Goal: Task Accomplishment & Management: Manage account settings

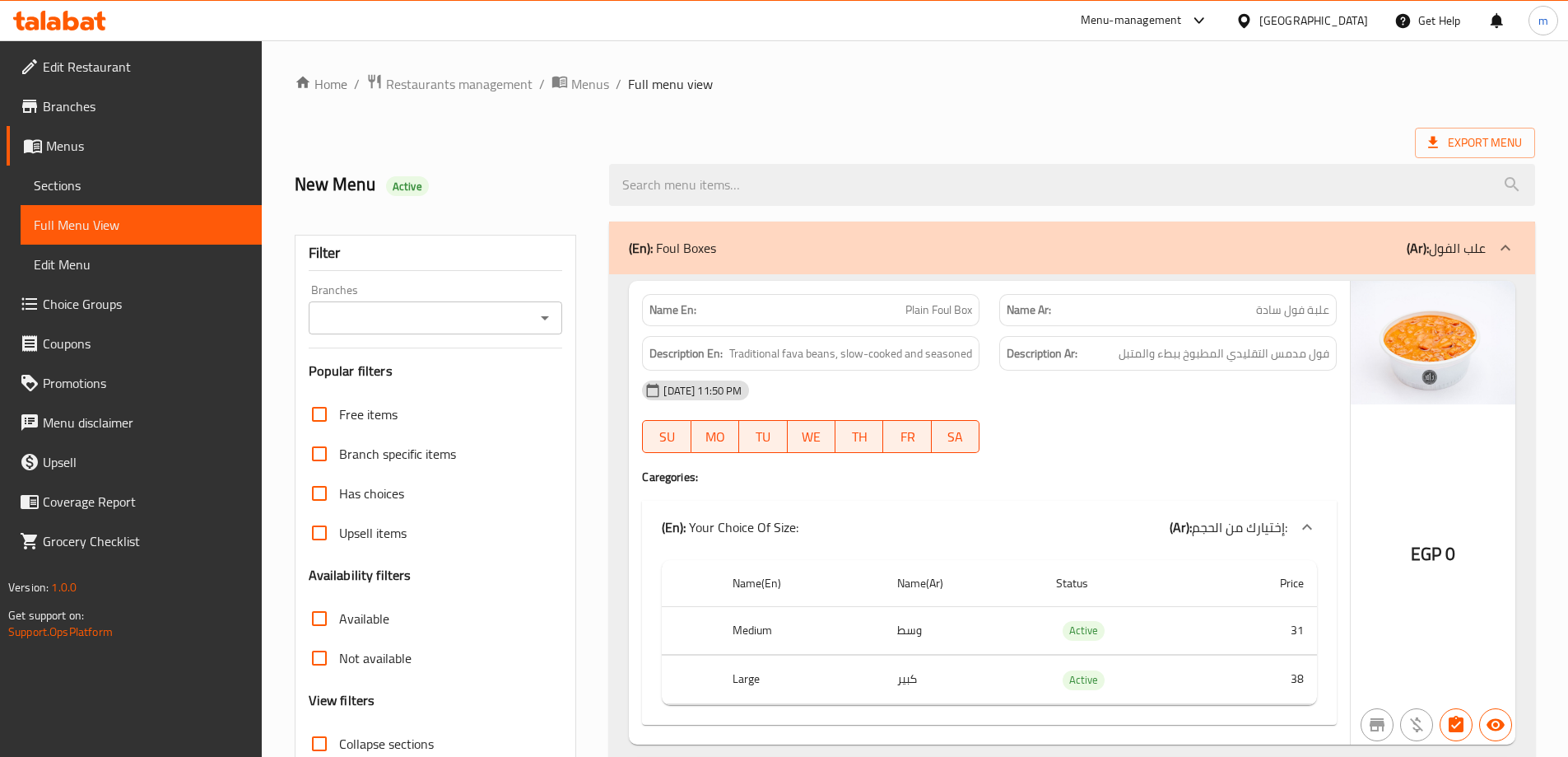
scroll to position [49743, 0]
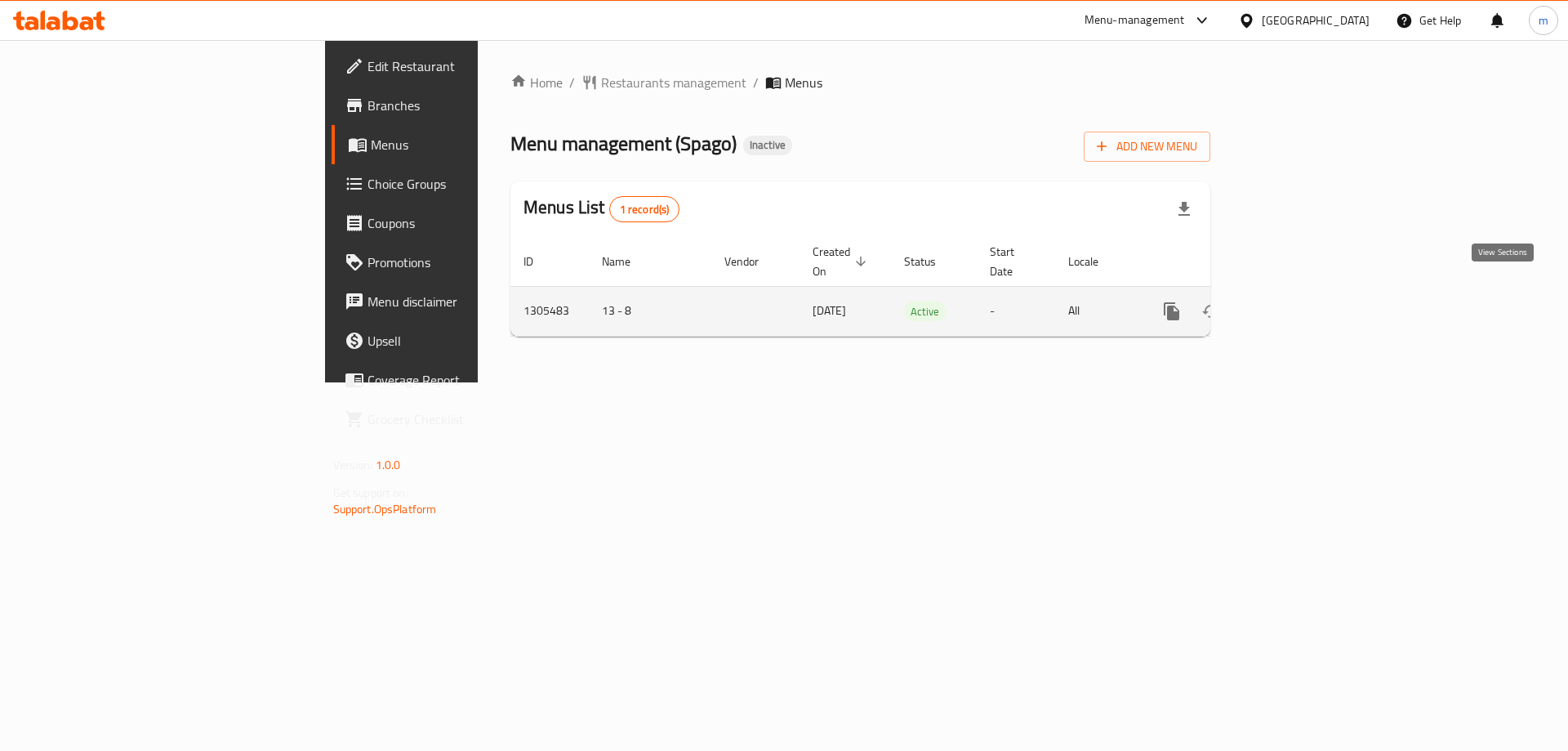
click at [1309, 291] on link "enhanced table" at bounding box center [1289, 310] width 39 height 39
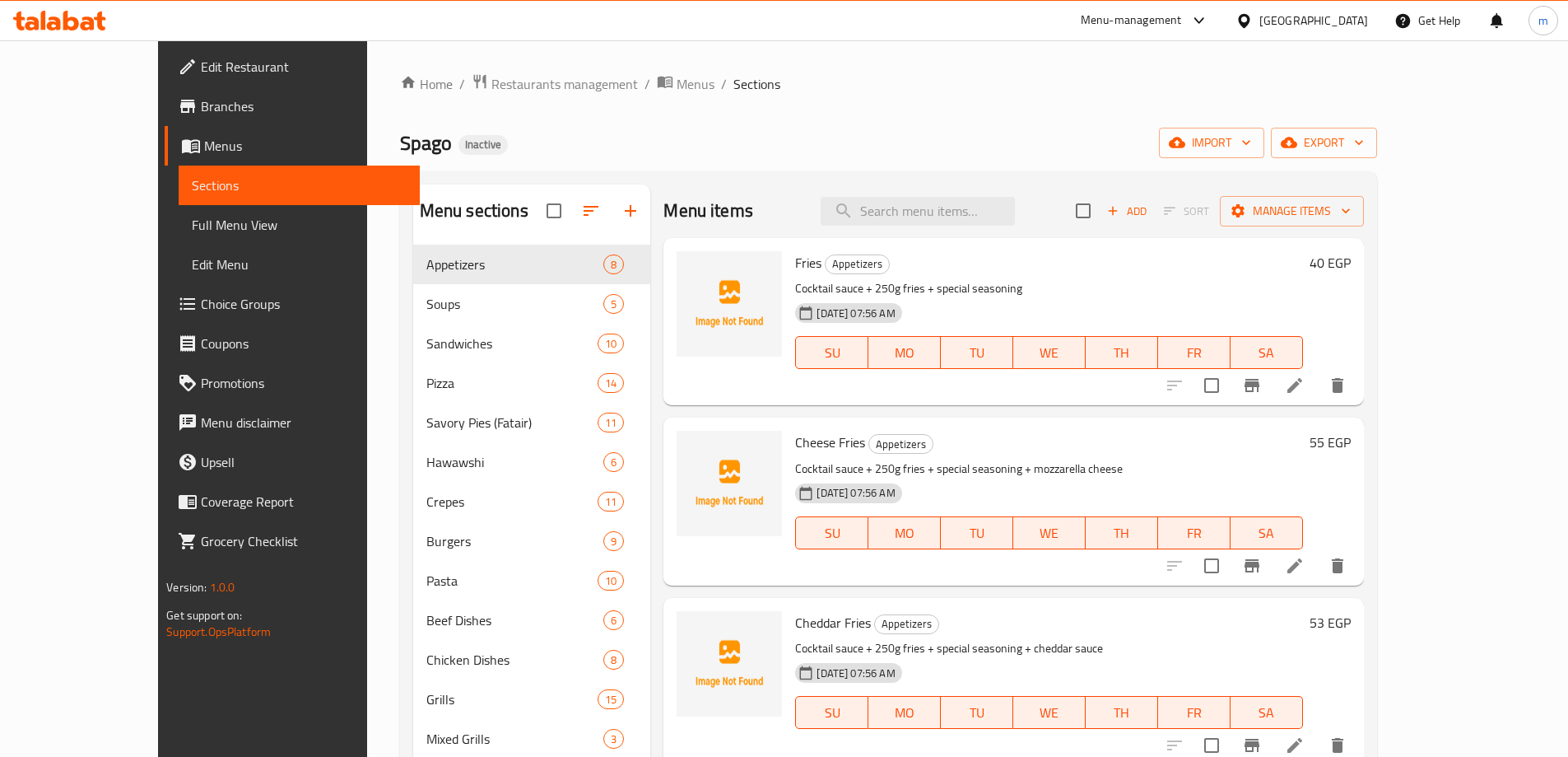
click at [192, 226] on span "Full Menu View" at bounding box center [299, 224] width 215 height 20
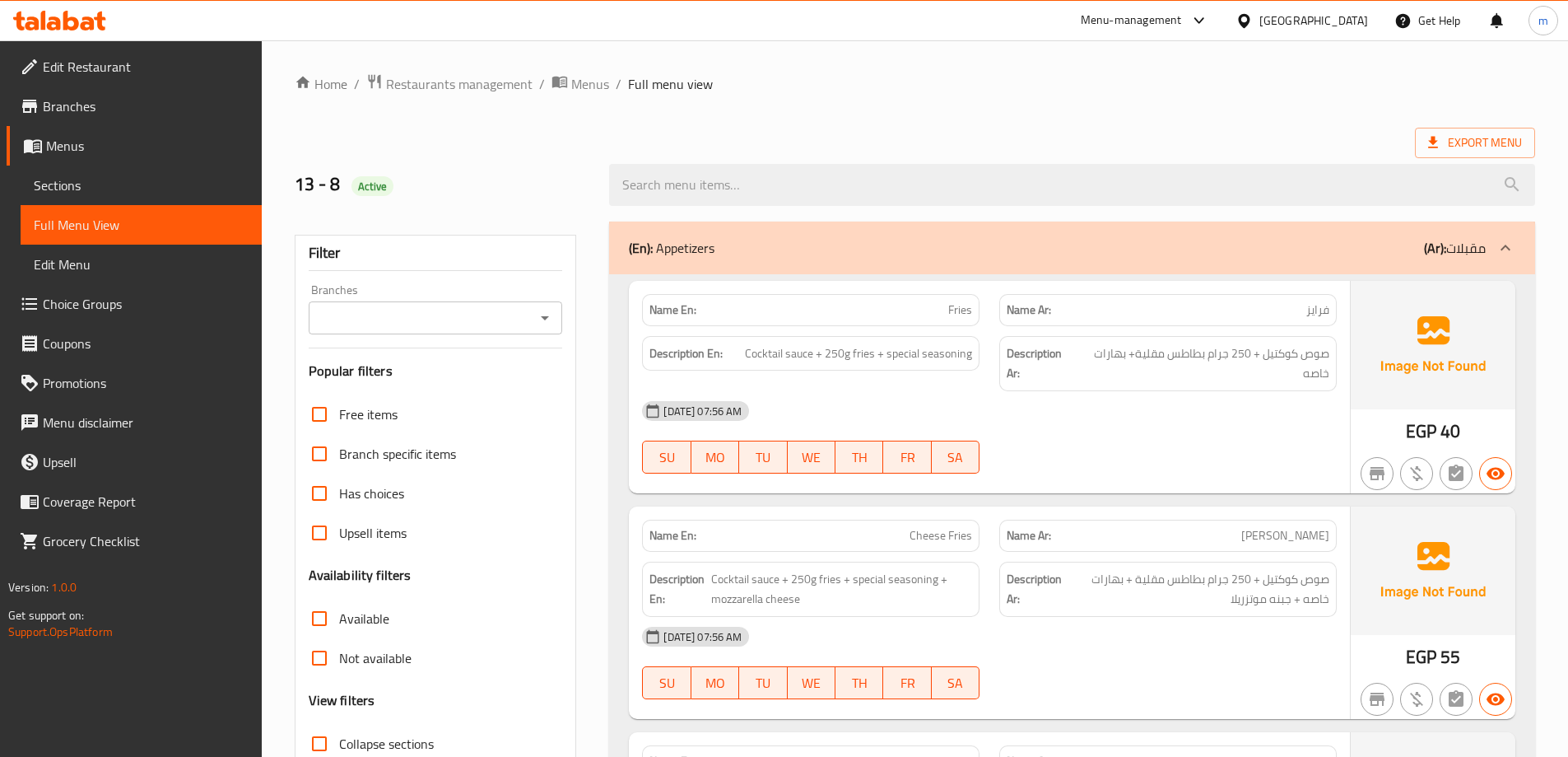
scroll to position [143, 0]
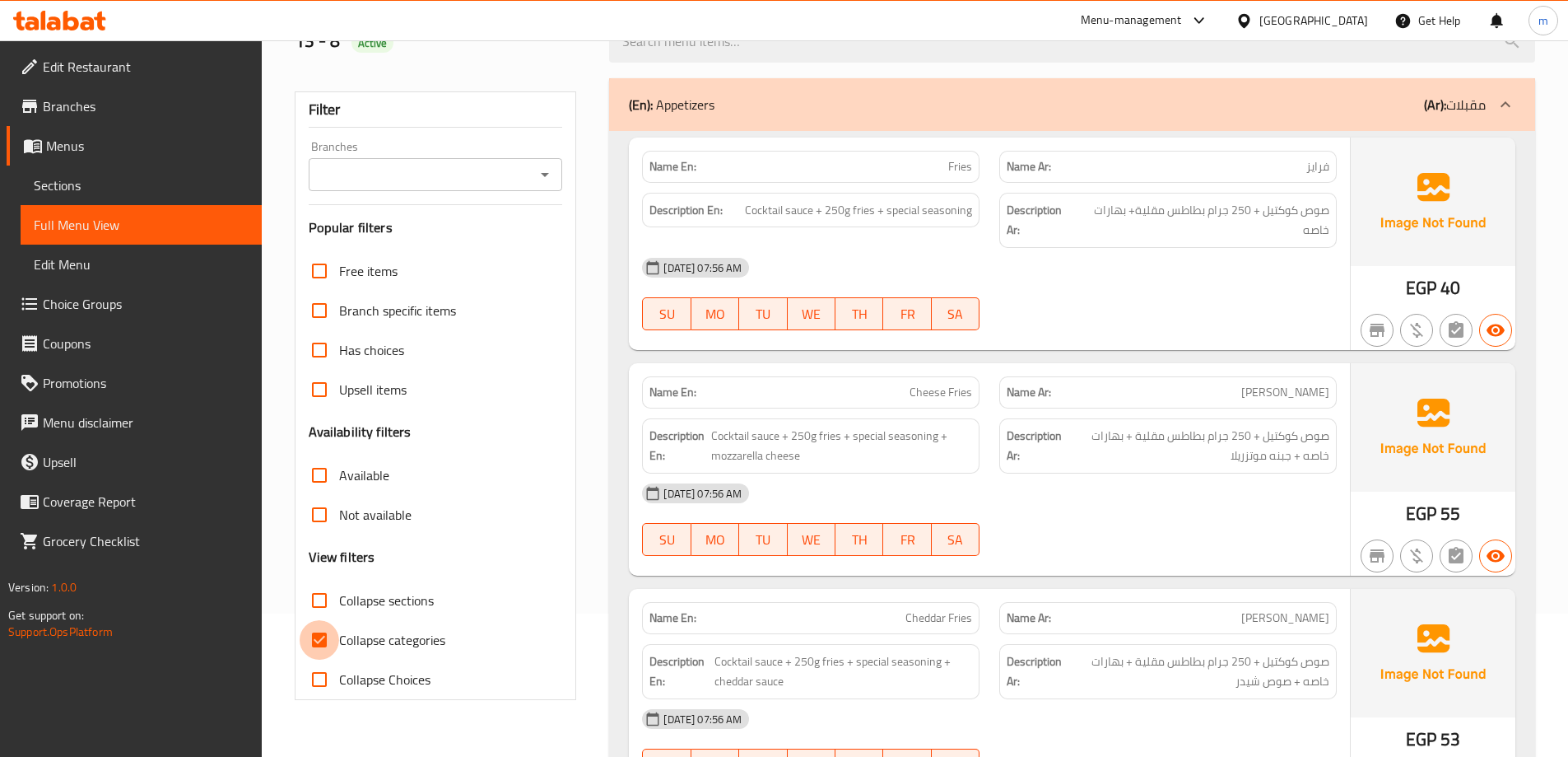
click at [301, 620] on input "Collapse categories" at bounding box center [319, 639] width 39 height 39
checkbox input "false"
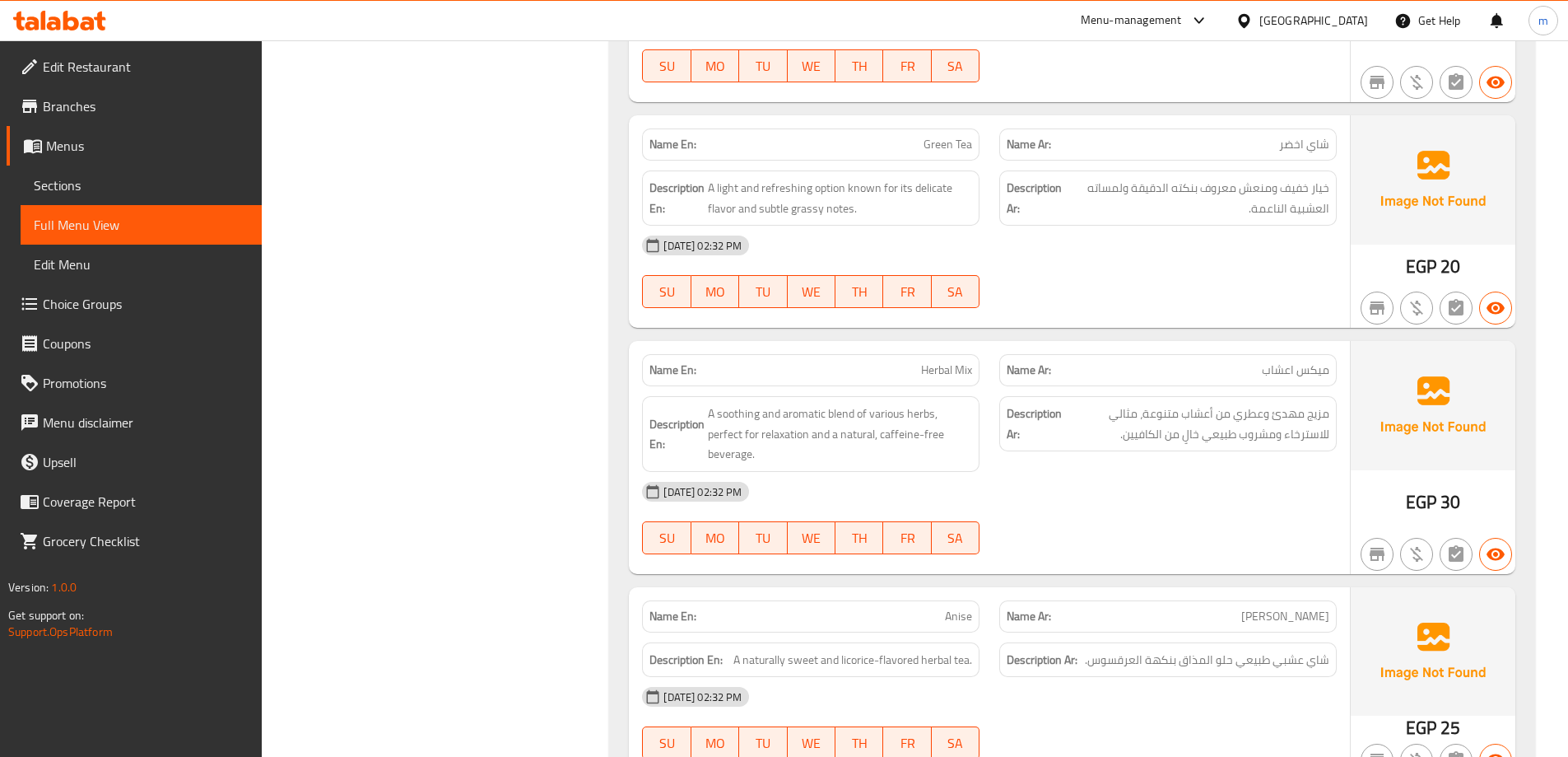
scroll to position [81139, 0]
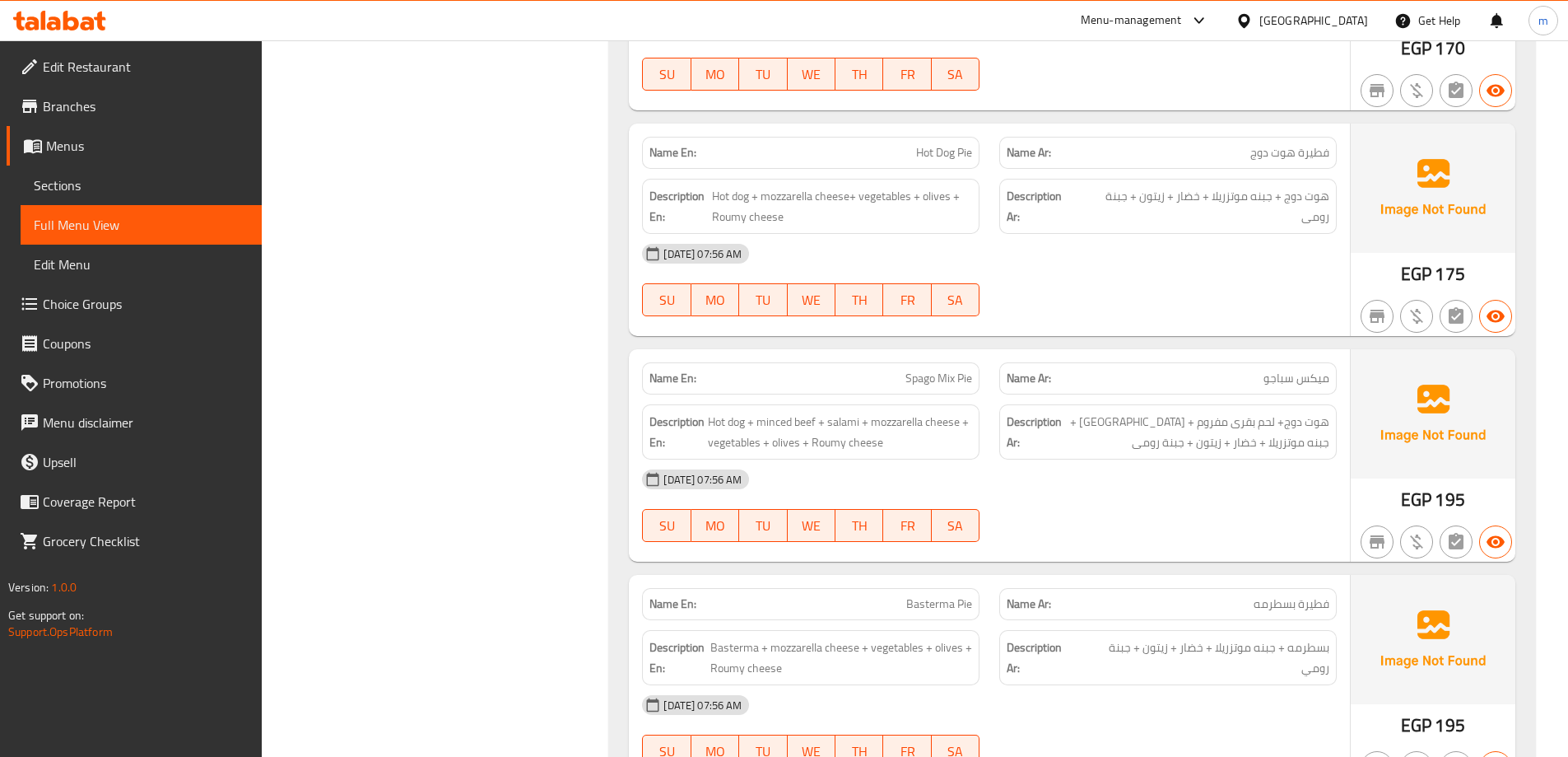
drag, startPoint x: 949, startPoint y: 372, endPoint x: 116, endPoint y: 182, distance: 854.4
click at [116, 182] on span "Sections" at bounding box center [141, 185] width 215 height 20
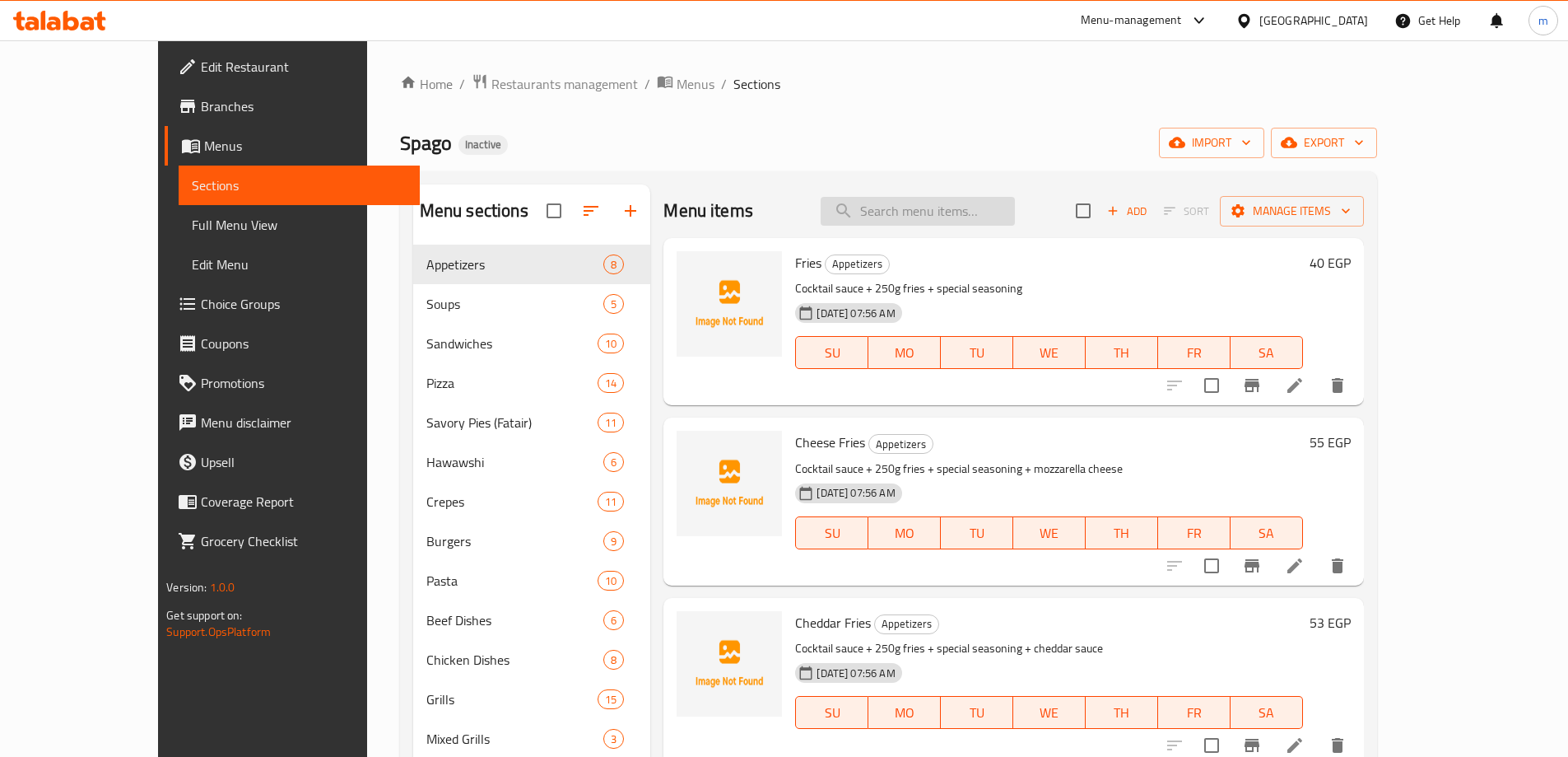
paste input "Spago Mix Pie"
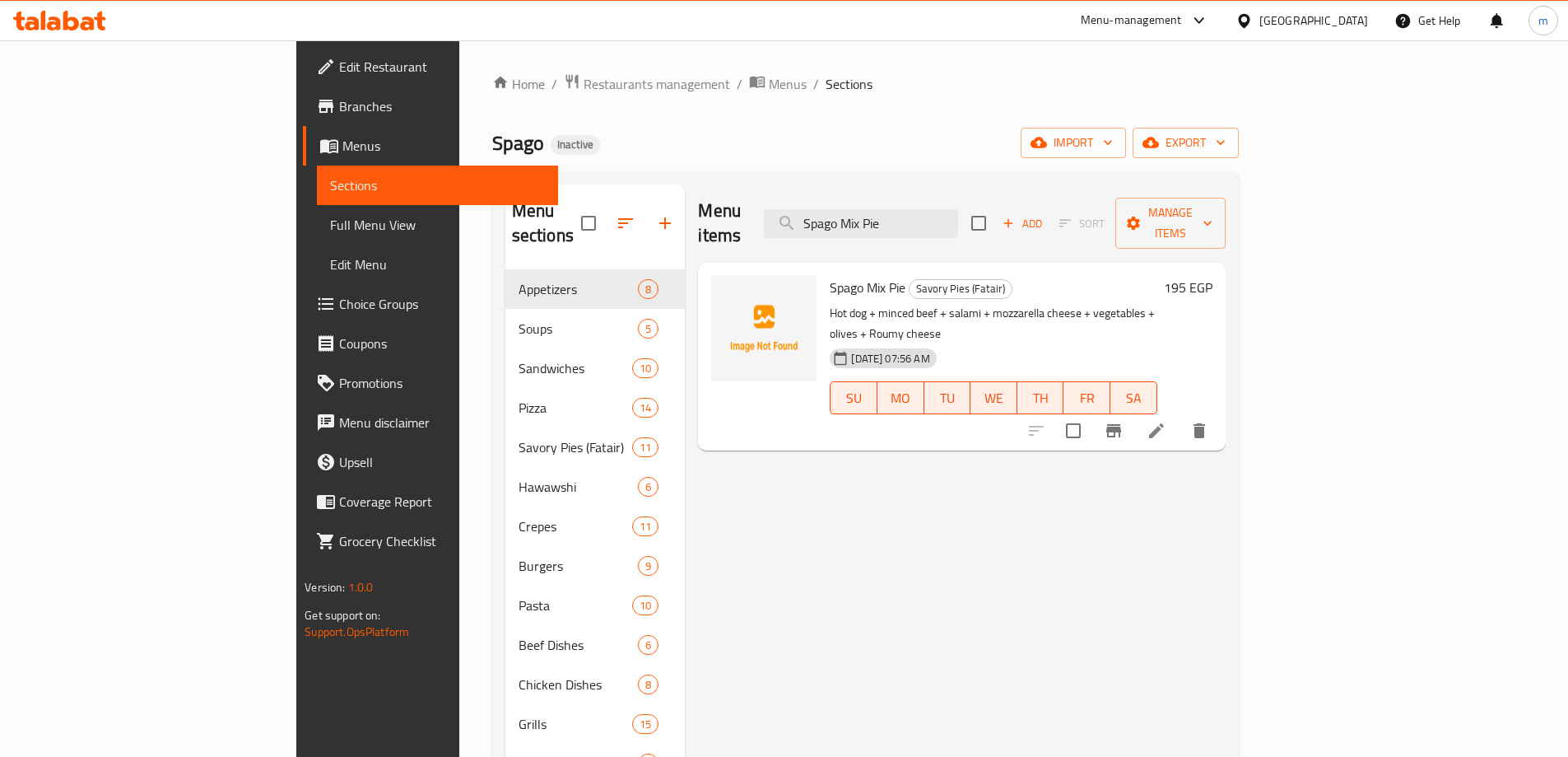
type input "Spago Mix Pie"
click at [1180, 415] on li at bounding box center [1156, 430] width 46 height 30
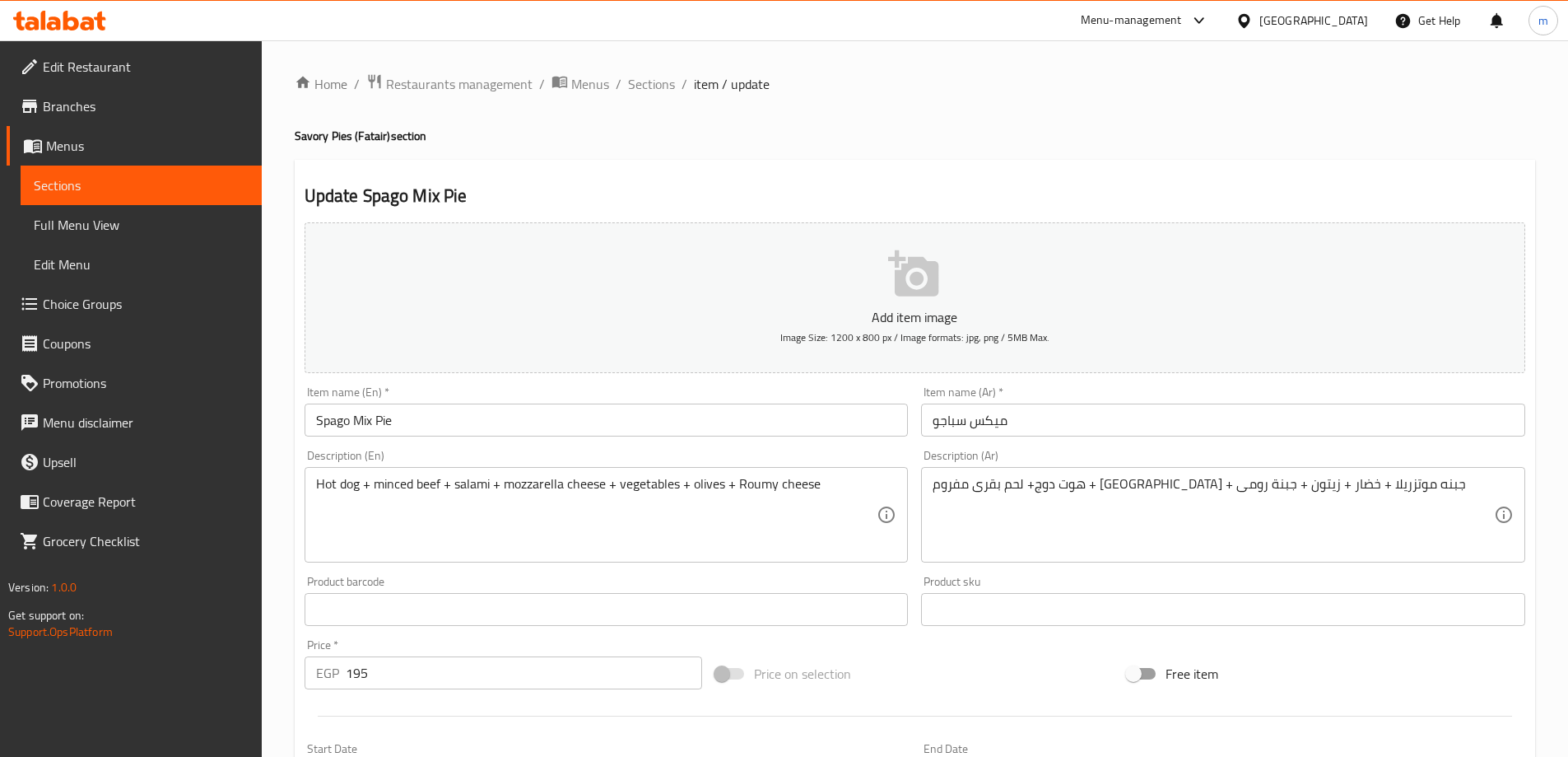
click at [336, 432] on input "Spago Mix Pie" at bounding box center [606, 420] width 604 height 33
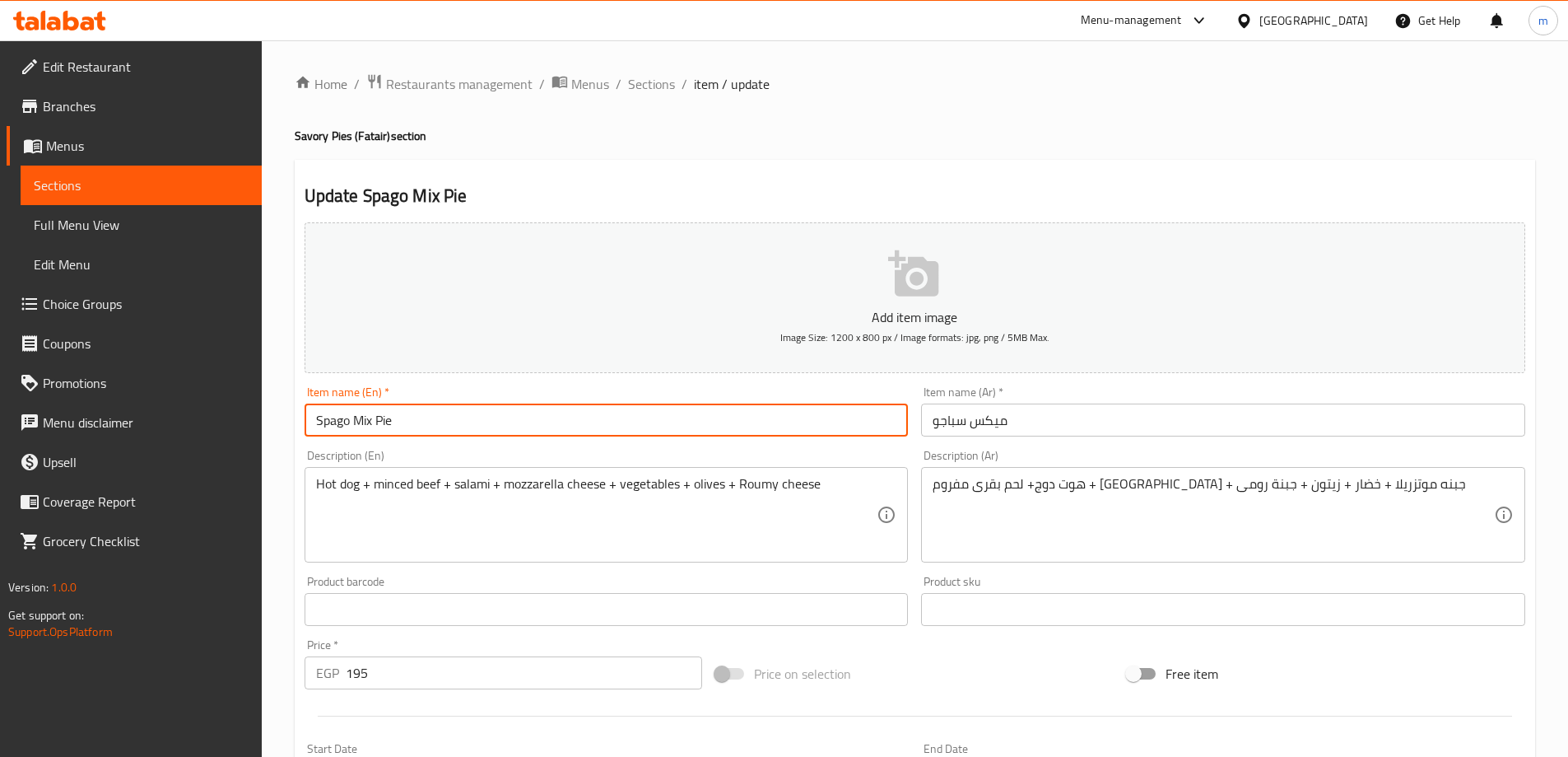
click at [336, 432] on input "Spago Mix Pie" at bounding box center [606, 420] width 604 height 33
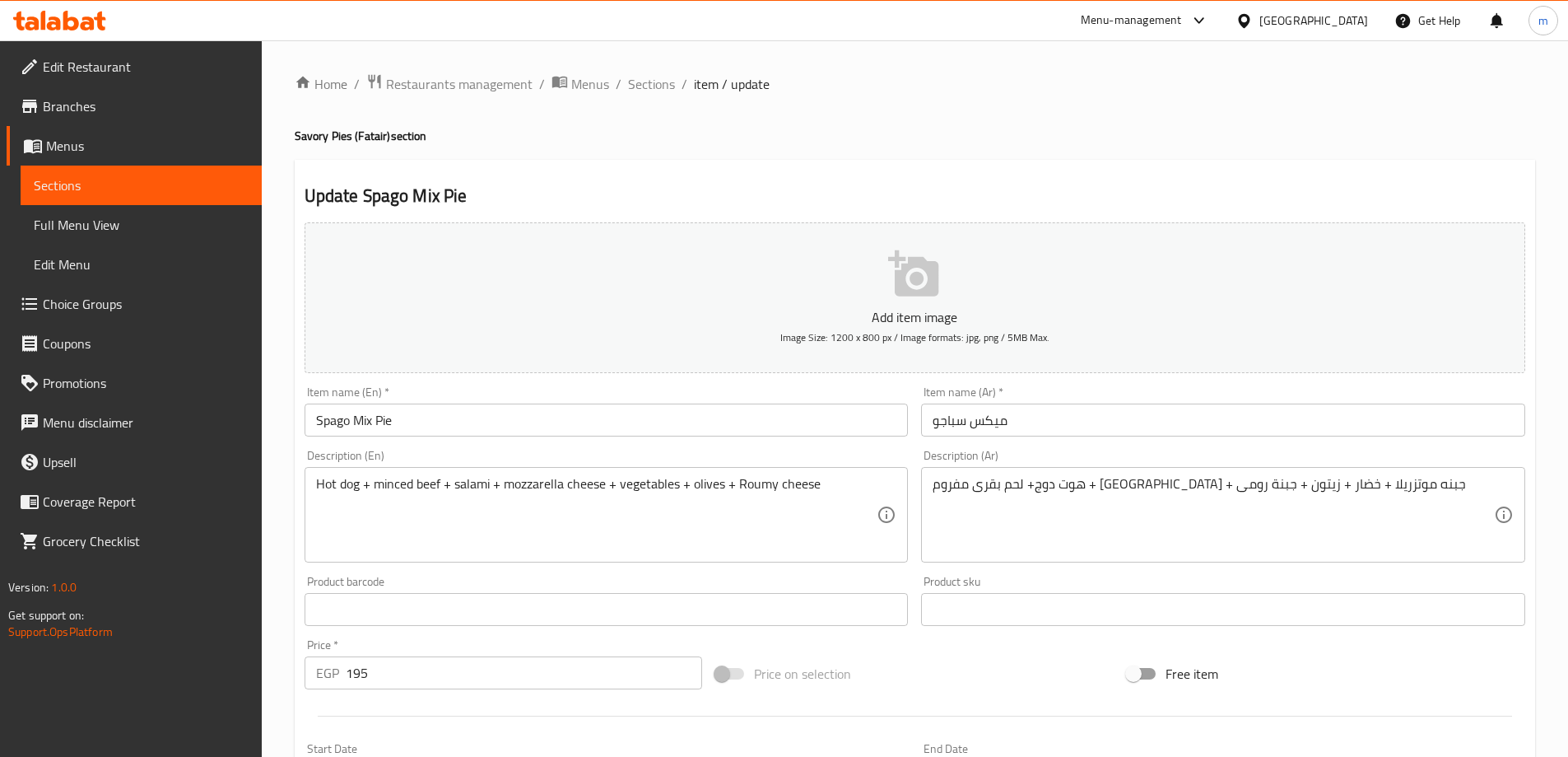
click at [1042, 422] on input "ميكس سباجو" at bounding box center [1222, 420] width 604 height 33
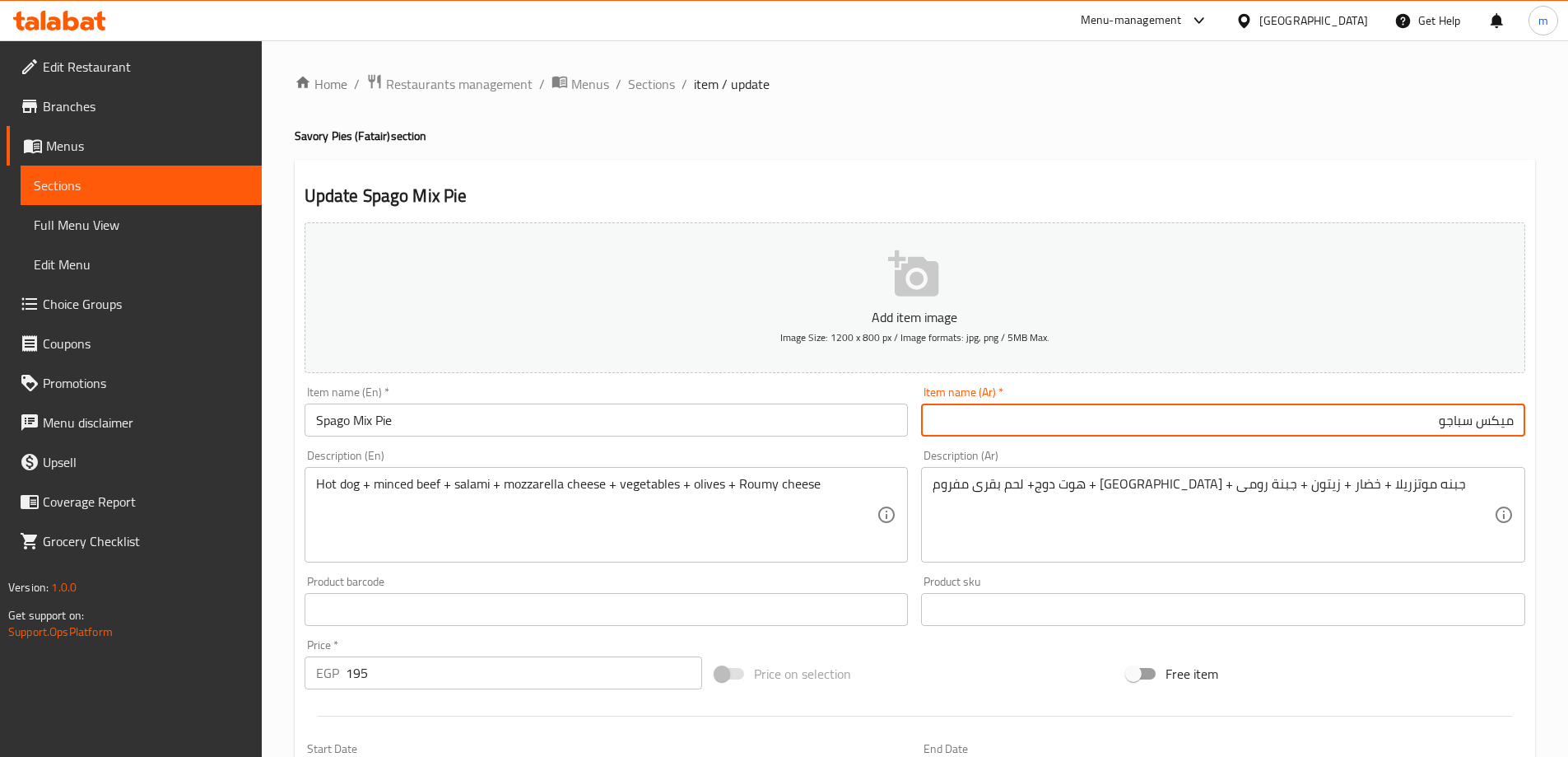
click at [1512, 423] on input "ميكس سباجو" at bounding box center [1222, 420] width 604 height 33
paste input "فطيرة"
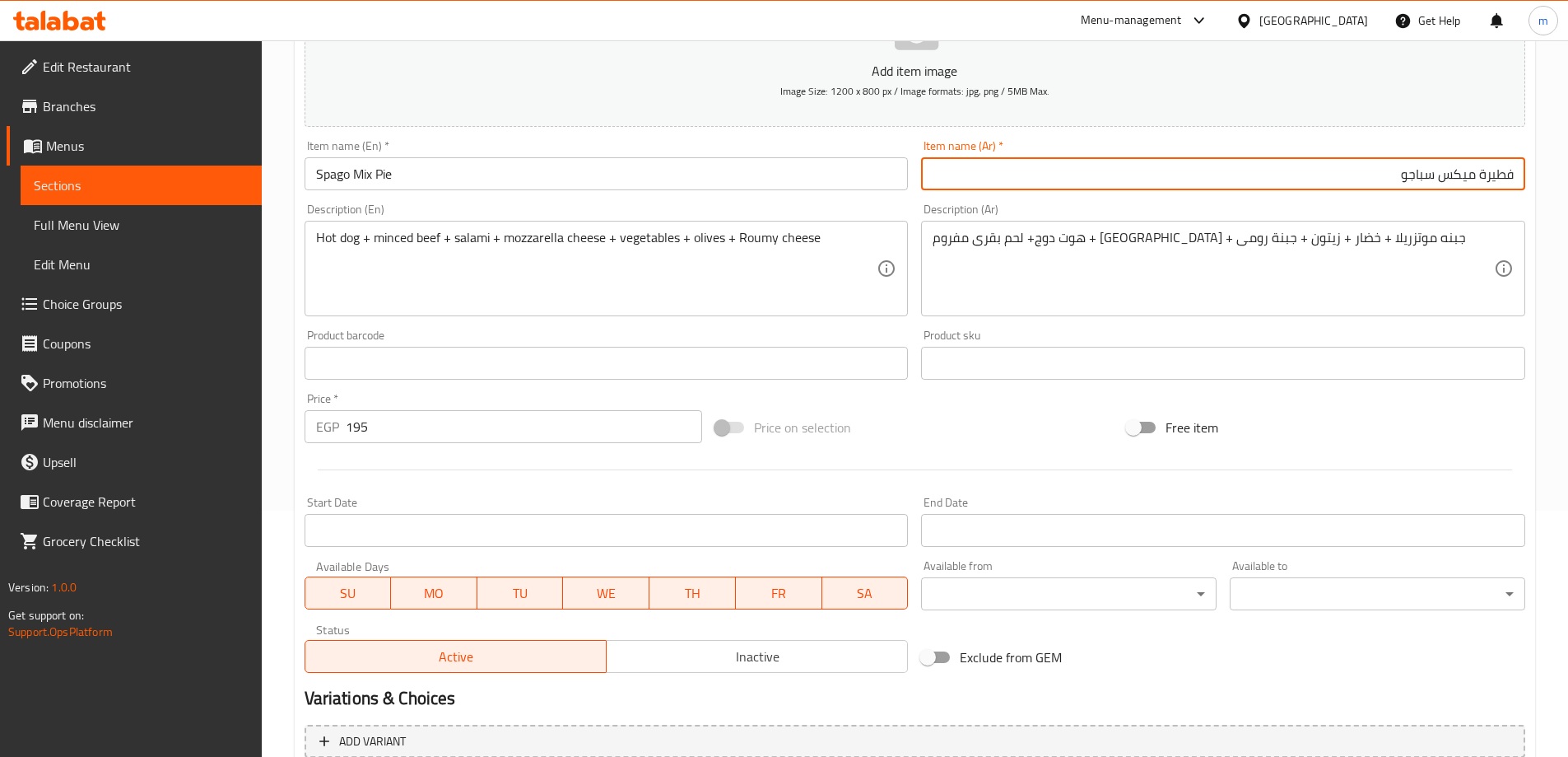
scroll to position [407, 0]
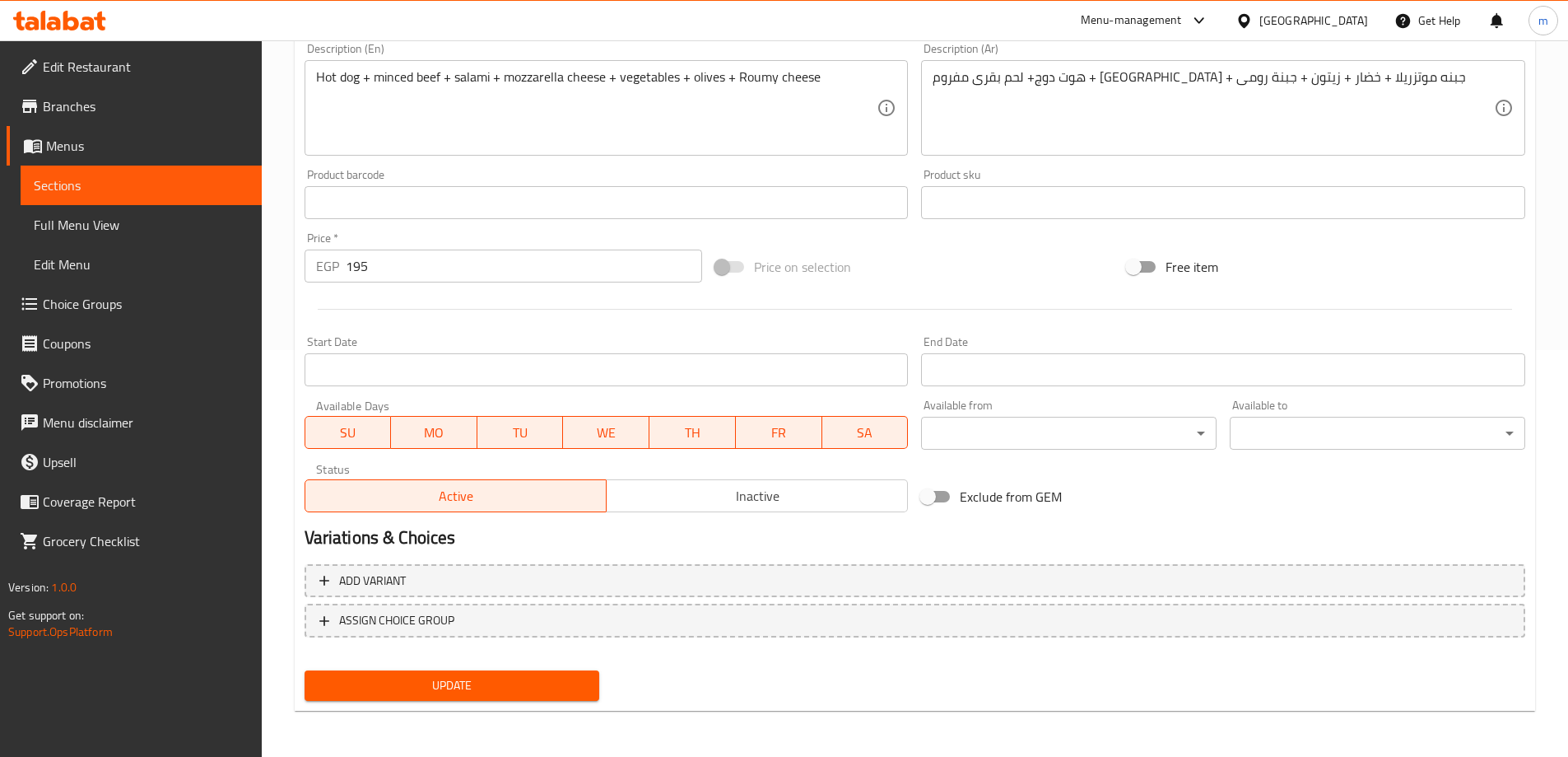
type input "فطيرة ميكس سباجو"
click at [509, 683] on span "Update" at bounding box center [453, 686] width 269 height 21
click at [478, 672] on button "Update" at bounding box center [453, 685] width 295 height 30
click at [150, 188] on span "Sections" at bounding box center [141, 185] width 215 height 20
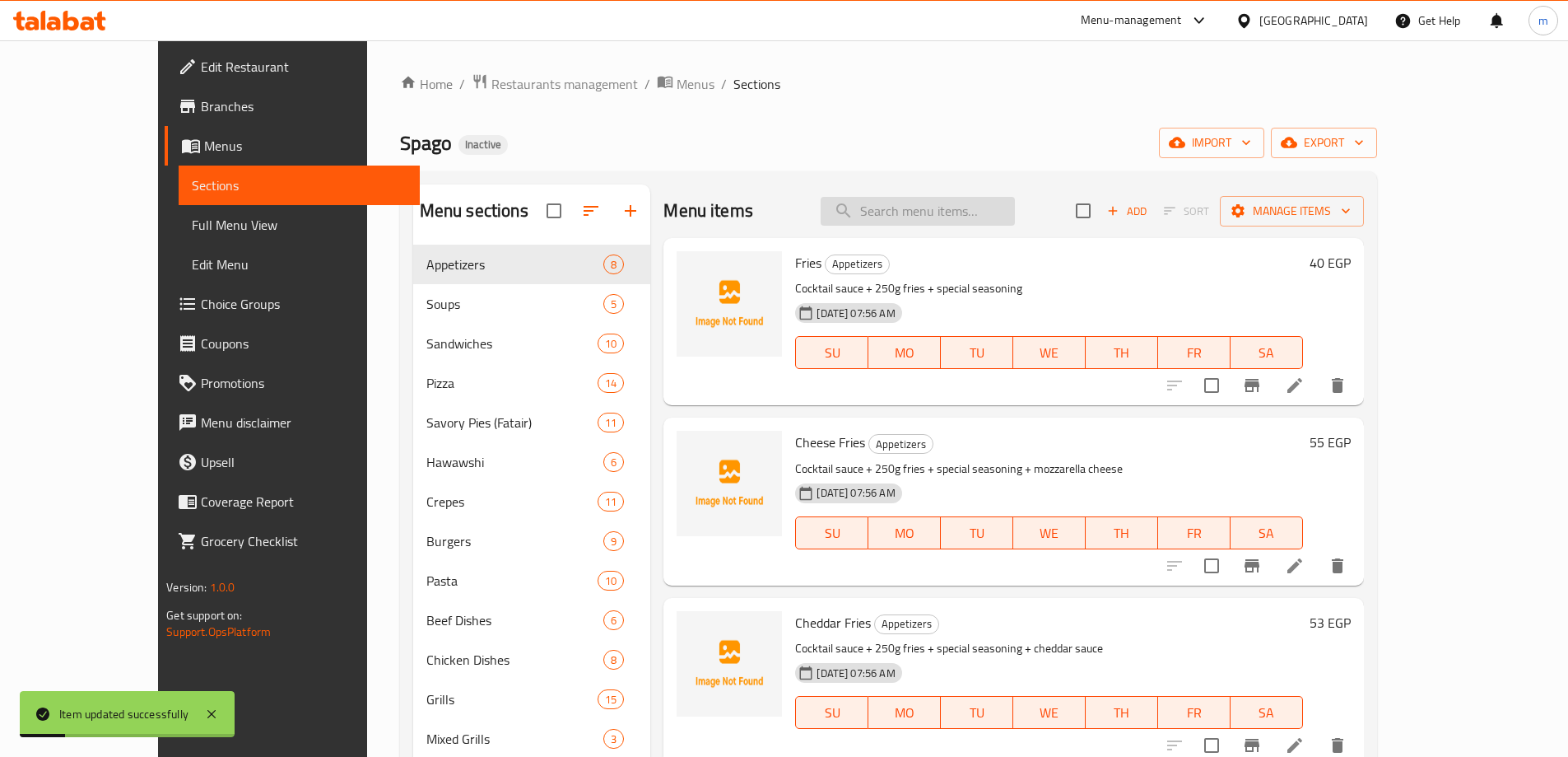
click at [972, 204] on input "search" at bounding box center [918, 210] width 195 height 29
paste input "Traditional baladi Hawawshi"
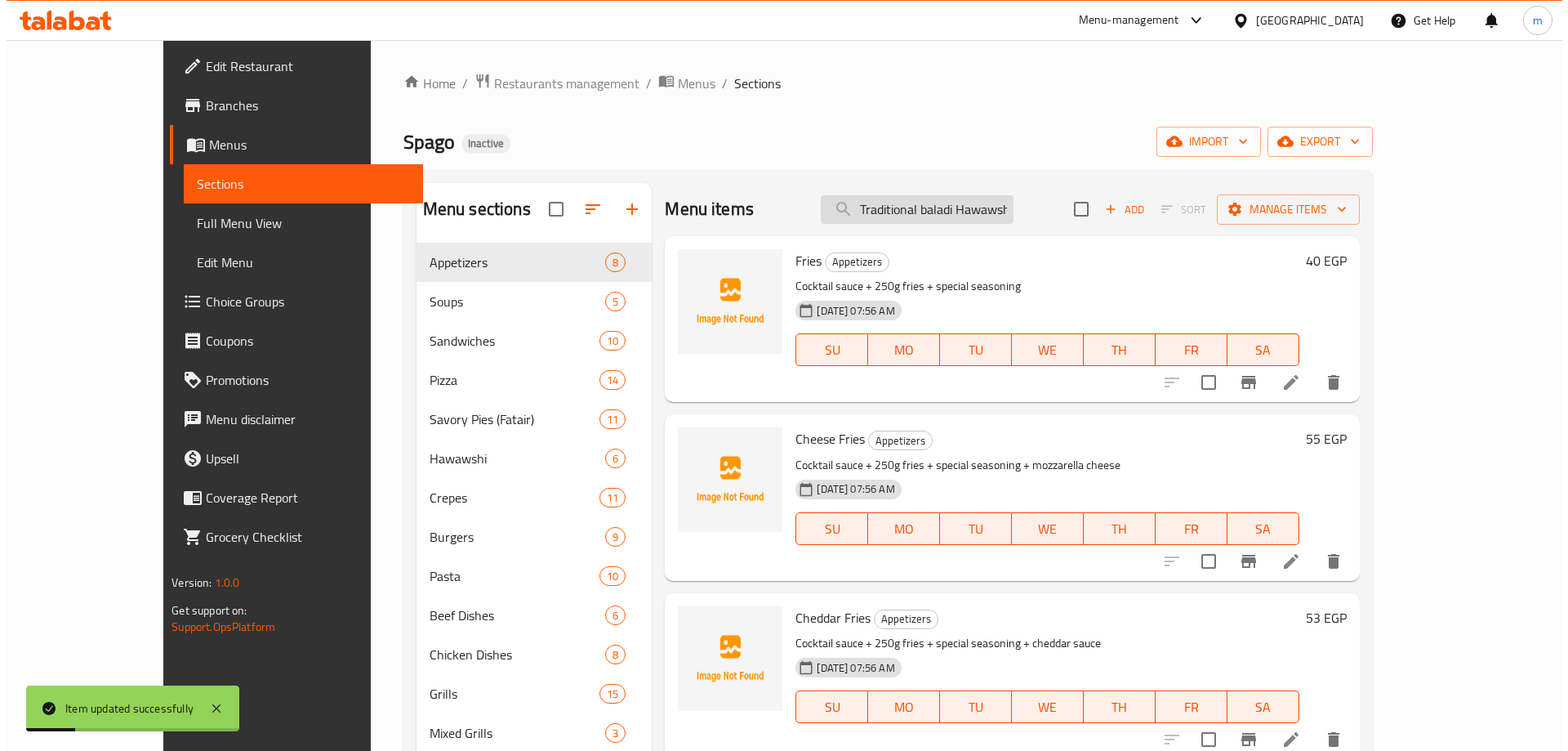
scroll to position [0, 7]
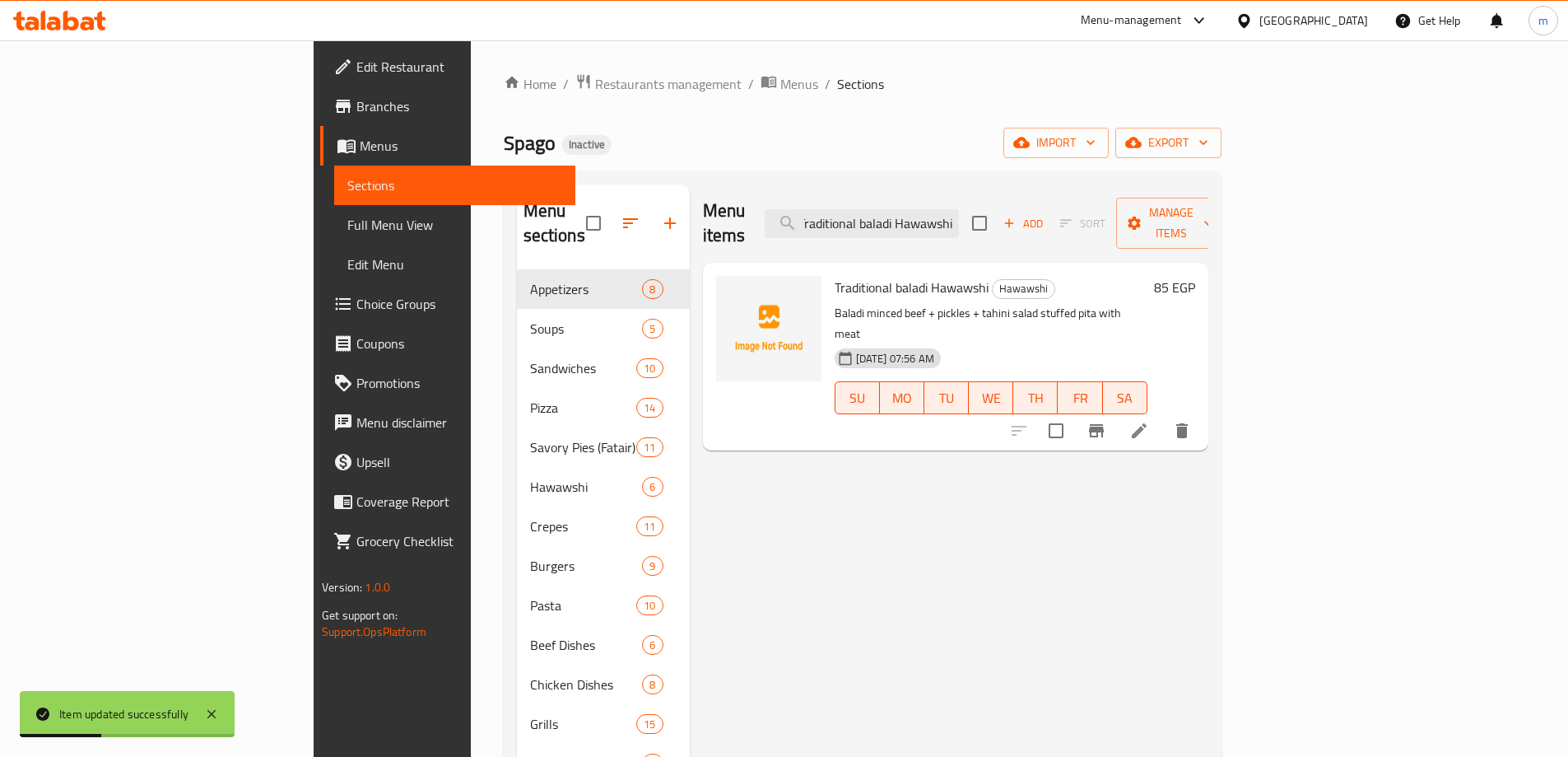
type input "Traditional baladi Hawawshi"
click at [1147, 423] on icon at bounding box center [1139, 430] width 15 height 15
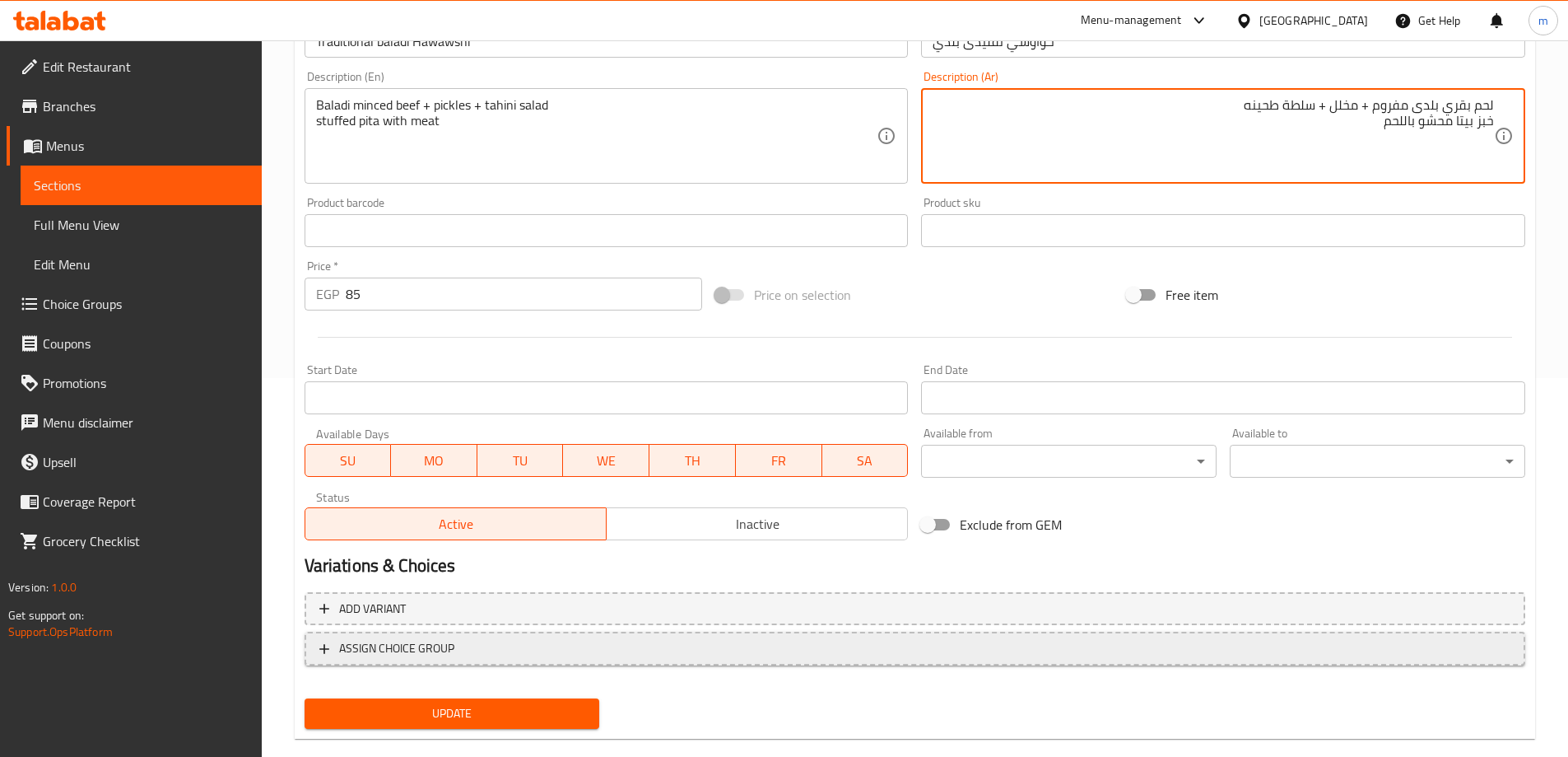
scroll to position [407, 0]
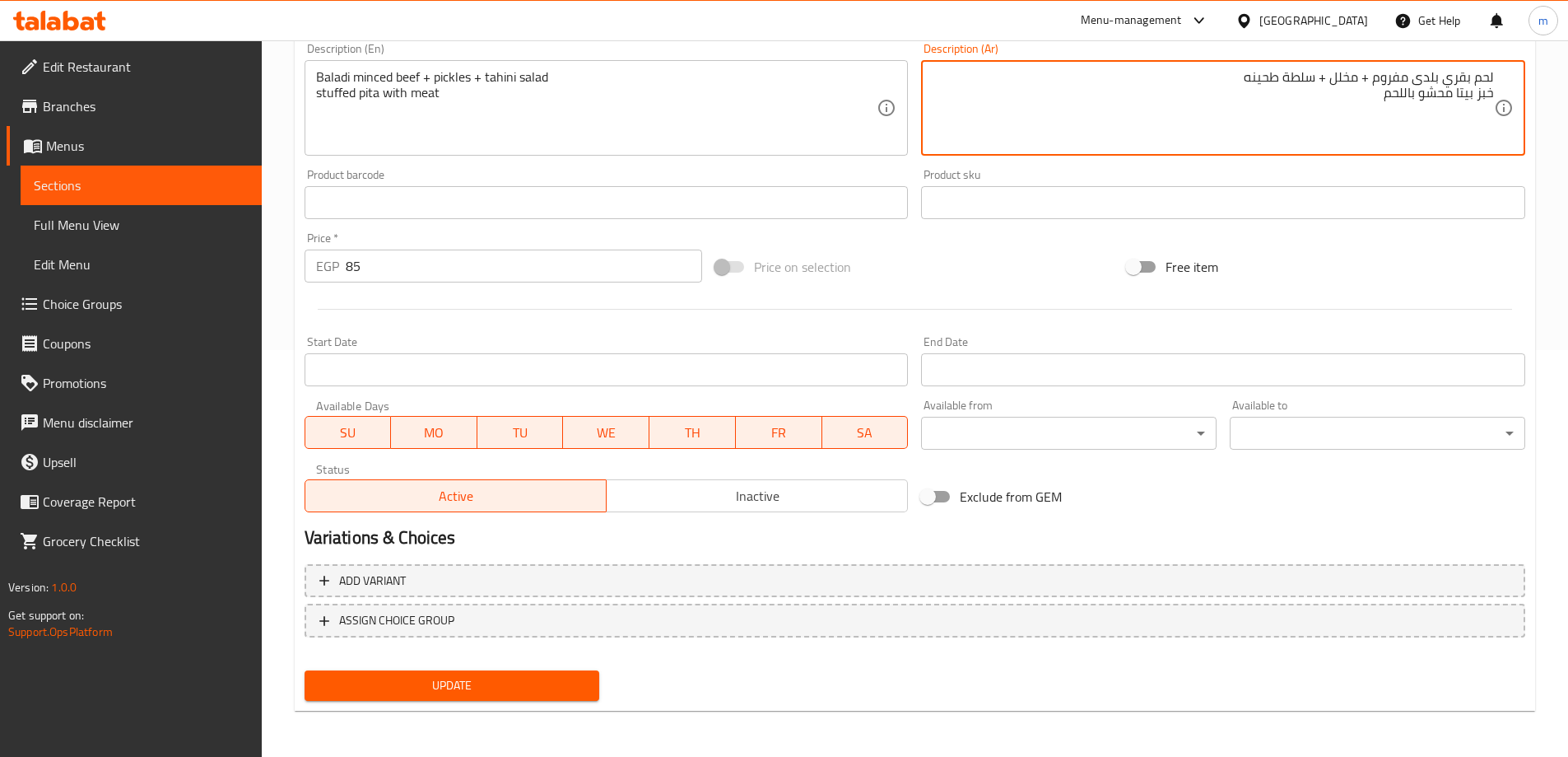
type textarea "لحم بقري بلدى مفروم + مخلل + سلطة طحينه خبز بيتا محشو باللحم"
click at [533, 687] on span "Update" at bounding box center [453, 686] width 269 height 21
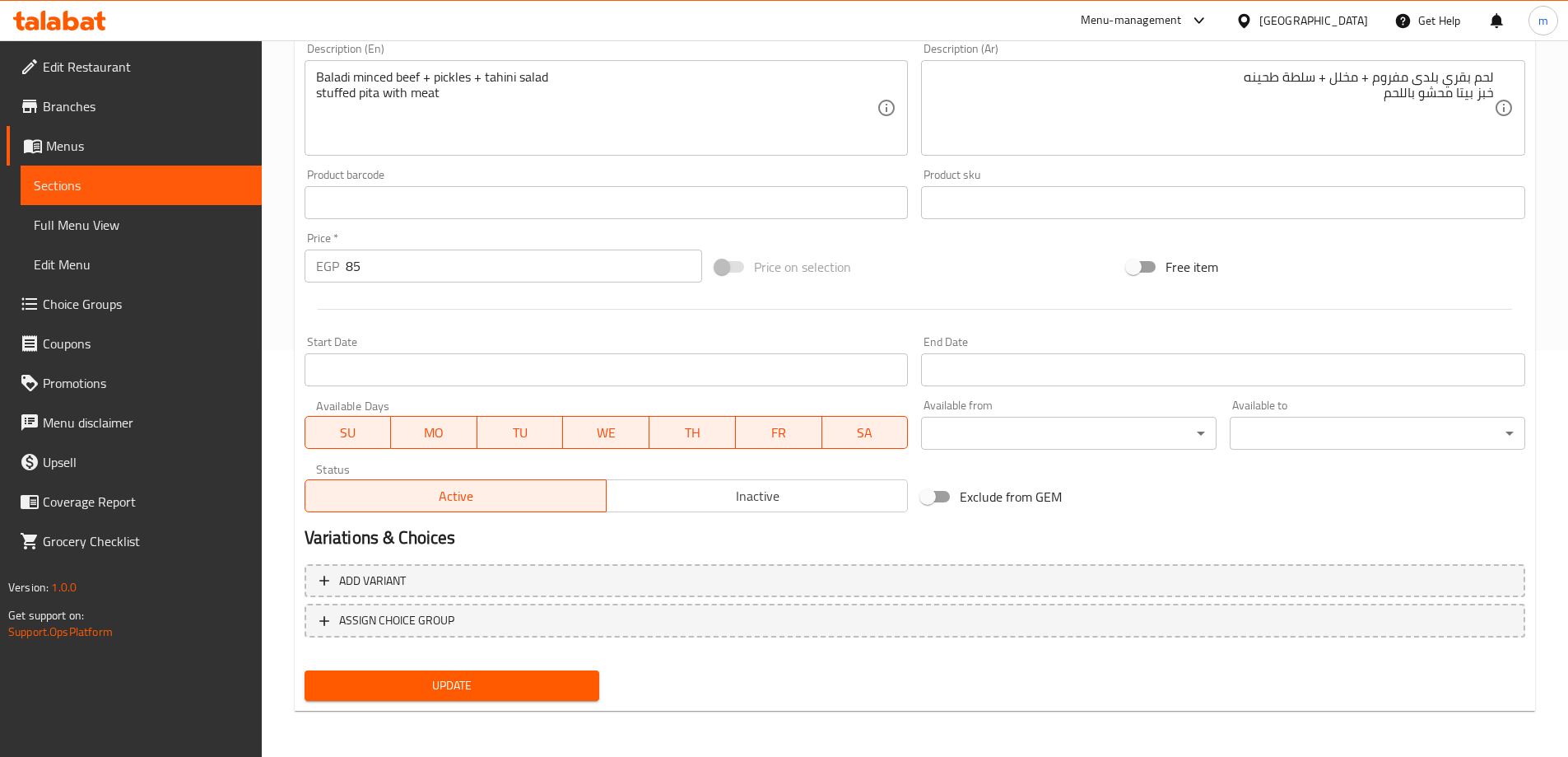
click at [474, 683] on span "Update" at bounding box center [453, 686] width 269 height 21
click at [91, 195] on span "Sections" at bounding box center [141, 185] width 215 height 20
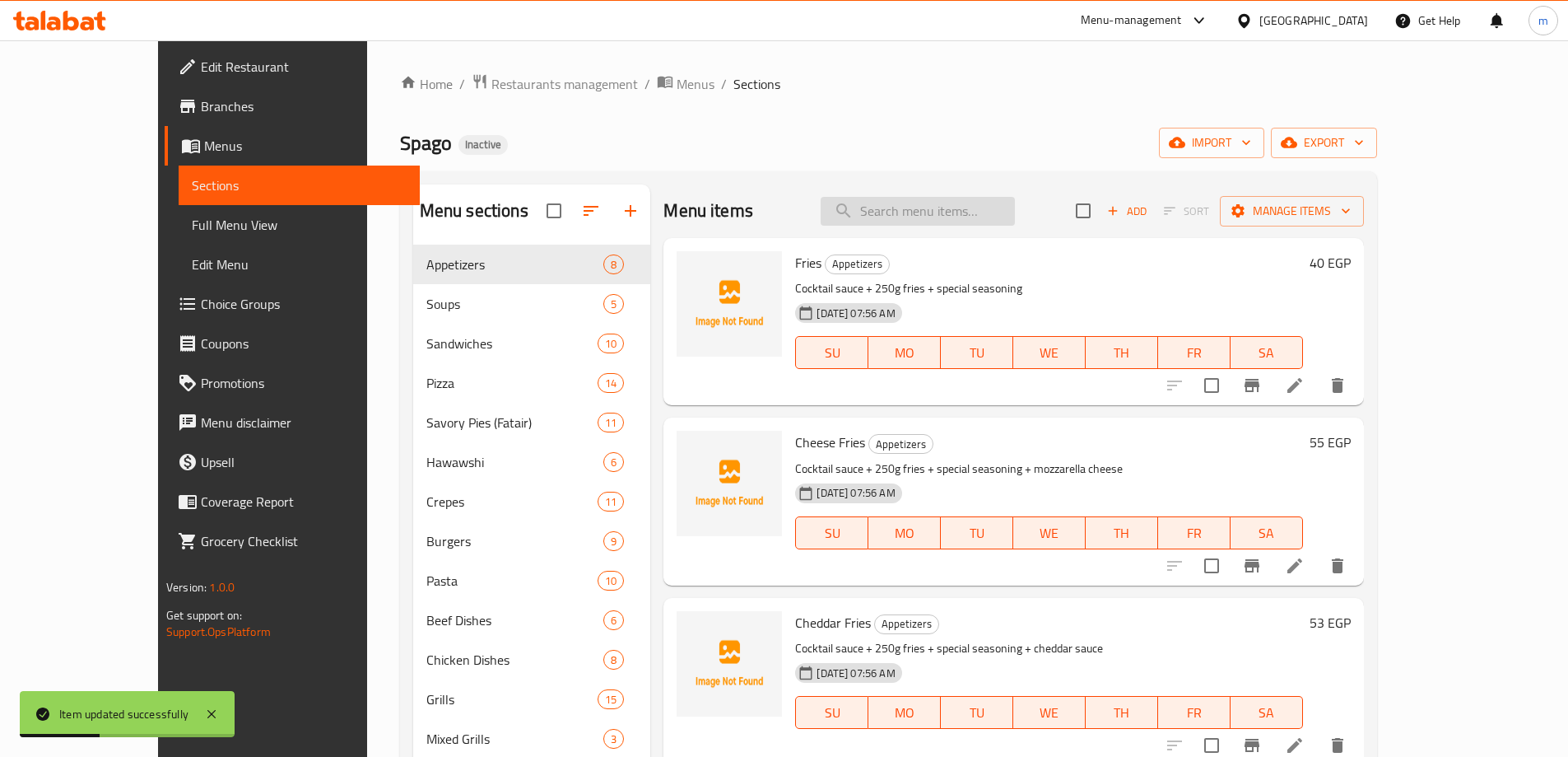
click at [995, 213] on input "search" at bounding box center [918, 210] width 195 height 29
paste input "Turkish Masmuk"
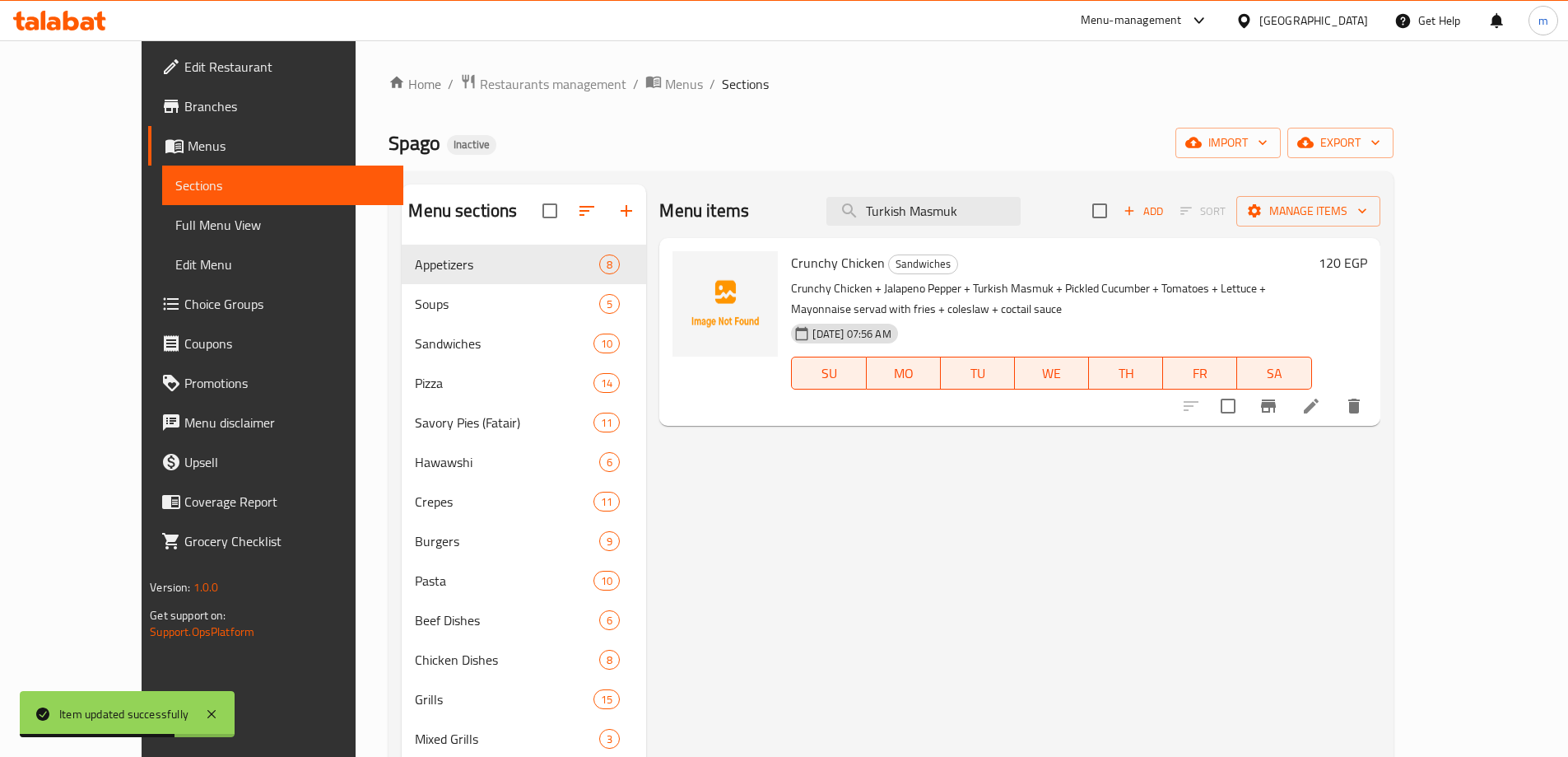
type input "Turkish Masmuk"
click at [1334, 413] on li at bounding box center [1311, 406] width 46 height 30
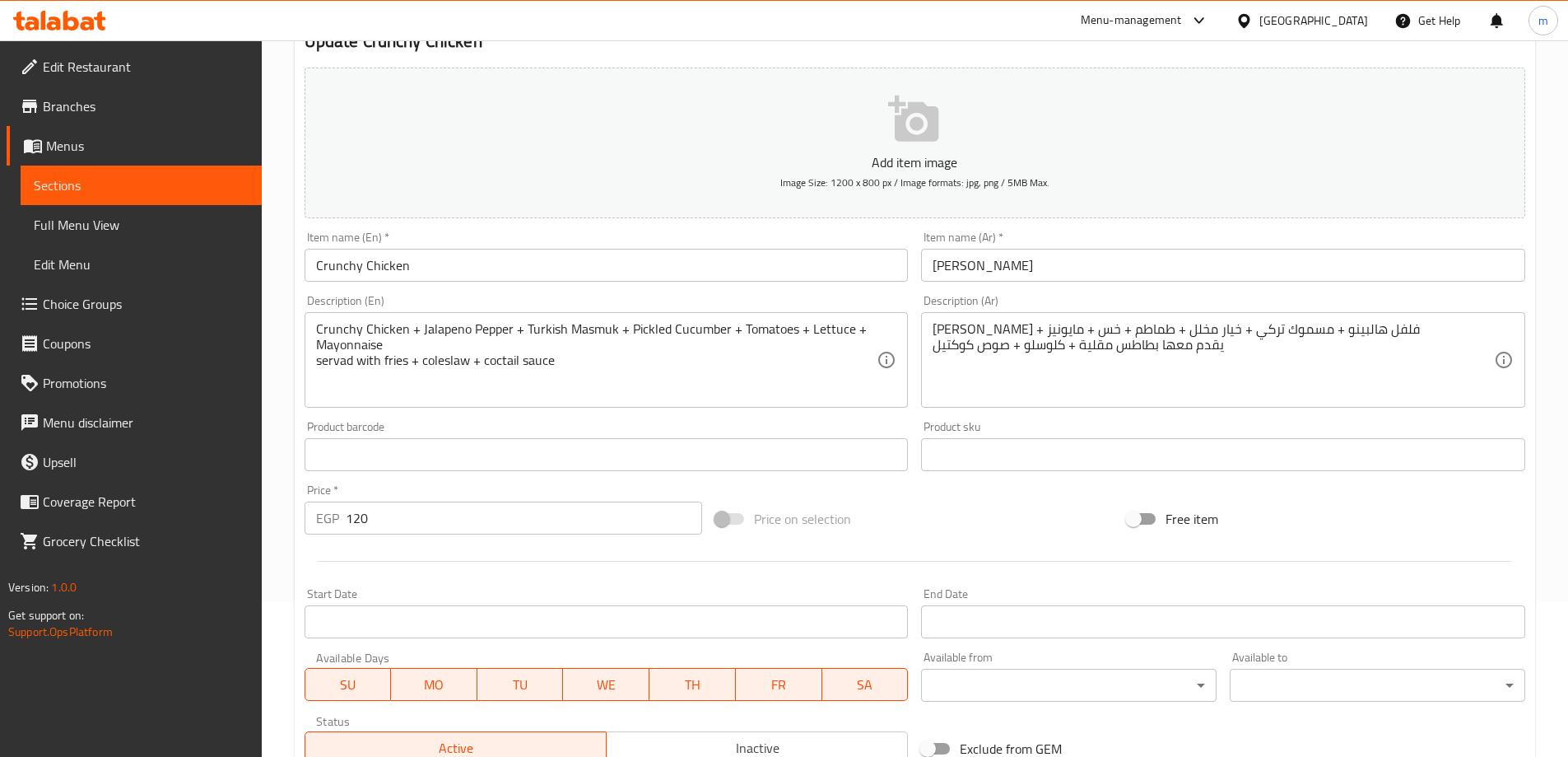
scroll to position [164, 0]
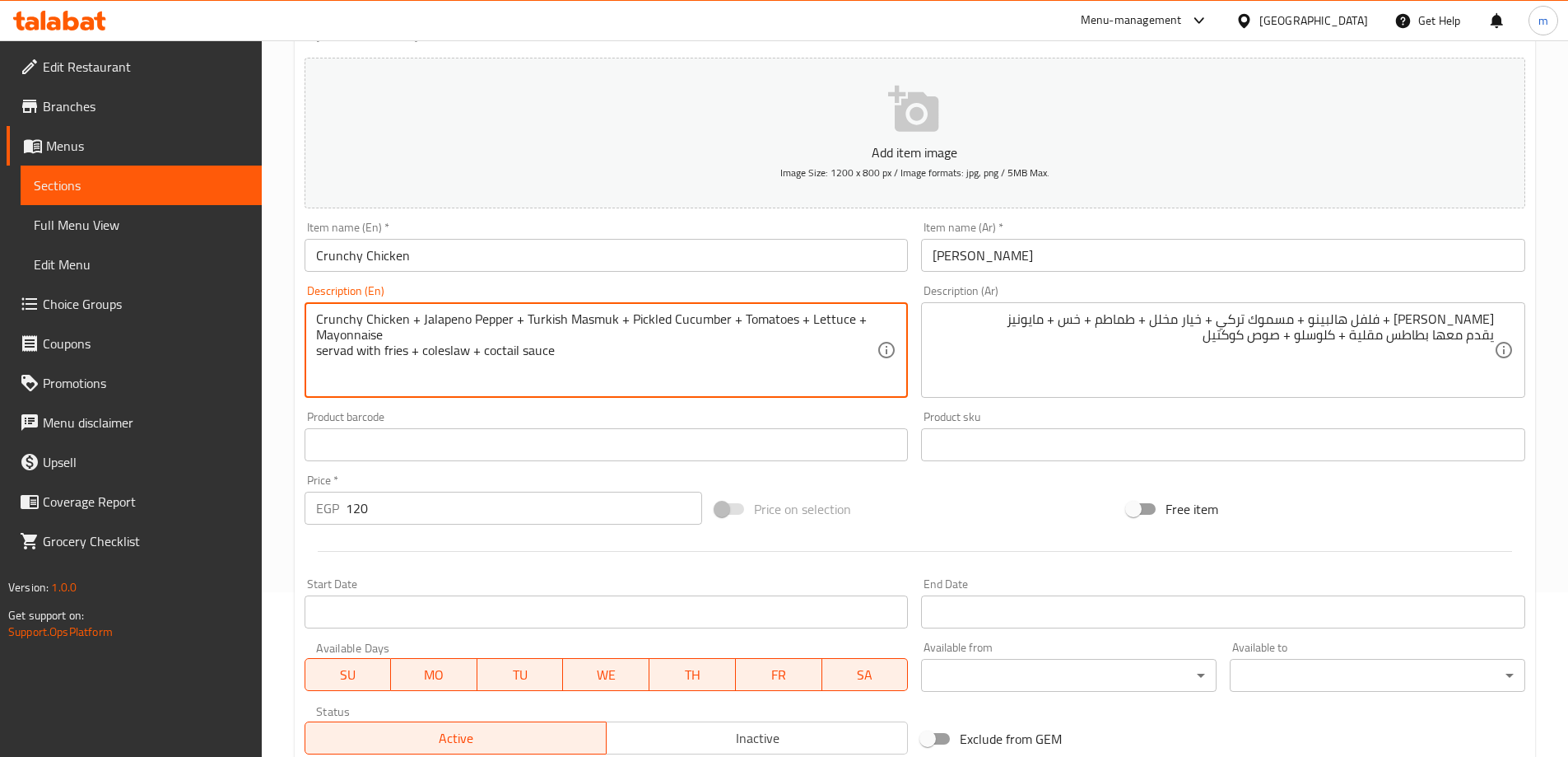
click at [548, 323] on textarea "Crunchy Chicken + Jalapeno Pepper + Turkish Masmuk + Pickled Cucumber + Tomatoe…" at bounding box center [597, 350] width 561 height 78
click at [516, 315] on textarea "Crunchy Chicken + Jalapeno Pepper + Turkish Masmuk + Pickled Cucumber + Tomatoe…" at bounding box center [597, 350] width 561 height 78
click at [533, 324] on textarea "Crunchy Chicken + Jalapeno Pepper + Turkish Masmuk + Pickled Cucumber + Tomatoe…" at bounding box center [597, 350] width 561 height 78
drag, startPoint x: 524, startPoint y: 321, endPoint x: 612, endPoint y: 319, distance: 88.0
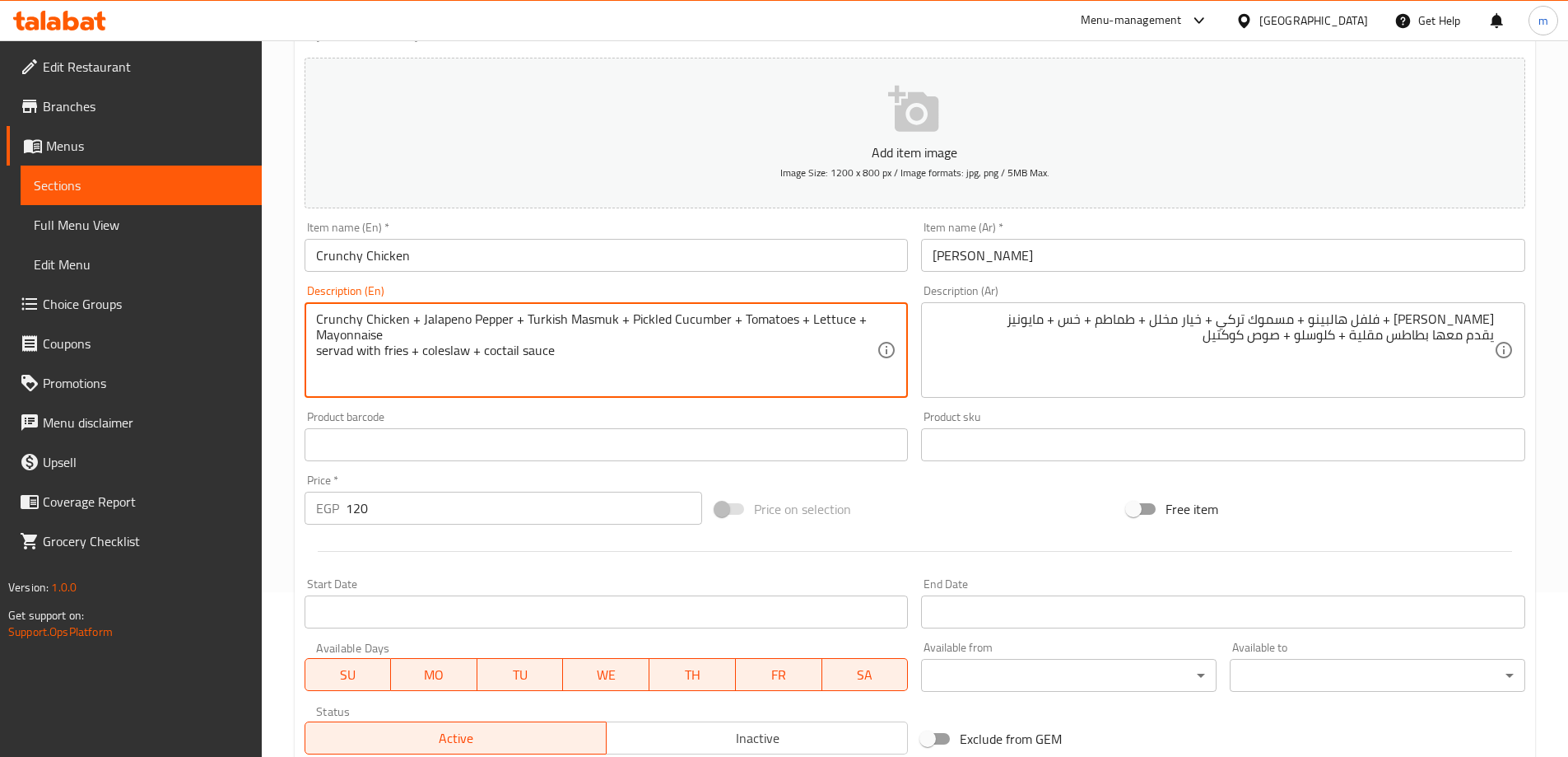
click at [612, 319] on textarea "Crunchy Chicken + Jalapeno Pepper + Turkish Masmuk + Pickled Cucumber + Tomatoe…" at bounding box center [597, 350] width 561 height 78
paste textarea "Smoked Turkey"
type textarea "Crunchy Chicken + Jalapeno Pepper + Smoked Turkey + Pickled Cucumber + Tomatoes…"
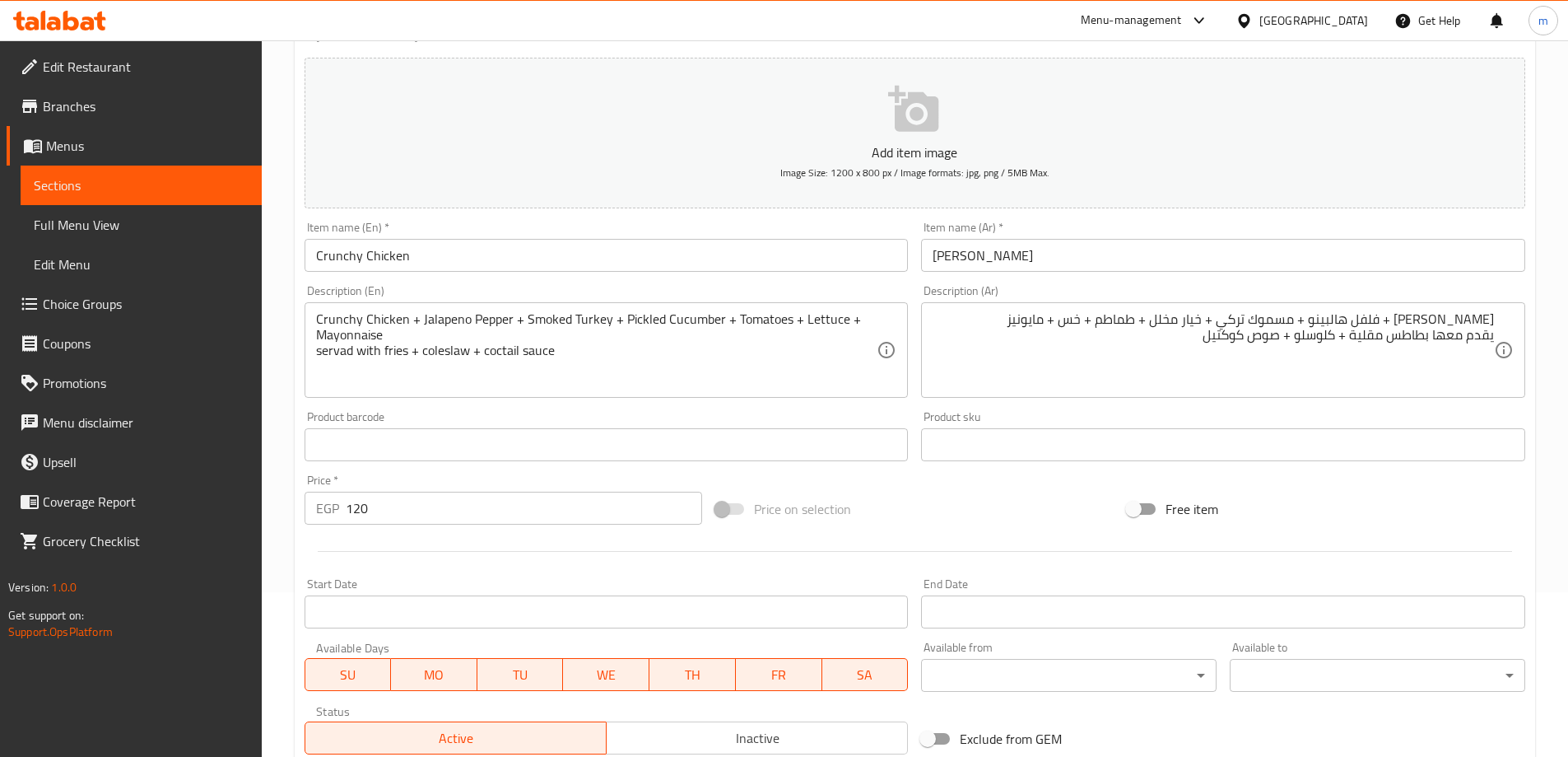
click at [368, 244] on input "Crunchy Chicken" at bounding box center [606, 256] width 604 height 33
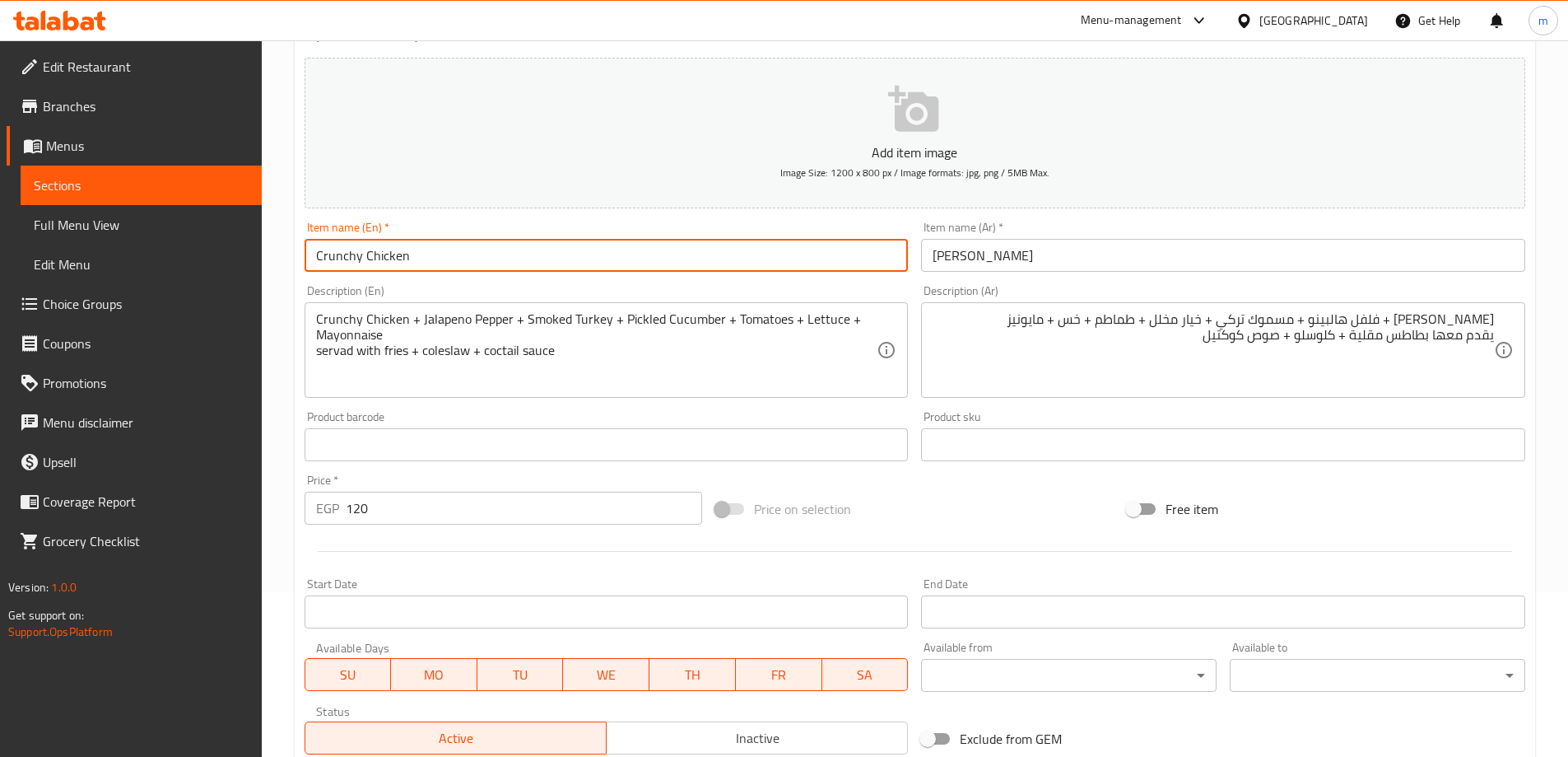
click at [368, 244] on input "Crunchy Chicken" at bounding box center [606, 256] width 604 height 33
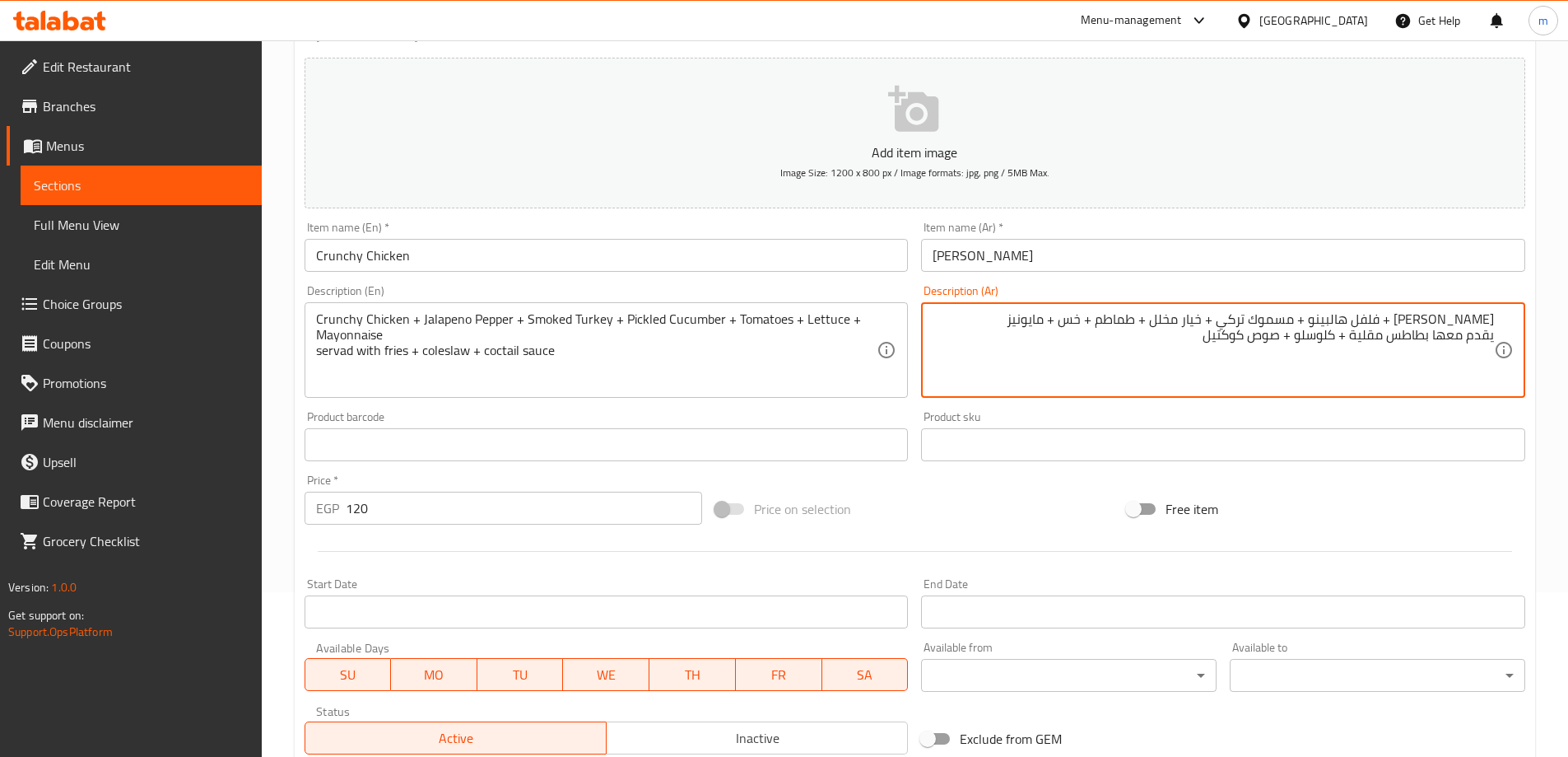
click at [1252, 320] on textarea "فراخ كرانشي + فلفل هالبينو + مسموك تركي + خيار مخلل + طماطم + خس + مايونيز يقدم…" at bounding box center [1213, 350] width 561 height 78
drag, startPoint x: 1254, startPoint y: 318, endPoint x: 1265, endPoint y: 315, distance: 11.4
click at [1265, 315] on textarea "فراخ كرانشي + فلفل هالبينو + مسموك تركي + خيار مخلل + طماطم + خس + مايونيز يقدم…" at bounding box center [1213, 350] width 561 height 78
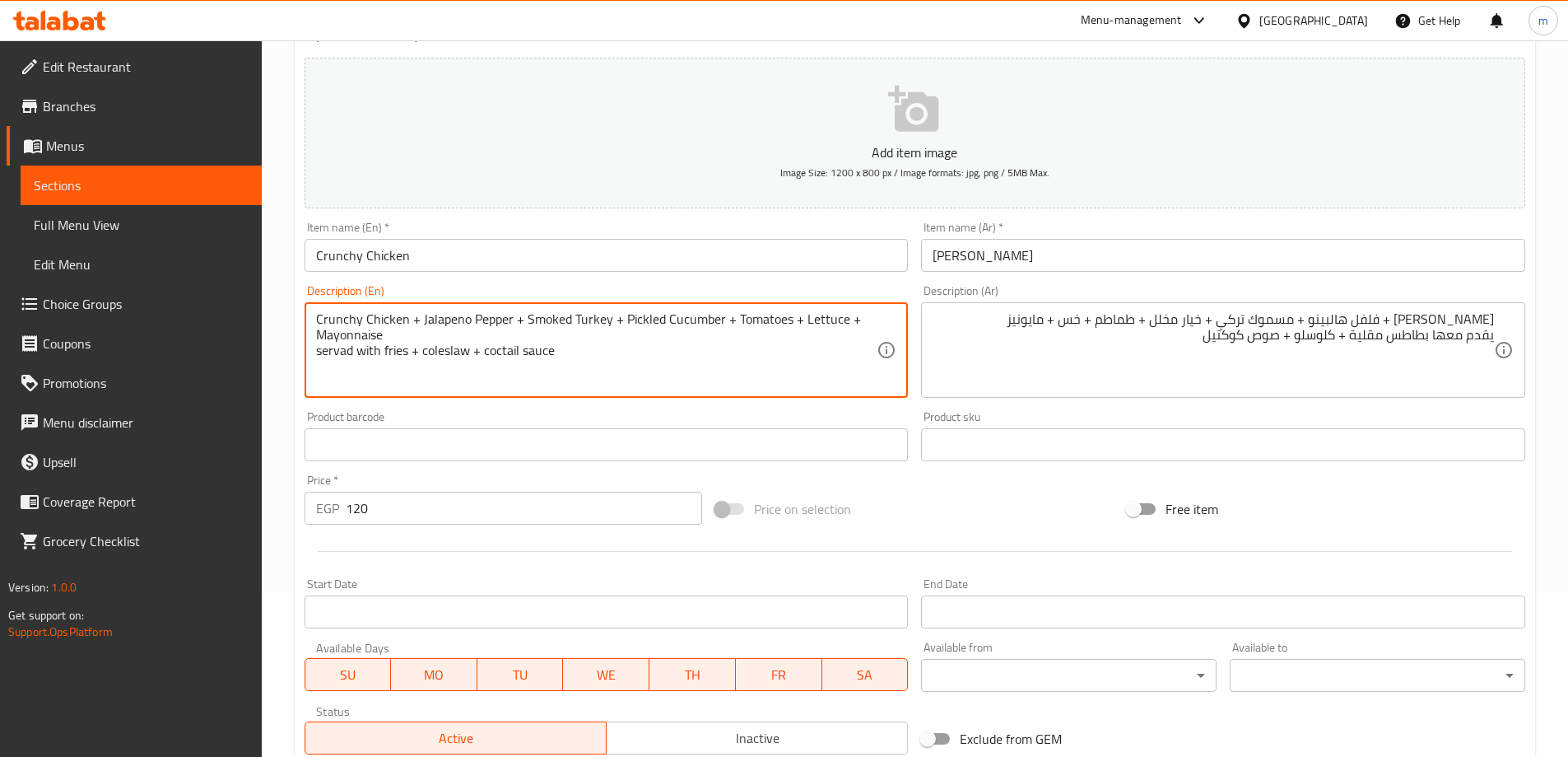
drag, startPoint x: 523, startPoint y: 322, endPoint x: 606, endPoint y: 320, distance: 83.0
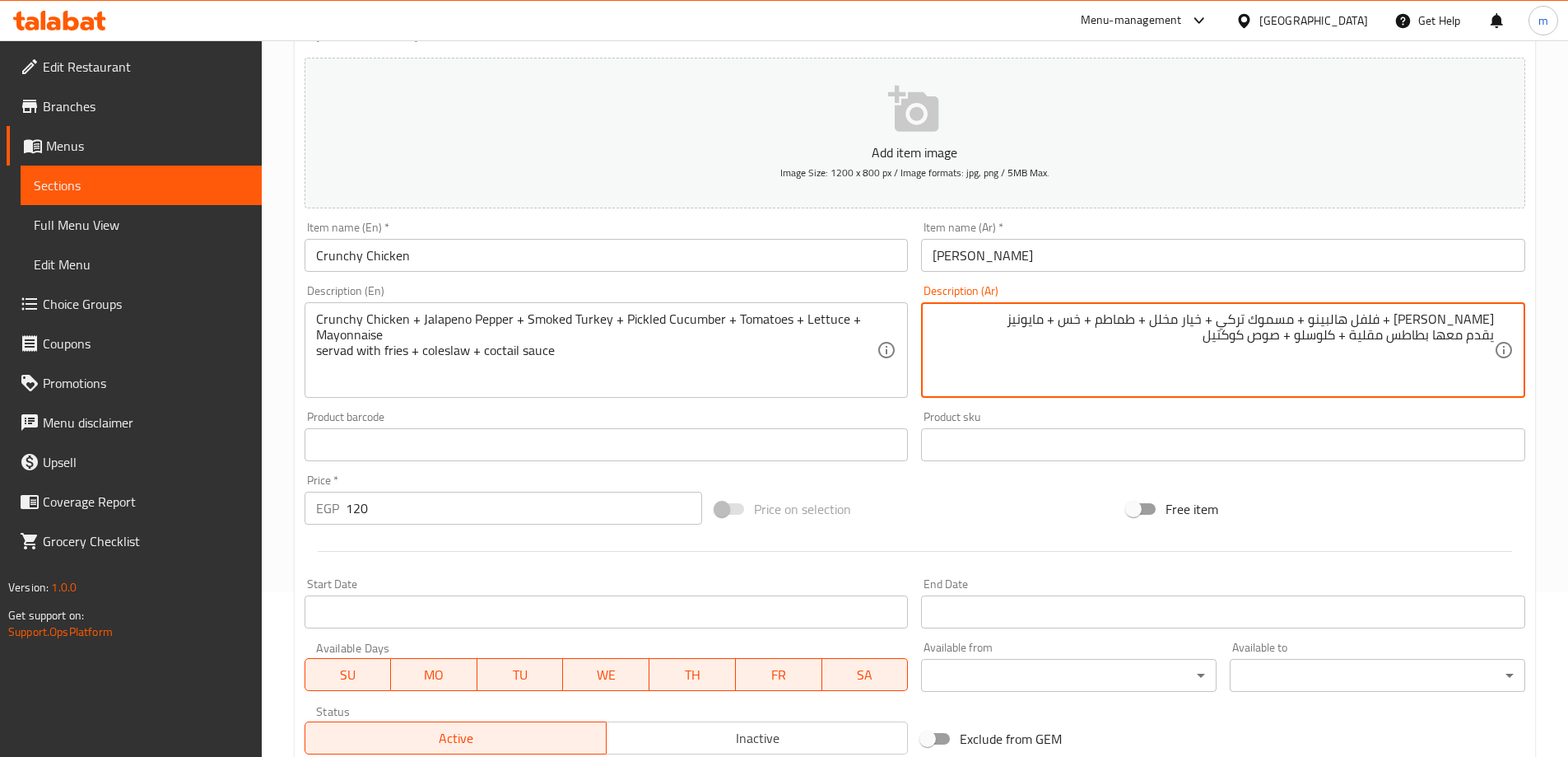
drag, startPoint x: 1247, startPoint y: 322, endPoint x: 1326, endPoint y: 314, distance: 79.4
click at [1290, 322] on textarea "فراخ كرانشي + فلفل هالبينو + مسموك تركي + خيار مخلل + طماطم + خس + مايونيز يقدم…" at bounding box center [1213, 350] width 561 height 78
click at [1289, 319] on textarea "فراخ كرانشي + فلفل هالبينو + تركي + خيار مخلل + طماطم + خس + مايونيز يقدم معها …" at bounding box center [1213, 350] width 561 height 78
click at [1296, 322] on textarea "فراخ كرانشي + فلفل هالبينو + تركي + خيار مخلل + طماطم + خس + مايونيز يقدم معها …" at bounding box center [1213, 350] width 561 height 78
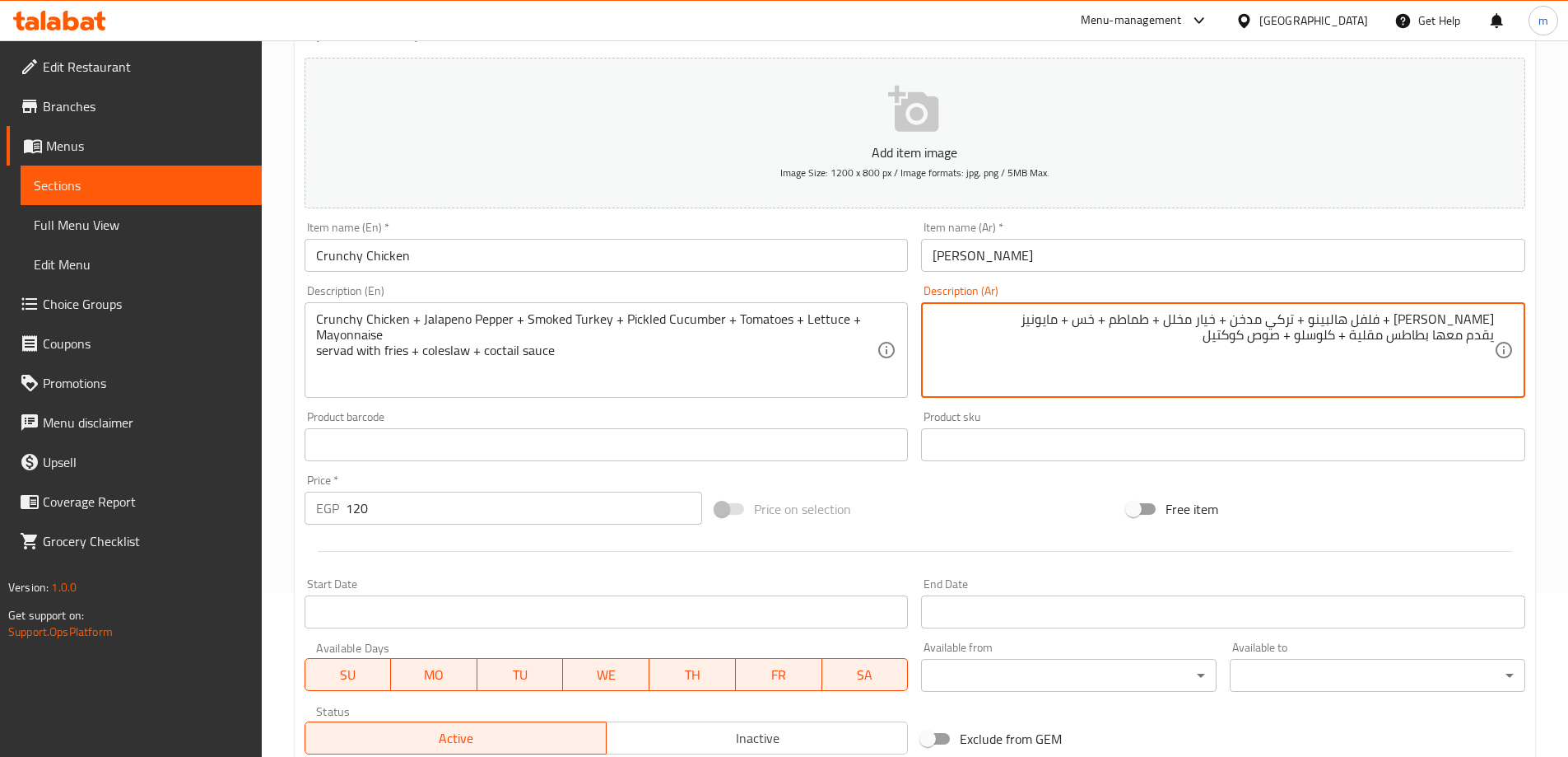
type textarea "فراخ كرانشي + فلفل هالبينو + تركي مدخن + خيار مخلل + طماطم + خس + مايونيز يقدم …"
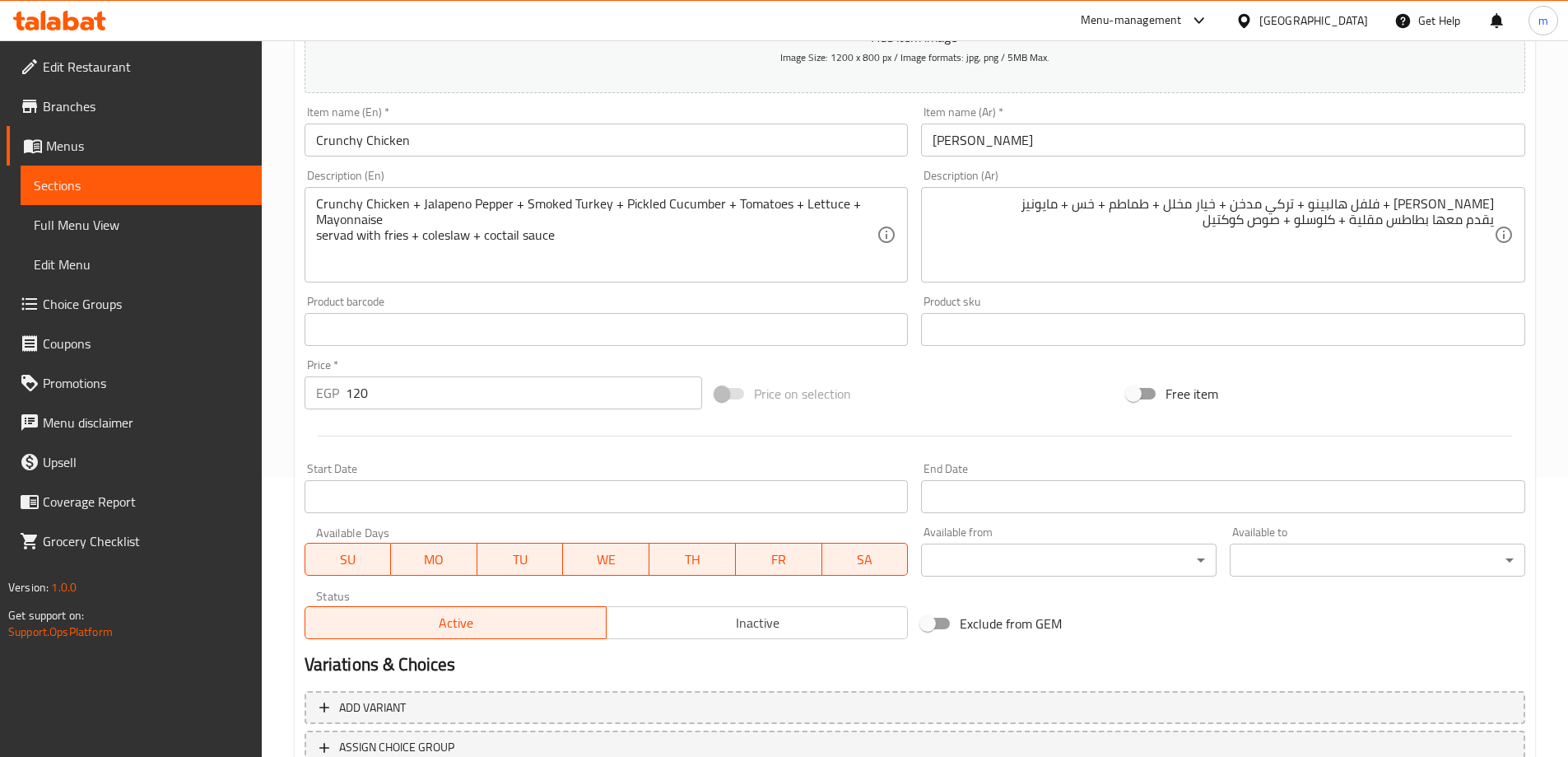
scroll to position [407, 0]
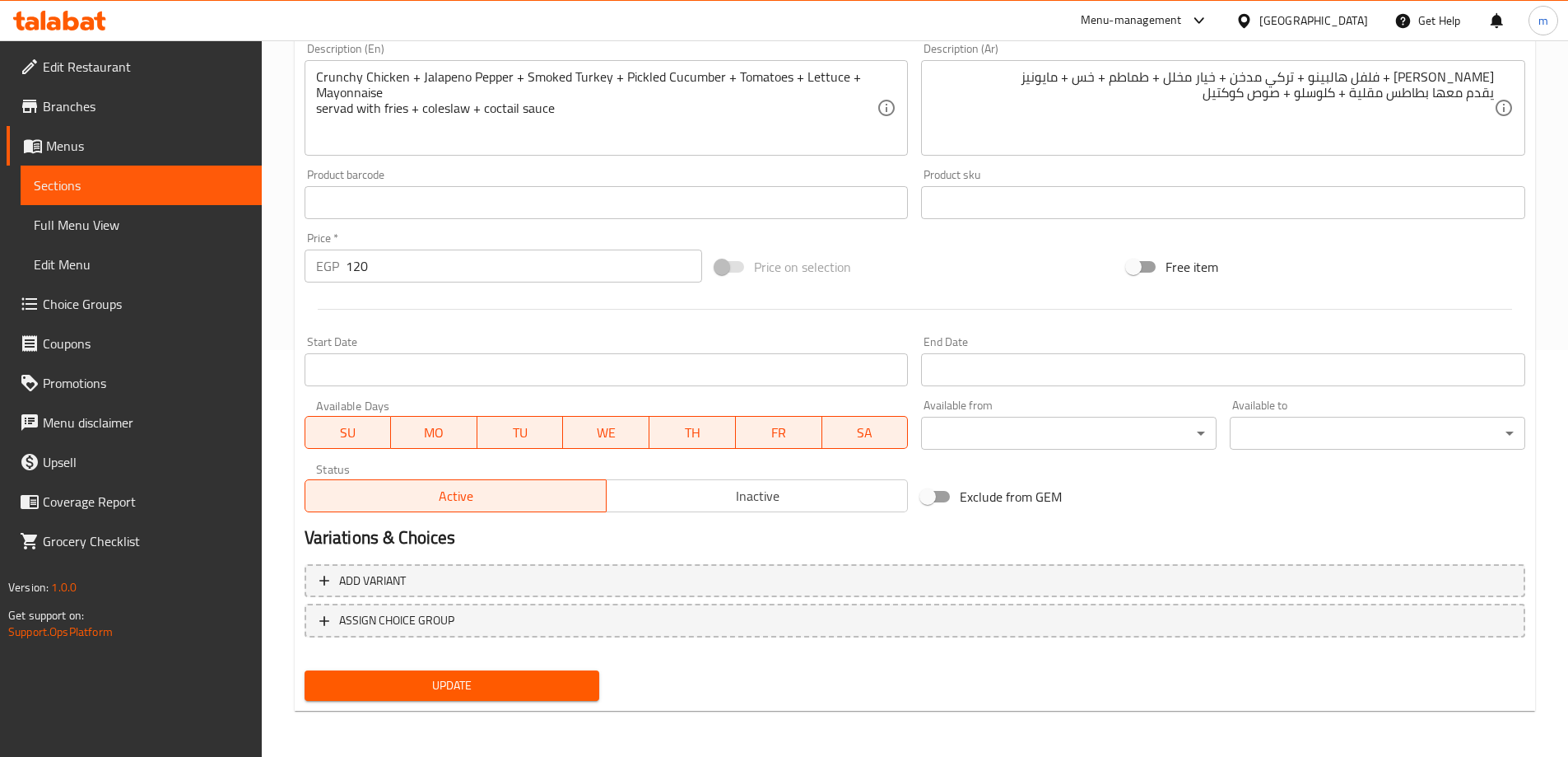
click at [530, 694] on span "Update" at bounding box center [453, 686] width 269 height 21
click at [147, 180] on span "Sections" at bounding box center [141, 185] width 215 height 20
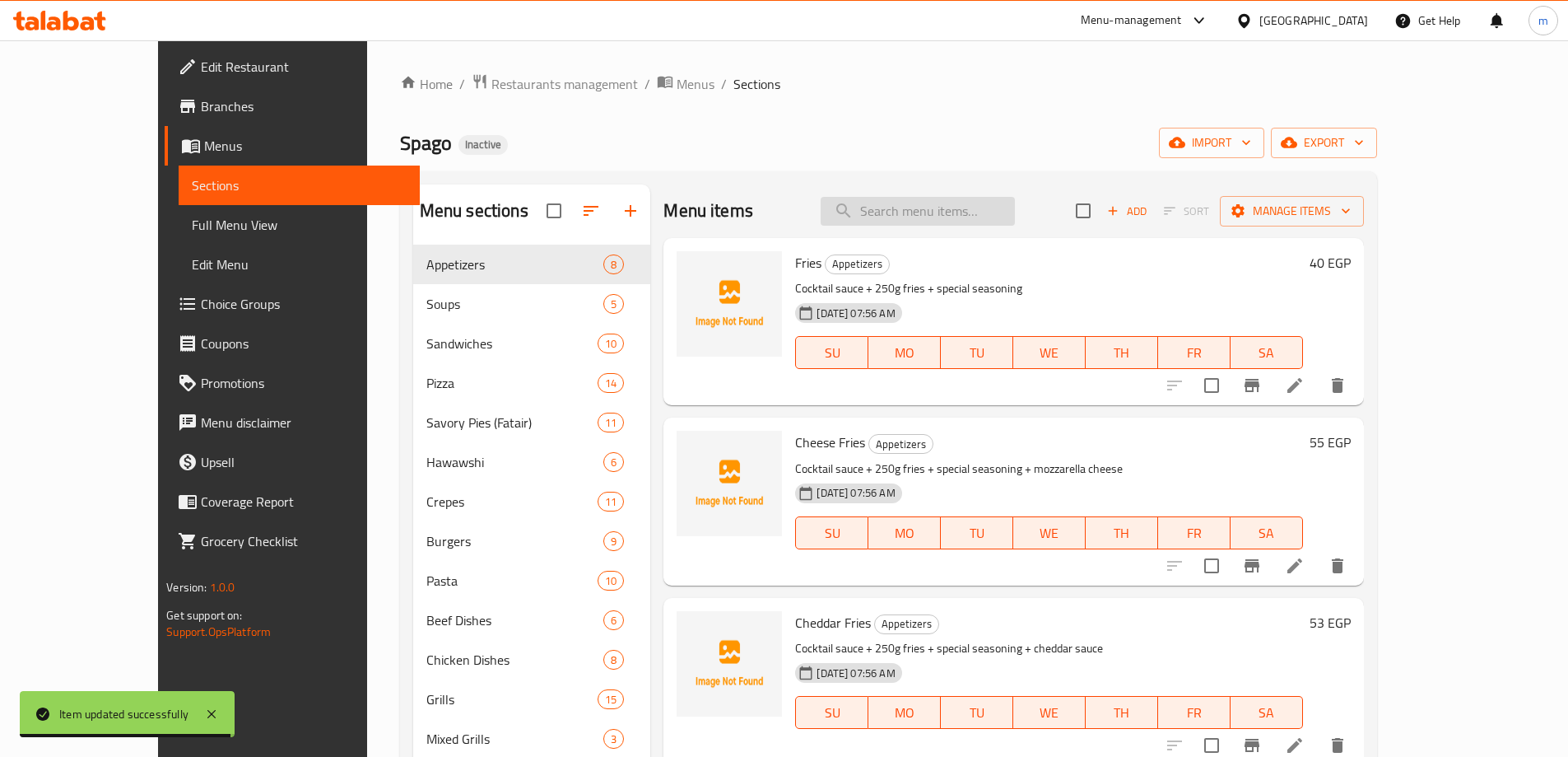
click at [984, 200] on input "search" at bounding box center [918, 210] width 195 height 29
paste input "[US_STATE] Burger"
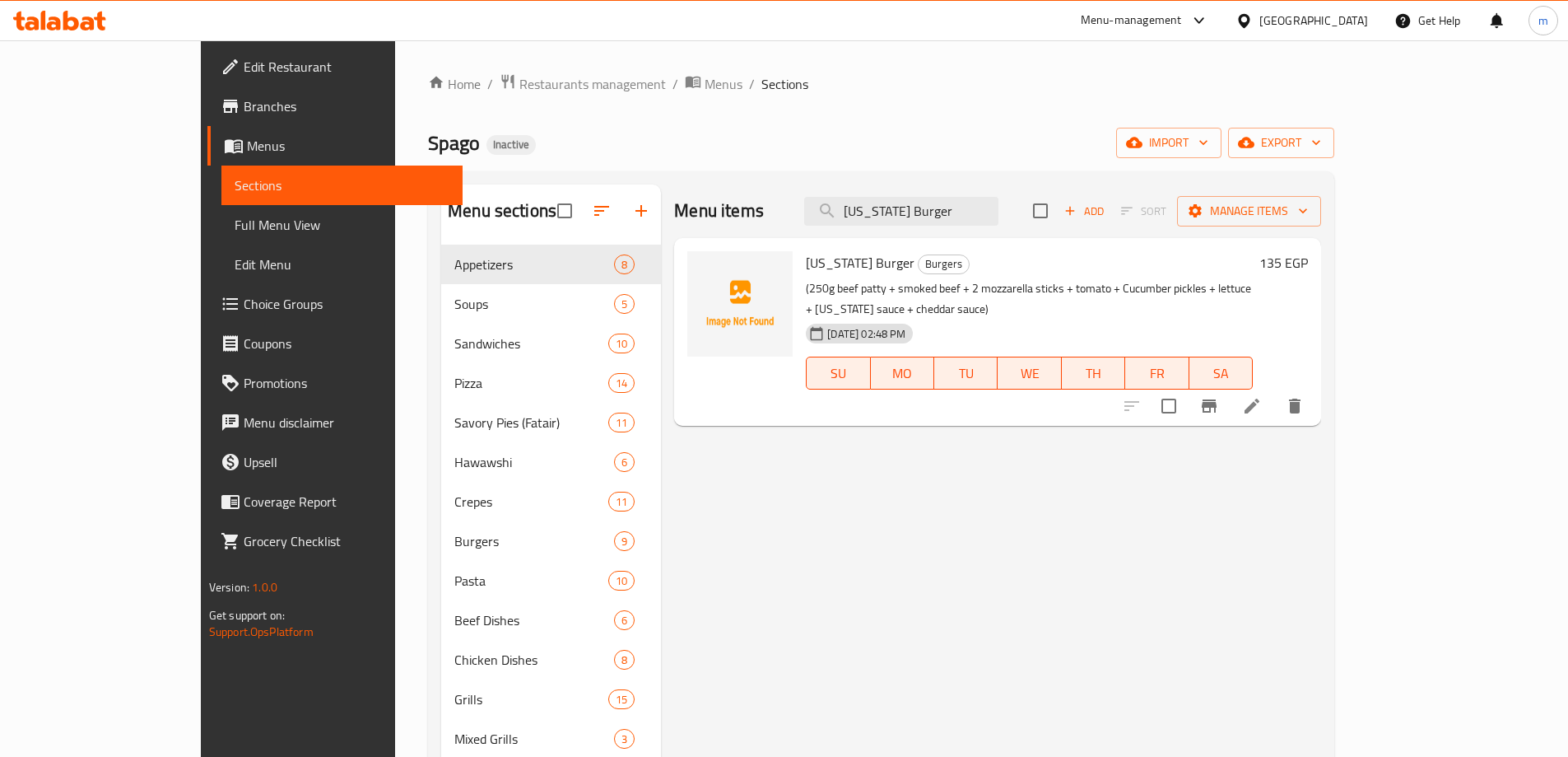
type input "[US_STATE] Burger"
click at [1275, 391] on li at bounding box center [1252, 406] width 46 height 30
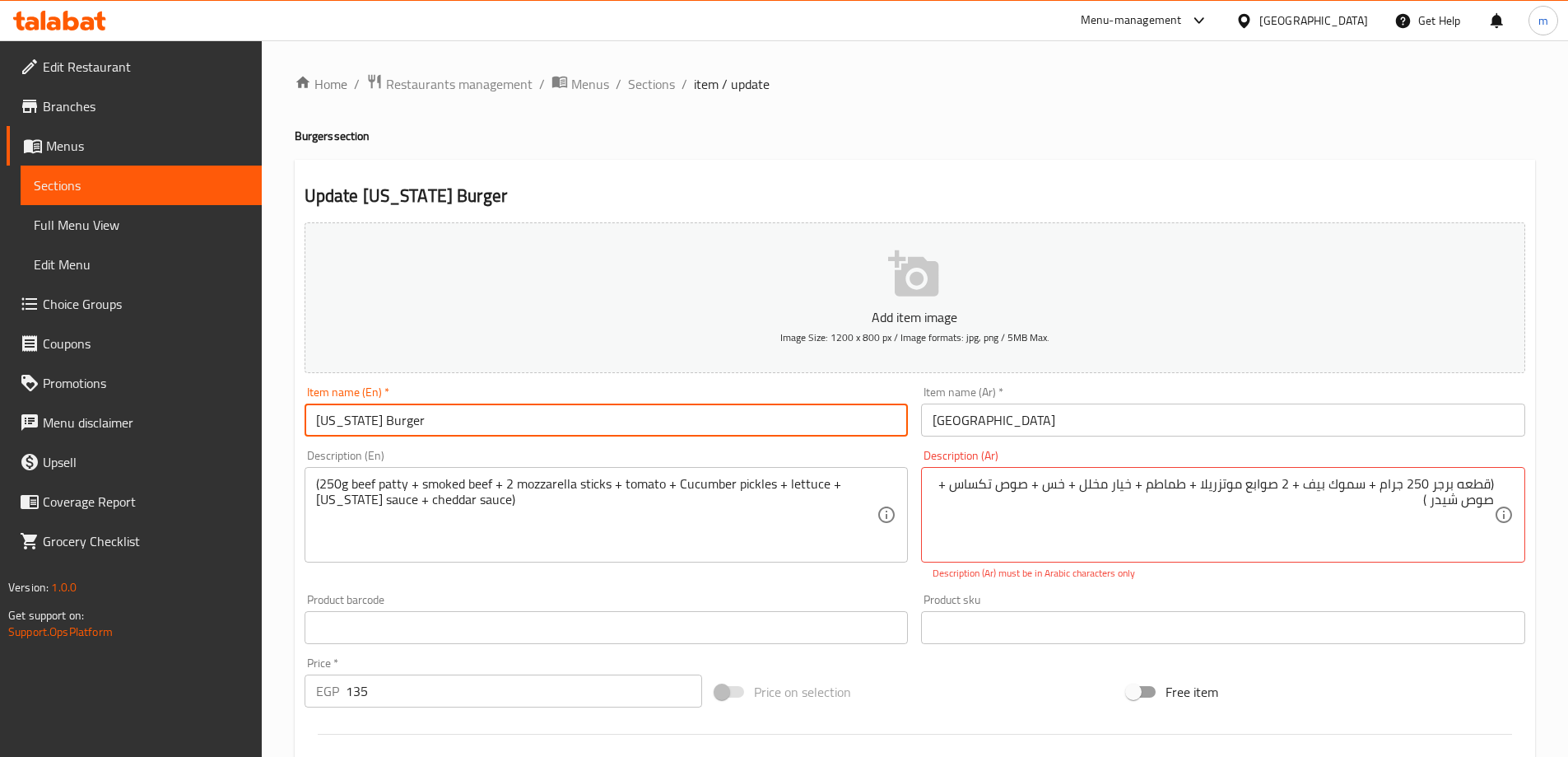
click at [321, 404] on input "[US_STATE] Burger" at bounding box center [606, 420] width 604 height 33
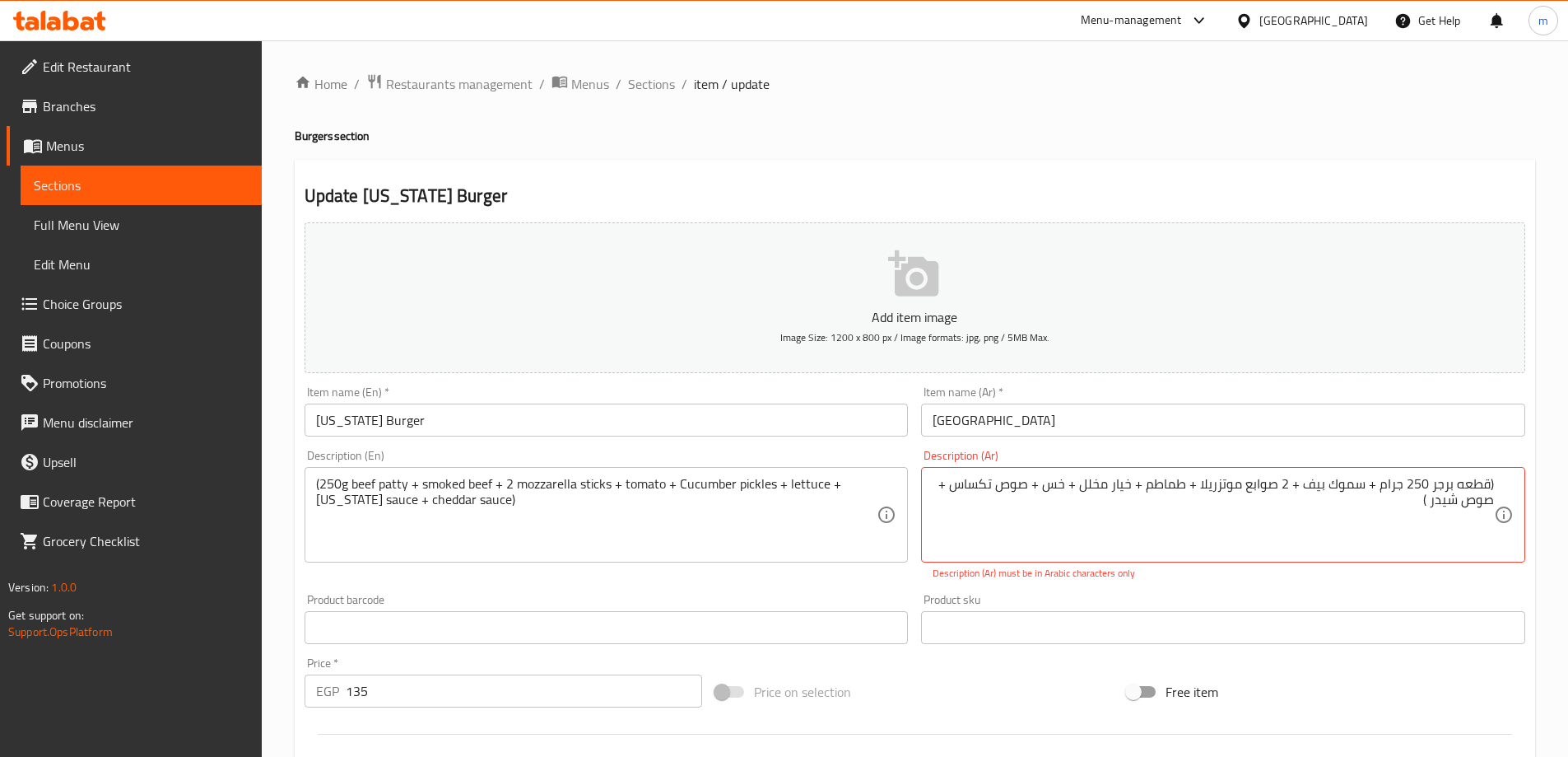
click at [1440, 480] on textarea "(قطعه برجر 250 جرام + سموك بيف + 2 صوابع موتزريلا + طماطم + خيار مخلل + خس + صو…" at bounding box center [1213, 515] width 561 height 78
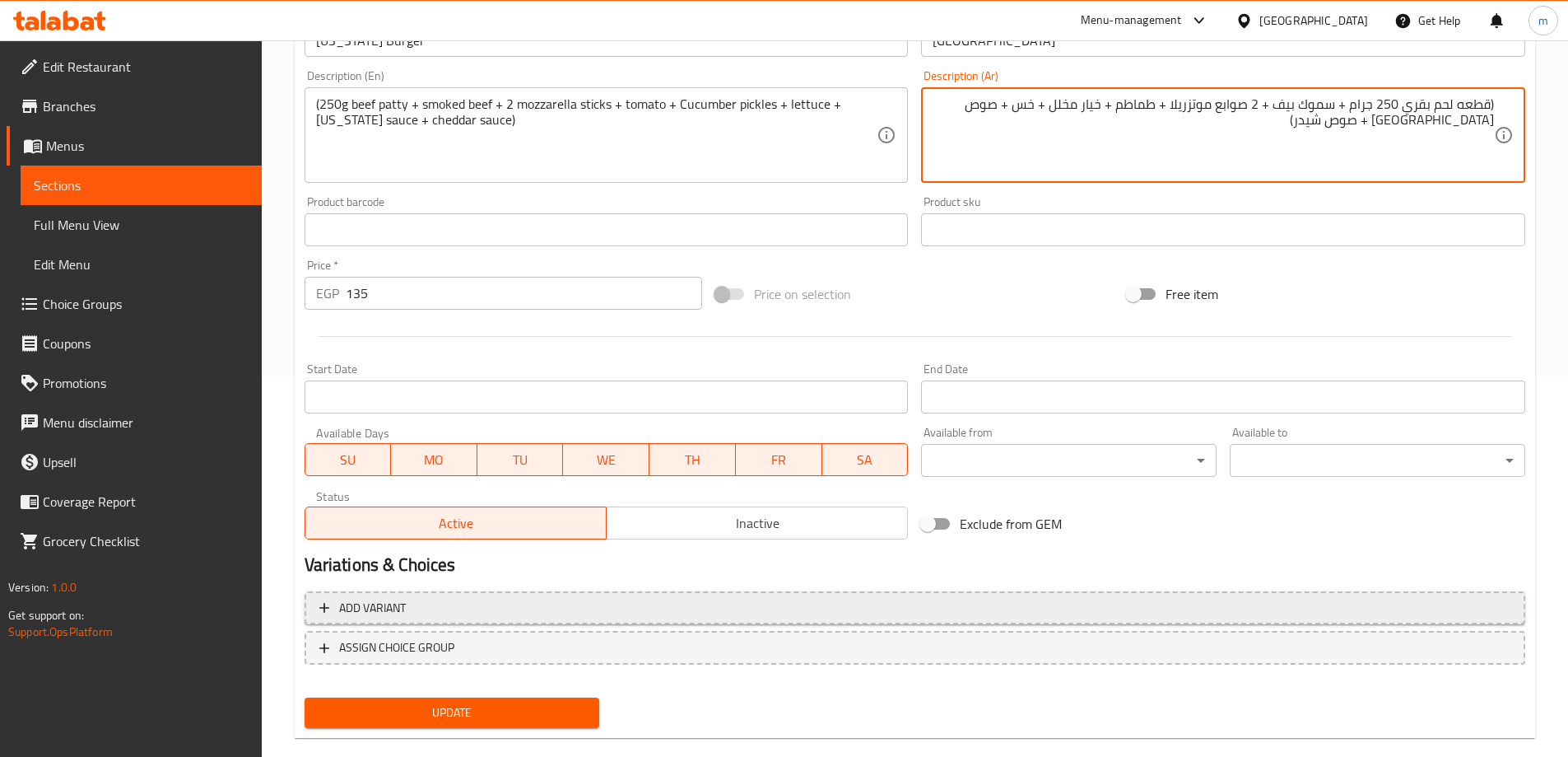
scroll to position [407, 0]
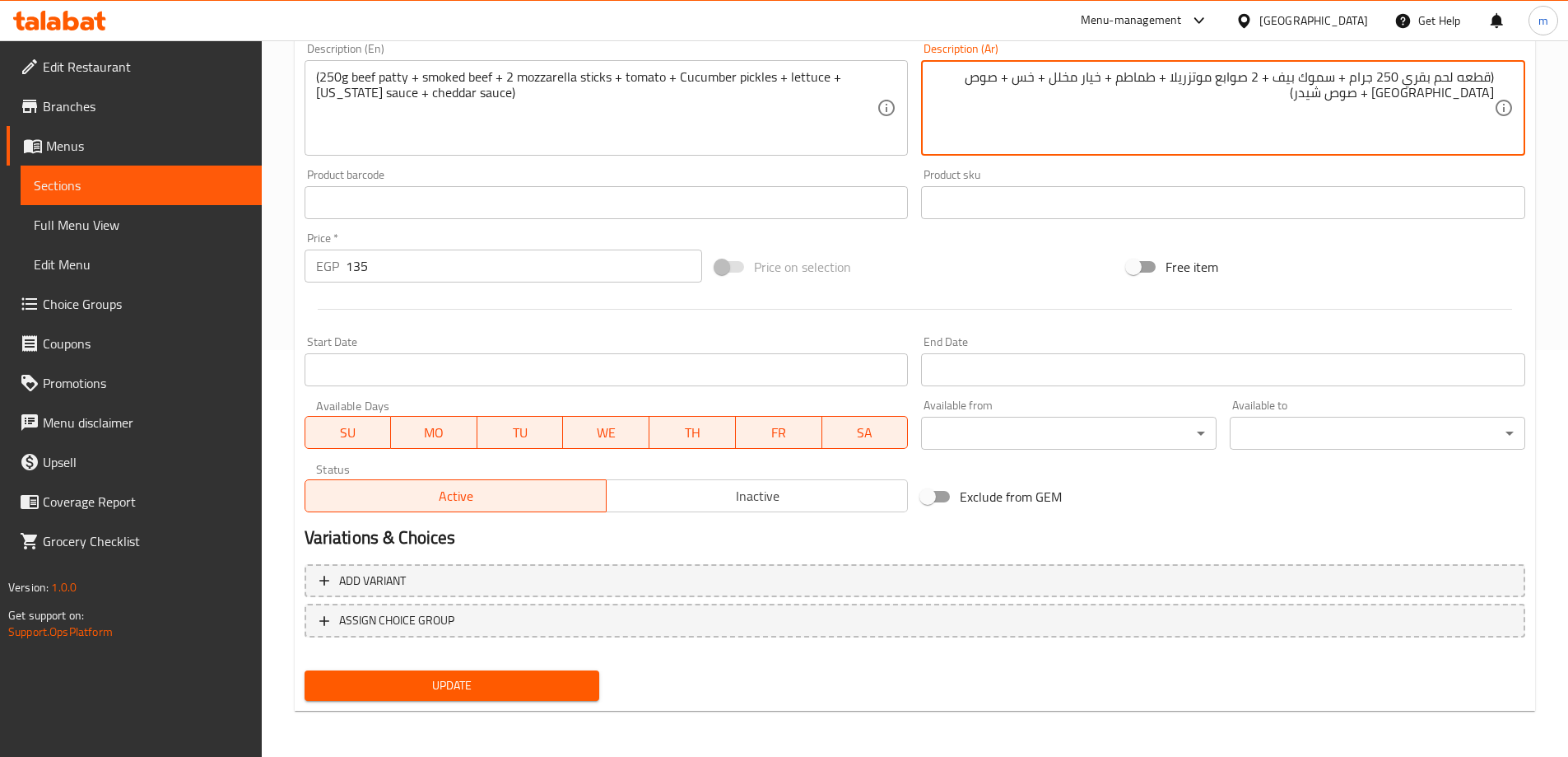
type textarea "(قطعه لحم بقري 250 جرام + سموك بيف + 2 صوابع موتزريلا + طماطم + خيار مخلل + خس …"
click at [463, 689] on span "Update" at bounding box center [453, 686] width 269 height 21
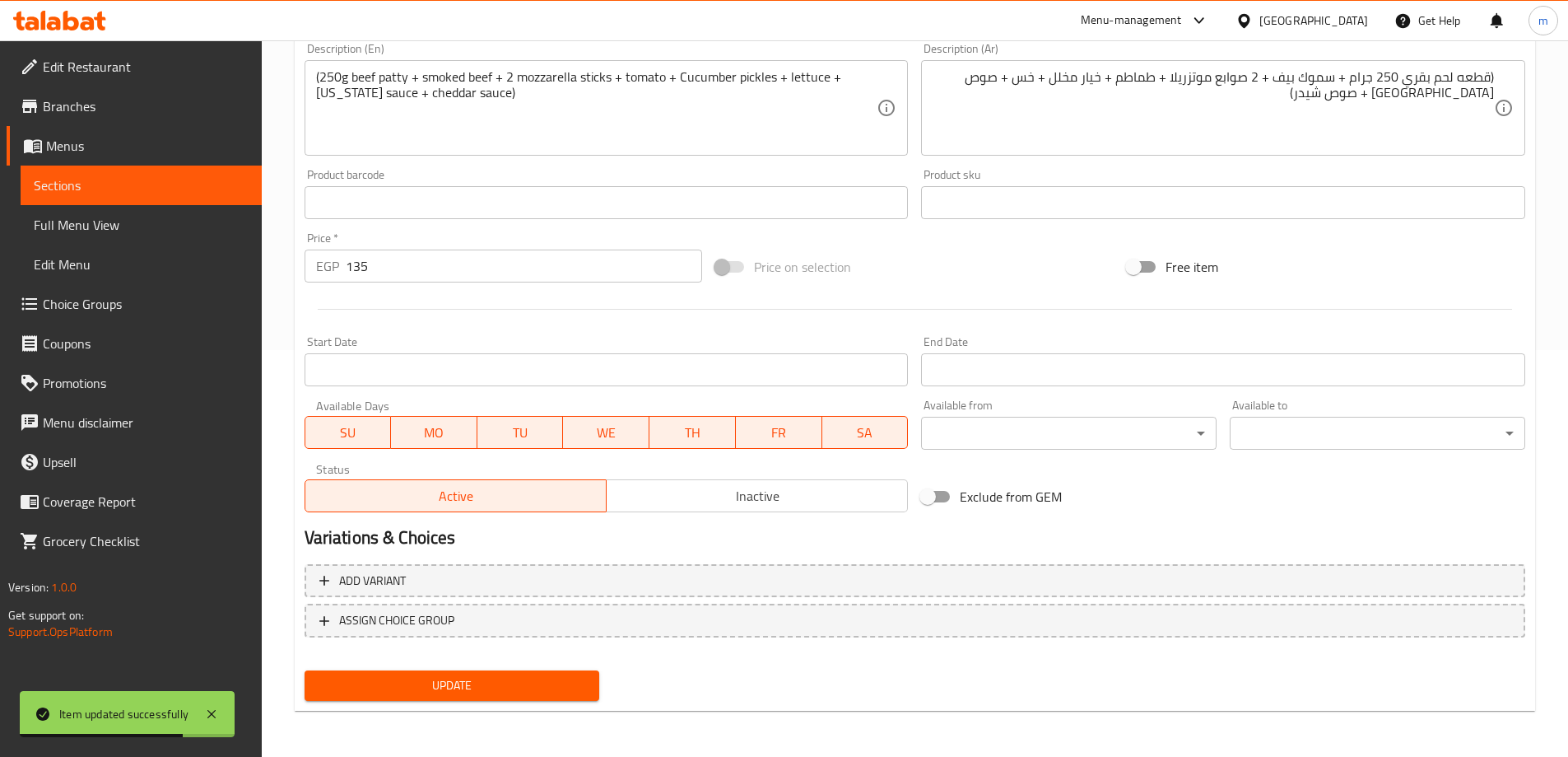
scroll to position [0, 0]
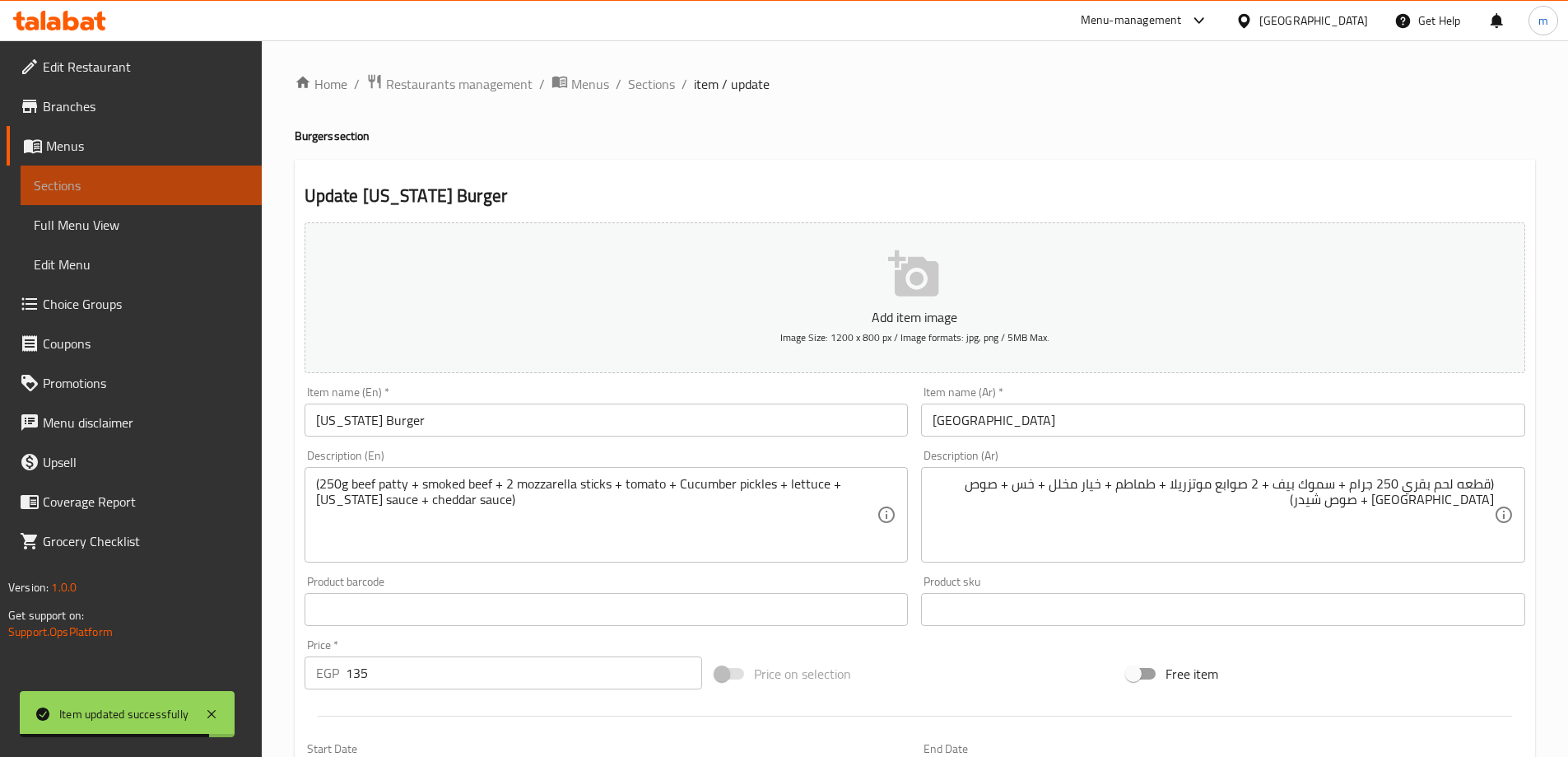
click at [146, 173] on link "Sections" at bounding box center [142, 184] width 241 height 39
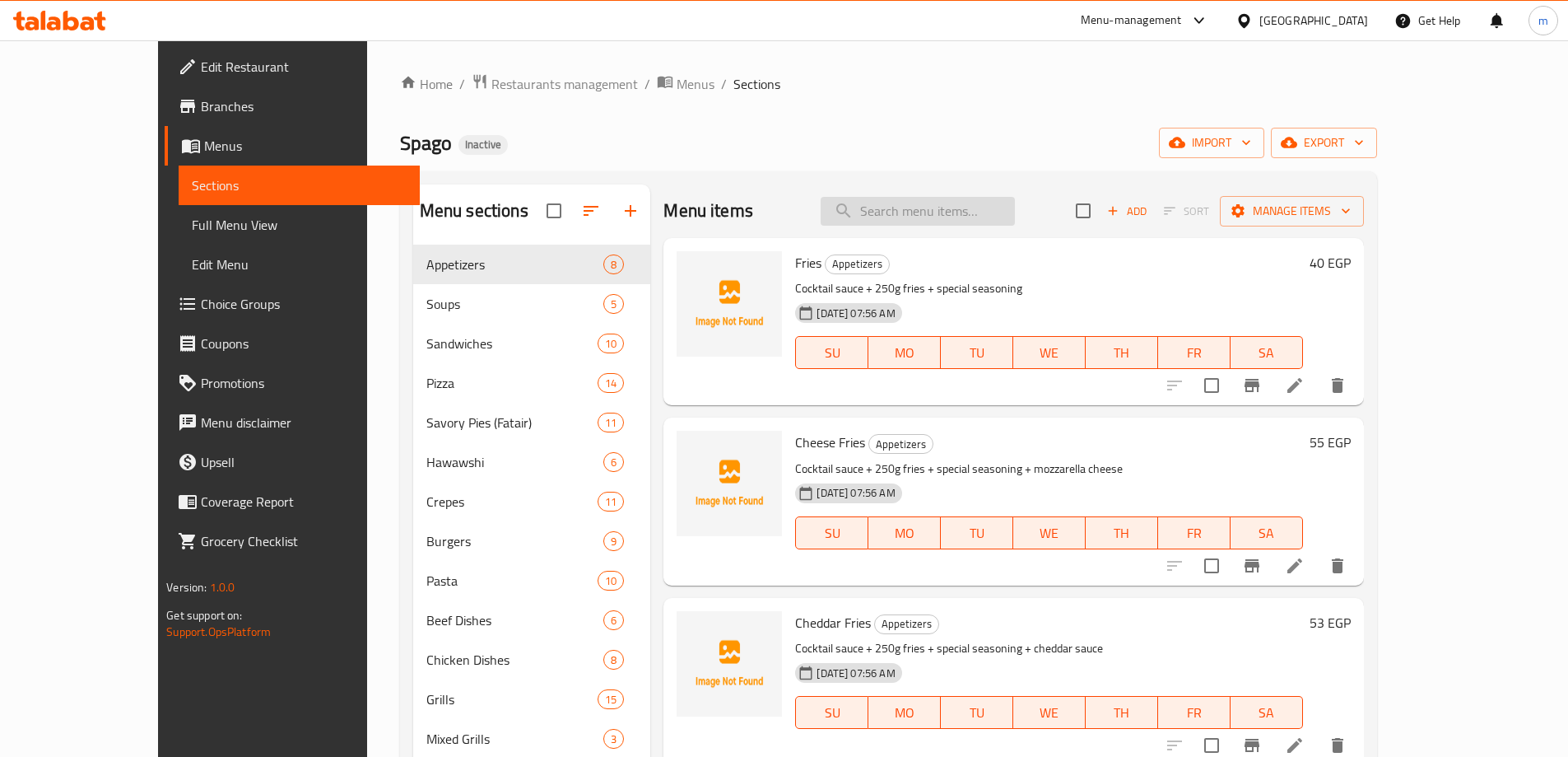
click at [967, 213] on input "search" at bounding box center [918, 210] width 195 height 29
paste input "Juicy [PERSON_NAME]"
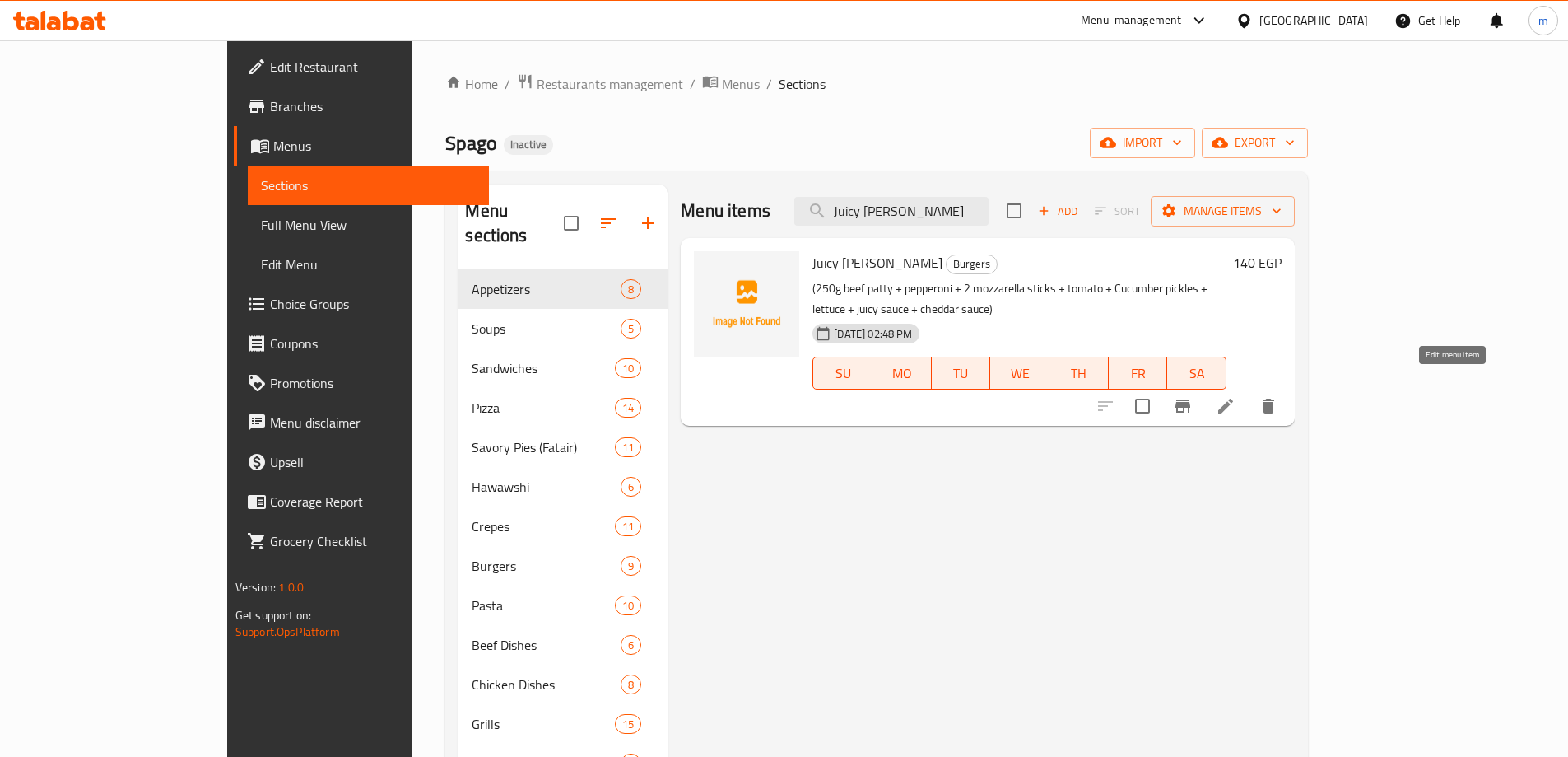
type input "Juicy [PERSON_NAME]"
click at [1235, 396] on icon at bounding box center [1225, 406] width 20 height 20
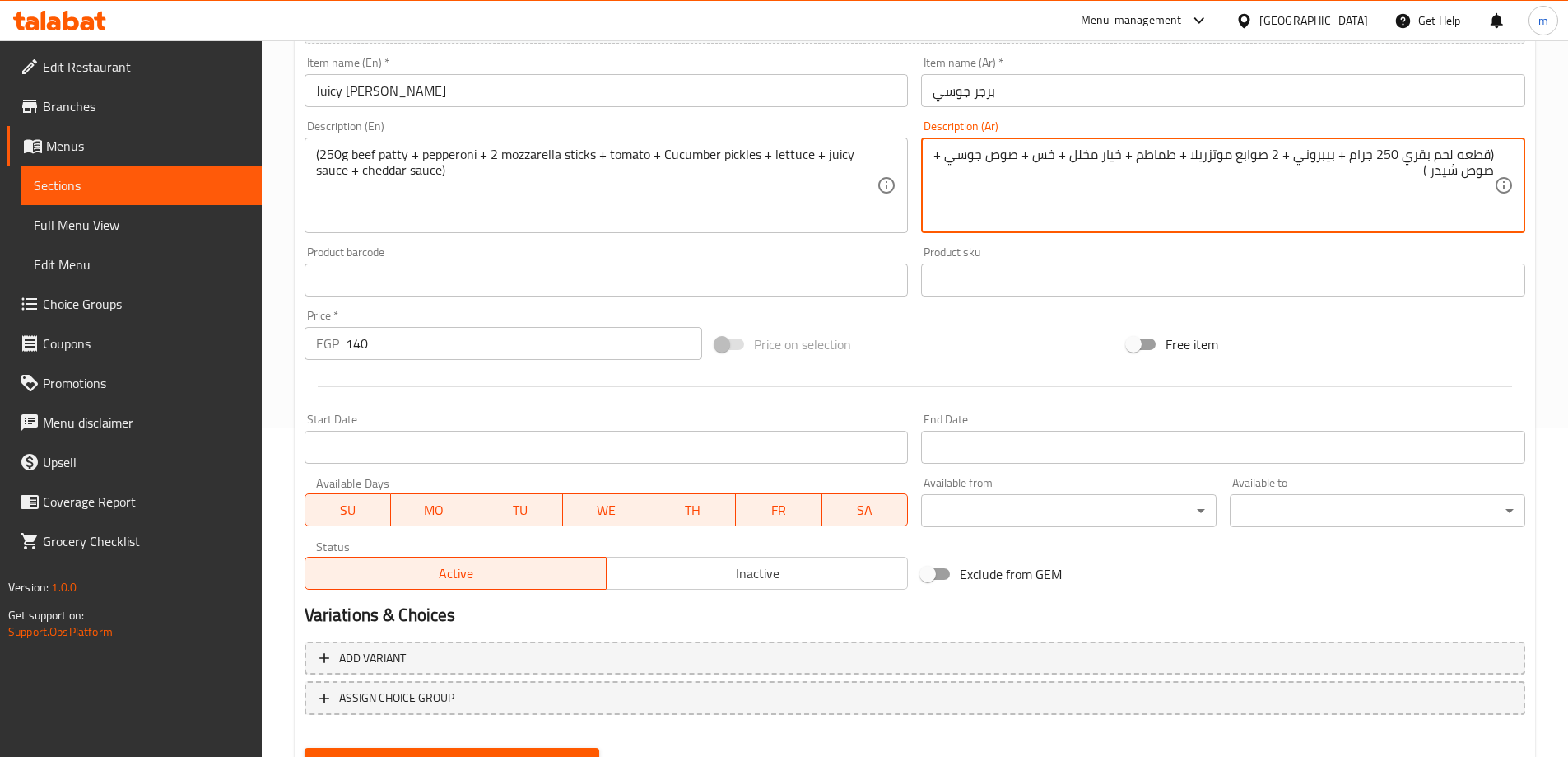
scroll to position [407, 0]
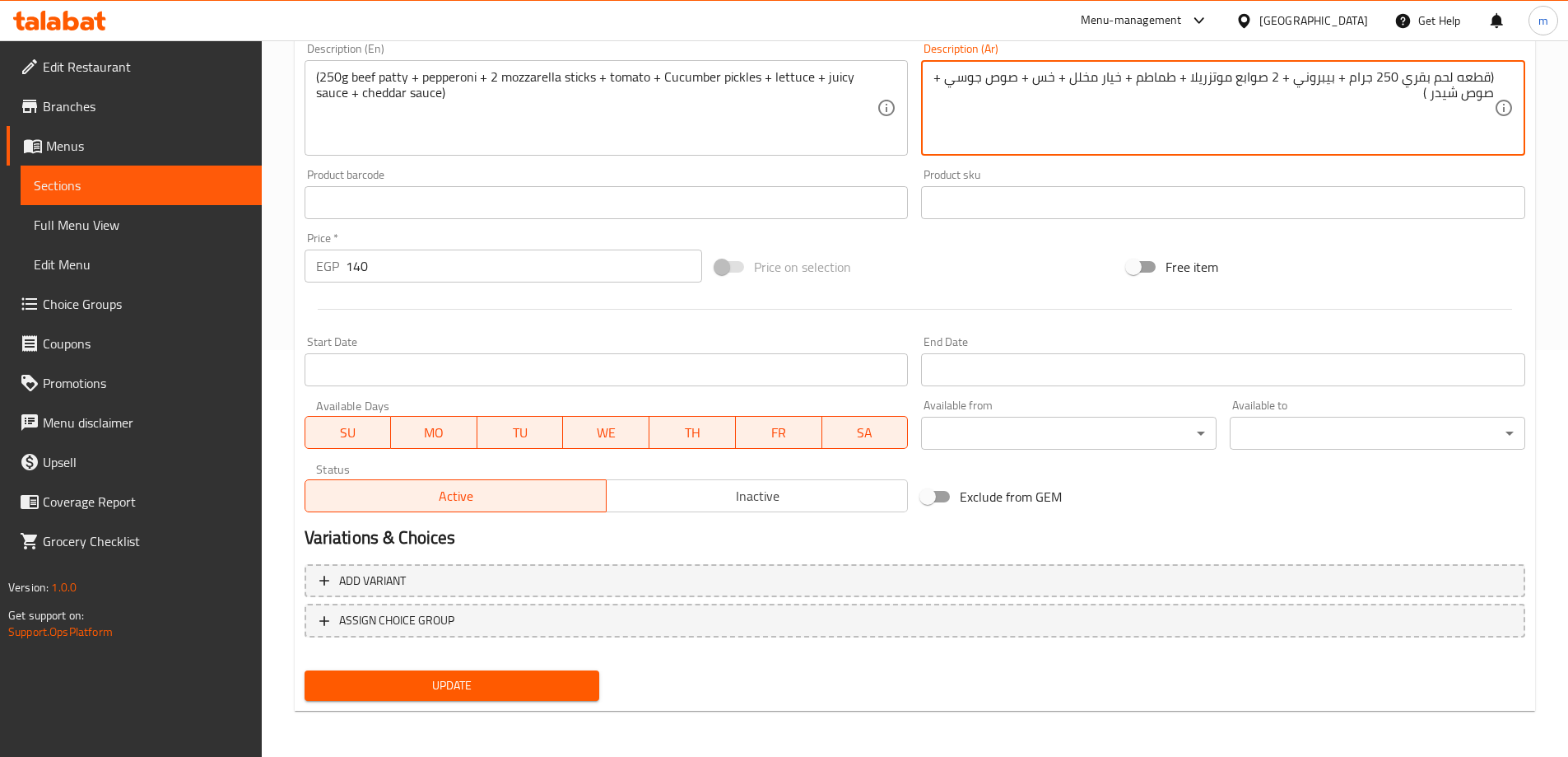
click at [501, 692] on button "Update" at bounding box center [453, 685] width 295 height 30
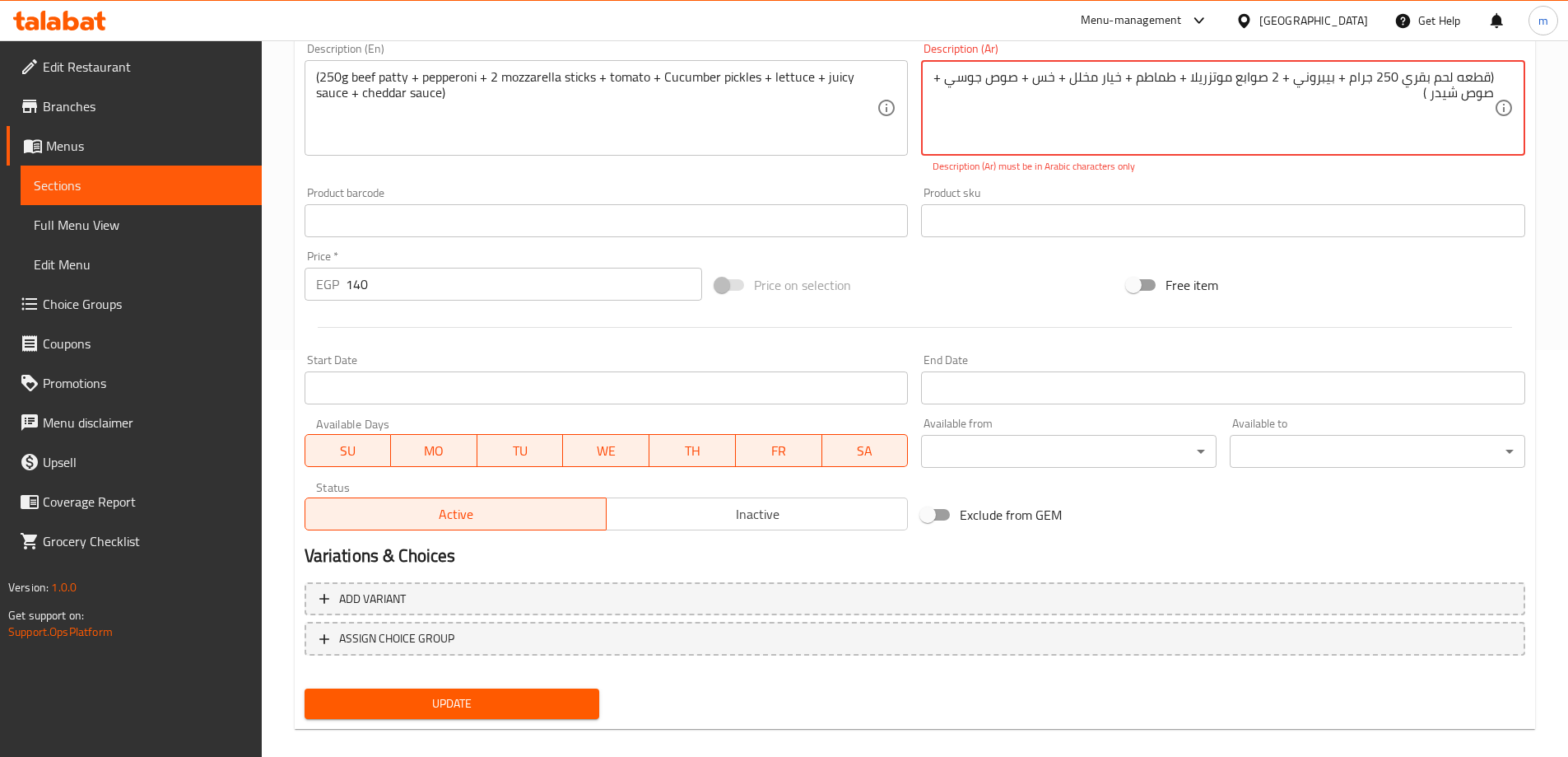
click at [1280, 90] on textarea "(قطعه لحم بقري 250 جرام + بيبروني + 2 صوابع موتزريلا + طماطم + خيار مخلل + خس +…" at bounding box center [1213, 109] width 561 height 78
click at [1155, 136] on textarea "(قطعه لحم بقري 250 جرام + بيبروني + 2 صوابع موتزريلا + طماطم + خيار مخلل + خس +…" at bounding box center [1213, 109] width 561 height 78
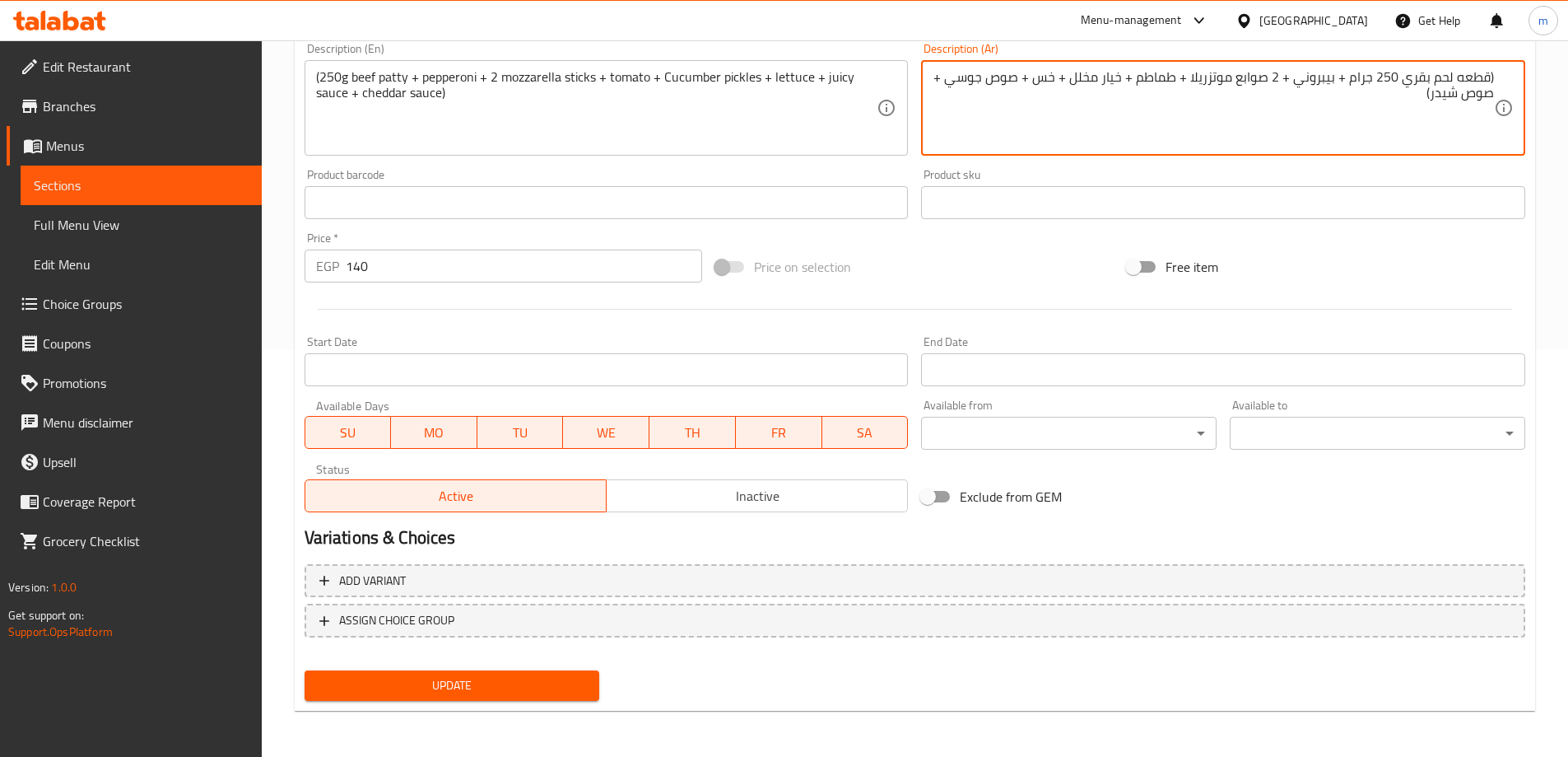
type textarea "(قطعه لحم بقري 250 جرام + بيبروني + 2 صوابع موتزريلا + طماطم + خيار مخلل + خس +…"
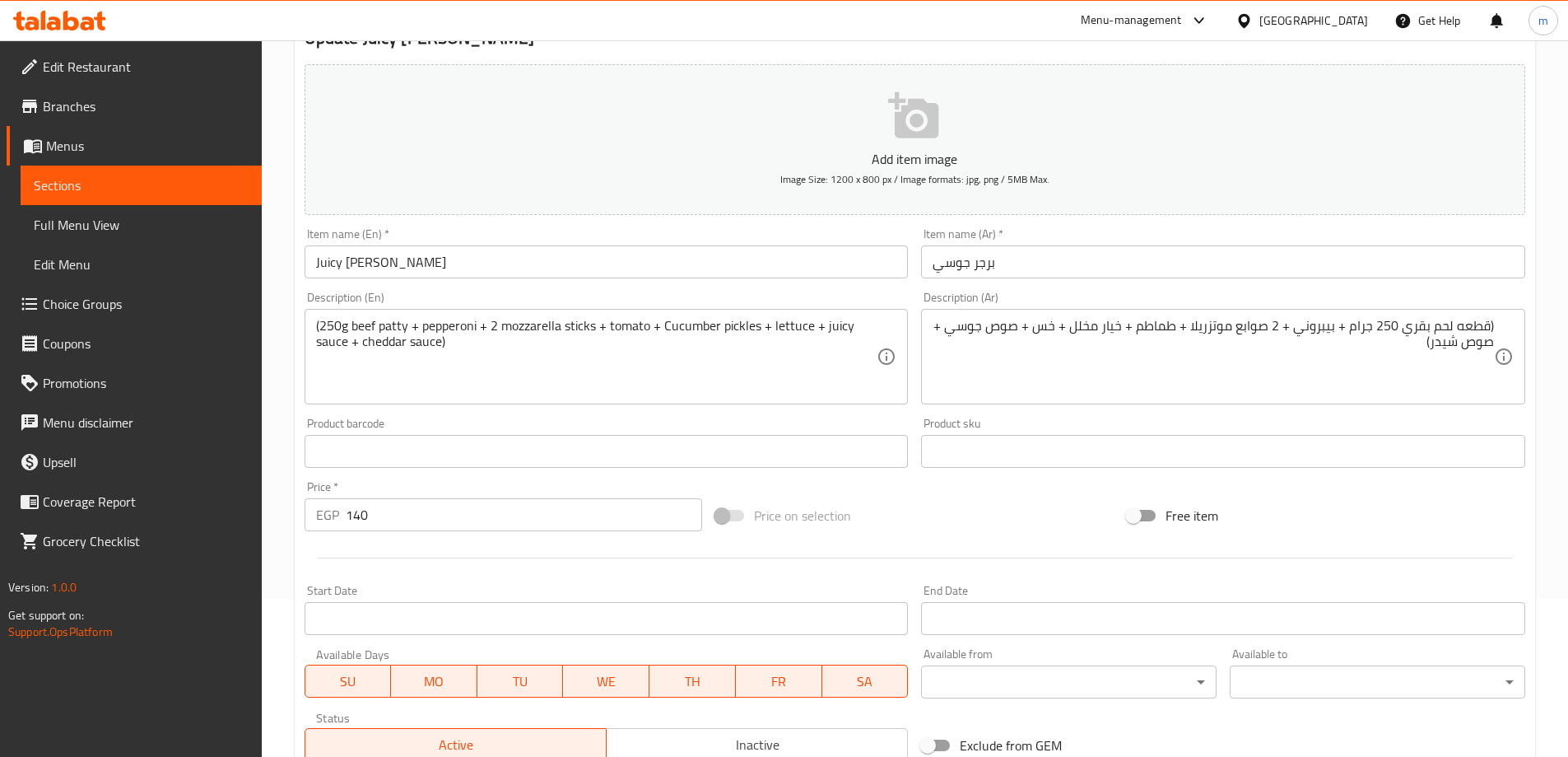
scroll to position [77, 0]
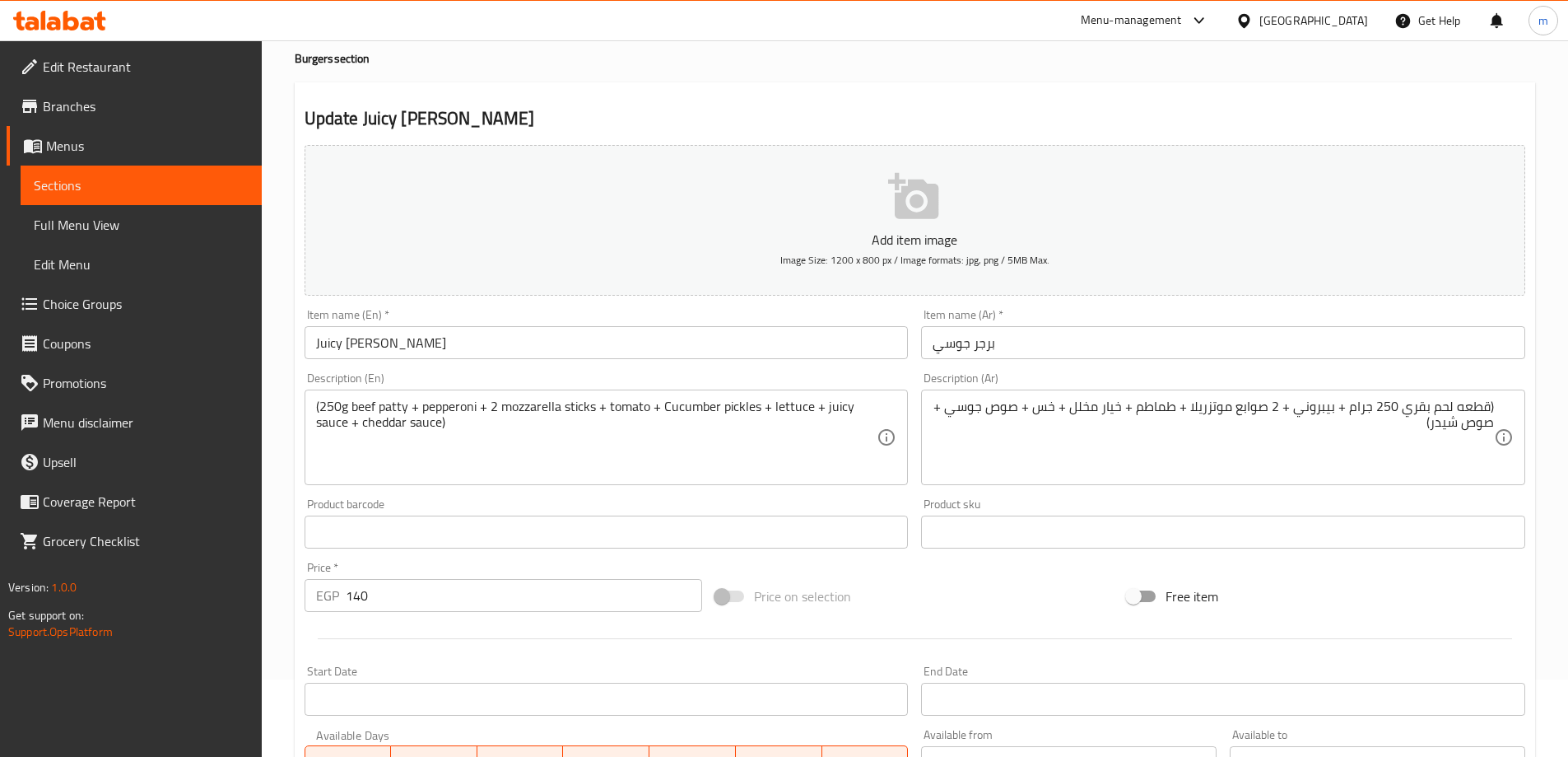
click at [353, 340] on input "Juicy [PERSON_NAME]" at bounding box center [606, 342] width 604 height 33
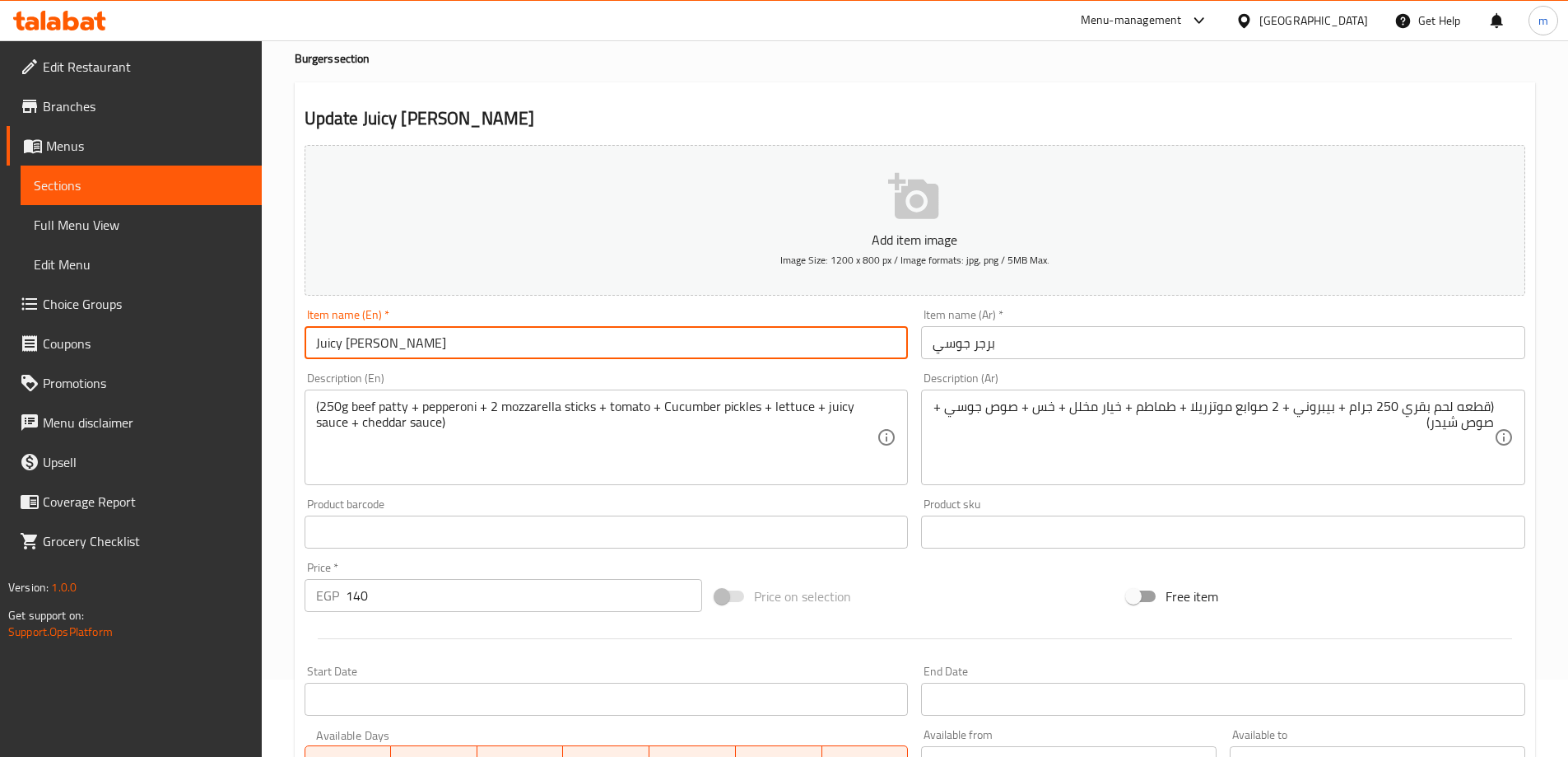
click at [353, 340] on input "Juicy [PERSON_NAME]" at bounding box center [606, 342] width 604 height 33
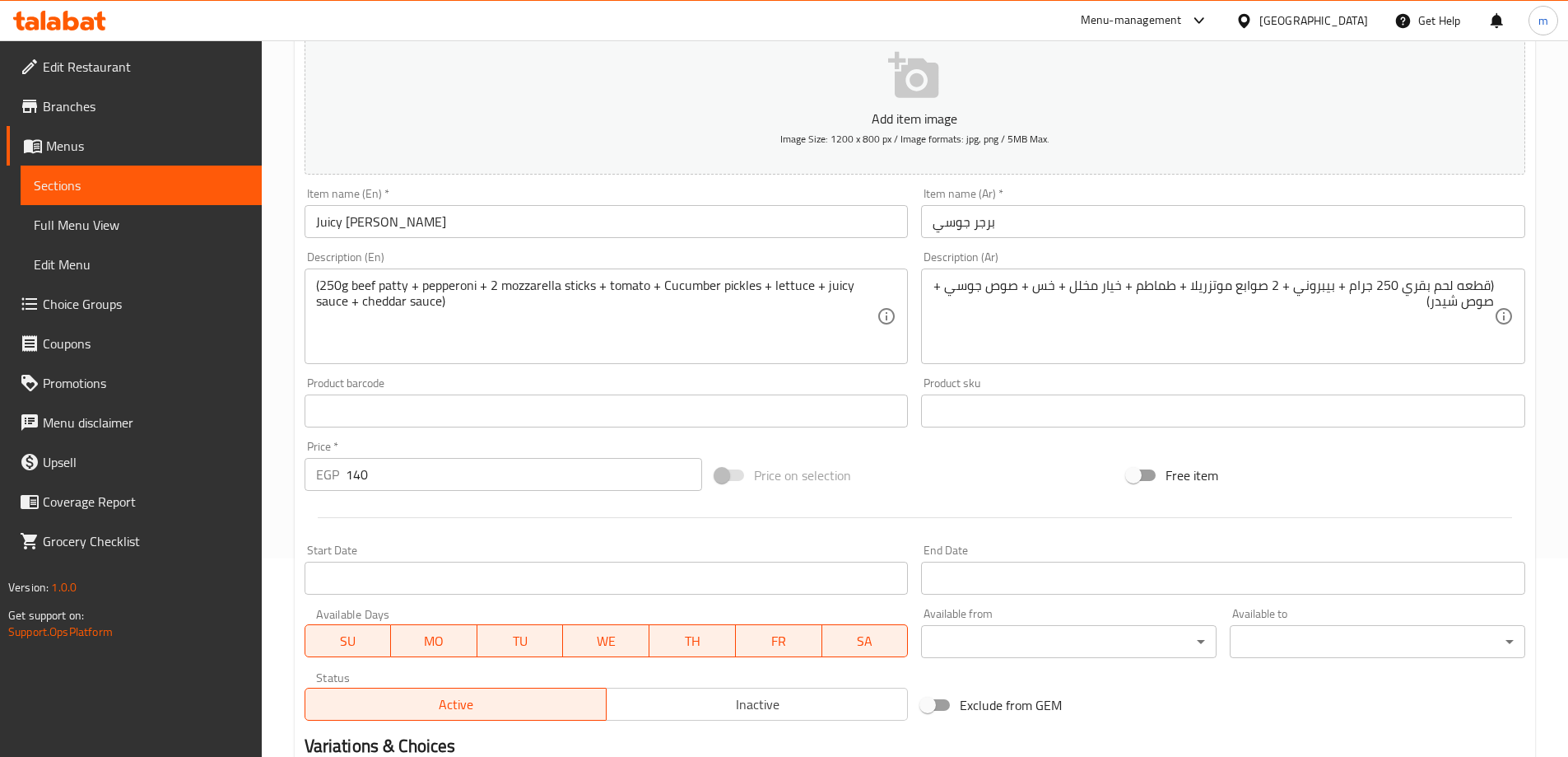
scroll to position [407, 0]
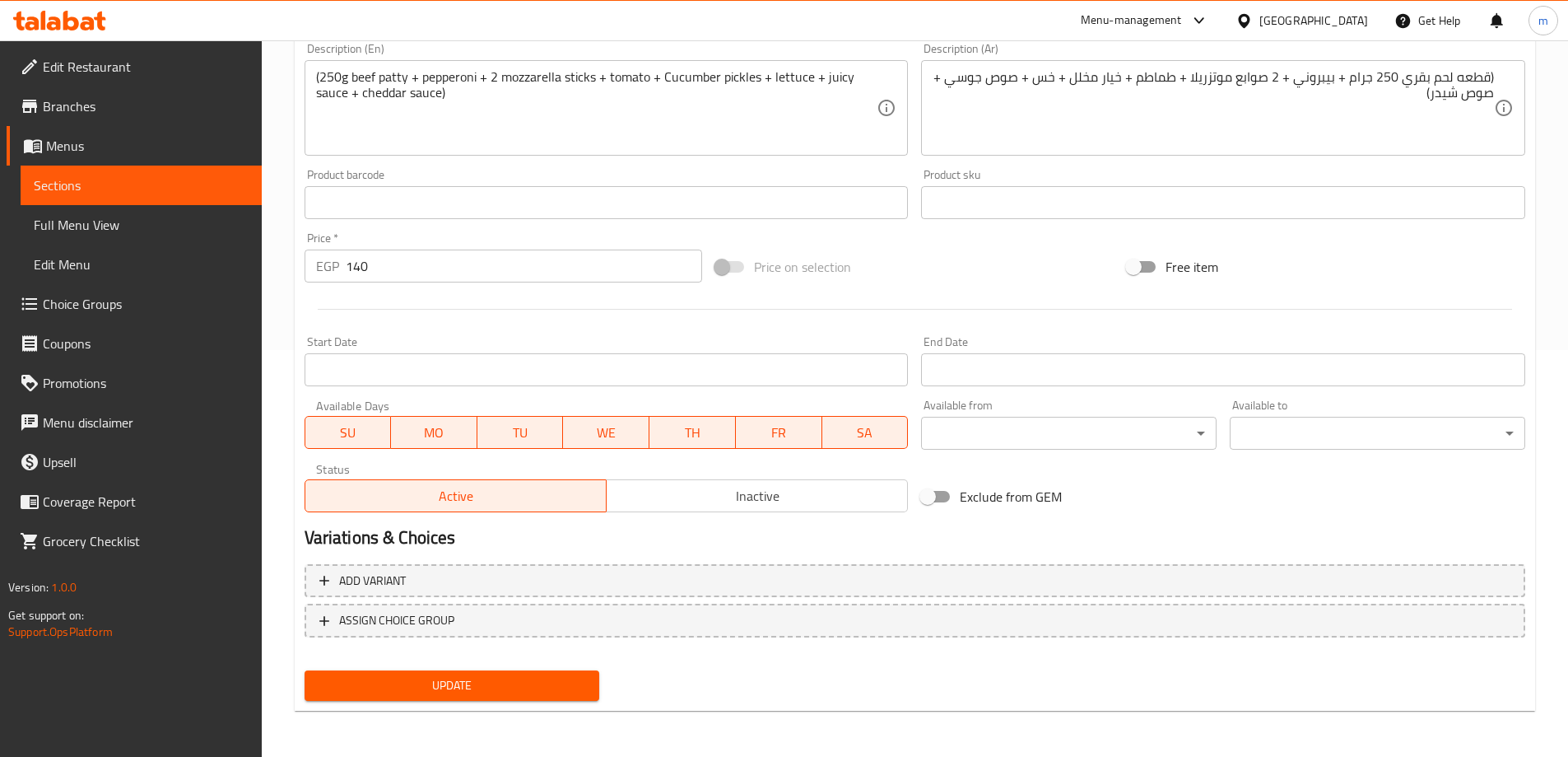
click at [534, 681] on span "Update" at bounding box center [453, 686] width 269 height 21
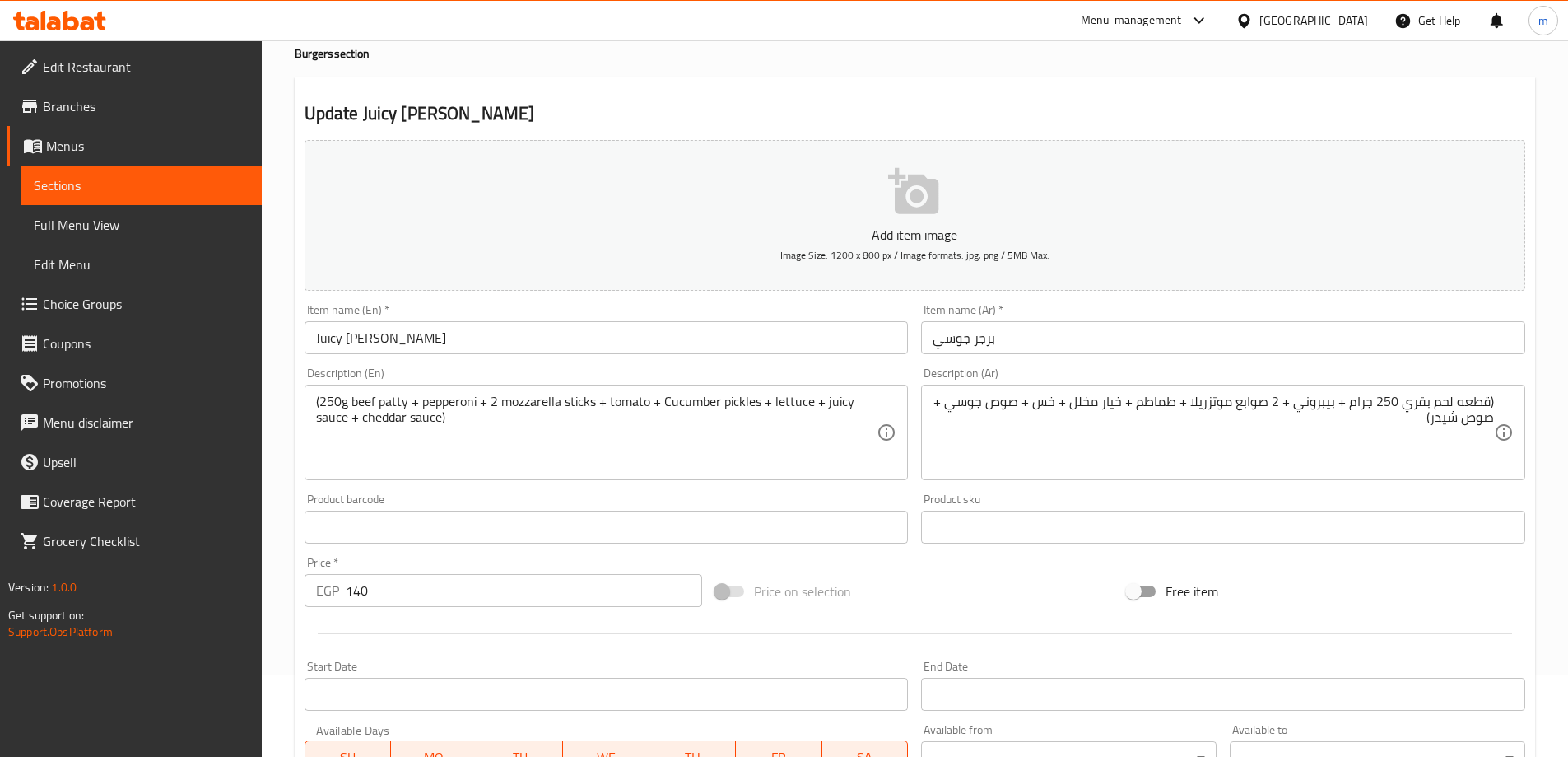
scroll to position [77, 0]
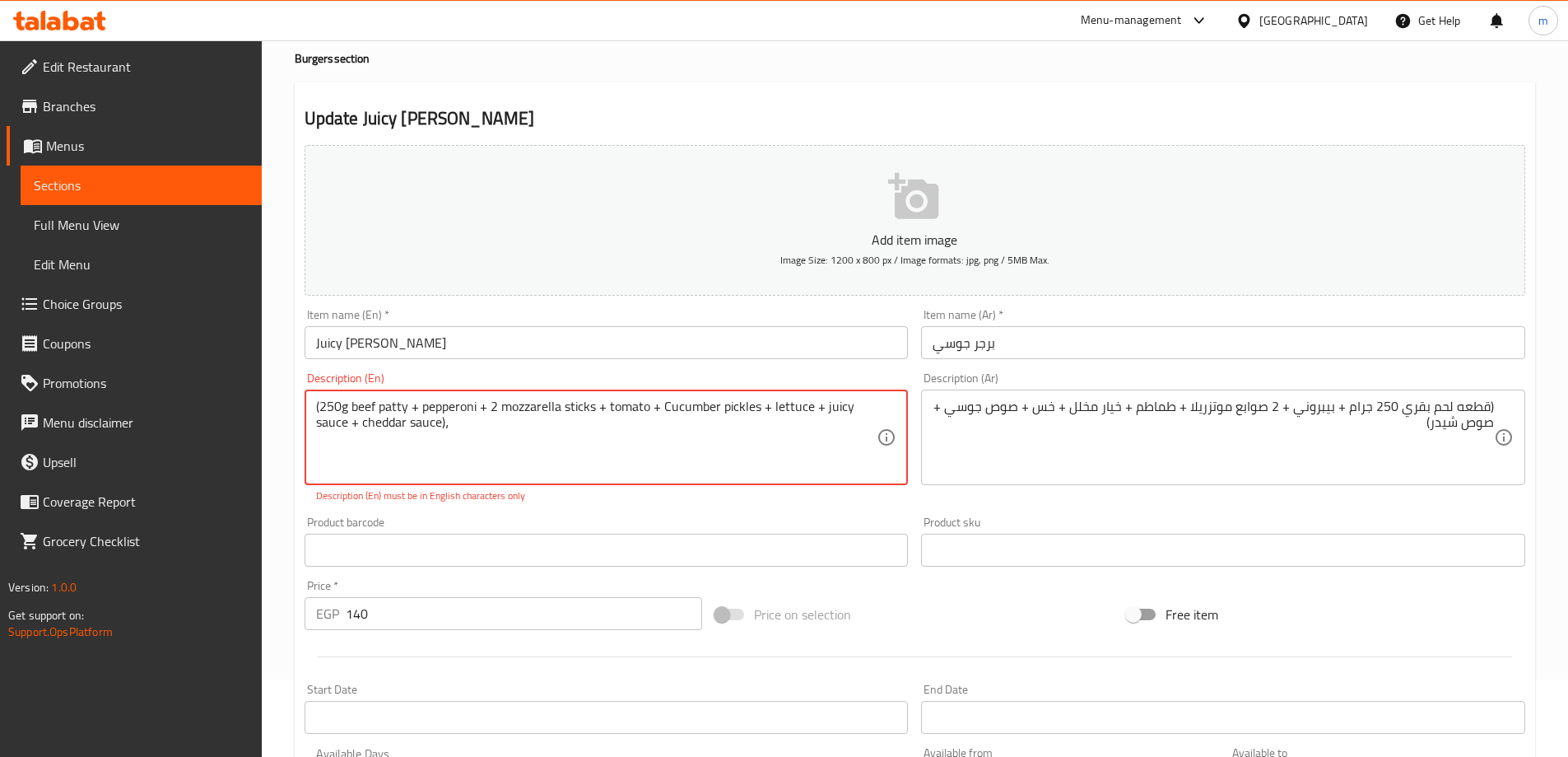
paste textarea "(served with coleslaw+ coctail sauce + potato fries + onion rings)"
click at [447, 419] on textarea "(250g beef patty + pepperoni + 2 mozzarella sticks + tomato + Cucumber pickles …" at bounding box center [597, 438] width 561 height 78
click at [457, 435] on textarea "(250g beef patty + pepperoni + 2 mozzarella sticks + tomato + Cucumber pickles …" at bounding box center [597, 438] width 561 height 78
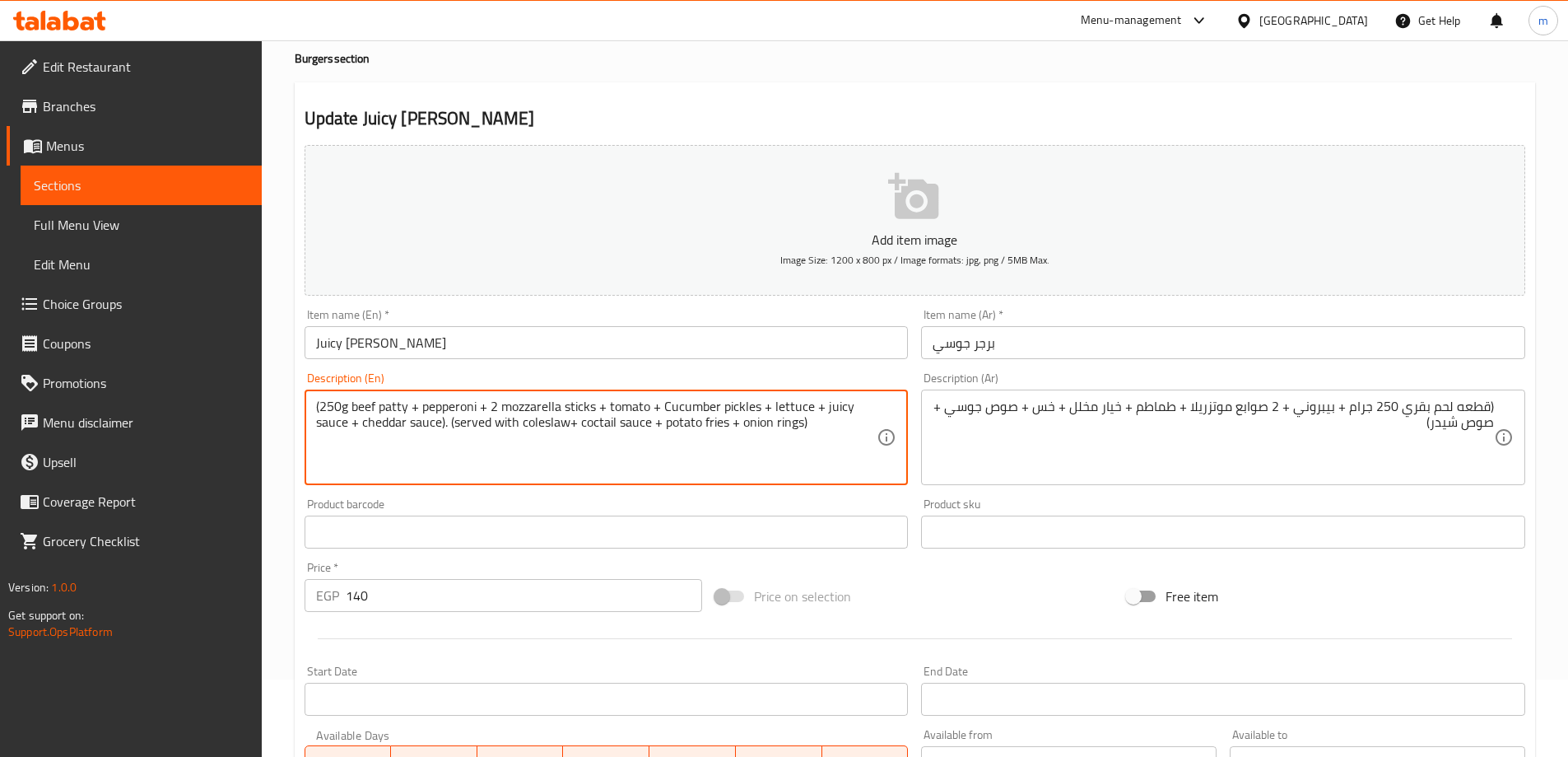
type textarea "(250g beef patty + pepperoni + 2 mozzarella sticks + tomato + Cucumber pickles …"
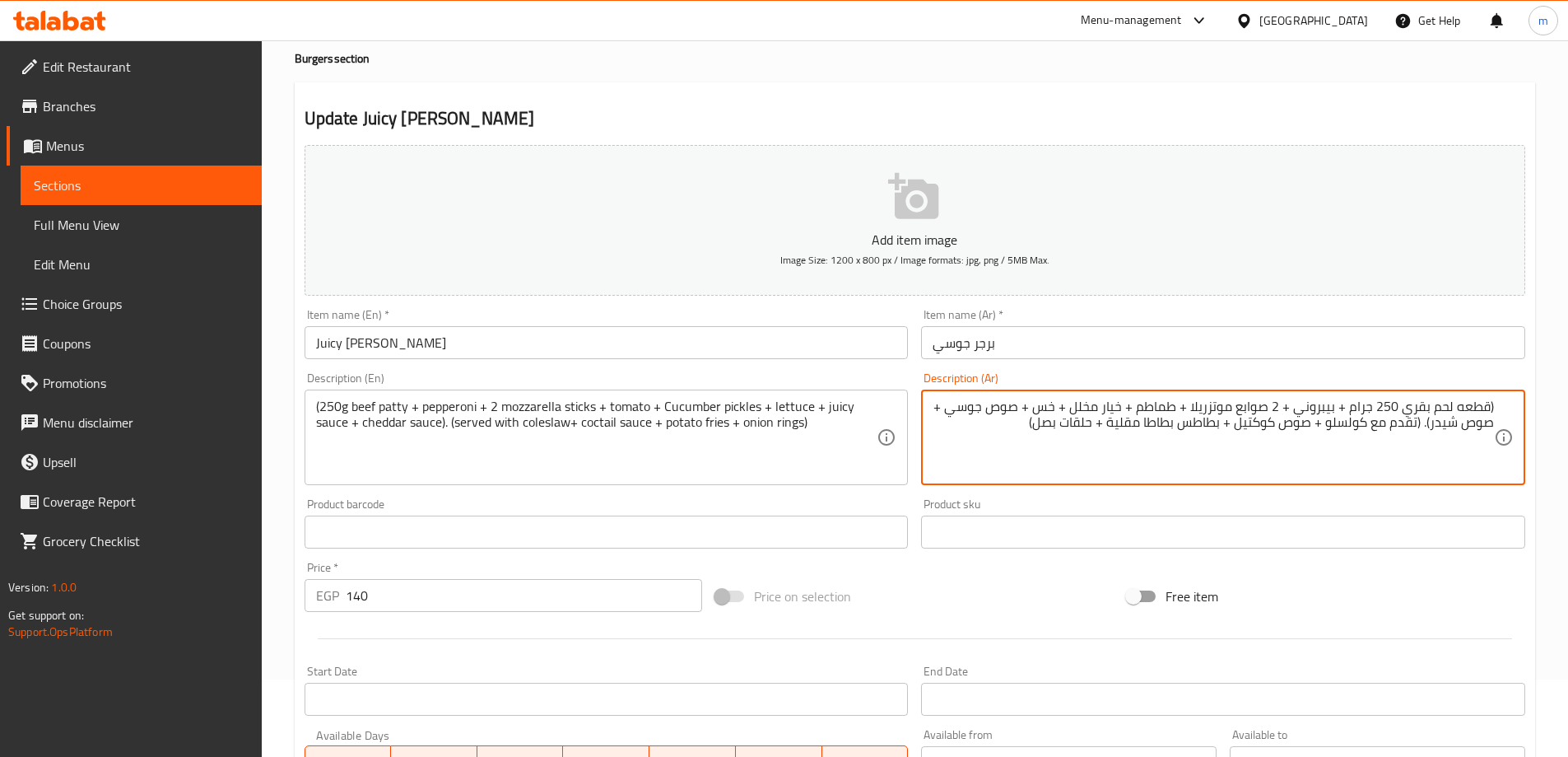
type textarea "(قطعه لحم بقري 250 جرام + بيبروني + 2 صوابع موتزريلا + طماطم + خيار مخلل + خس +…"
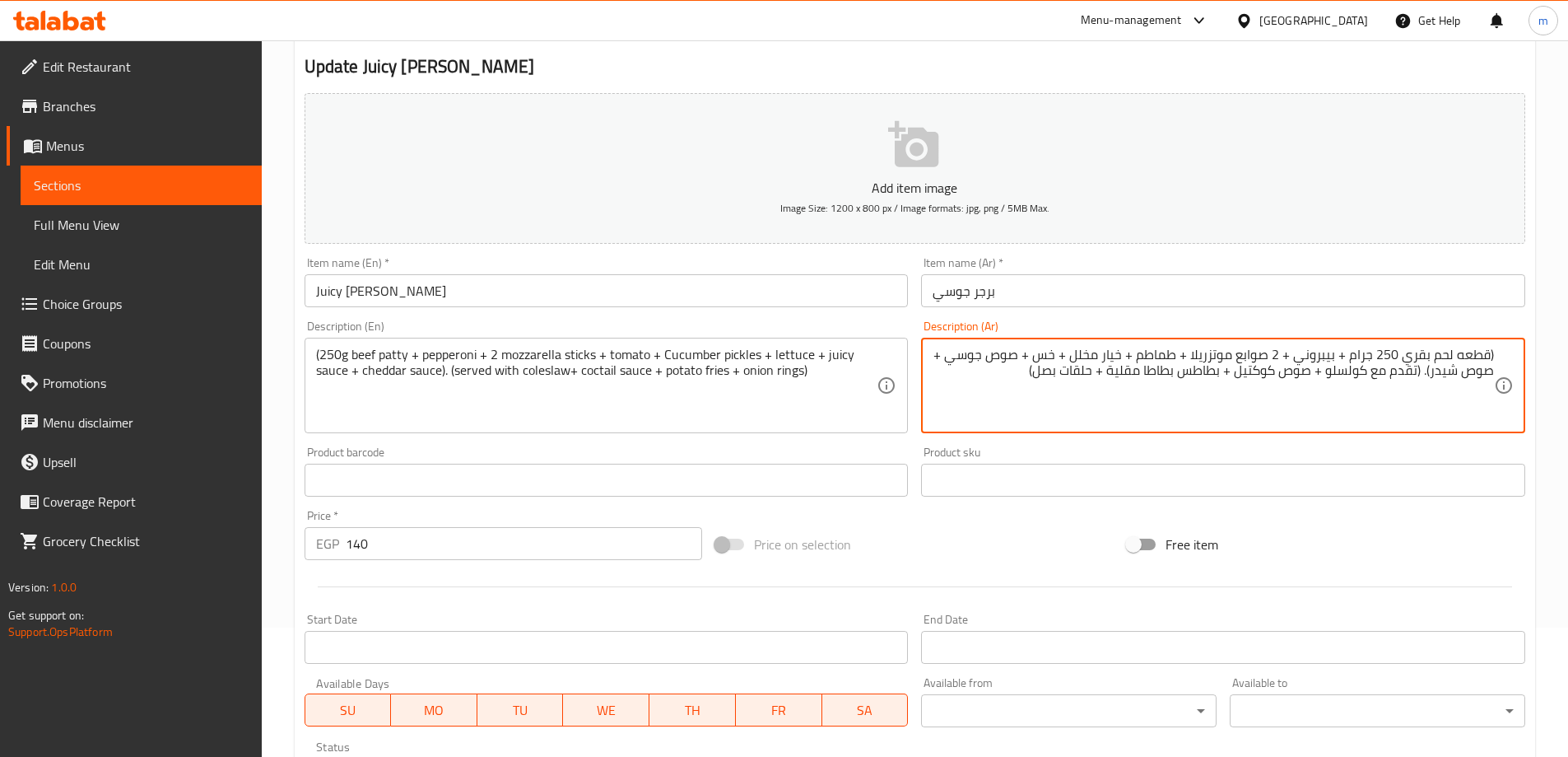
scroll to position [407, 0]
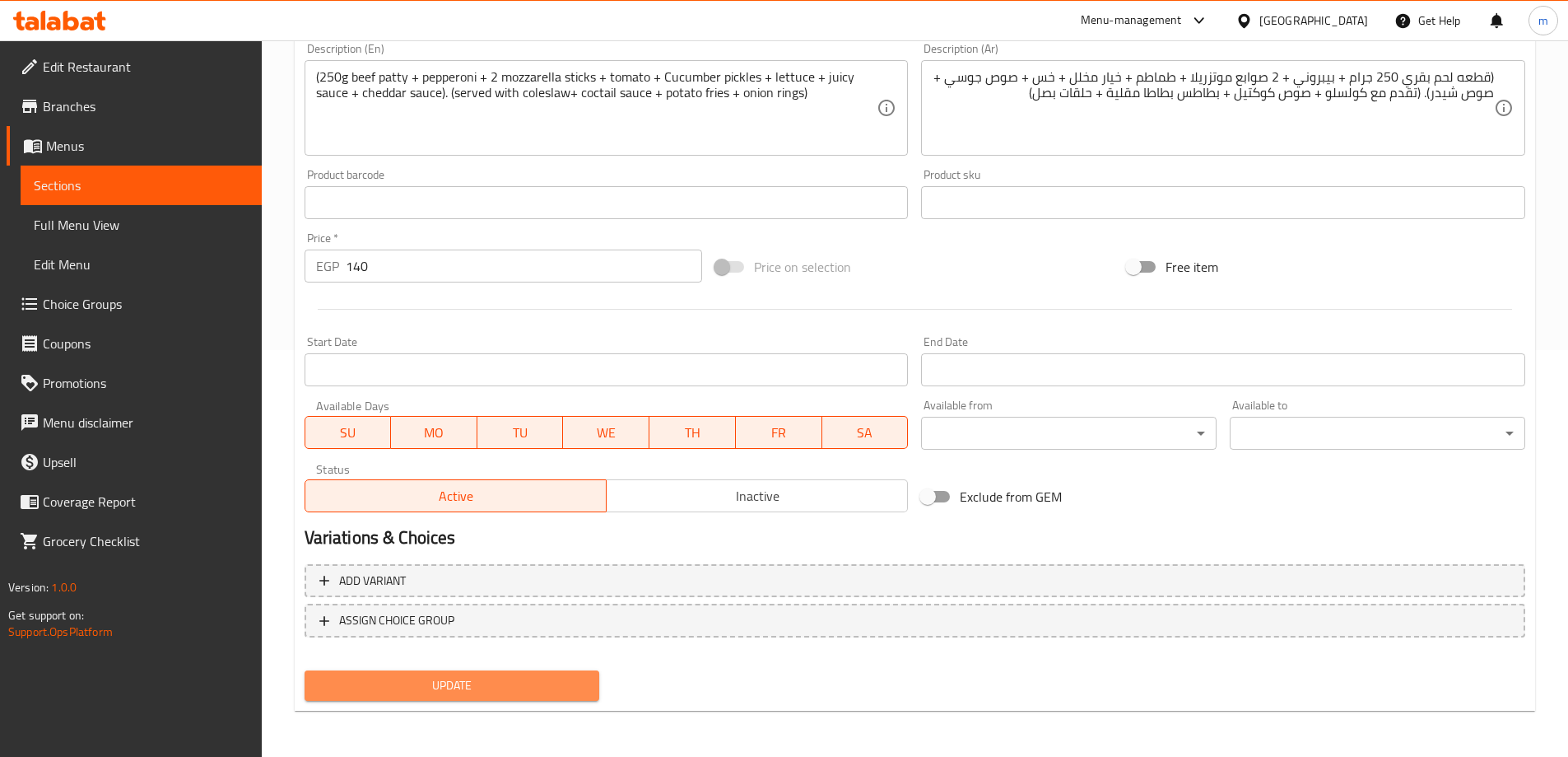
click at [554, 680] on span "Update" at bounding box center [453, 686] width 269 height 21
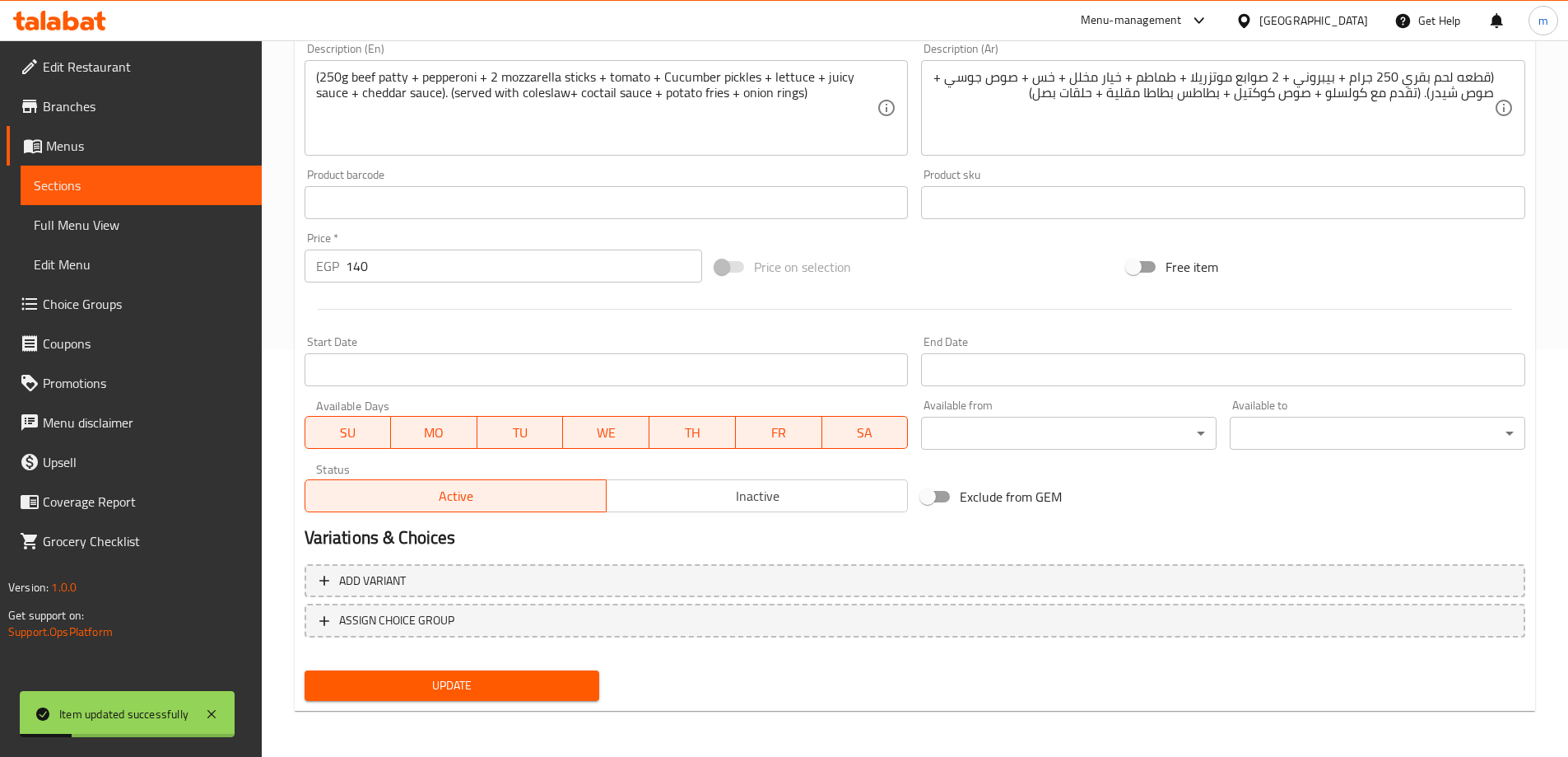
click at [109, 180] on span "Sections" at bounding box center [141, 185] width 215 height 20
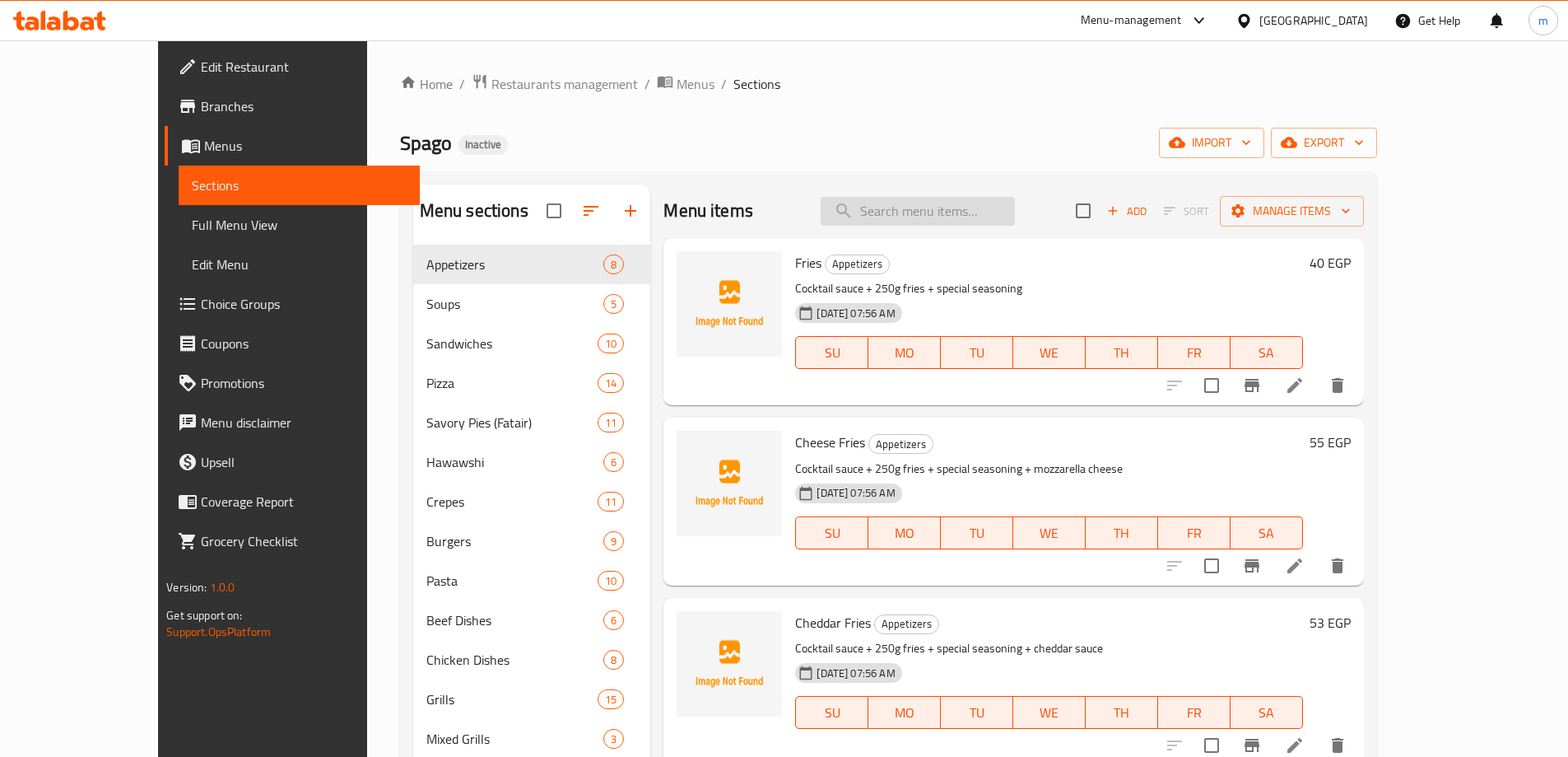
paste input "[US_STATE] Burger"
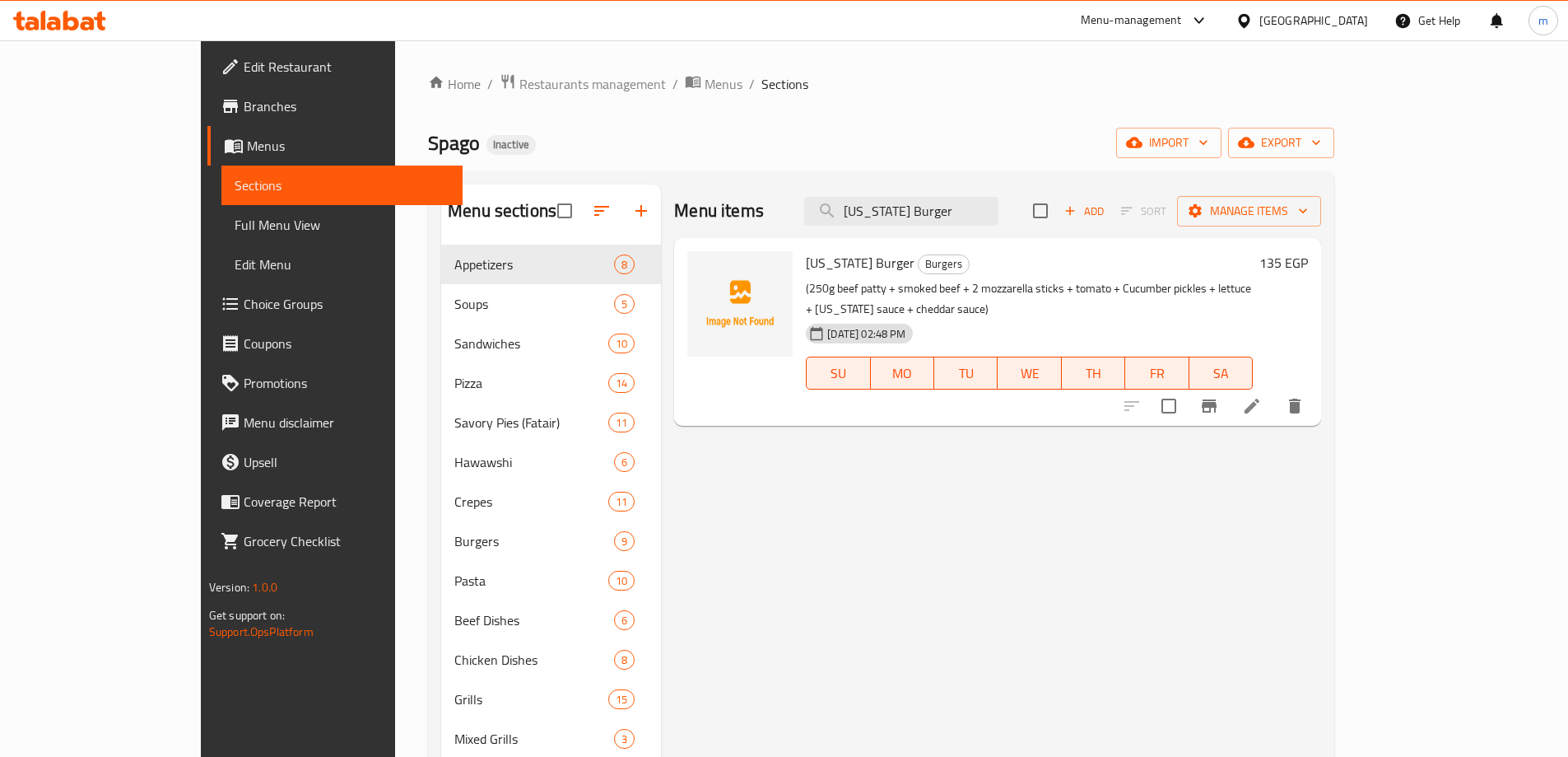
type input "[US_STATE] Burger"
click at [1275, 391] on li at bounding box center [1252, 406] width 46 height 30
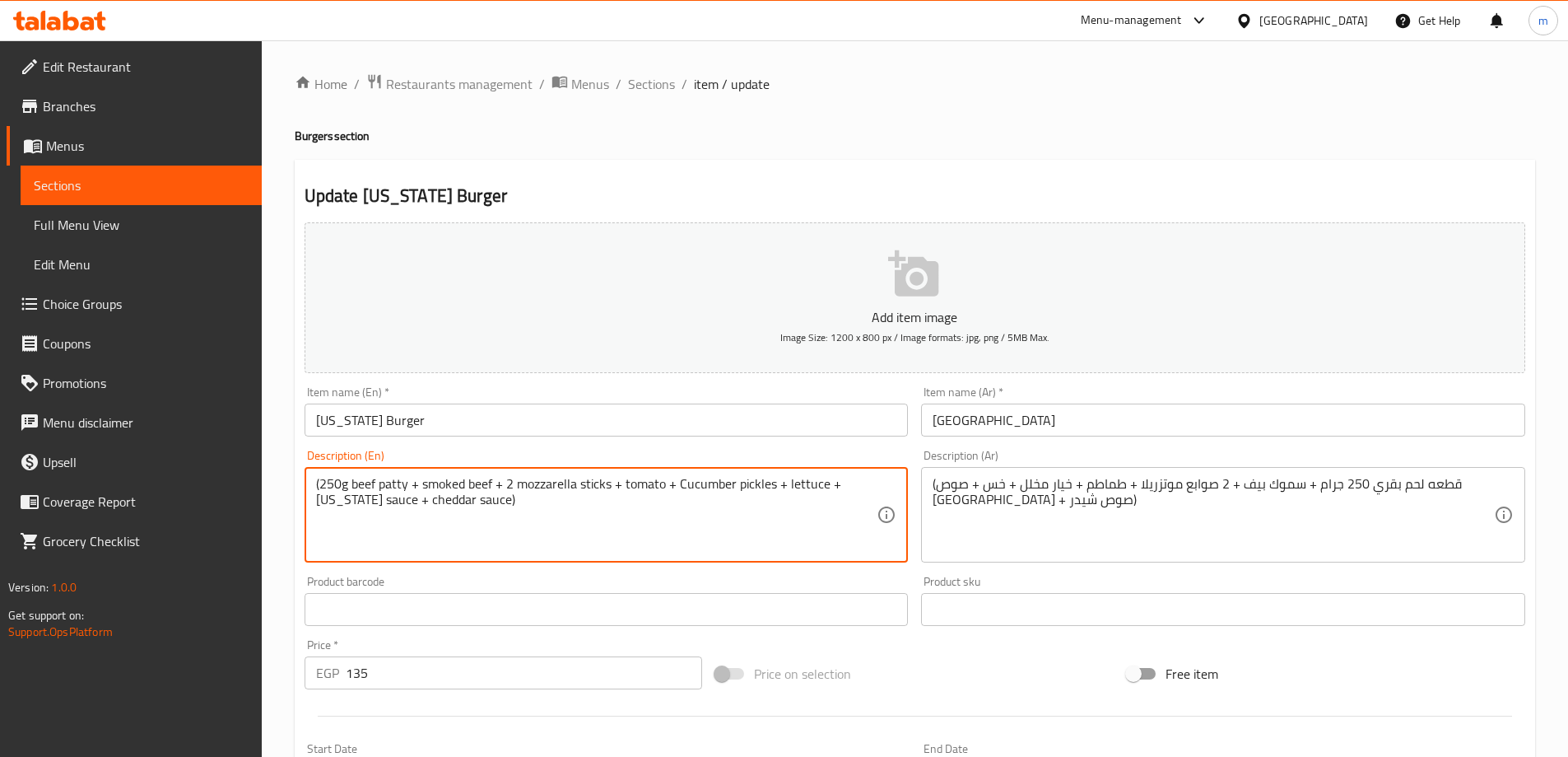
click at [552, 506] on textarea "(250g beef patty + smoked beef + 2 mozzarella sticks + tomato + Cucumber pickle…" at bounding box center [597, 515] width 561 height 78
paste textarea "(served with coleslaw+ coctail sauce + potato fries + onion rings)"
type textarea "(250g beef patty + smoked beef + 2 mozzarella sticks + tomato + Cucumber pickle…"
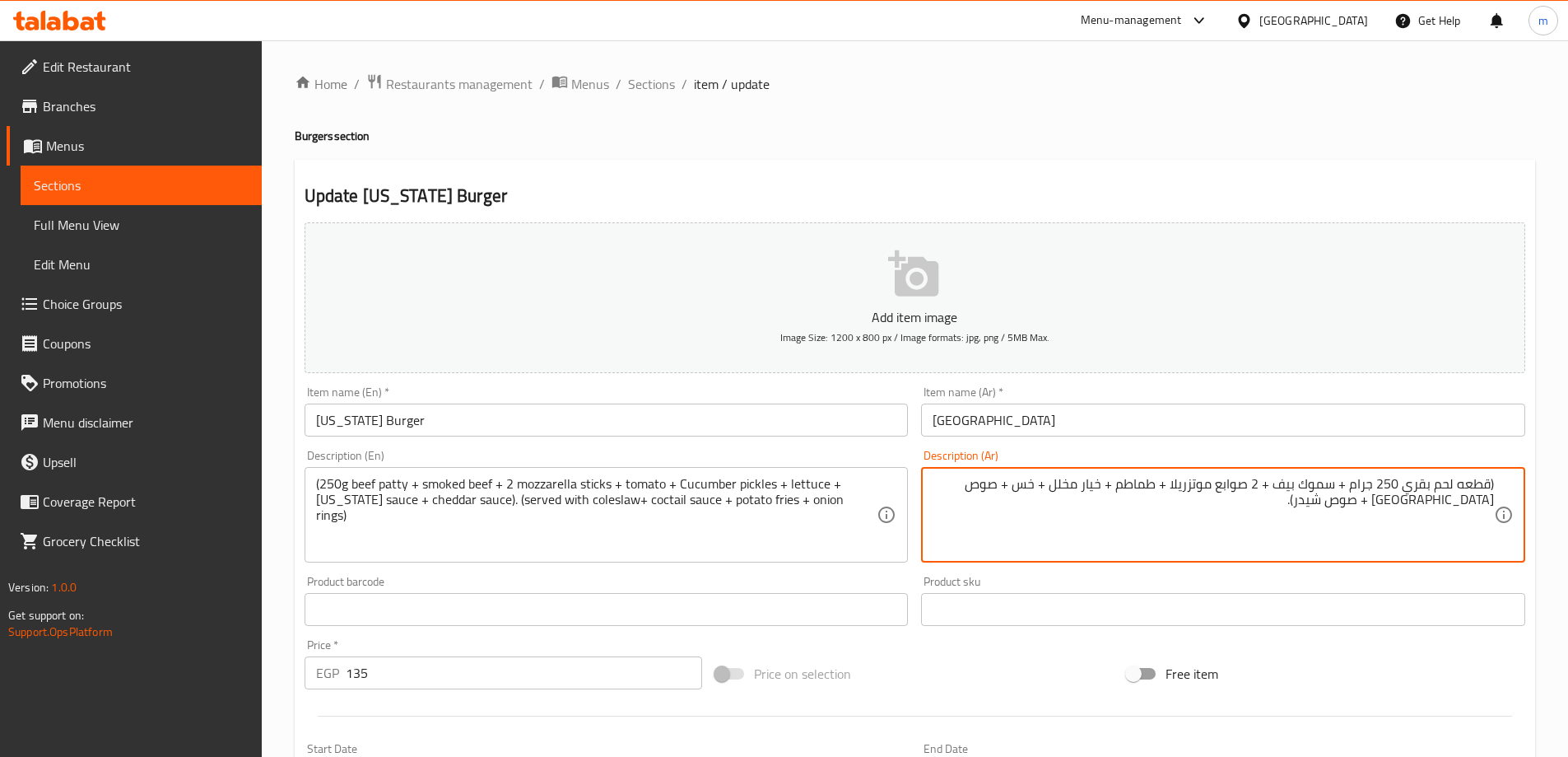
paste textarea "(يُقدم مع صلصة كوكتيل كول سلو + بطاطس مقلية + حلقات بصل)"
click at [1355, 501] on textarea "(قطعه لحم بقري 250 جرام + سموك بيف + 2 صوابع موتزريلا + طماطم + خيار مخلل + خس …" at bounding box center [1213, 515] width 561 height 78
click at [1293, 504] on textarea "(قطعه لحم بقري 250 جرام + سموك بيف + 2 صوابع موتزريلا + طماطم + خيار مخلل + خس …" at bounding box center [1213, 515] width 561 height 78
paste textarea "صوص كوكتيل"
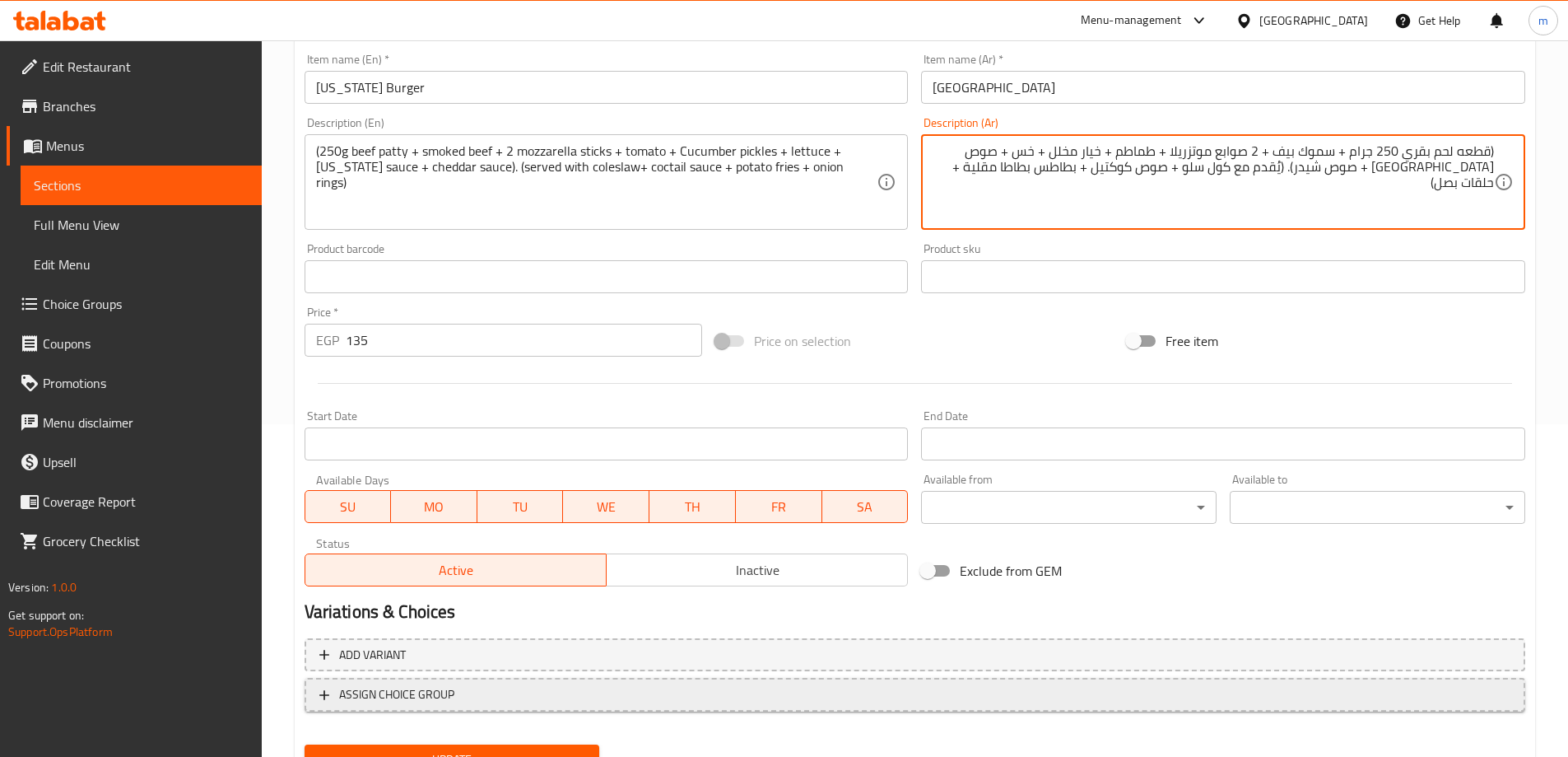
scroll to position [407, 0]
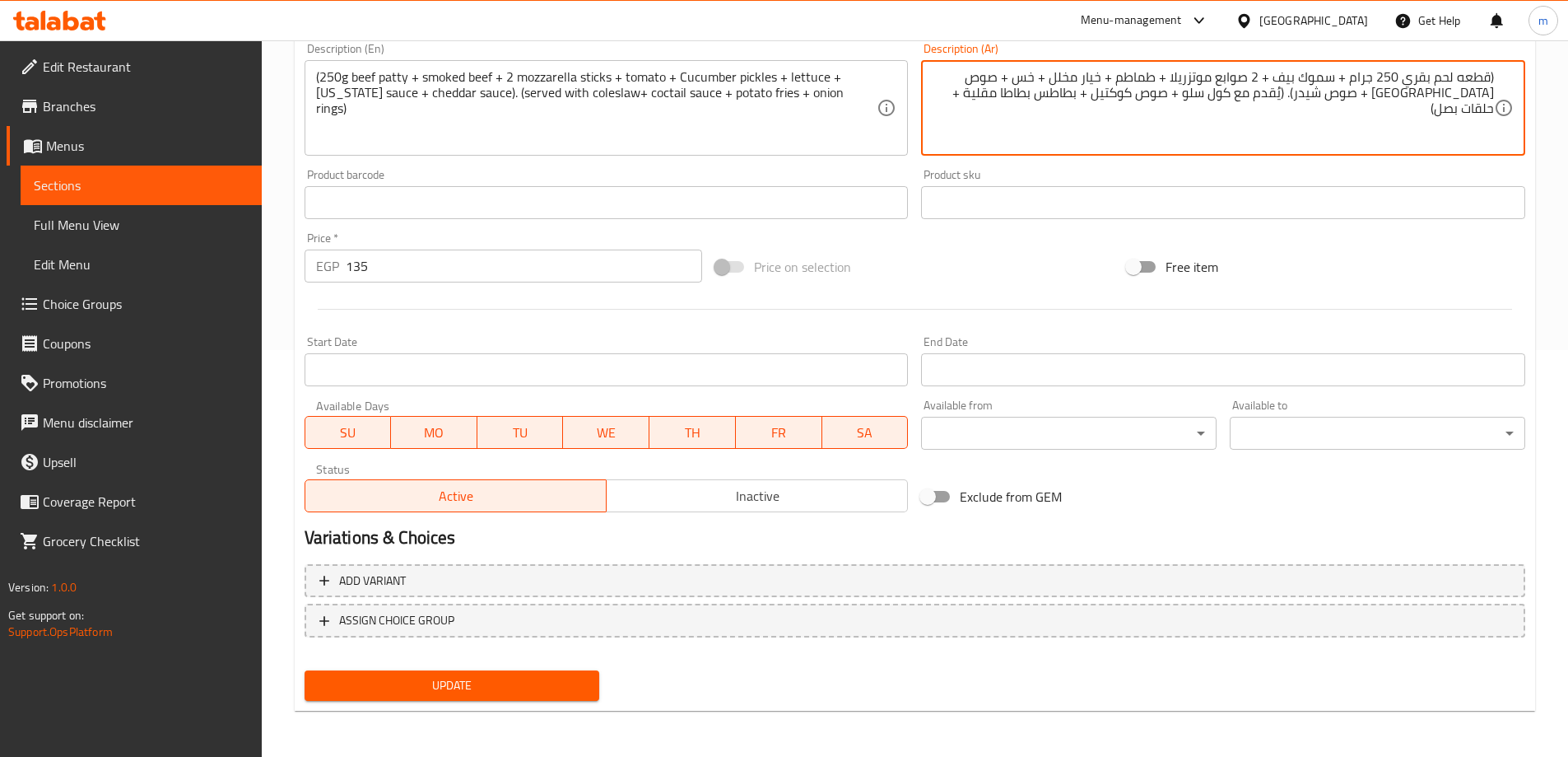
type textarea "(قطعه لحم بقري 250 جرام + سموك بيف + 2 صوابع موتزريلا + طماطم + خيار مخلل + خس …"
click at [395, 695] on span "Update" at bounding box center [453, 686] width 269 height 21
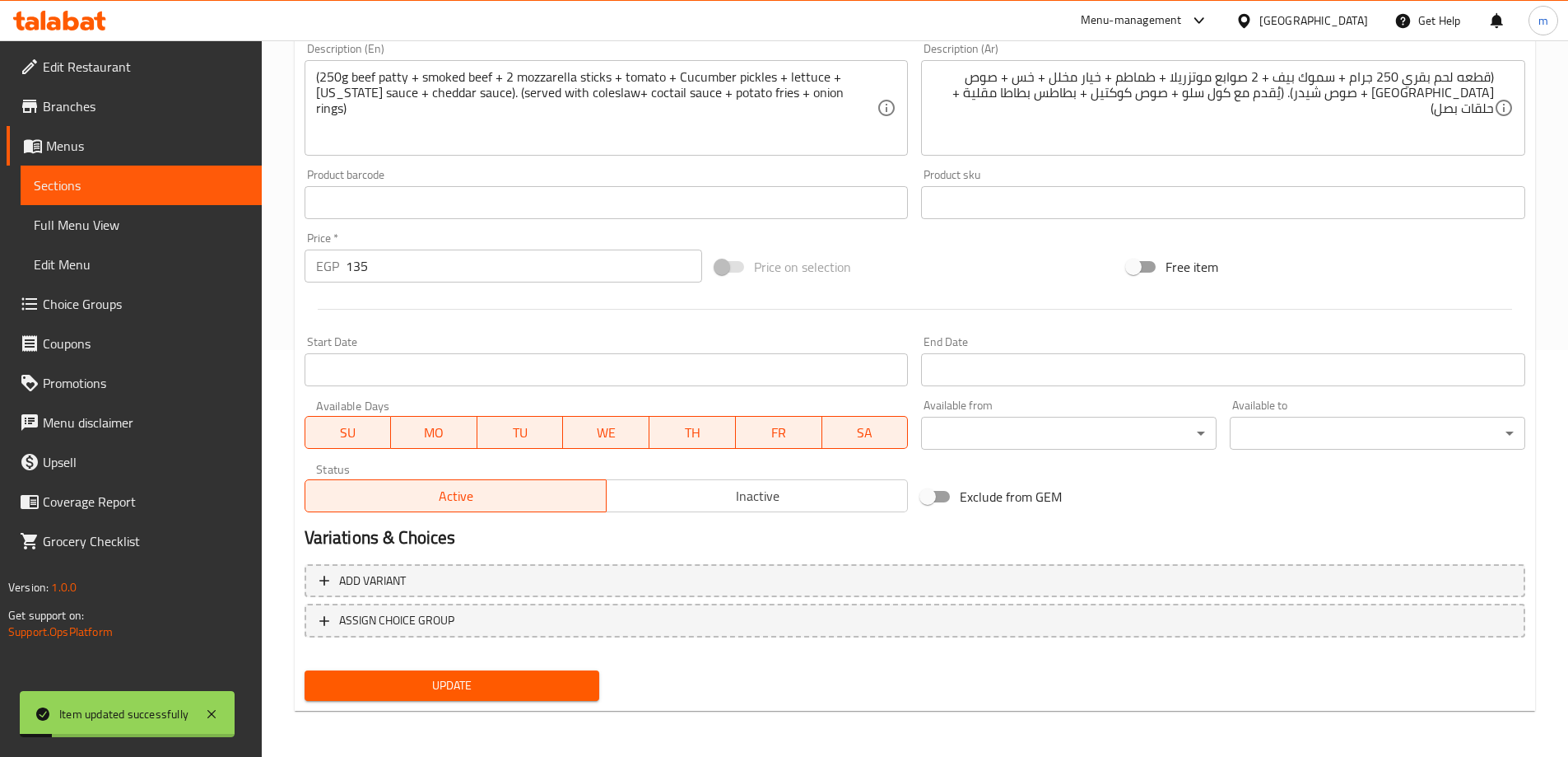
click at [164, 180] on span "Sections" at bounding box center [141, 185] width 215 height 20
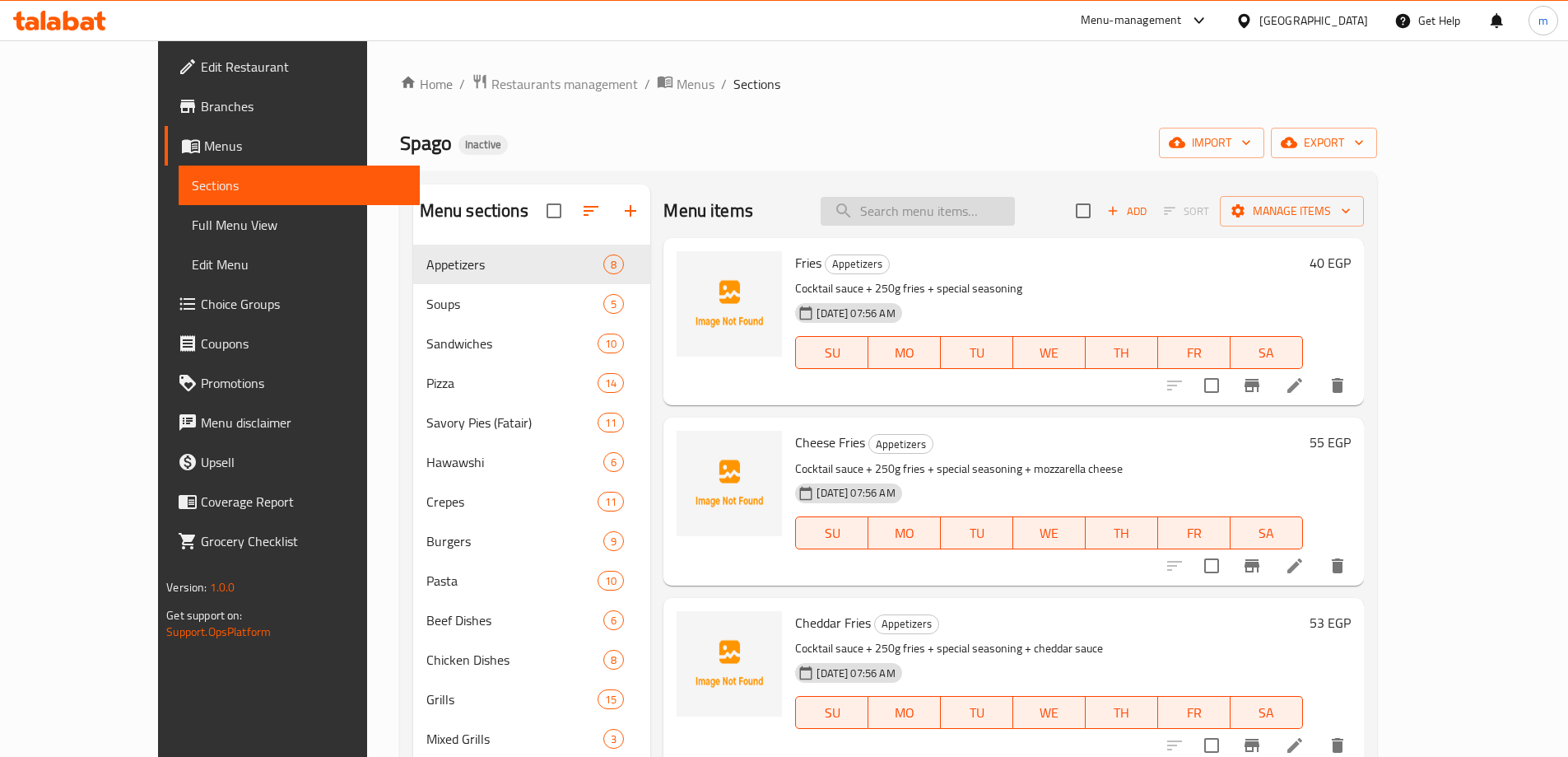
paste input "Buffalo Burger"
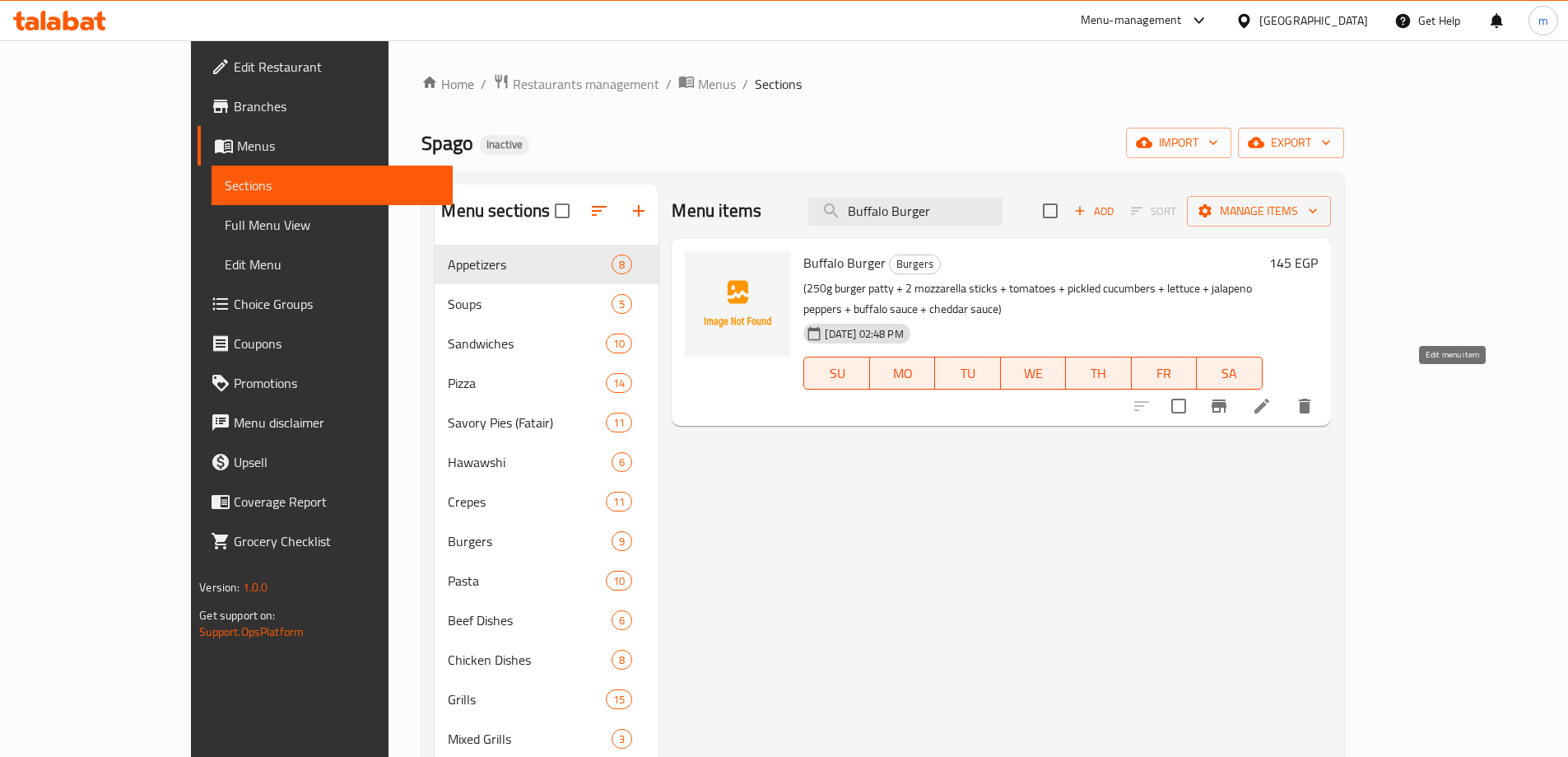
type input "Buffalo Burger"
click at [1272, 396] on icon at bounding box center [1261, 406] width 20 height 20
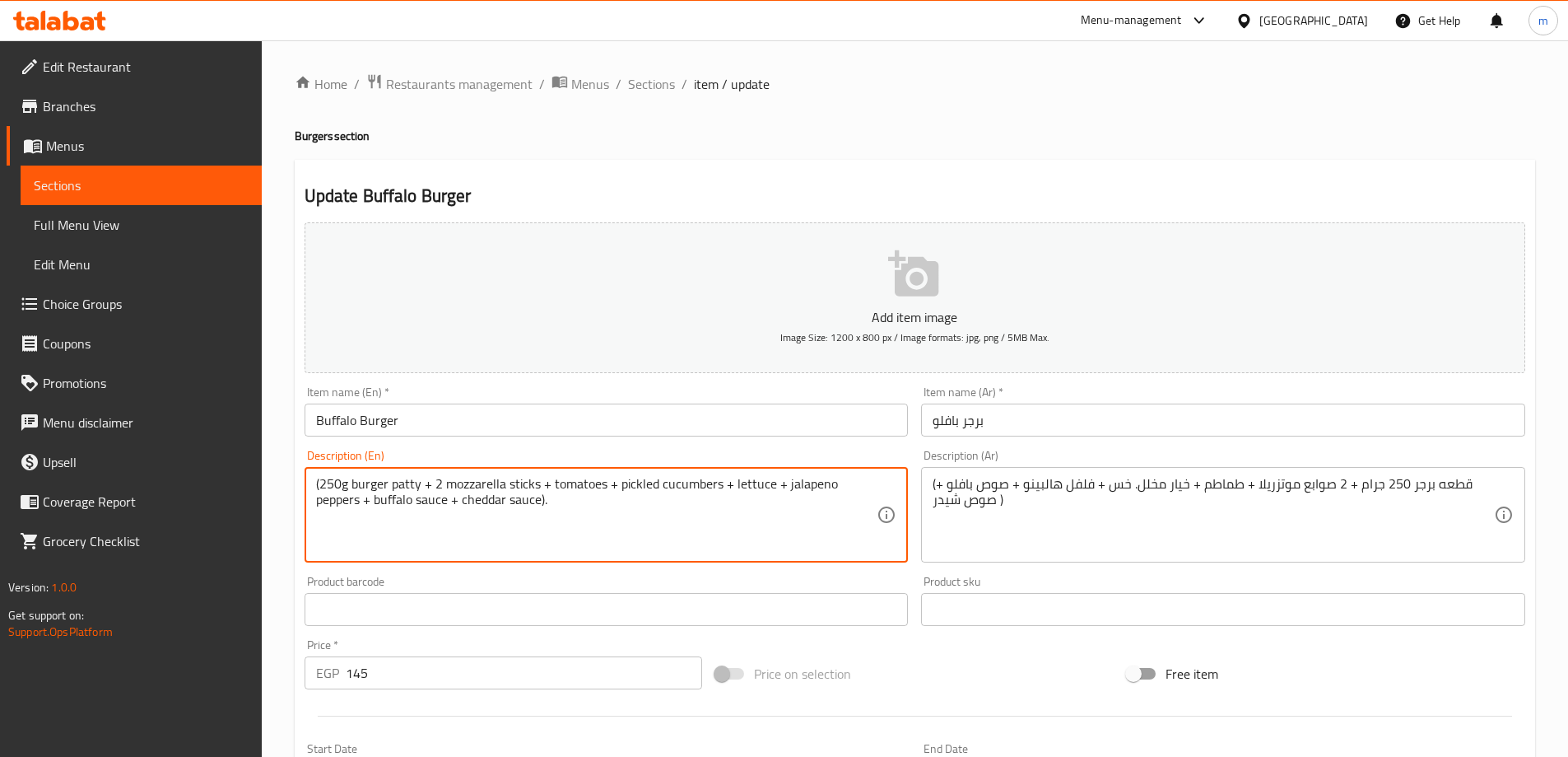
paste textarea "(served with coleslaw+ coctail sauce + potato fries + onion rings)"
type textarea "(250g burger patty + 2 mozzarella sticks + tomatoes + pickled cucumbers + lettu…"
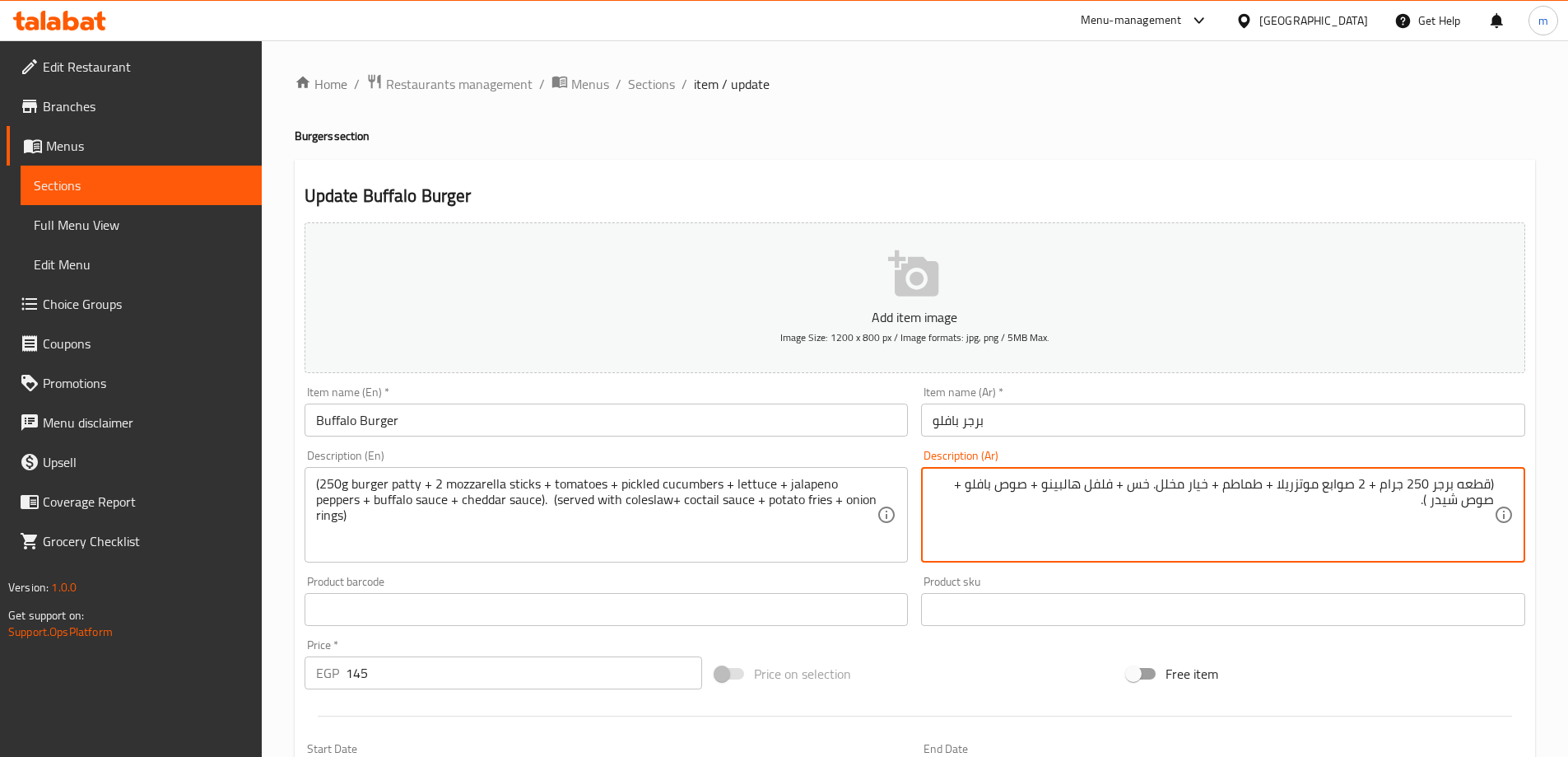
paste textarea "(يُقدم مع صلصة كوكتيل كول سلو + بطاطس مقلية + حلقات بصل)"
drag, startPoint x: 1291, startPoint y: 506, endPoint x: 1366, endPoint y: 506, distance: 75.0
click at [1366, 506] on textarea "(قطعه برجر 250 جرام + 2 صوابع موتزريلا + طماطم + خيار مخلل. خس + فلفل هالبينو +…" at bounding box center [1213, 515] width 561 height 78
paste textarea "صلصة كوكتيل"
click at [1169, 505] on textarea "(قطعه برجر 250 جرام + 2 صوابع موتزريلا + طماطم + خيار مخلل. خس + فلفل هالبينو +…" at bounding box center [1213, 515] width 561 height 78
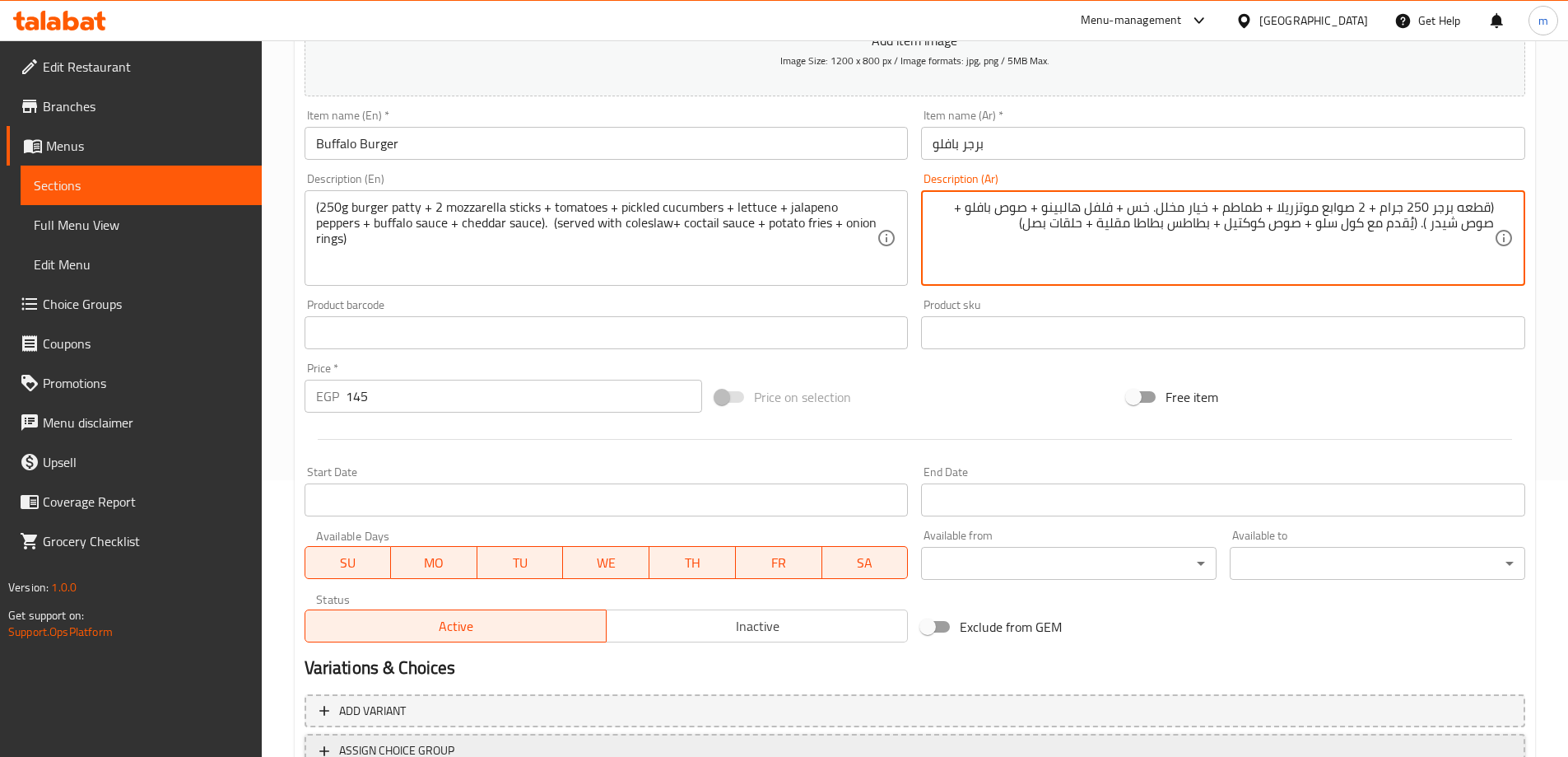
scroll to position [407, 0]
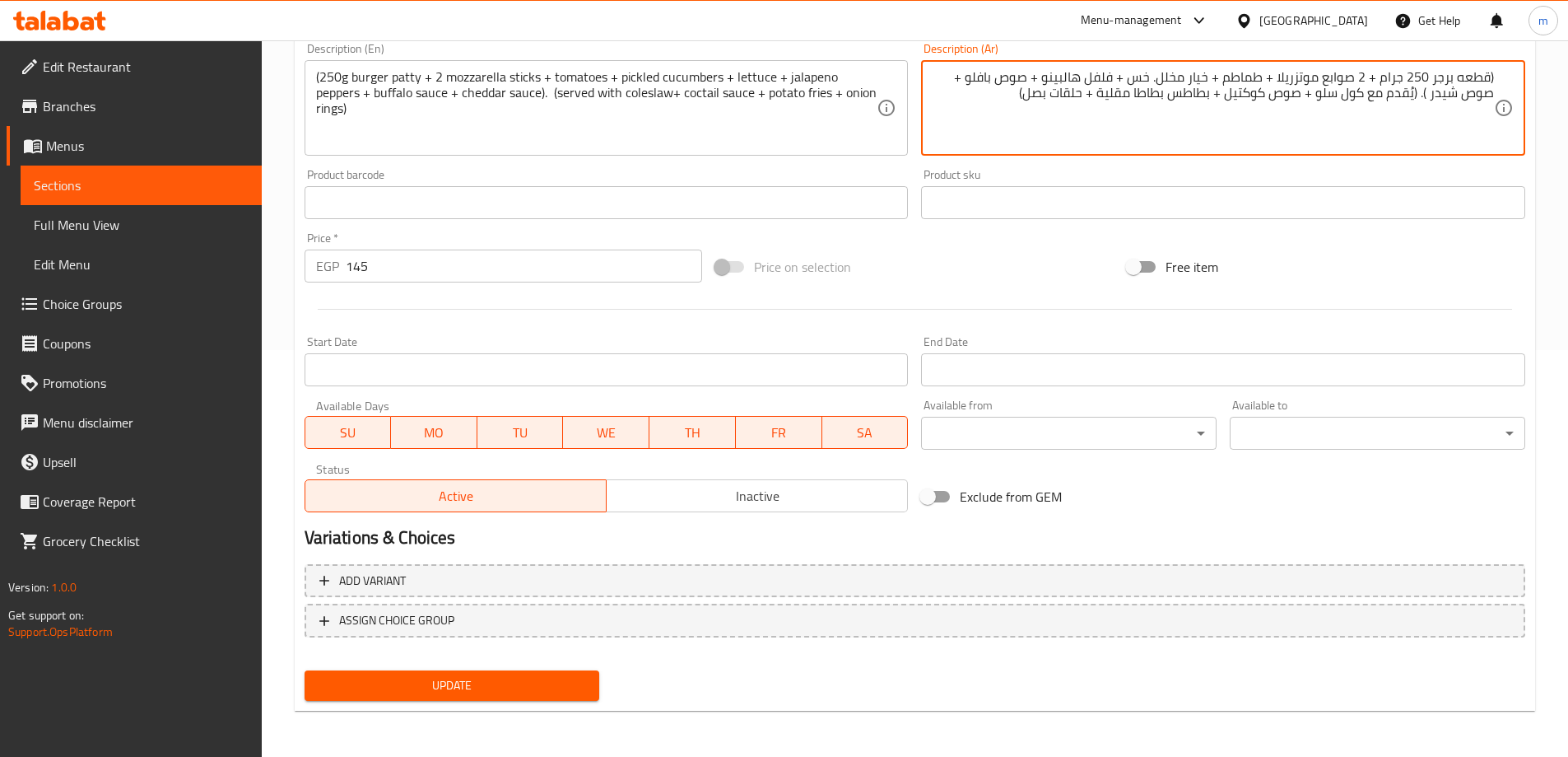
click at [508, 692] on button "Update" at bounding box center [453, 685] width 295 height 30
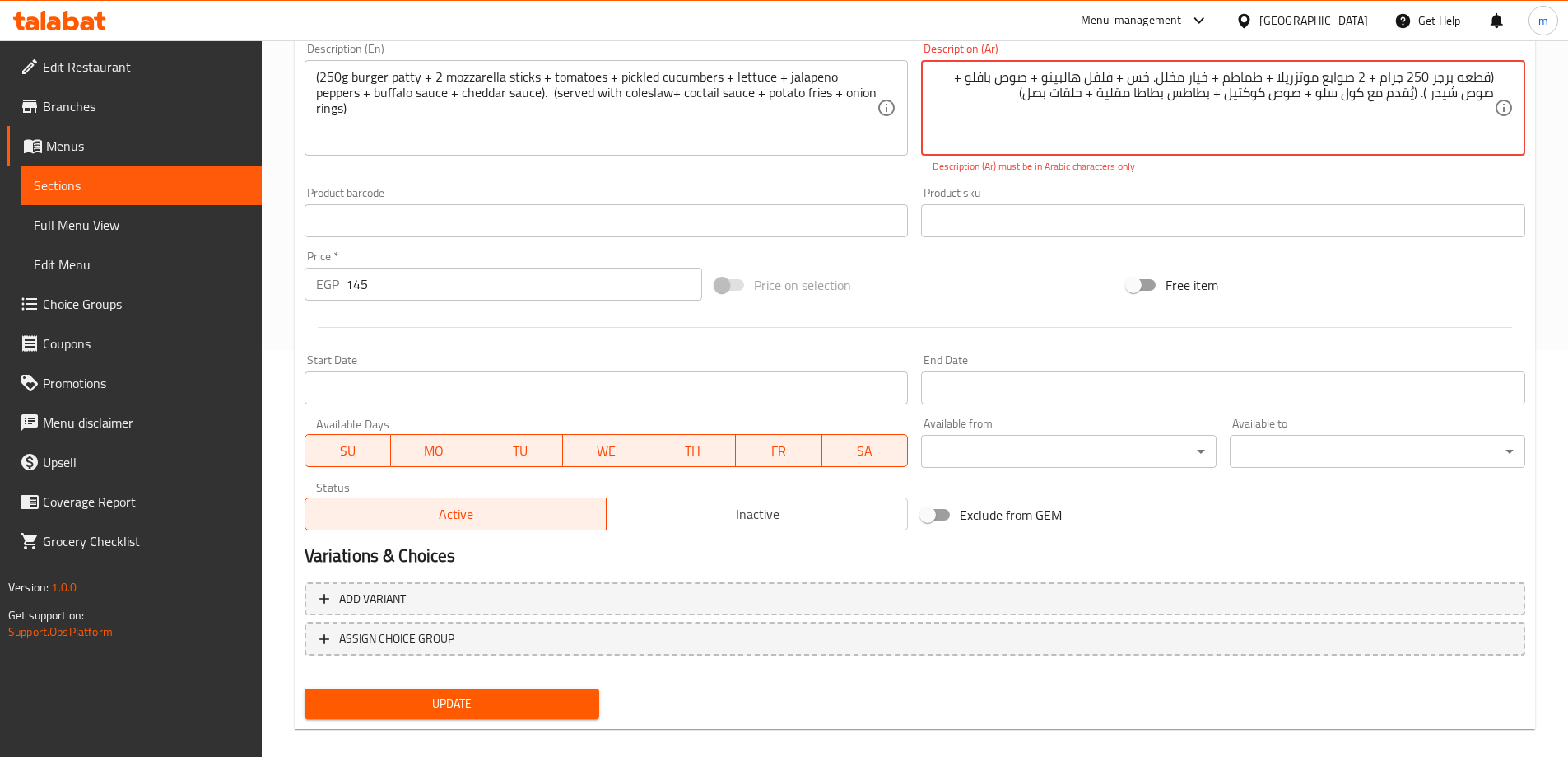
click at [1427, 93] on textarea "(قطعه برجر 250 جرام + 2 صوابع موتزريلا + طماطم + خيار مخلل. خس + فلفل هالبينو +…" at bounding box center [1213, 109] width 561 height 78
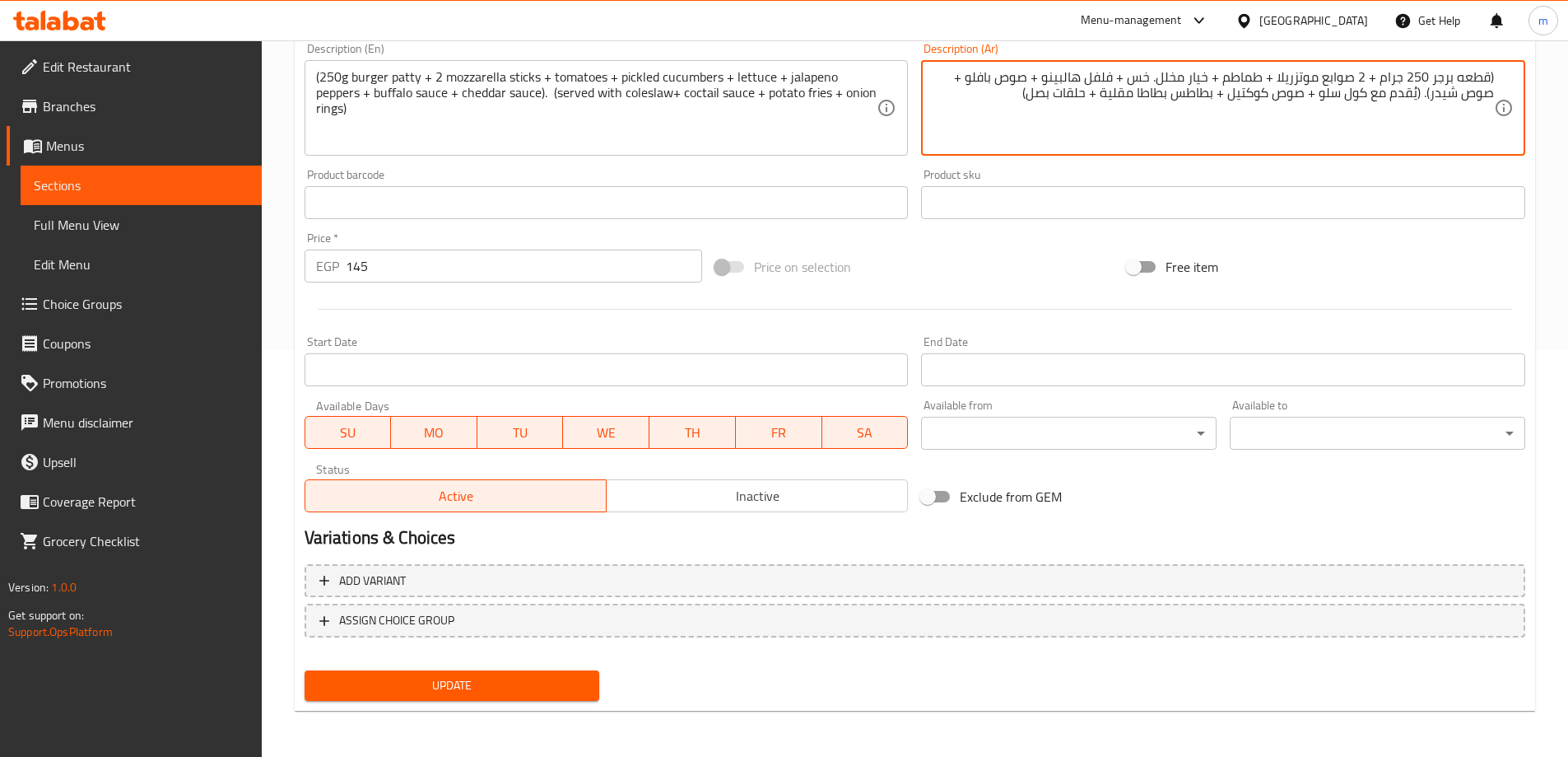
click at [1345, 101] on textarea "(قطعه برجر 250 جرام + 2 صوابع موتزريلا + طماطم + خيار مخلل. خس + فلفل هالبينو +…" at bounding box center [1213, 109] width 561 height 78
type textarea "(قطعه برجر 250 جرام + 2 صوابع موتزريلا + طماطم + خيار مخلل. خس + فلفل هالبينو +…"
click at [567, 694] on span "Update" at bounding box center [453, 686] width 269 height 21
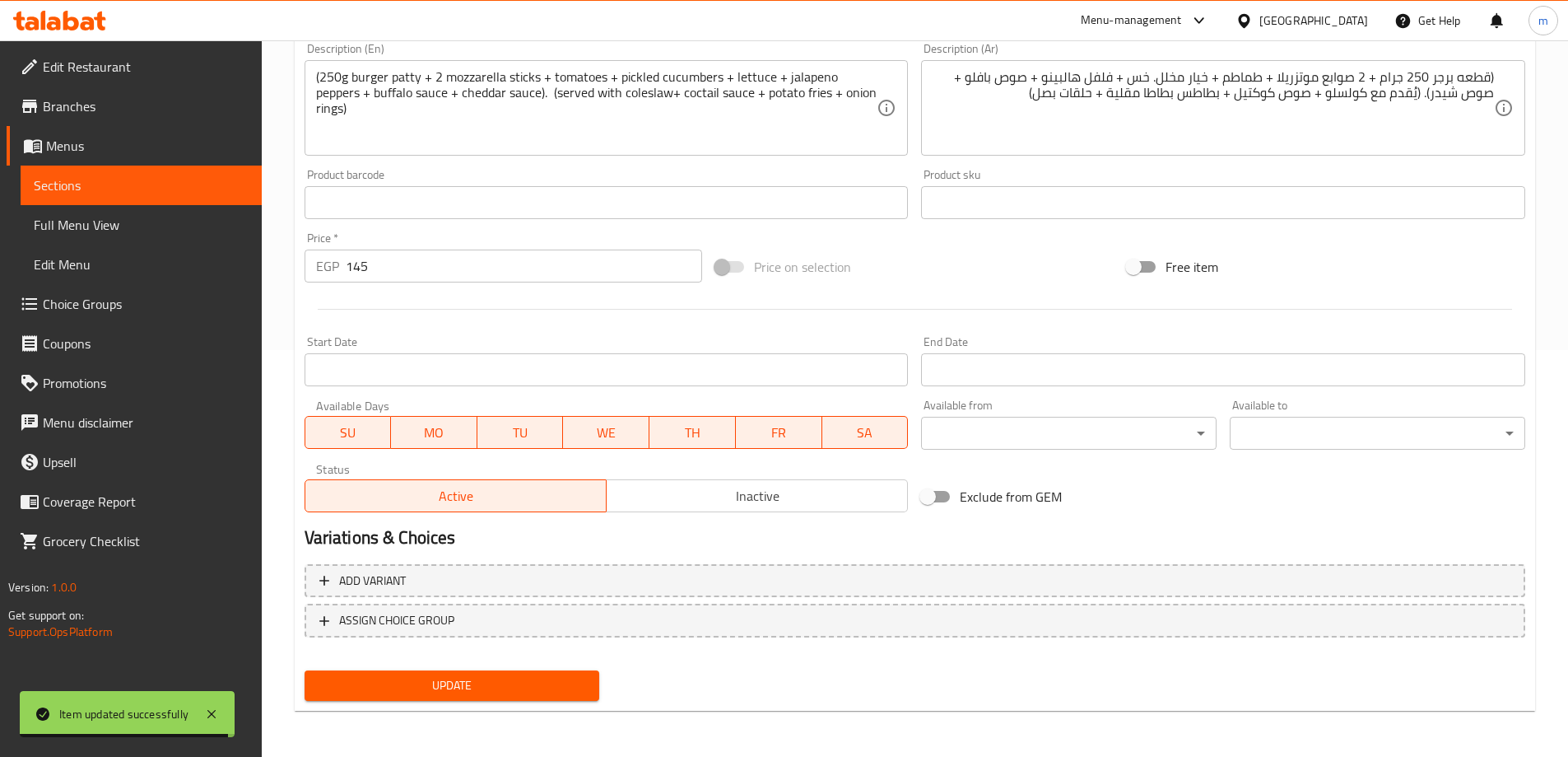
click at [520, 690] on span "Update" at bounding box center [453, 686] width 269 height 21
click at [70, 222] on span "Full Menu View" at bounding box center [141, 224] width 215 height 20
click at [105, 183] on span "Sections" at bounding box center [141, 185] width 215 height 20
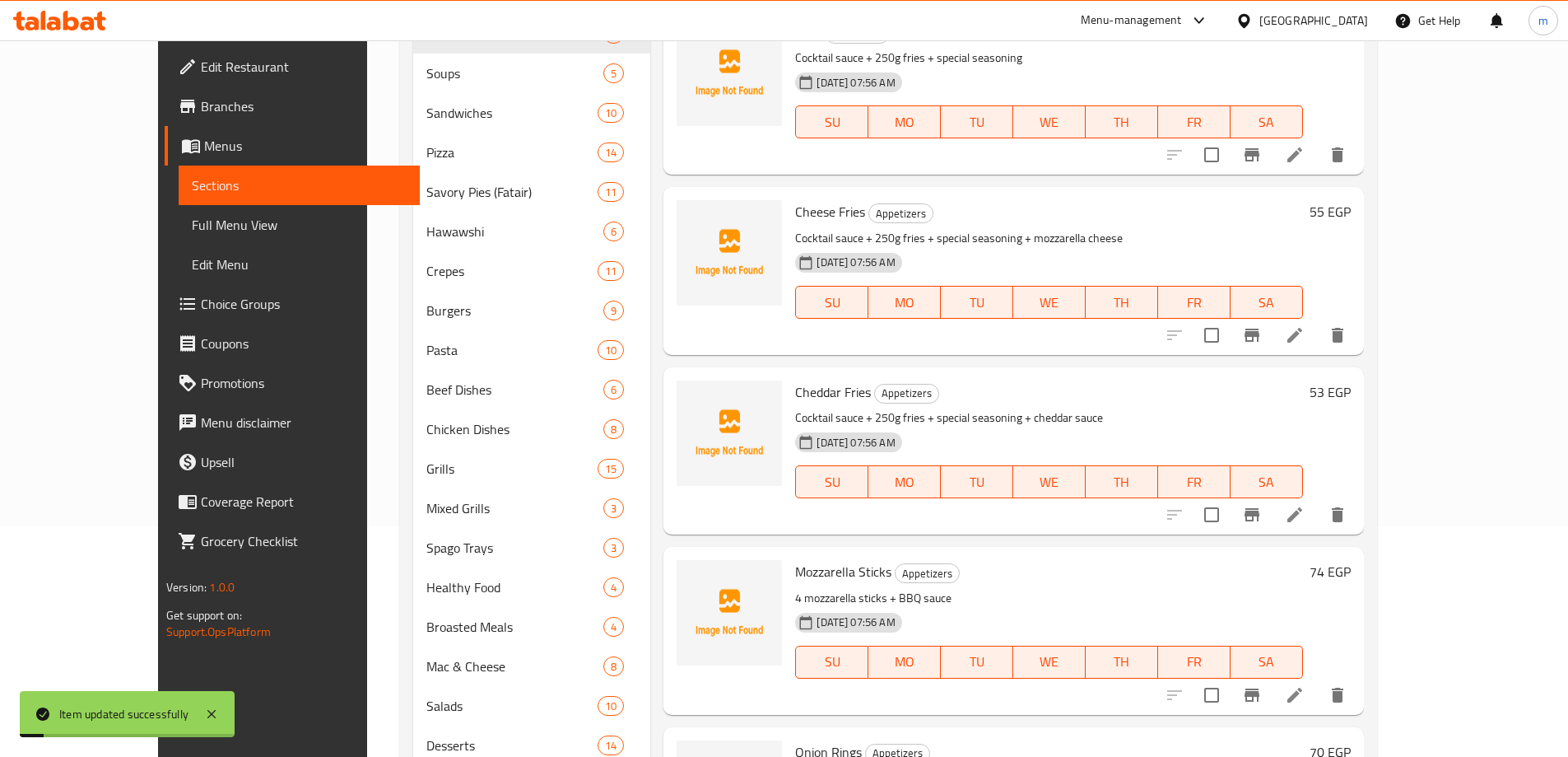
click at [192, 184] on span "Sections" at bounding box center [299, 185] width 215 height 20
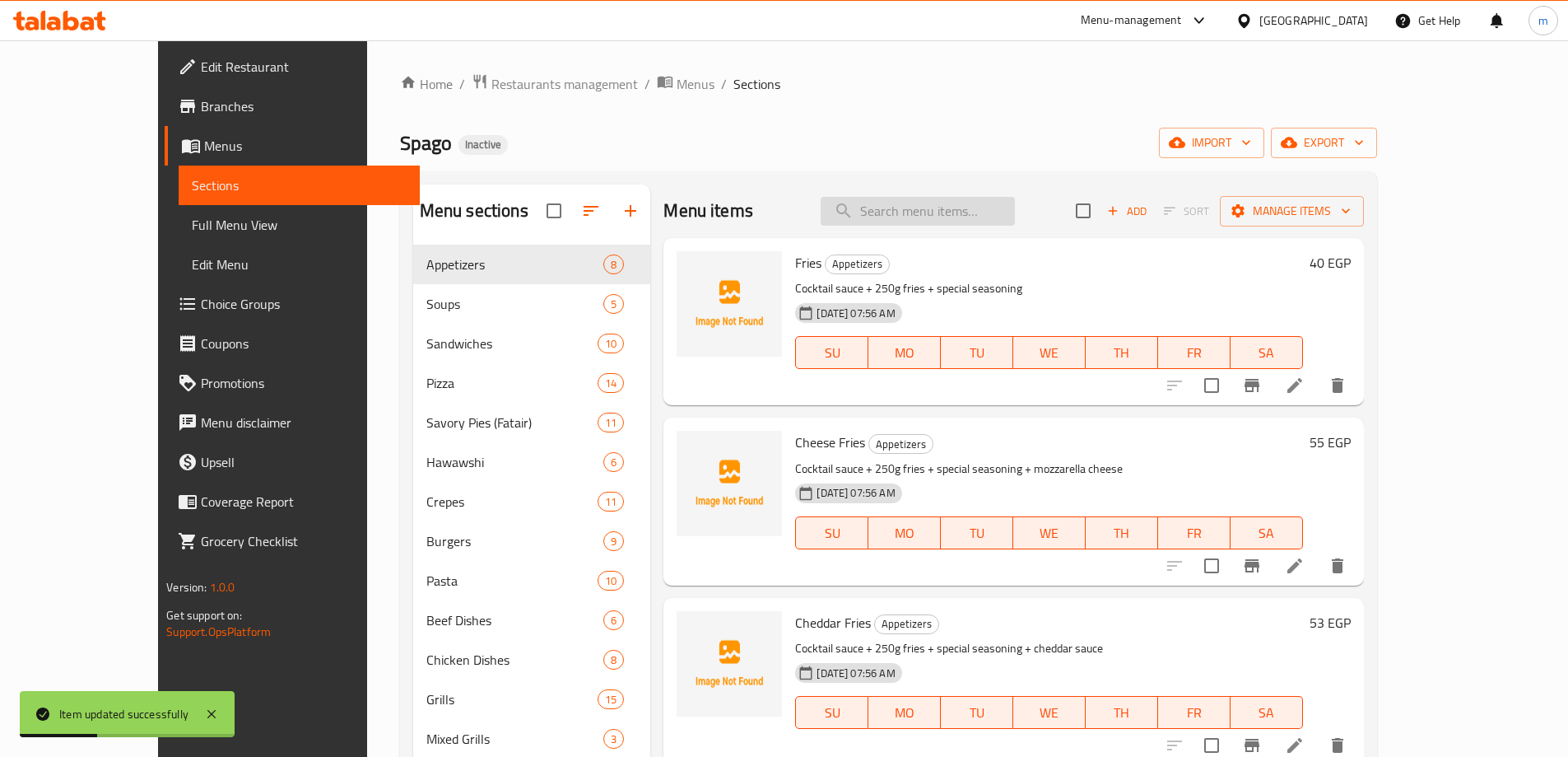
paste input "Double Burger"
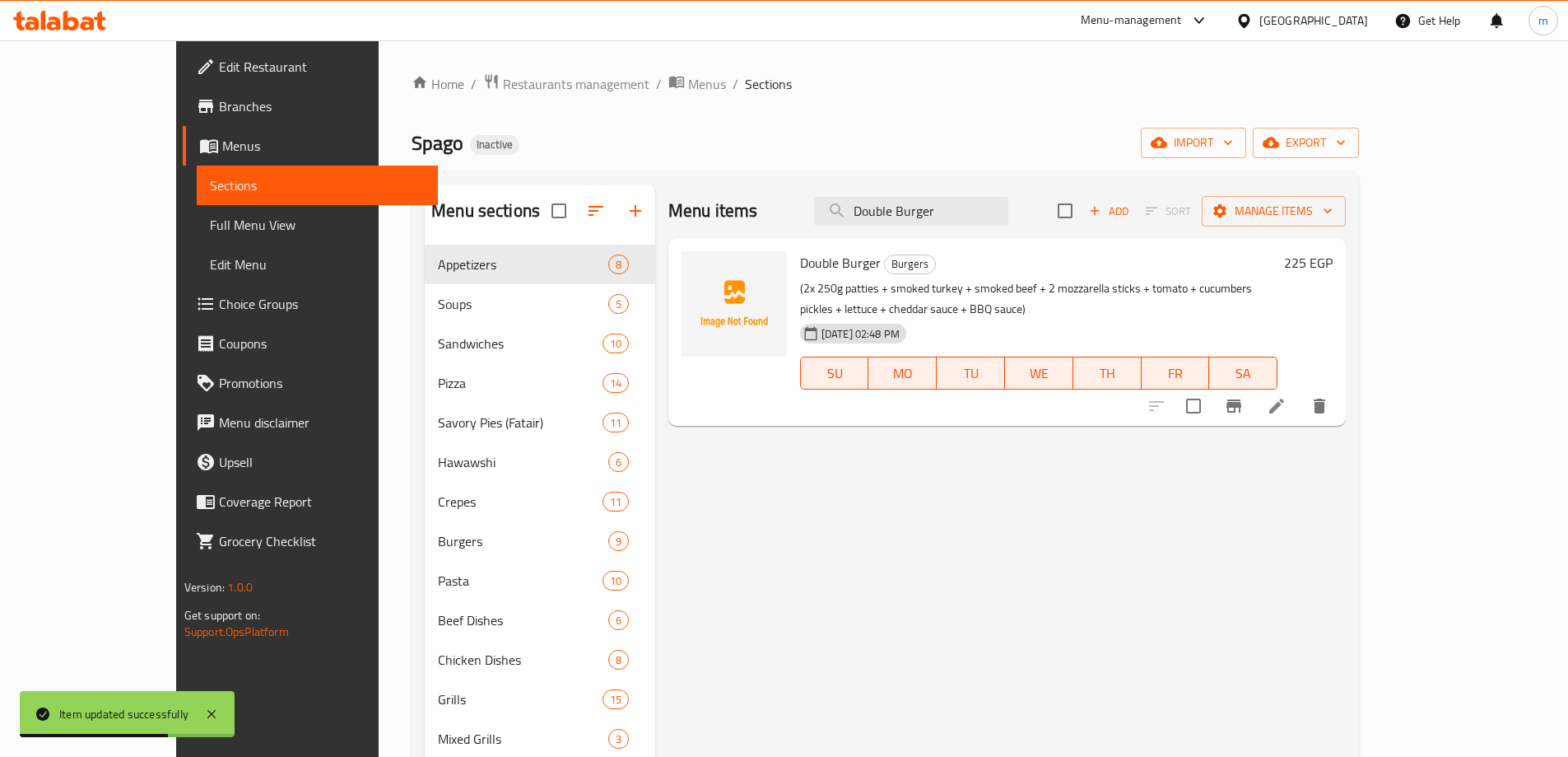
type input "Double Burger"
click at [1287, 396] on icon at bounding box center [1276, 406] width 20 height 20
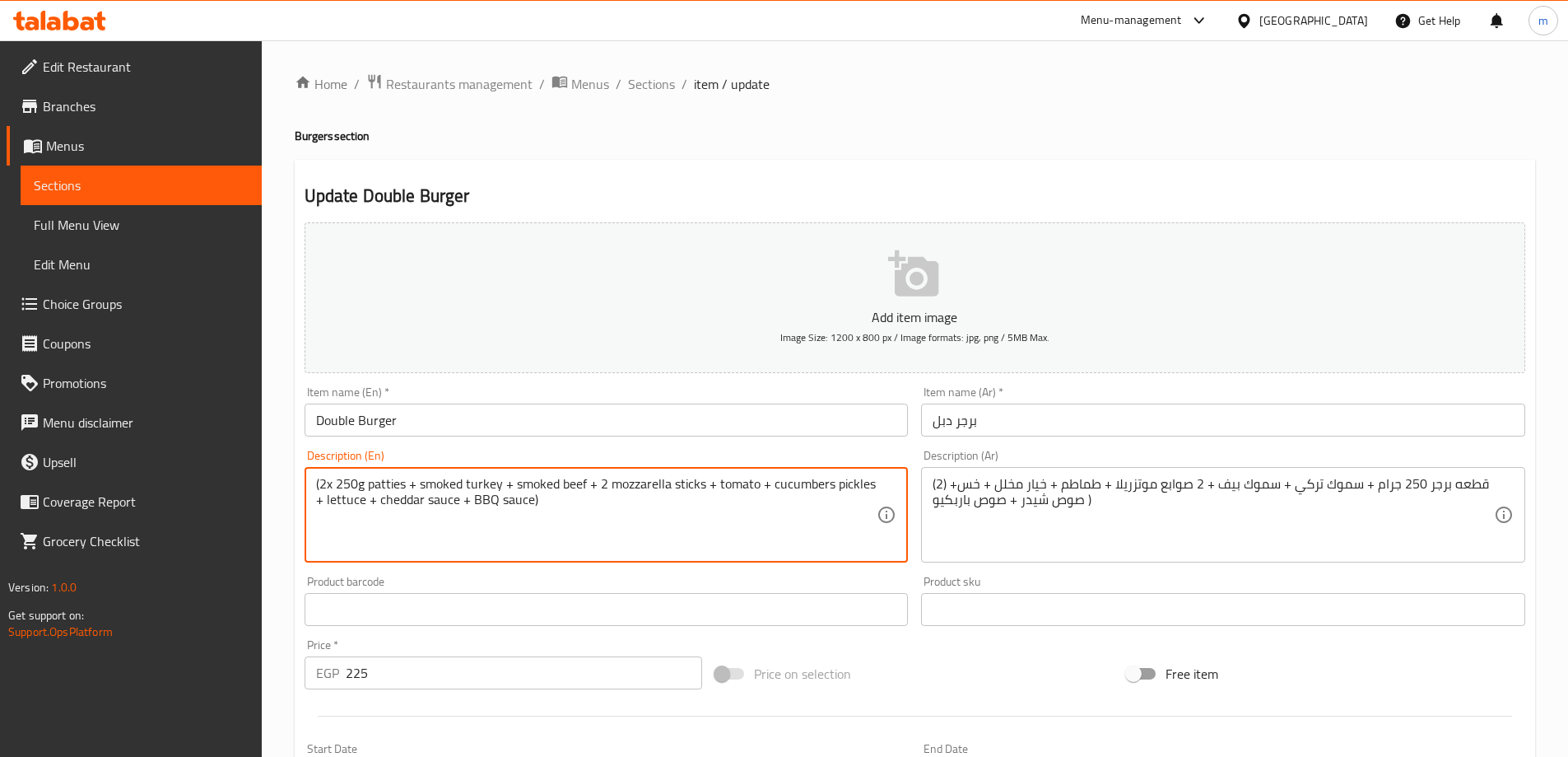
paste textarea "(served with coleslaw+ coctail sauce + potato fries + onion rings)"
type textarea "(2x 250g patties + smoked turkey + smoked beef + 2 mozzarella sticks + tomato +…"
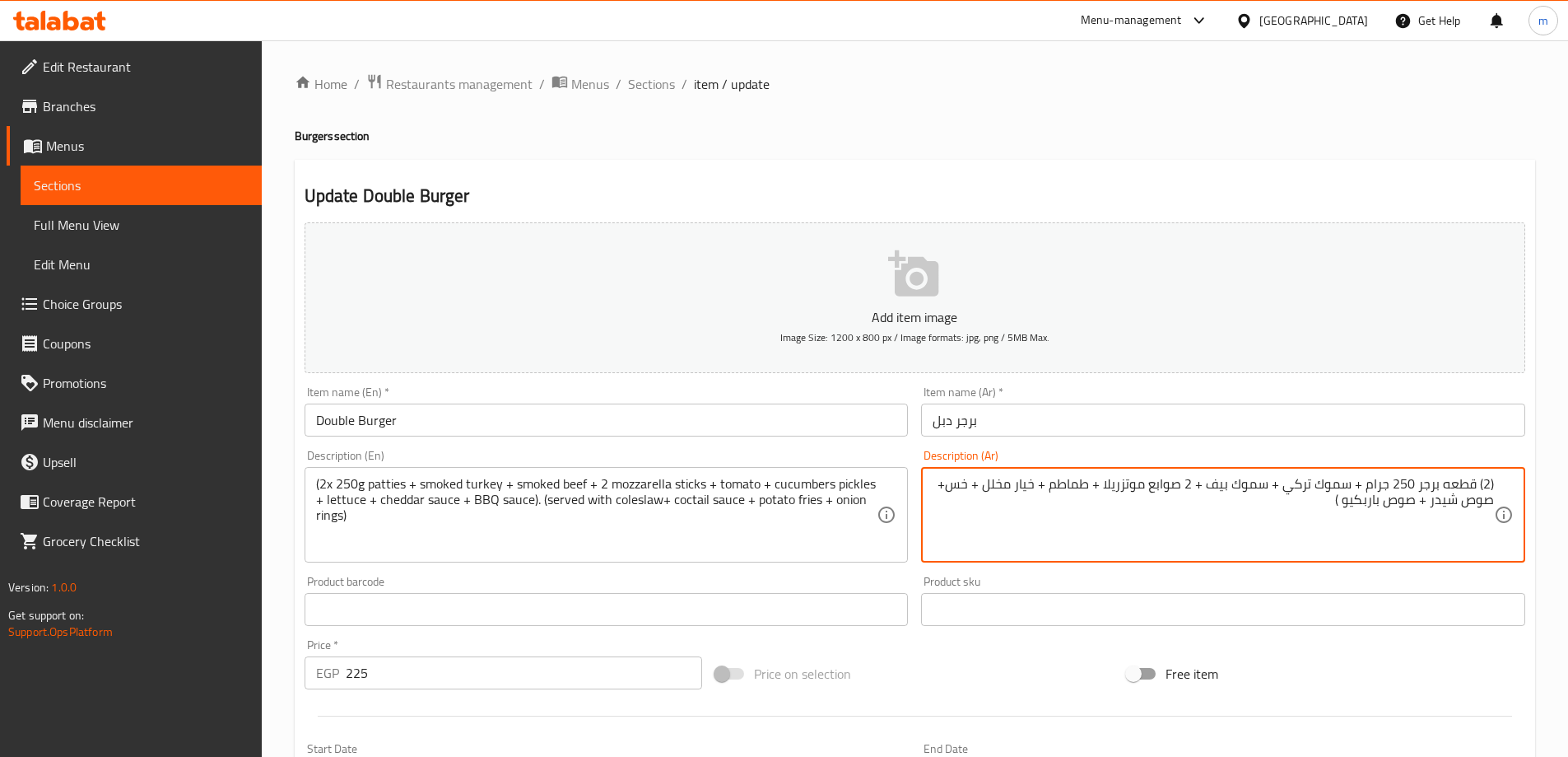
paste textarea "(يُقدم مع صلصة كوكتيل كول سلو + بطاطس مقلية + حلقات بصل)"
paste textarea "صلصة كوكتيل"
click at [1217, 501] on textarea "(2) قطعه برجر 250 جرام + سموك تركي + سموك بيف + 2 صوابع موتزريلا + طماطم + خيار…" at bounding box center [1213, 515] width 561 height 78
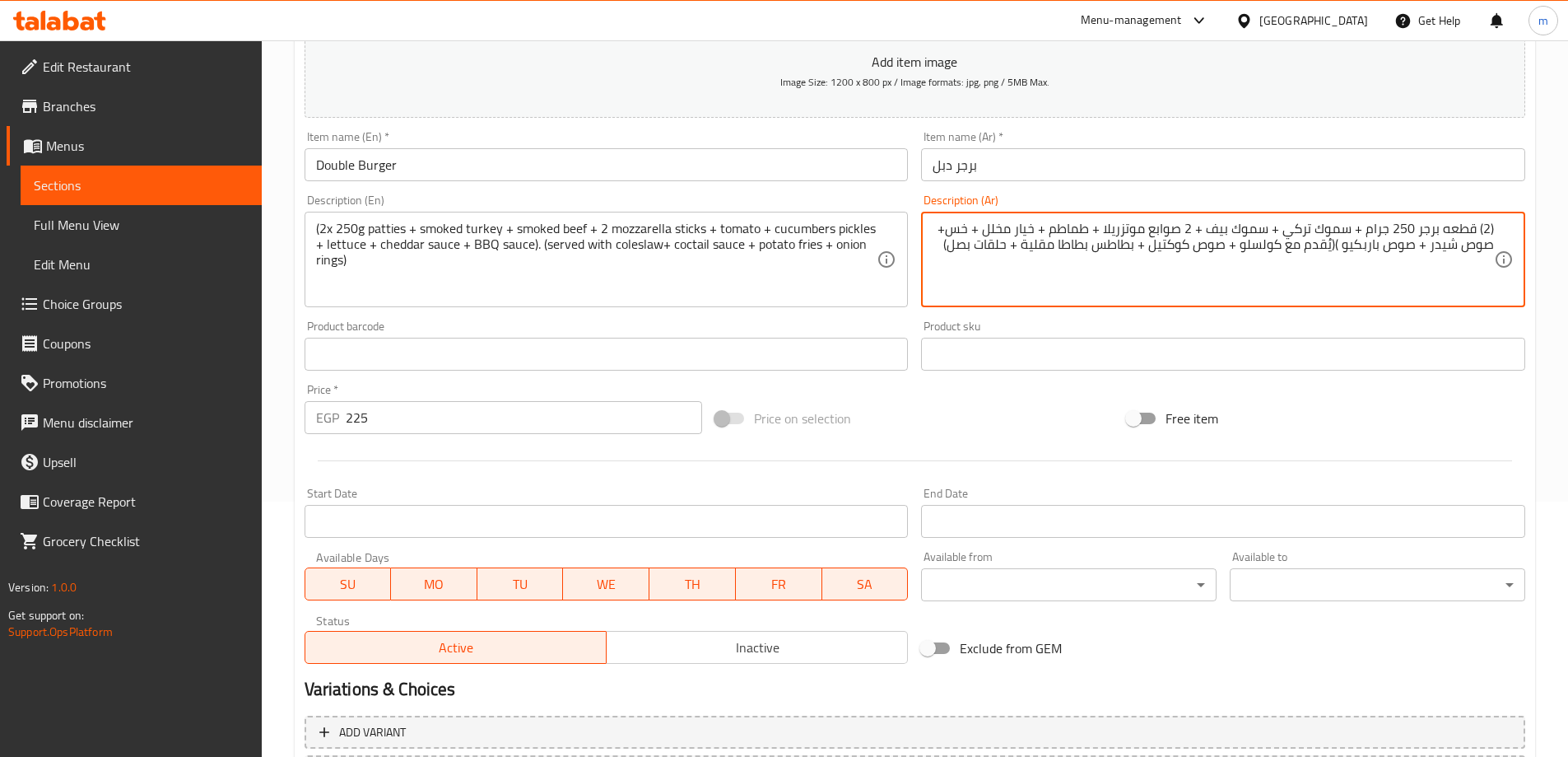
scroll to position [407, 0]
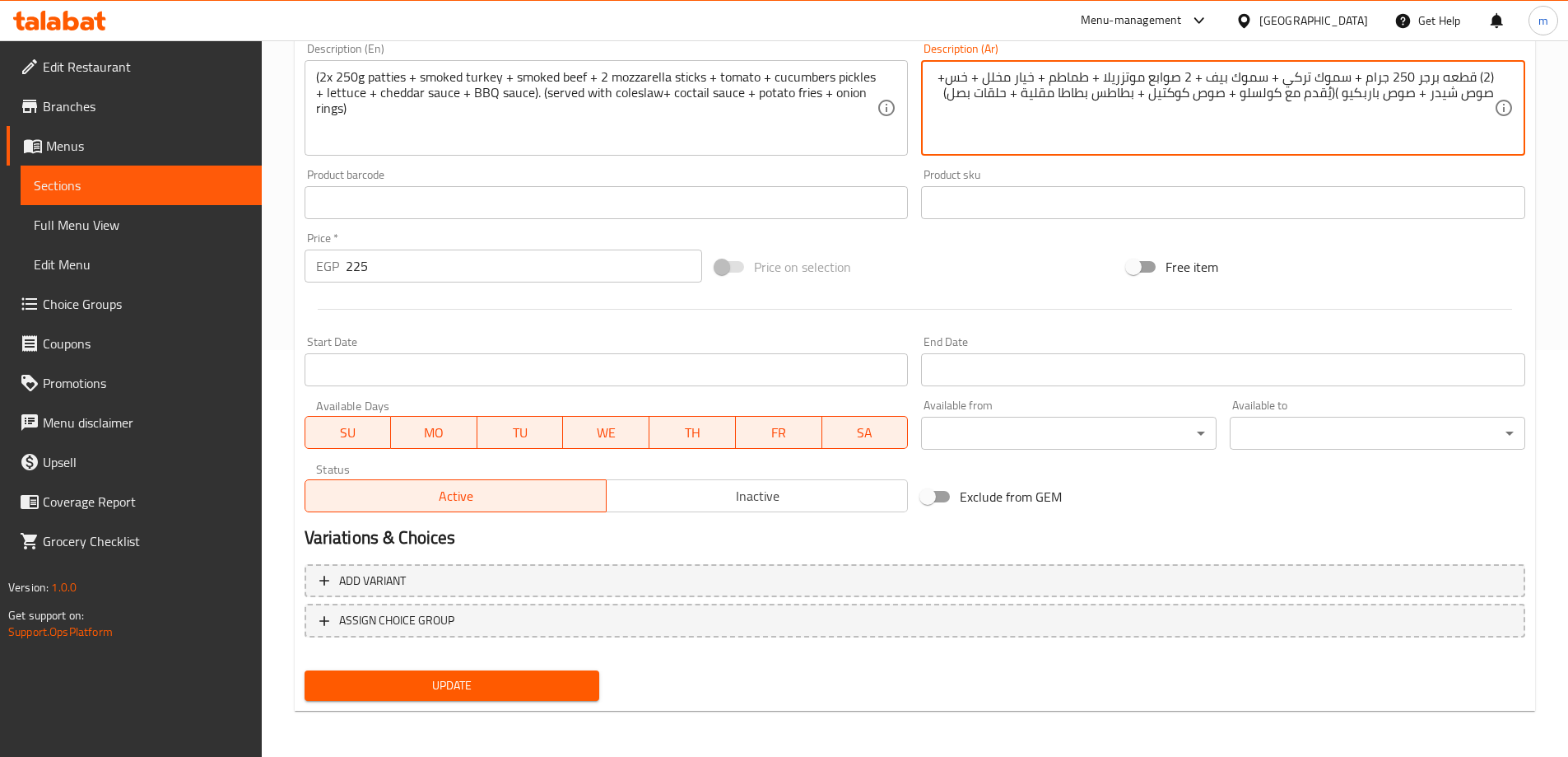
click at [561, 697] on button "Update" at bounding box center [453, 685] width 295 height 30
type textarea "(2) قطعه برجر 250 جرام + سموك تركي + سموك بيف + 2 صوابع موتزريلا + طماطم + خيار…"
click at [462, 674] on button "Update" at bounding box center [453, 685] width 295 height 30
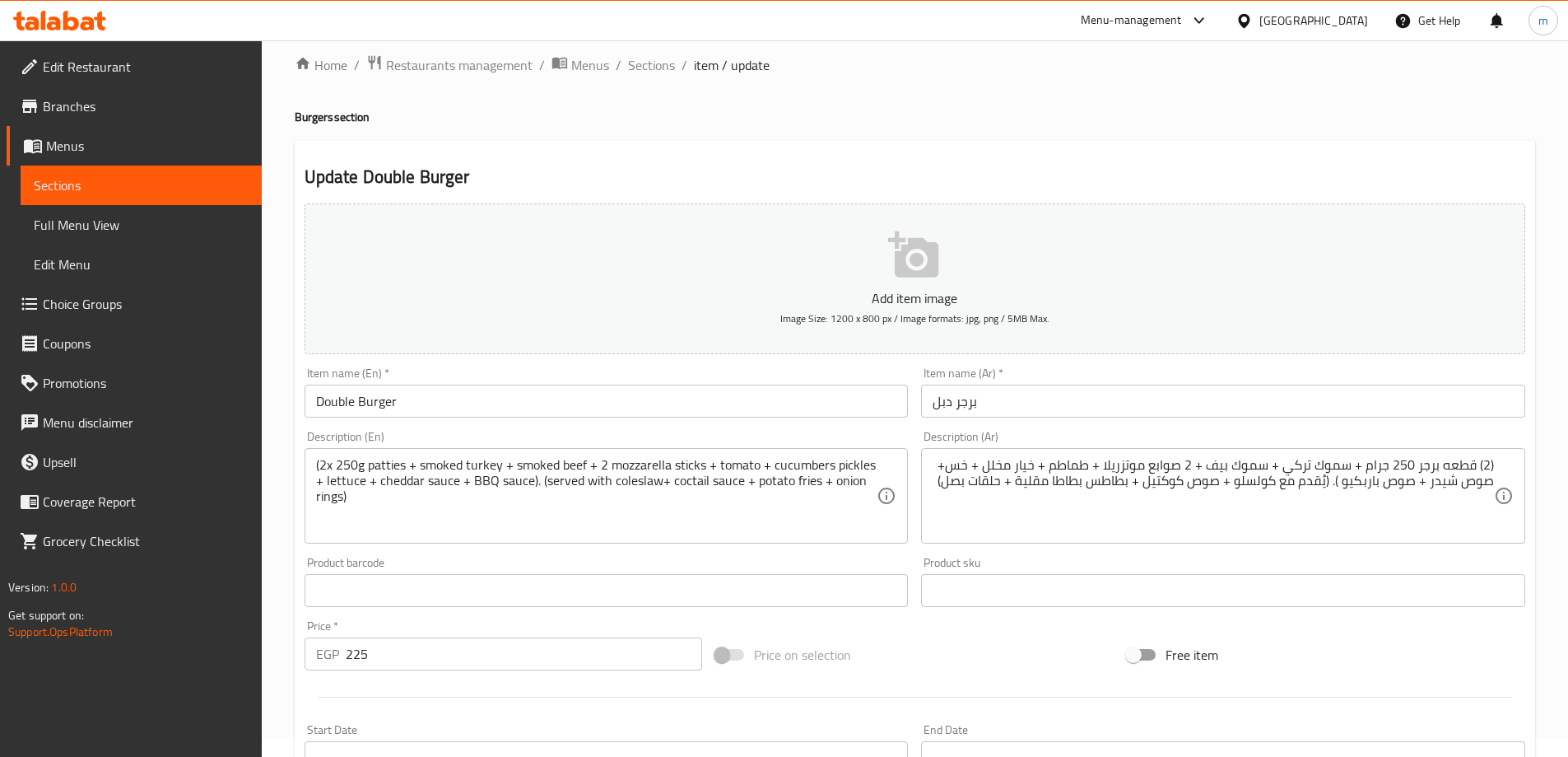
scroll to position [0, 0]
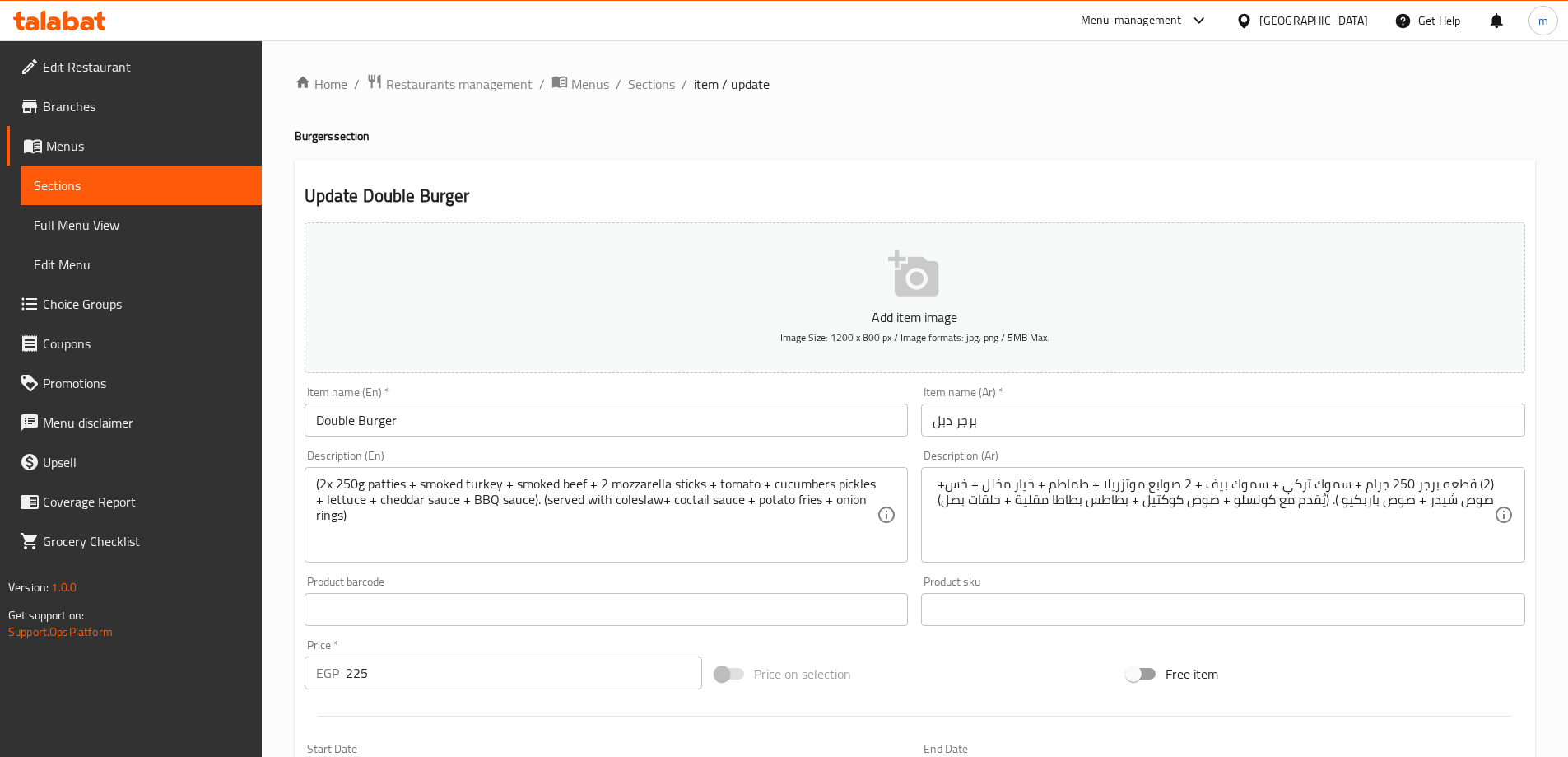
click at [74, 226] on span "Full Menu View" at bounding box center [141, 224] width 215 height 20
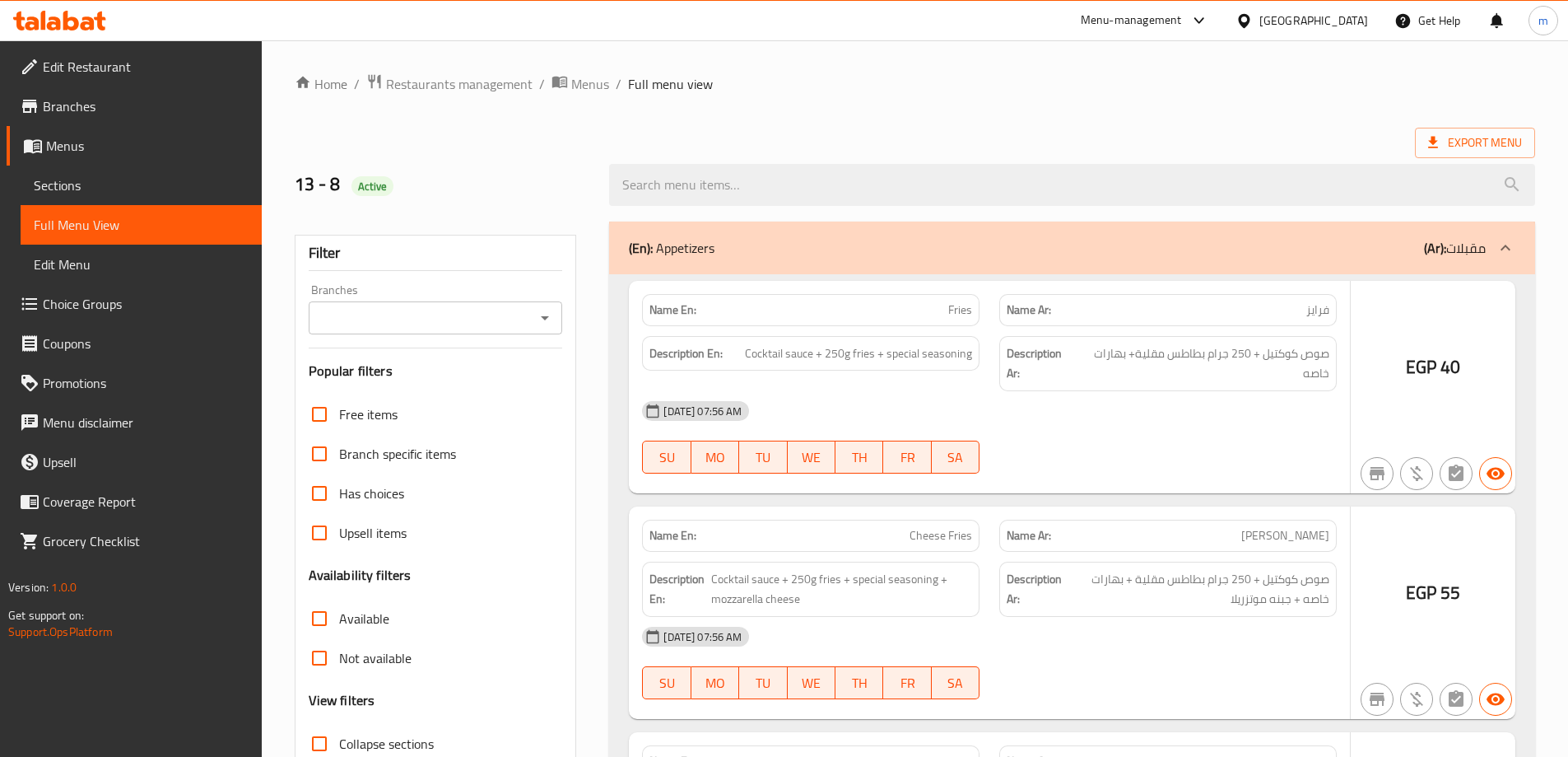
click at [118, 188] on div at bounding box center [784, 378] width 1568 height 757
click at [116, 188] on div at bounding box center [784, 378] width 1568 height 757
click at [78, 180] on div at bounding box center [784, 378] width 1568 height 757
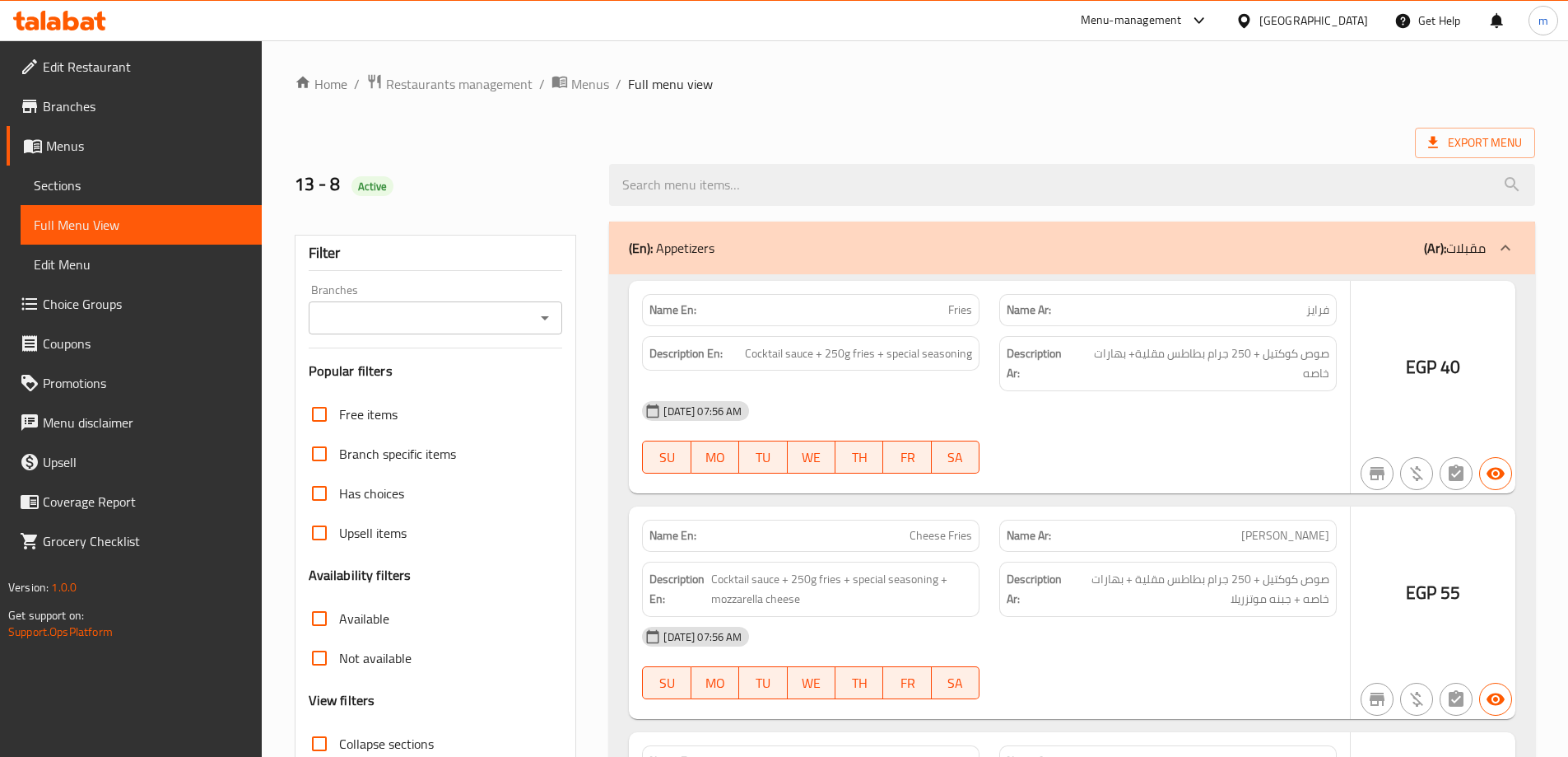
click at [78, 180] on div at bounding box center [784, 378] width 1568 height 757
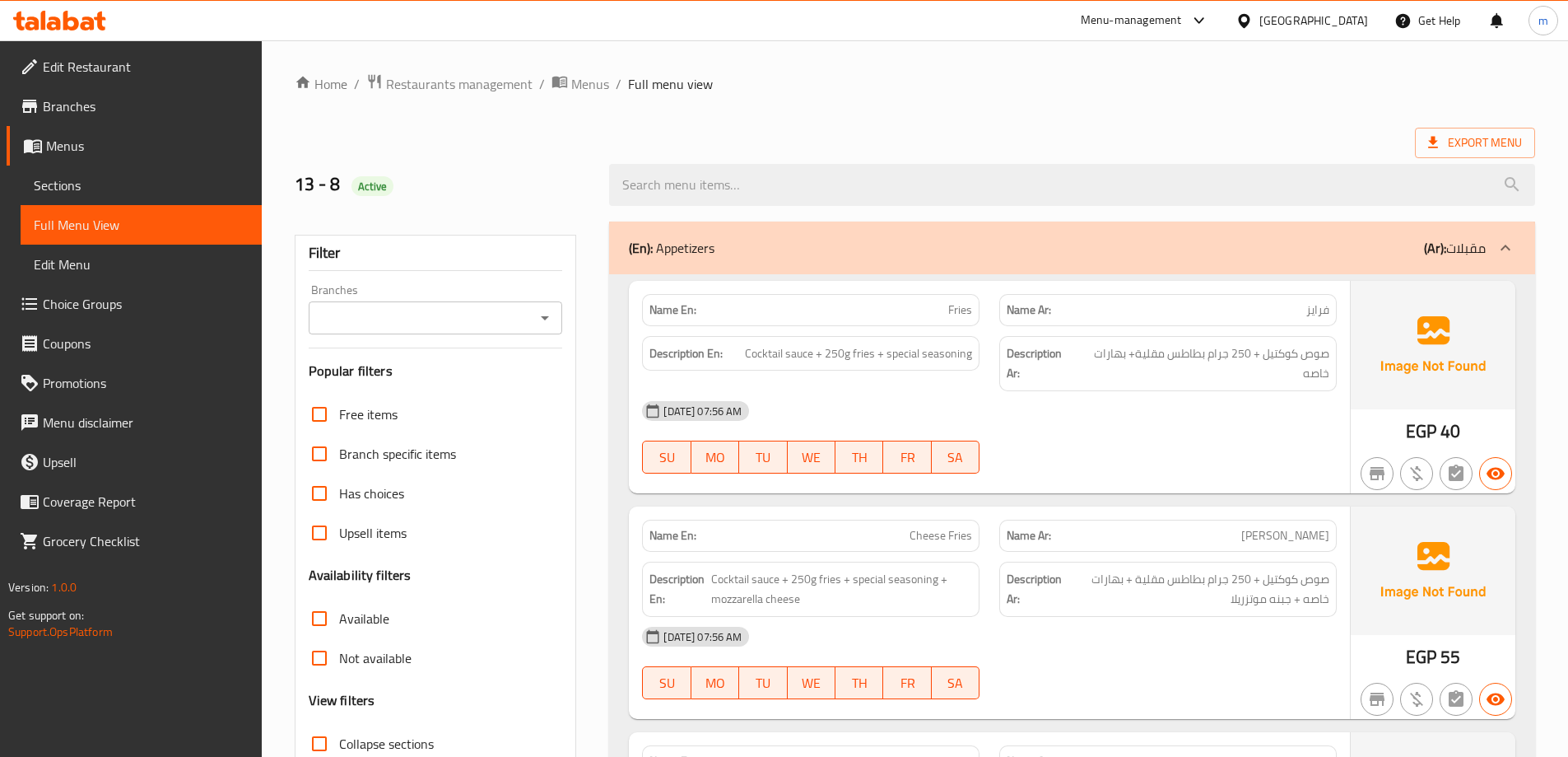
click at [90, 189] on span "Sections" at bounding box center [141, 185] width 215 height 20
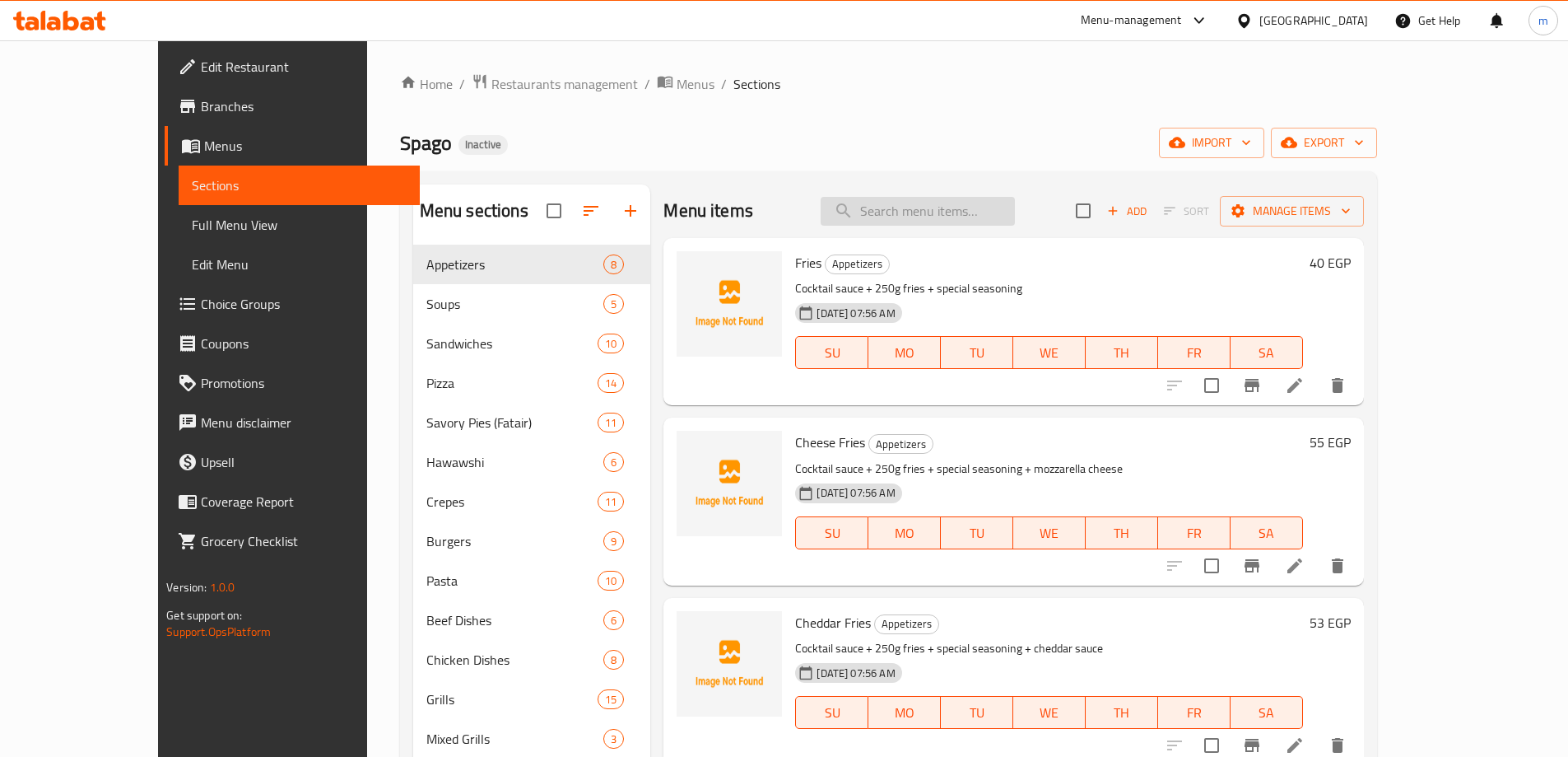
click at [1002, 217] on input "search" at bounding box center [918, 210] width 195 height 29
paste input "Mixed Fried Chicken"
type input "Mixed Fried Chicken"
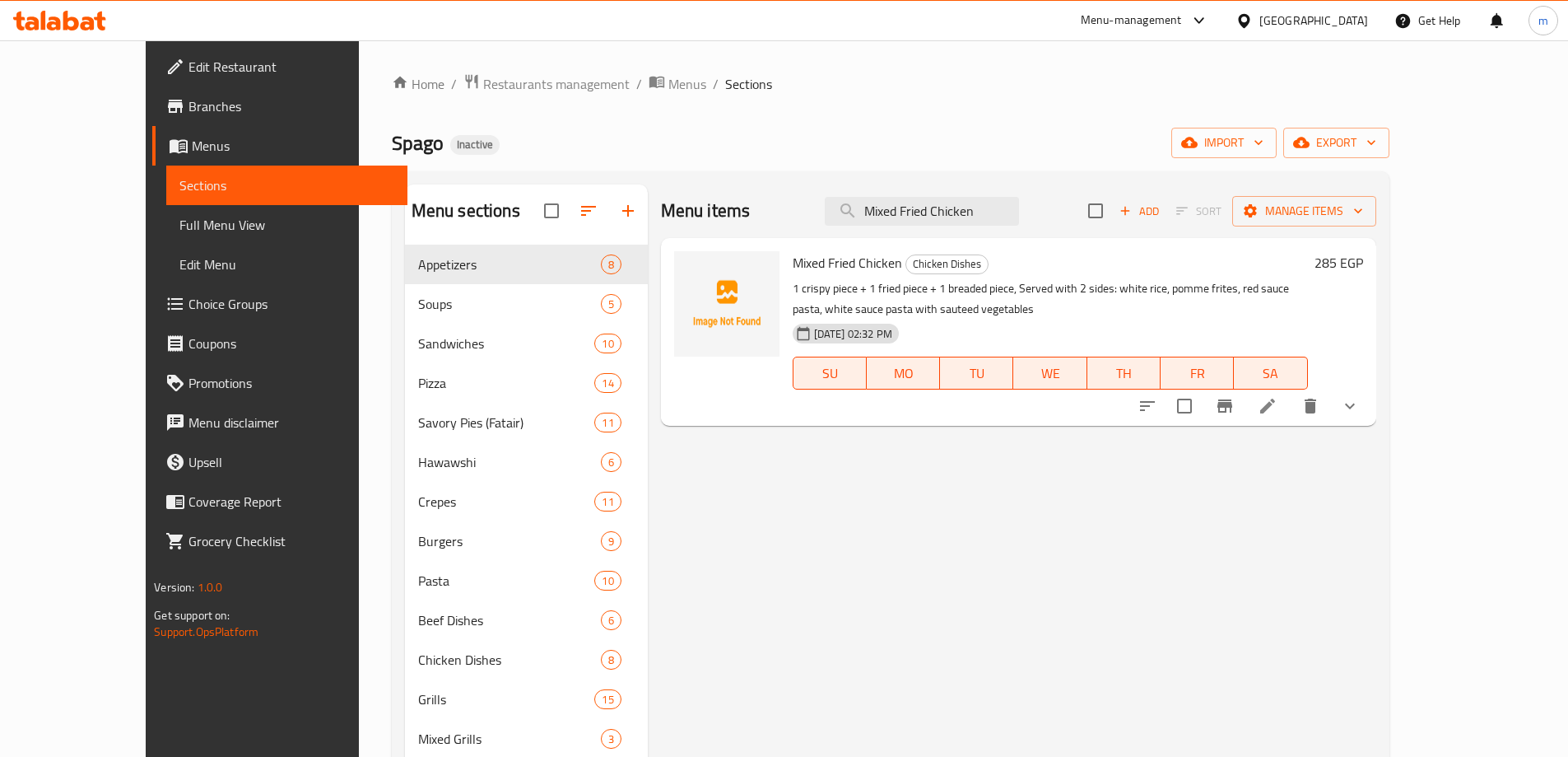
click at [1291, 402] on li at bounding box center [1267, 406] width 46 height 30
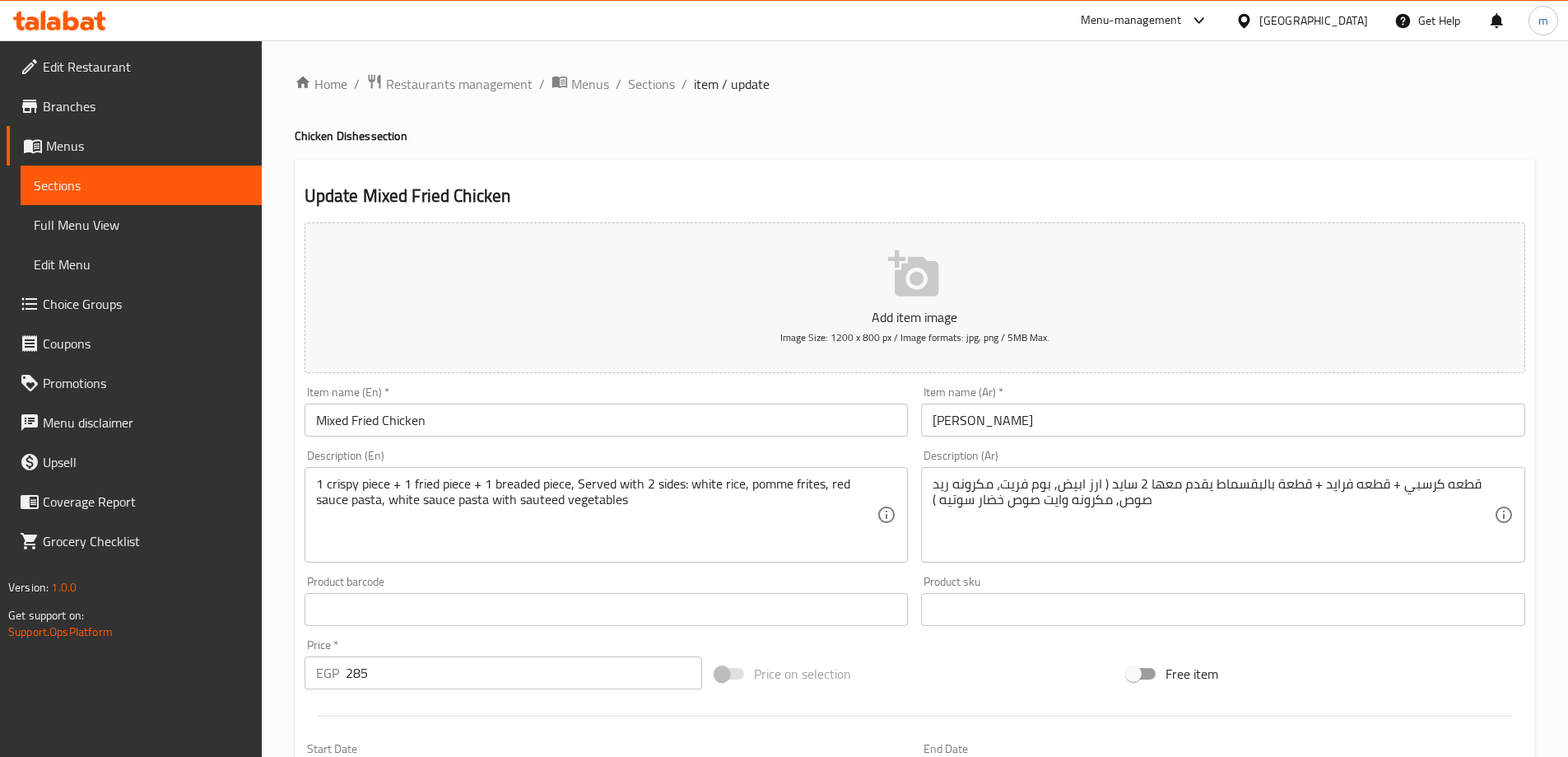
click at [1113, 420] on input "ميكس فرايد" at bounding box center [1222, 420] width 604 height 33
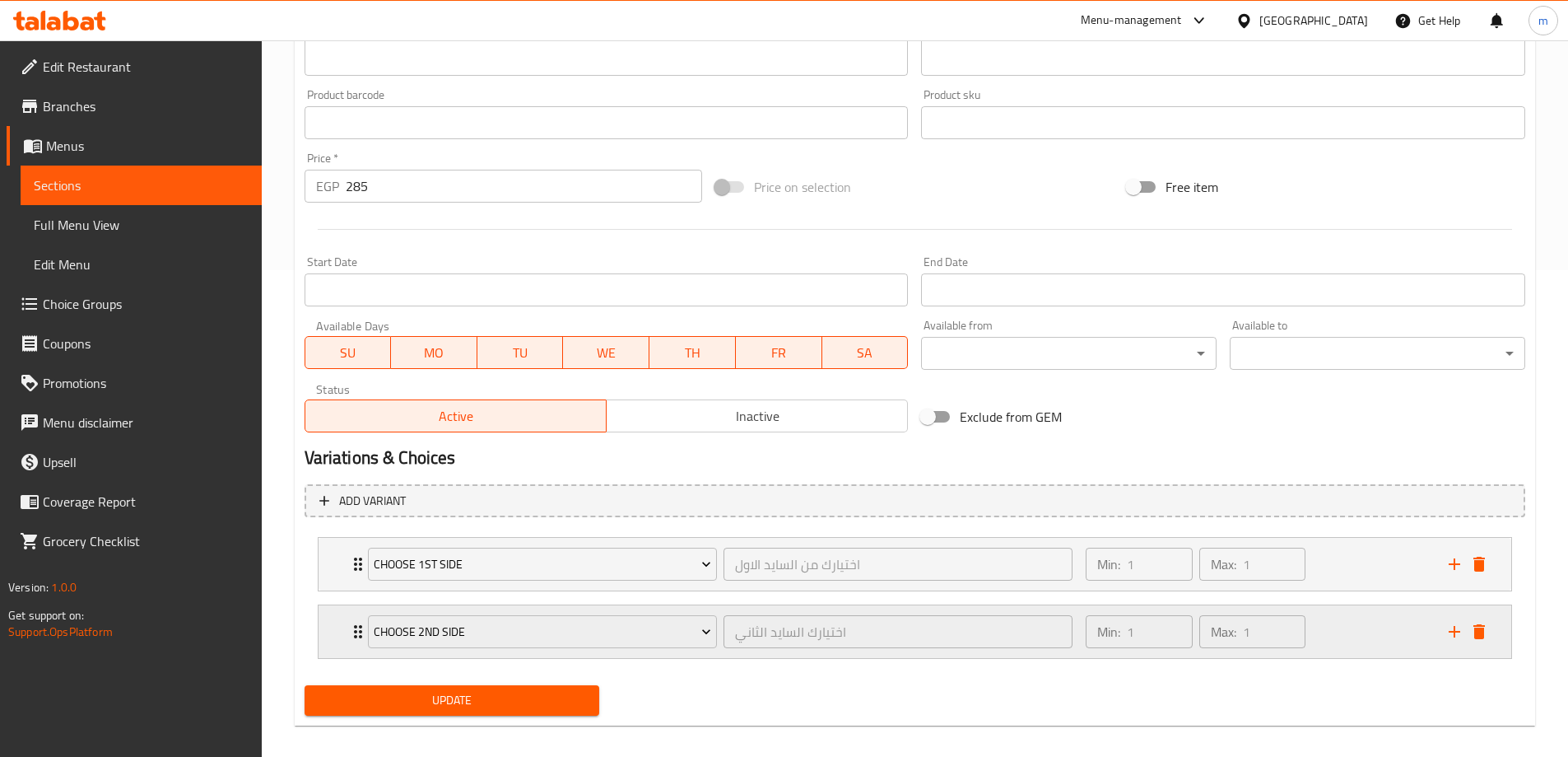
scroll to position [501, 0]
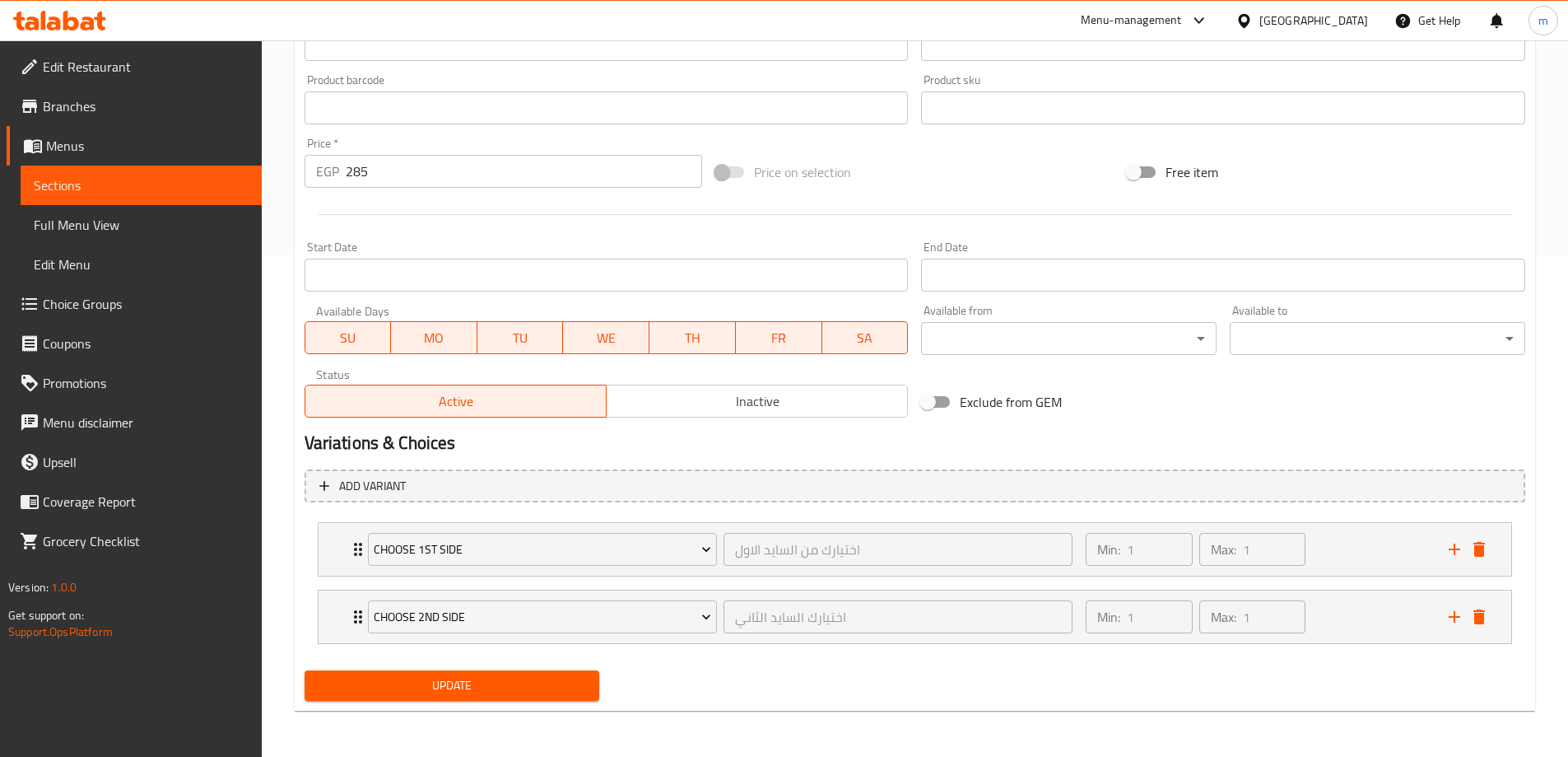
type input "[PERSON_NAME]"
click at [556, 680] on span "Update" at bounding box center [453, 686] width 269 height 21
click at [83, 189] on span "Sections" at bounding box center [141, 185] width 215 height 20
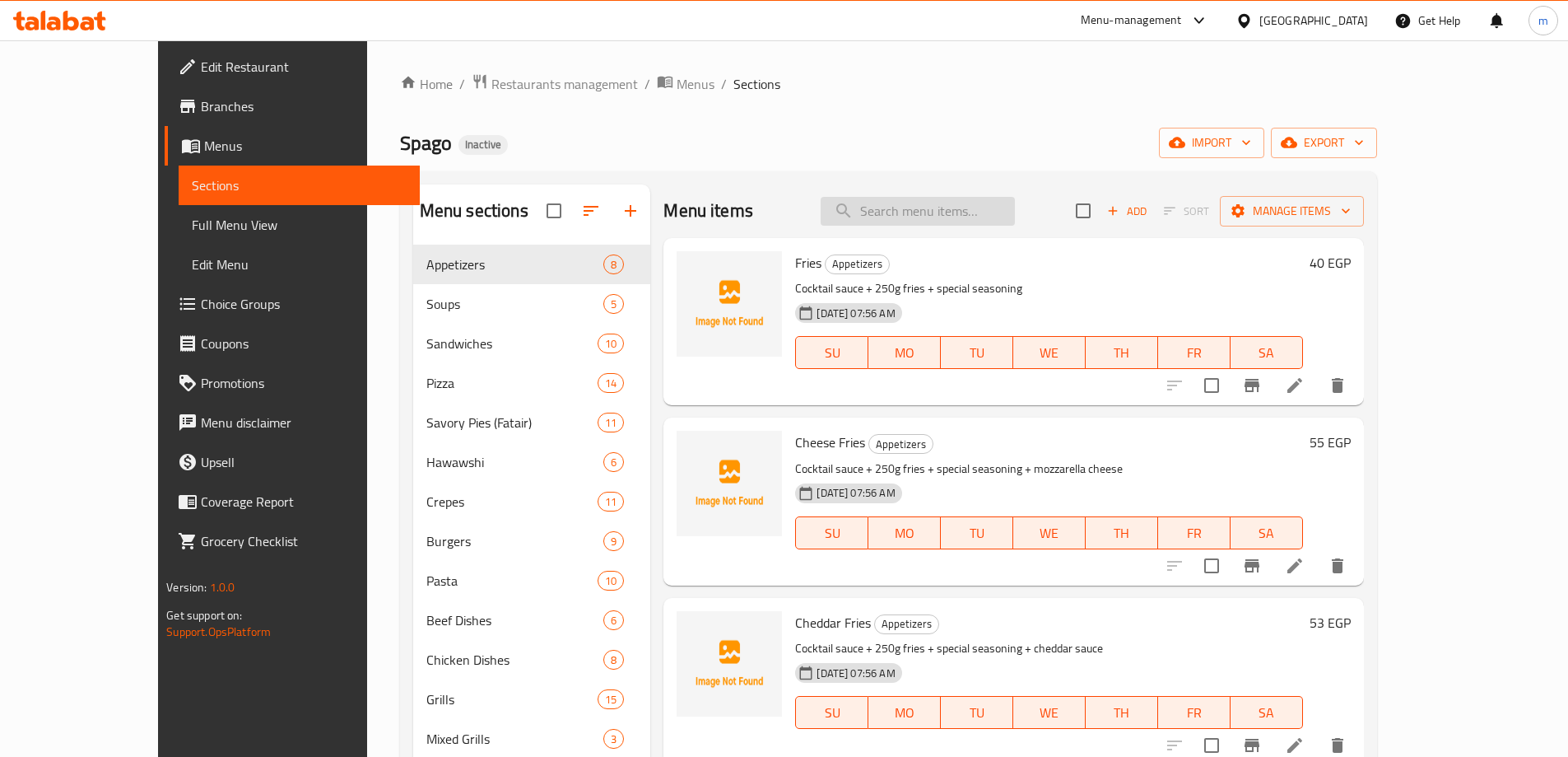
click at [903, 210] on input "search" at bounding box center [918, 210] width 195 height 29
paste input "Pepper Chicken"
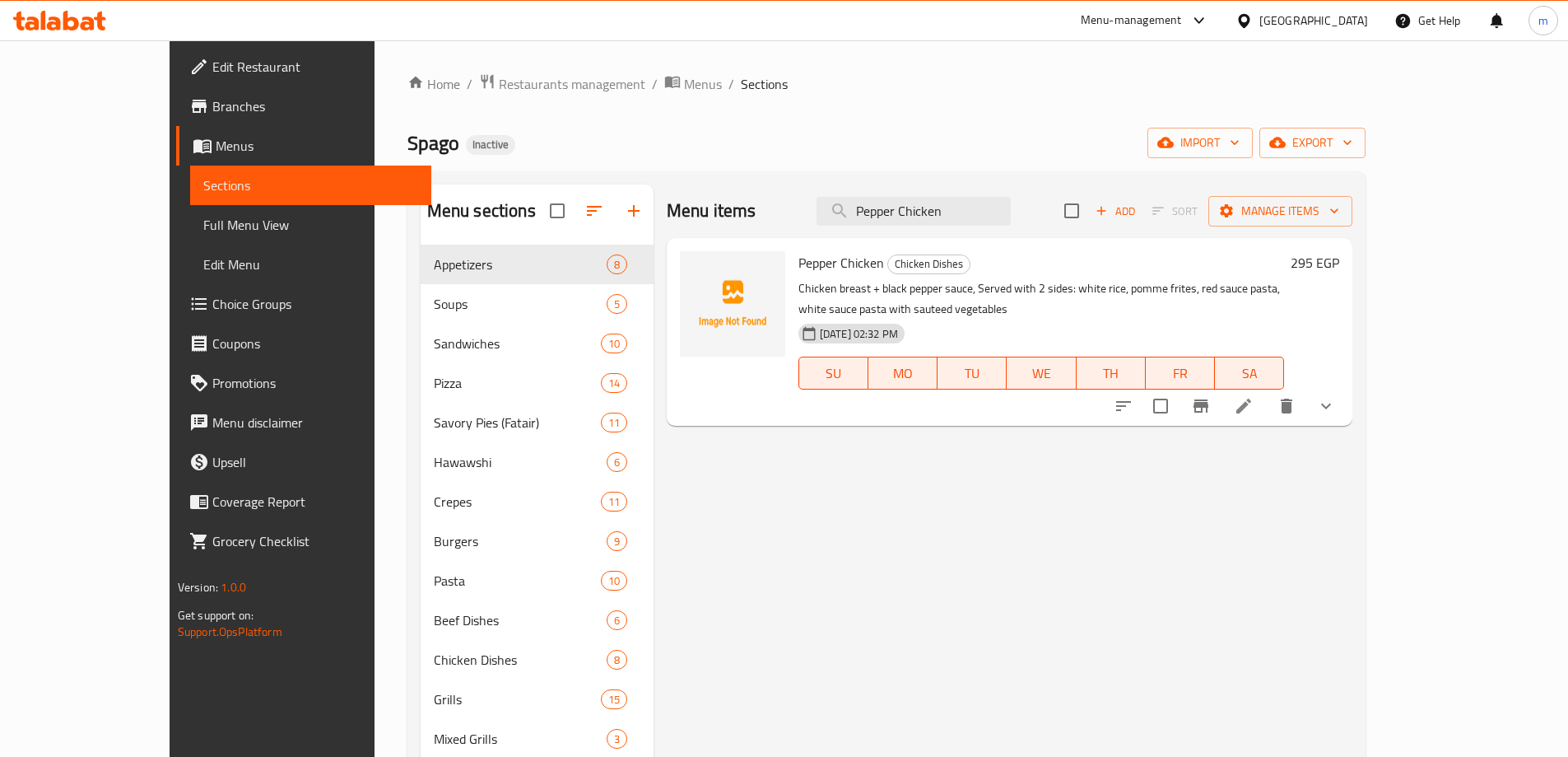
type input "Pepper Chicken"
click at [1254, 396] on icon at bounding box center [1243, 406] width 20 height 20
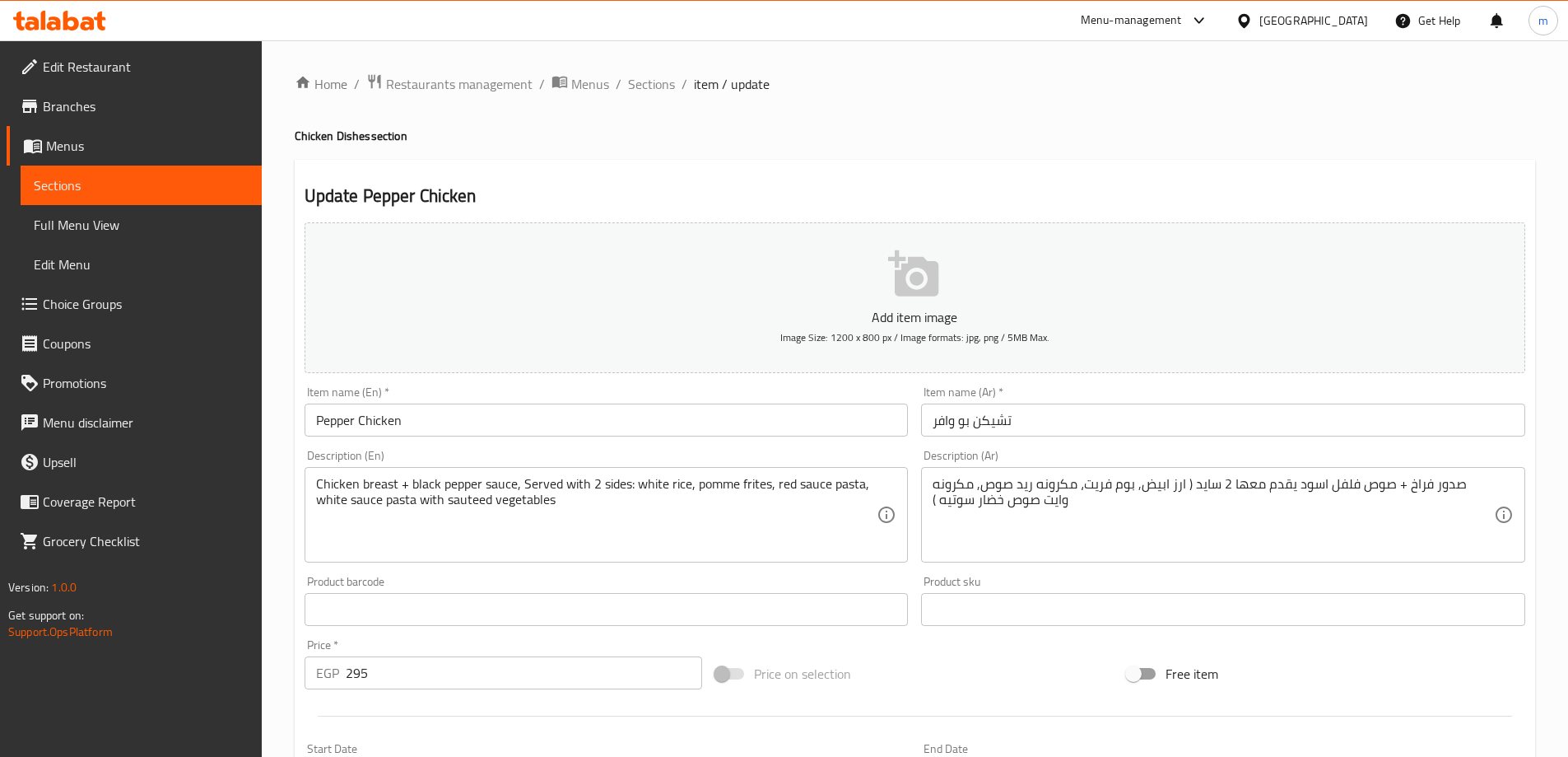
click at [1098, 417] on input "تشيكن بو وافر" at bounding box center [1222, 420] width 604 height 33
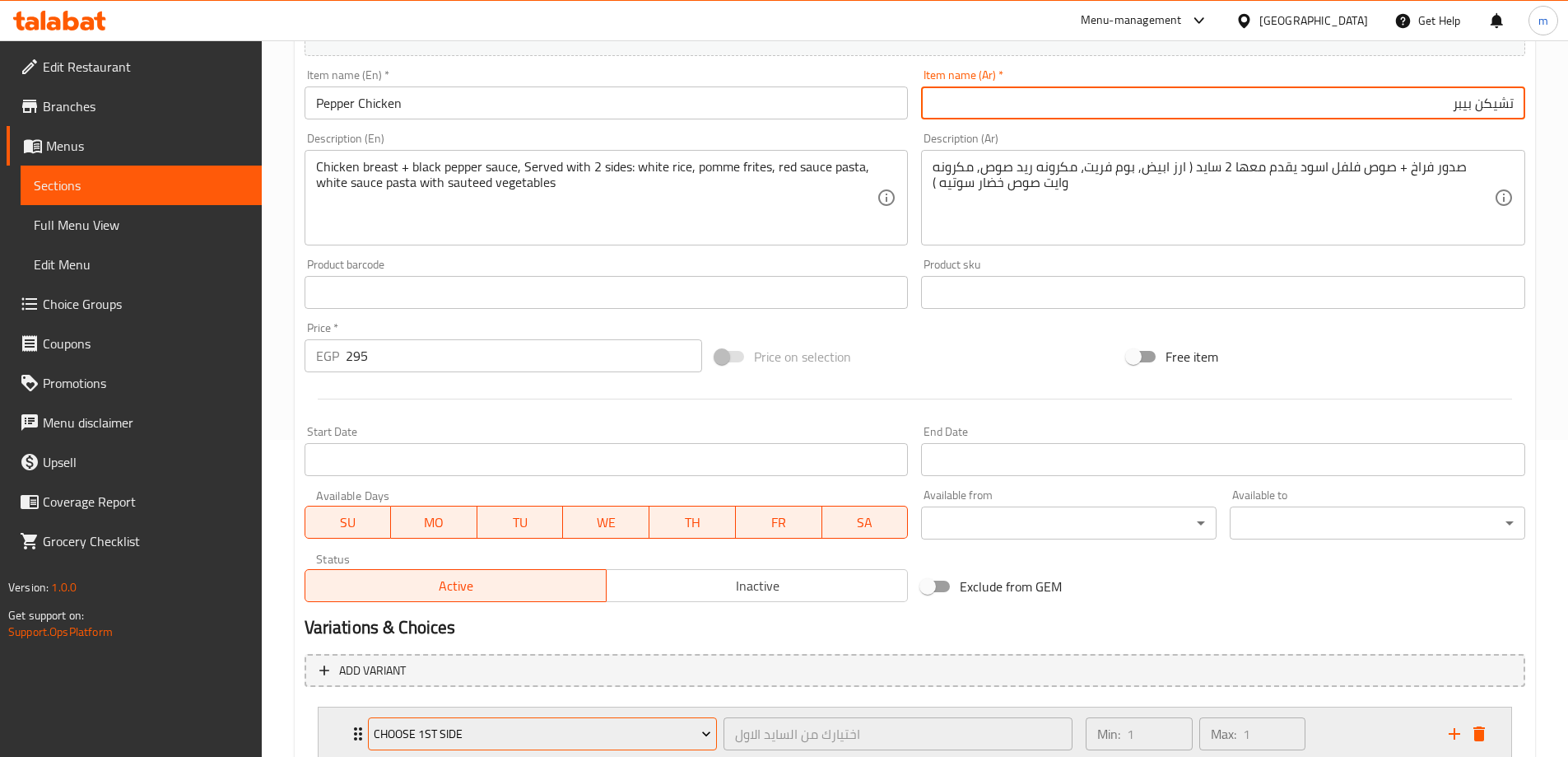
scroll to position [501, 0]
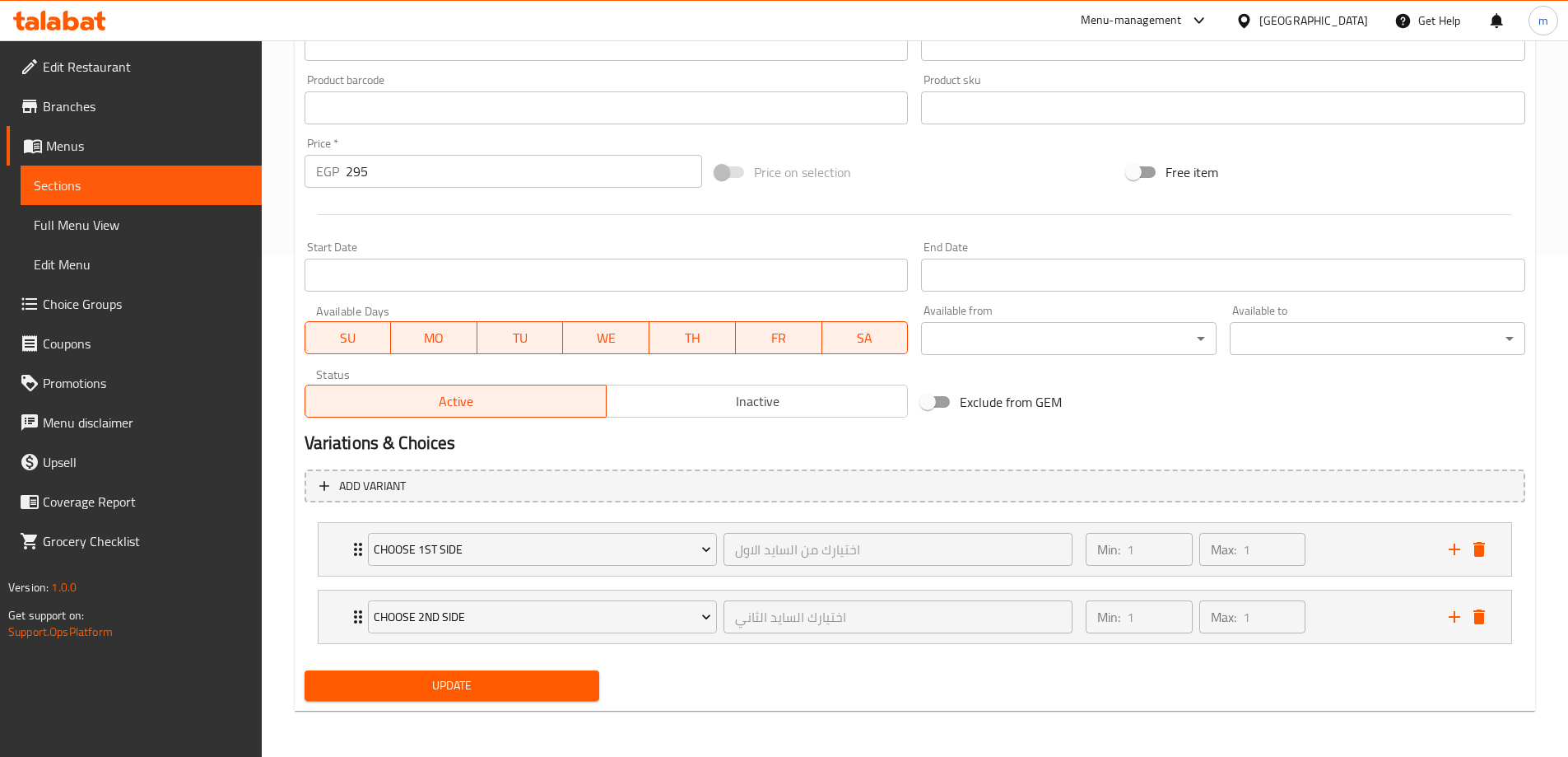
type input "تشيكن بيبر"
click at [450, 688] on span "Update" at bounding box center [453, 686] width 269 height 21
click at [87, 192] on span "Sections" at bounding box center [141, 185] width 215 height 20
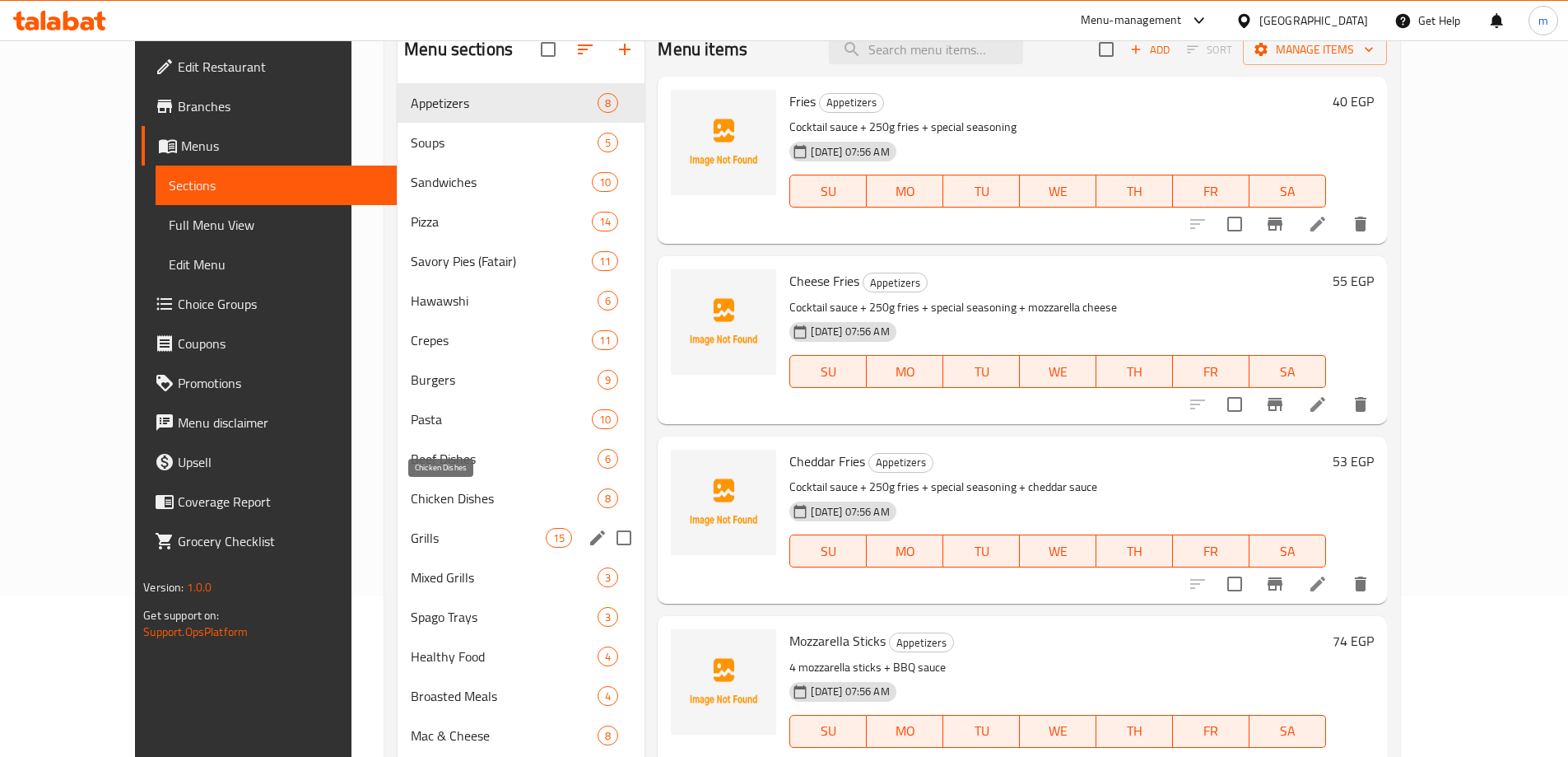
scroll to position [308, 0]
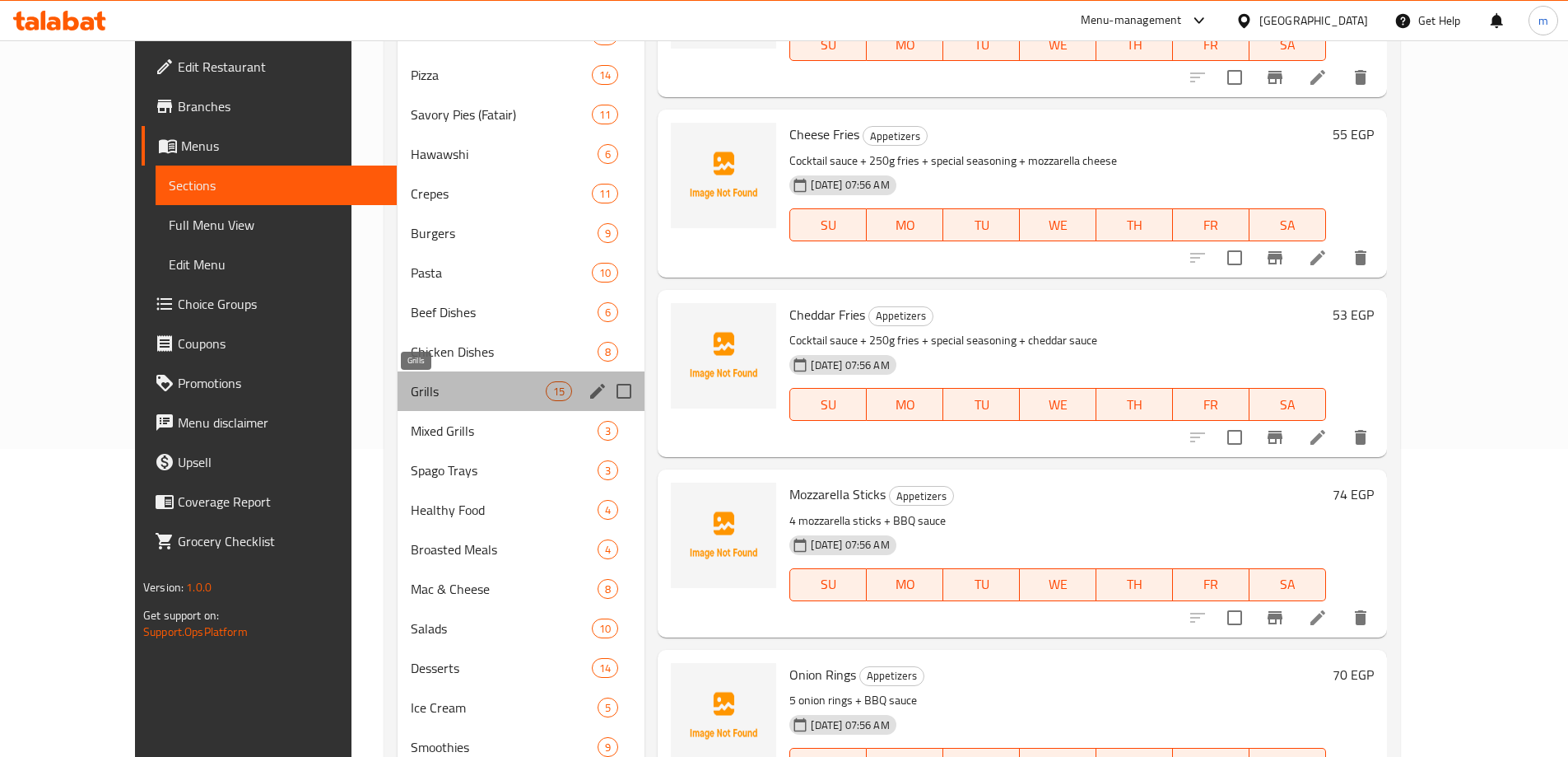
click at [411, 384] on span "Grills" at bounding box center [478, 391] width 135 height 20
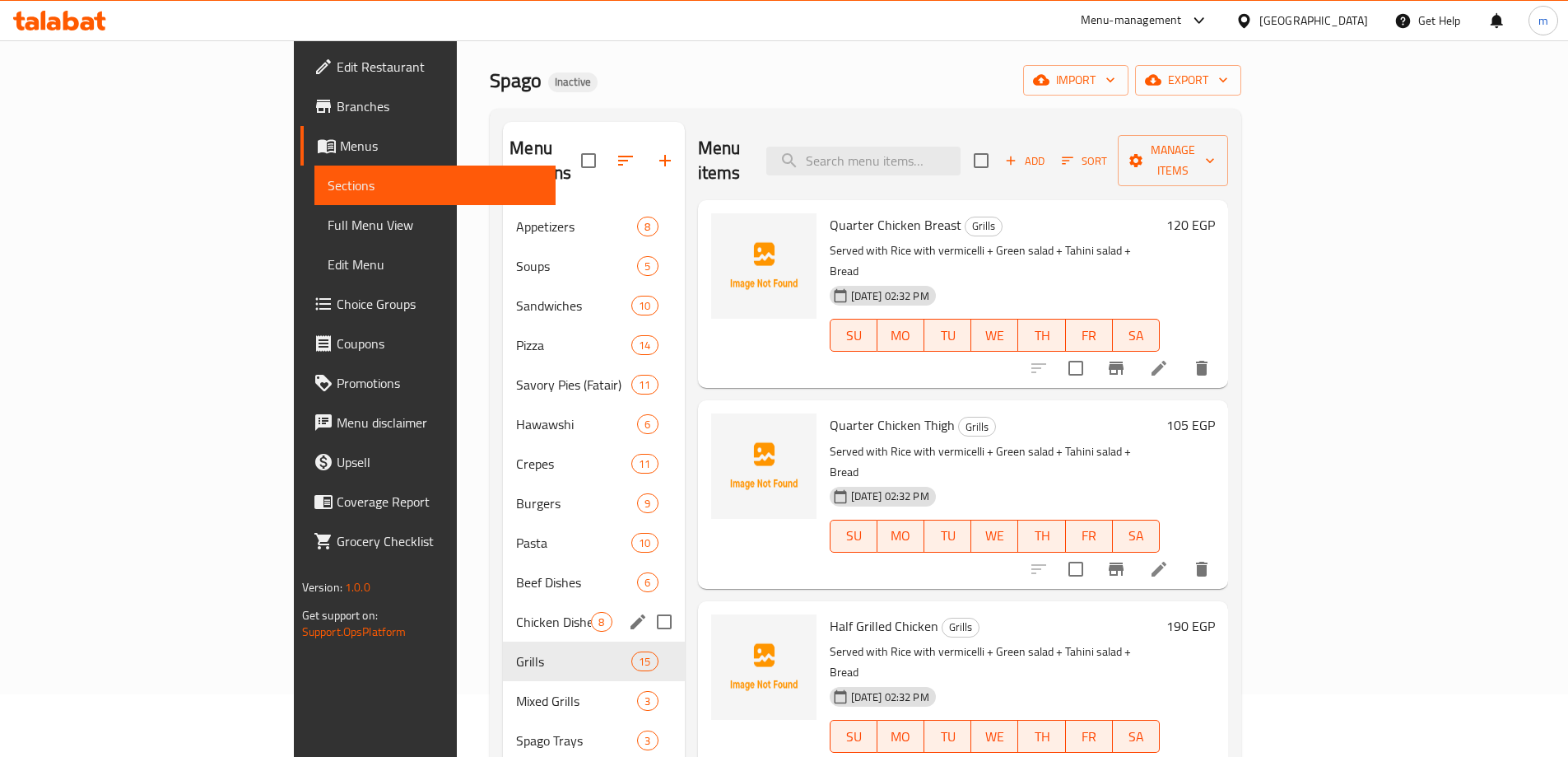
scroll to position [61, 0]
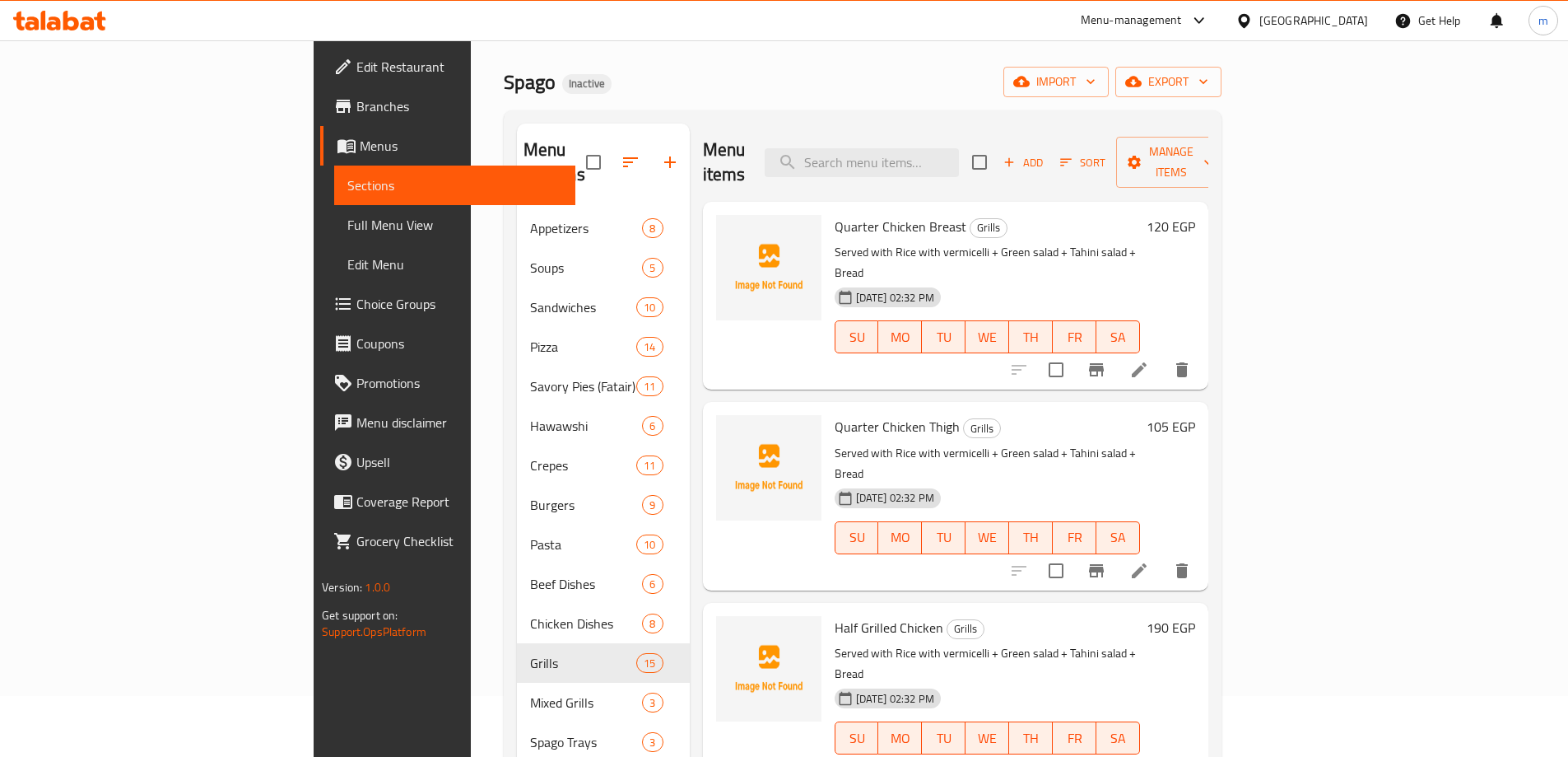
click at [347, 230] on span "Full Menu View" at bounding box center [454, 224] width 215 height 20
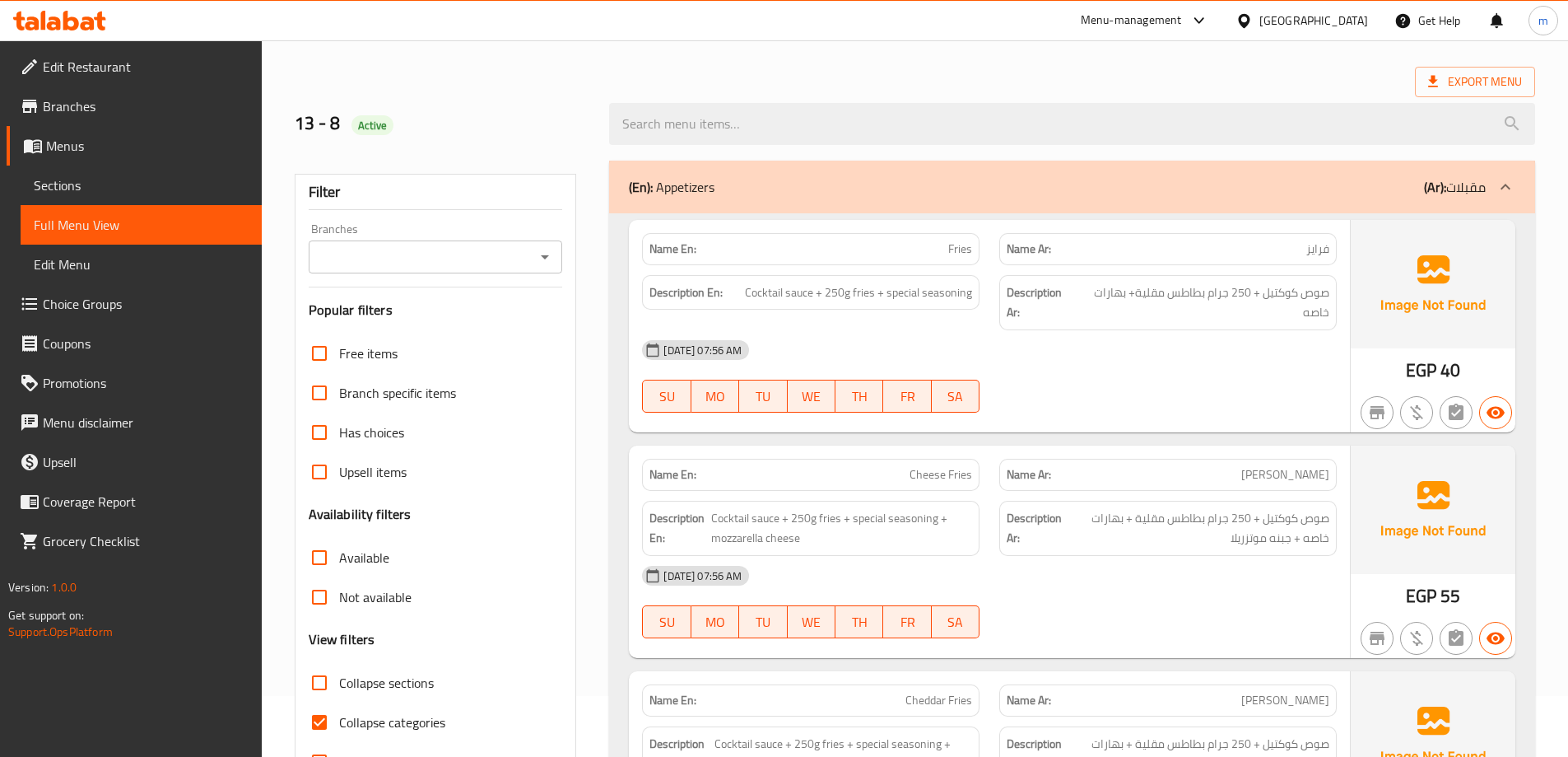
scroll to position [232, 0]
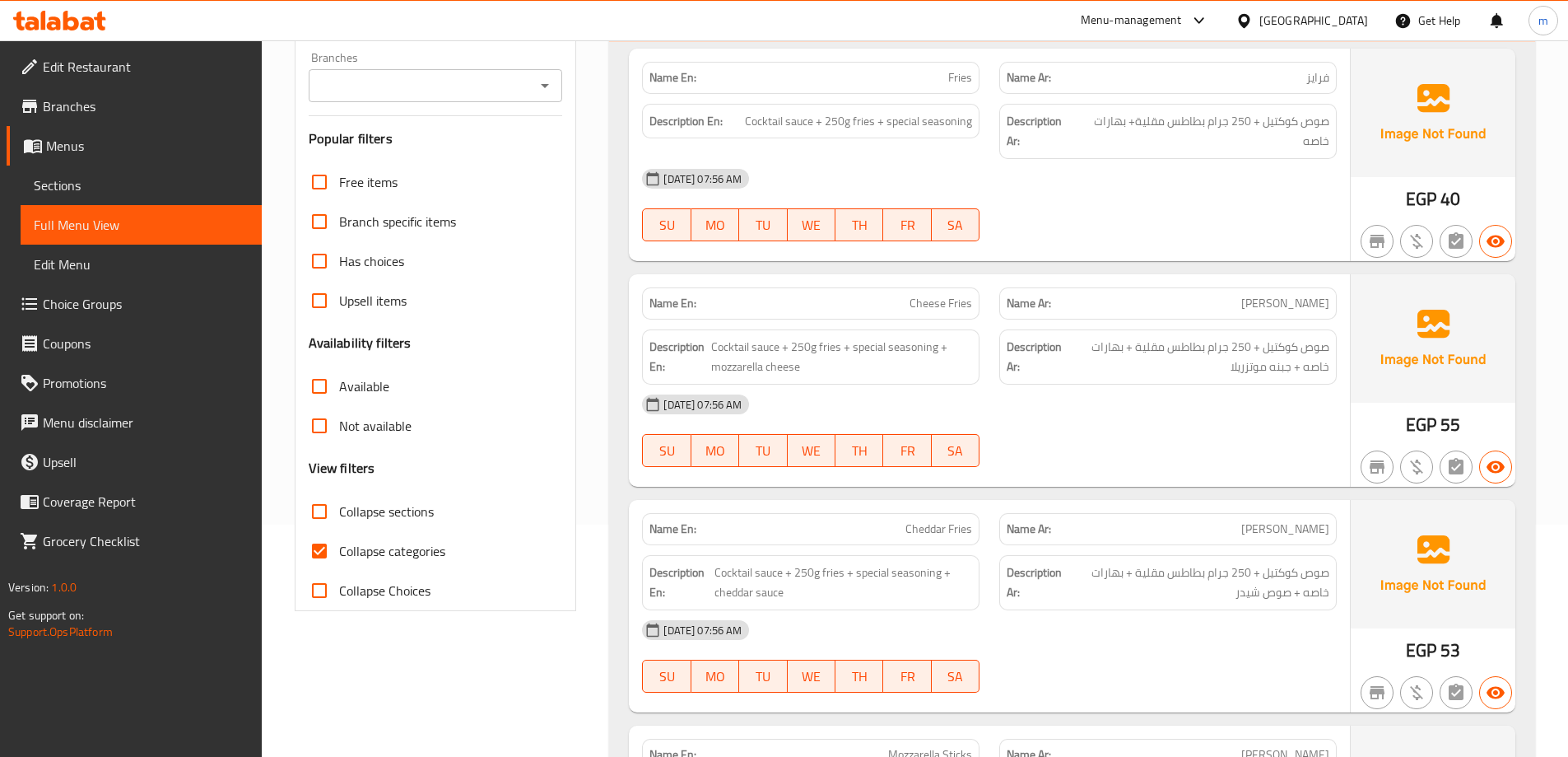
click at [318, 531] on input "Collapse categories" at bounding box center [319, 550] width 39 height 39
checkbox input "false"
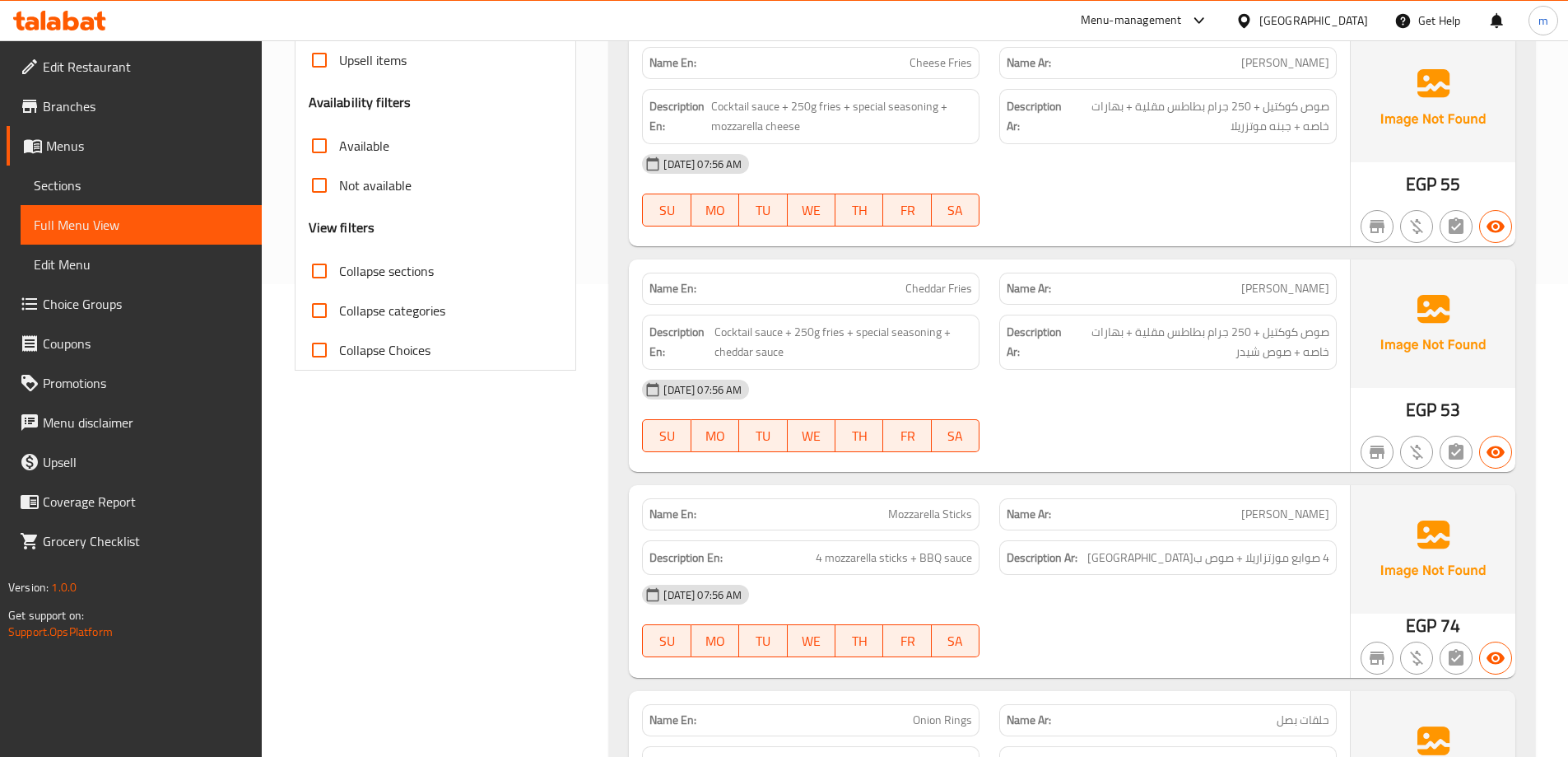
scroll to position [0, 0]
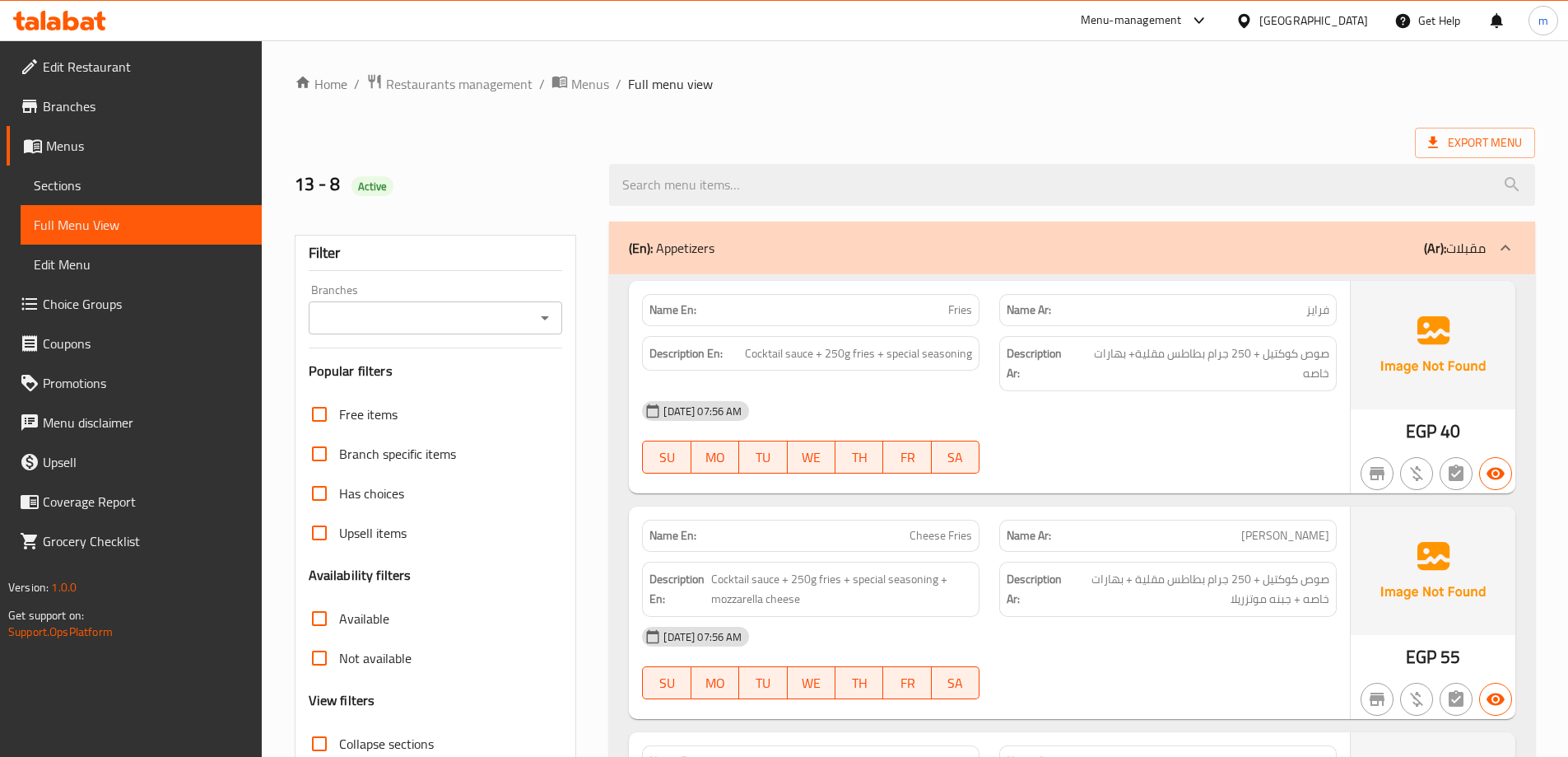
click at [864, 90] on ol "Home / Restaurants management / Menus / Full menu view" at bounding box center [915, 83] width 1241 height 22
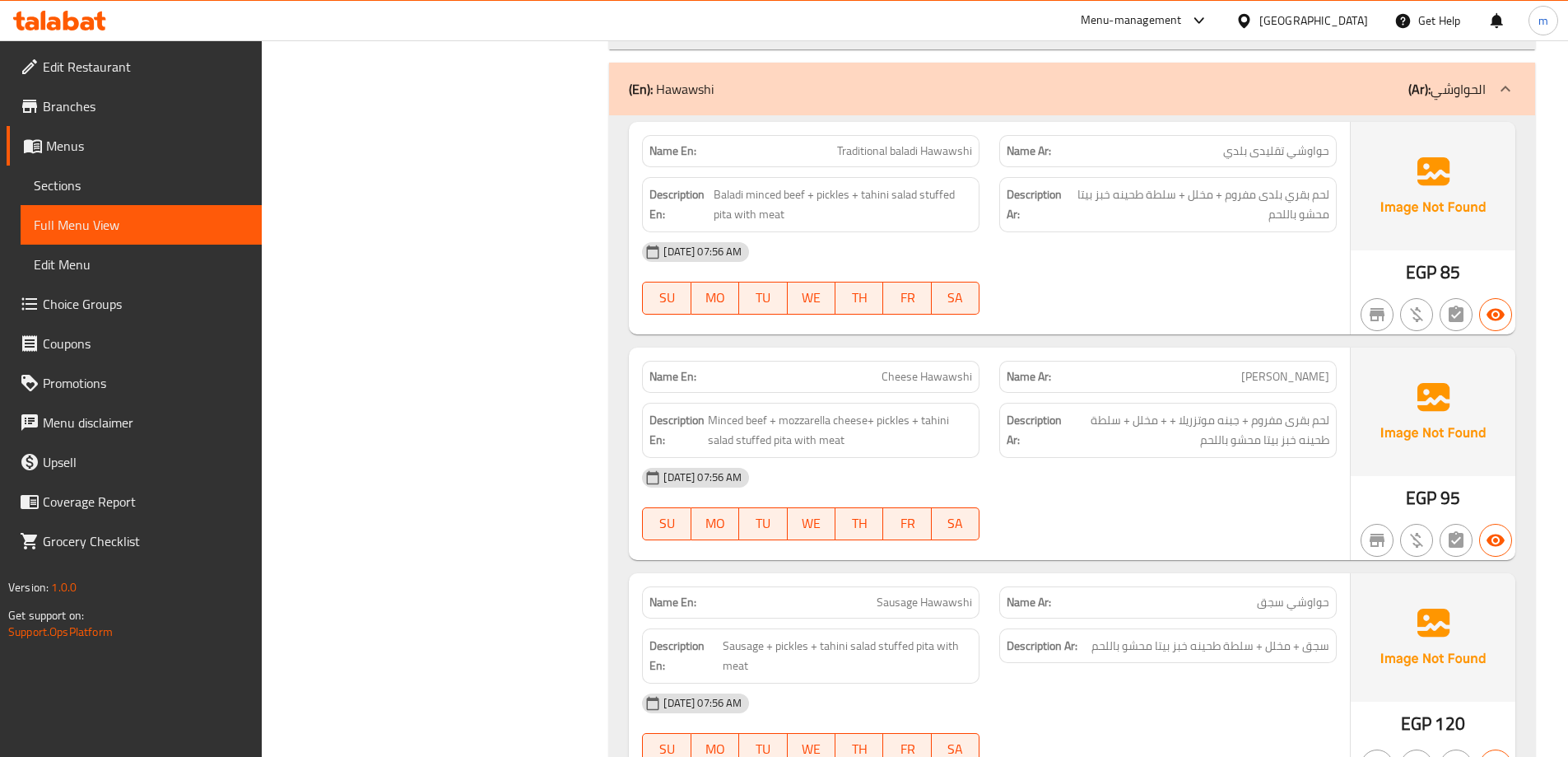
scroll to position [11451, 0]
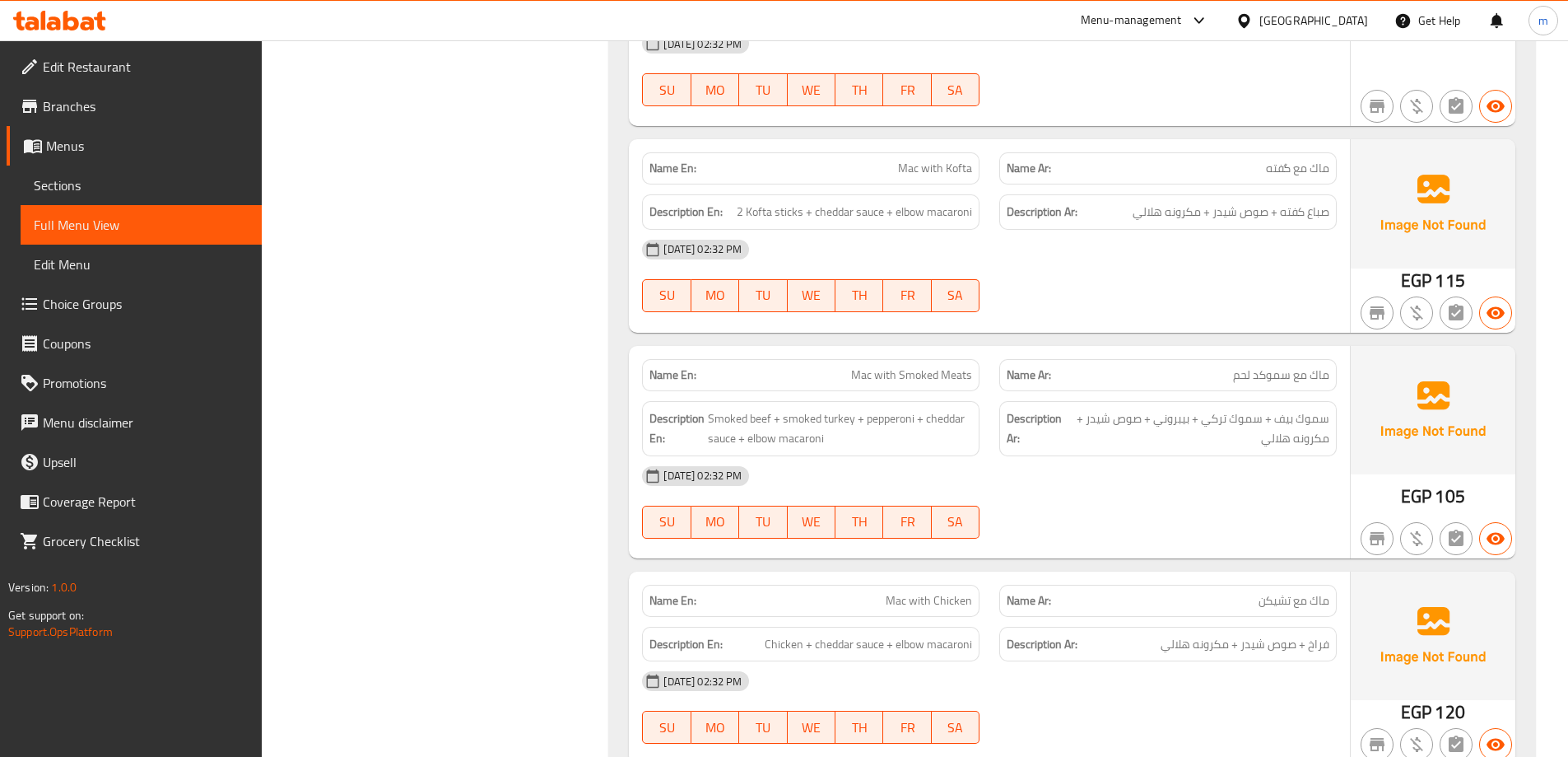
scroll to position [3014, 0]
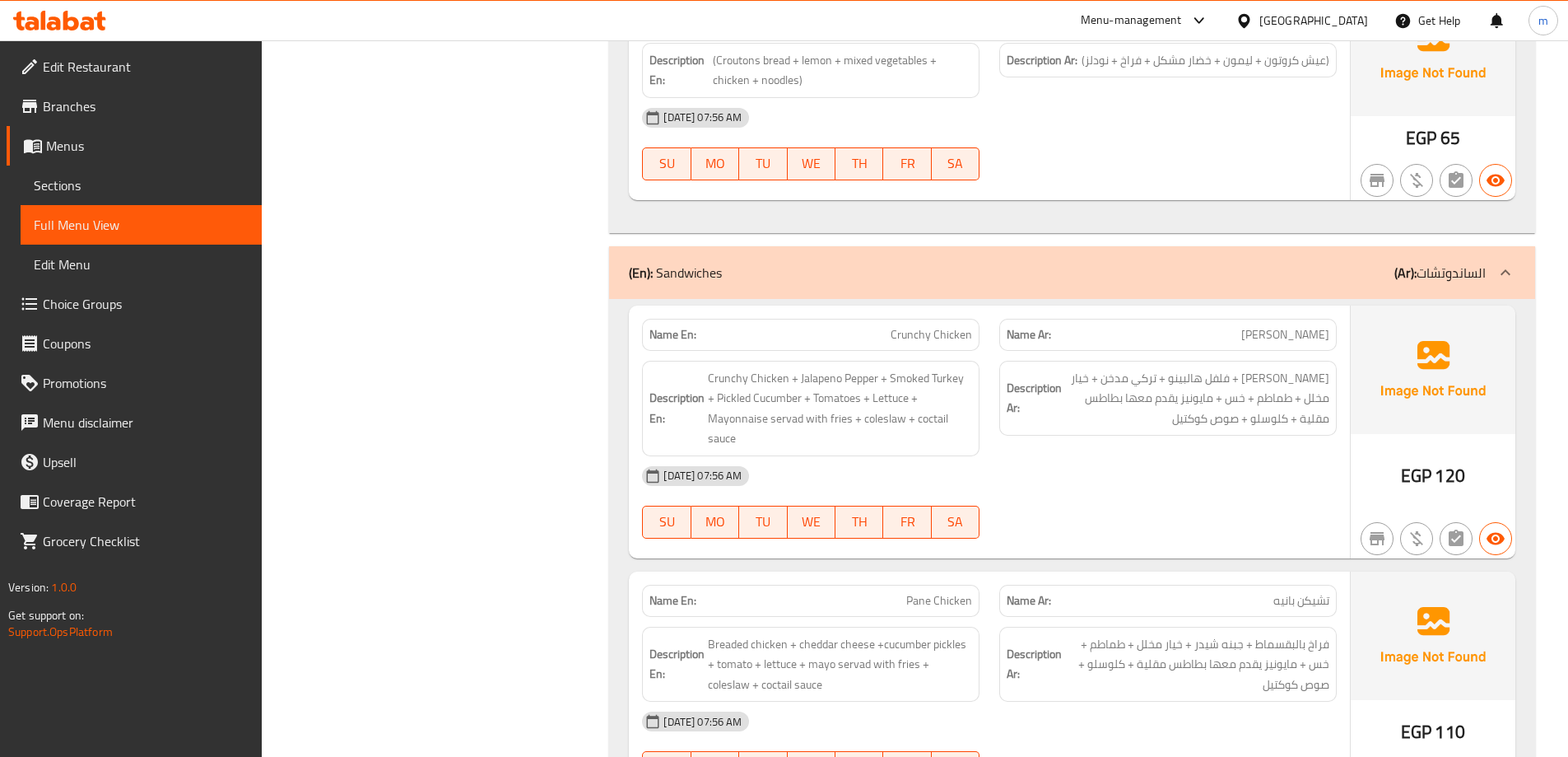
copy span "Crunchy Chicken"
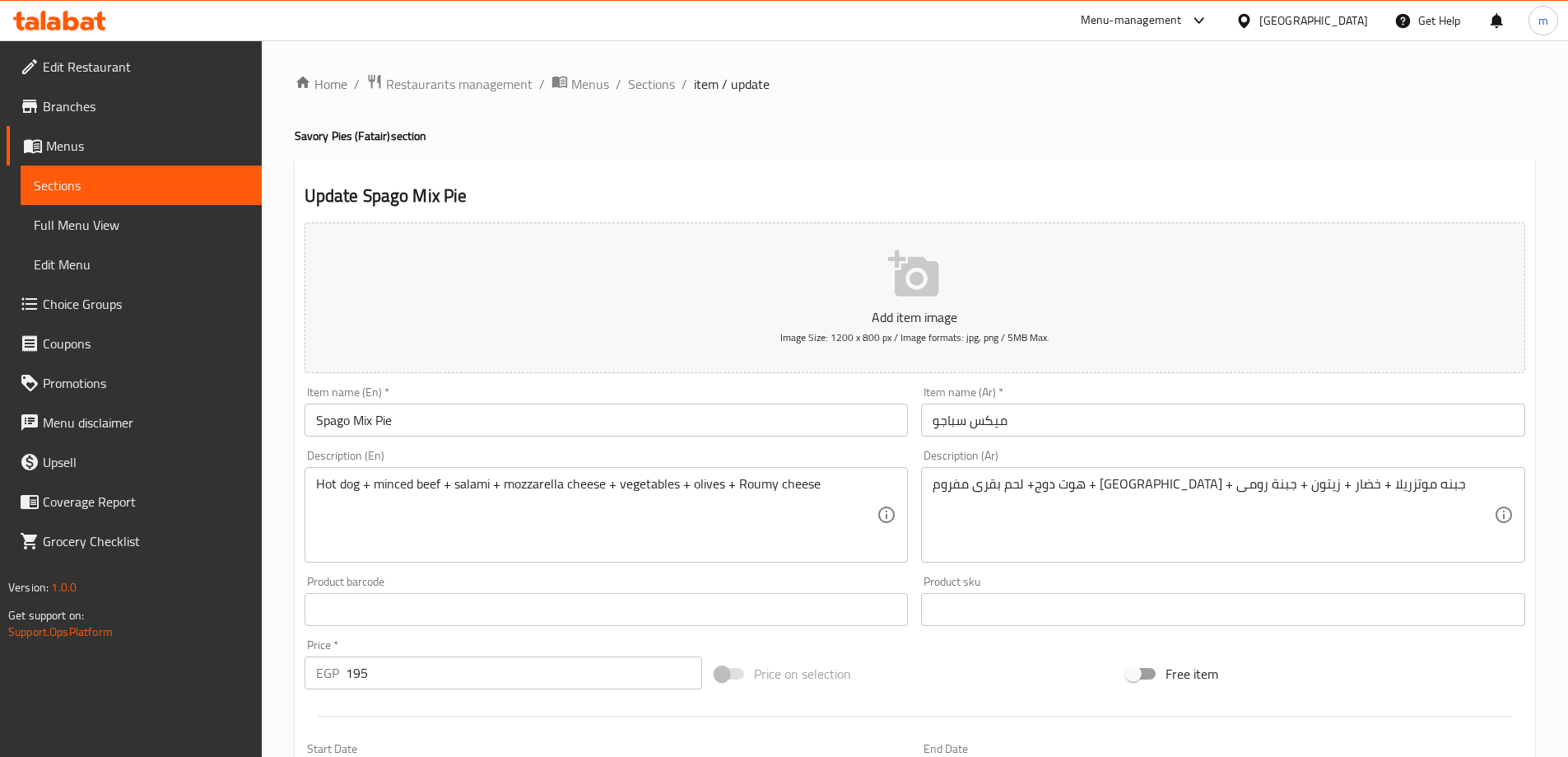
click at [84, 188] on span "Sections" at bounding box center [141, 185] width 215 height 20
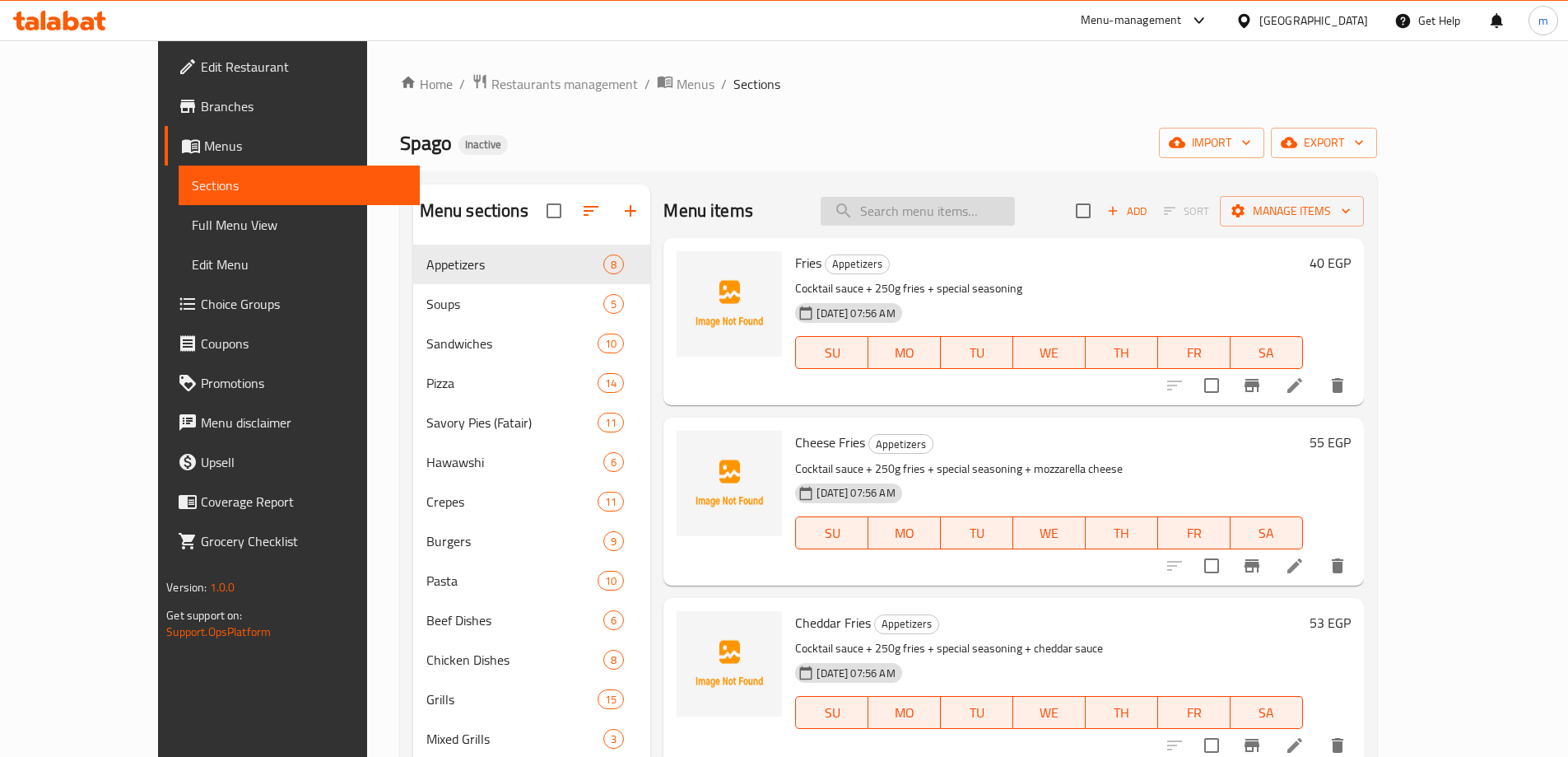
click at [939, 201] on input "search" at bounding box center [918, 210] width 195 height 29
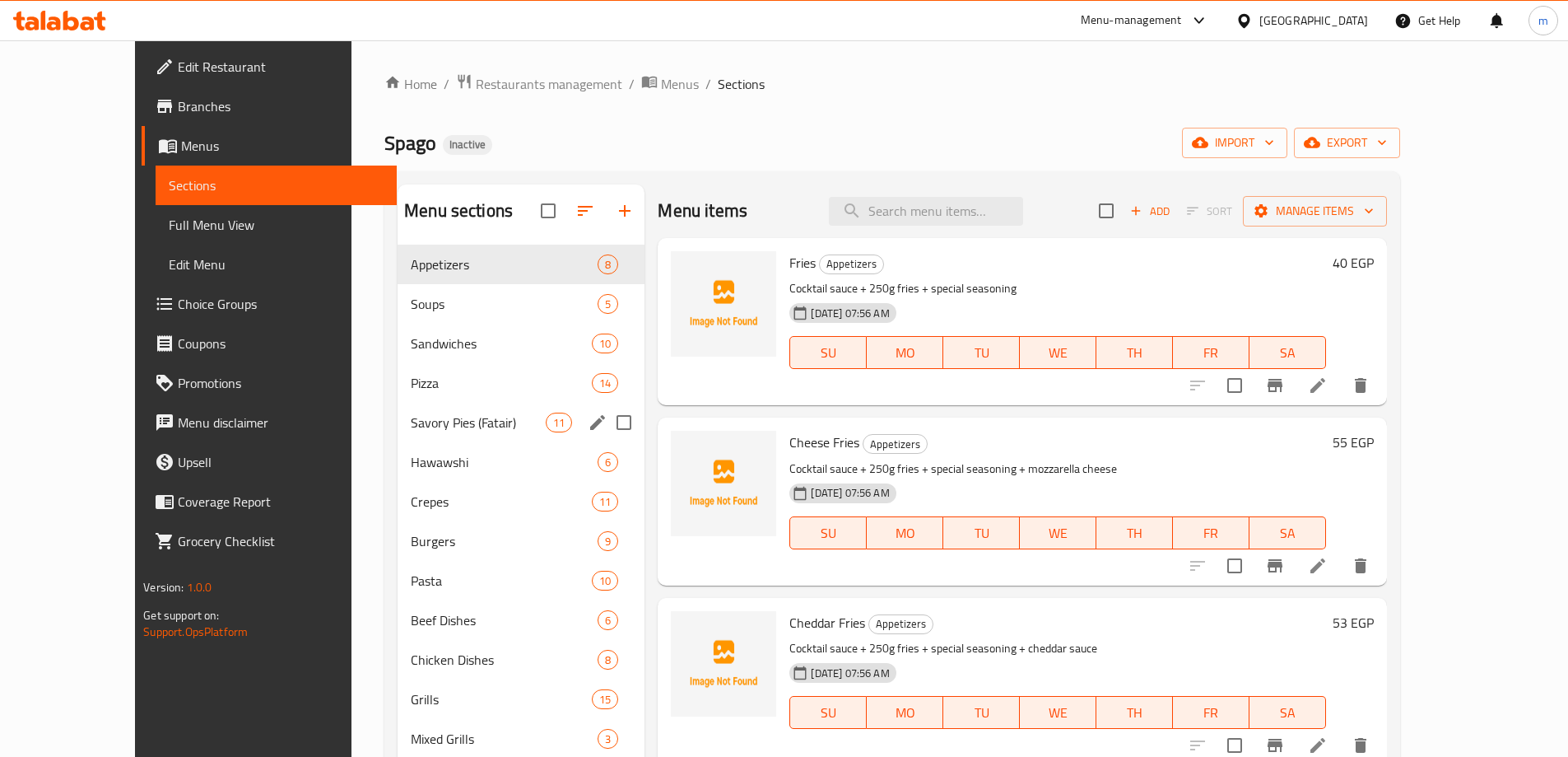
click at [411, 428] on span "Savory Pies (Fatair)" at bounding box center [478, 422] width 135 height 20
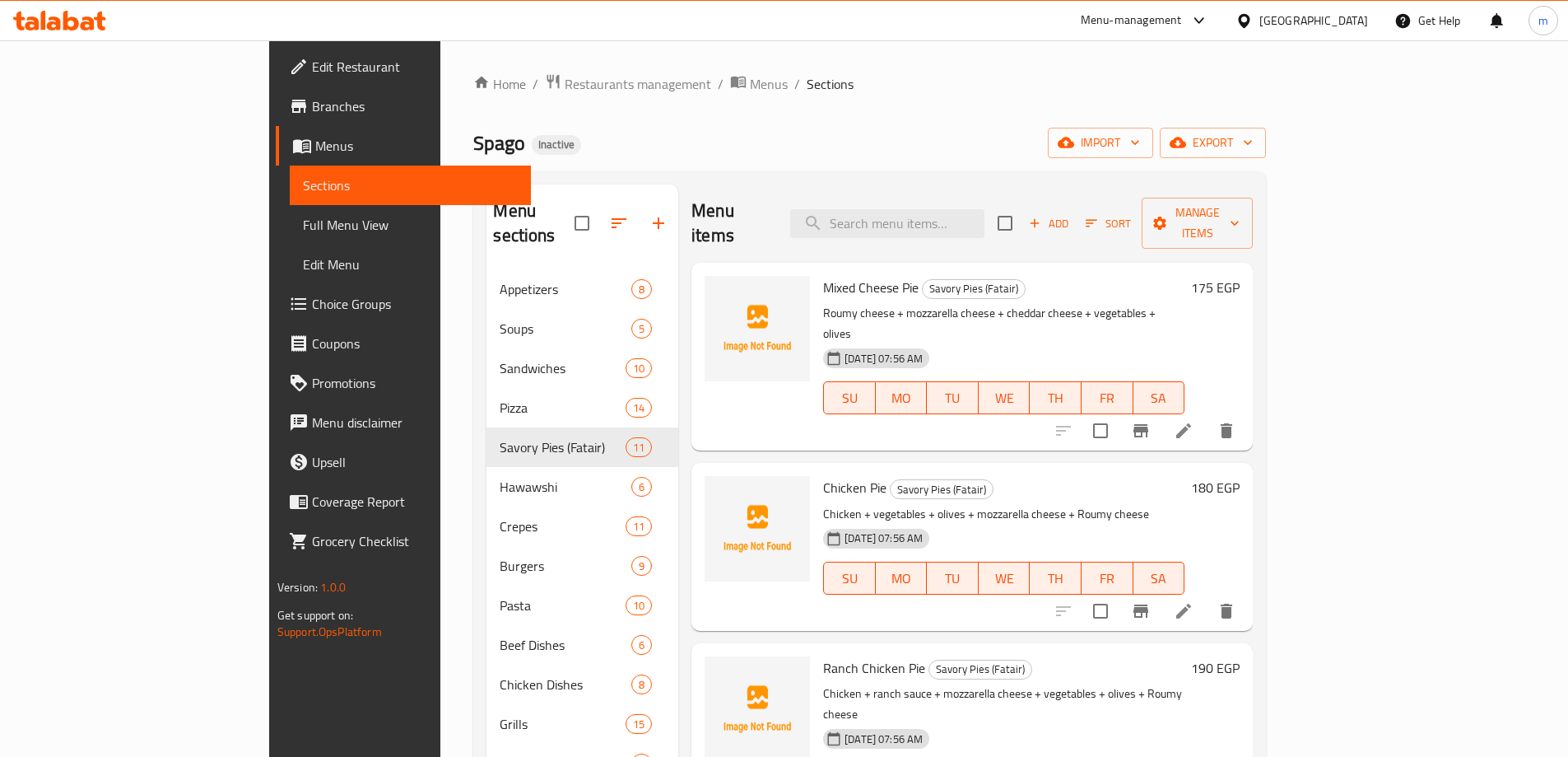
scroll to position [494, 0]
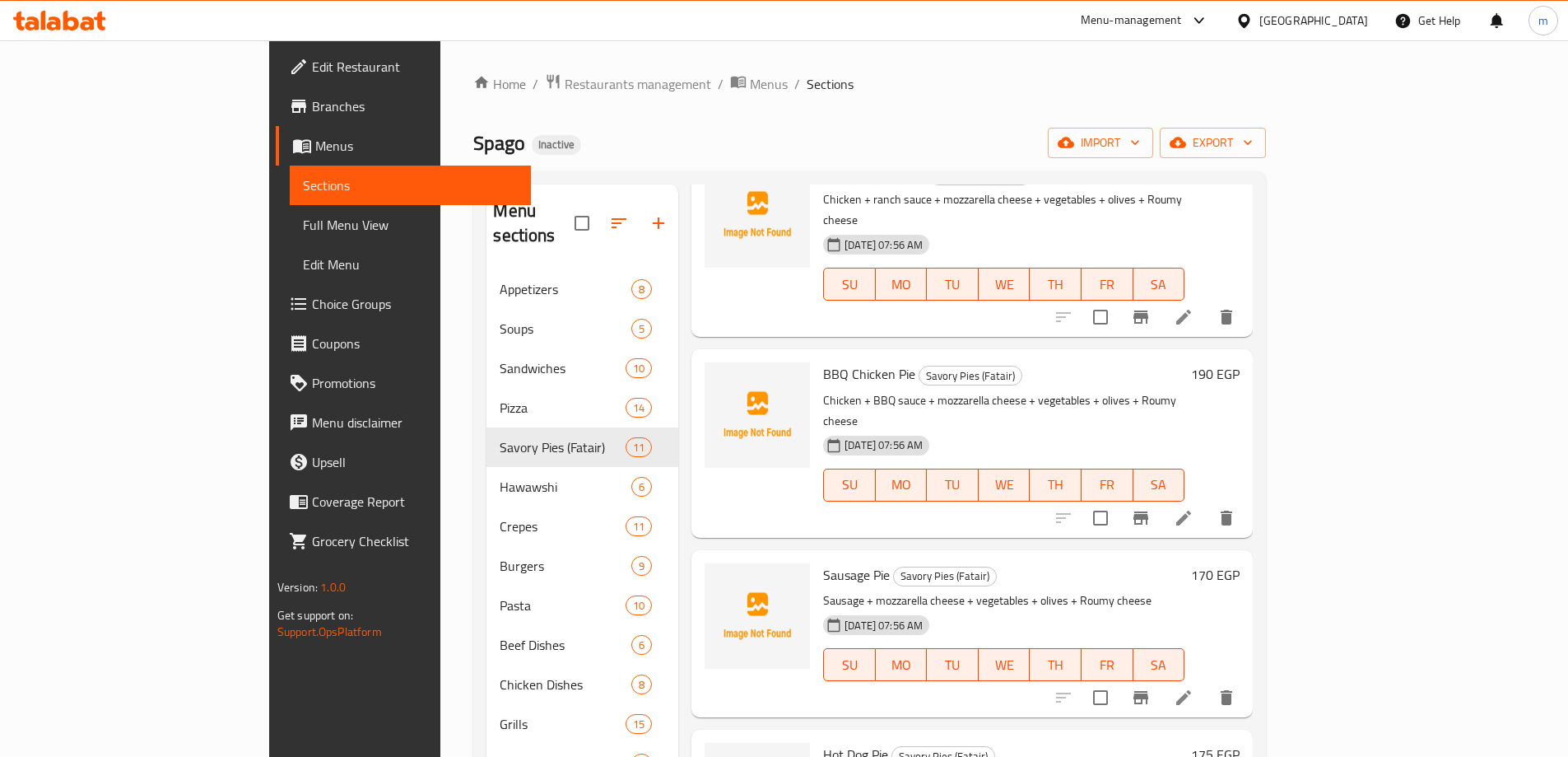
click at [1207, 682] on li at bounding box center [1183, 697] width 46 height 30
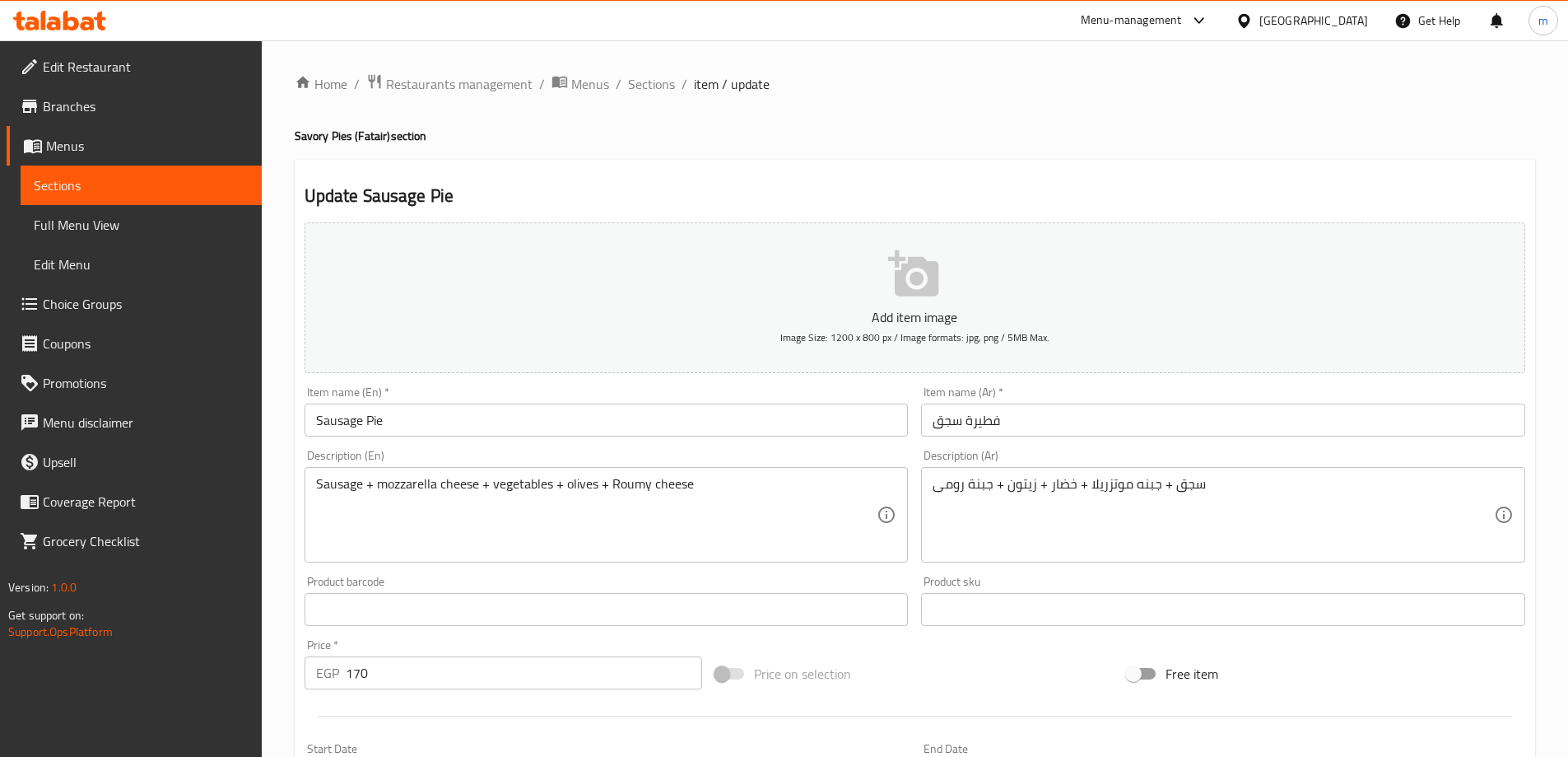
click at [977, 428] on input "فطيرة سجق" at bounding box center [1222, 420] width 604 height 33
click at [979, 427] on input "فطيرة سجق" at bounding box center [1222, 420] width 604 height 33
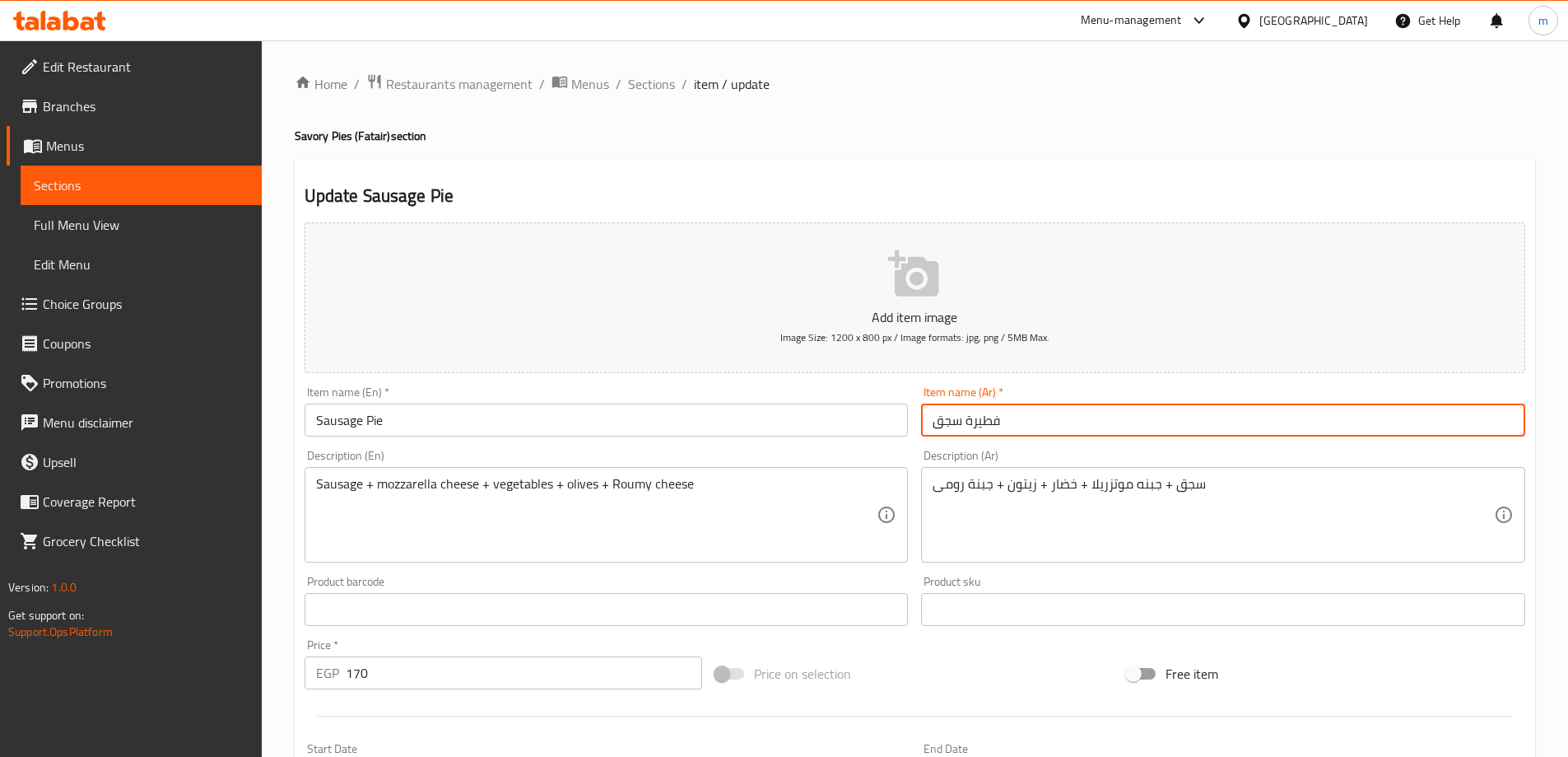
click at [980, 419] on input "فطيرة سجق" at bounding box center [1222, 420] width 604 height 33
click at [86, 230] on span "Full Menu View" at bounding box center [141, 224] width 215 height 20
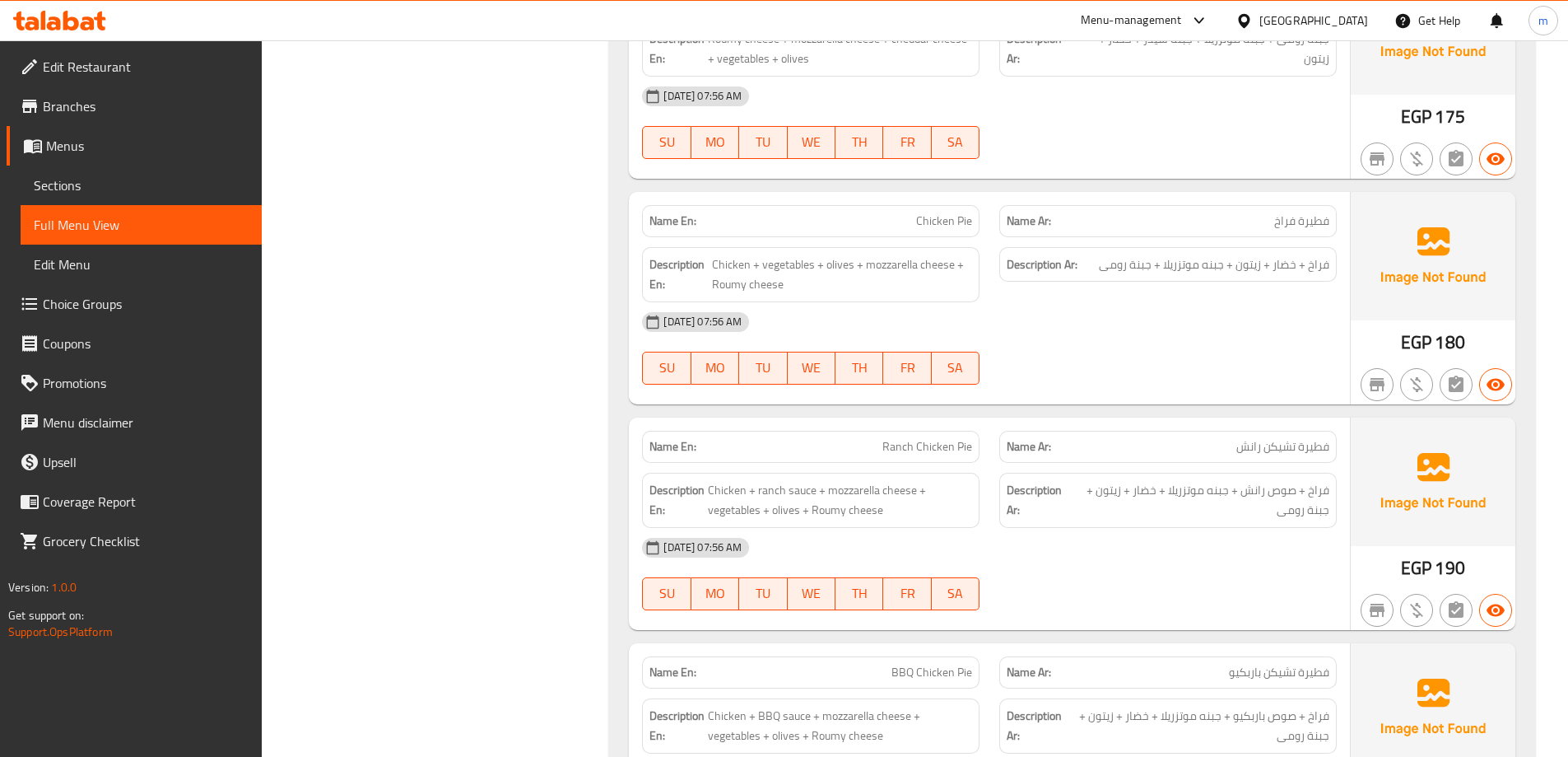
scroll to position [9271, 0]
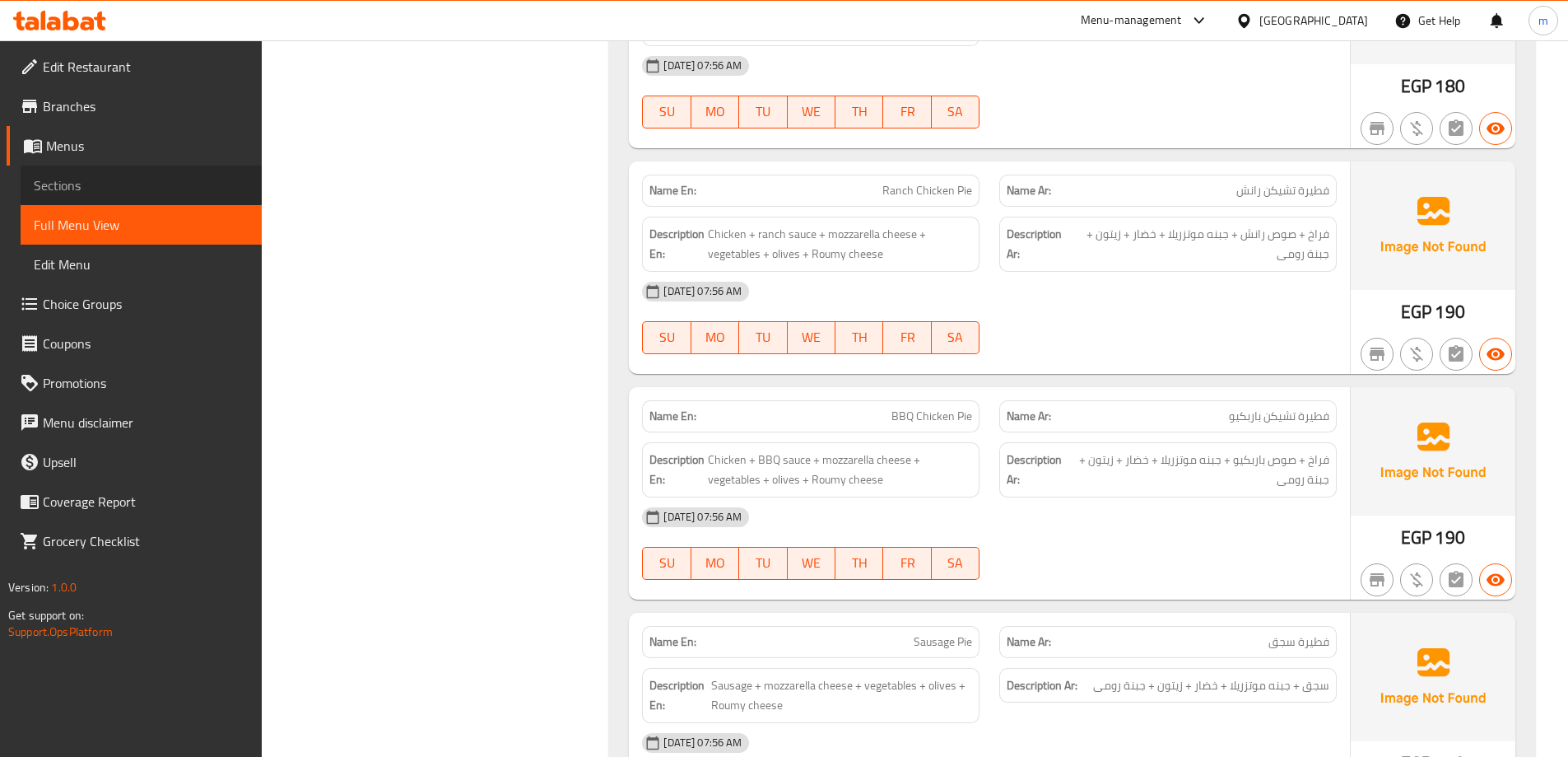
click at [103, 181] on span "Sections" at bounding box center [141, 185] width 215 height 20
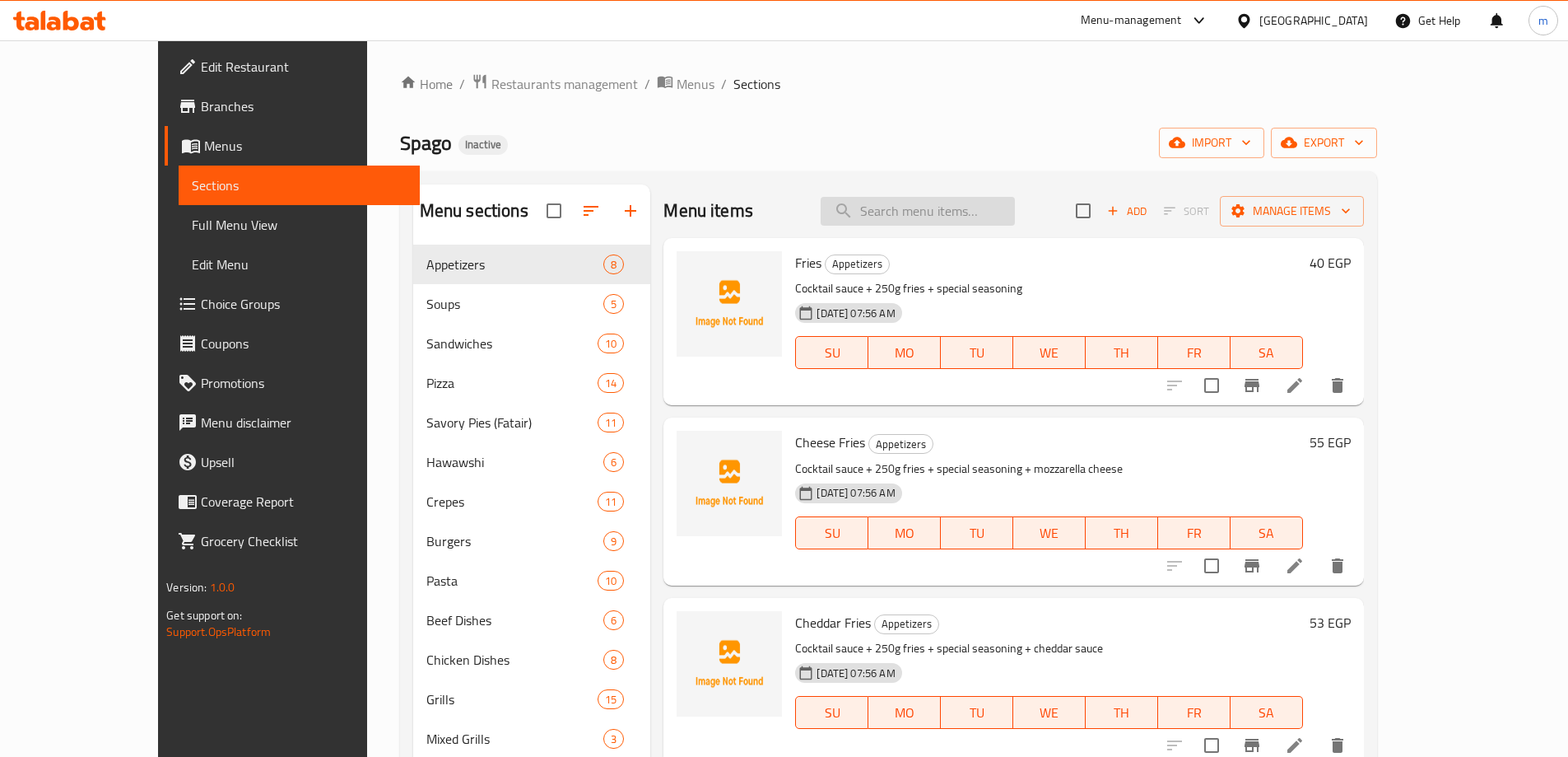
click at [1015, 203] on input "search" at bounding box center [918, 210] width 195 height 29
paste input "Juicy [PERSON_NAME]"
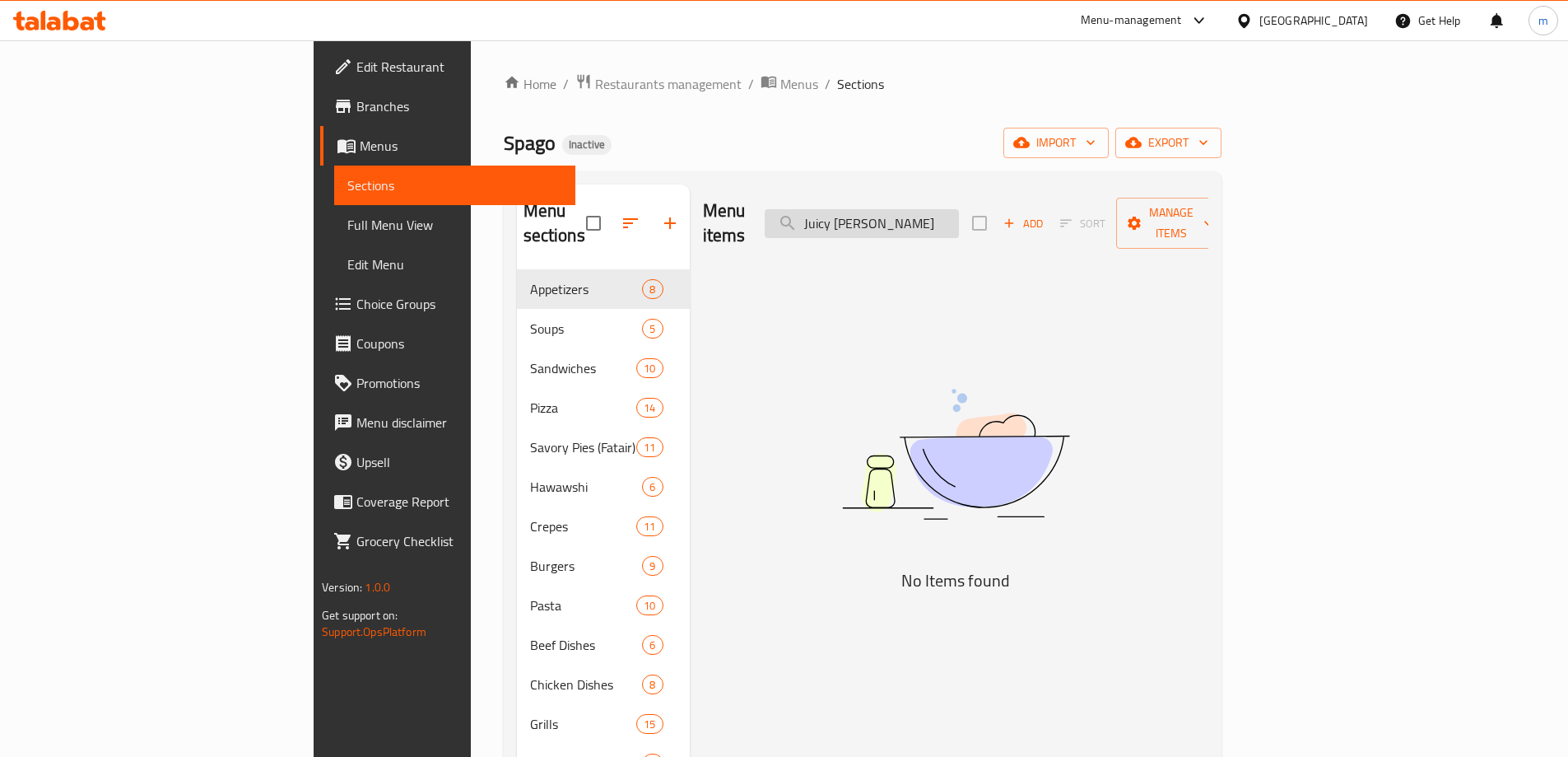
click at [919, 209] on input "Juicy [PERSON_NAME]" at bounding box center [862, 223] width 195 height 29
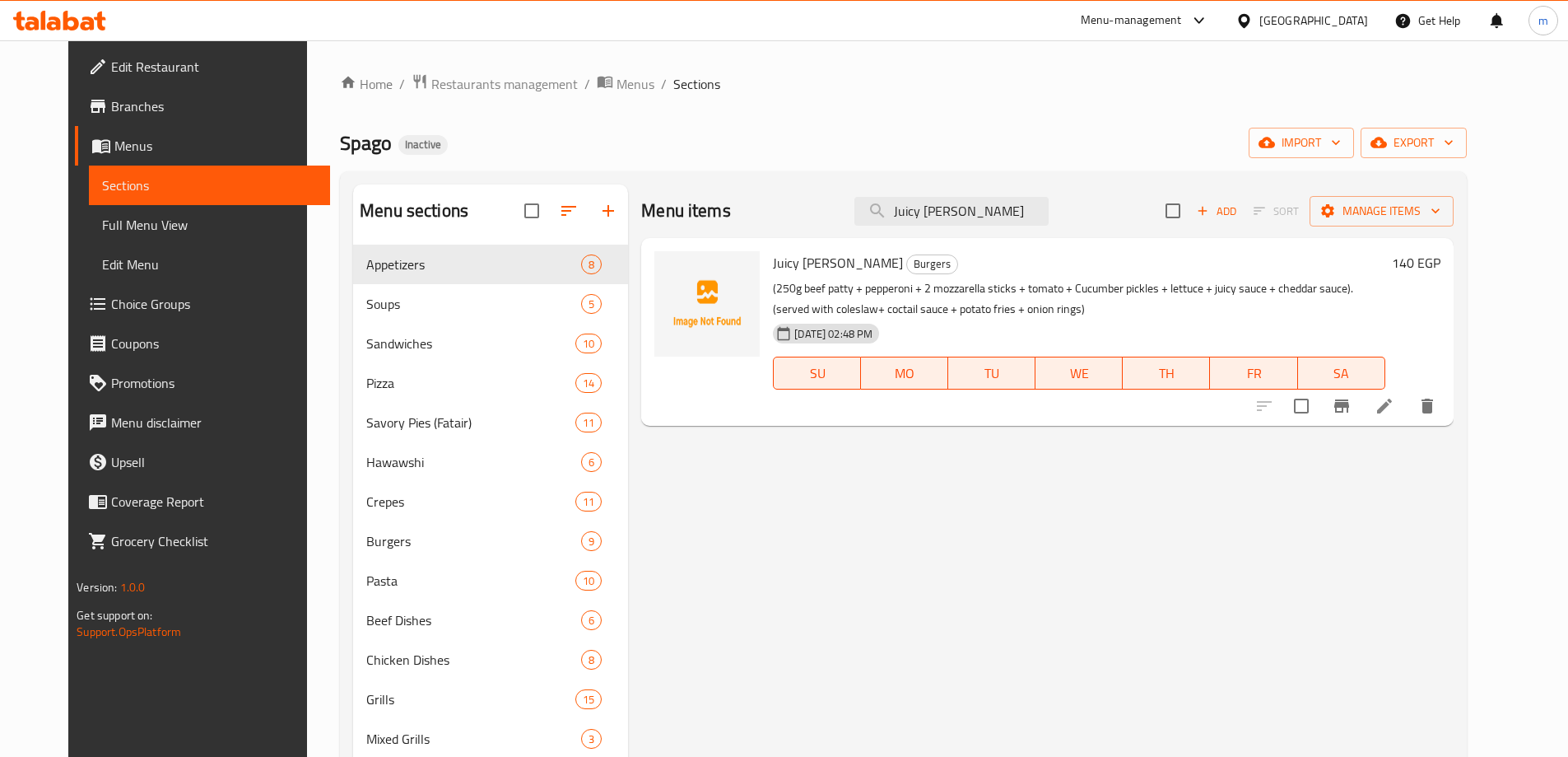
type input "Juicy [PERSON_NAME]"
click at [1394, 413] on icon at bounding box center [1384, 406] width 20 height 20
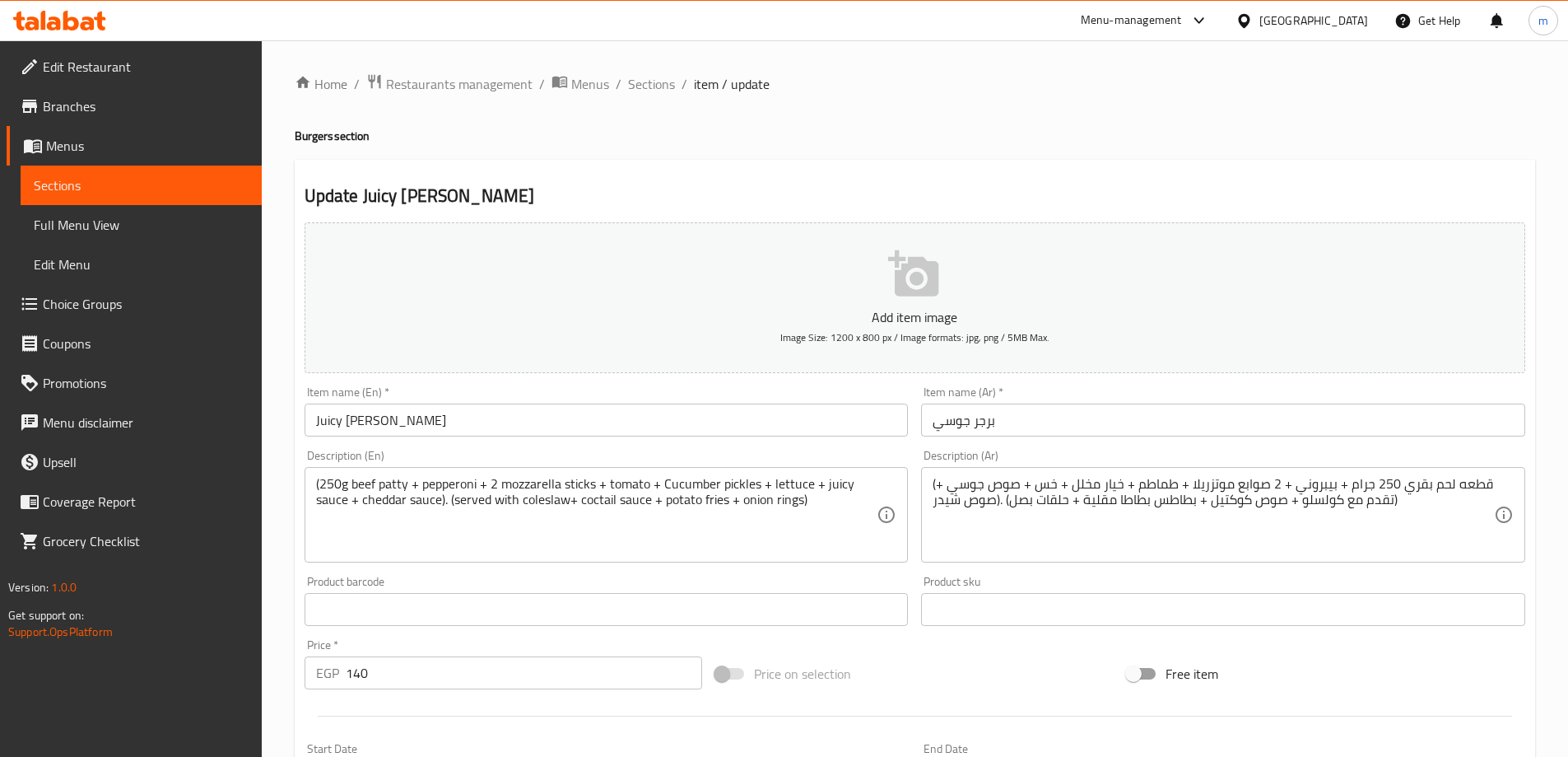
click at [1183, 426] on input "برجر جوسي" at bounding box center [1222, 420] width 604 height 33
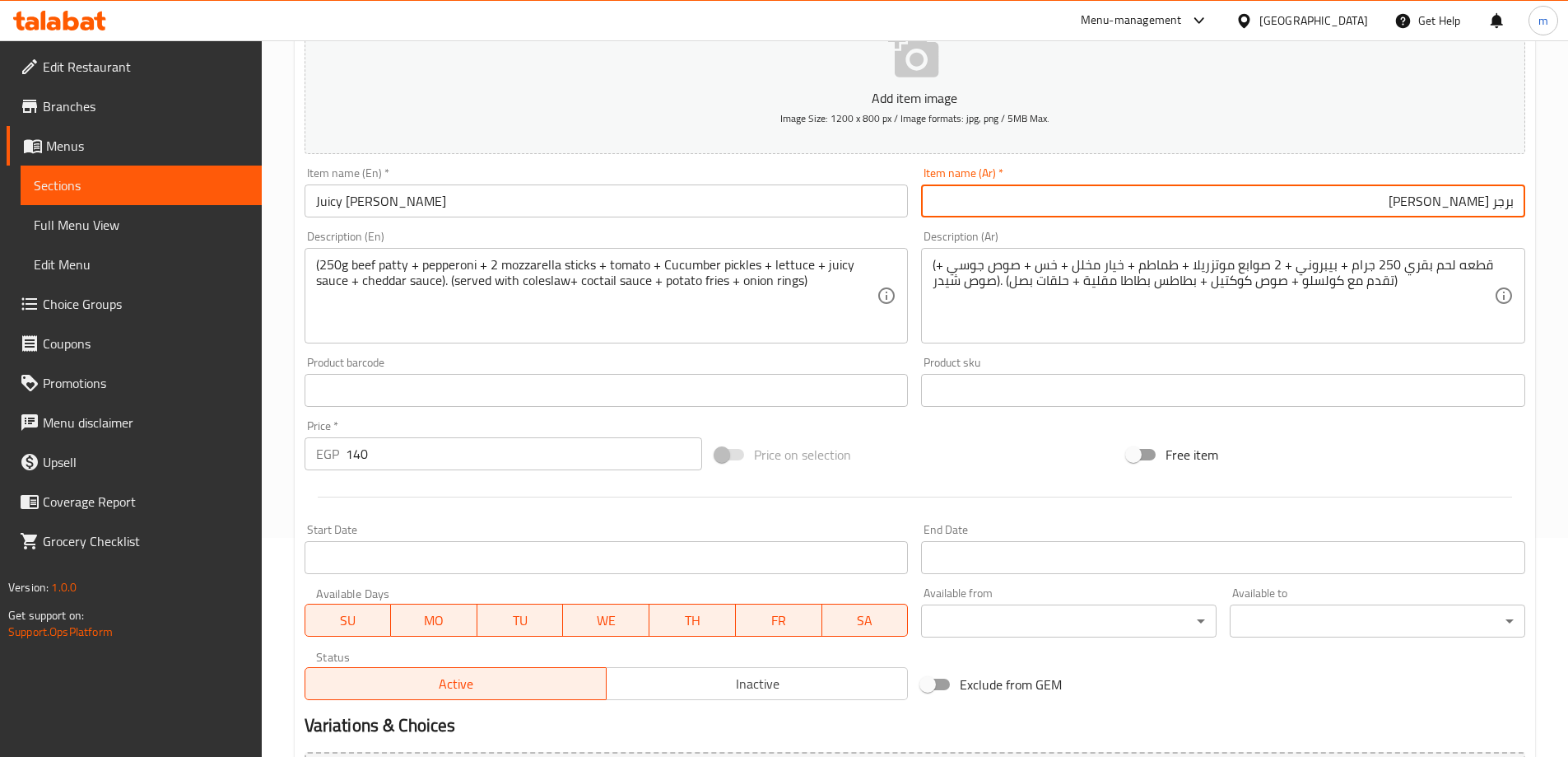
scroll to position [407, 0]
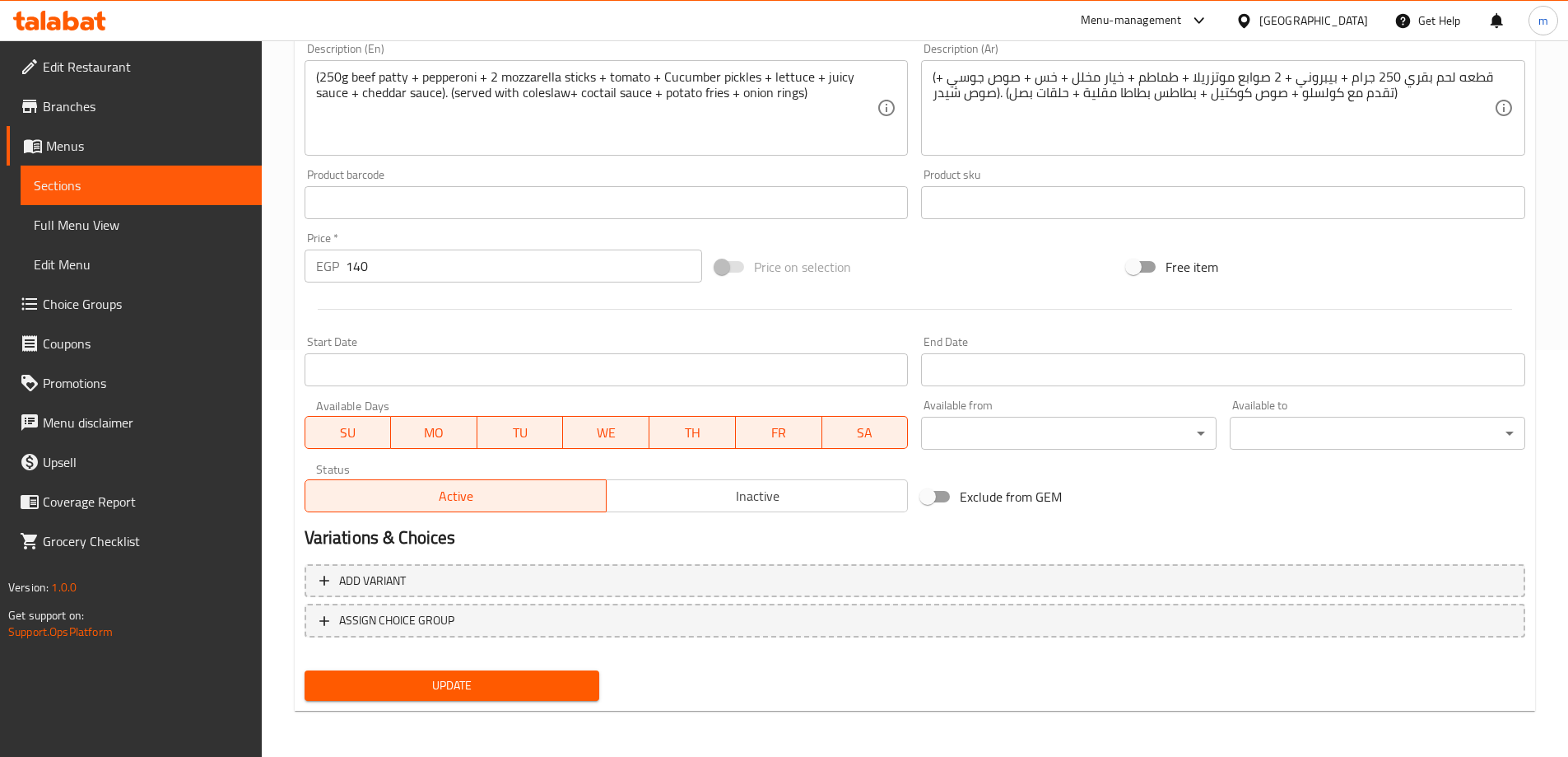
type input "برجر [PERSON_NAME]"
click at [519, 699] on button "Update" at bounding box center [453, 685] width 295 height 30
click at [519, 682] on span "Update" at bounding box center [453, 686] width 269 height 21
click at [118, 197] on link "Sections" at bounding box center [142, 184] width 241 height 39
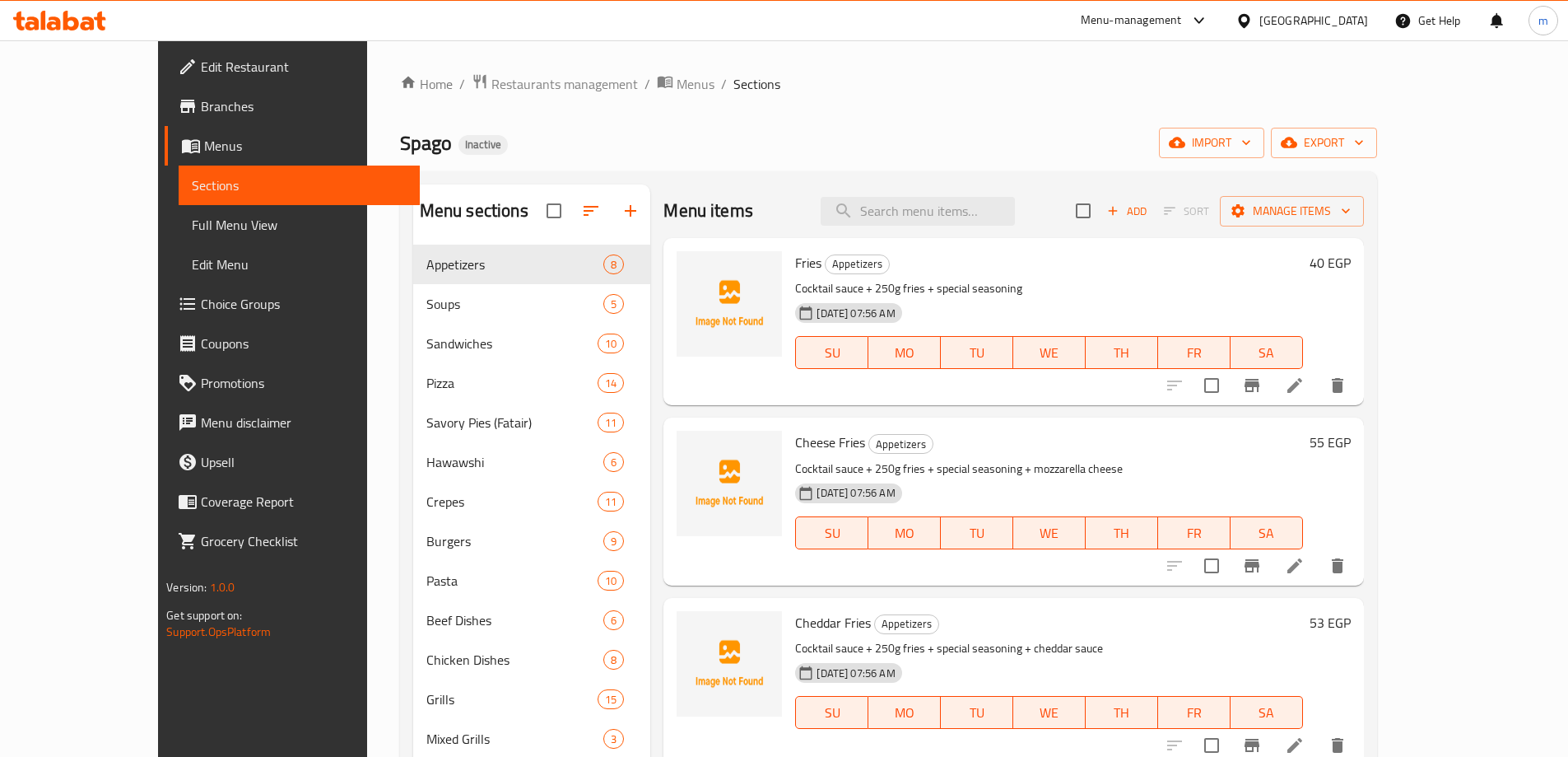
click at [963, 136] on div "Spago Inactive import export" at bounding box center [888, 143] width 977 height 30
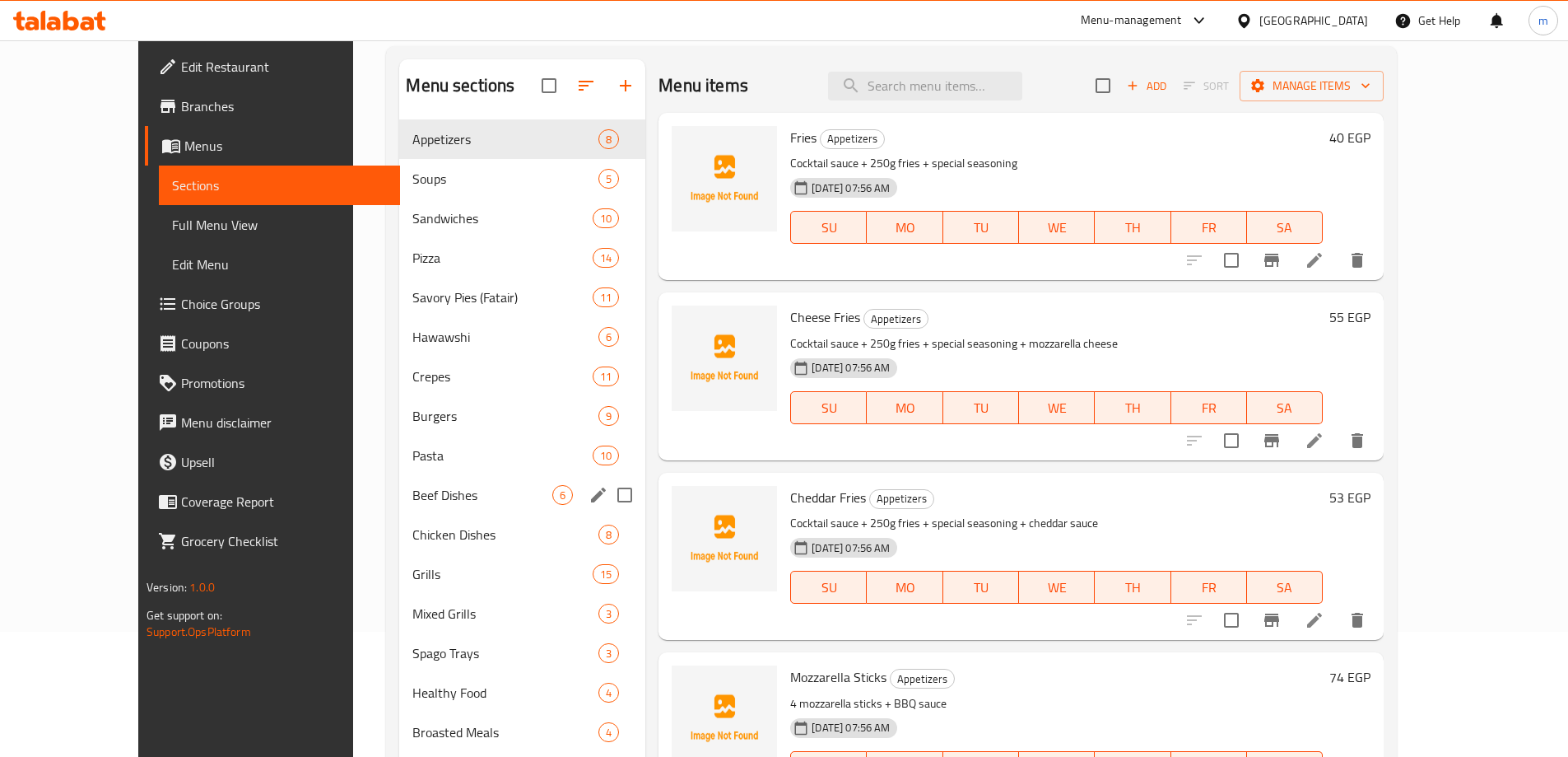
scroll to position [247, 0]
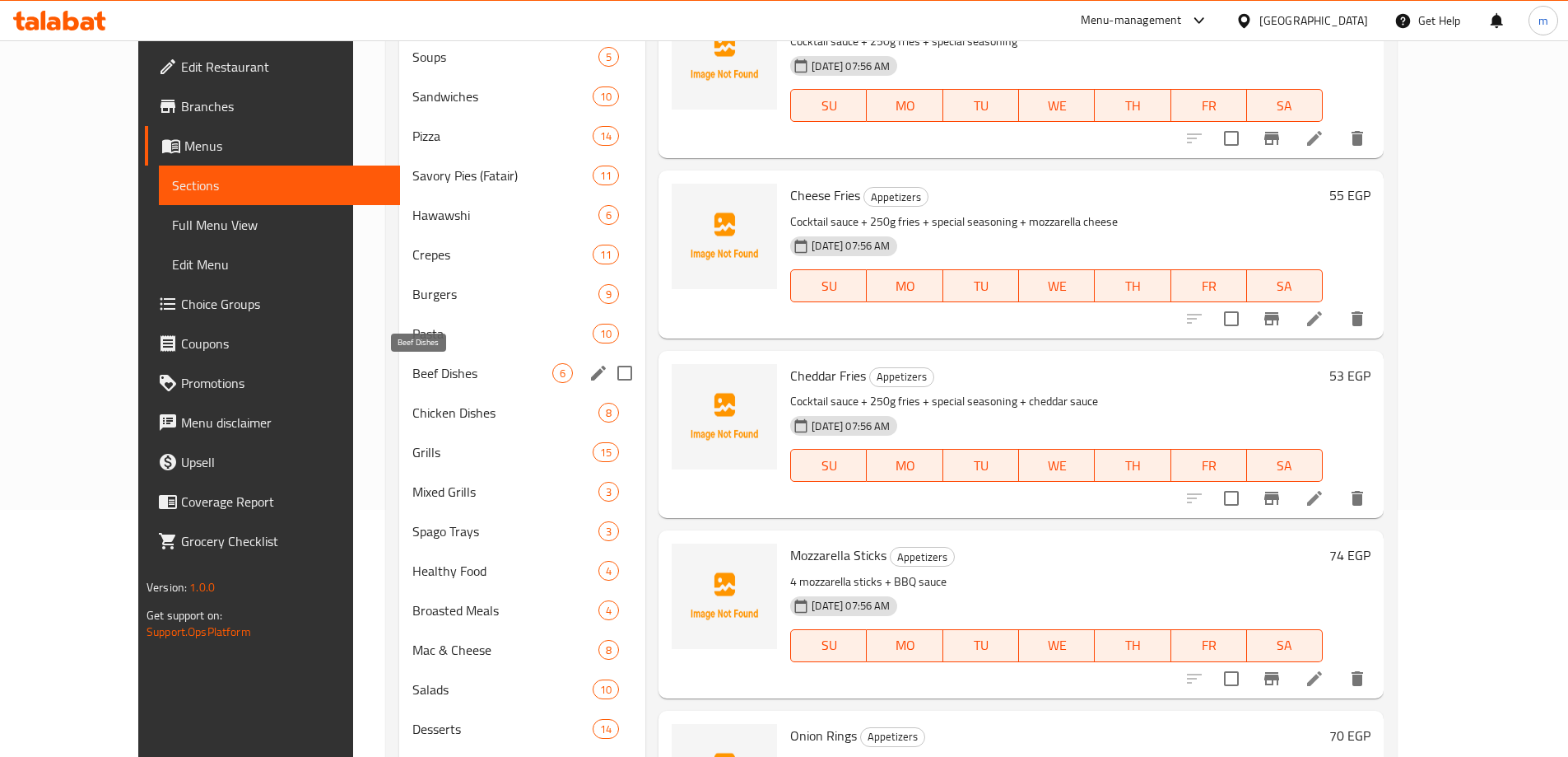
click at [413, 363] on span "Beef Dishes" at bounding box center [482, 373] width 140 height 20
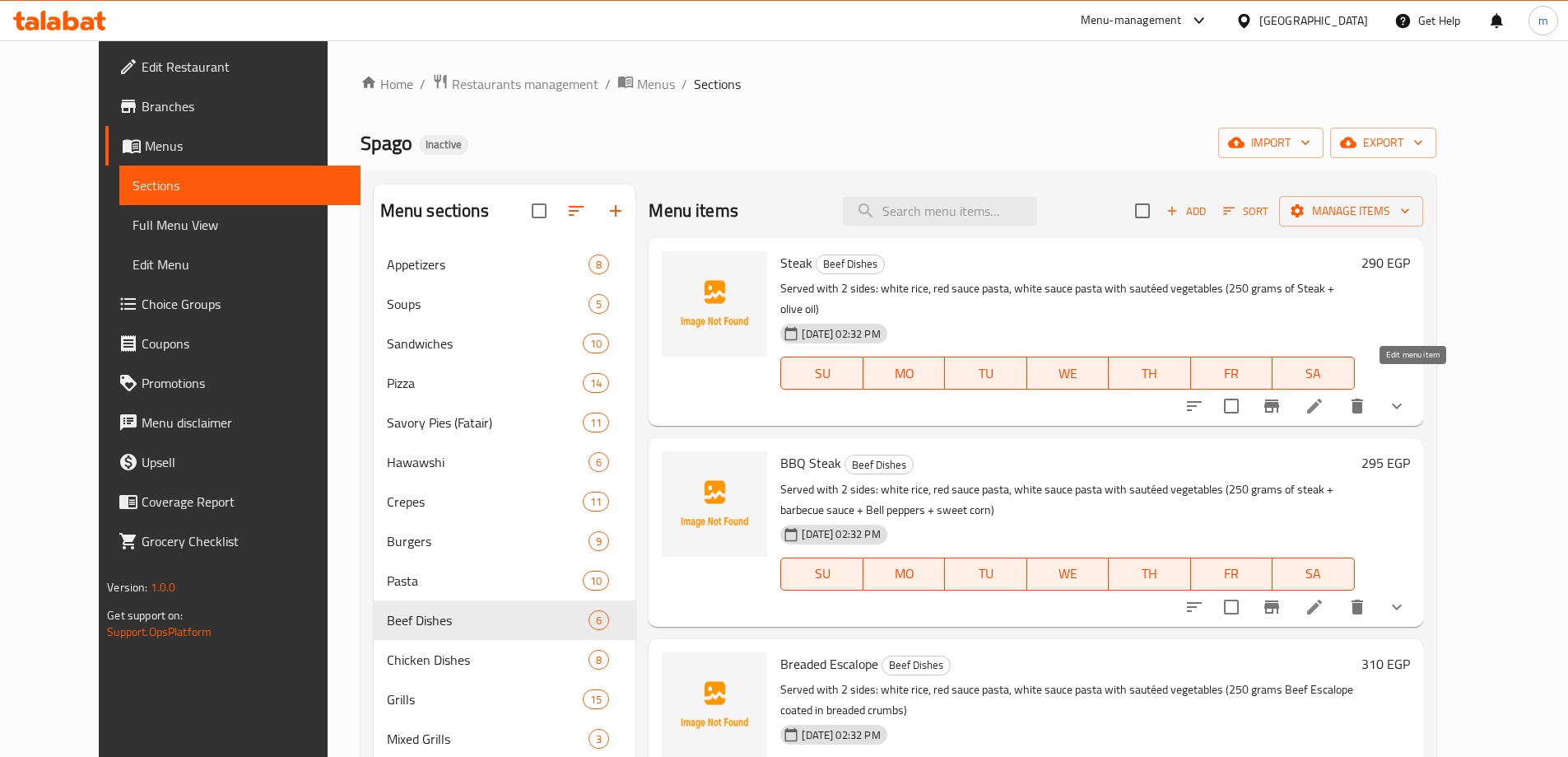
click at [1324, 396] on icon at bounding box center [1314, 406] width 20 height 20
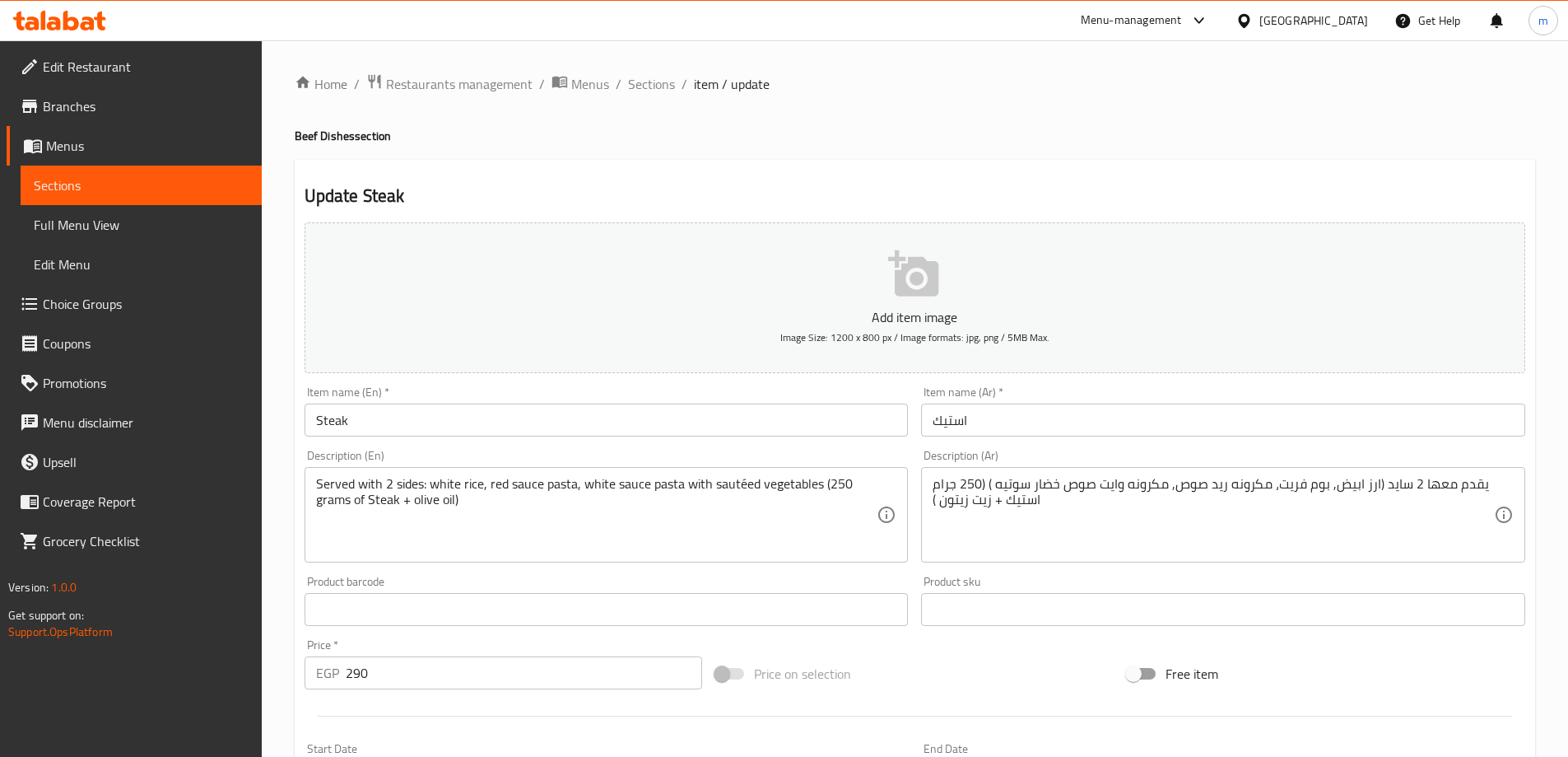
drag, startPoint x: 1078, startPoint y: 479, endPoint x: 1079, endPoint y: 464, distance: 15.0
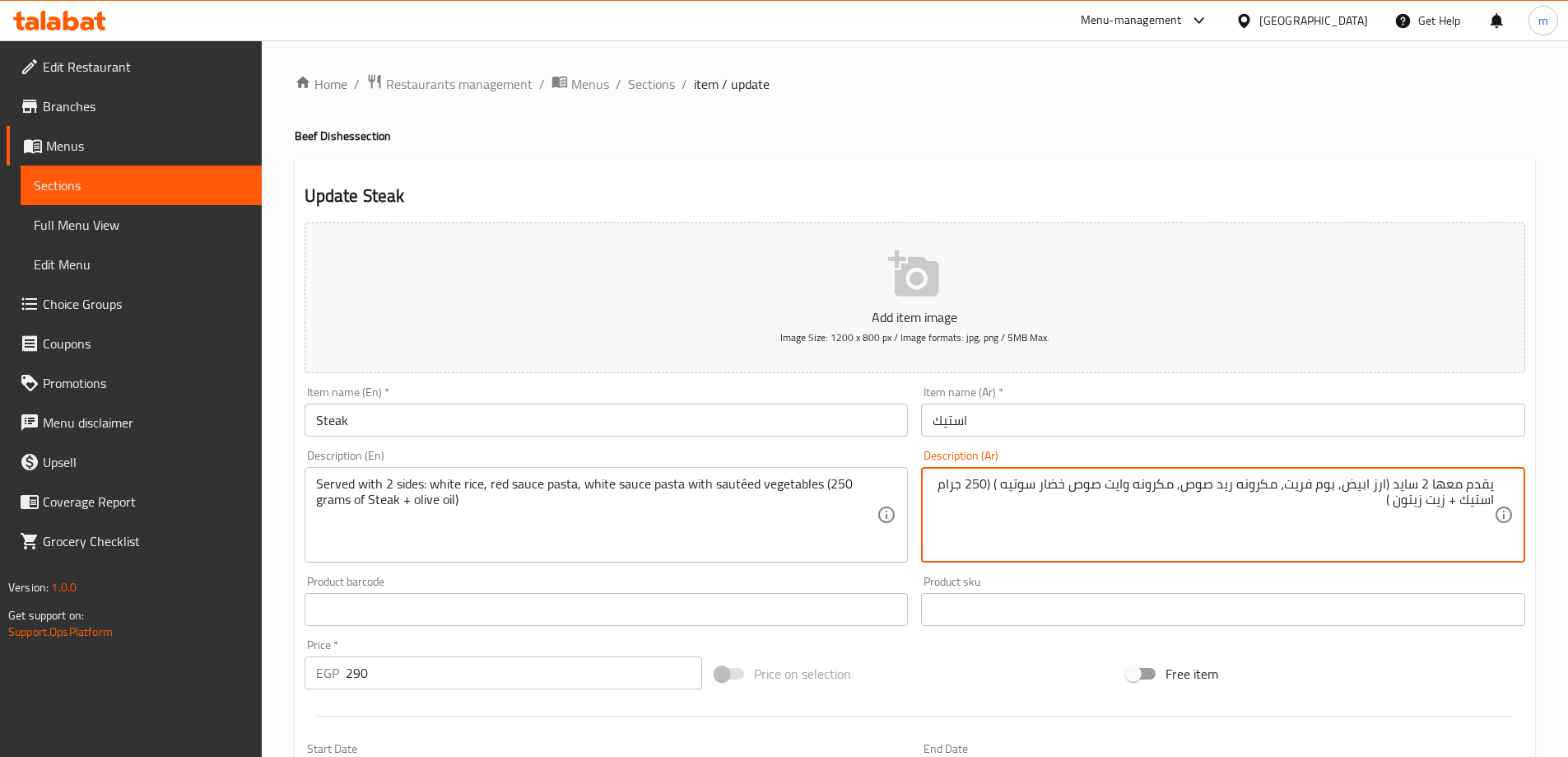
click at [1300, 483] on textarea "يقدم معها 2 سايد (ارز ابيض, بوم فريت، مكرونه ريد صوص, مكرونه وايت صوص خضار سوتي…" at bounding box center [1213, 515] width 561 height 78
drag, startPoint x: 1290, startPoint y: 484, endPoint x: 1338, endPoint y: 481, distance: 48.1
click at [1338, 481] on textarea "يقدم معها 2 سايد (ارز ابيض, بوم فريت، مكرونه ريد صوص, مكرونه وايت صوص خضار سوتي…" at bounding box center [1213, 515] width 561 height 78
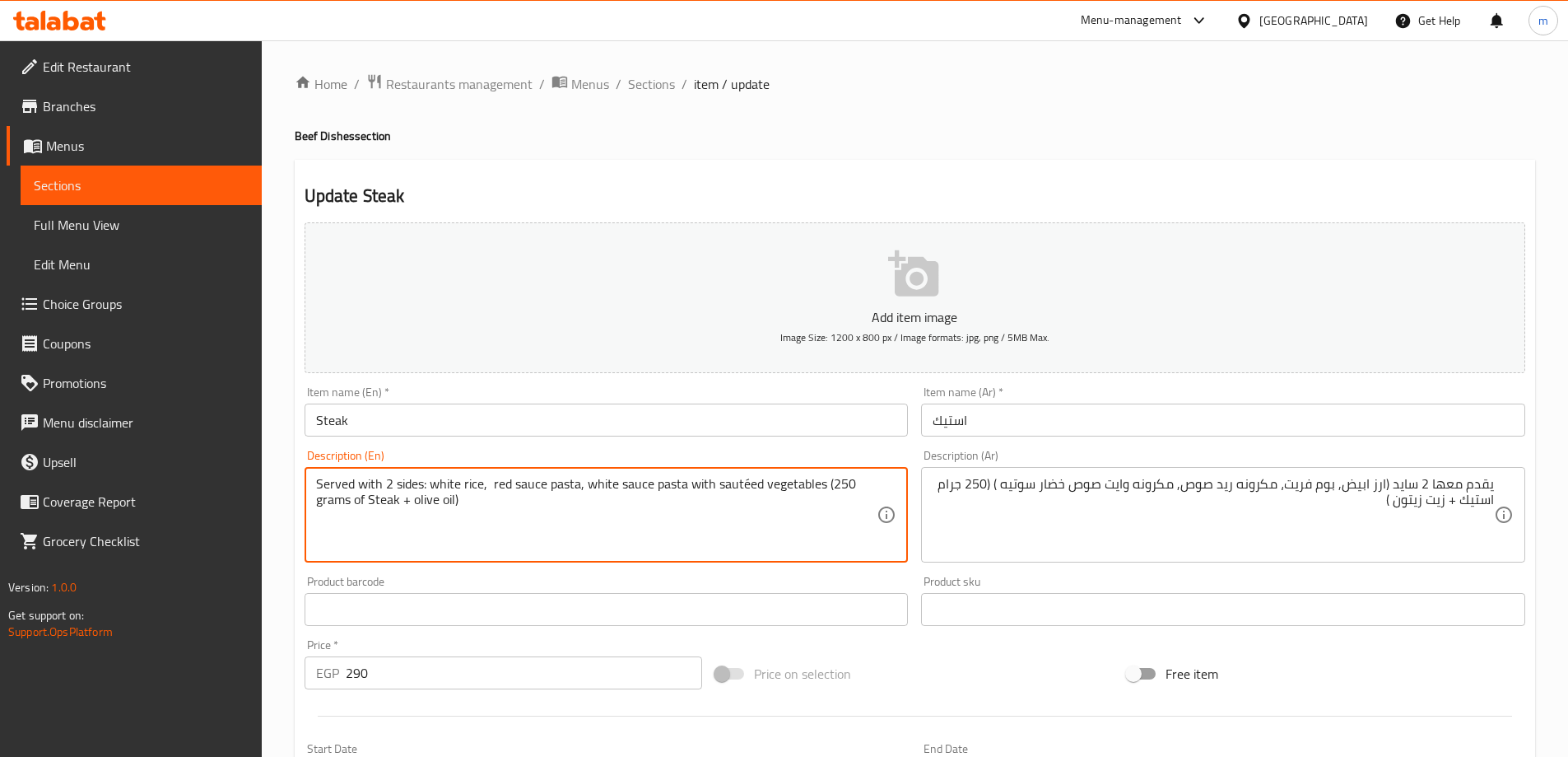
paste textarea "Pomme Frites"
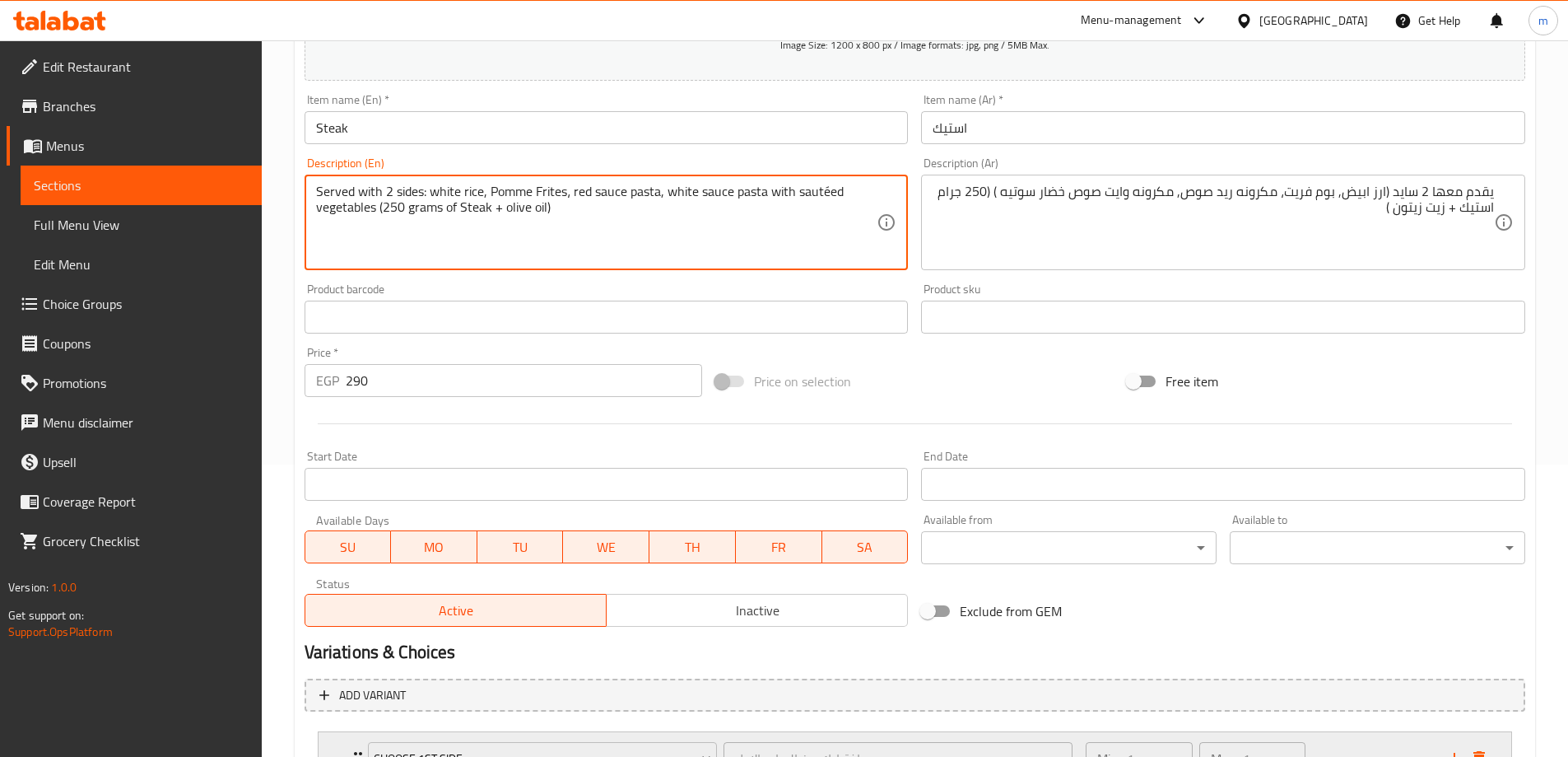
scroll to position [501, 0]
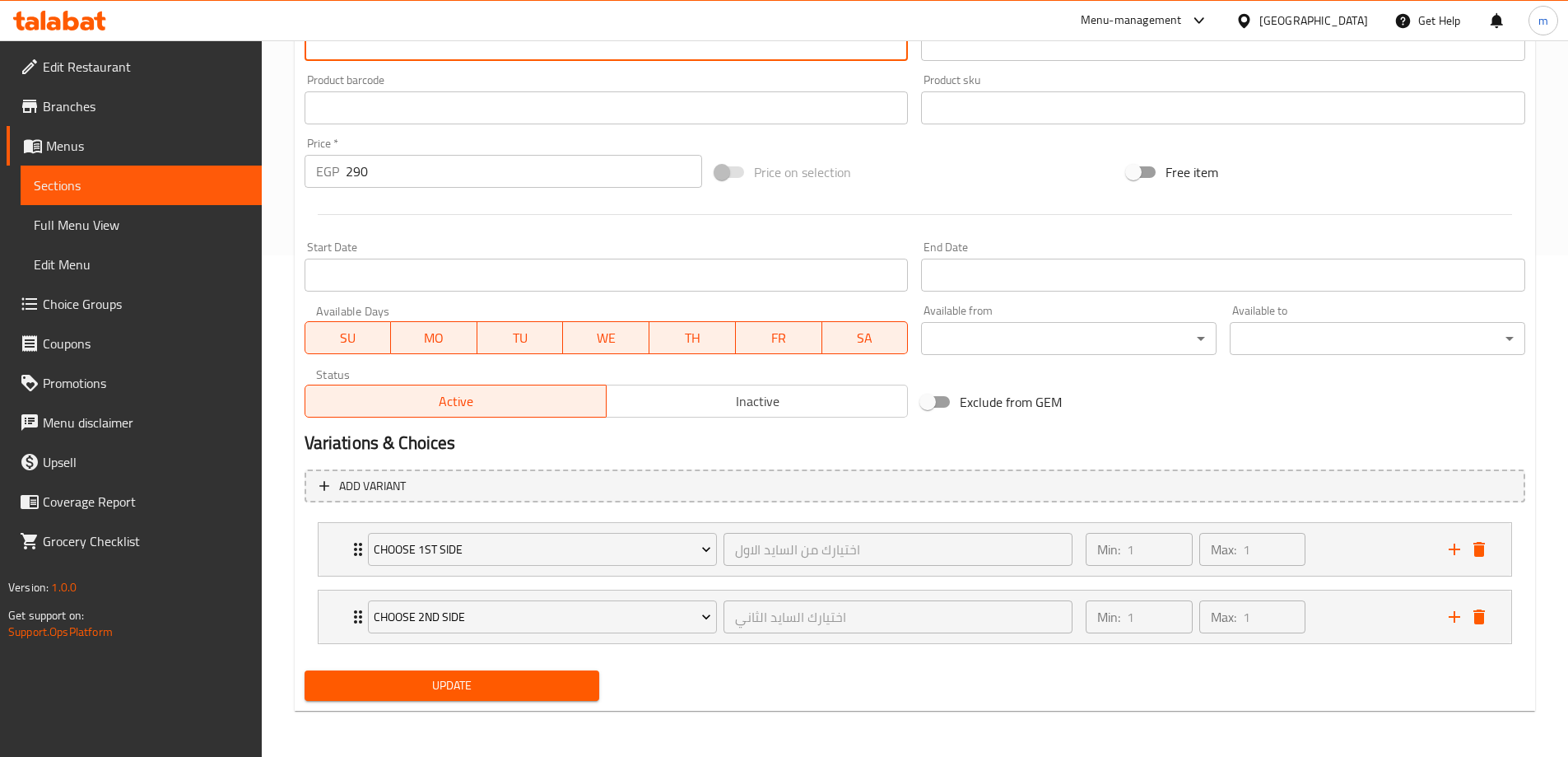
click at [581, 681] on div "Add item image Image Size: 1200 x 800 px / Image formats: jpg, png / 5MB Max. I…" at bounding box center [915, 210] width 1234 height 993
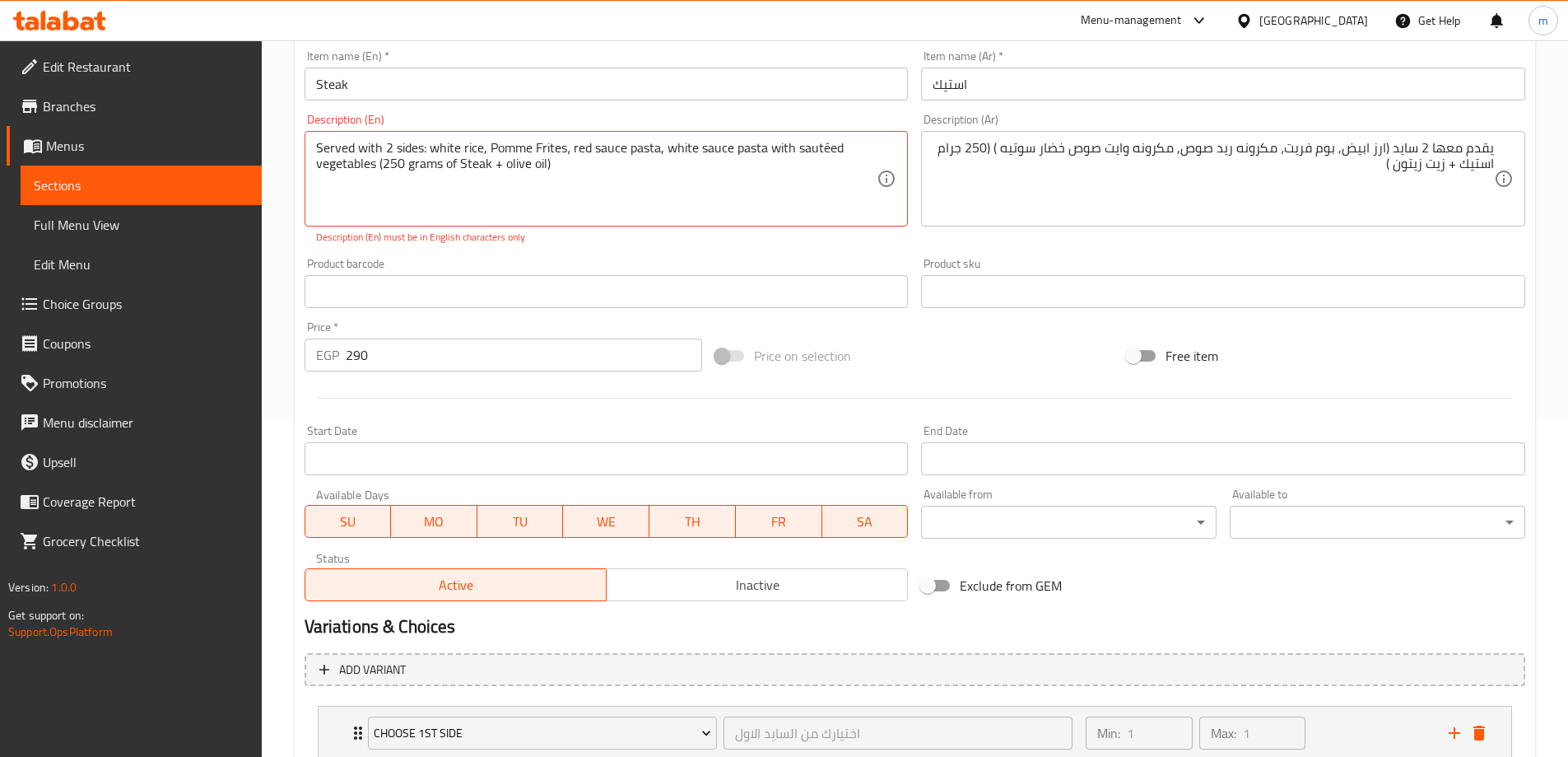
scroll to position [172, 0]
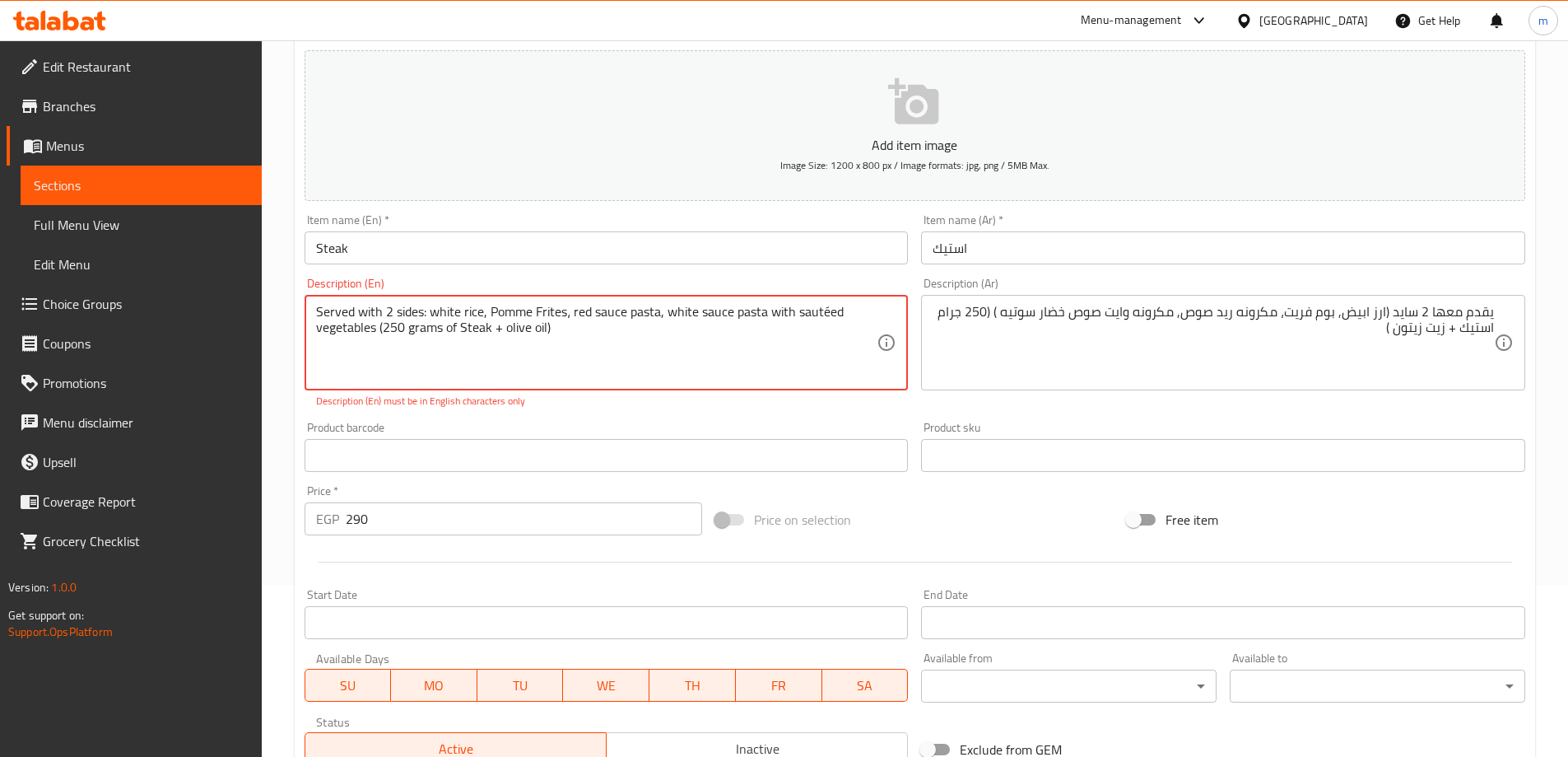
click at [823, 312] on textarea "Served with 2 sides: white rice, Pomme Frites، red sauce pasta, white sauce pas…" at bounding box center [597, 343] width 561 height 78
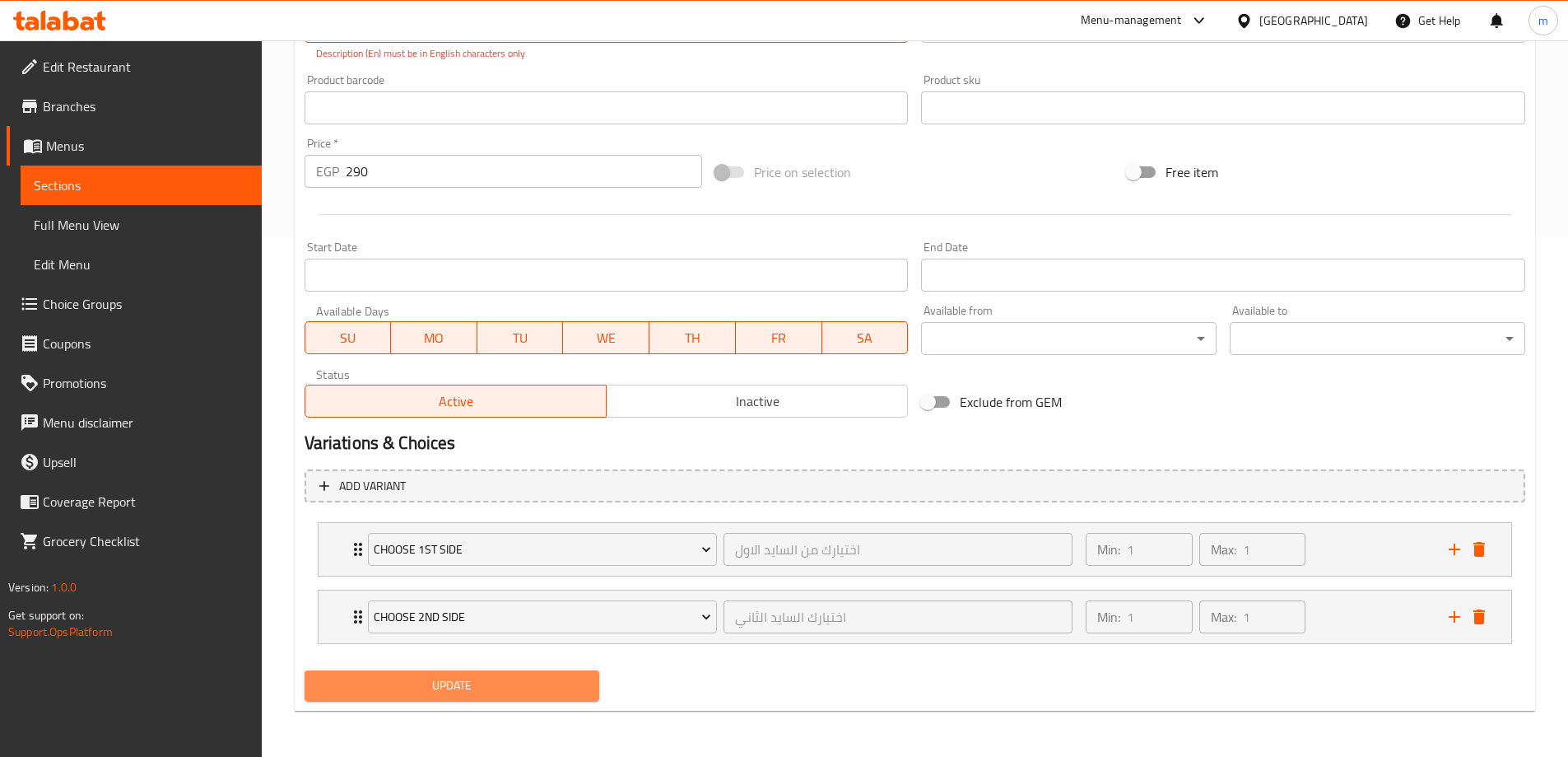
click at [525, 681] on span "Update" at bounding box center [453, 686] width 269 height 21
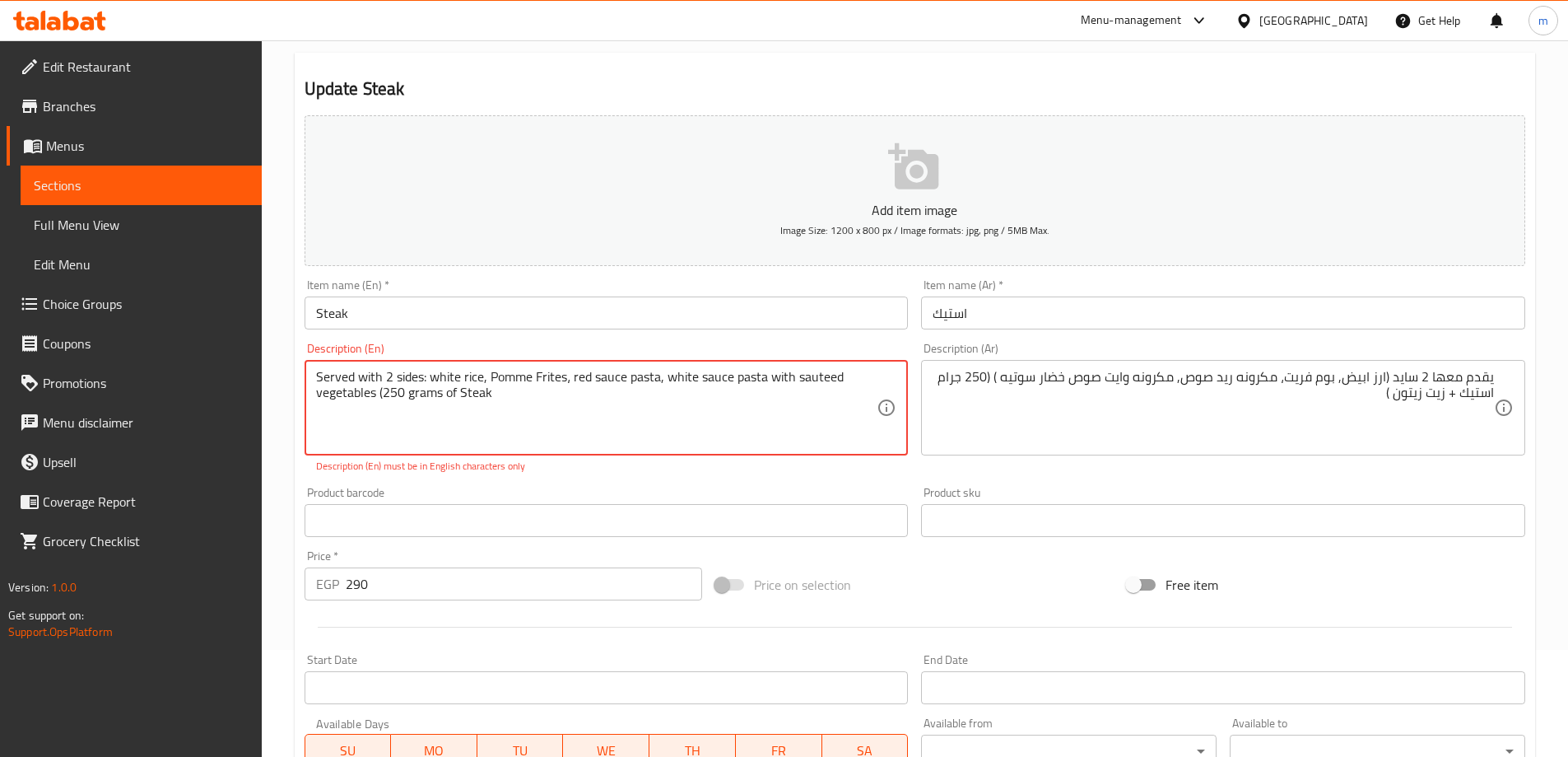
drag, startPoint x: 519, startPoint y: 400, endPoint x: 385, endPoint y: 407, distance: 134.2
click at [385, 407] on textarea "Served with 2 sides: white rice, Pomme Frites، red sauce pasta, white sauce pas…" at bounding box center [597, 408] width 561 height 78
click at [350, 395] on textarea "Served with 2 sides: white rice, Pomme Frites، red sauce pasta, white sauce pas…" at bounding box center [597, 408] width 561 height 78
click at [740, 432] on textarea "Served with 2 sides: white rice, Pomme Frites، red sauce pasta, wh" at bounding box center [597, 408] width 561 height 78
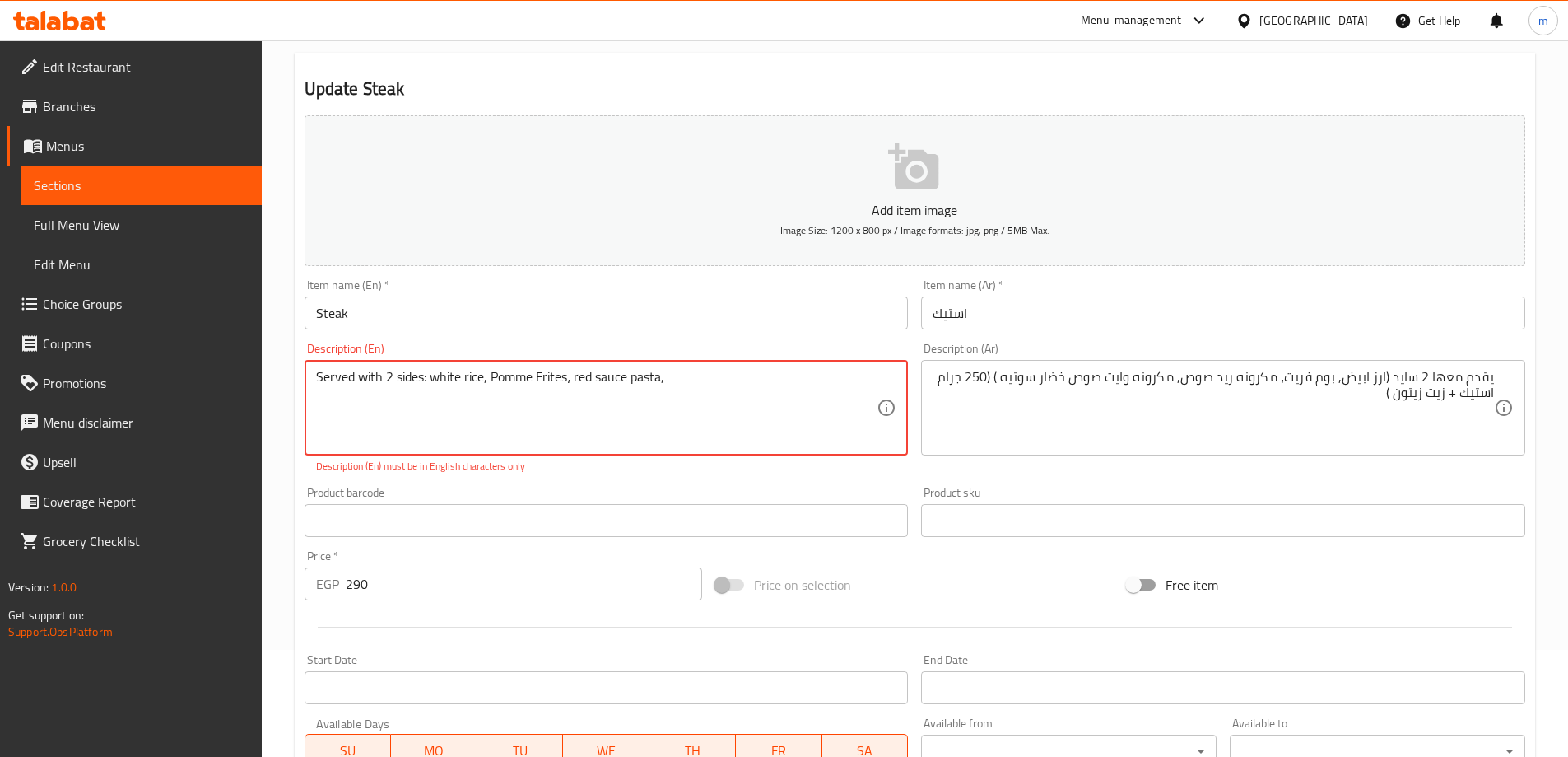
type textarea "Served with 2 sides: white rice, Pomme Frites، red sauce pasta,"
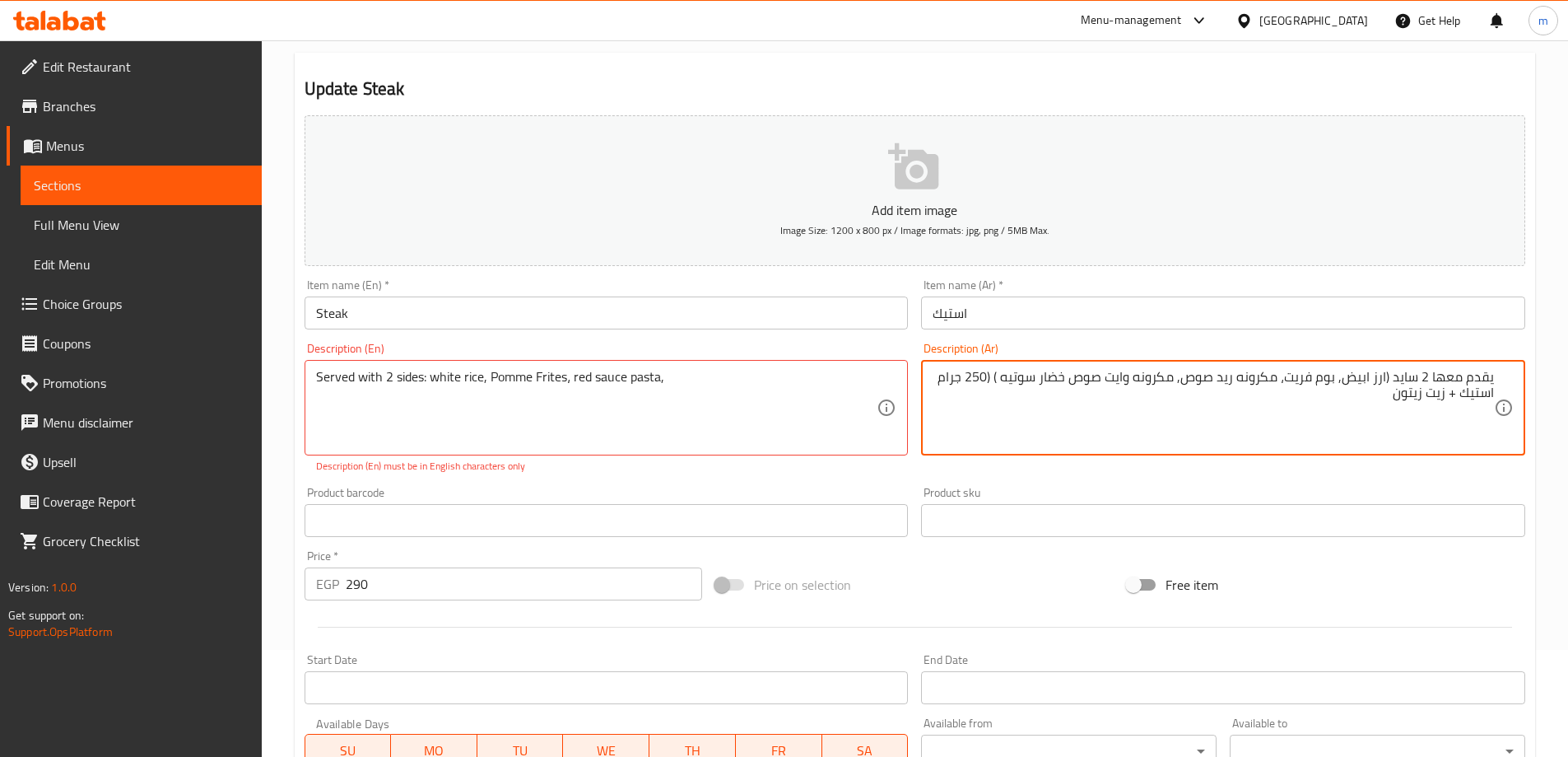
type textarea "يقدم معها 2 سايد (ارز ابيض, بوم فريت، مكرونه ريد صوص, مكرونه وايت صوص خضار سوتي…"
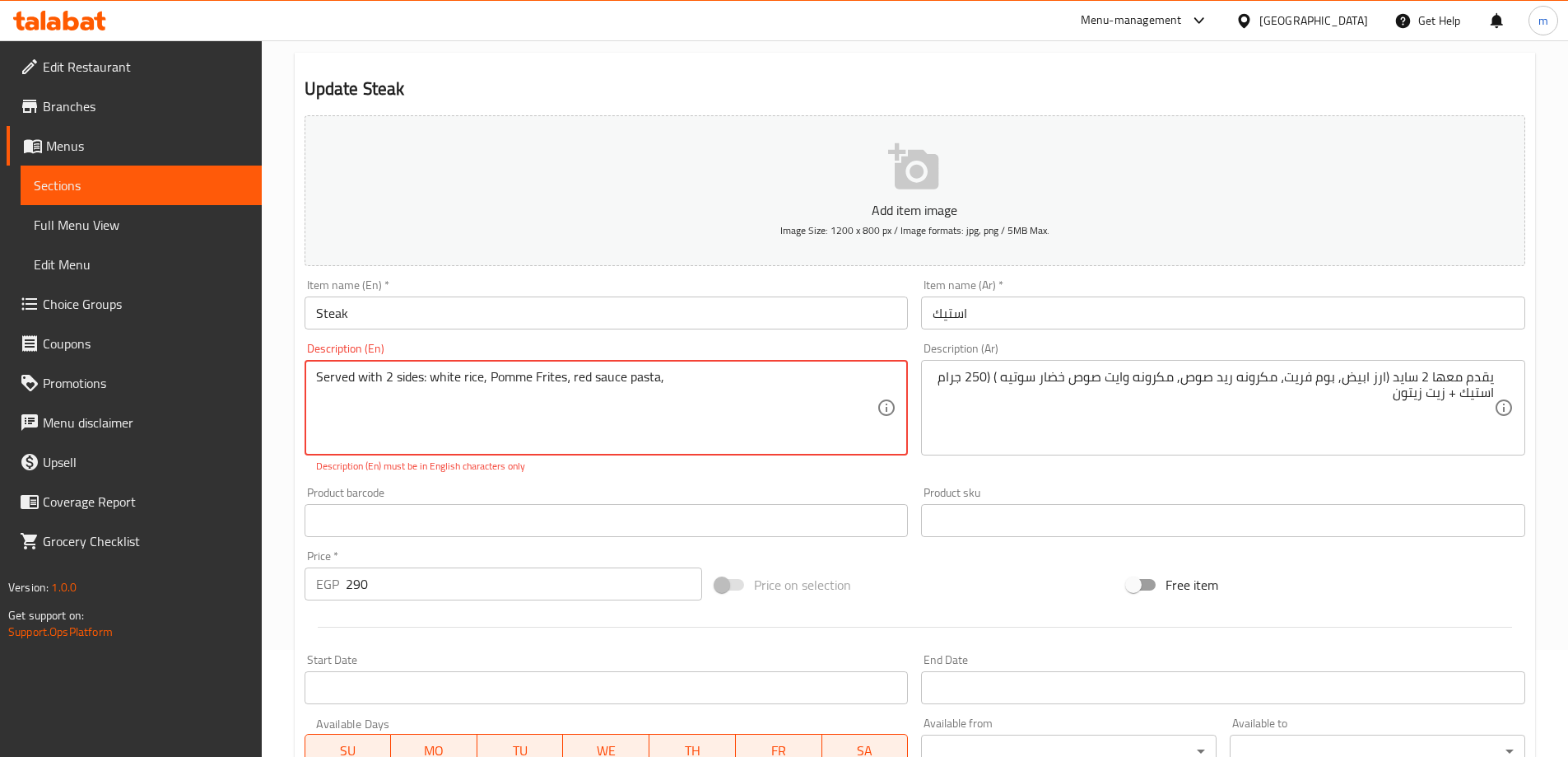
type textarea "Served with 2 sides: white rice, Pomme Frites، red sauce pasta,"
type textarea "يقدم معها 2 سايد (ارز ابيض, بوم فريت، مكرونه ريد صوص, مكرونه وايت صوص خضار سوتي…"
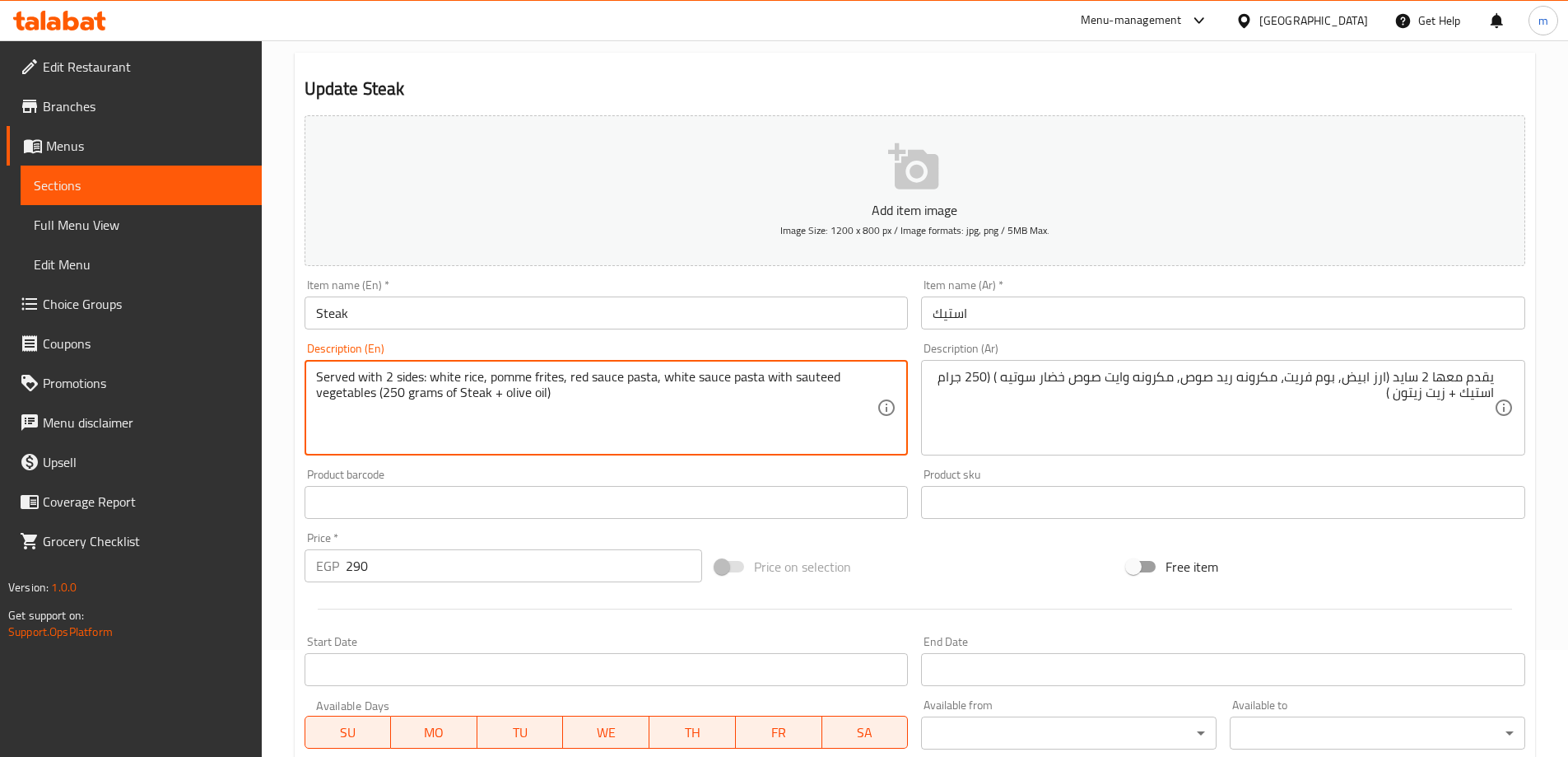
drag, startPoint x: 491, startPoint y: 374, endPoint x: 563, endPoint y: 361, distance: 73.2
click at [563, 361] on div "Served with 2 sides: white rice, pomme frites, red sauce pasta, white sauce pas…" at bounding box center [606, 408] width 604 height 96
type textarea "Served with 2 sides: white rice, pomme frites, red sauce pasta, white sauce pas…"
click at [771, 417] on textarea "Served with 2 sides: white rice, pomme frites, red sauce pasta, white sauce pas…" at bounding box center [597, 408] width 561 height 78
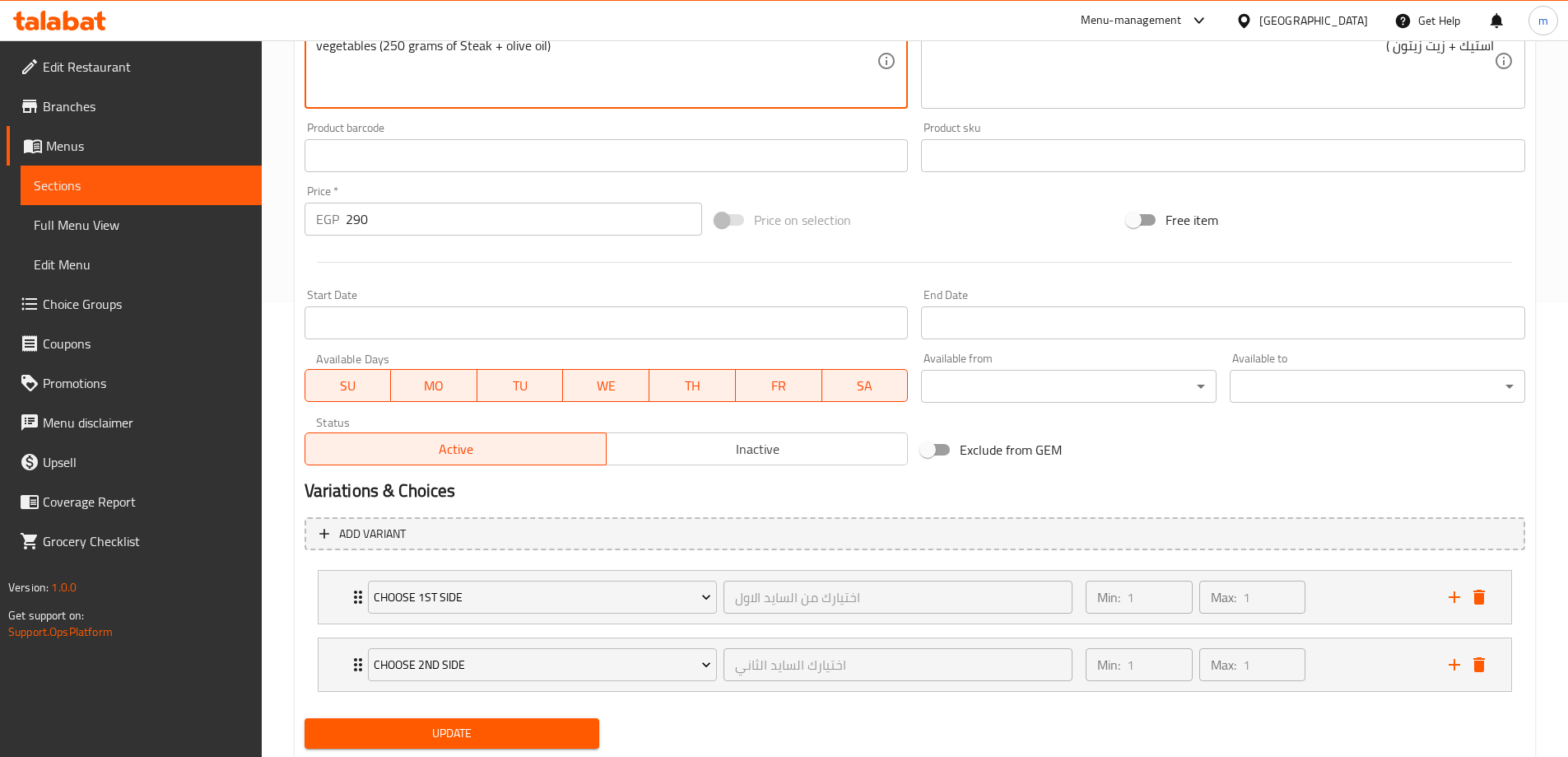
scroll to position [501, 0]
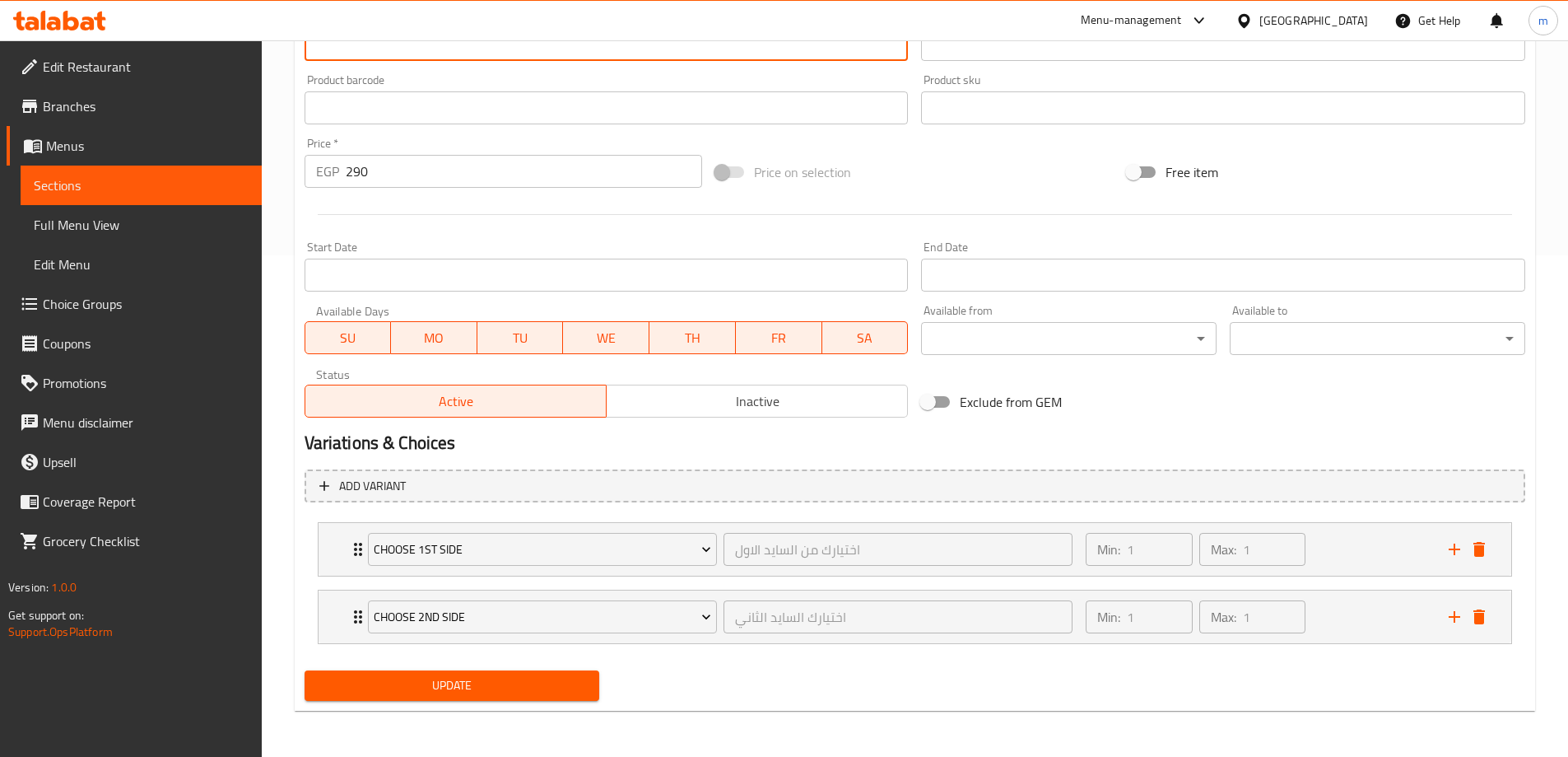
click at [407, 697] on button "Update" at bounding box center [453, 685] width 295 height 30
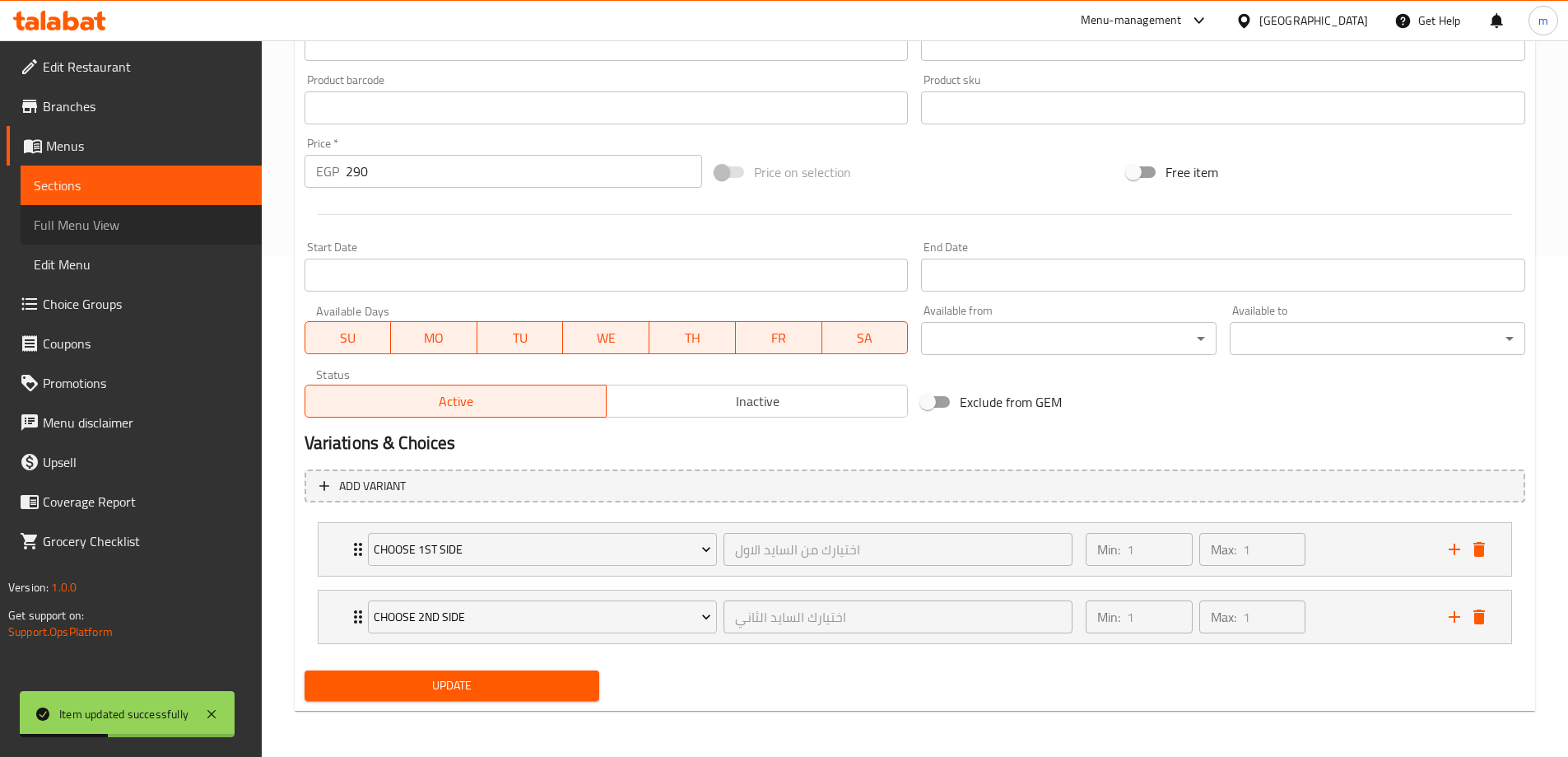
click at [130, 205] on link "Full Menu View" at bounding box center [142, 224] width 241 height 39
click at [148, 186] on span "Sections" at bounding box center [141, 185] width 215 height 20
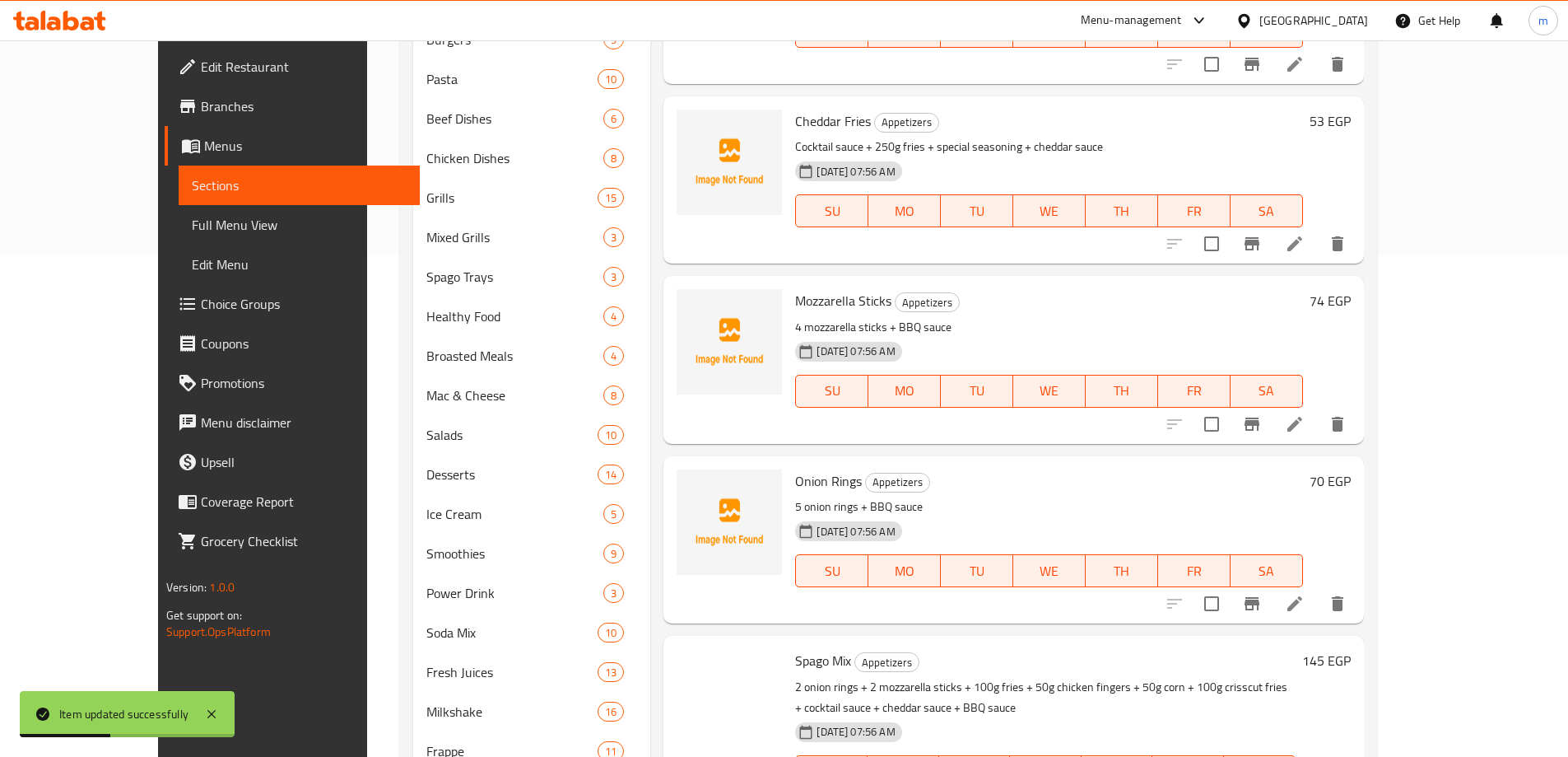
scroll to position [230, 0]
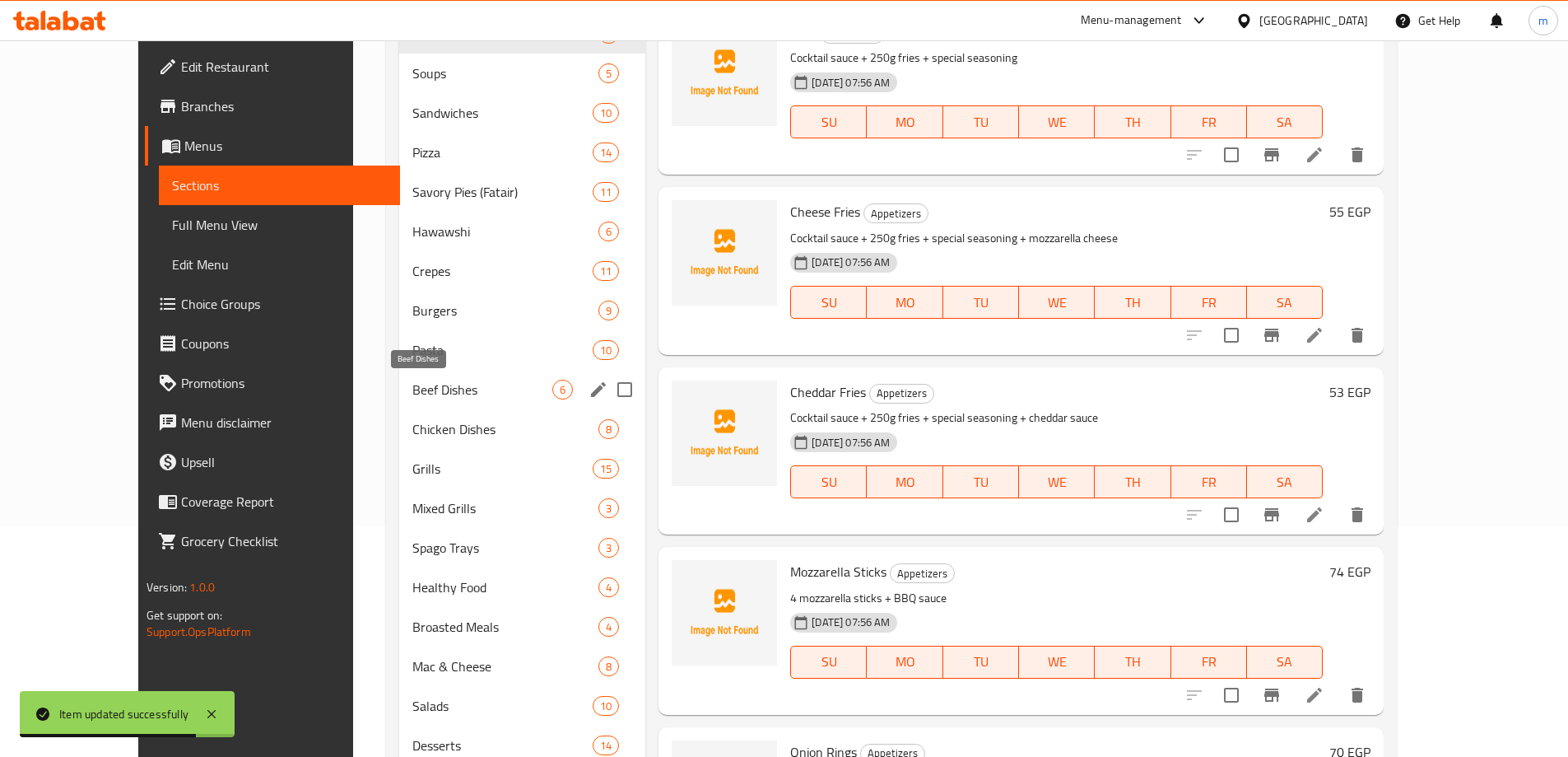
click at [413, 395] on span "Beef Dishes" at bounding box center [482, 389] width 140 height 20
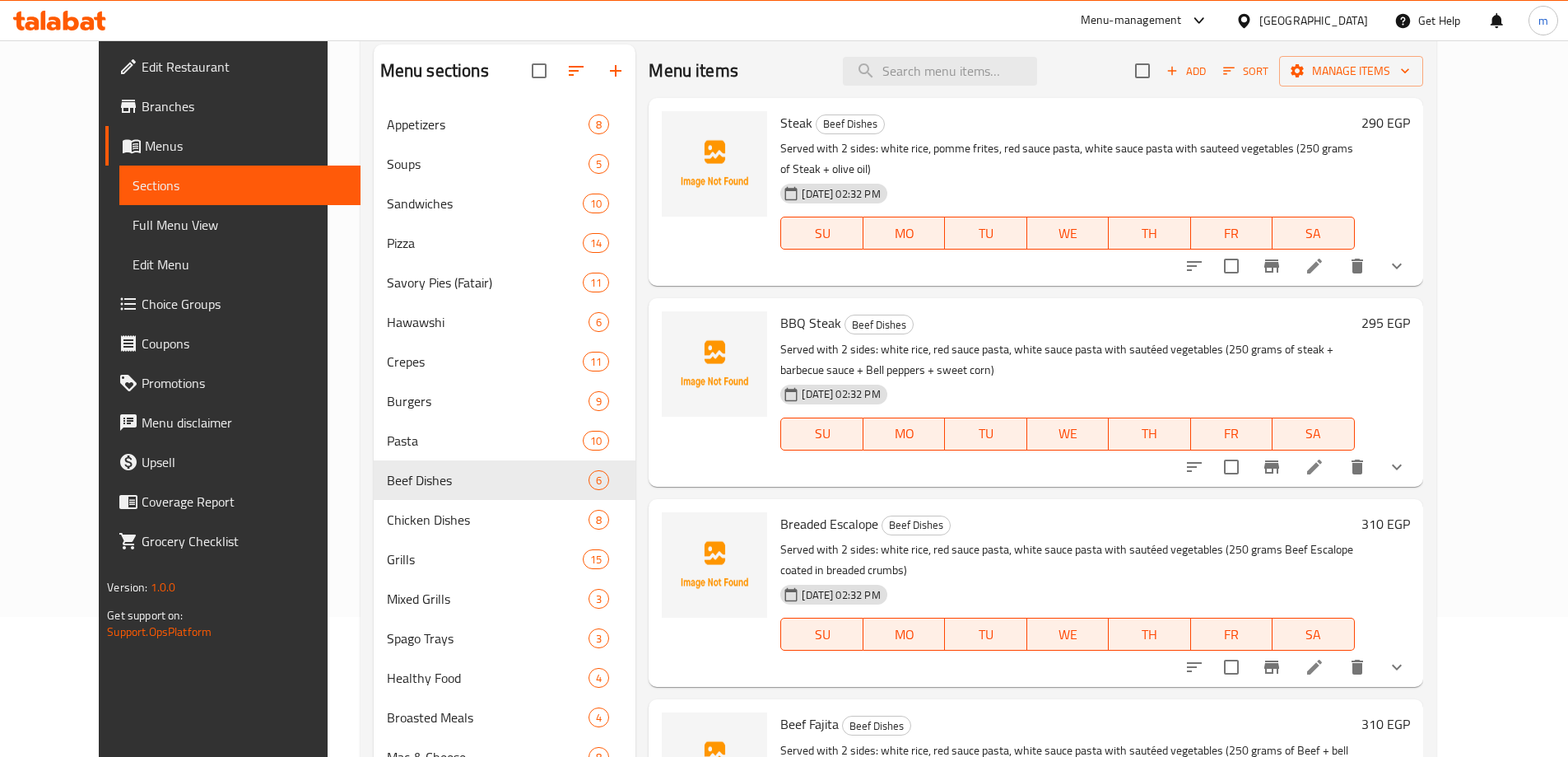
scroll to position [164, 0]
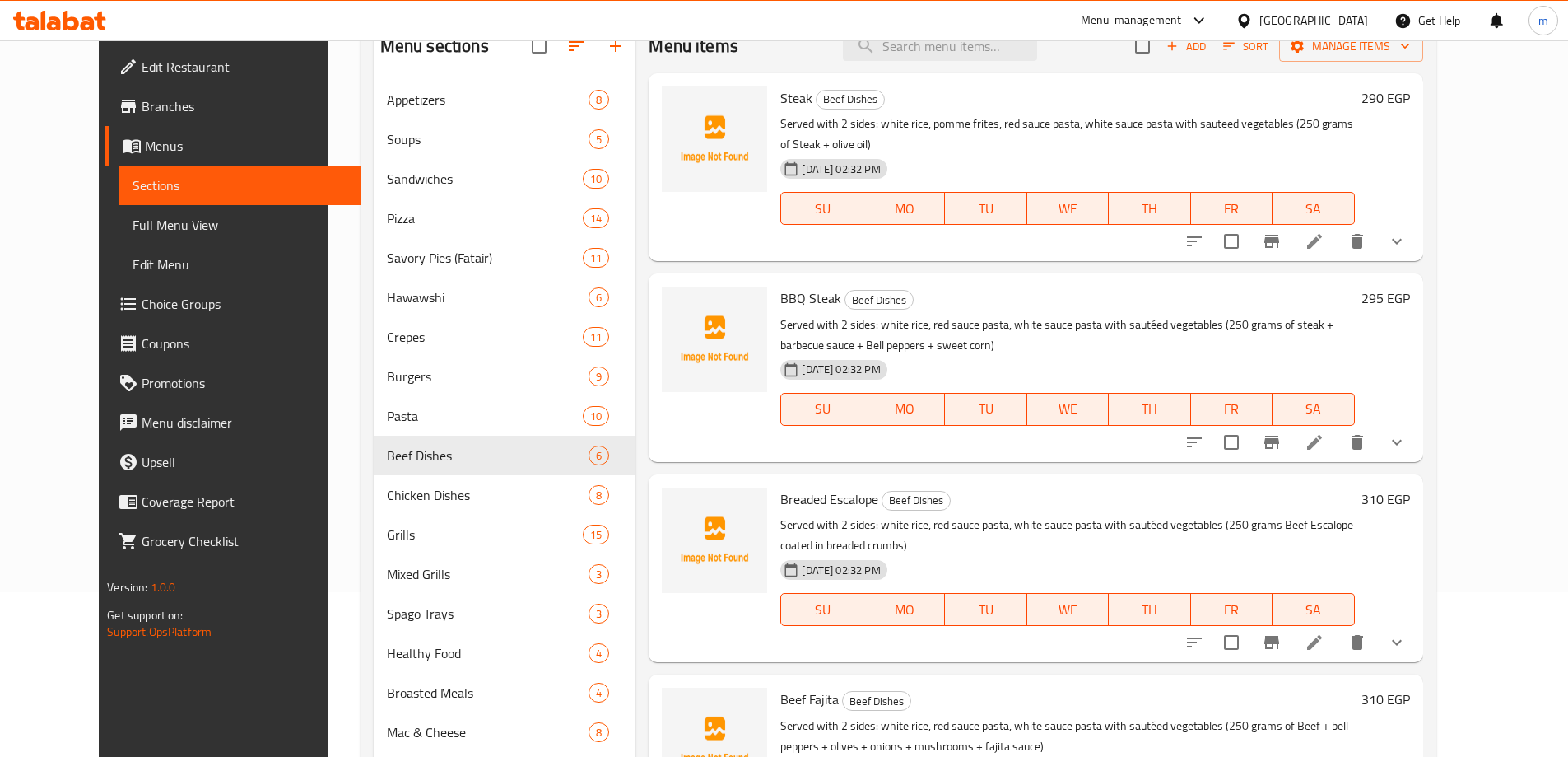
click at [1338, 428] on li at bounding box center [1314, 442] width 46 height 30
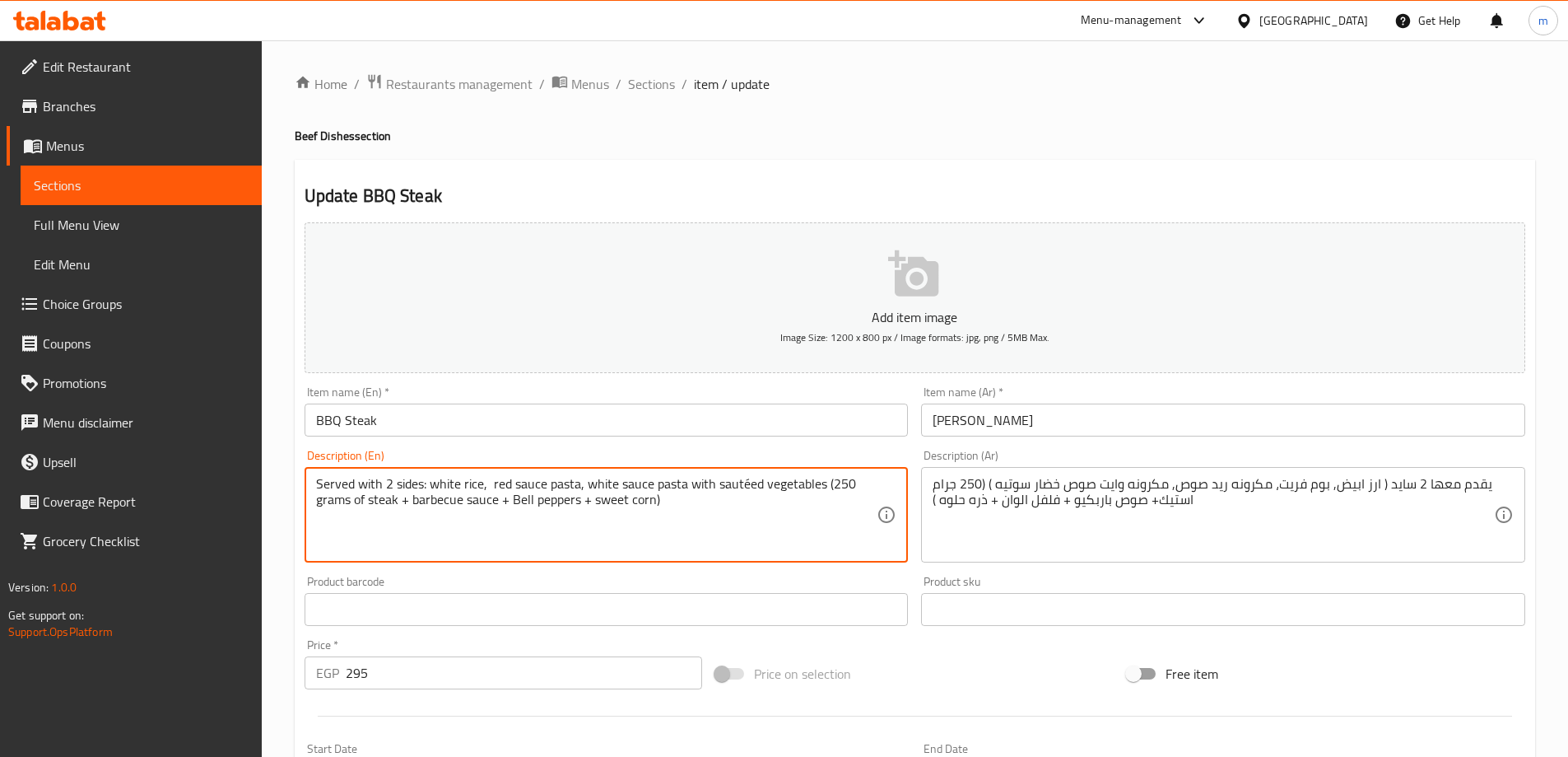
paste textarea "pomme frites"
click at [816, 483] on textarea "Served with 2 sides: white rice, pomme frites, red sauce pasta, white sauce pas…" at bounding box center [597, 515] width 561 height 78
type textarea "Served with 2 sides: white rice, pomme frites, red sauce pasta, white sauce pas…"
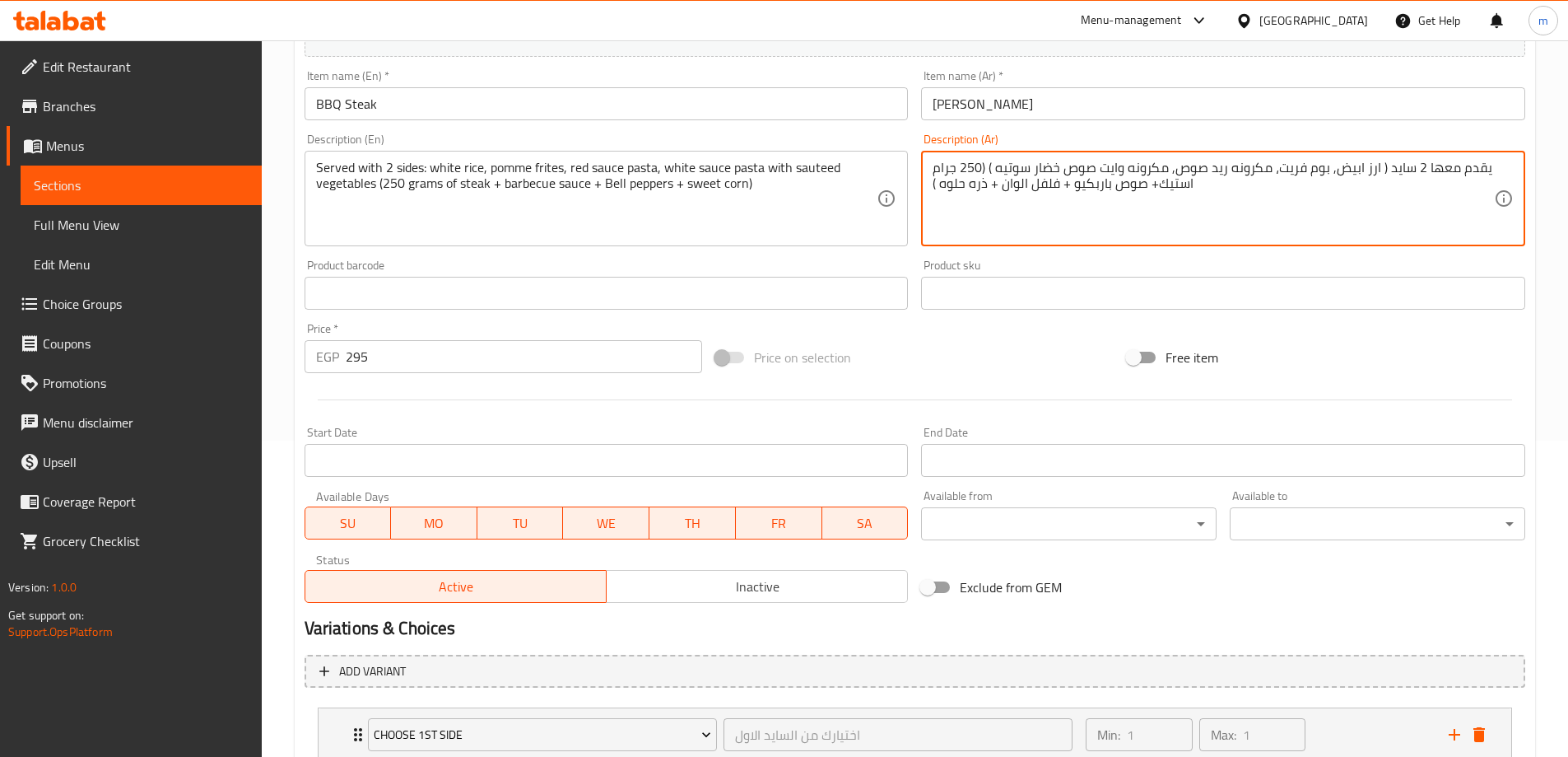
scroll to position [501, 0]
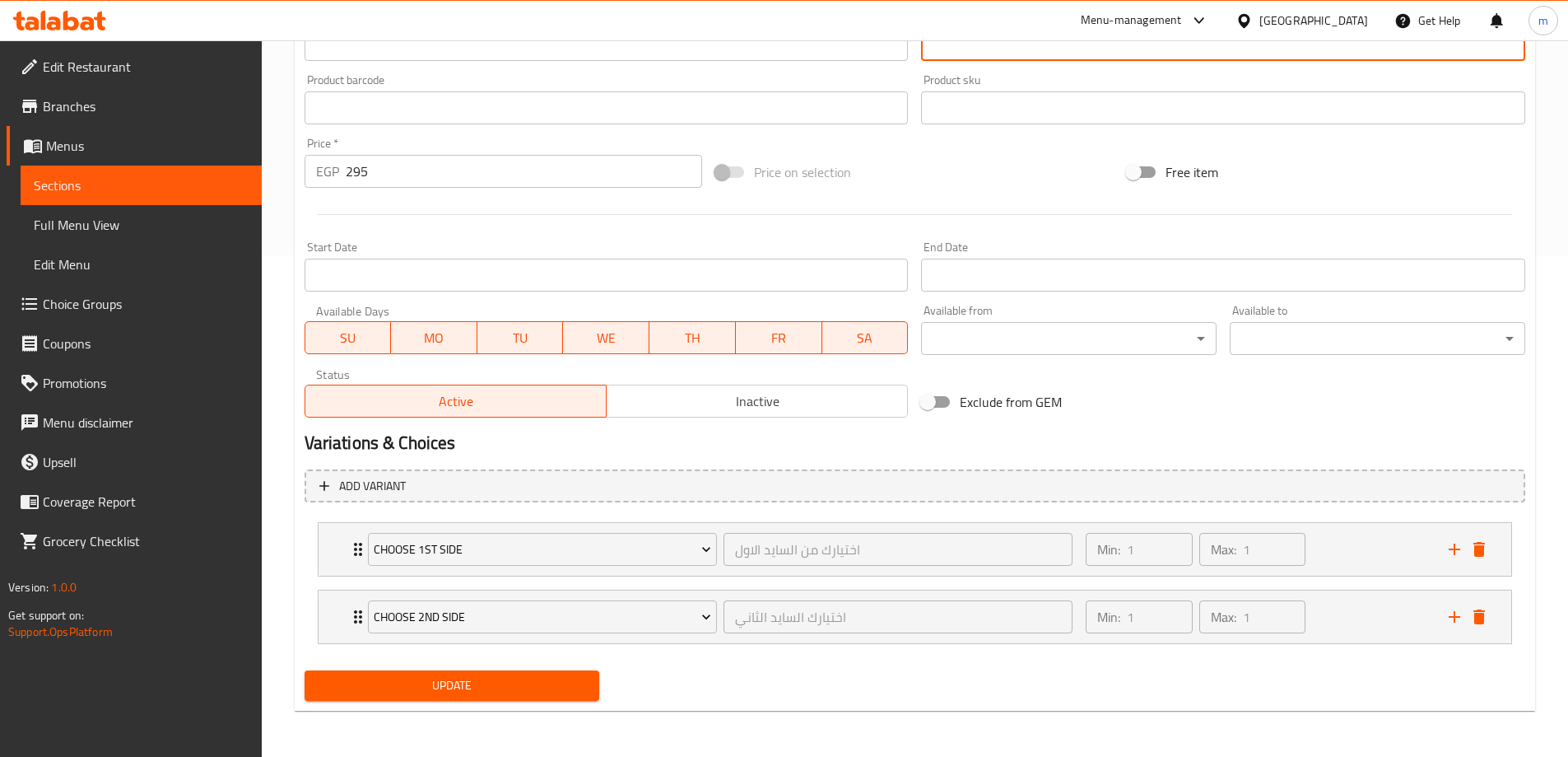
click at [530, 689] on span "Update" at bounding box center [453, 686] width 269 height 21
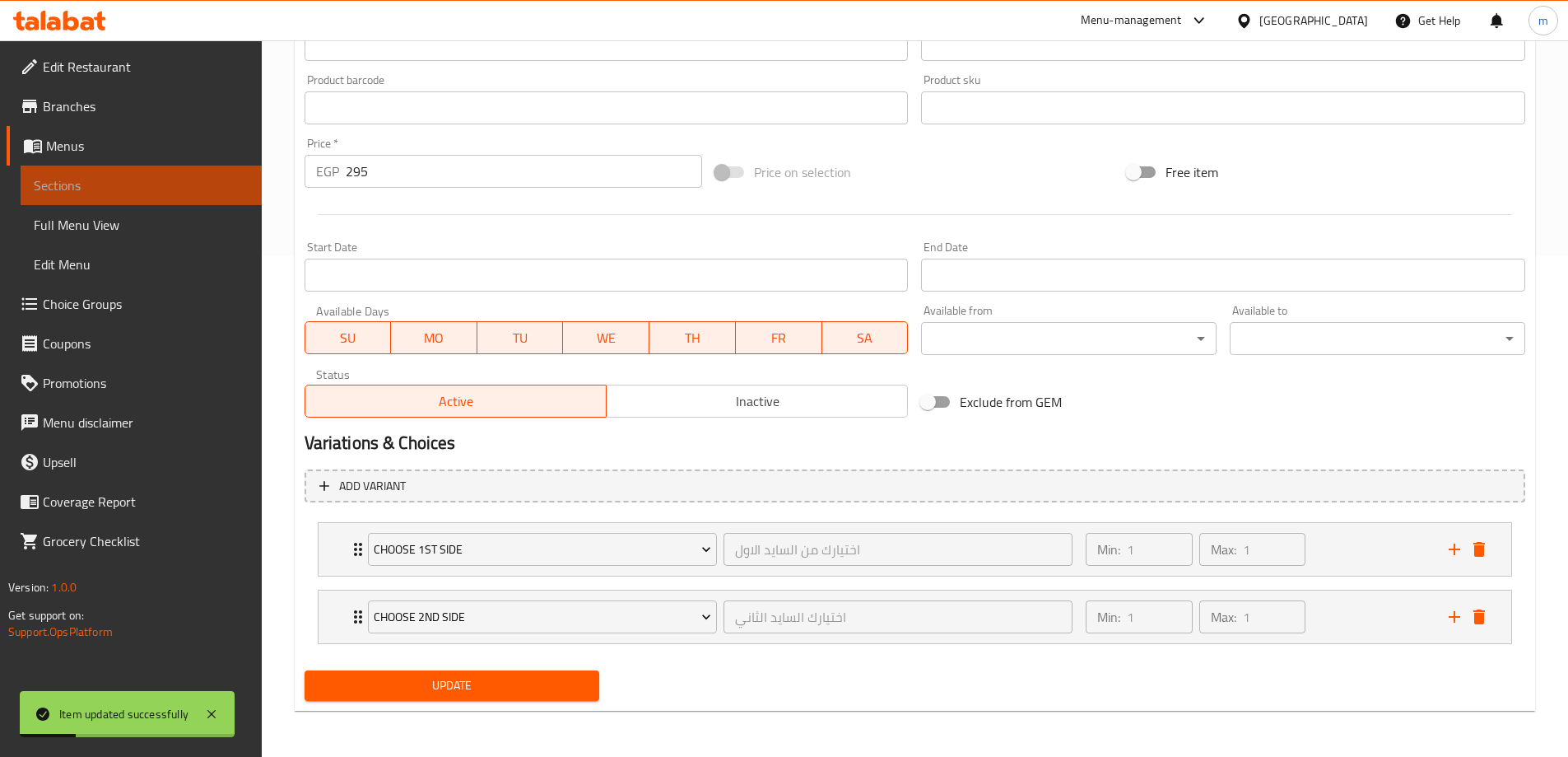
click at [53, 176] on span "Sections" at bounding box center [141, 185] width 215 height 20
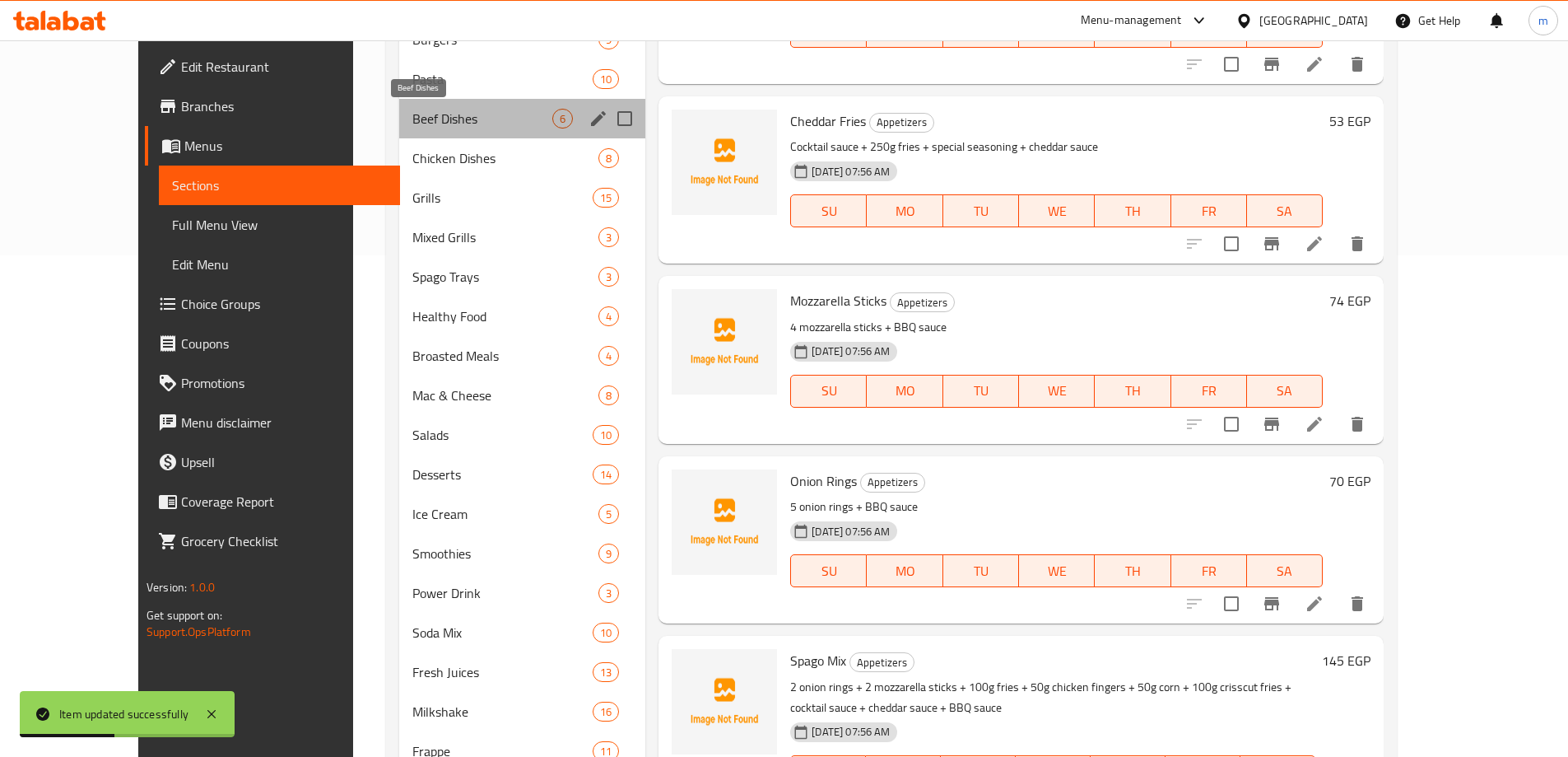
click at [413, 127] on span "Beef Dishes" at bounding box center [482, 118] width 140 height 20
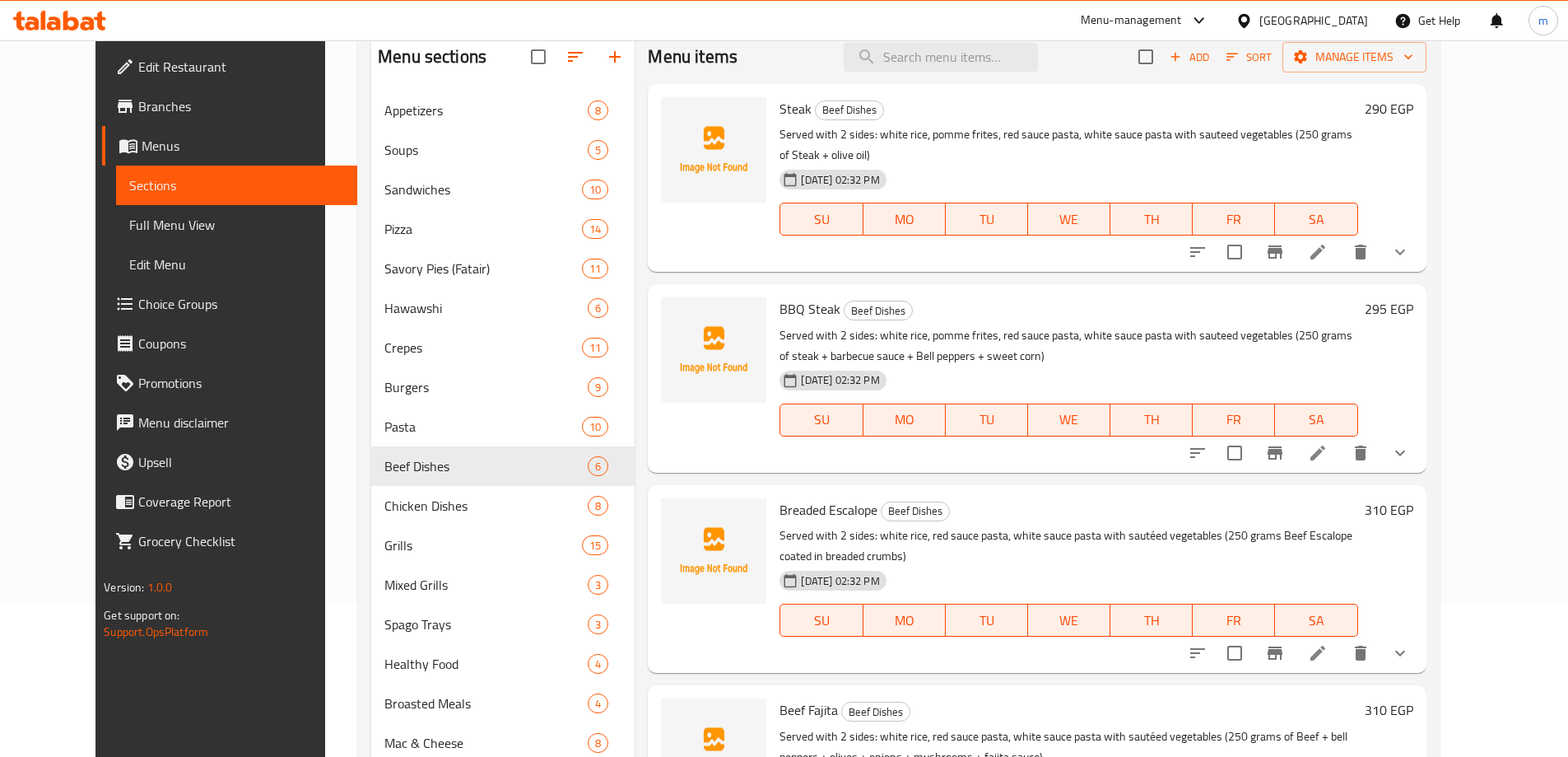
scroll to position [329, 0]
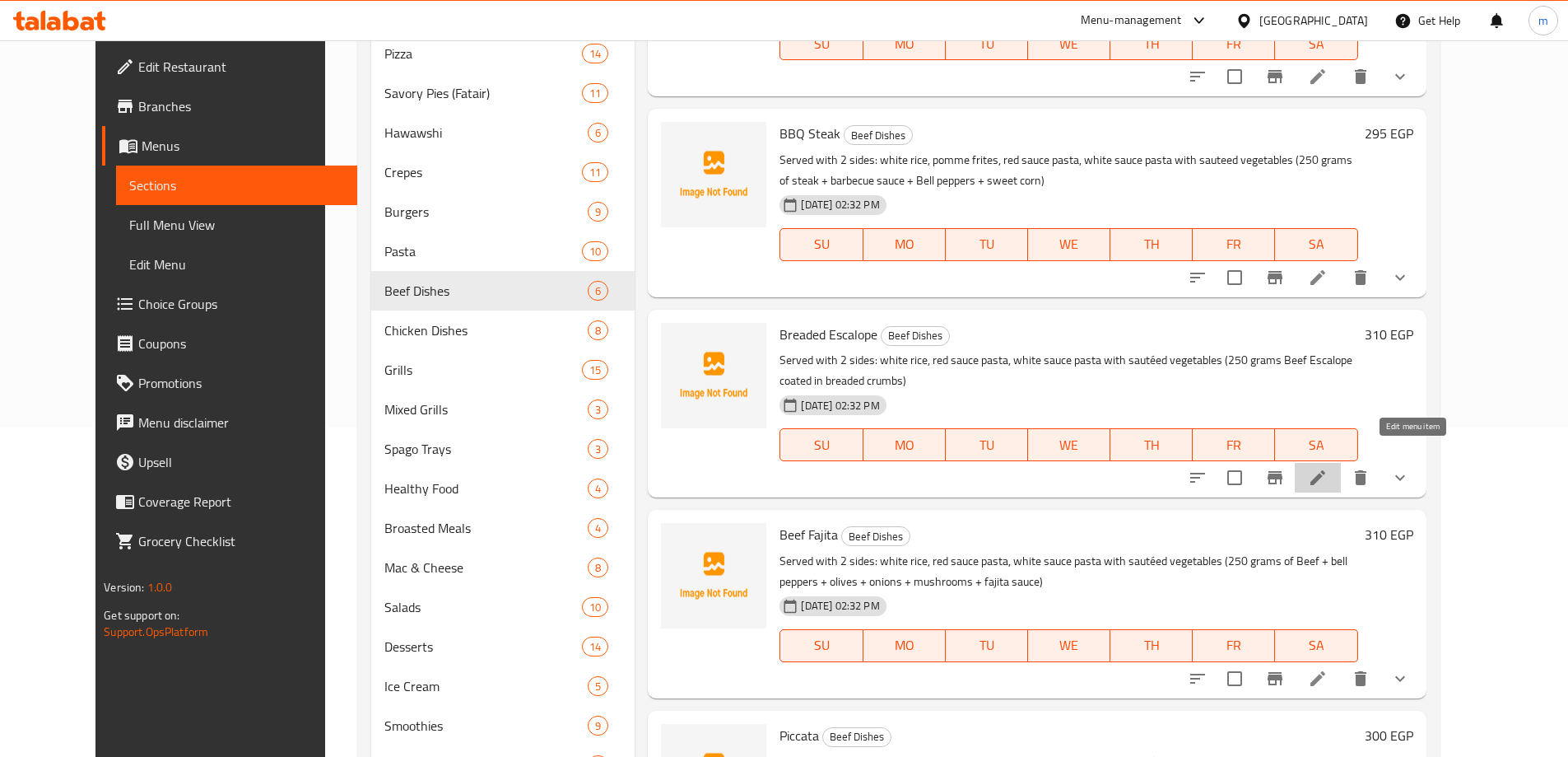
click at [1327, 468] on icon at bounding box center [1318, 477] width 20 height 20
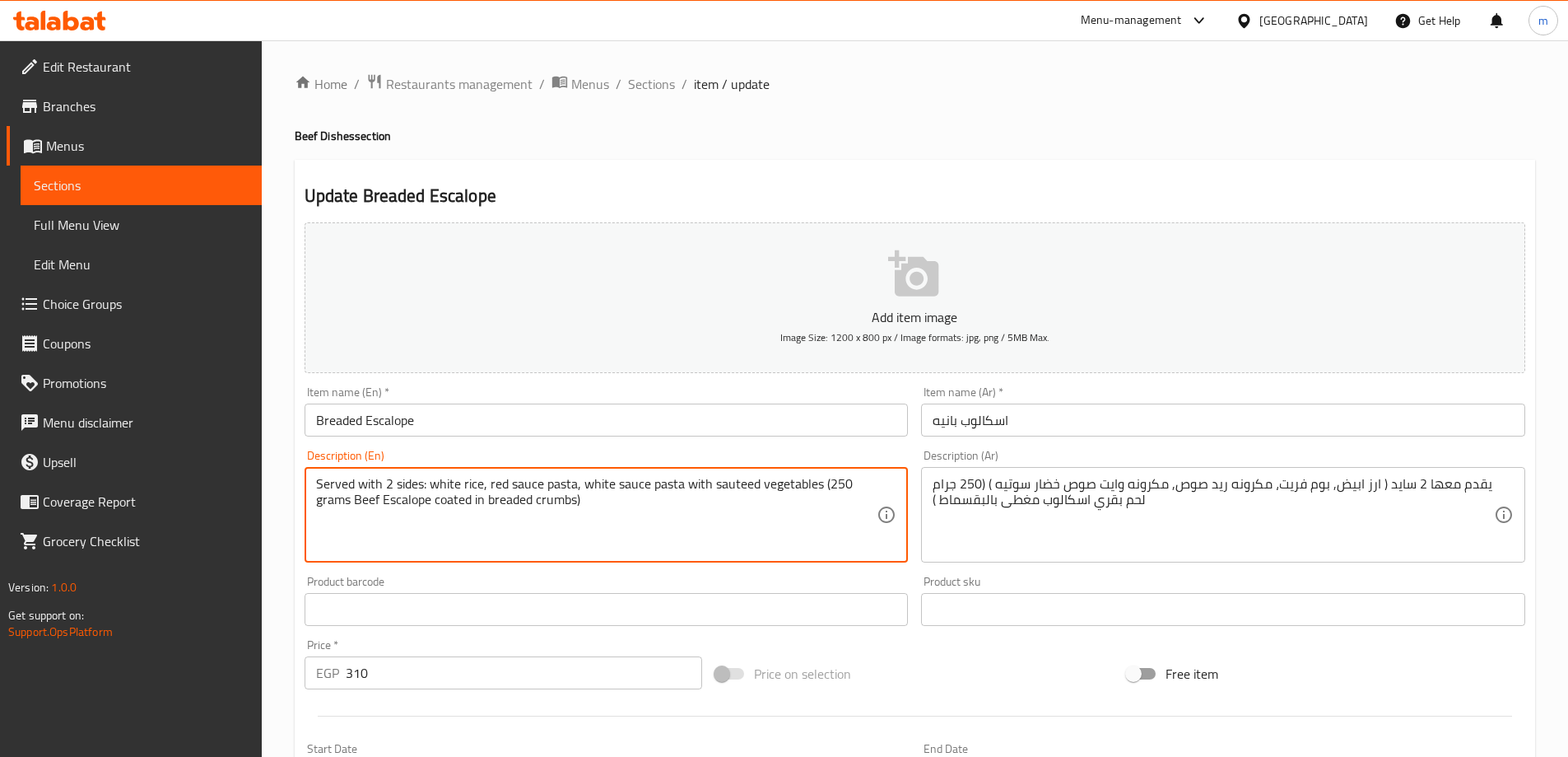
paste textarea "pomme frites"
type textarea "Served with 2 sides: white rice, pomme frites, red sauce pasta, white sauce pas…"
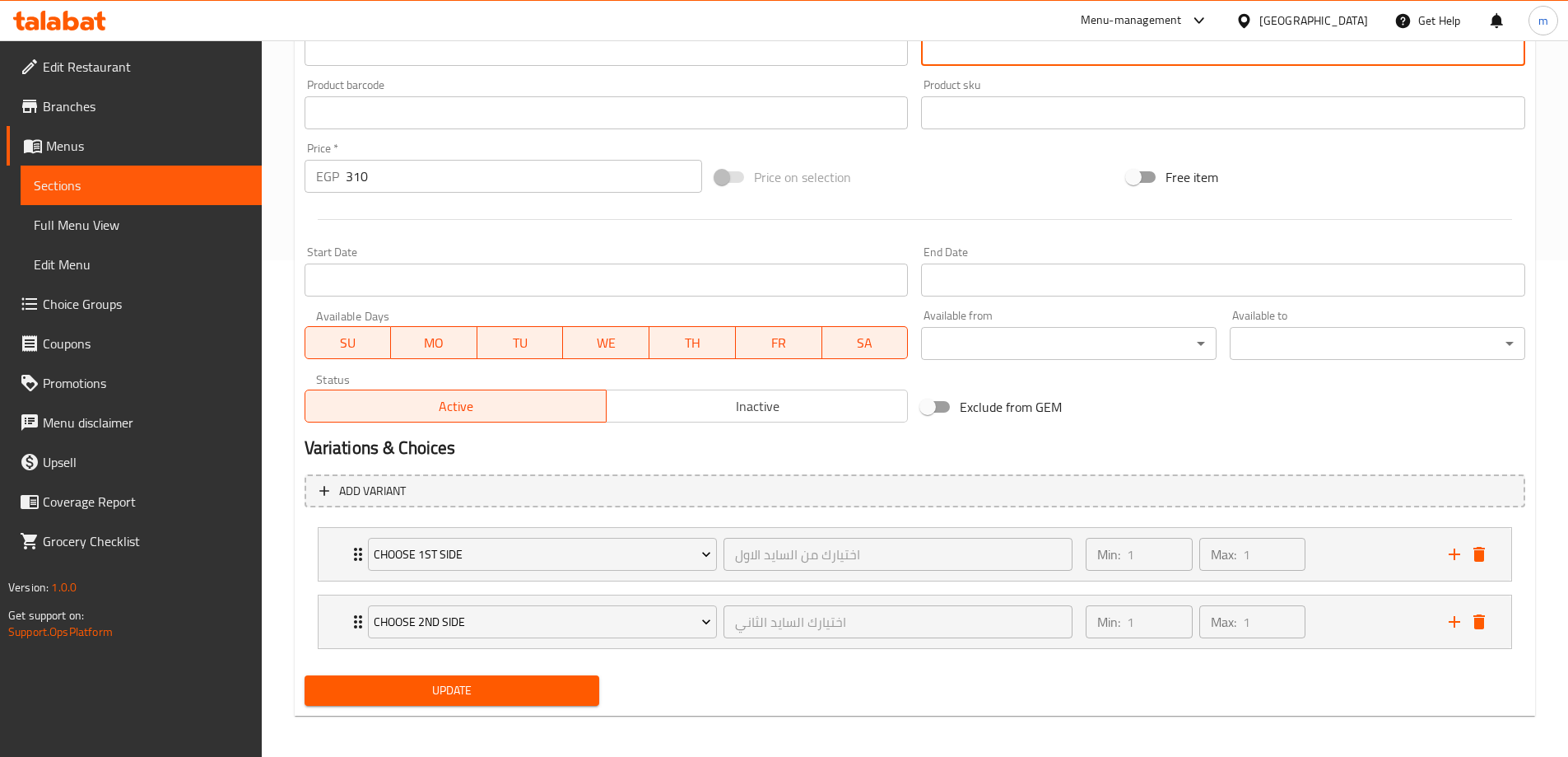
scroll to position [501, 0]
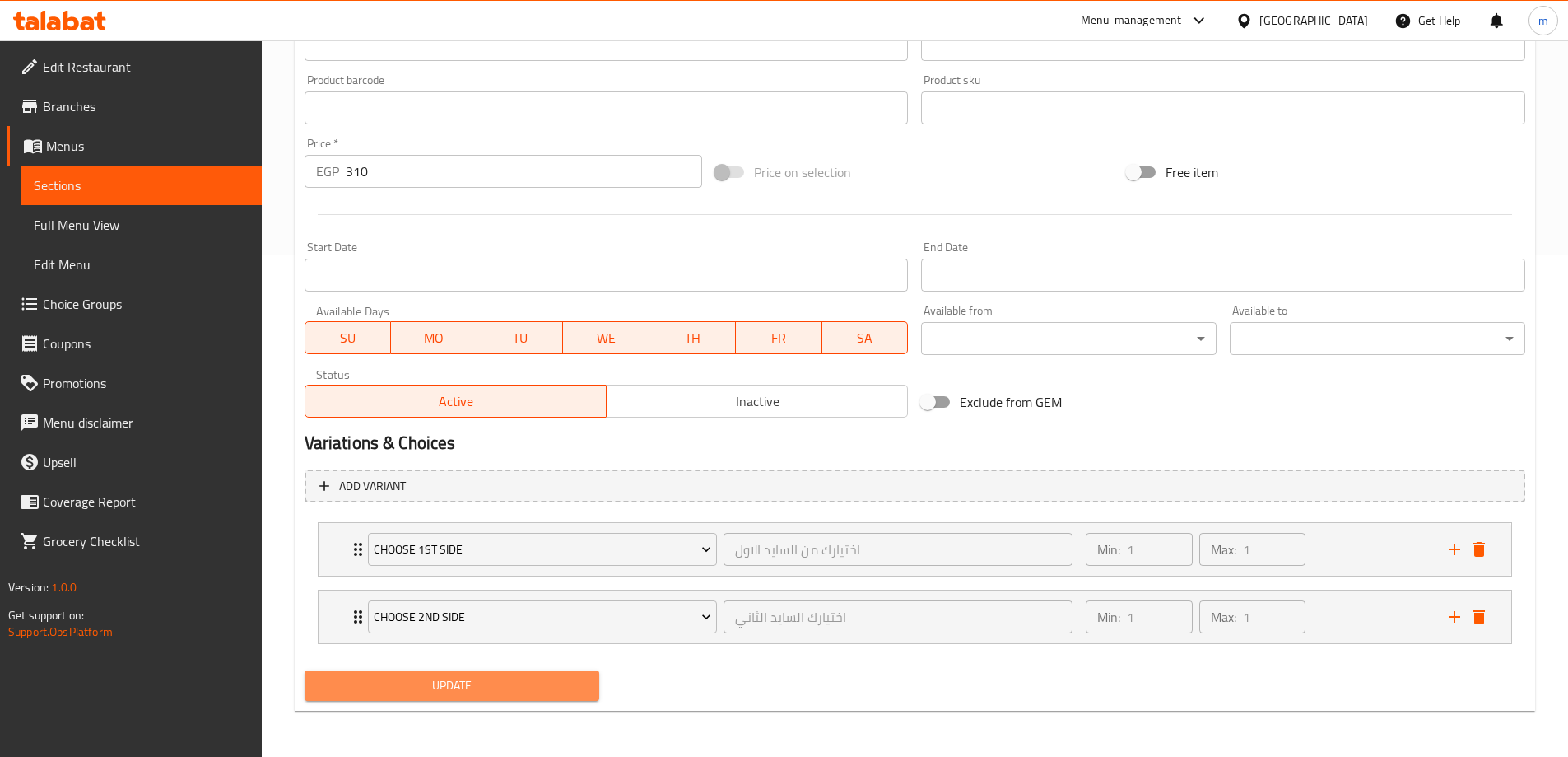
click at [591, 692] on button "Update" at bounding box center [453, 685] width 295 height 30
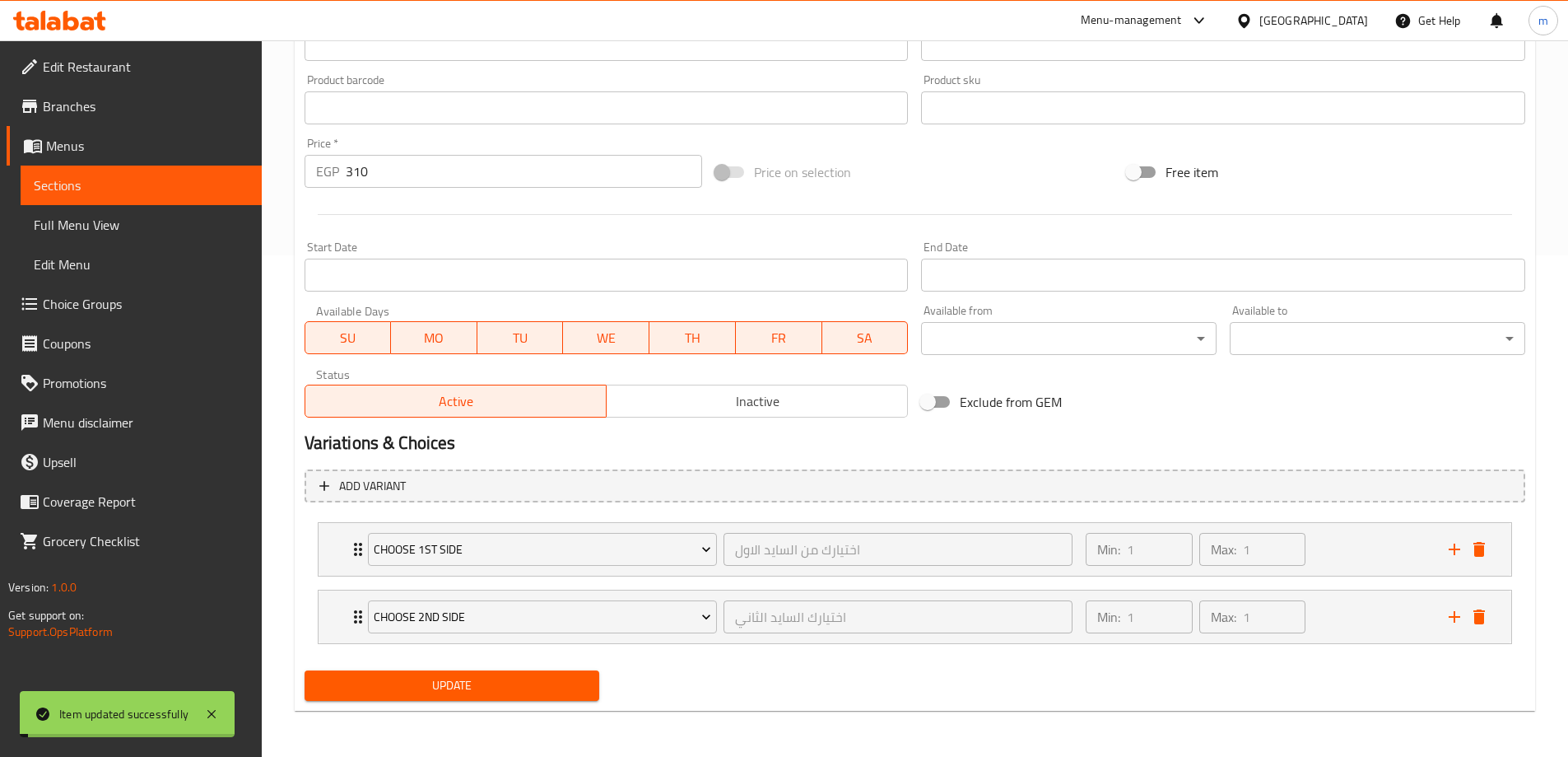
click at [92, 179] on span "Sections" at bounding box center [141, 185] width 215 height 20
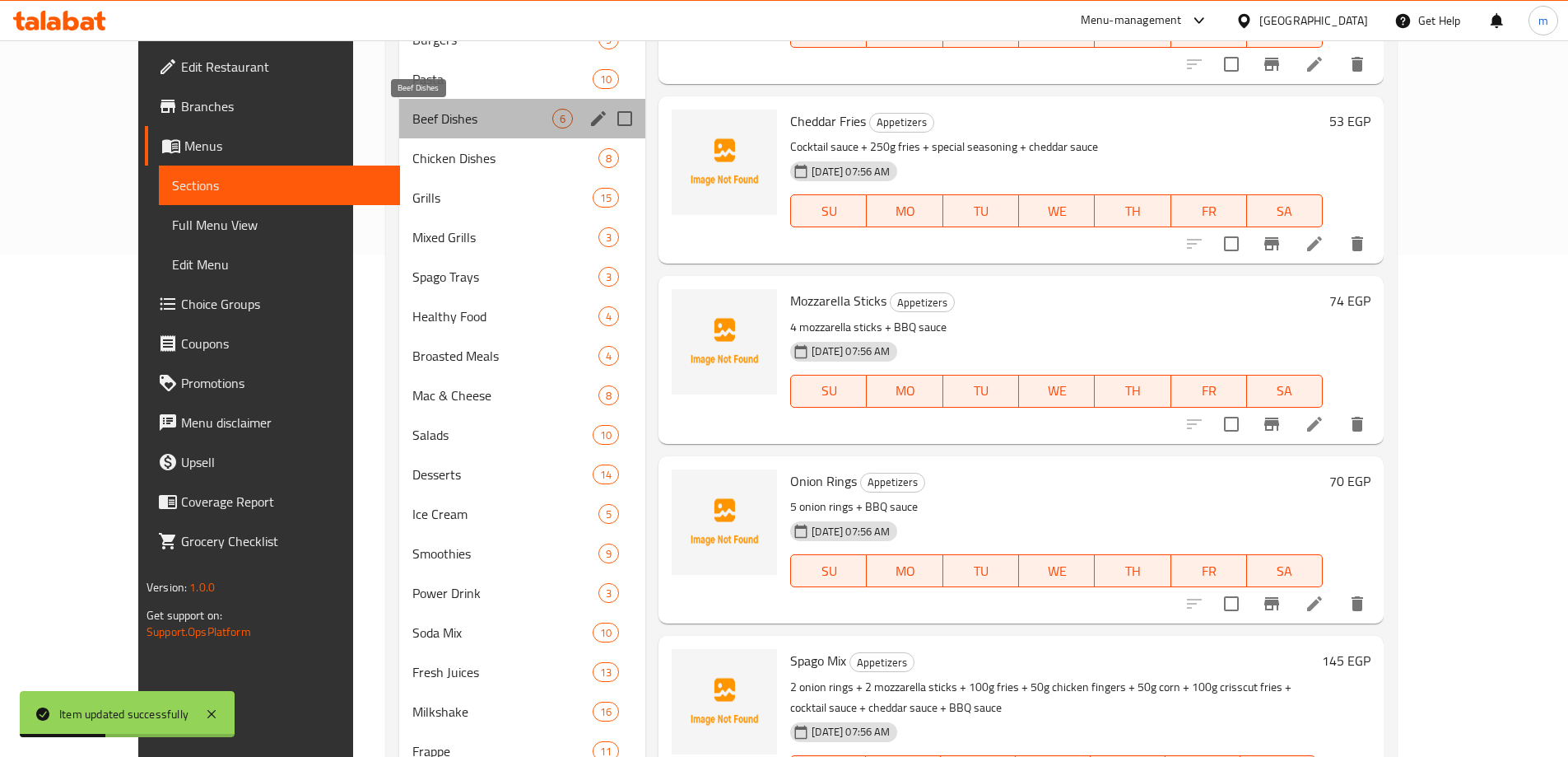
click at [413, 111] on span "Beef Dishes" at bounding box center [482, 118] width 140 height 20
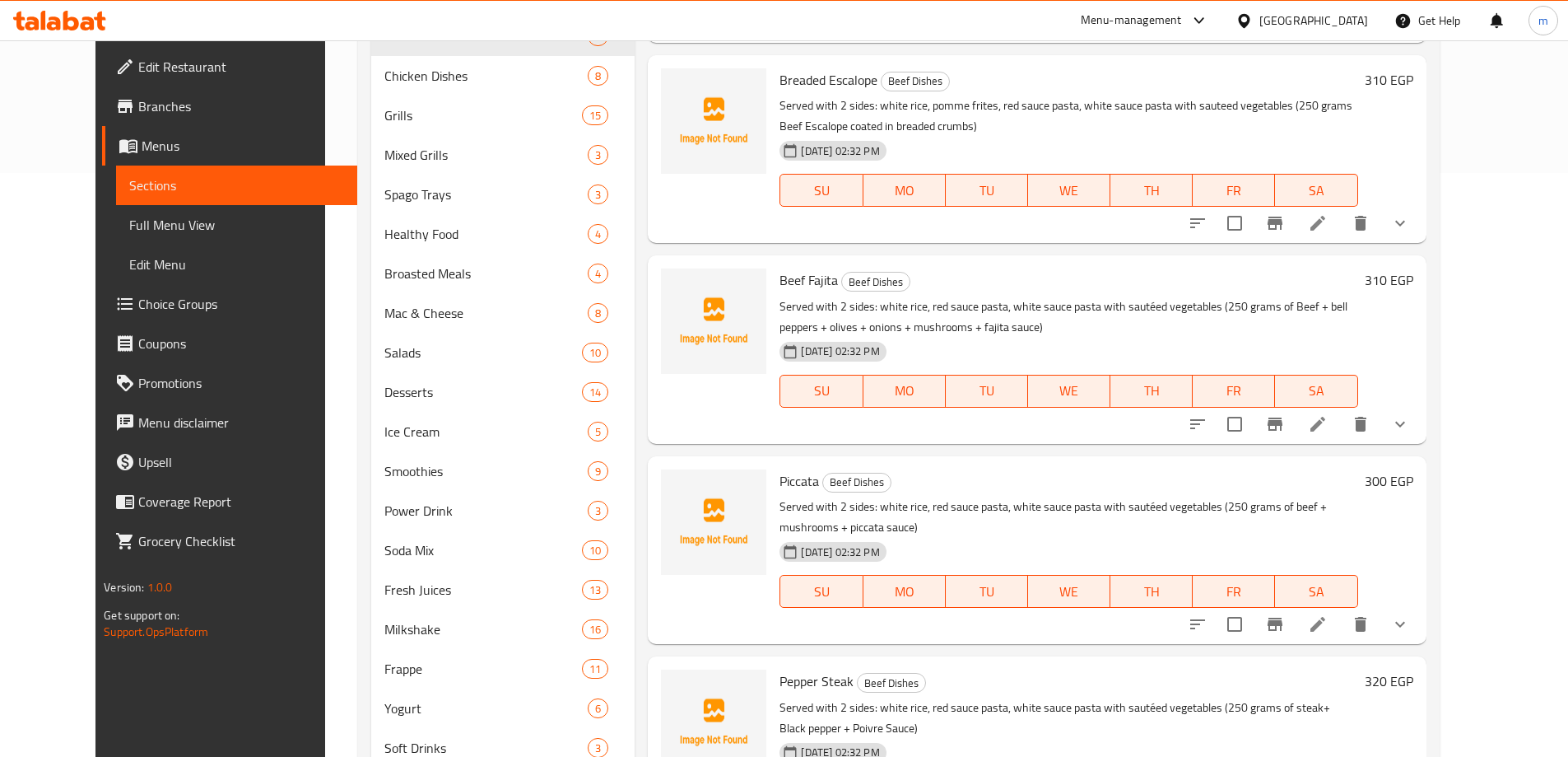
scroll to position [666, 0]
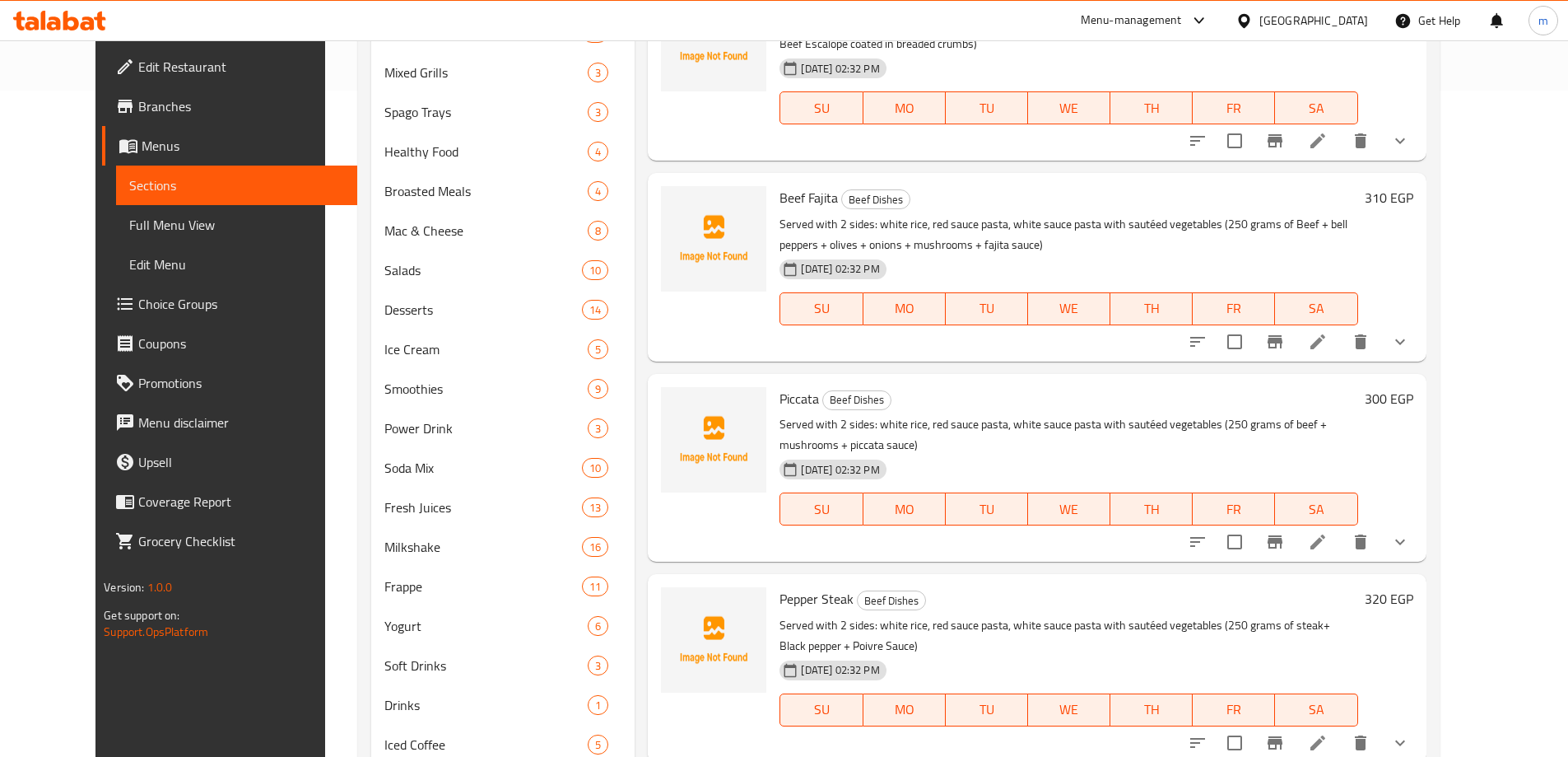
click at [1340, 331] on li at bounding box center [1317, 342] width 46 height 30
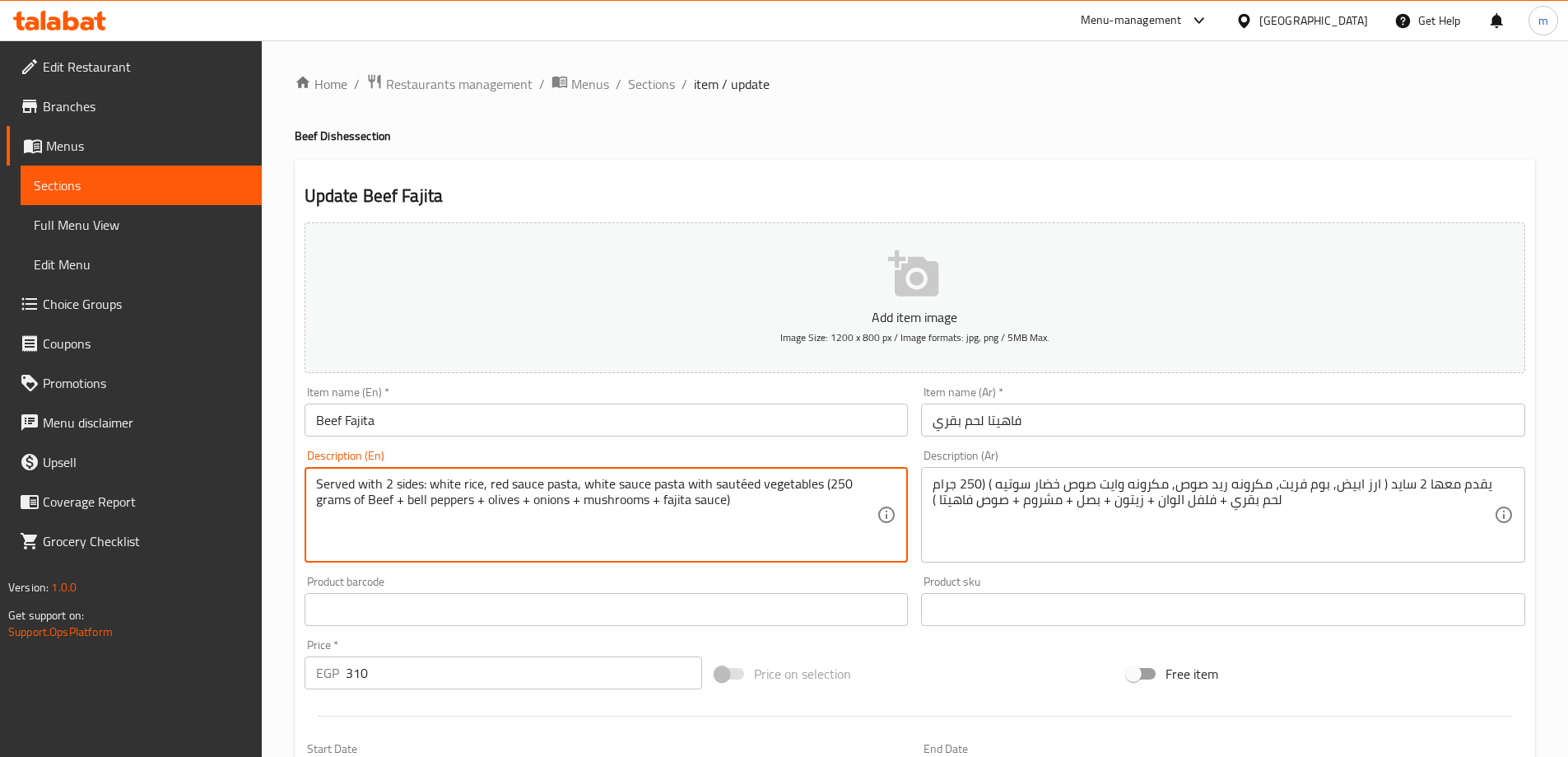
paste textarea "pomme frites"
click at [823, 490] on textarea "Served with 2 sides: white rice, pomme frites, red sauce pasta, white sauce pas…" at bounding box center [597, 515] width 561 height 78
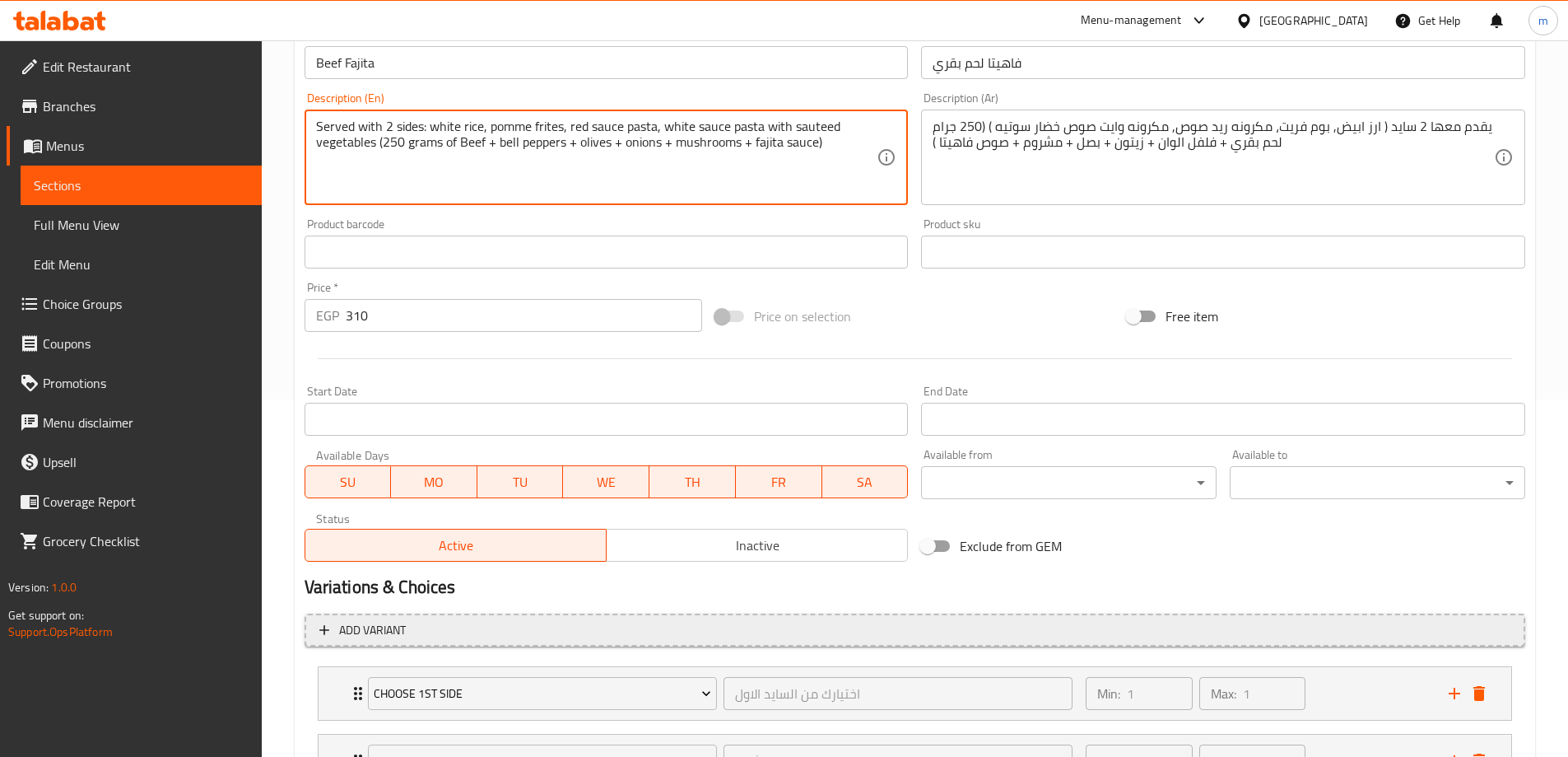
scroll to position [501, 0]
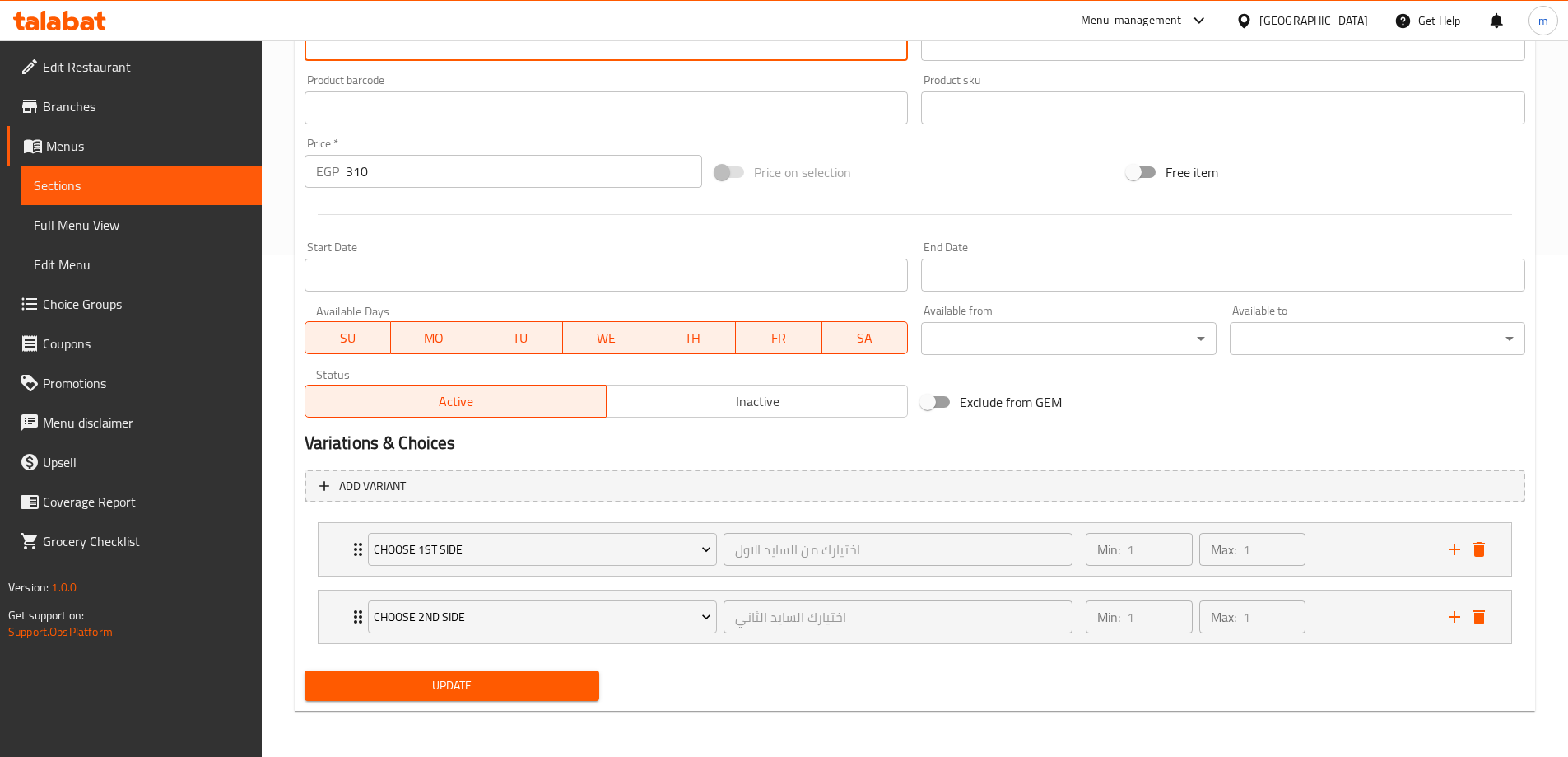
type textarea "Served with 2 sides: white rice, pomme frites, red sauce pasta, white sauce pas…"
click at [579, 671] on button "Update" at bounding box center [453, 685] width 295 height 30
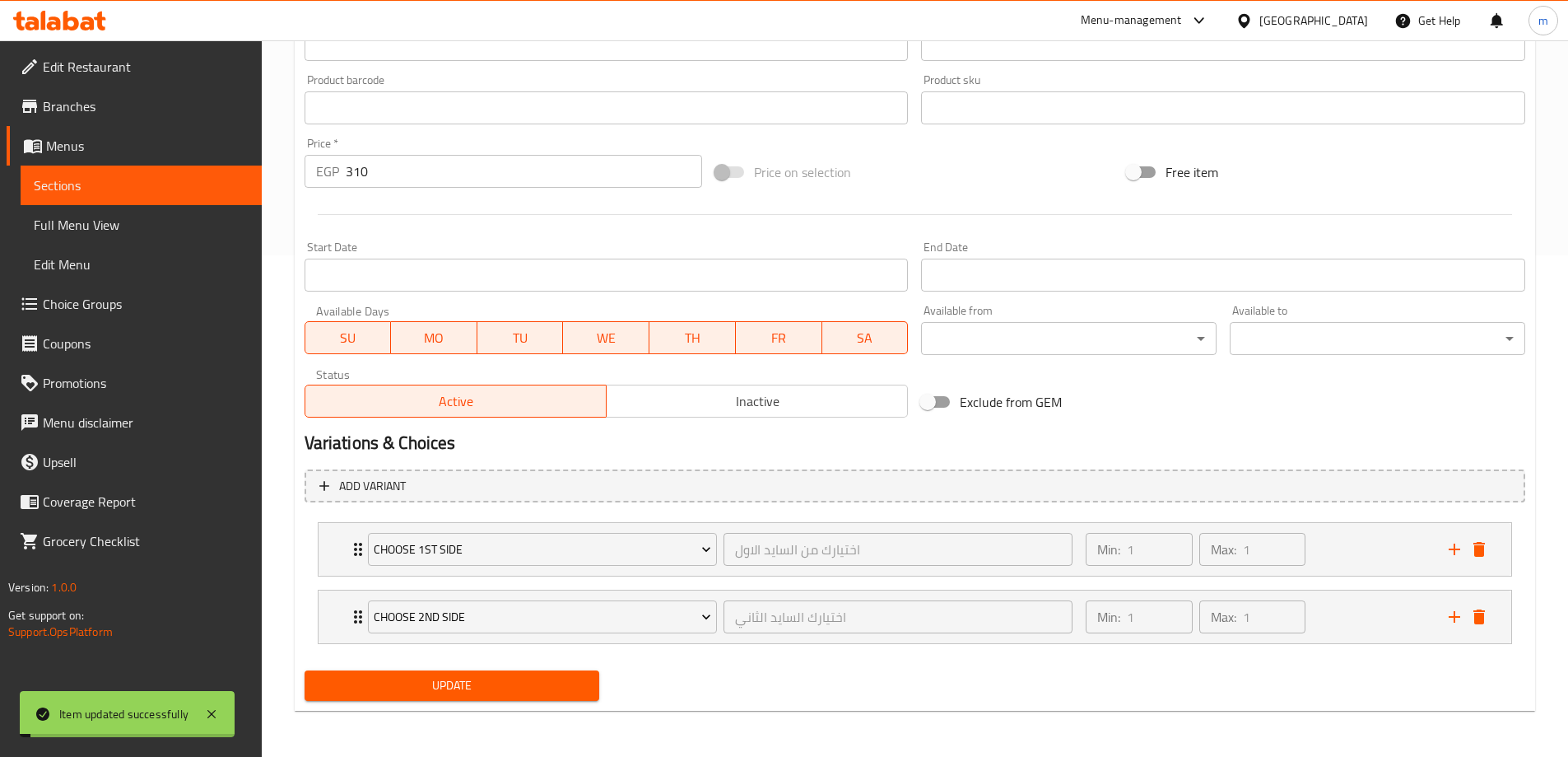
click at [162, 203] on link "Sections" at bounding box center [142, 184] width 241 height 39
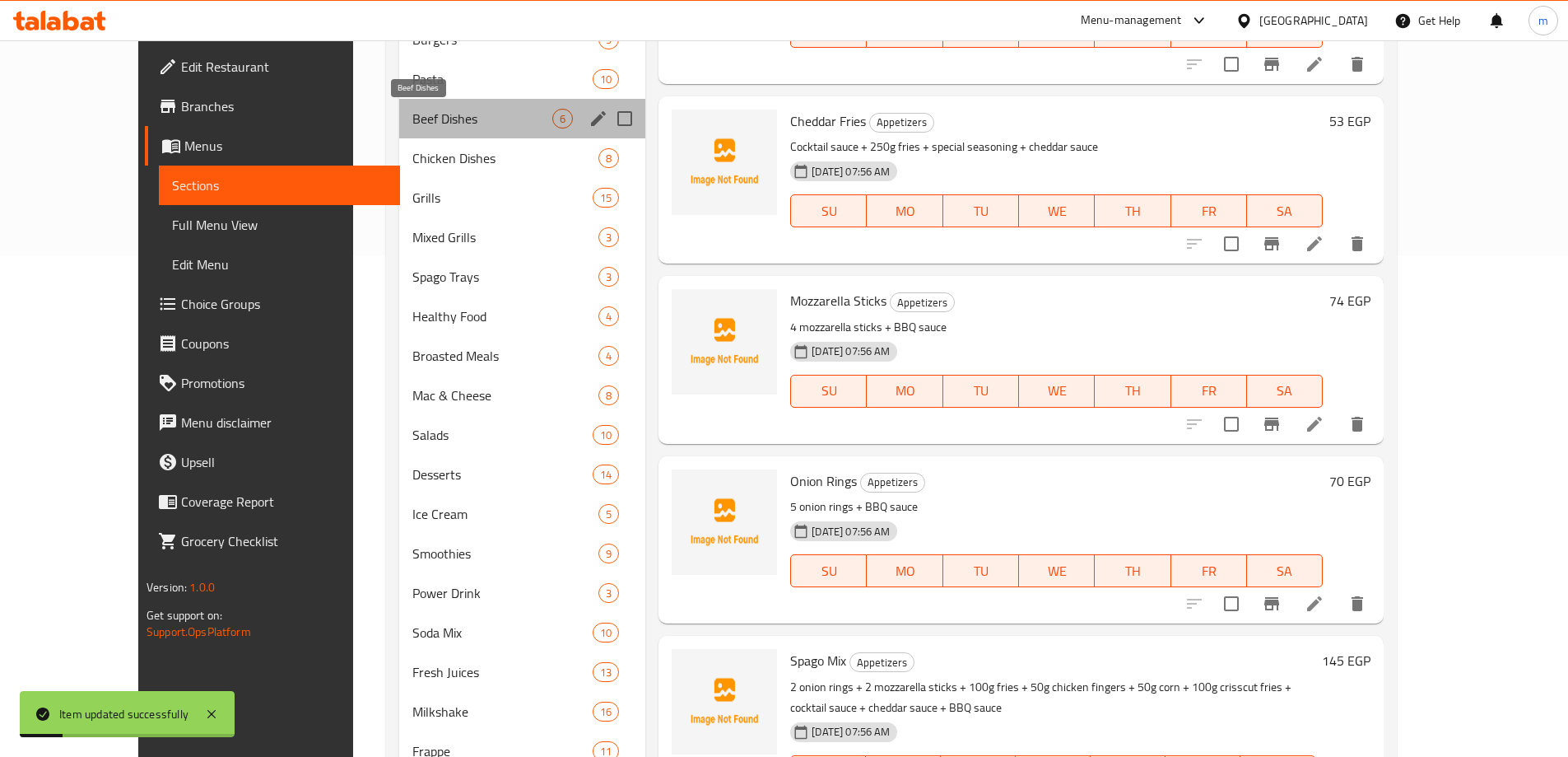
click at [413, 110] on span "Beef Dishes" at bounding box center [482, 118] width 140 height 20
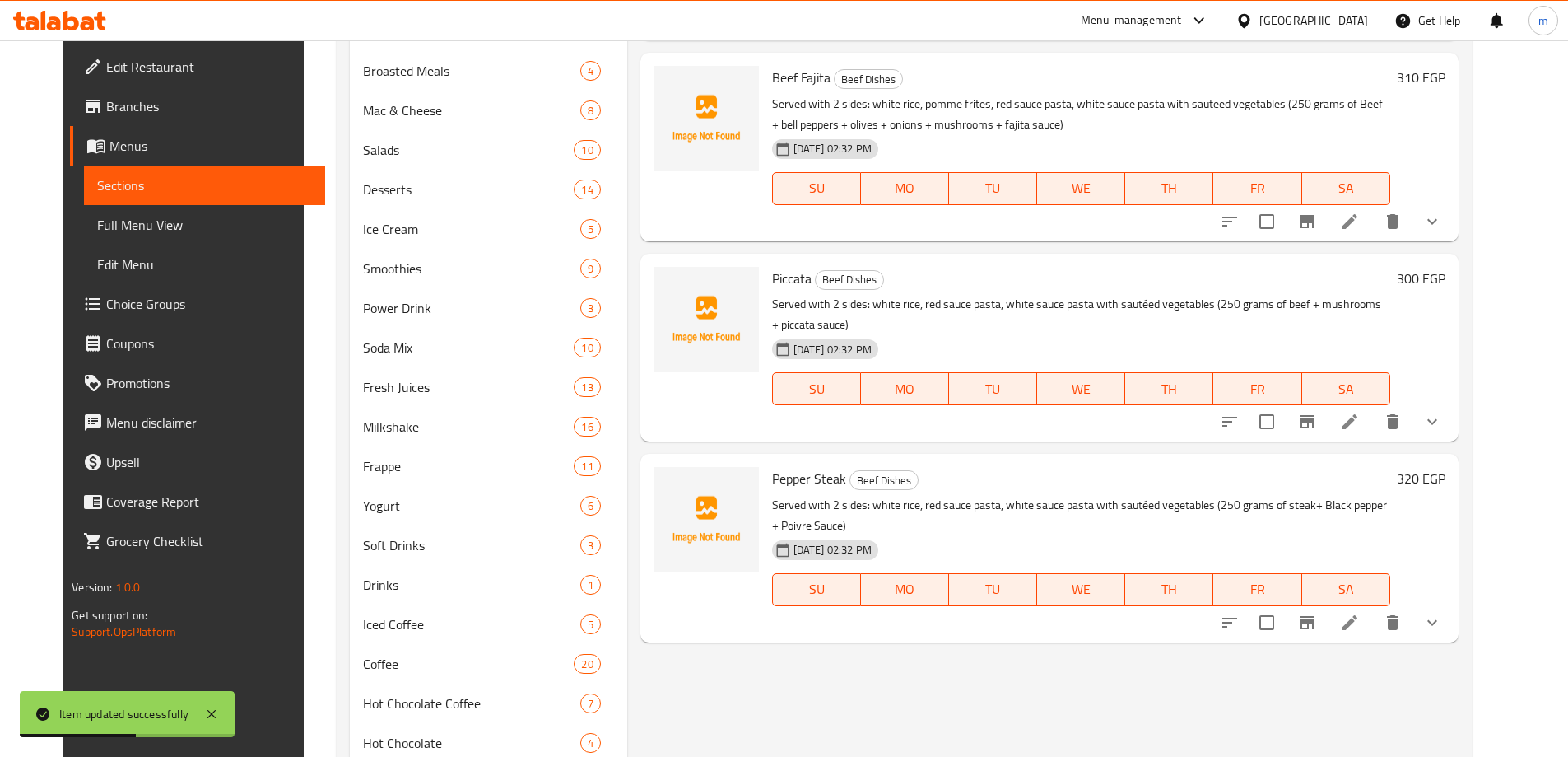
scroll to position [831, 0]
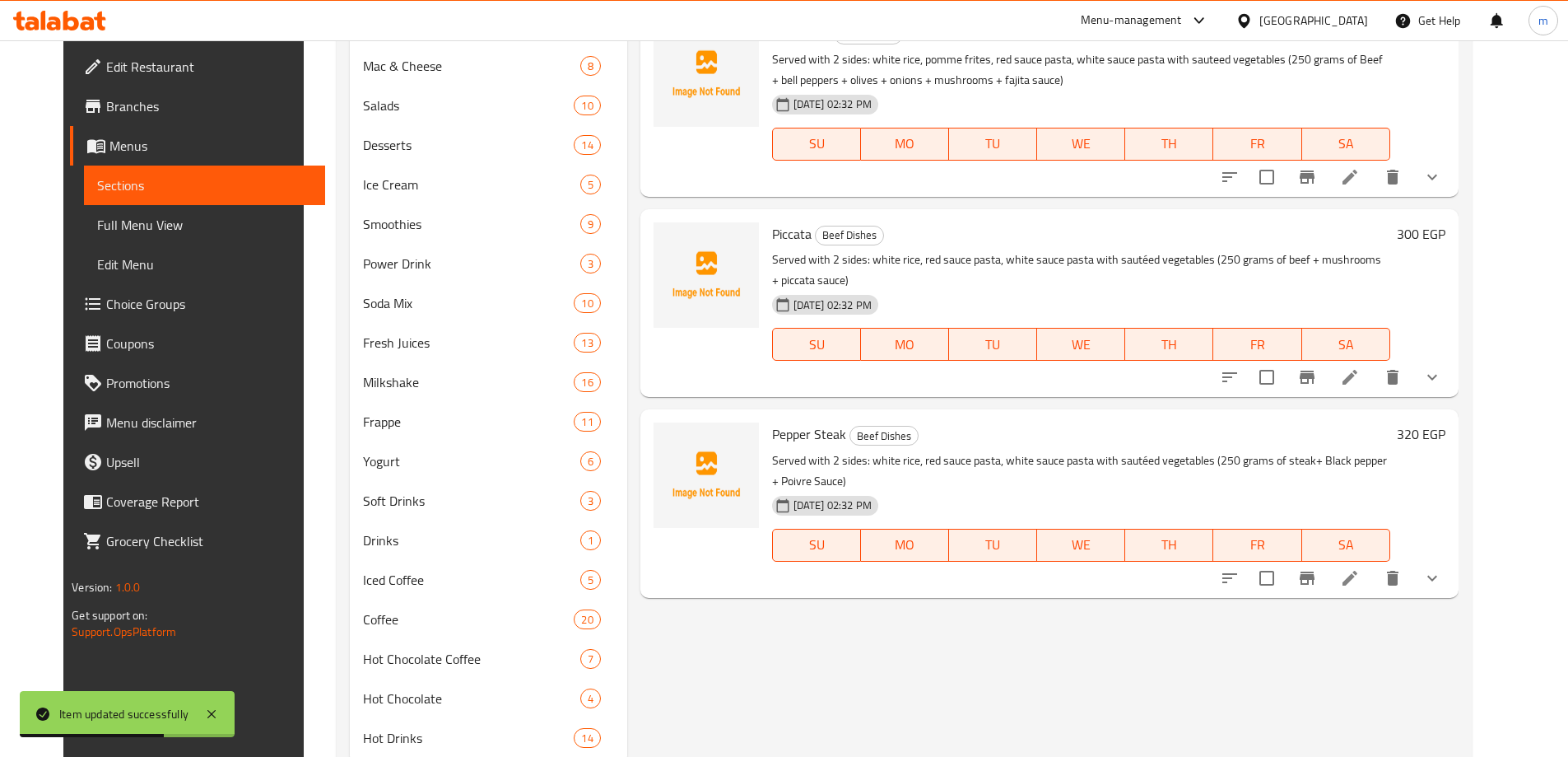
click at [1373, 362] on li at bounding box center [1349, 377] width 46 height 30
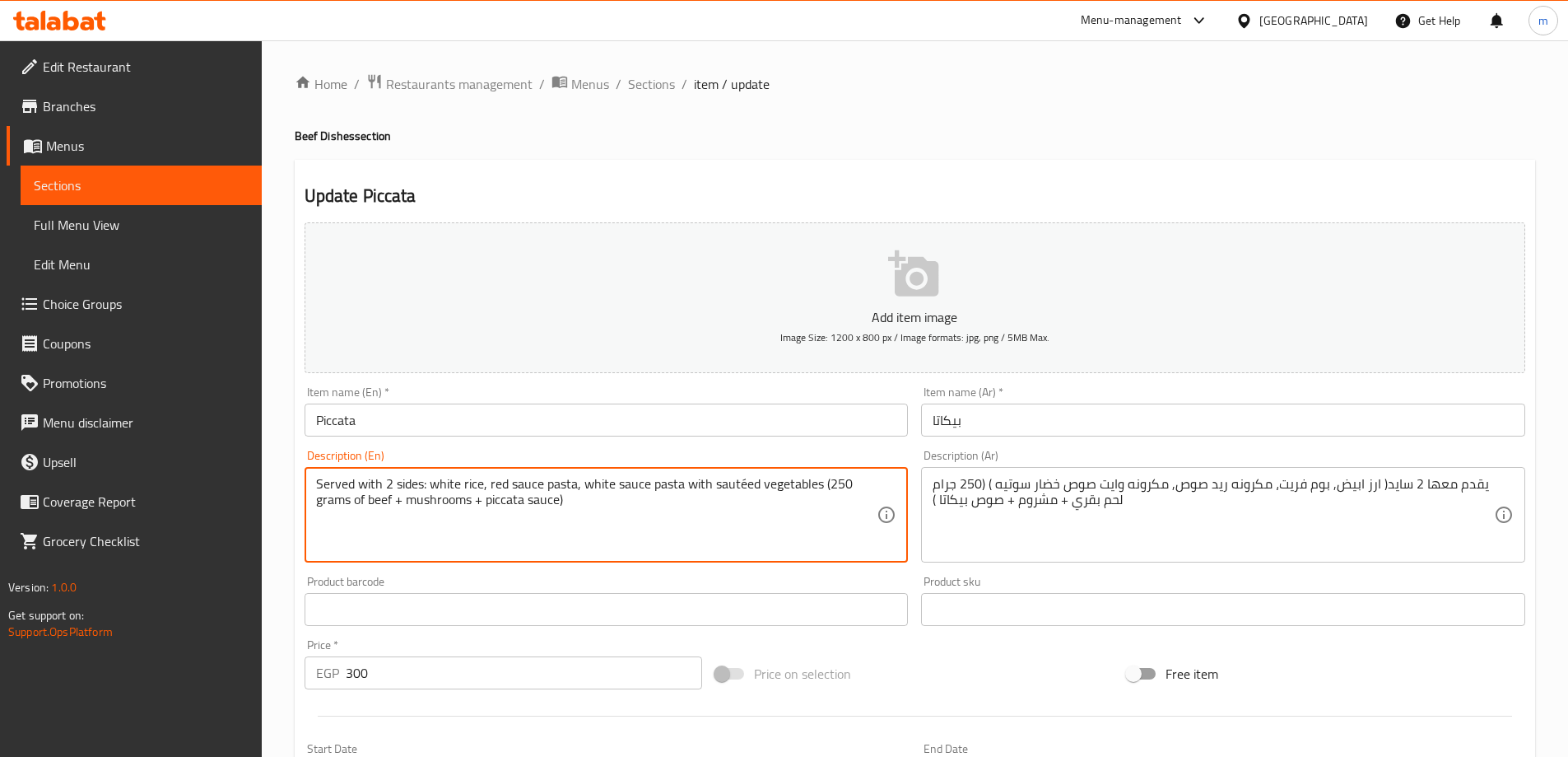
paste textarea "pomme frites"
click at [823, 490] on textarea "Served with 2 sides: white rice, pomme frites, red sauce pasta, white sauce pas…" at bounding box center [597, 515] width 561 height 78
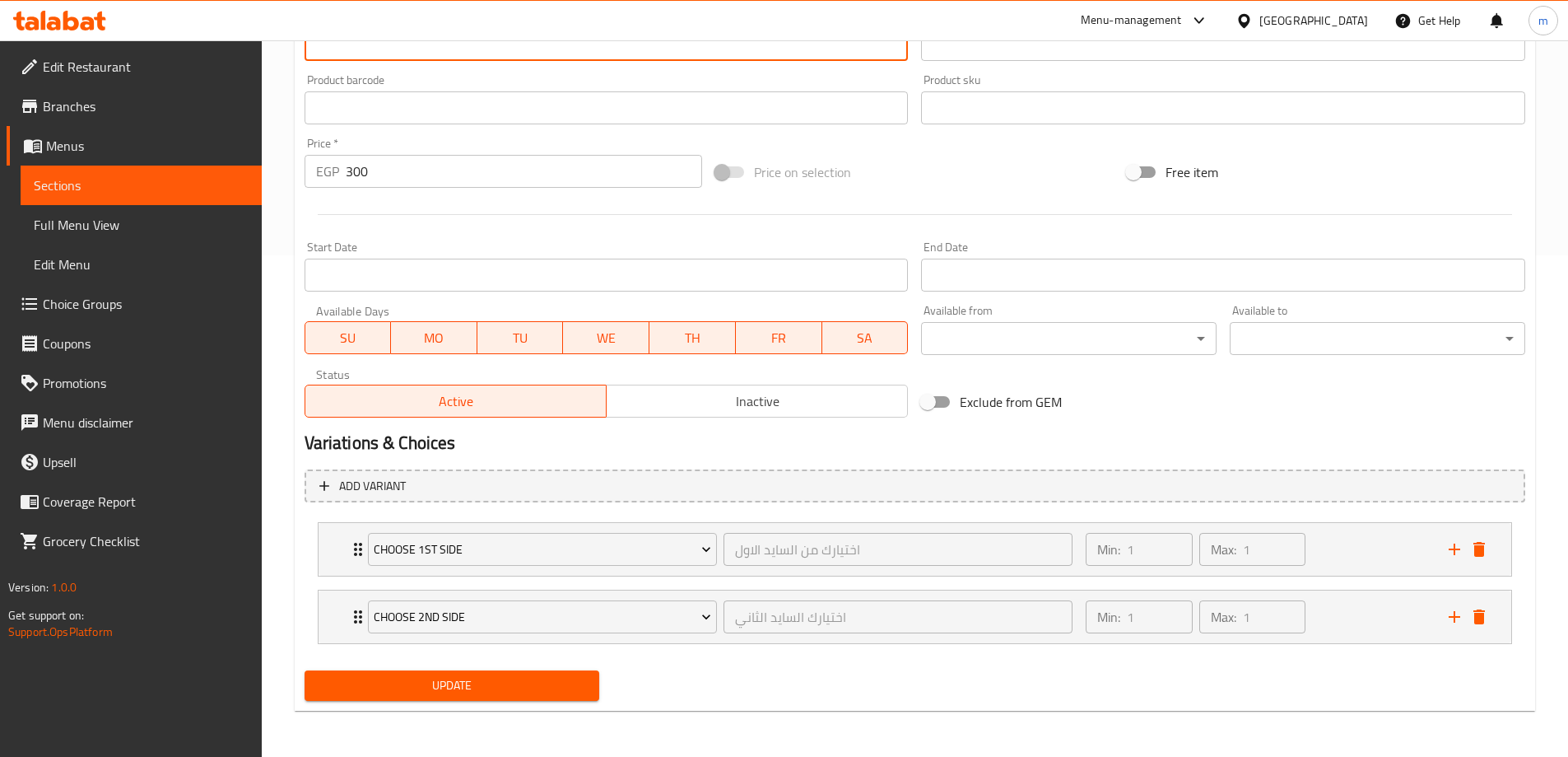
type textarea "Served with 2 sides: white rice, pomme frites, red sauce pasta, white sauce pas…"
click at [430, 673] on button "Update" at bounding box center [453, 685] width 295 height 30
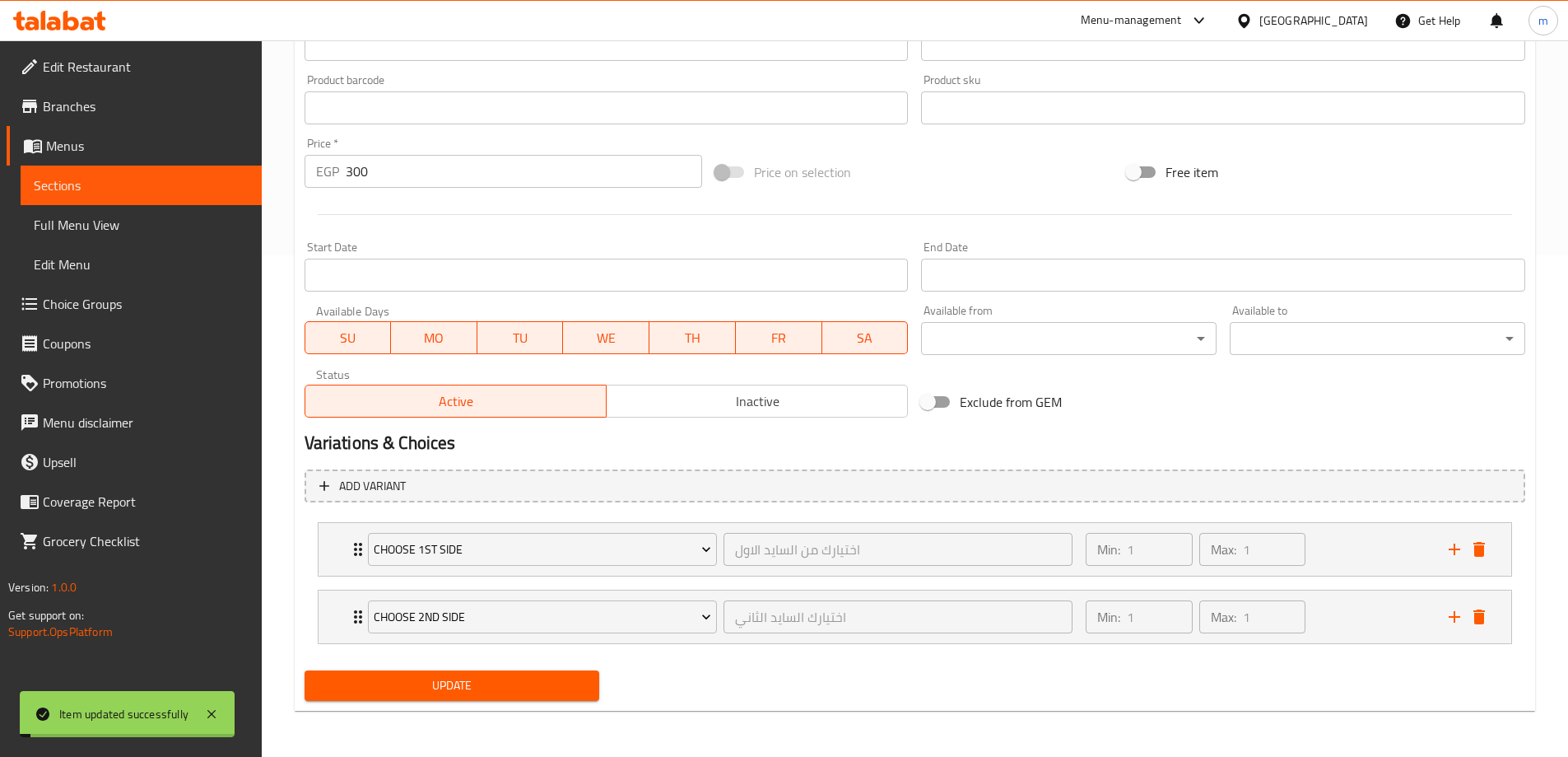
click at [110, 184] on span "Sections" at bounding box center [141, 185] width 215 height 20
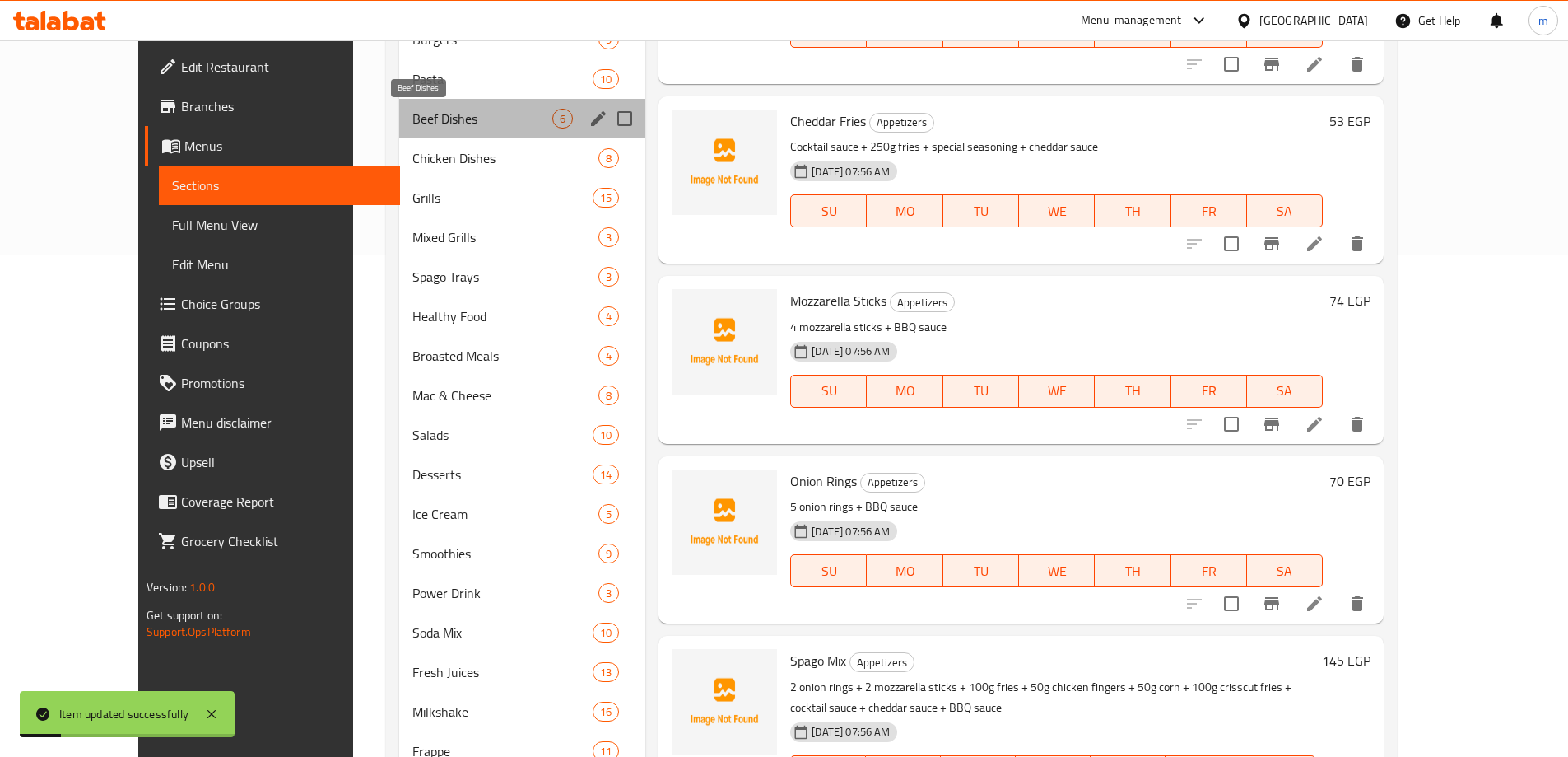
click at [413, 121] on span "Beef Dishes" at bounding box center [482, 118] width 140 height 20
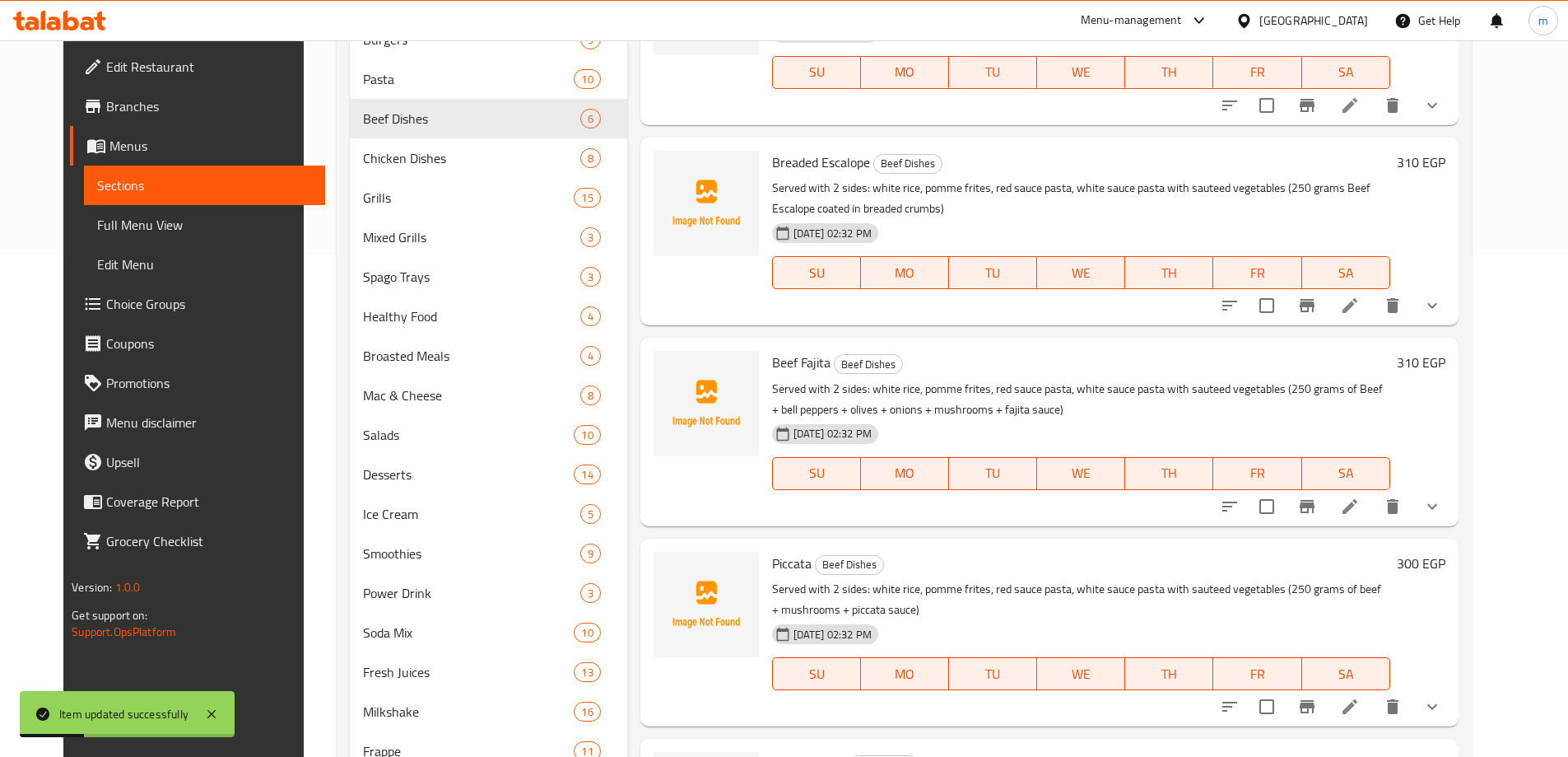
scroll to position [885, 0]
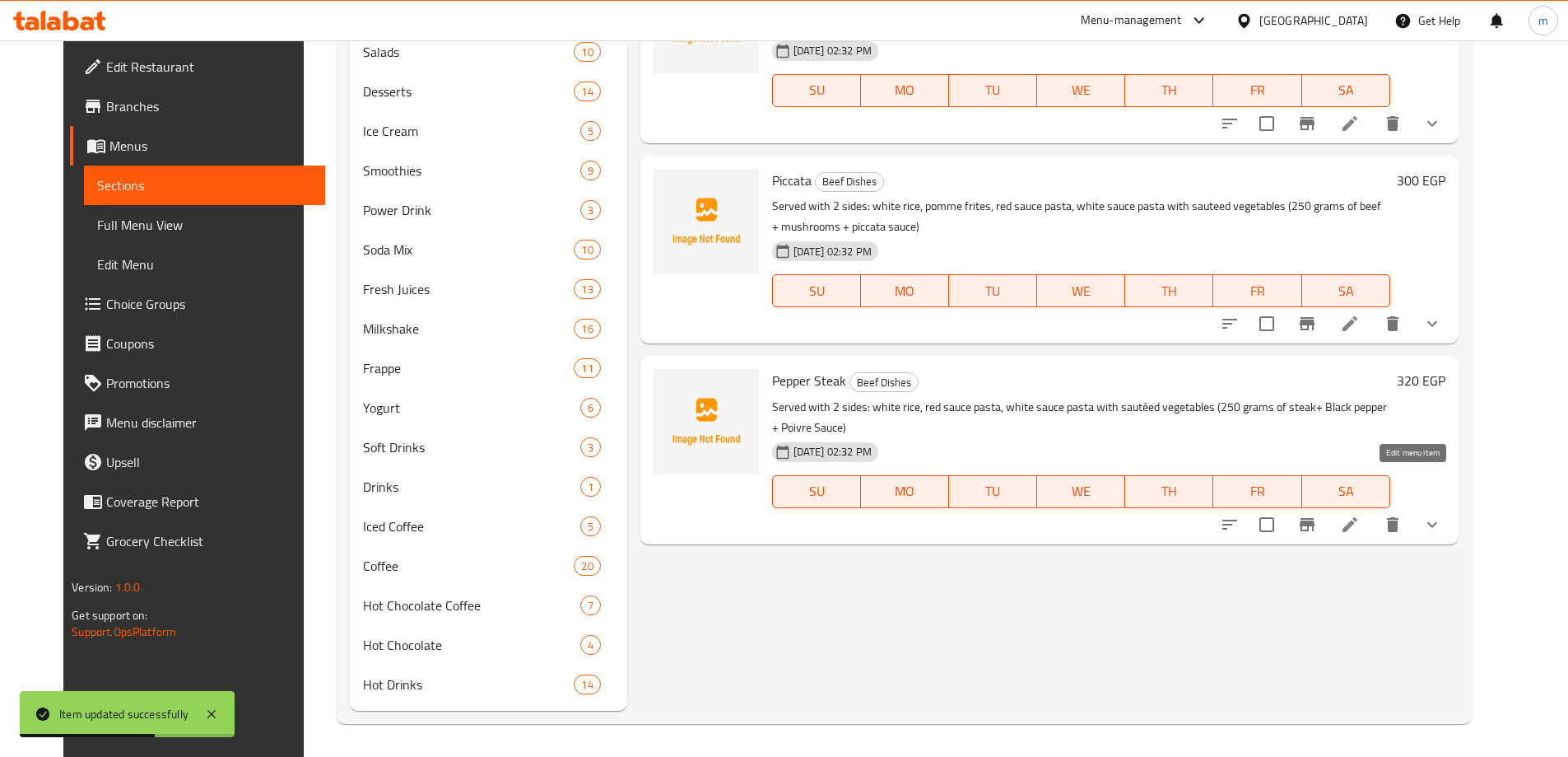
click at [1357, 517] on icon at bounding box center [1349, 524] width 15 height 15
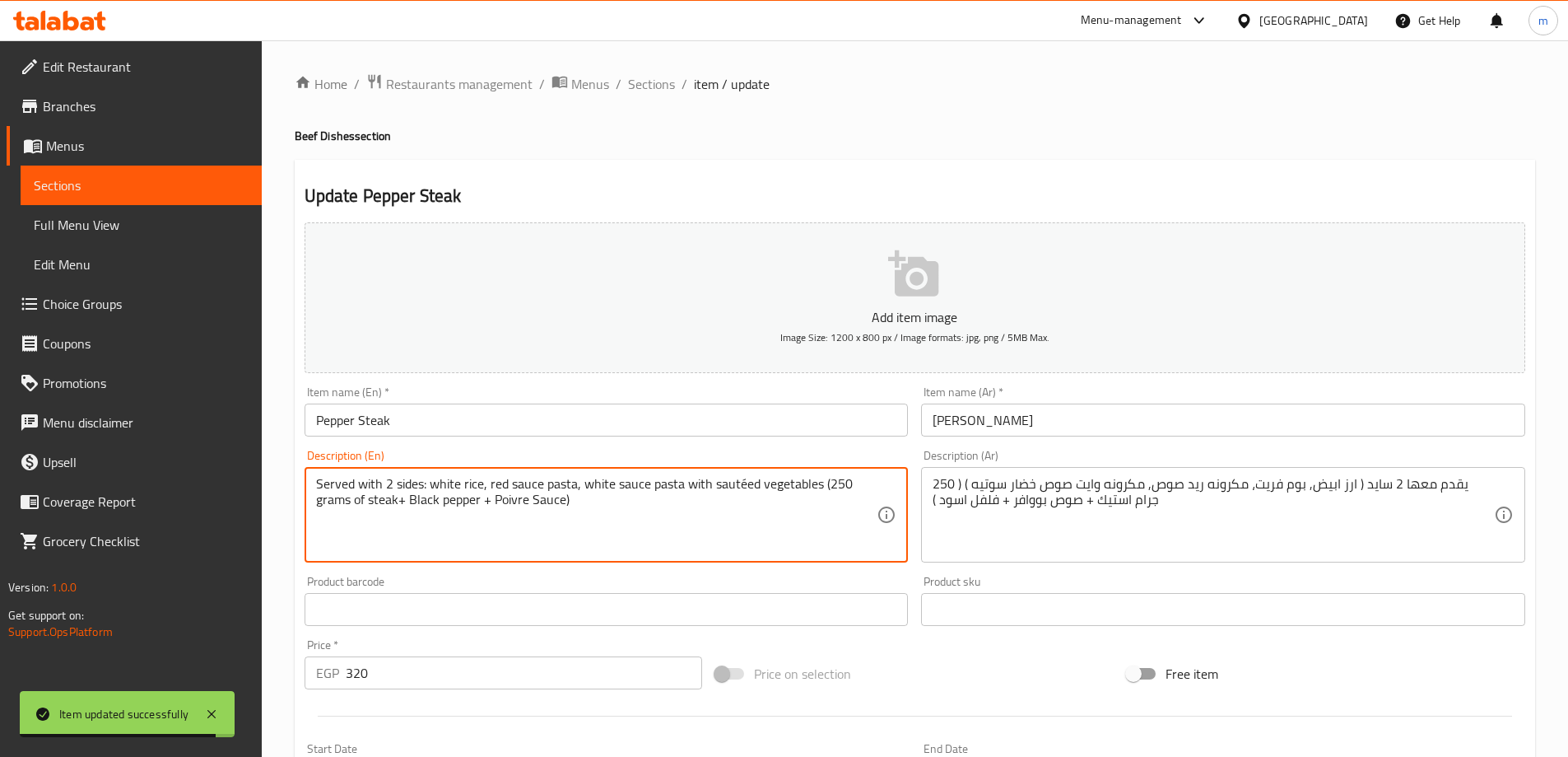
paste textarea "pomme frites"
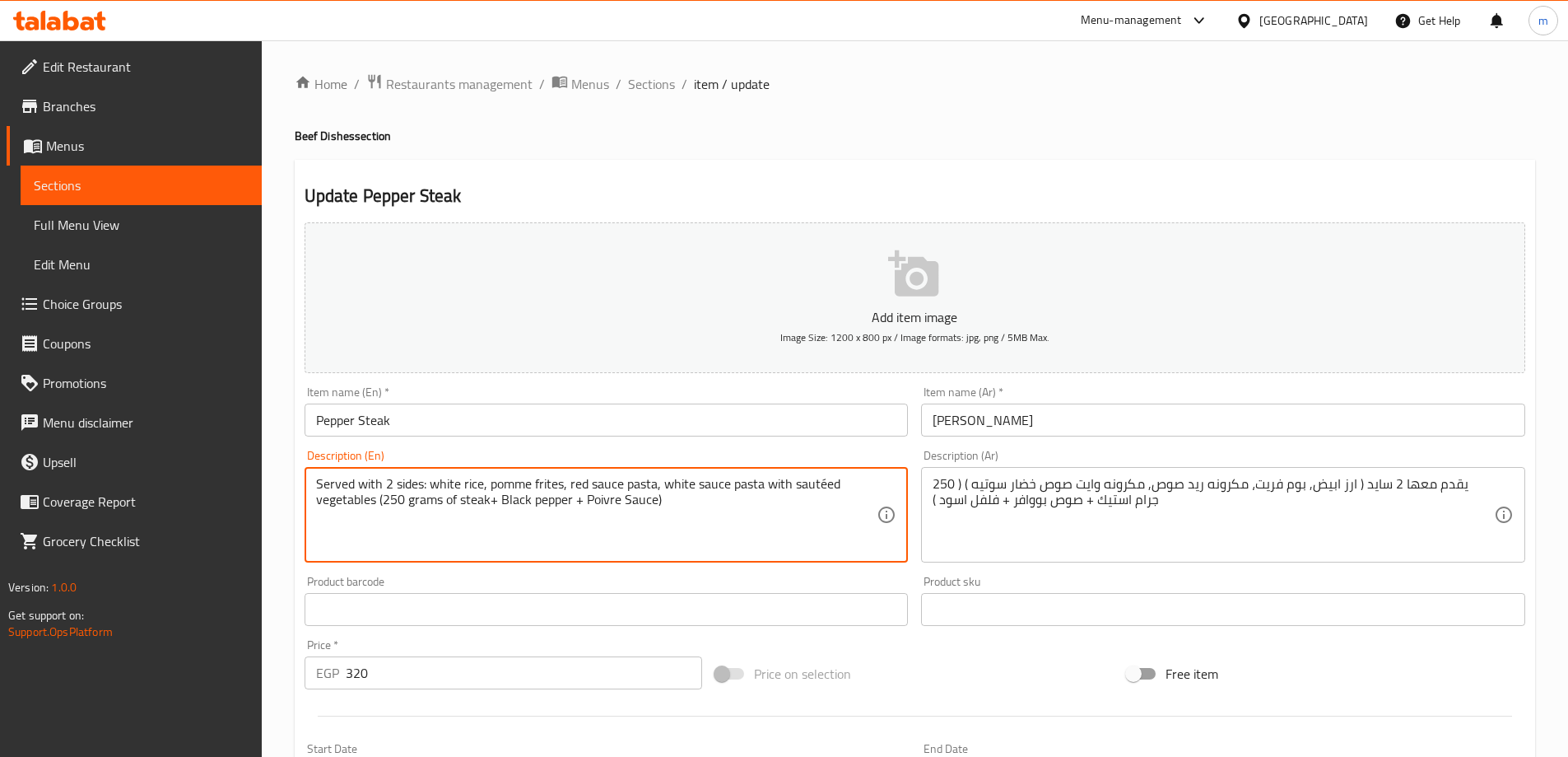
click at [823, 485] on textarea "Served with 2 sides: white rice, pomme frites, red sauce pasta, white sauce pas…" at bounding box center [597, 515] width 561 height 78
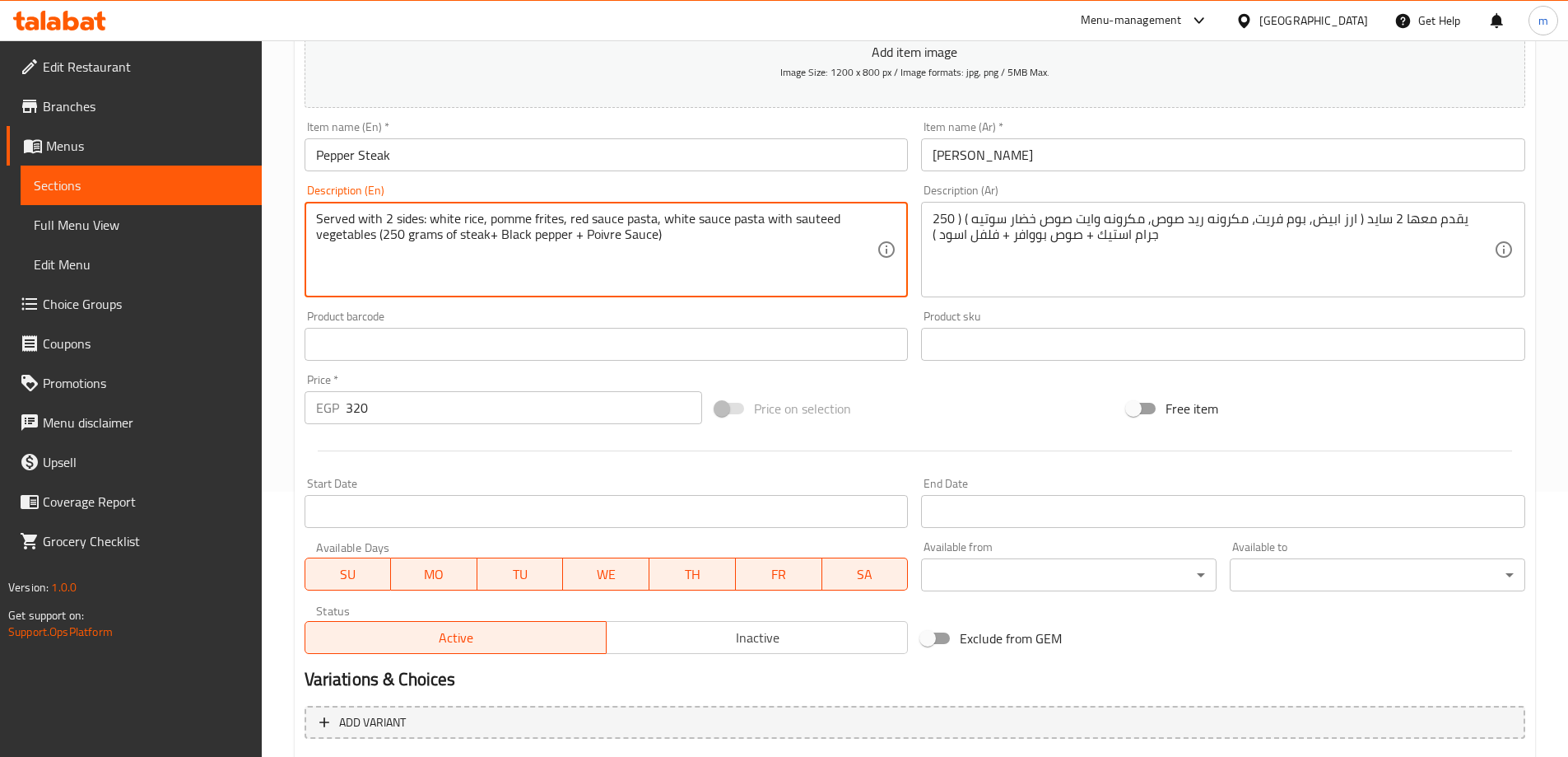
scroll to position [501, 0]
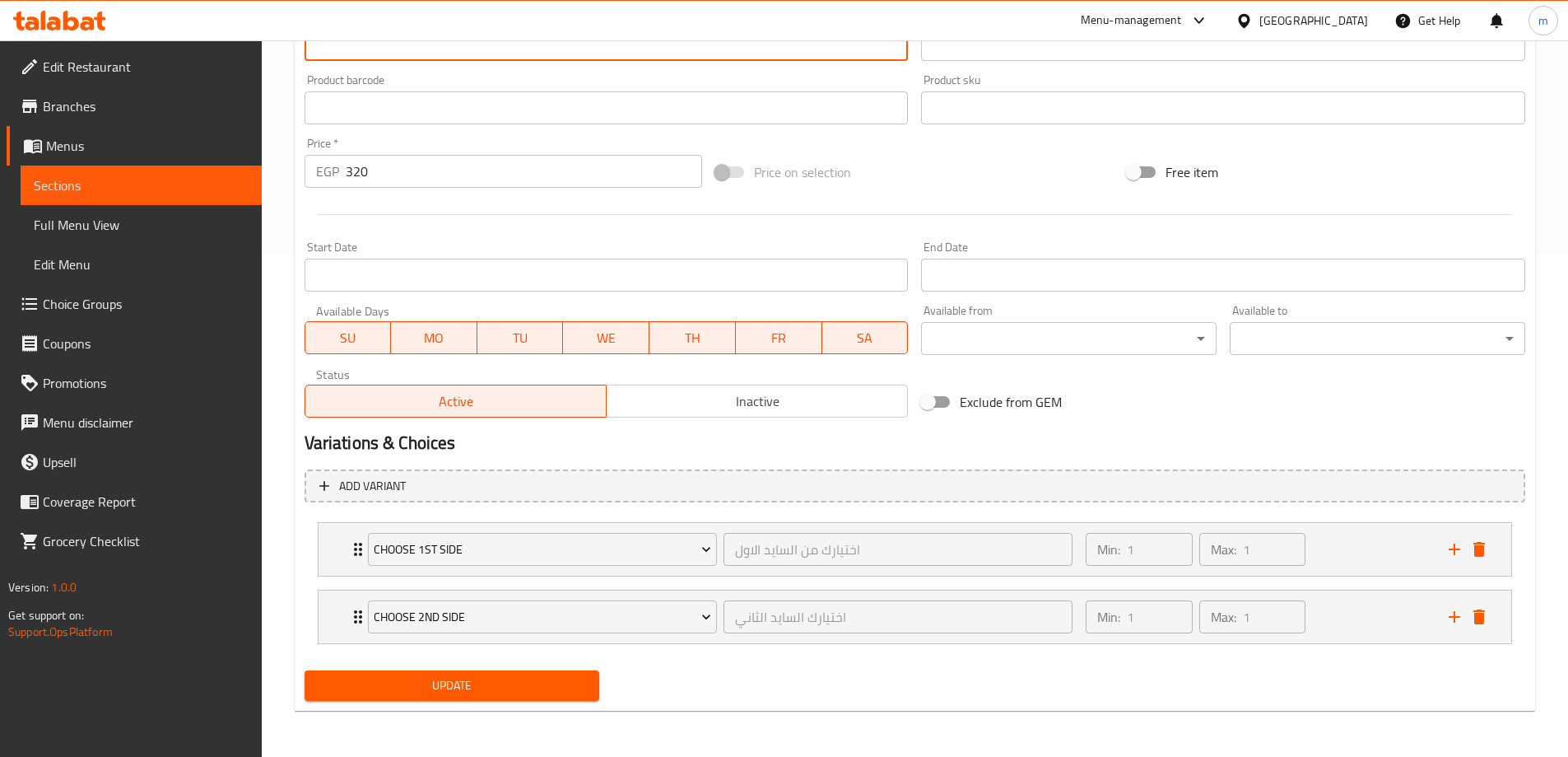
type textarea "Served with 2 sides: white rice, pomme frites, red sauce pasta, white sauce pas…"
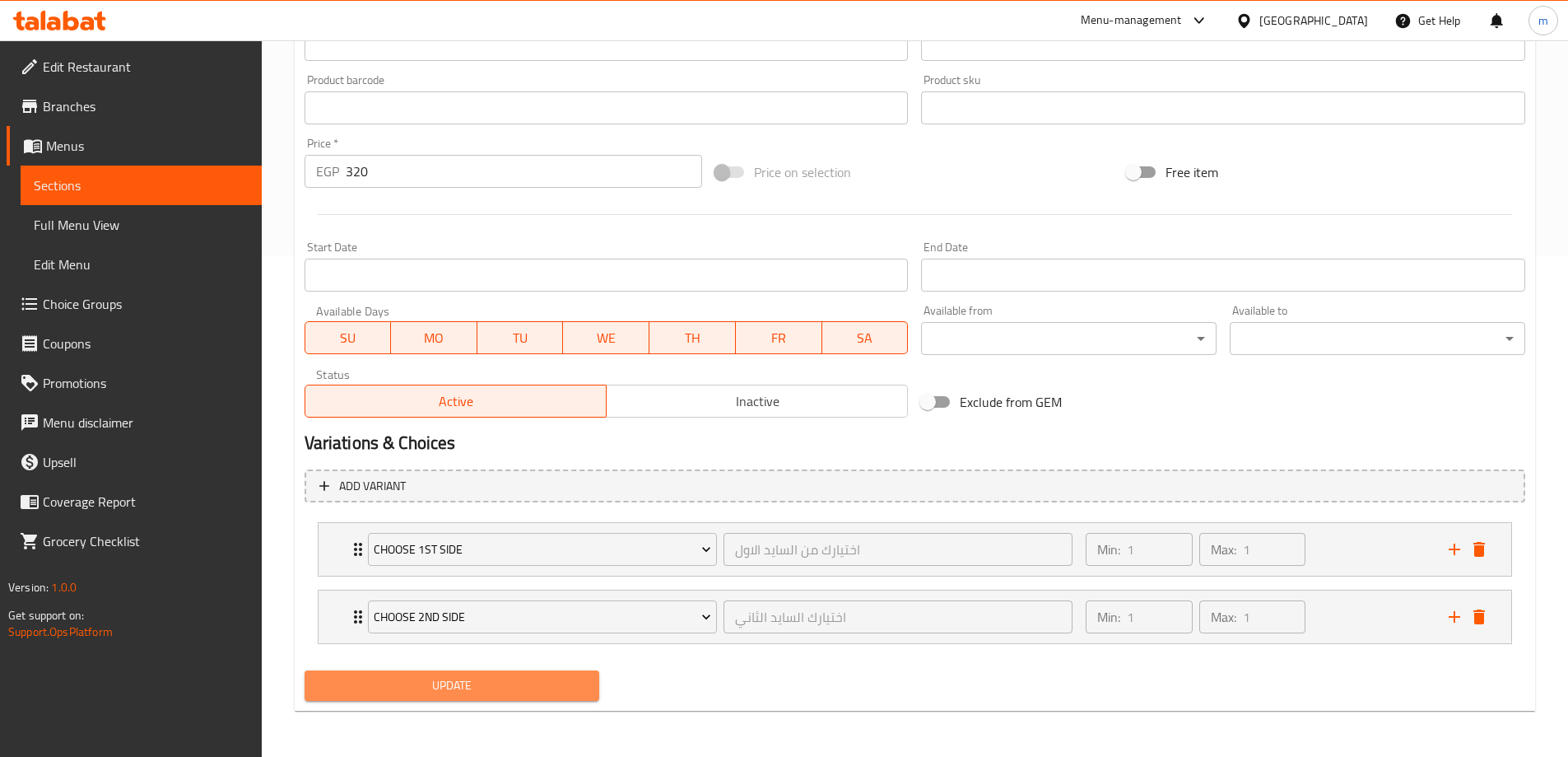
click at [491, 681] on span "Update" at bounding box center [453, 686] width 269 height 21
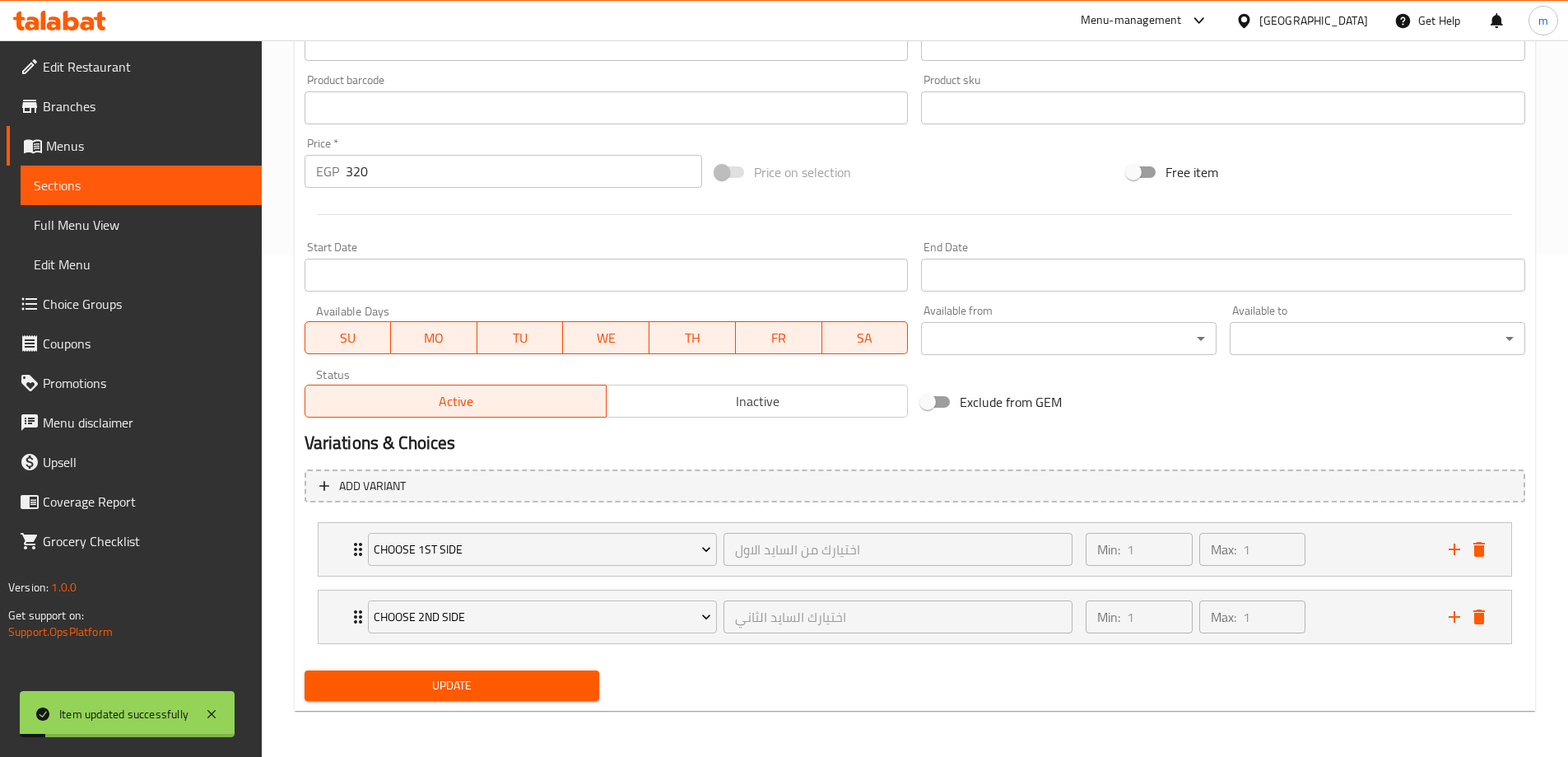
click at [133, 173] on link "Sections" at bounding box center [142, 184] width 241 height 39
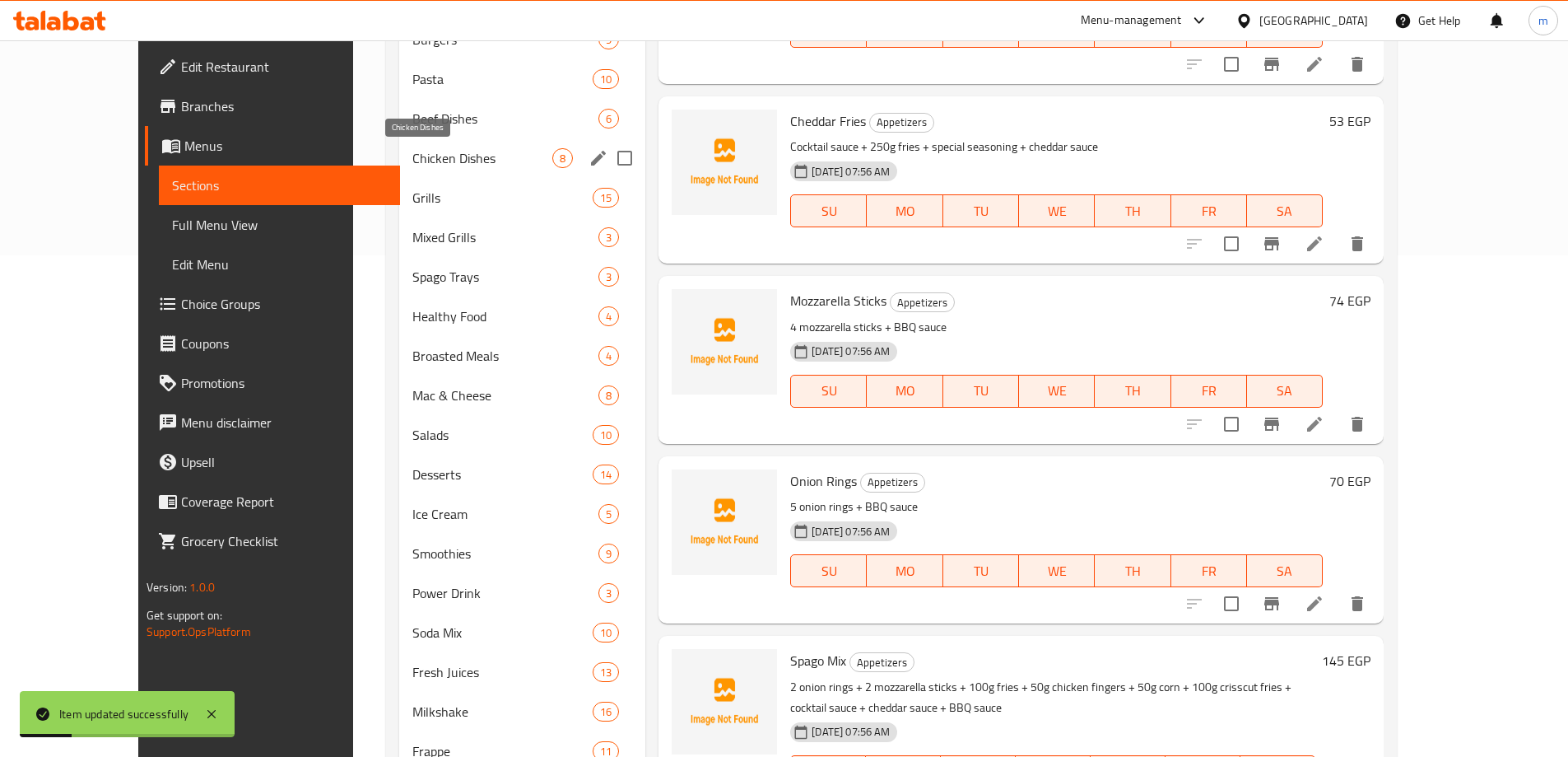
click at [418, 163] on span "Chicken Dishes" at bounding box center [482, 158] width 140 height 20
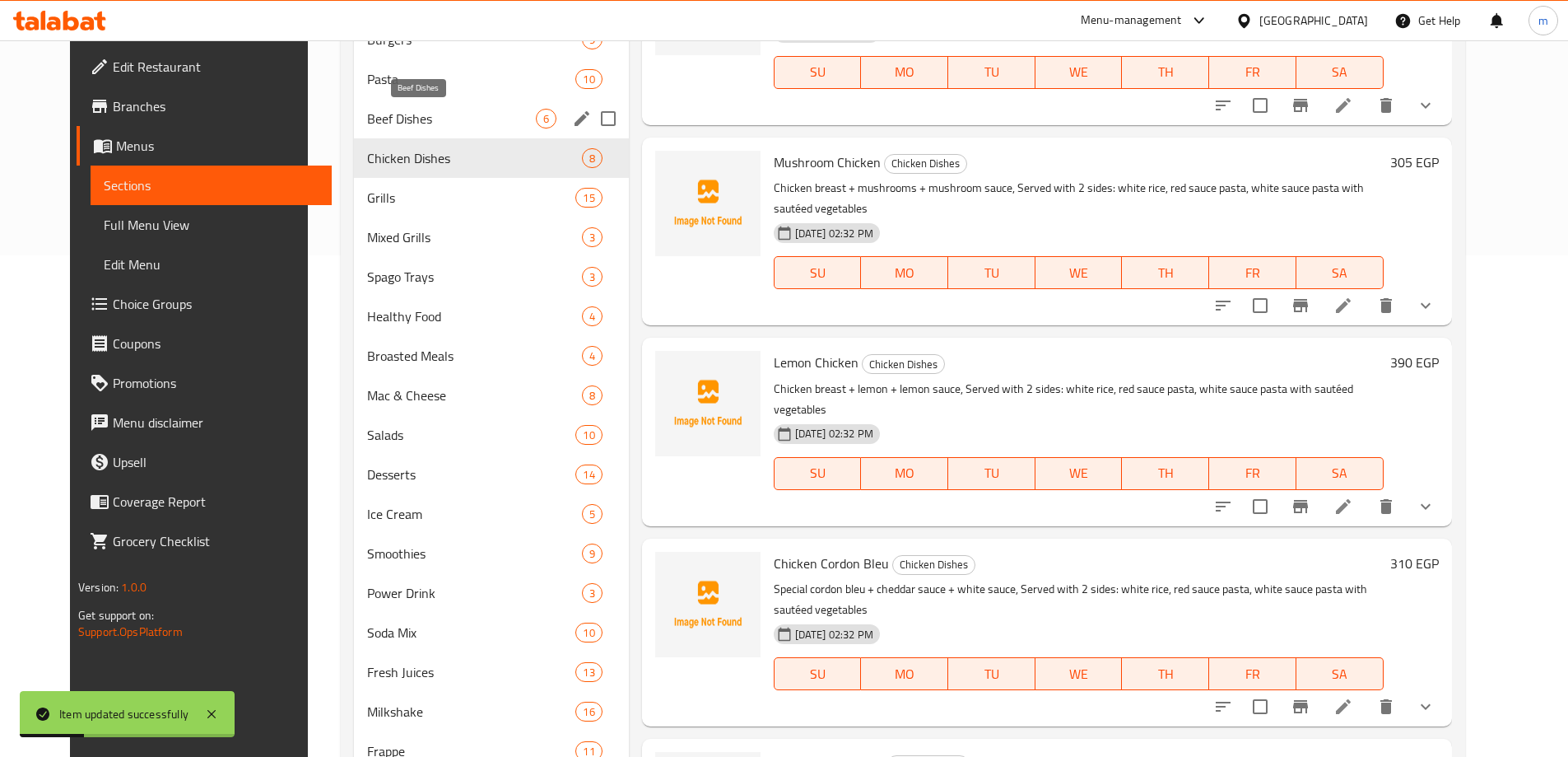
click at [417, 118] on span "Beef Dishes" at bounding box center [451, 118] width 168 height 20
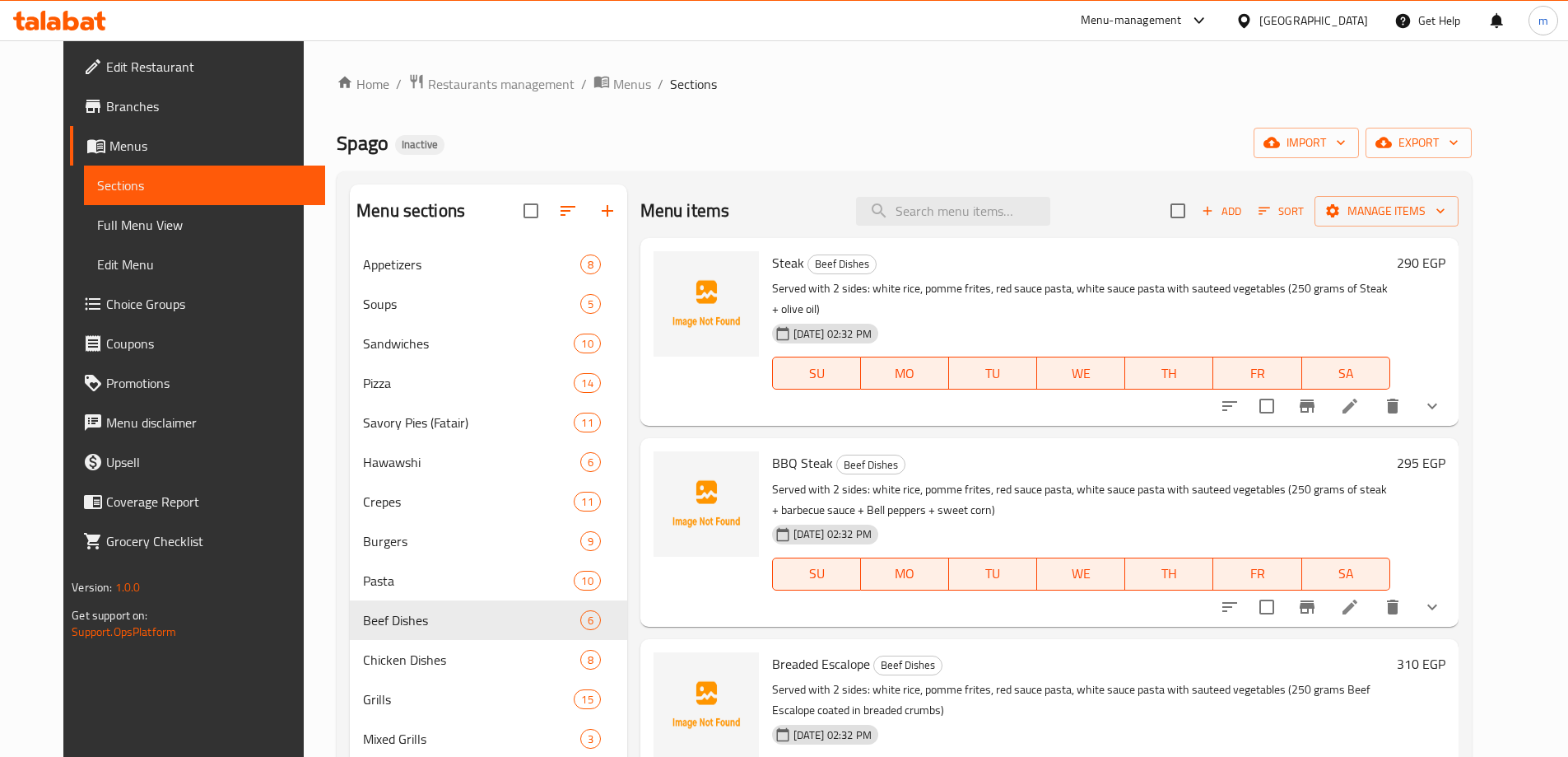
click at [1373, 391] on li at bounding box center [1349, 406] width 46 height 30
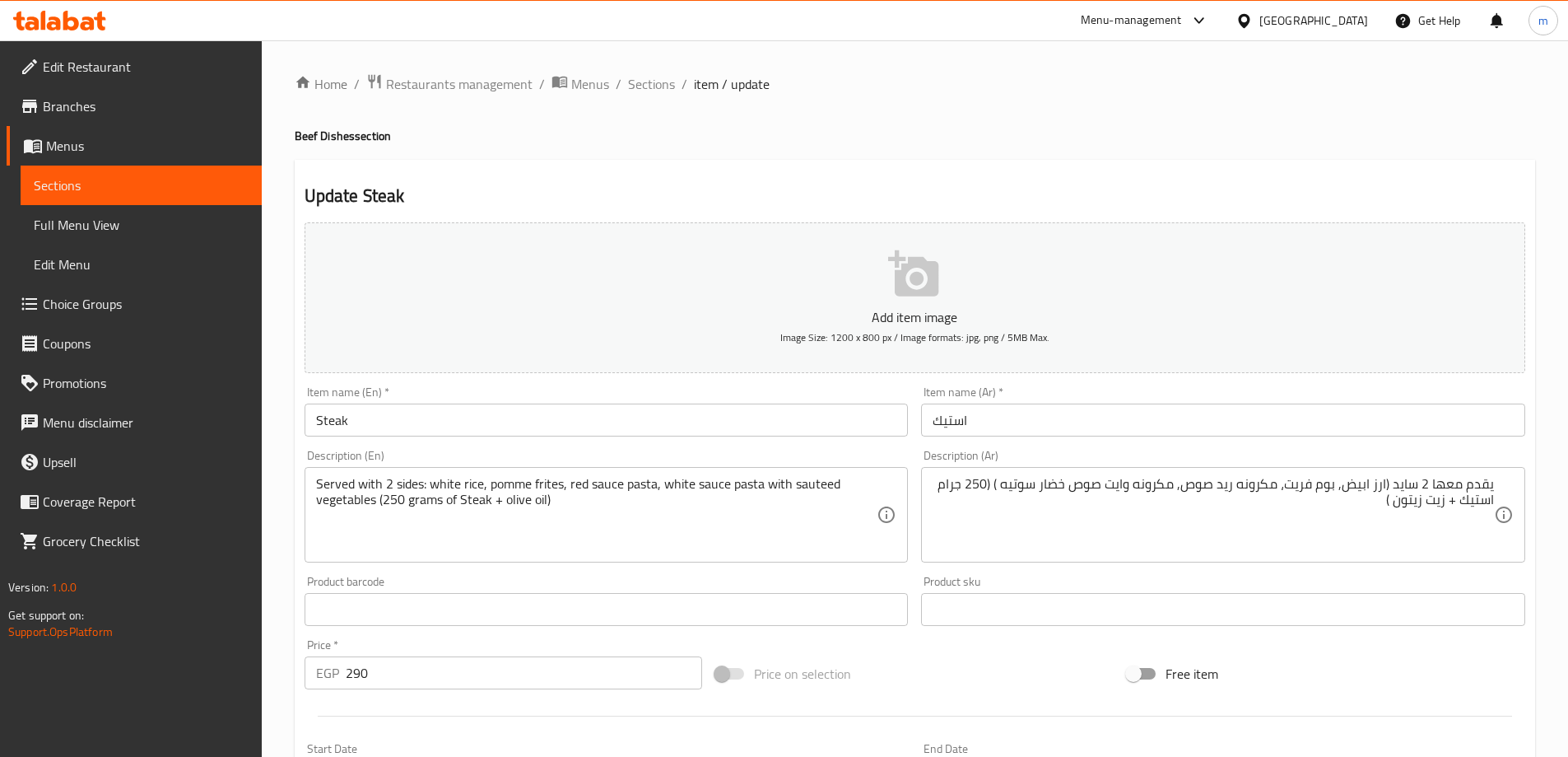
click at [619, 188] on h2 "Update Steak" at bounding box center [915, 196] width 1221 height 24
click at [69, 189] on span "Sections" at bounding box center [141, 185] width 215 height 20
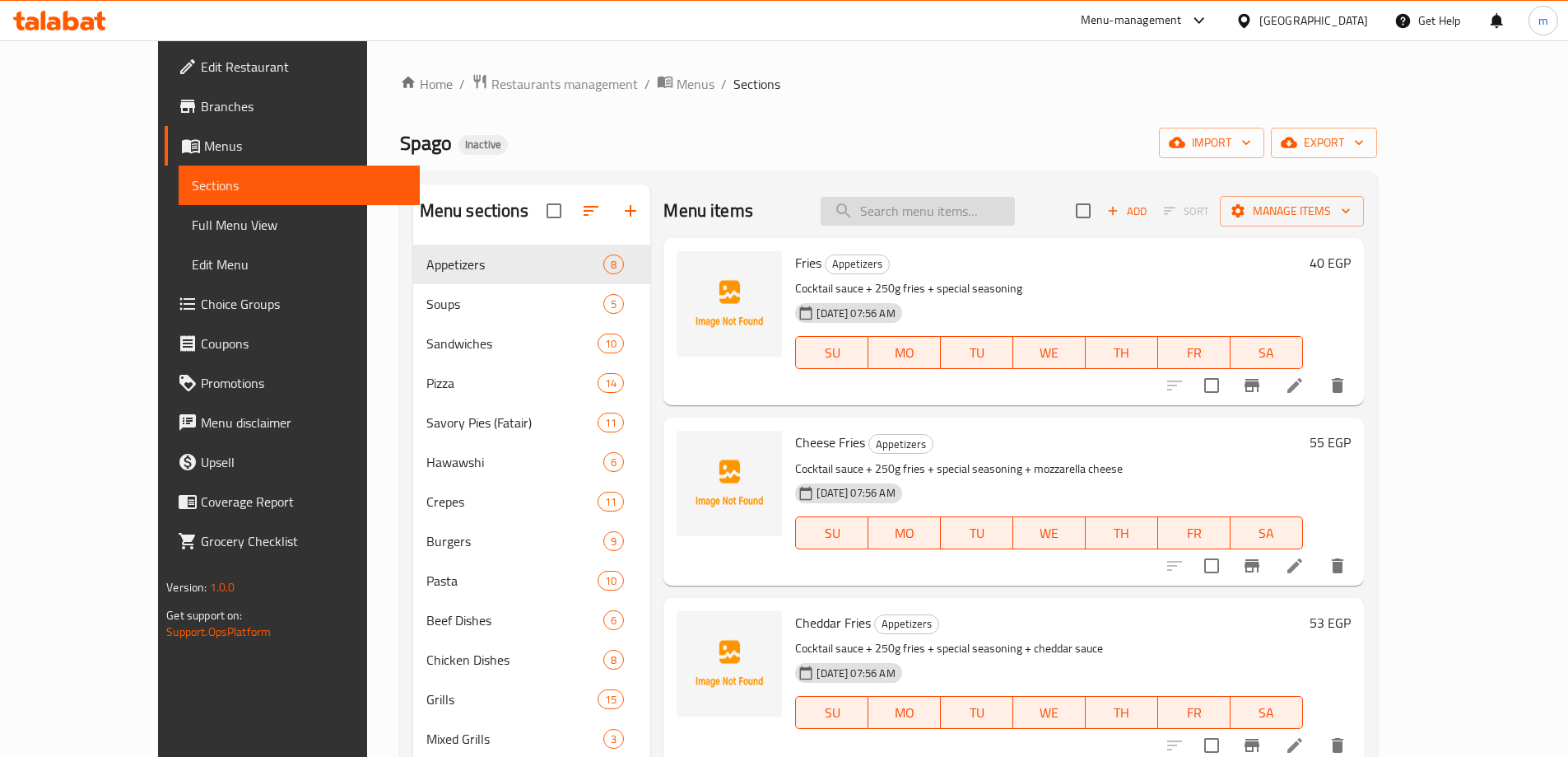
click at [955, 216] on input "search" at bounding box center [918, 210] width 195 height 29
paste input "Pepper Steak"
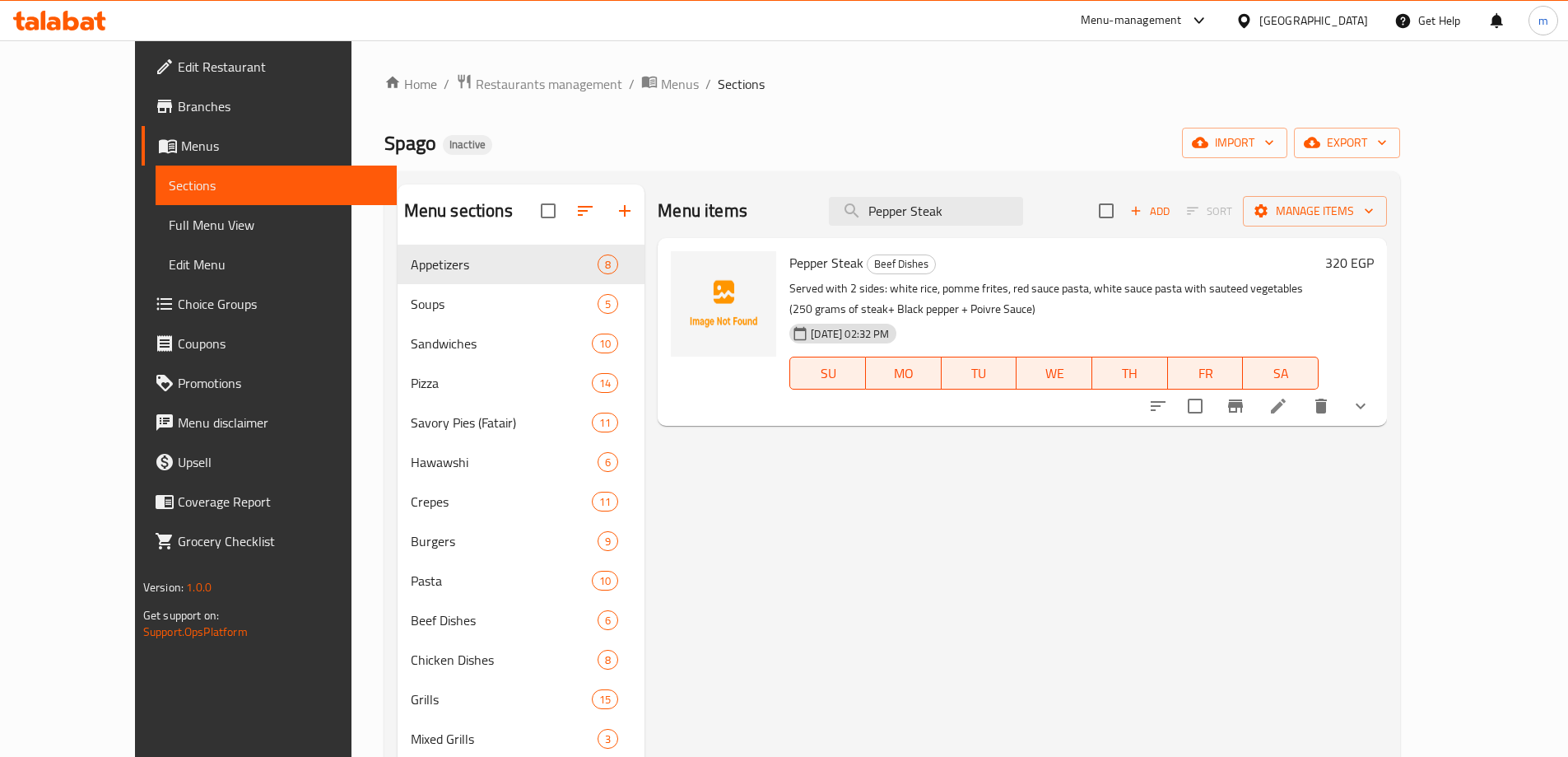
type input "Pepper Steak"
click at [1301, 409] on li at bounding box center [1278, 406] width 46 height 30
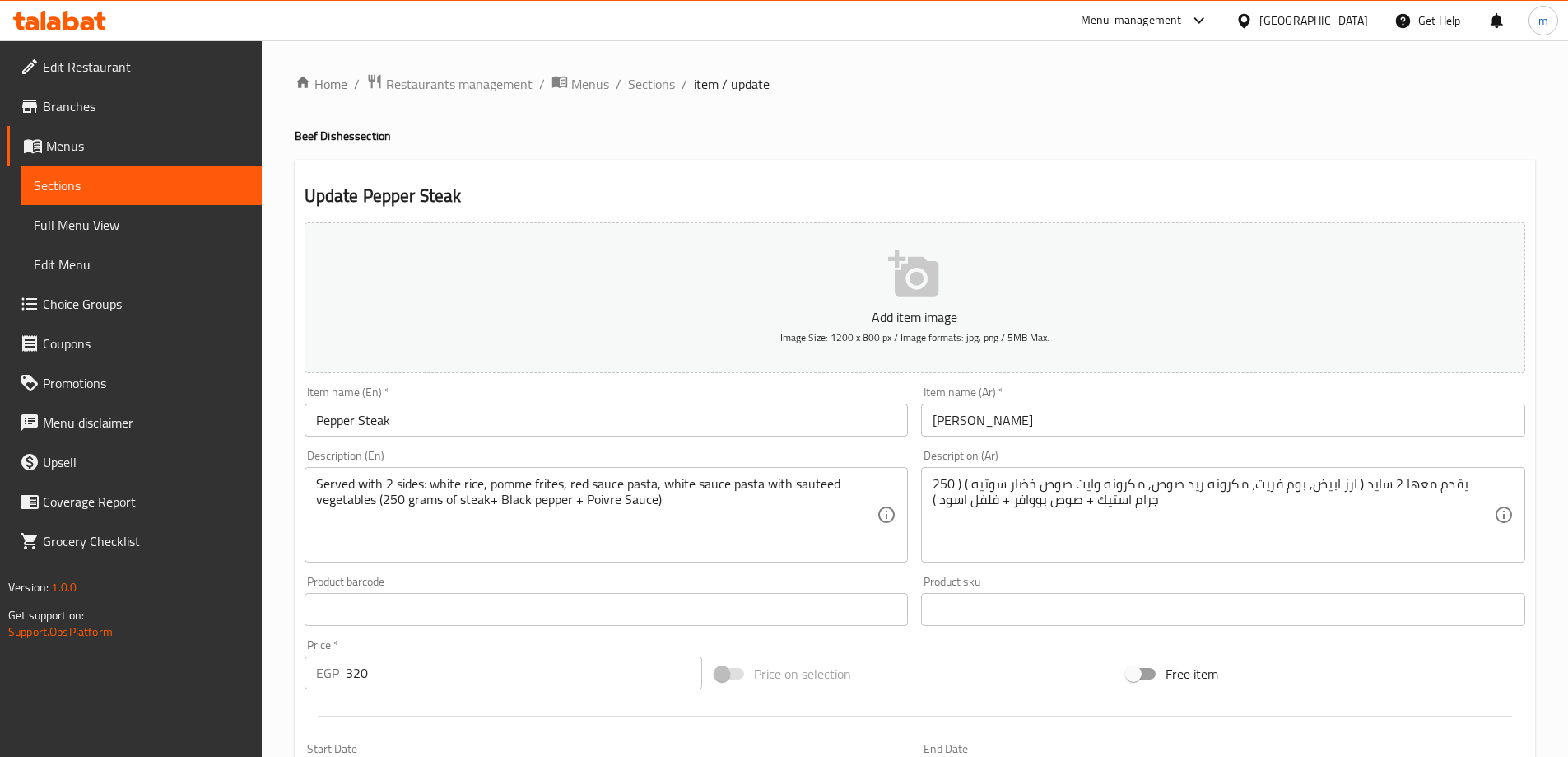
click at [1047, 427] on input "استيك بووافر" at bounding box center [1222, 420] width 604 height 33
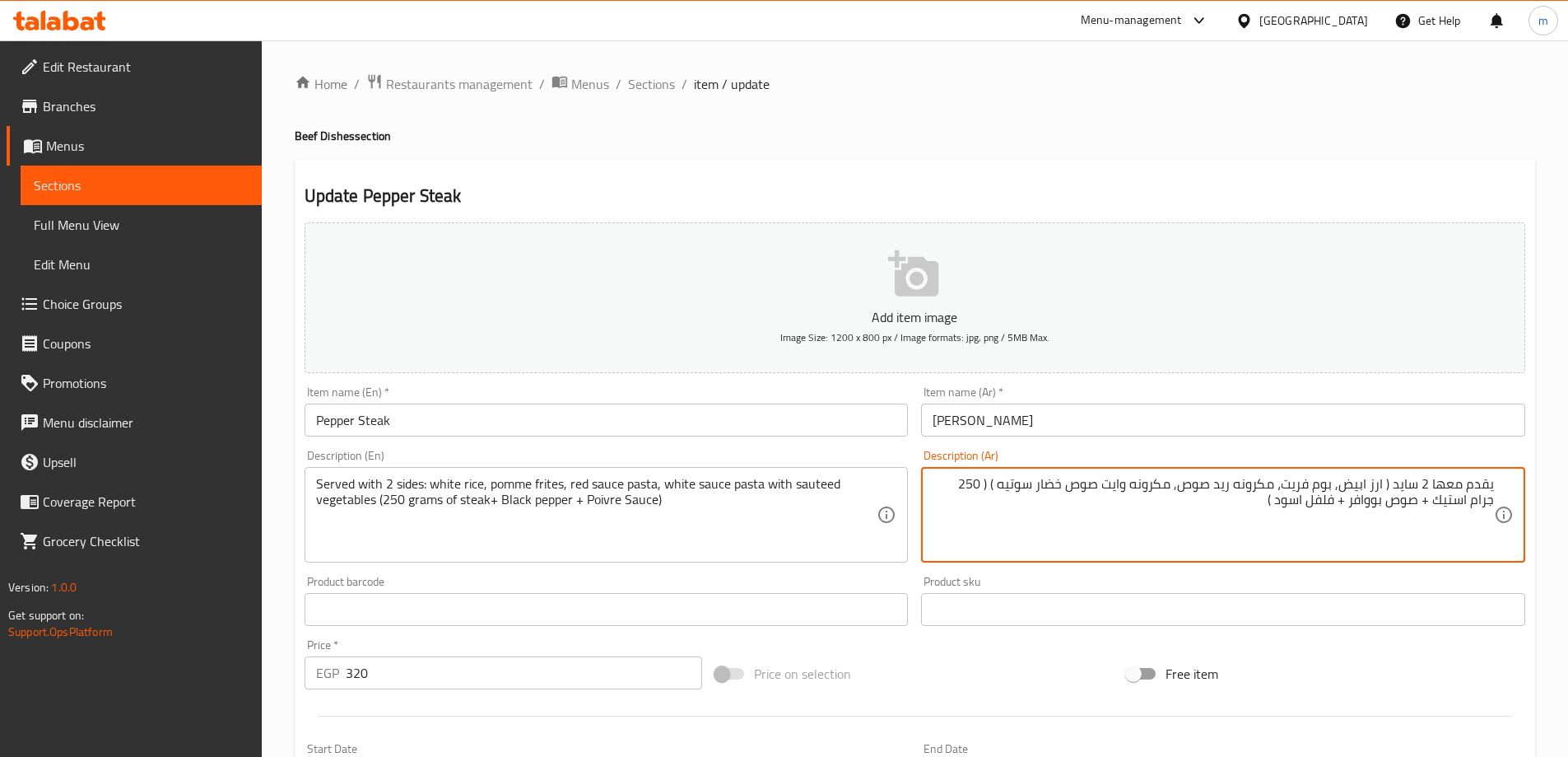
click at [1021, 411] on input "استيك بووافر" at bounding box center [1222, 420] width 604 height 33
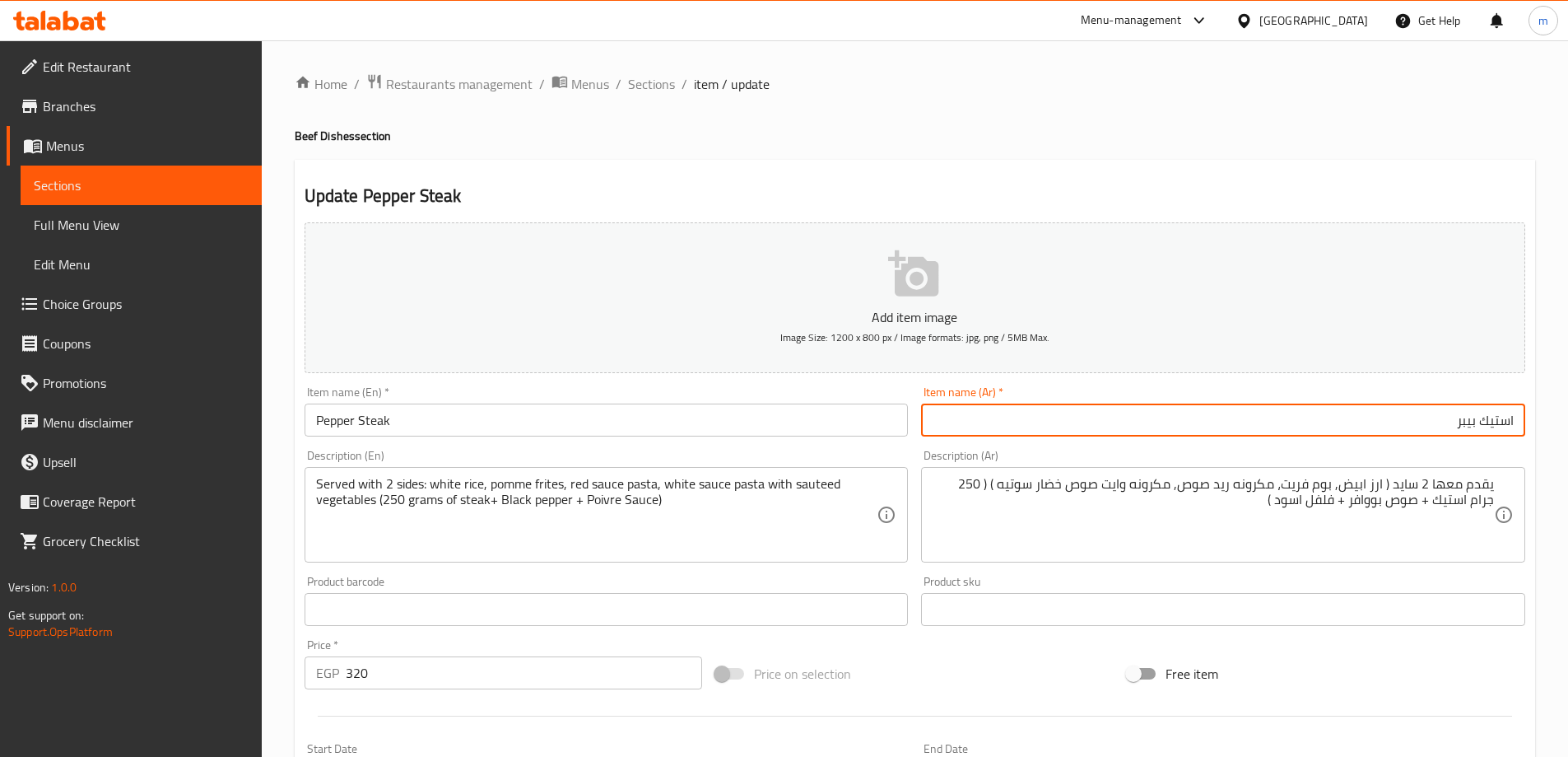
type input "استيك بيبر"
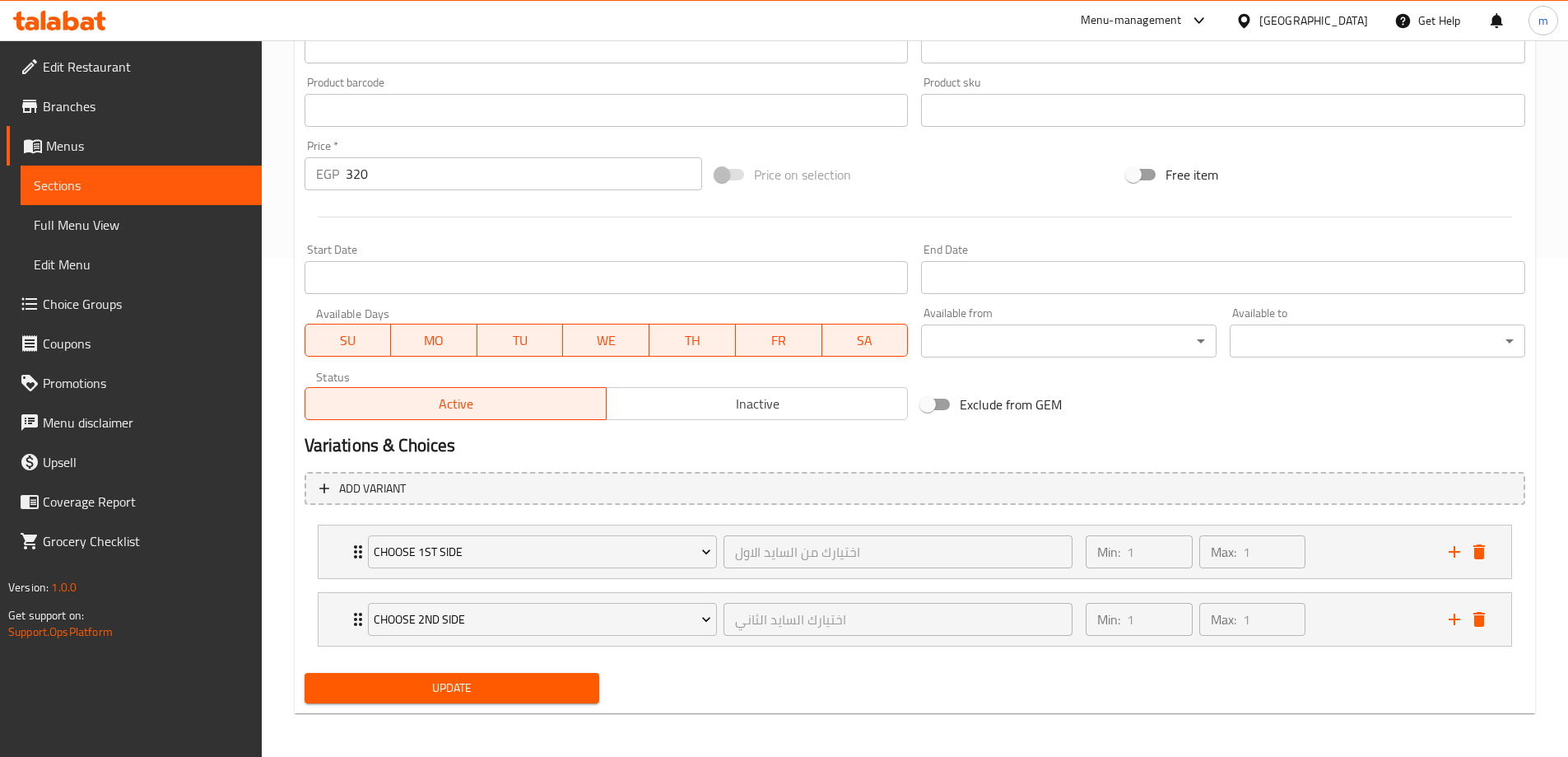
scroll to position [501, 0]
click at [515, 679] on span "Update" at bounding box center [453, 686] width 269 height 21
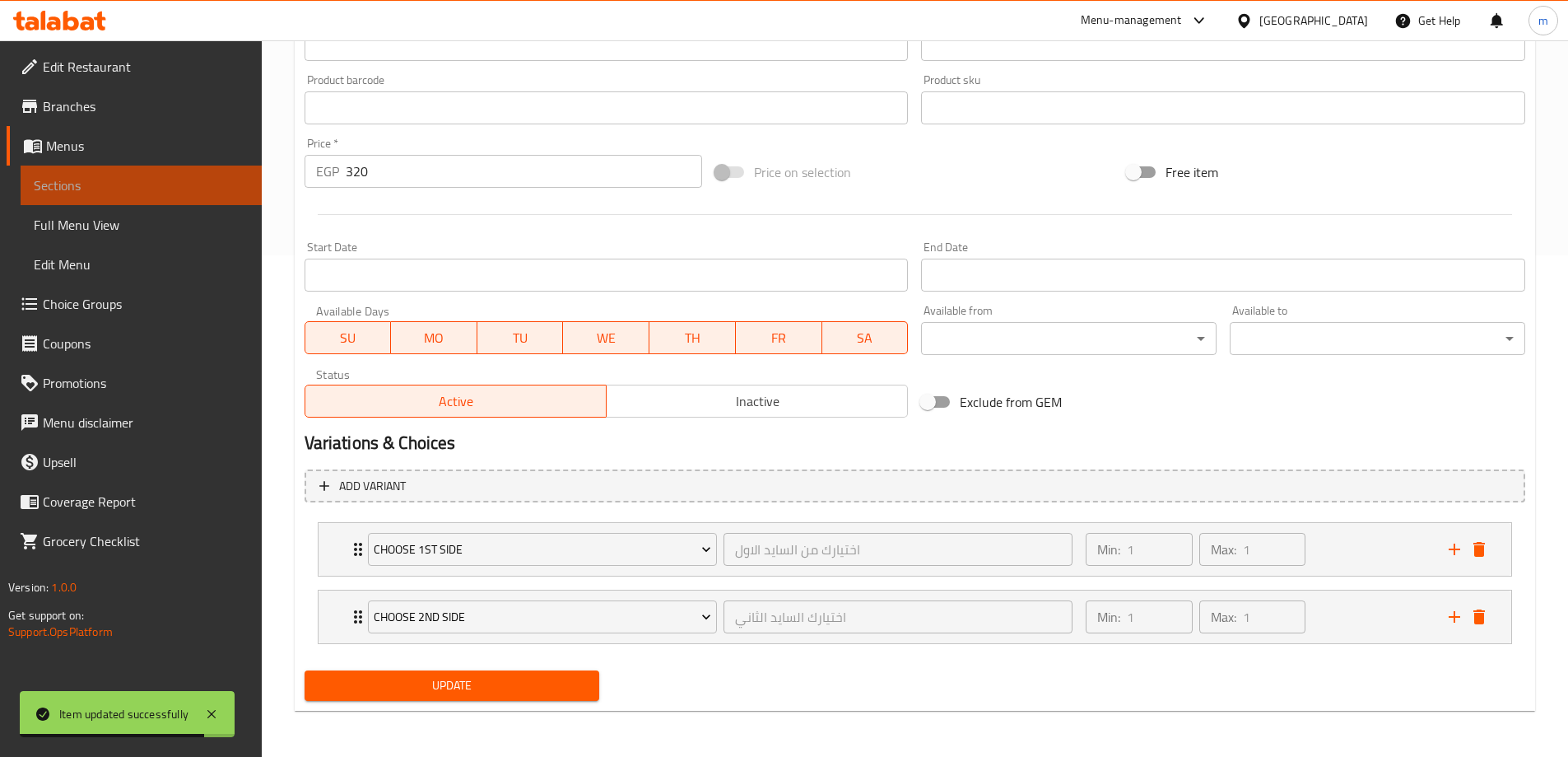
click at [69, 189] on span "Sections" at bounding box center [141, 185] width 215 height 20
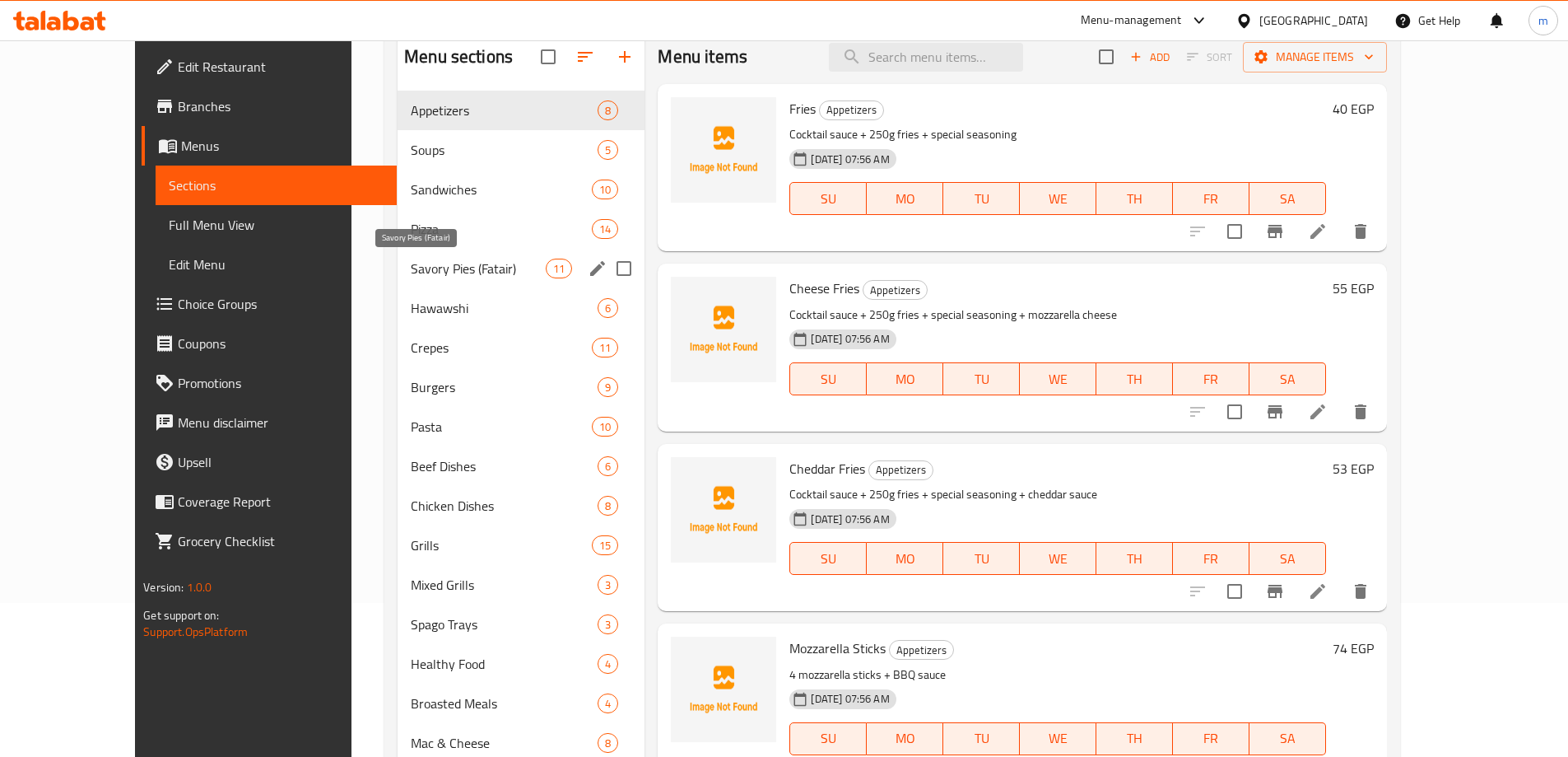
scroll to position [329, 0]
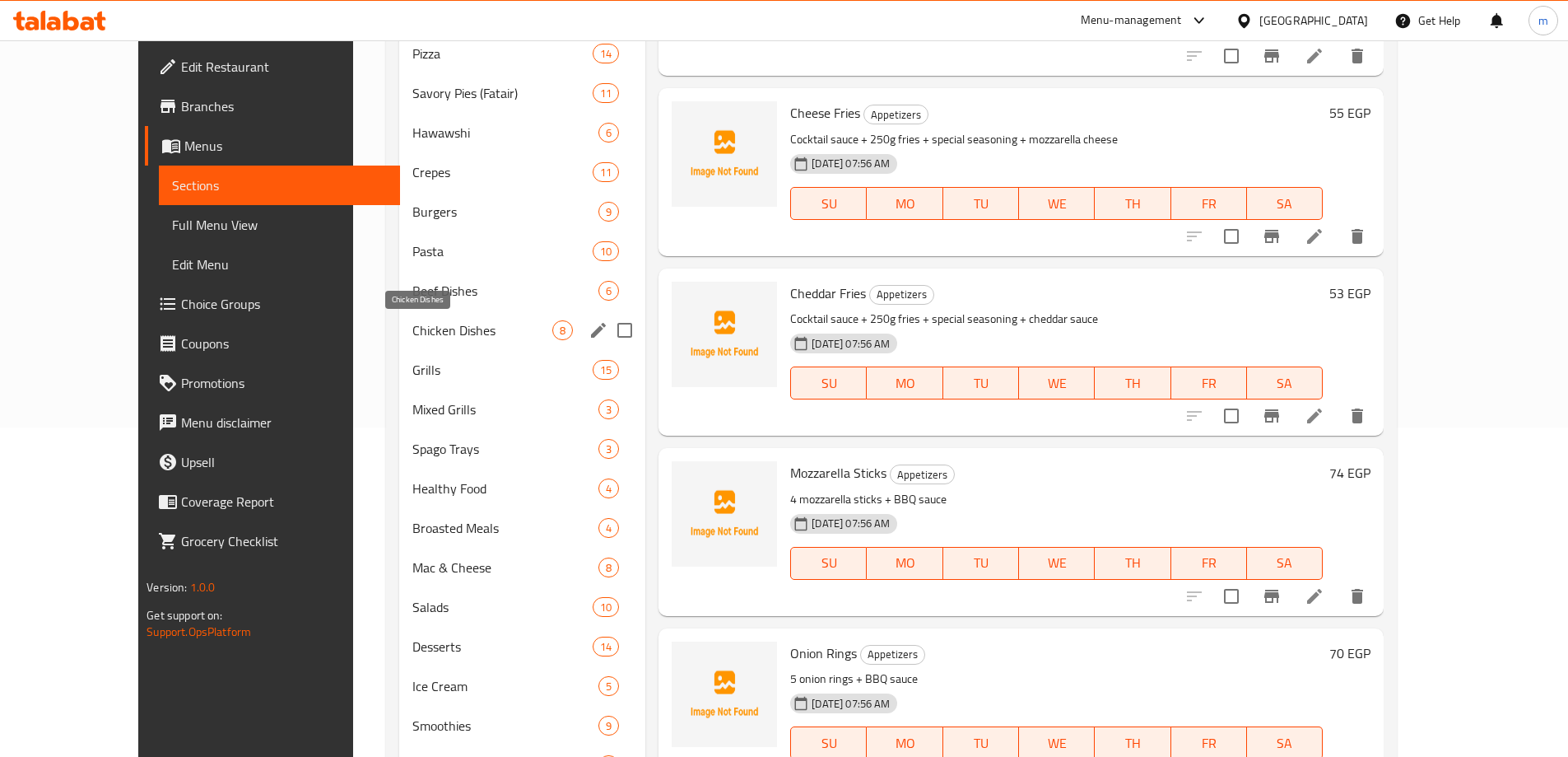
click at [413, 337] on span "Chicken Dishes" at bounding box center [482, 330] width 140 height 20
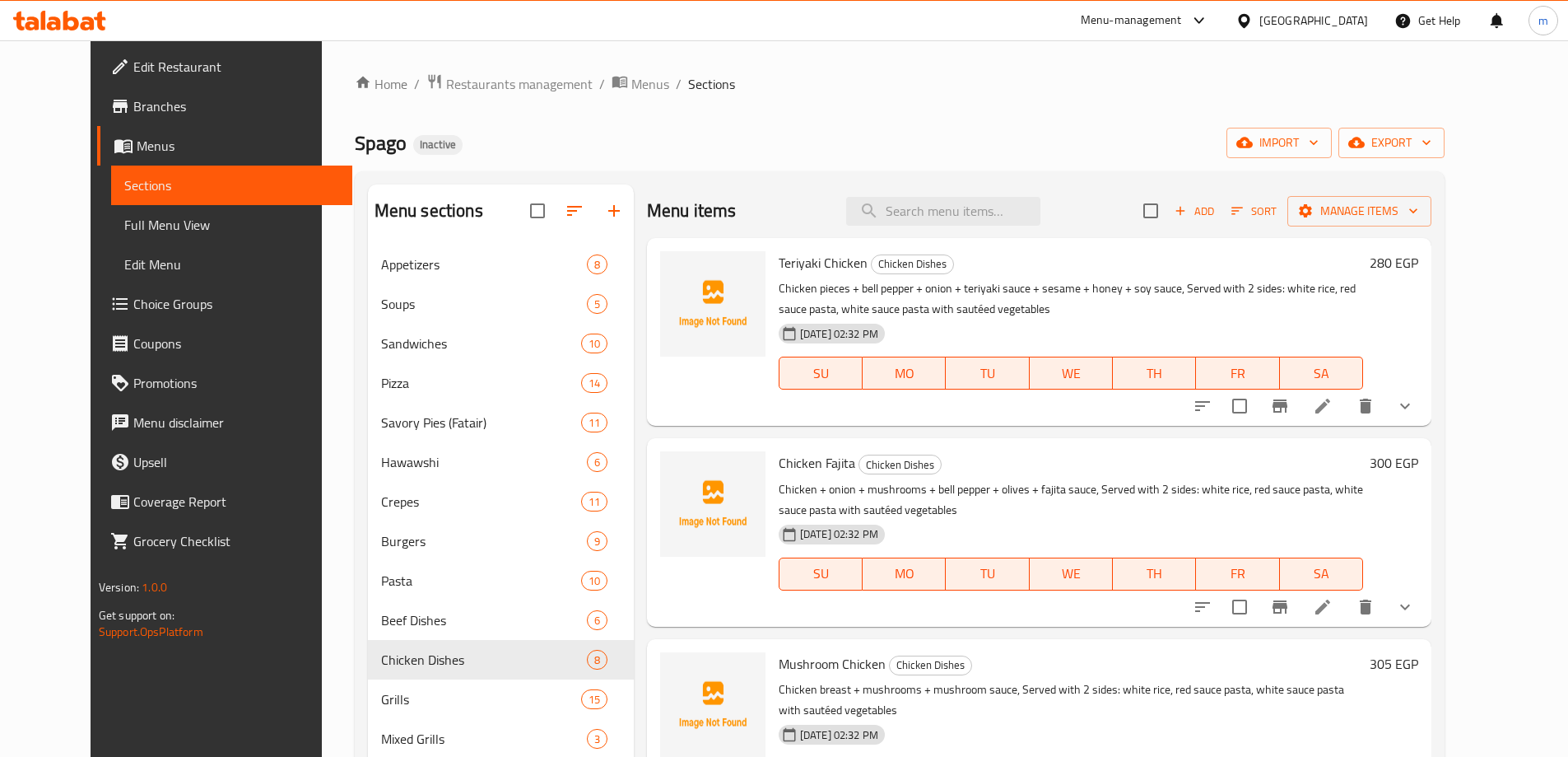
click at [1397, 390] on div at bounding box center [1303, 405] width 242 height 39
click at [1333, 397] on icon at bounding box center [1322, 406] width 20 height 20
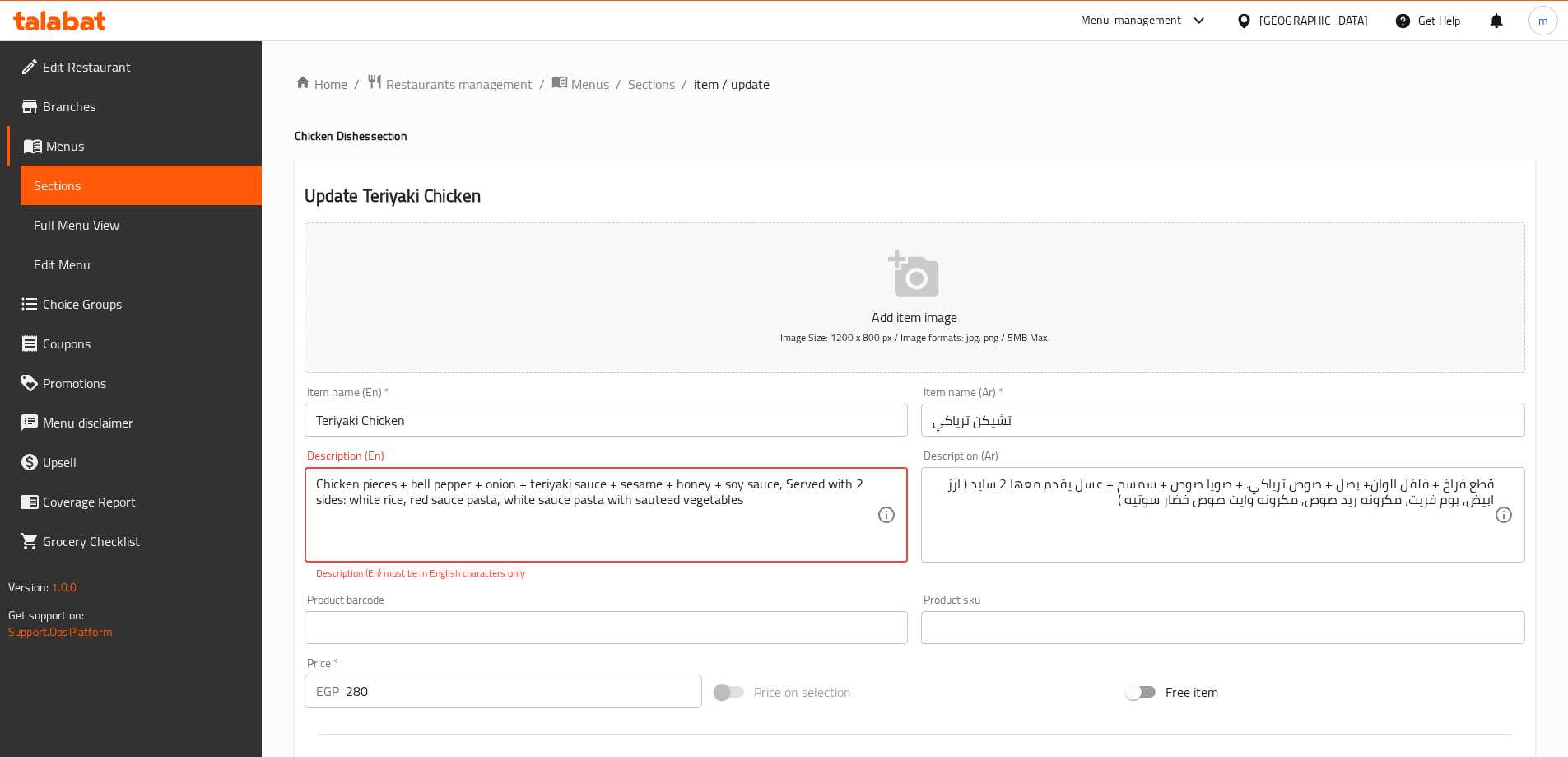
paste textarea "pomme frites"
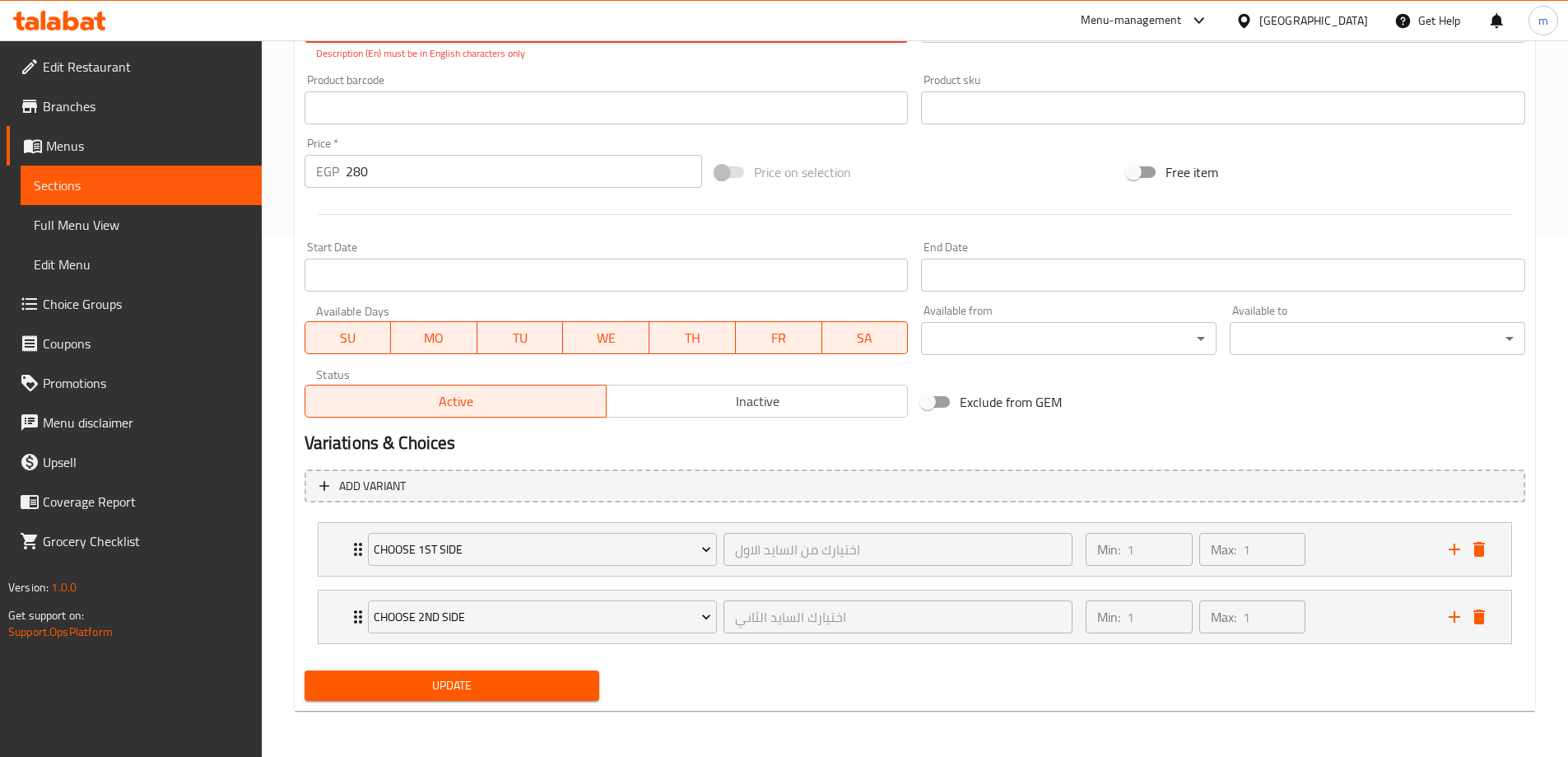
type textarea "Chicken pieces + bell pepper + onion + teriyaki sauce + sesame + honey + soy sa…"
click at [562, 685] on span "Update" at bounding box center [453, 686] width 269 height 21
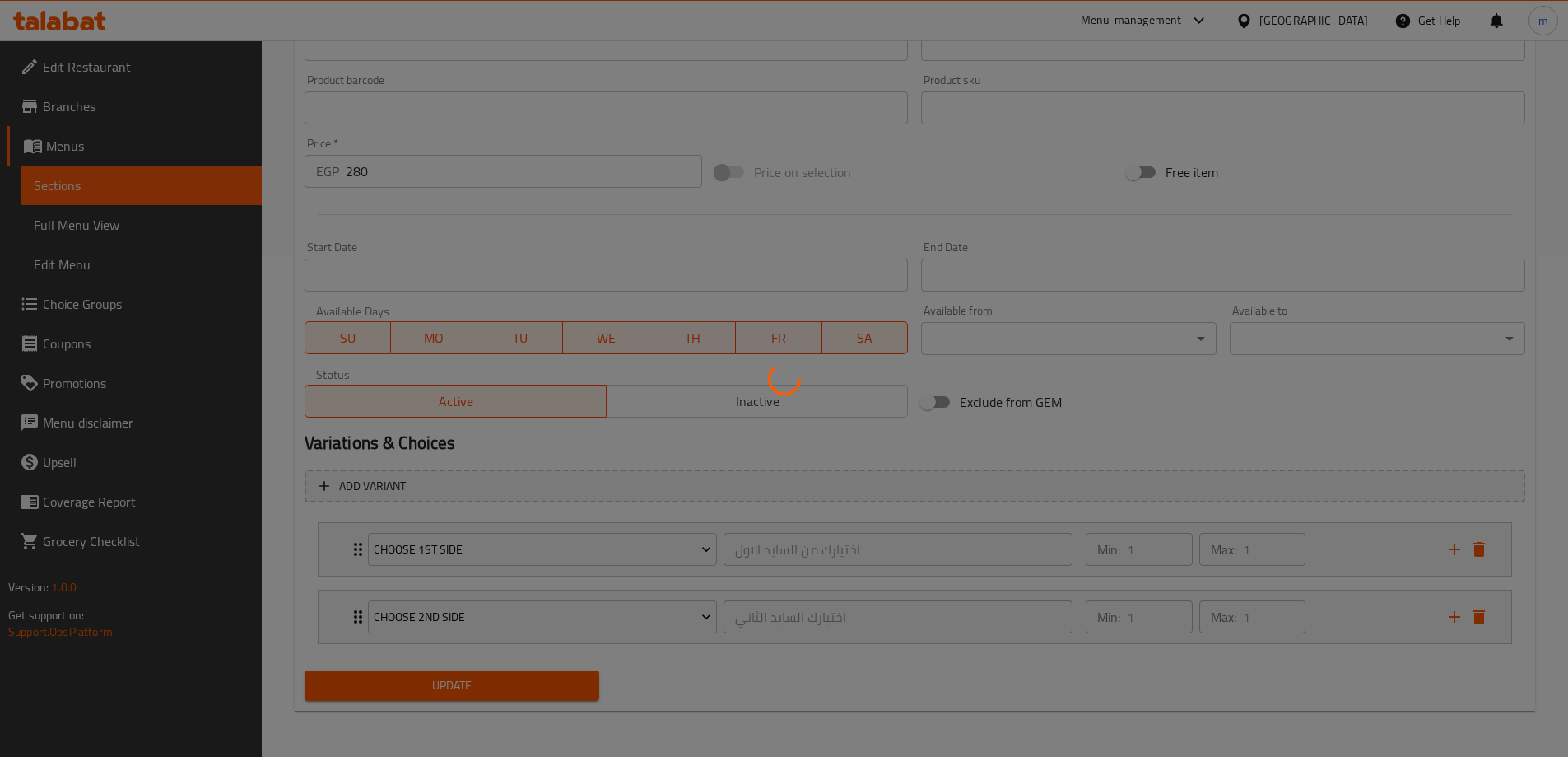
scroll to position [501, 0]
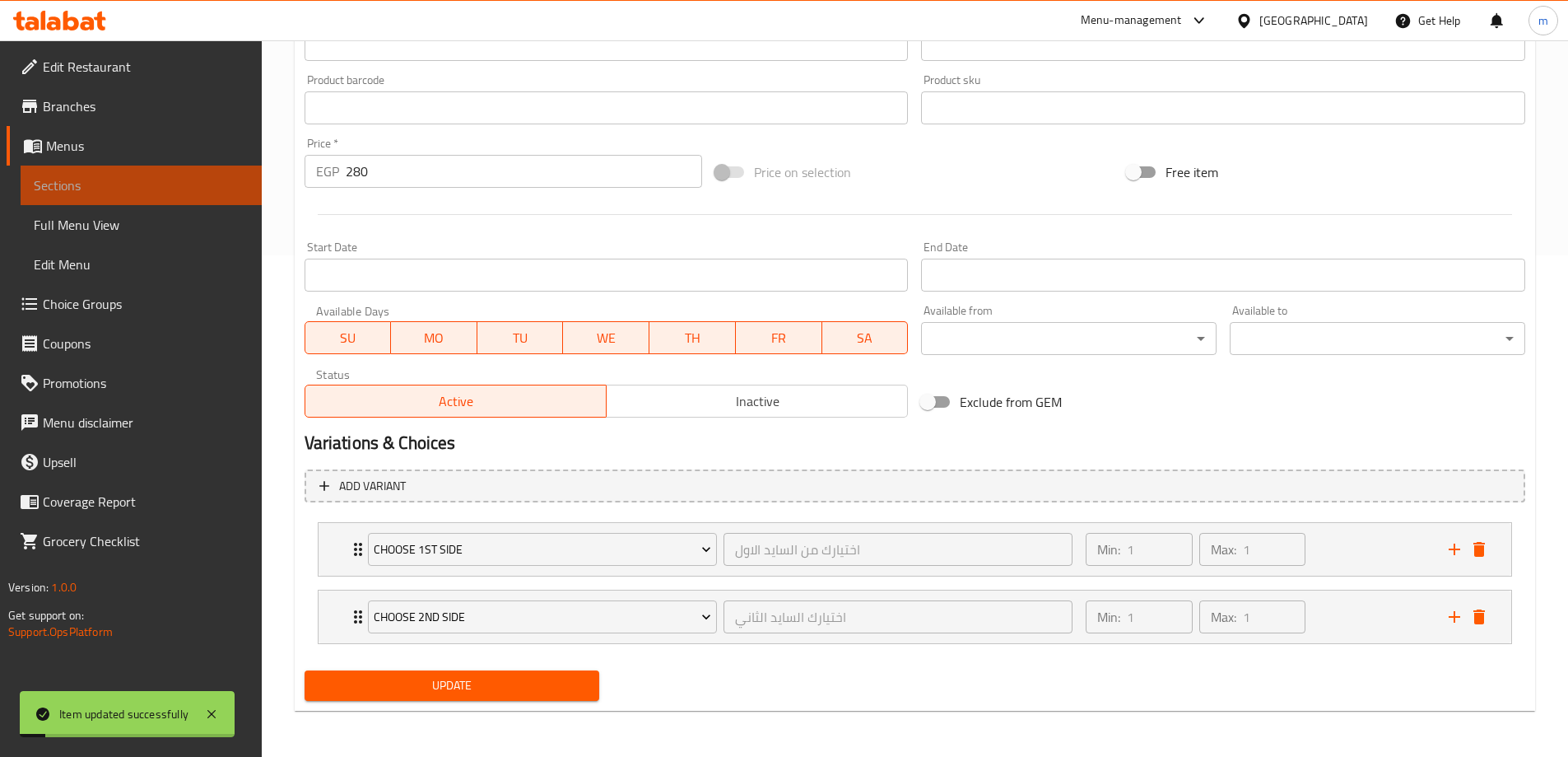
click at [83, 183] on span "Sections" at bounding box center [141, 185] width 215 height 20
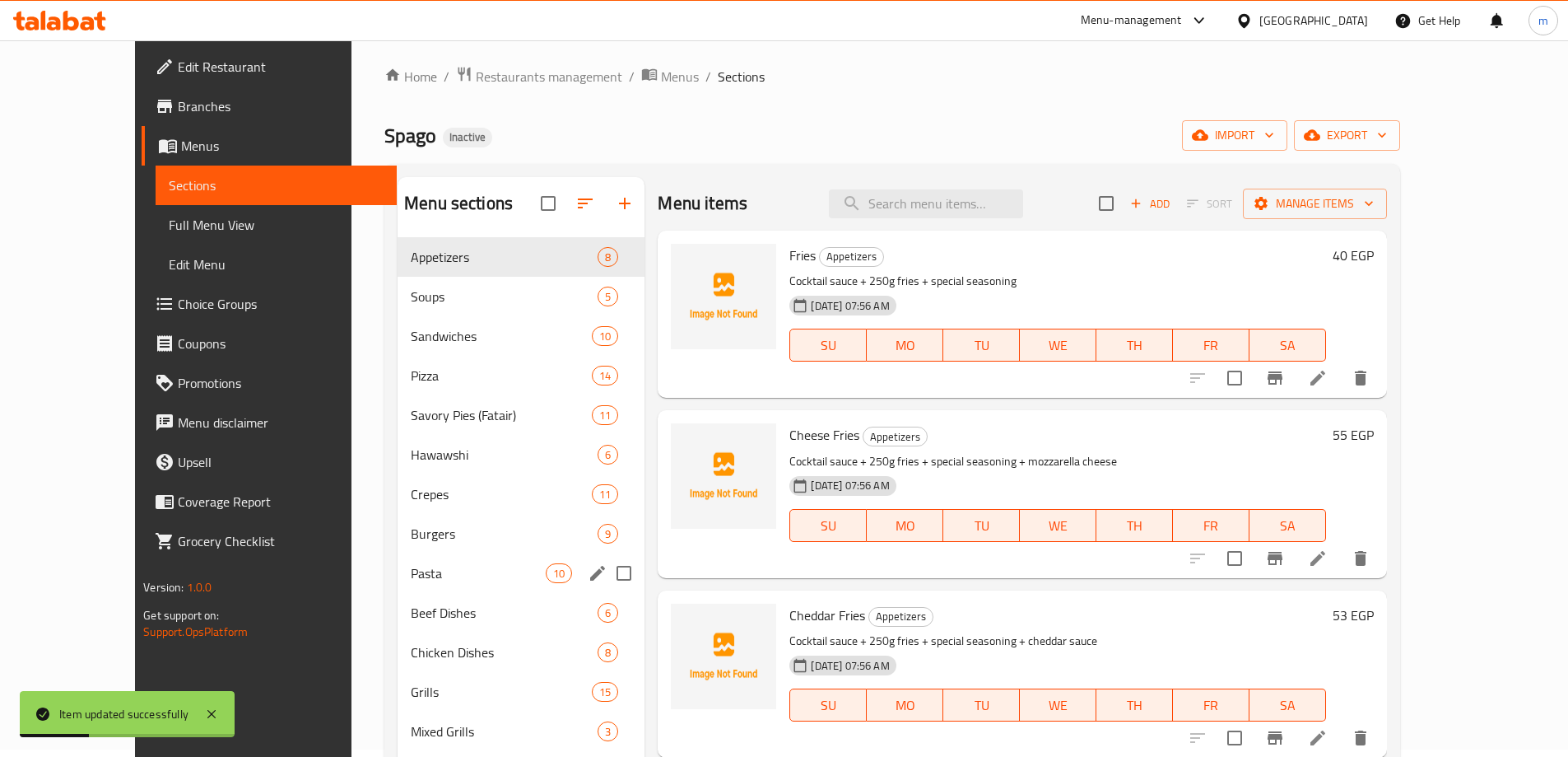
scroll to position [172, 0]
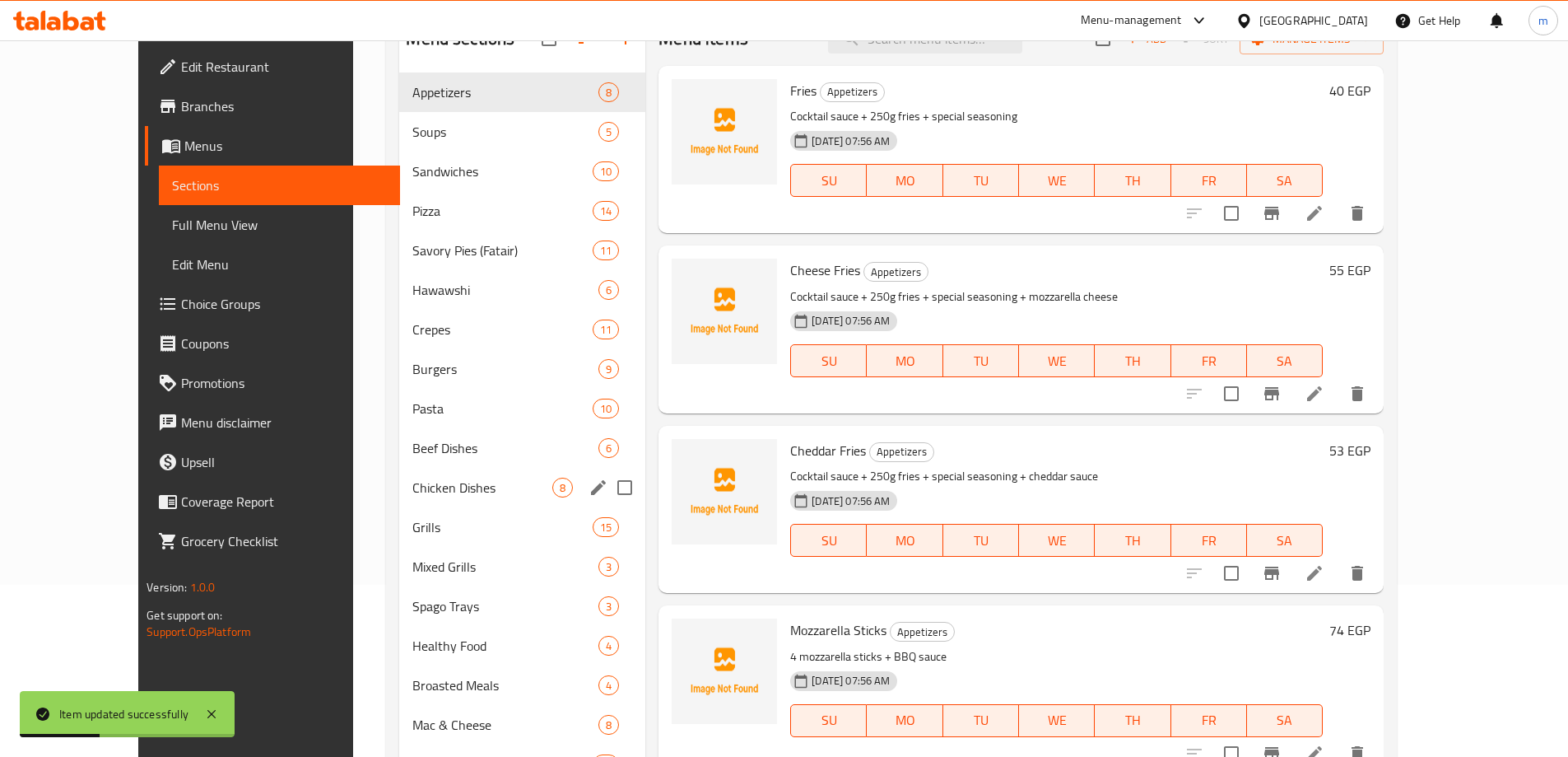
click at [413, 496] on span "Chicken Dishes" at bounding box center [482, 488] width 140 height 20
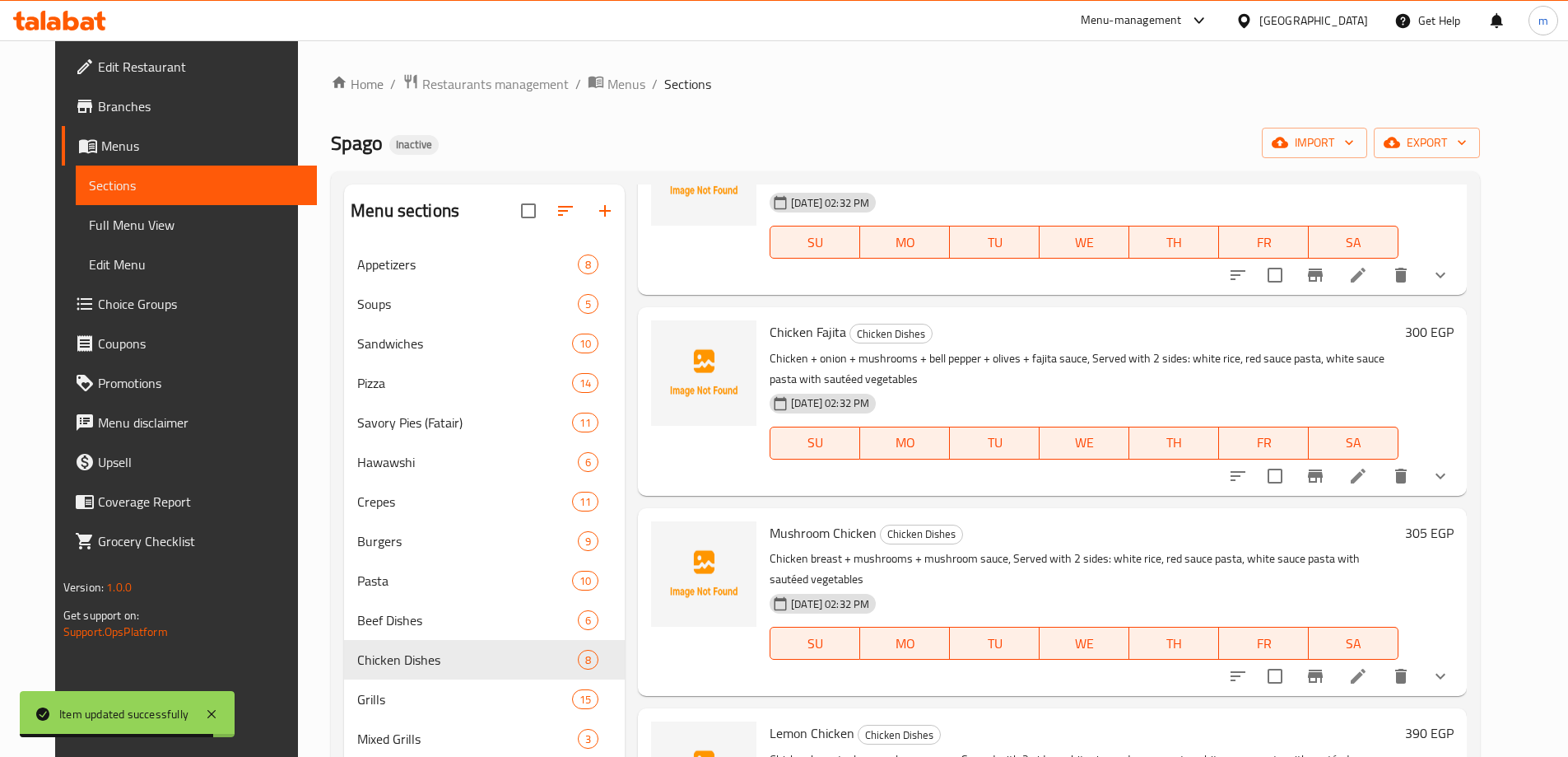
scroll to position [132, 0]
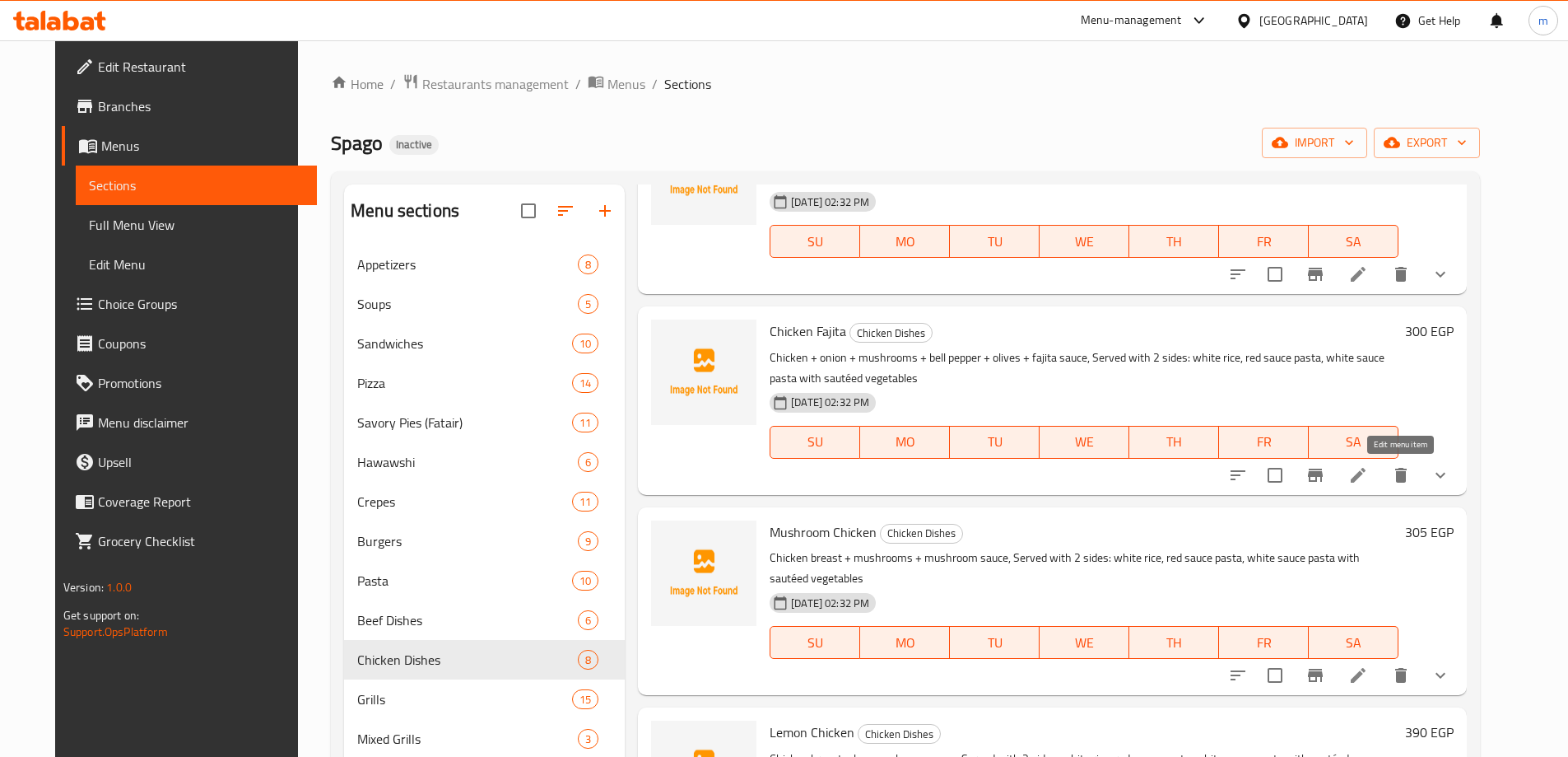
click at [1368, 473] on icon at bounding box center [1358, 475] width 20 height 20
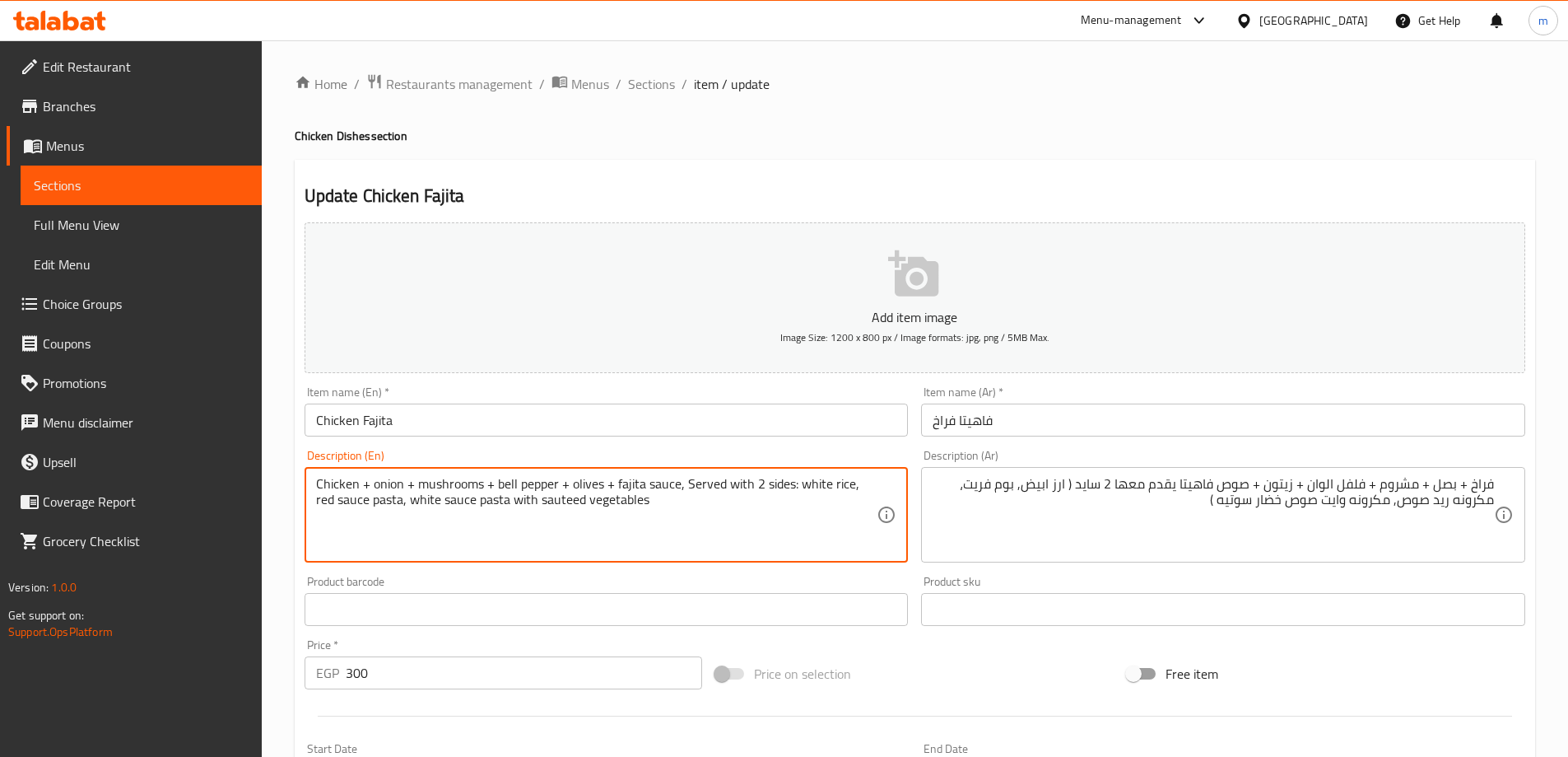
paste textarea "pomme frites"
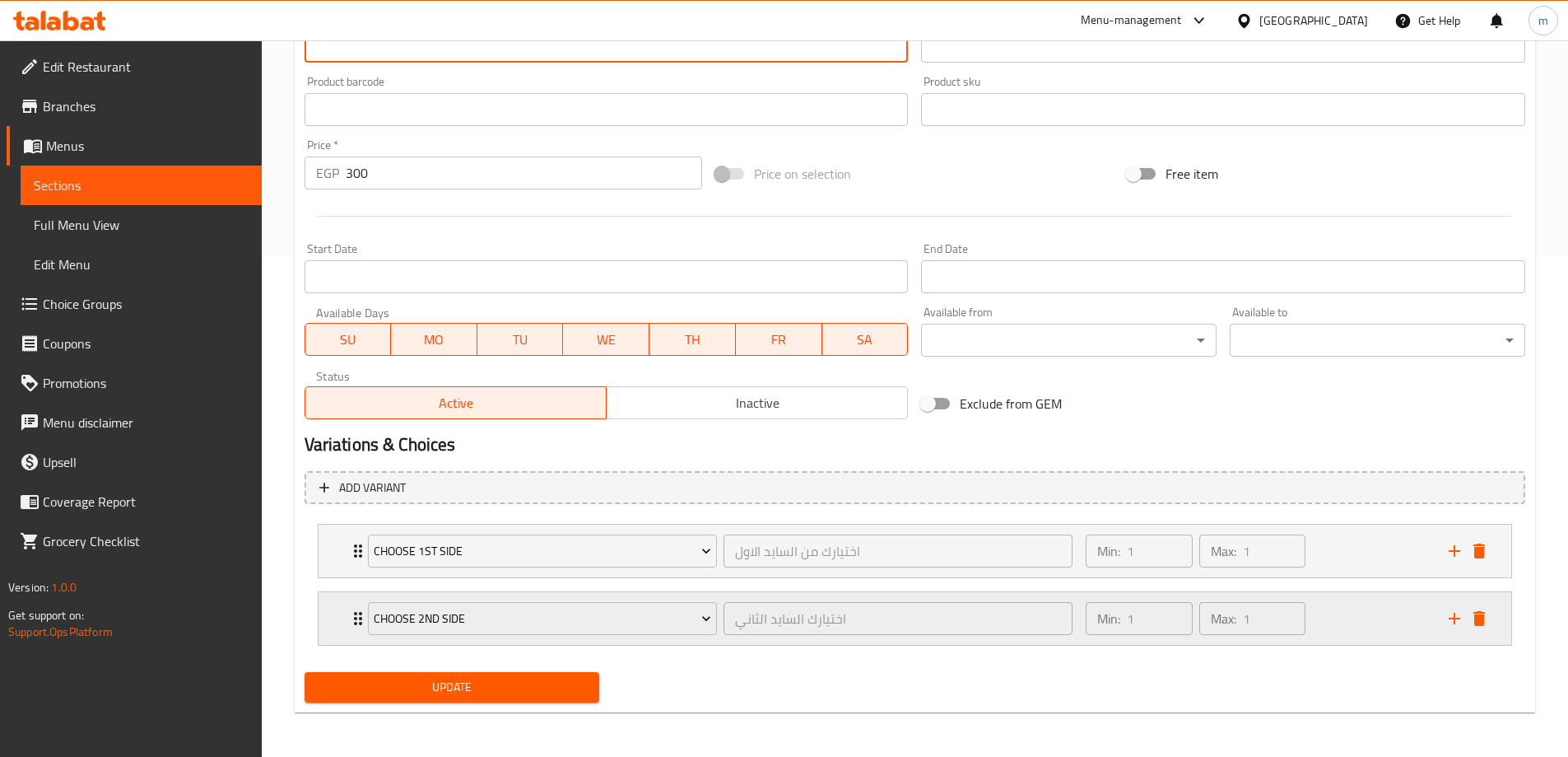
scroll to position [501, 0]
type textarea "Chicken + onion + mushrooms + bell pepper + olives + fajita sauce, Served with …"
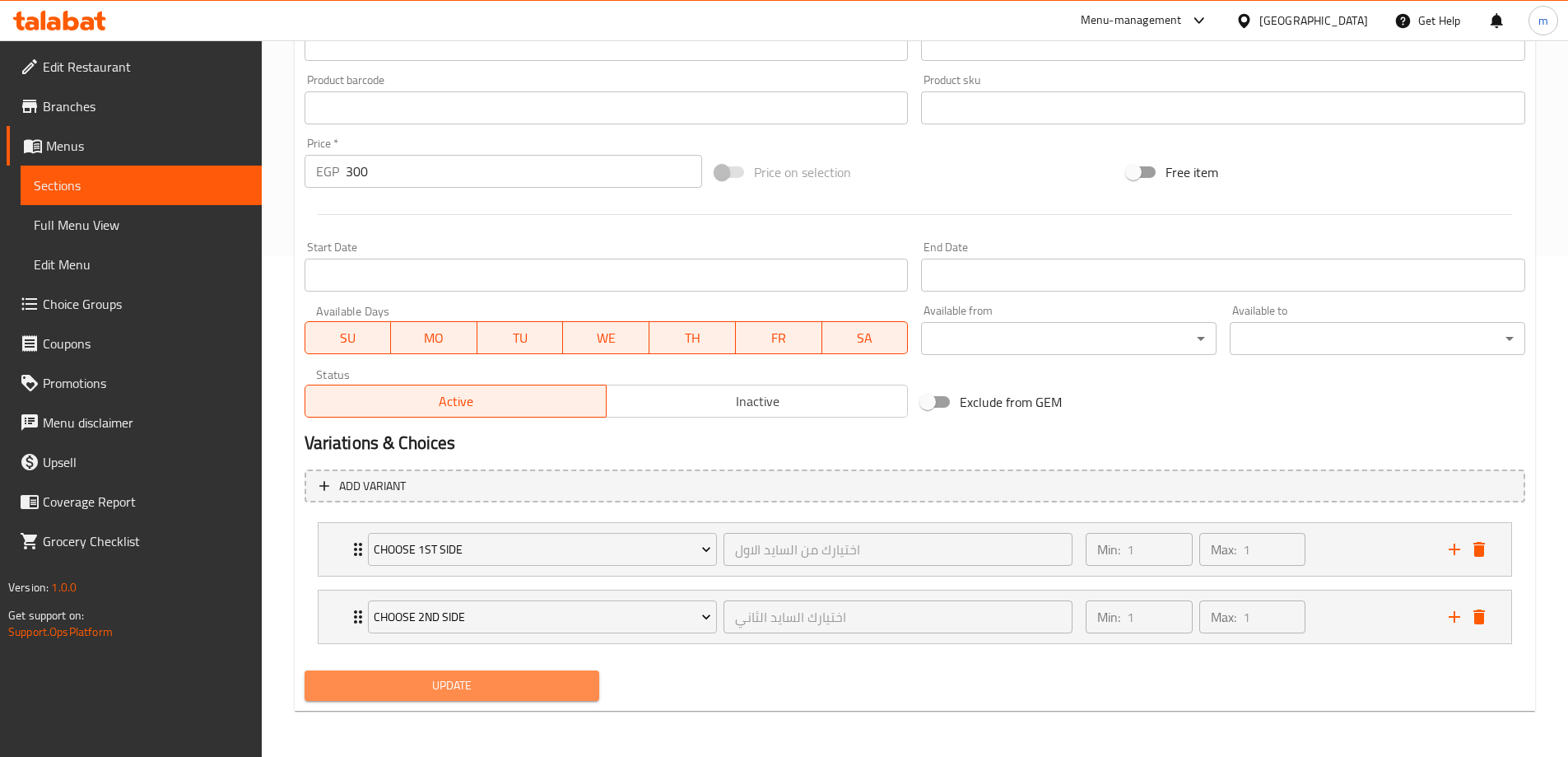
click at [523, 685] on span "Update" at bounding box center [453, 686] width 269 height 21
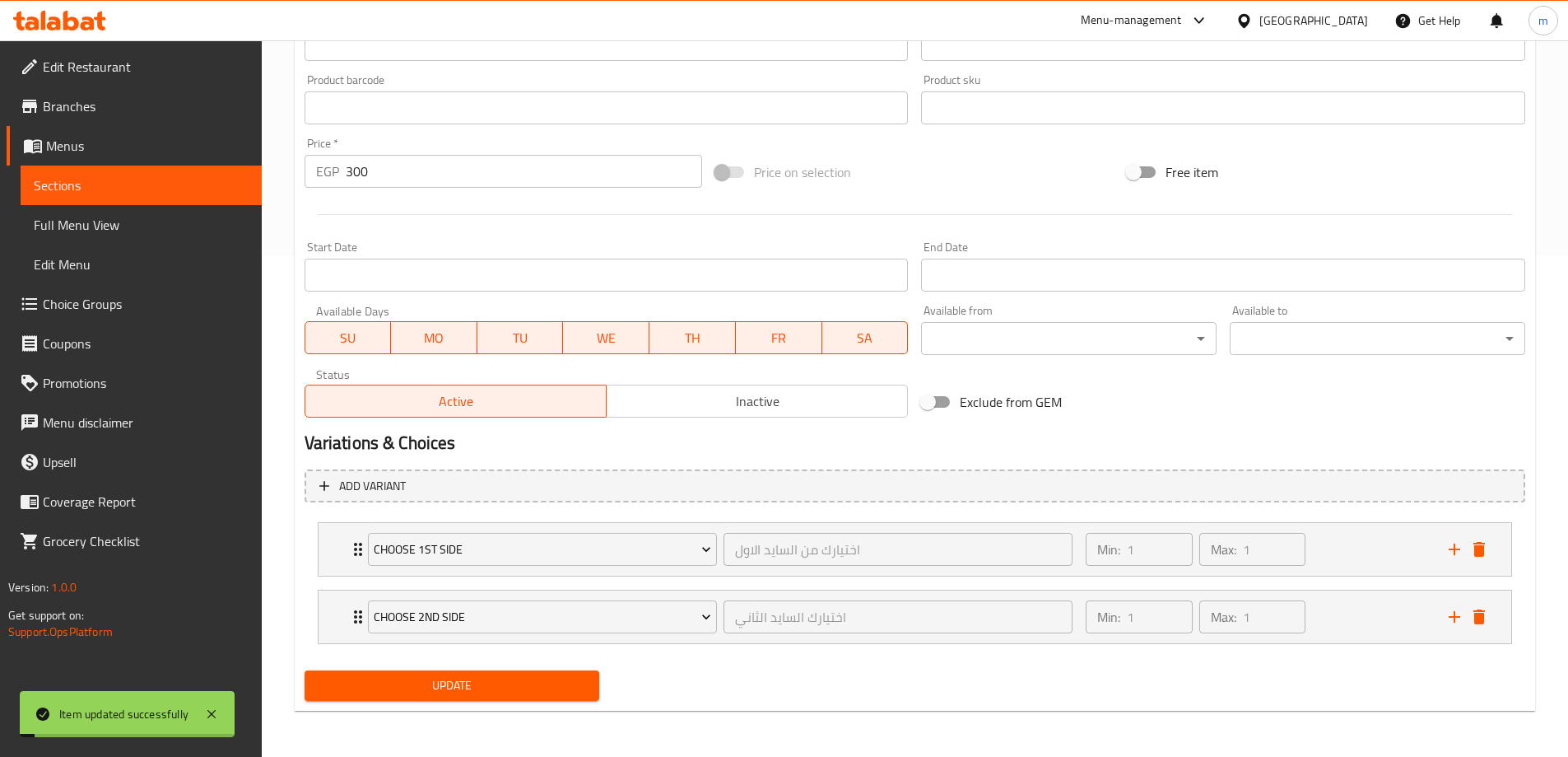
click at [96, 180] on span "Sections" at bounding box center [141, 185] width 215 height 20
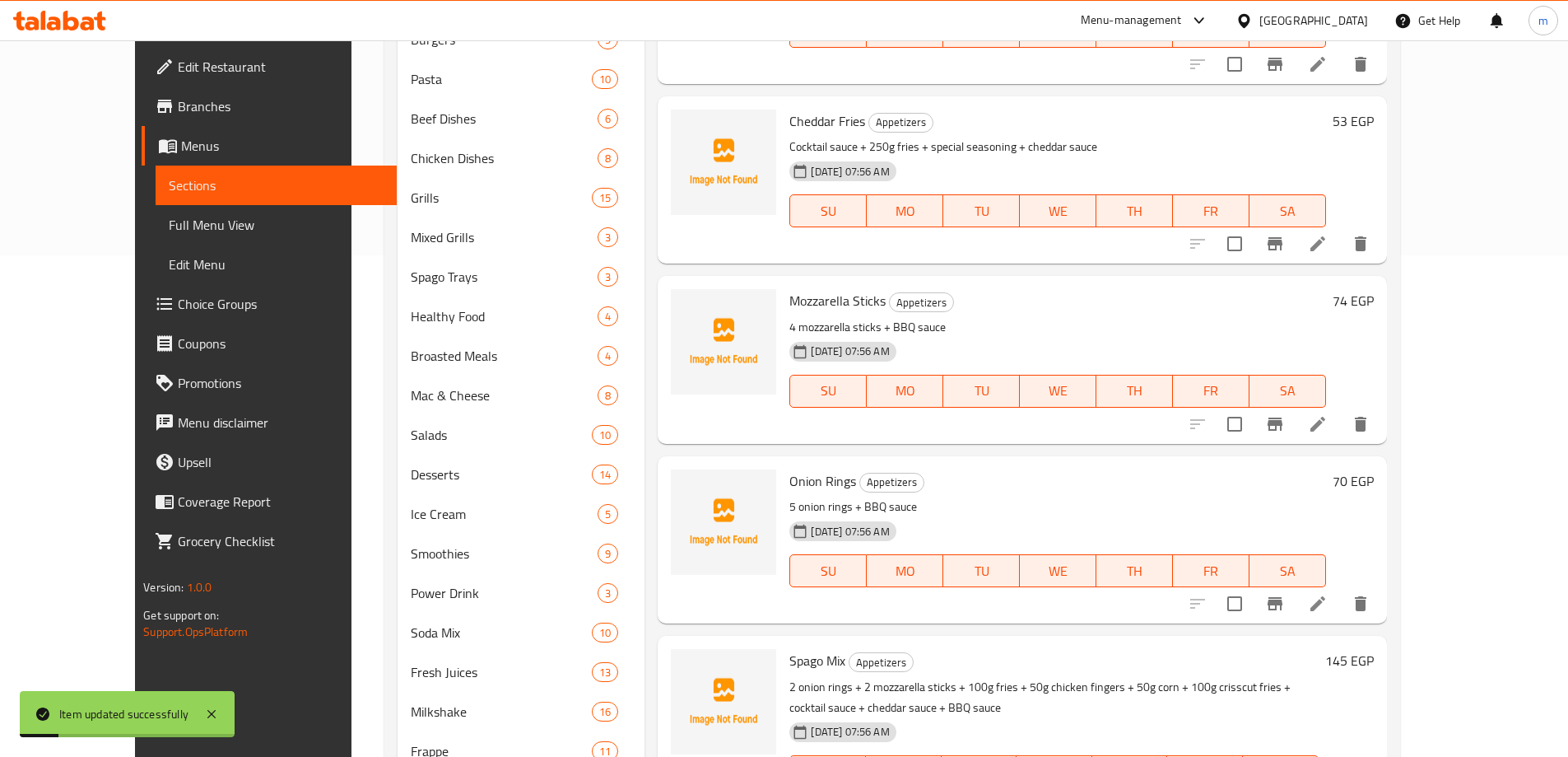
scroll to position [90, 0]
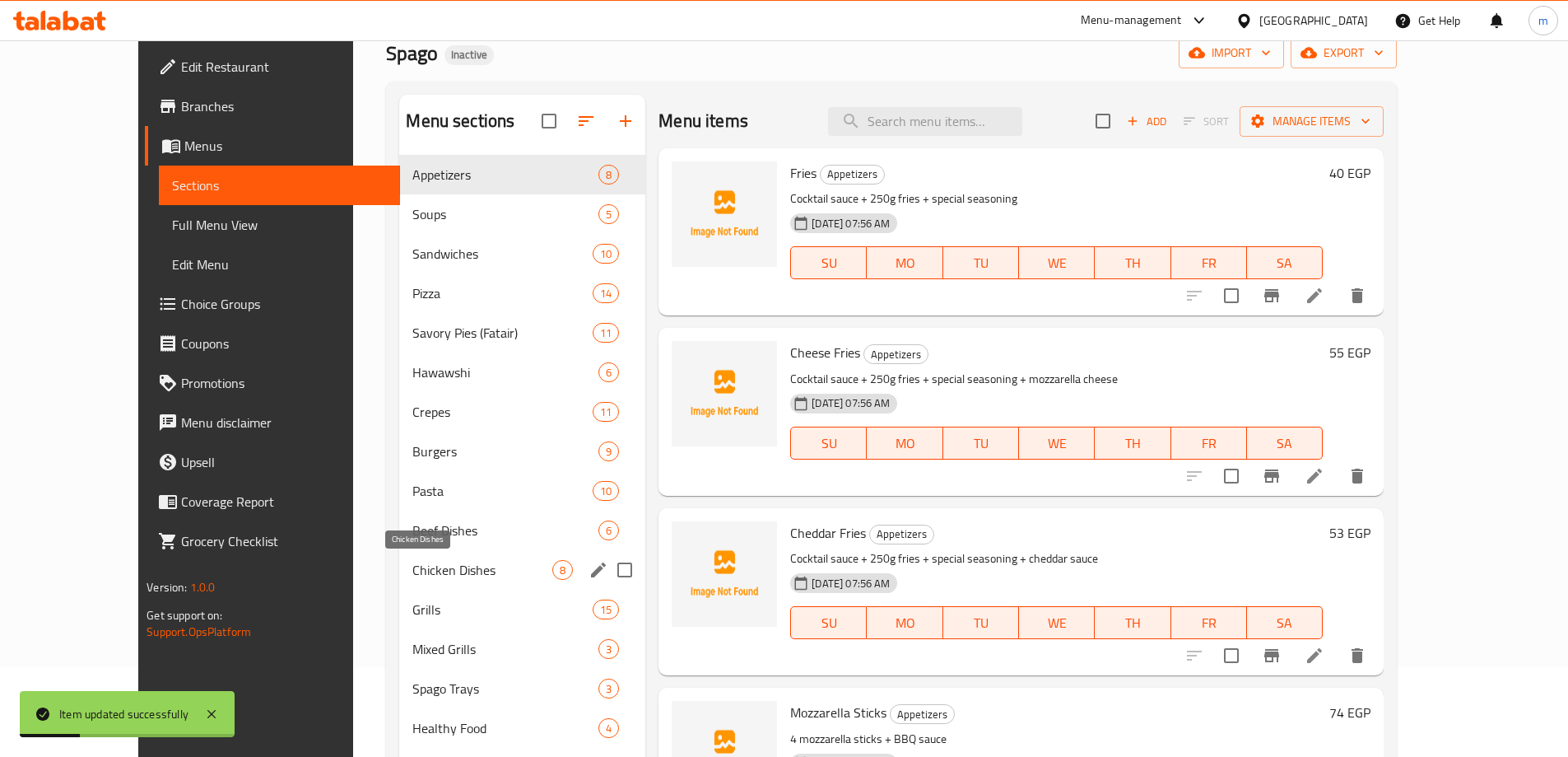
click at [420, 568] on span "Chicken Dishes" at bounding box center [482, 569] width 140 height 20
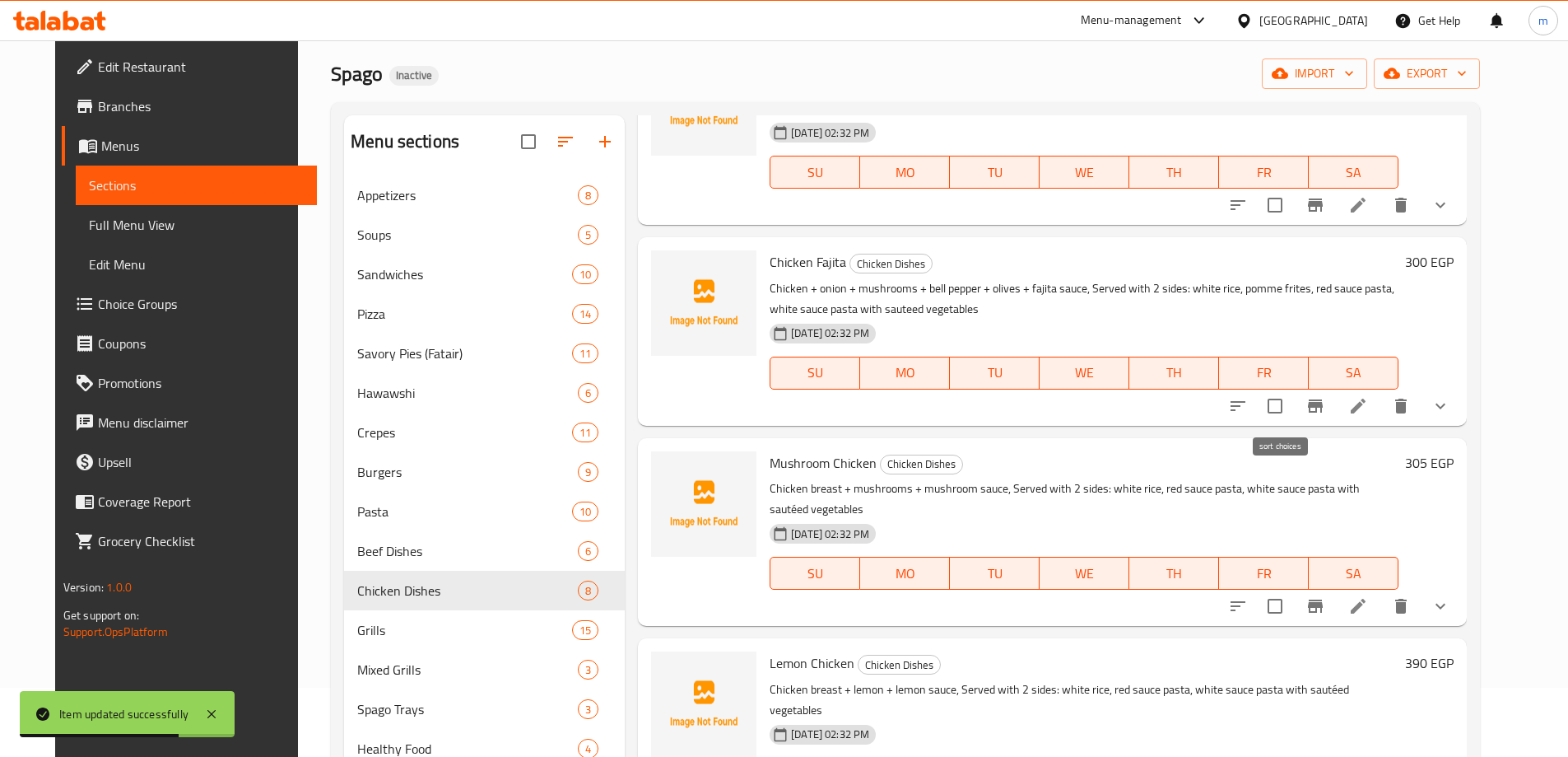
scroll to position [164, 0]
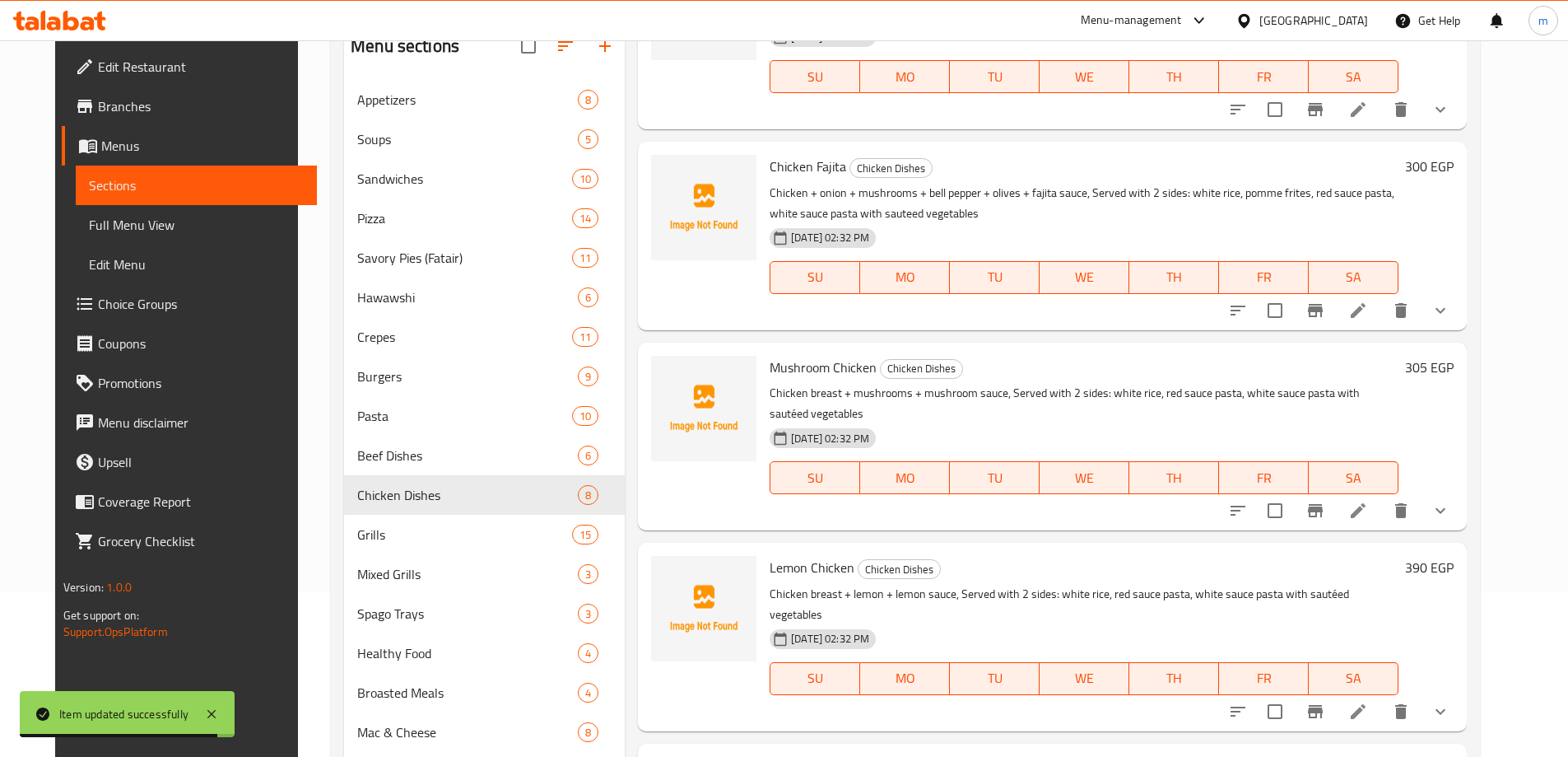
click at [1368, 501] on icon at bounding box center [1358, 510] width 20 height 20
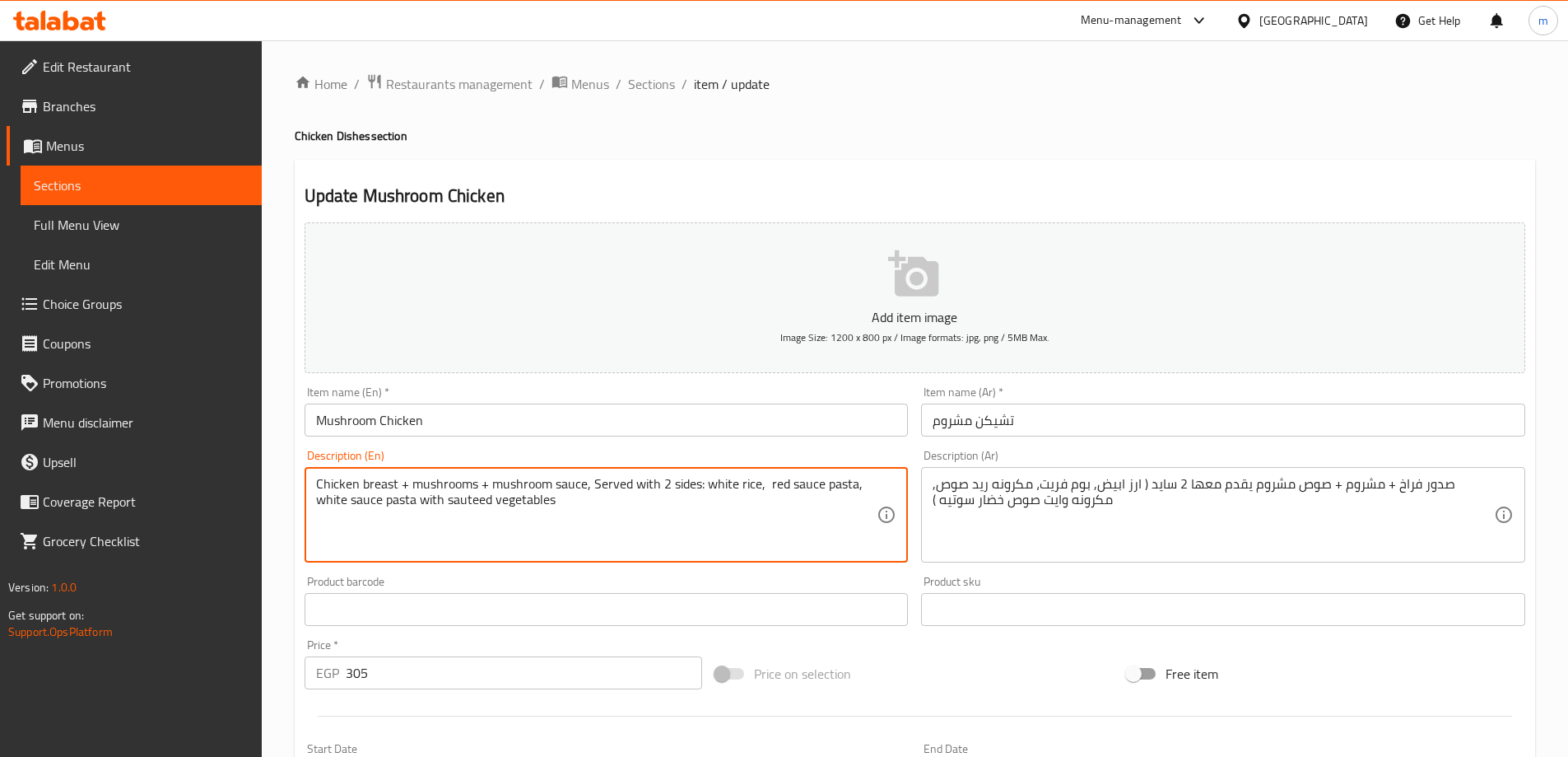
paste textarea "pomme frites"
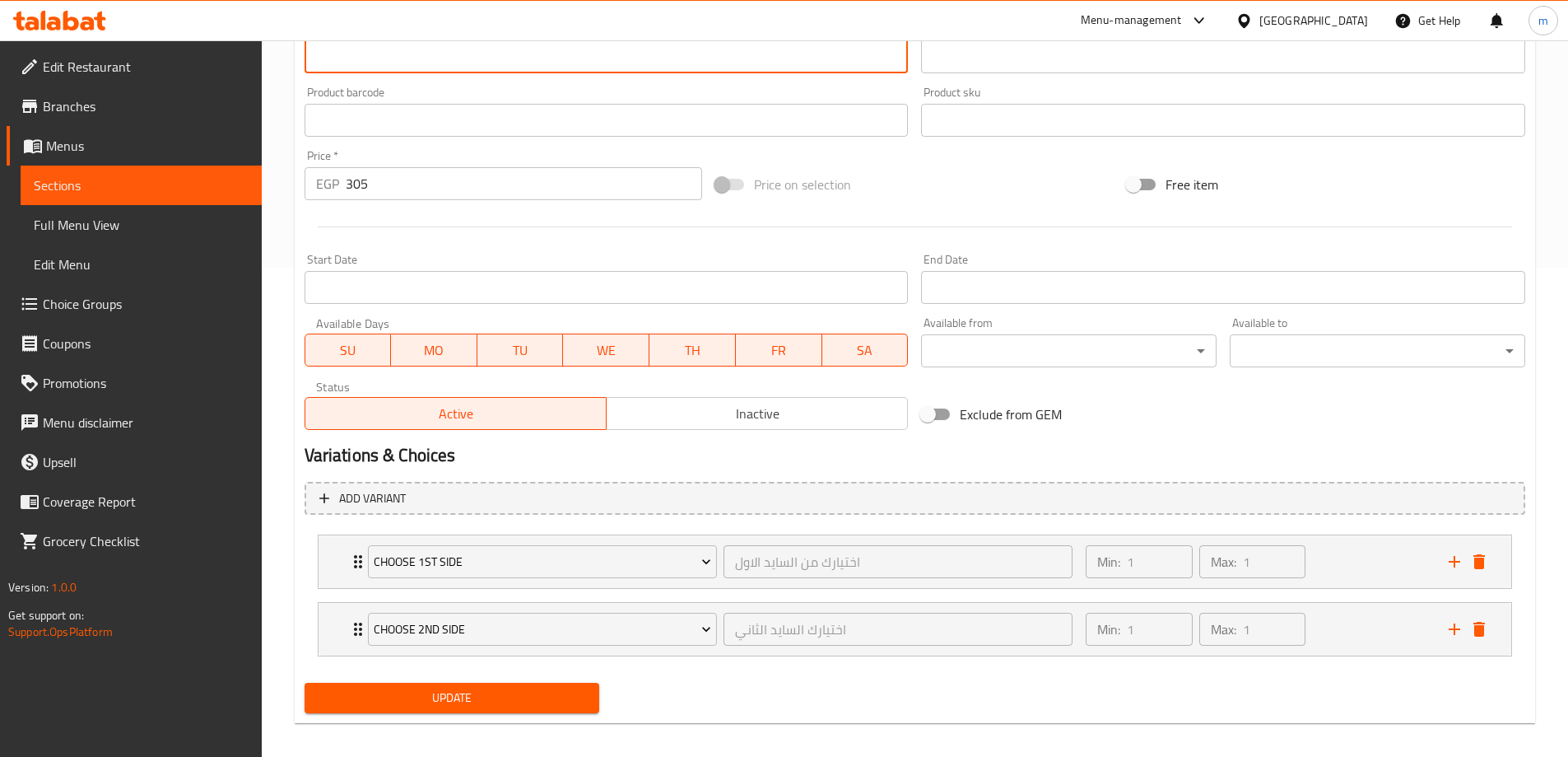
scroll to position [501, 0]
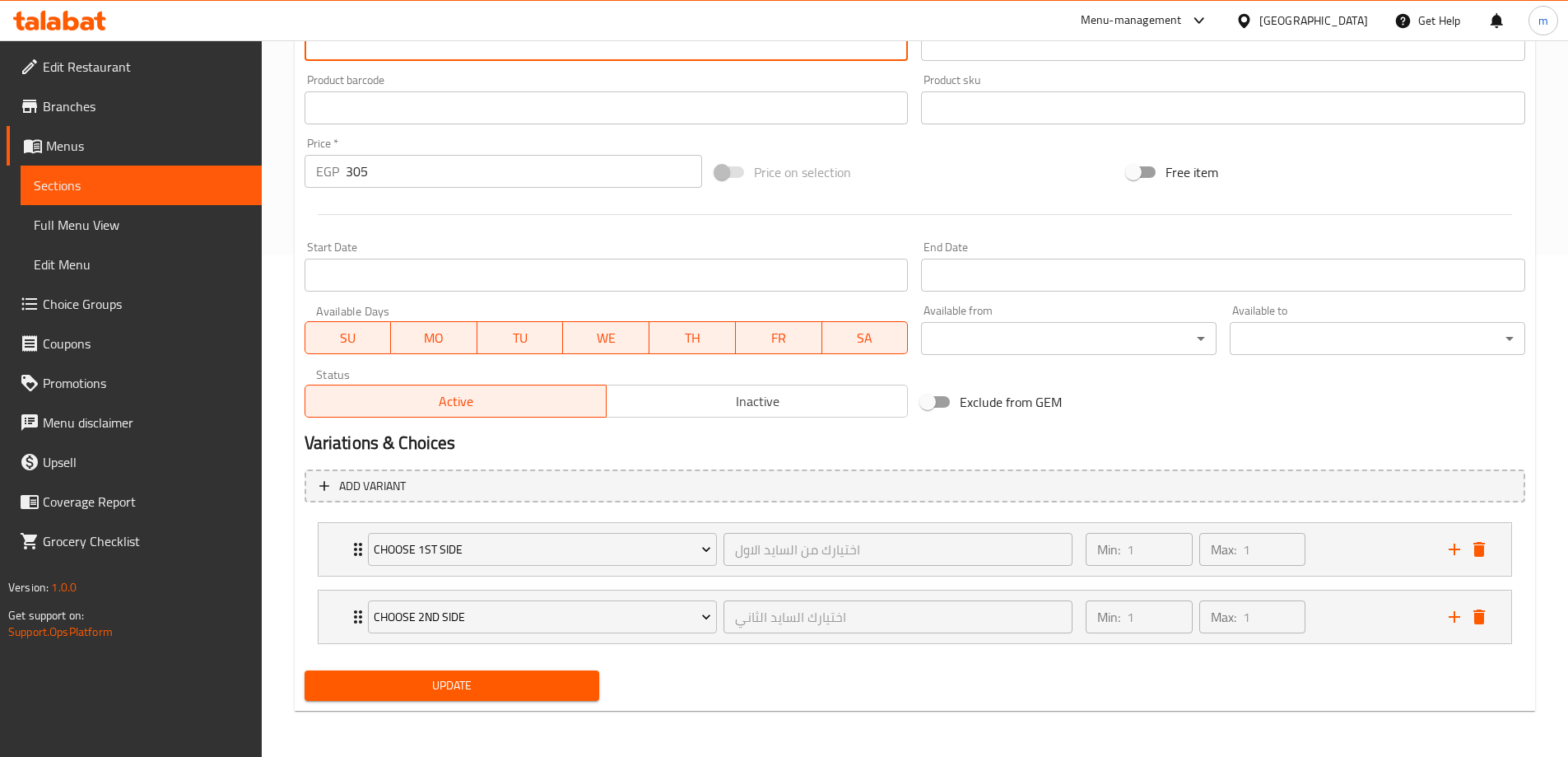
type textarea "Chicken breast + mushrooms + mushroom sauce, Served with 2 sides: white rice, p…"
click at [468, 688] on span "Update" at bounding box center [453, 686] width 269 height 21
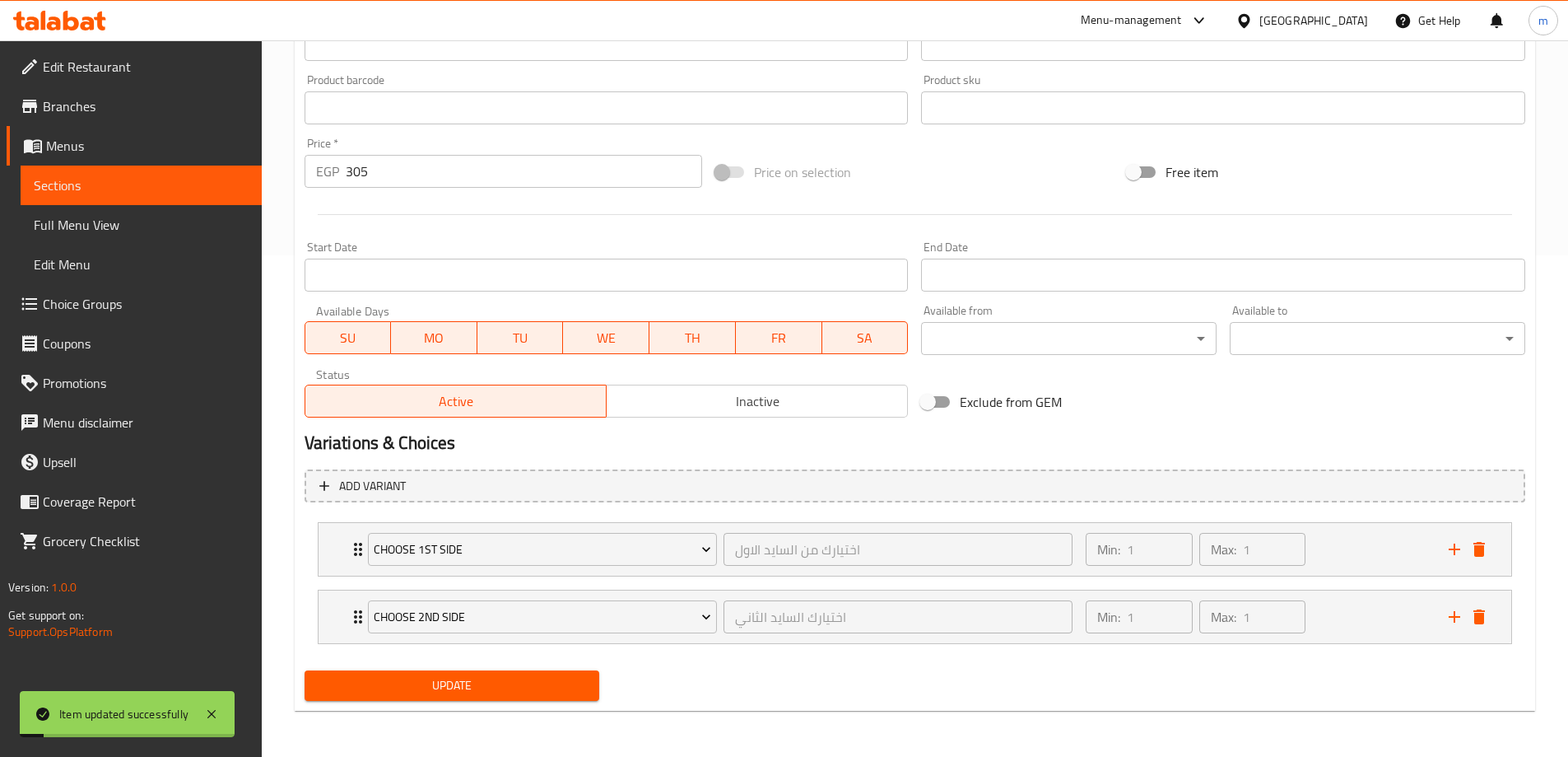
click at [92, 177] on span "Sections" at bounding box center [141, 185] width 215 height 20
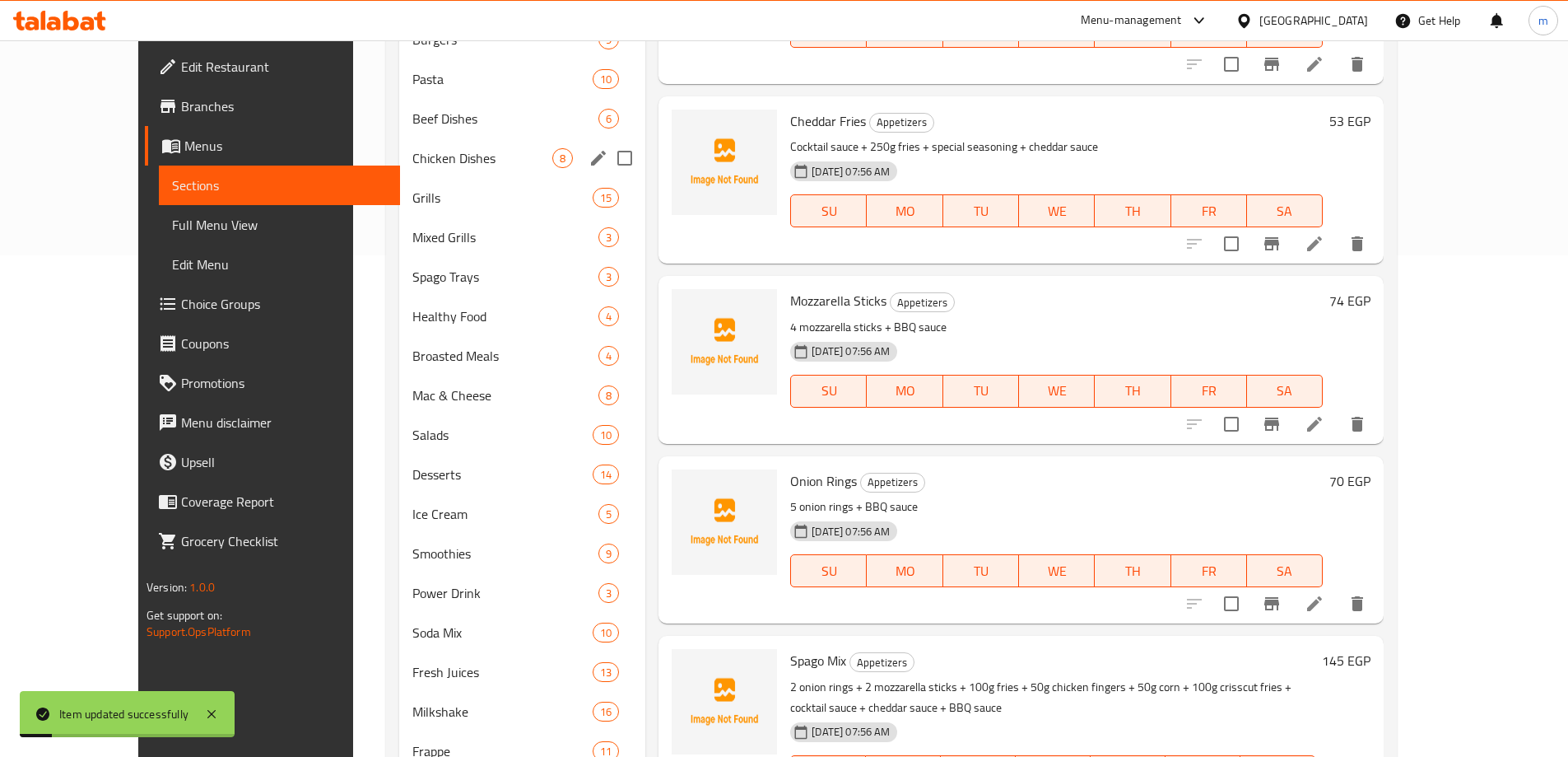
click at [413, 156] on span "Chicken Dishes" at bounding box center [482, 158] width 140 height 20
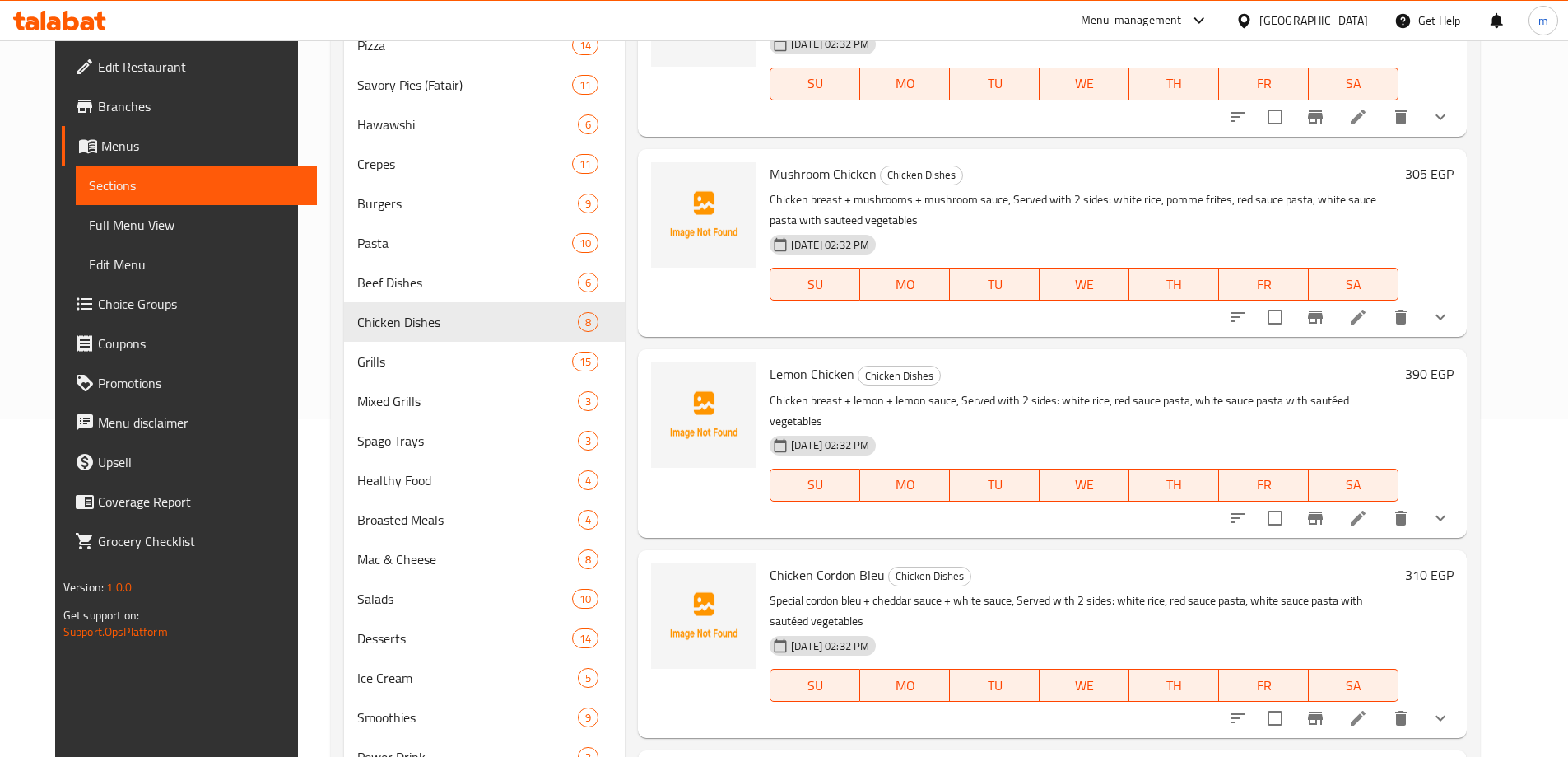
scroll to position [419, 0]
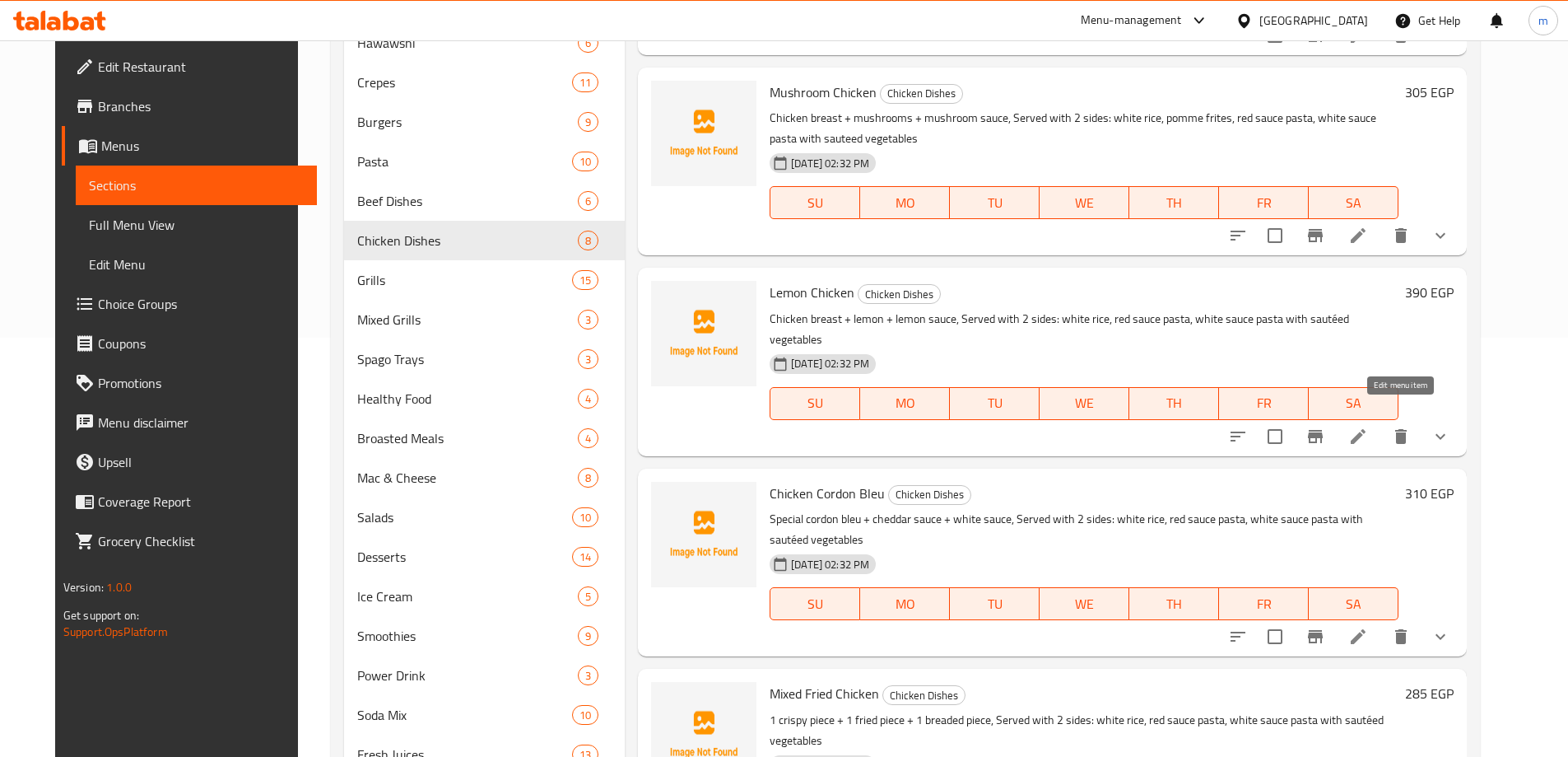
click at [1366, 429] on icon at bounding box center [1358, 436] width 15 height 15
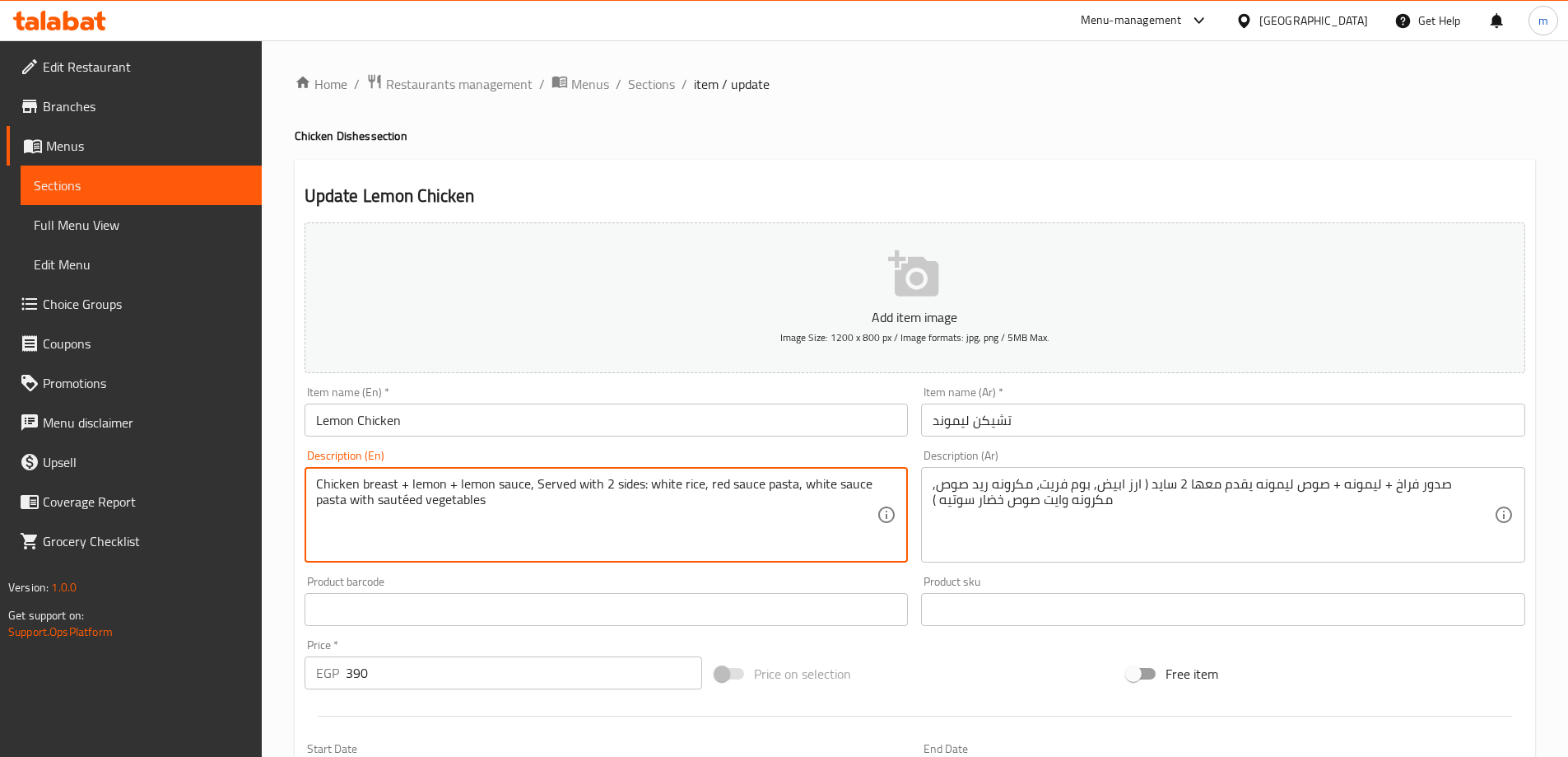
paste textarea "pomme frites"
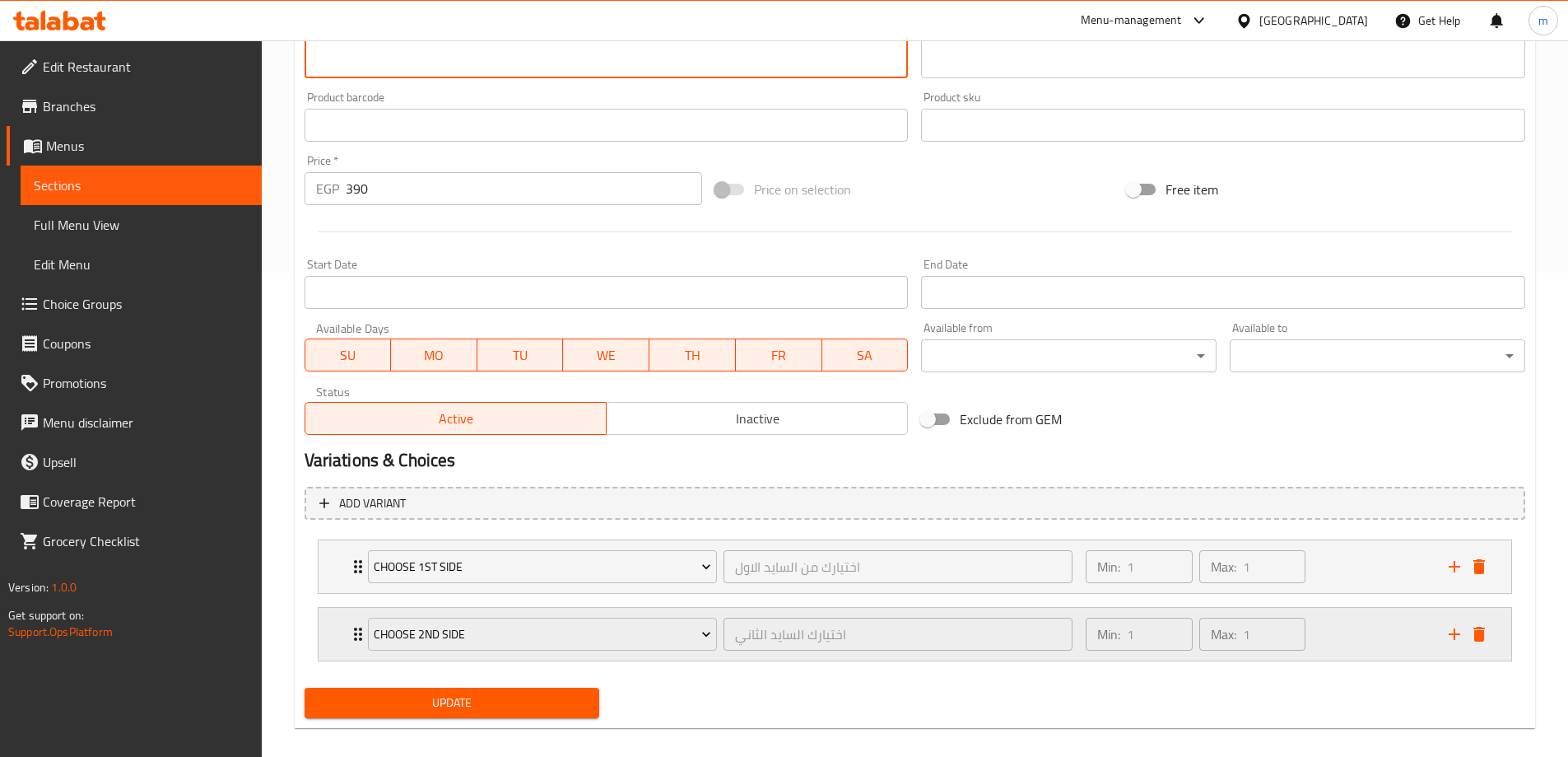
scroll to position [501, 0]
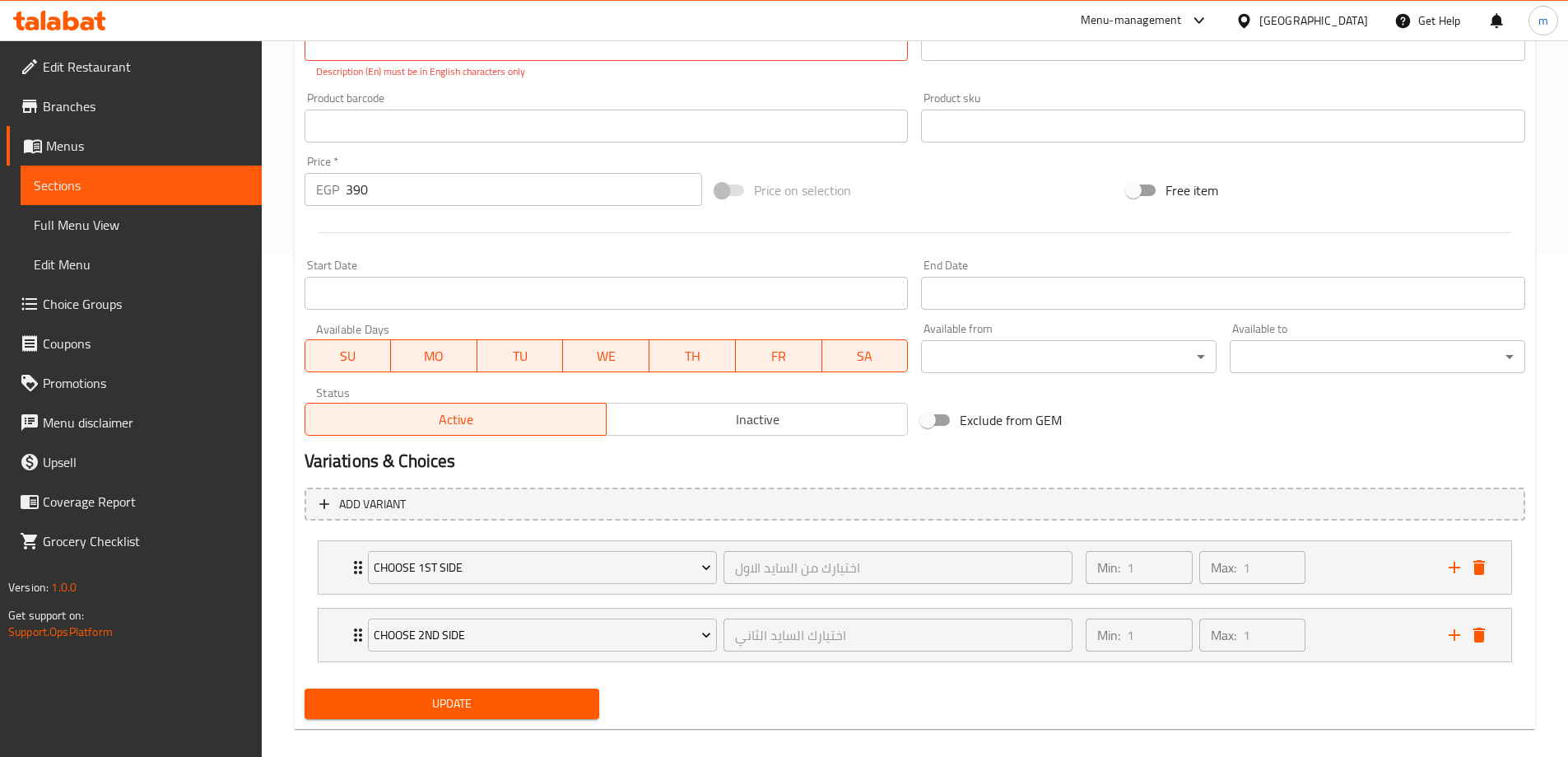
click at [519, 681] on div "Update" at bounding box center [452, 703] width 308 height 43
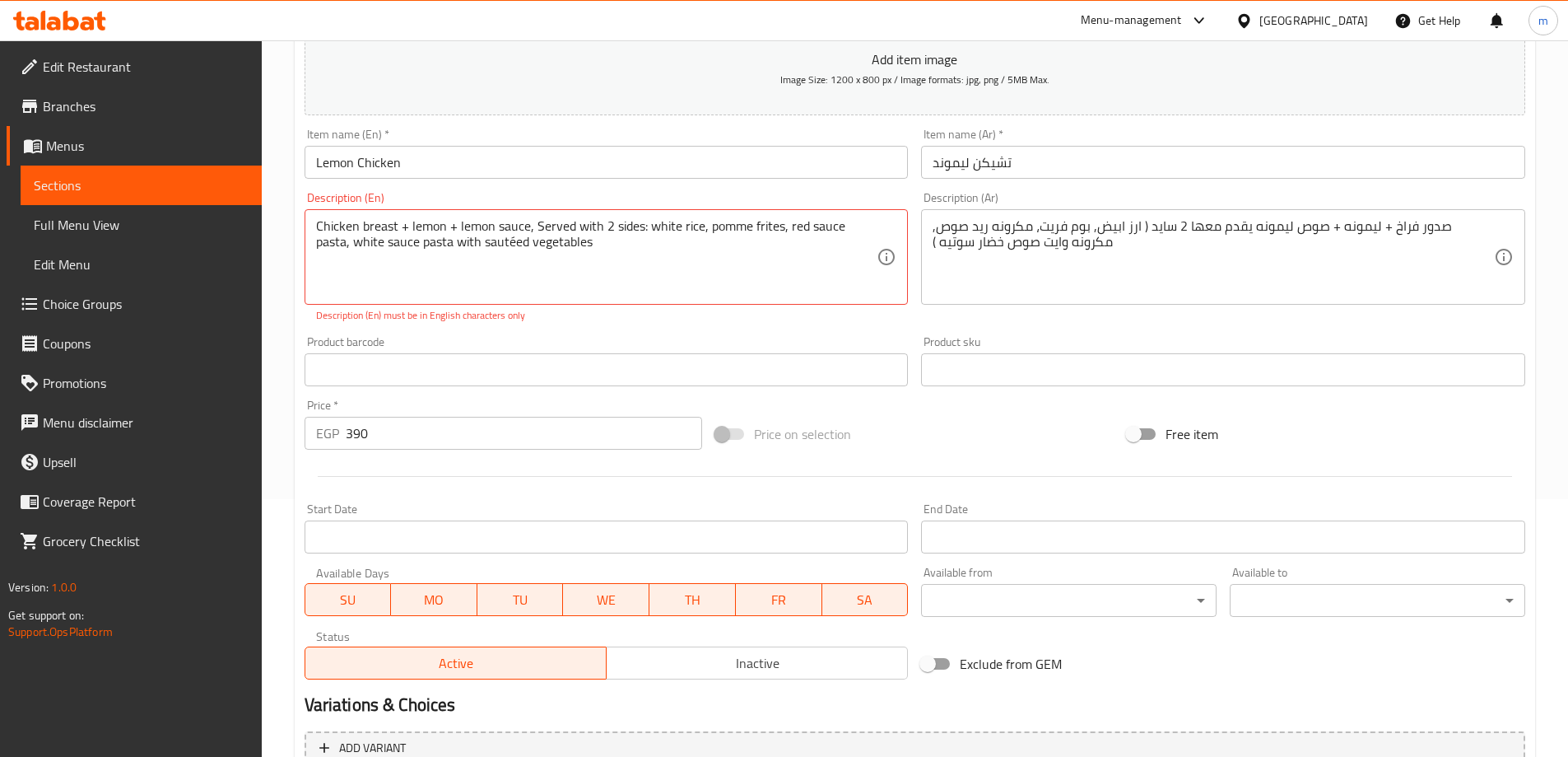
scroll to position [90, 0]
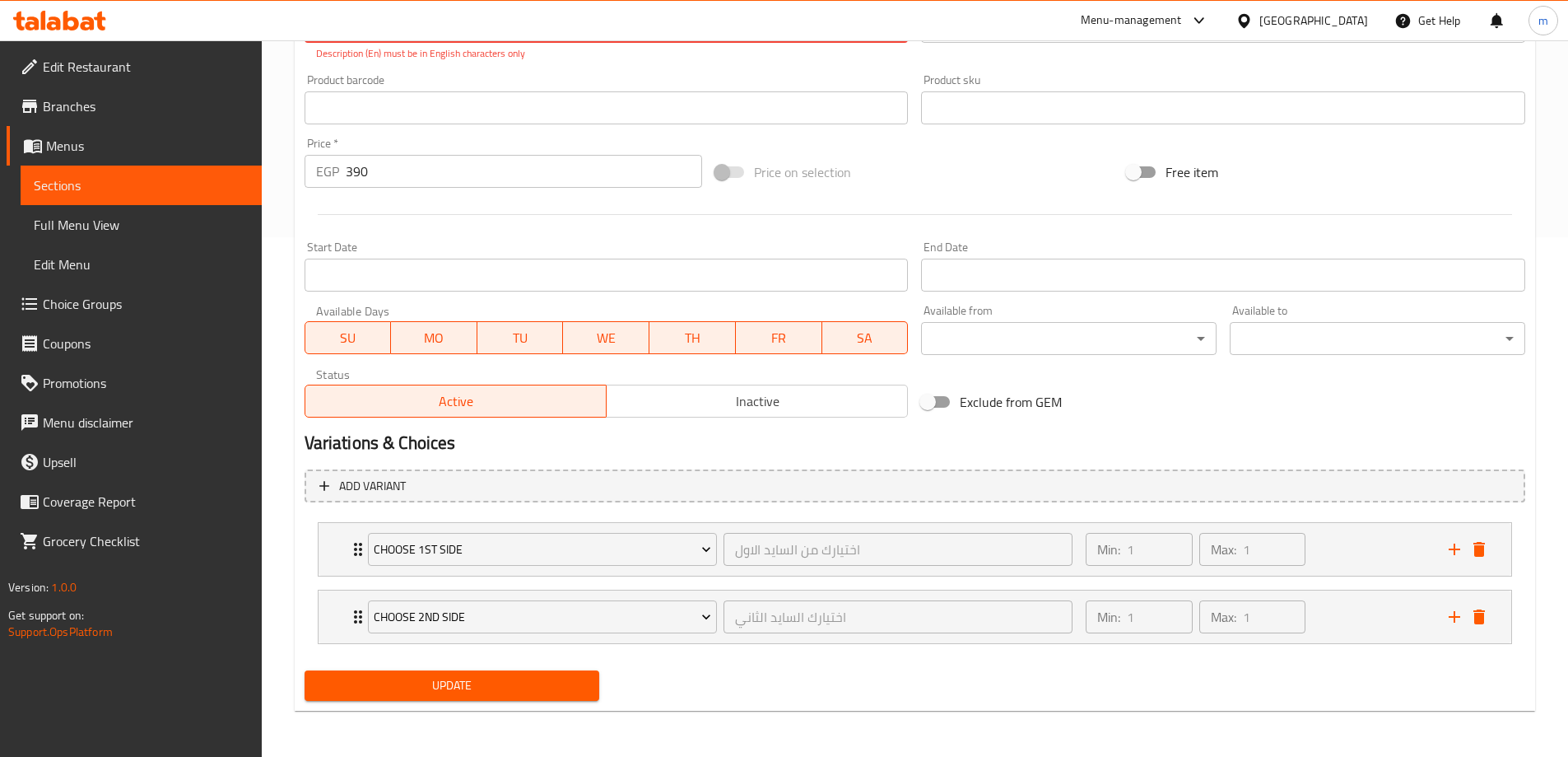
type textarea "Chicken breast + lemon + lemon sauce, Served with 2 sides: white rice, pomme fr…"
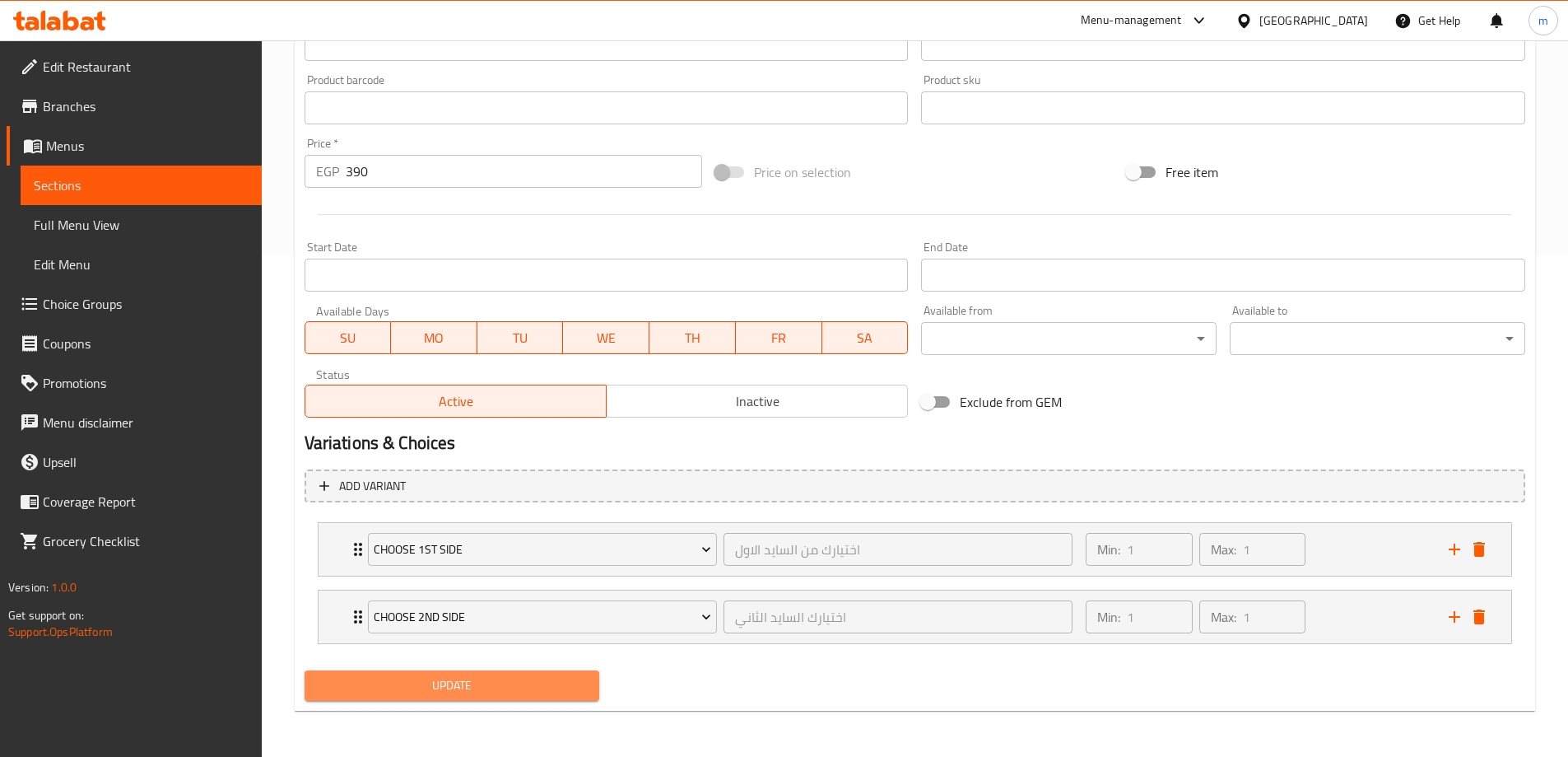
scroll to position [501, 0]
click at [516, 691] on span "Update" at bounding box center [453, 686] width 269 height 21
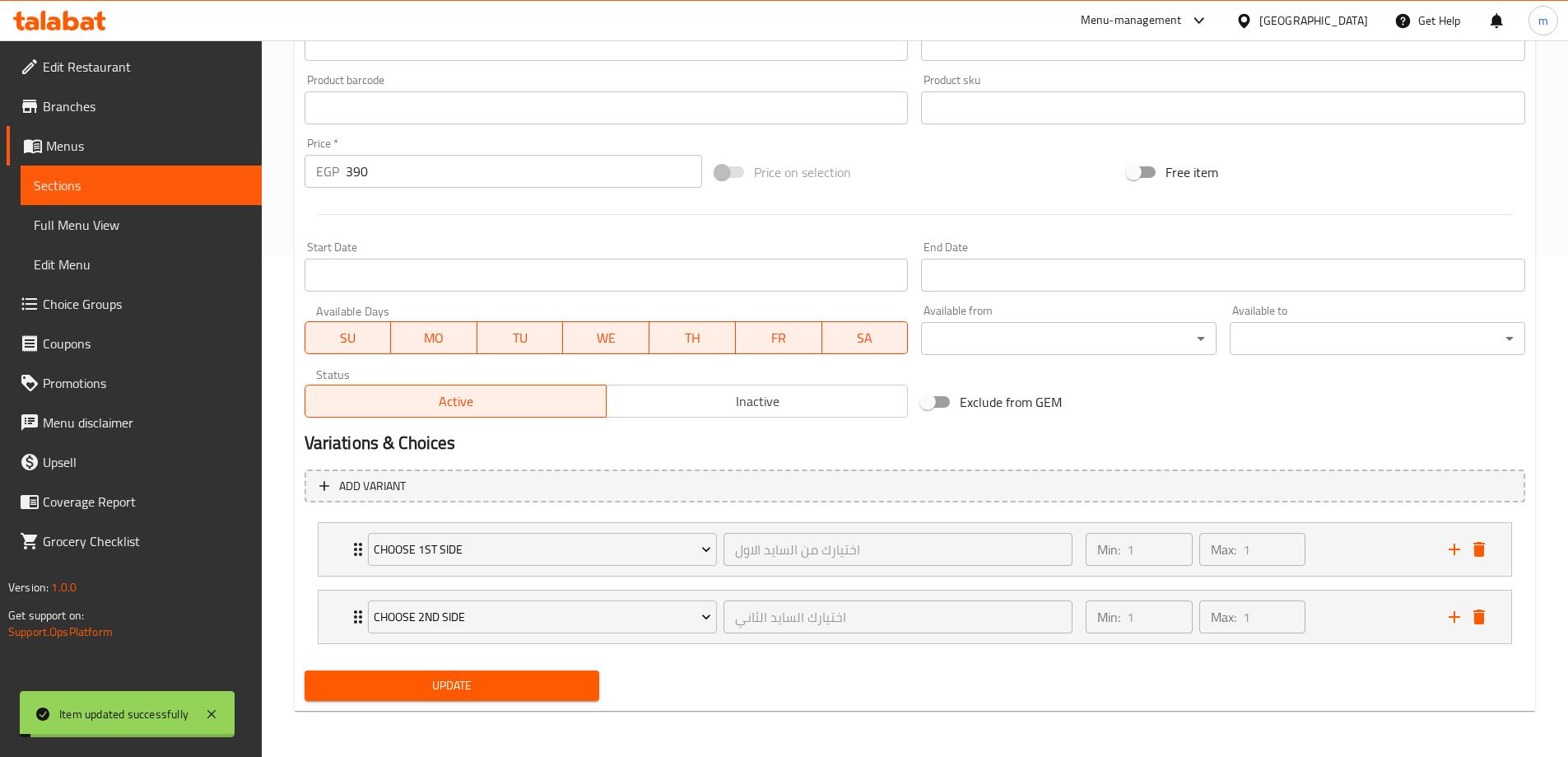
click at [64, 197] on link "Sections" at bounding box center [142, 184] width 241 height 39
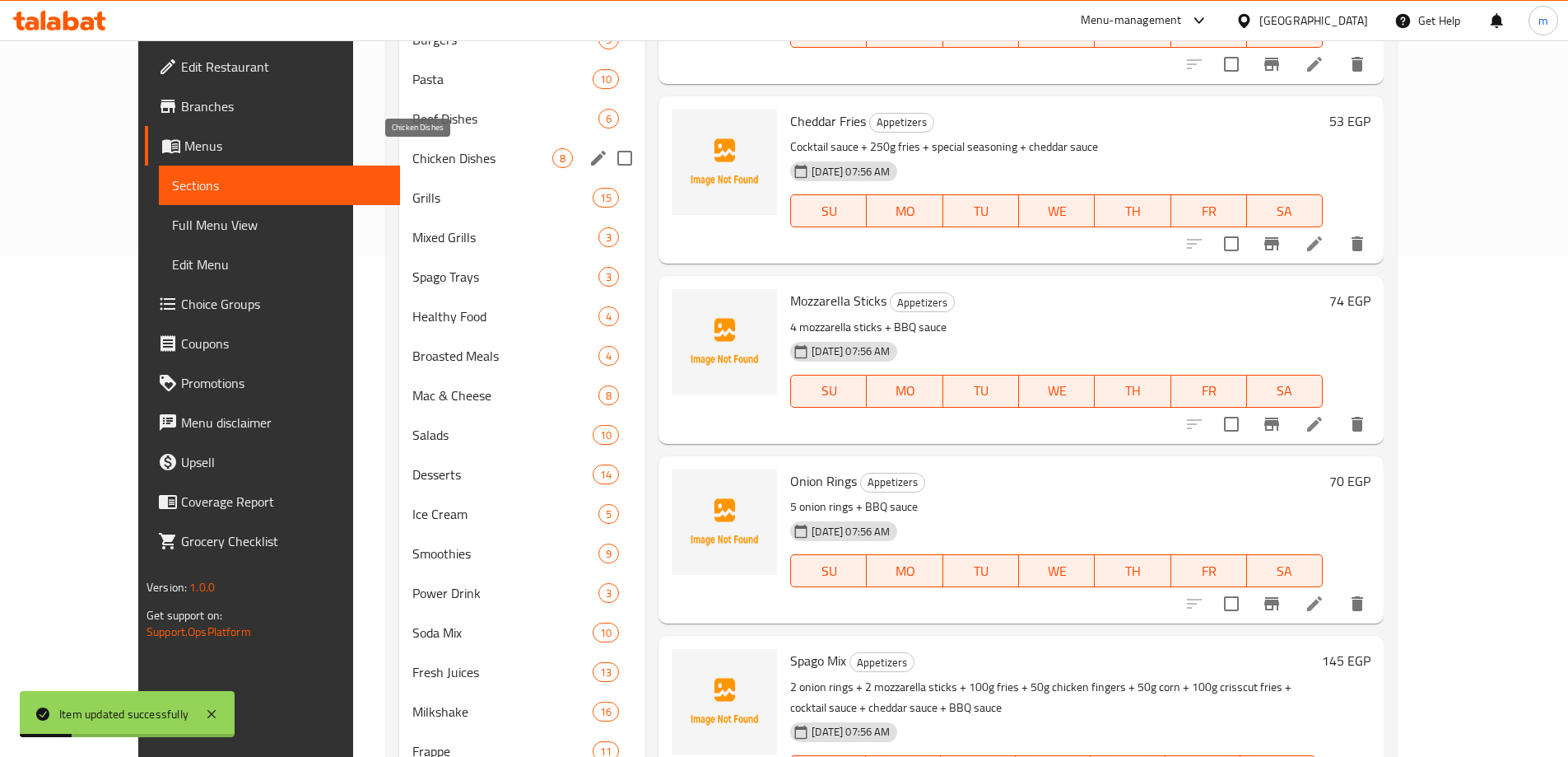
click at [413, 155] on span "Chicken Dishes" at bounding box center [482, 158] width 140 height 20
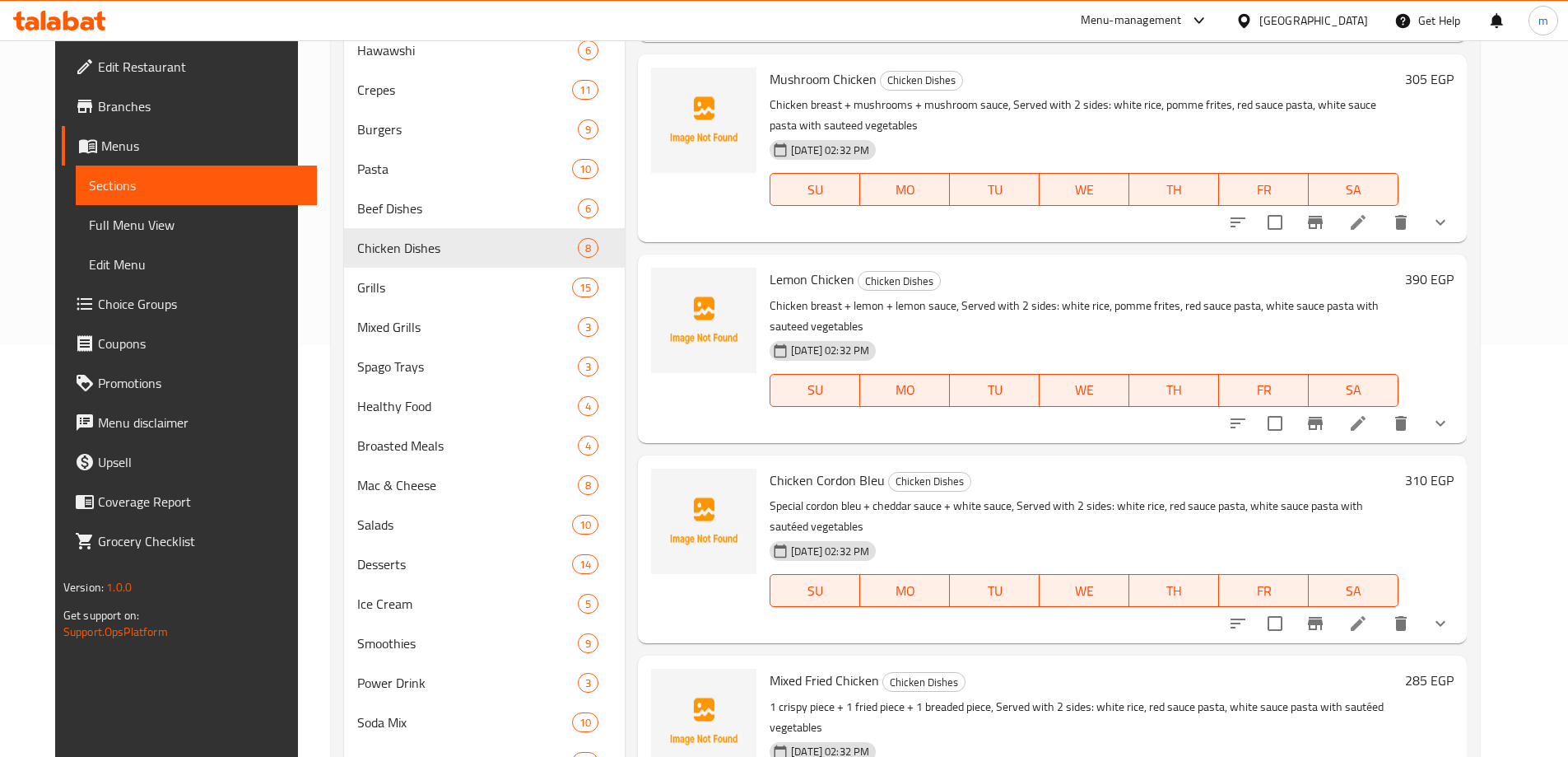
scroll to position [576, 0]
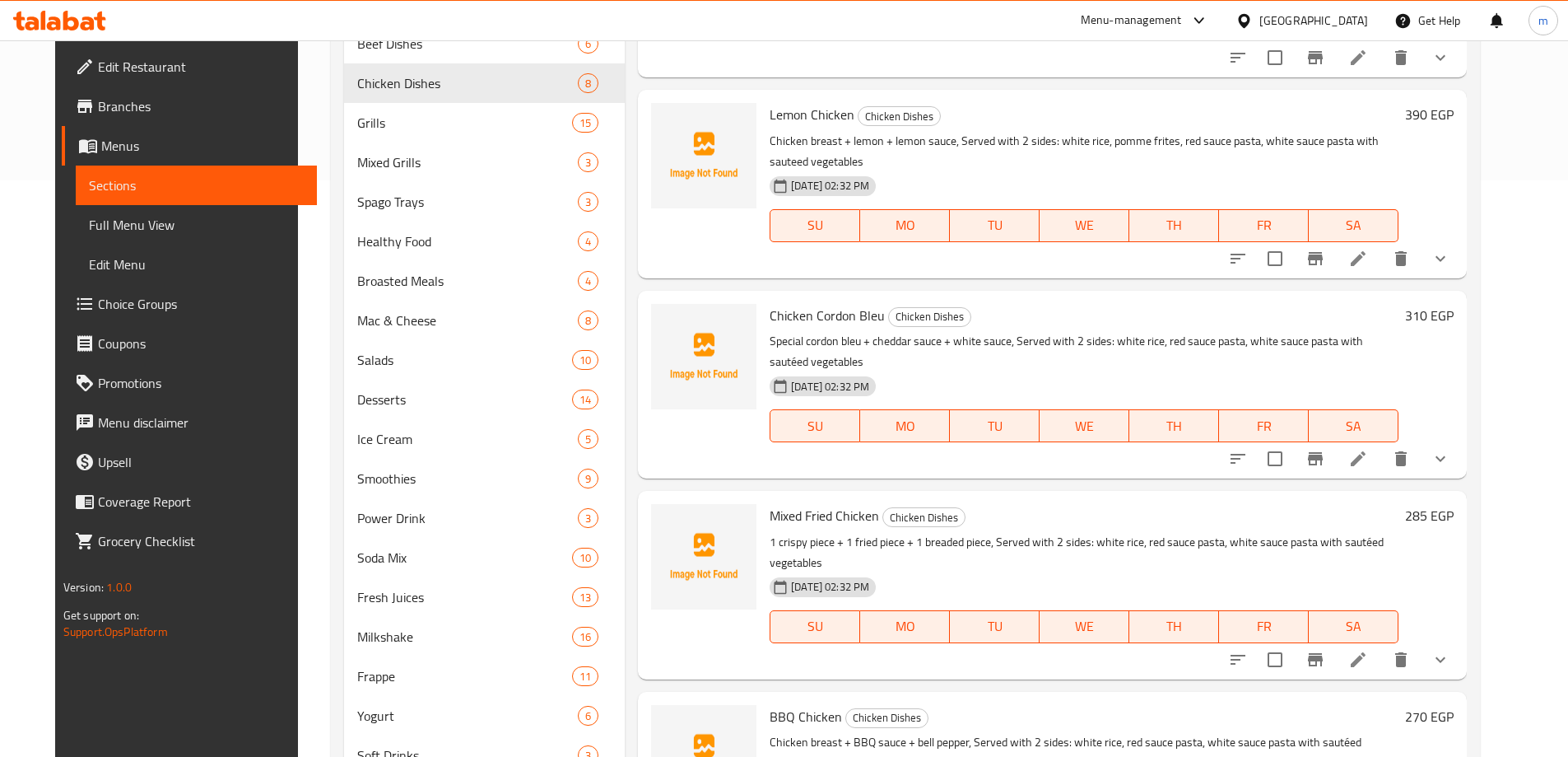
click at [1368, 463] on icon at bounding box center [1358, 458] width 20 height 20
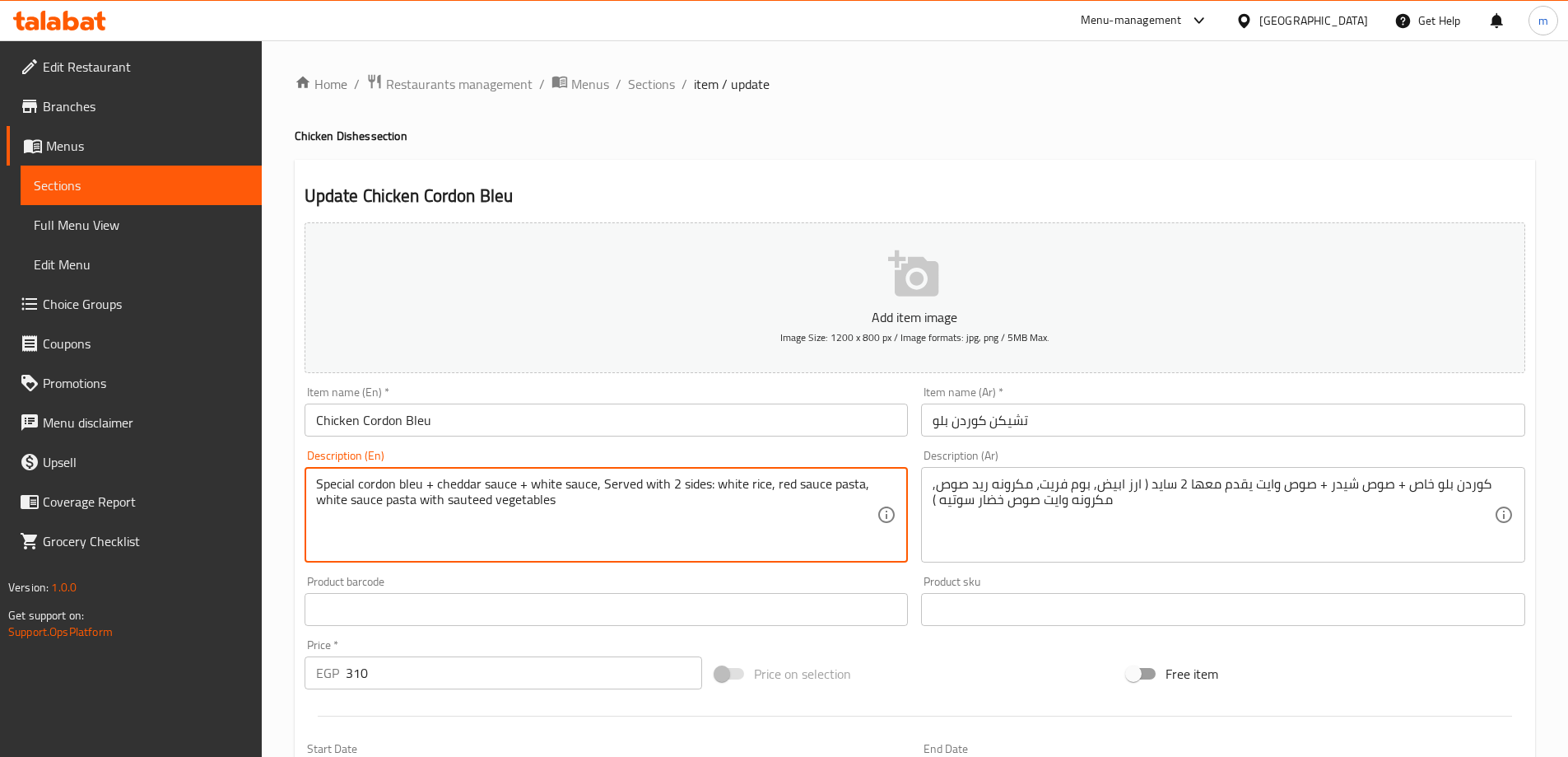
click at [770, 486] on textarea "Special cordon bleu + cheddar sauce + white sauce, Served with 2 sides: white r…" at bounding box center [597, 515] width 561 height 78
paste textarea "pomme frites"
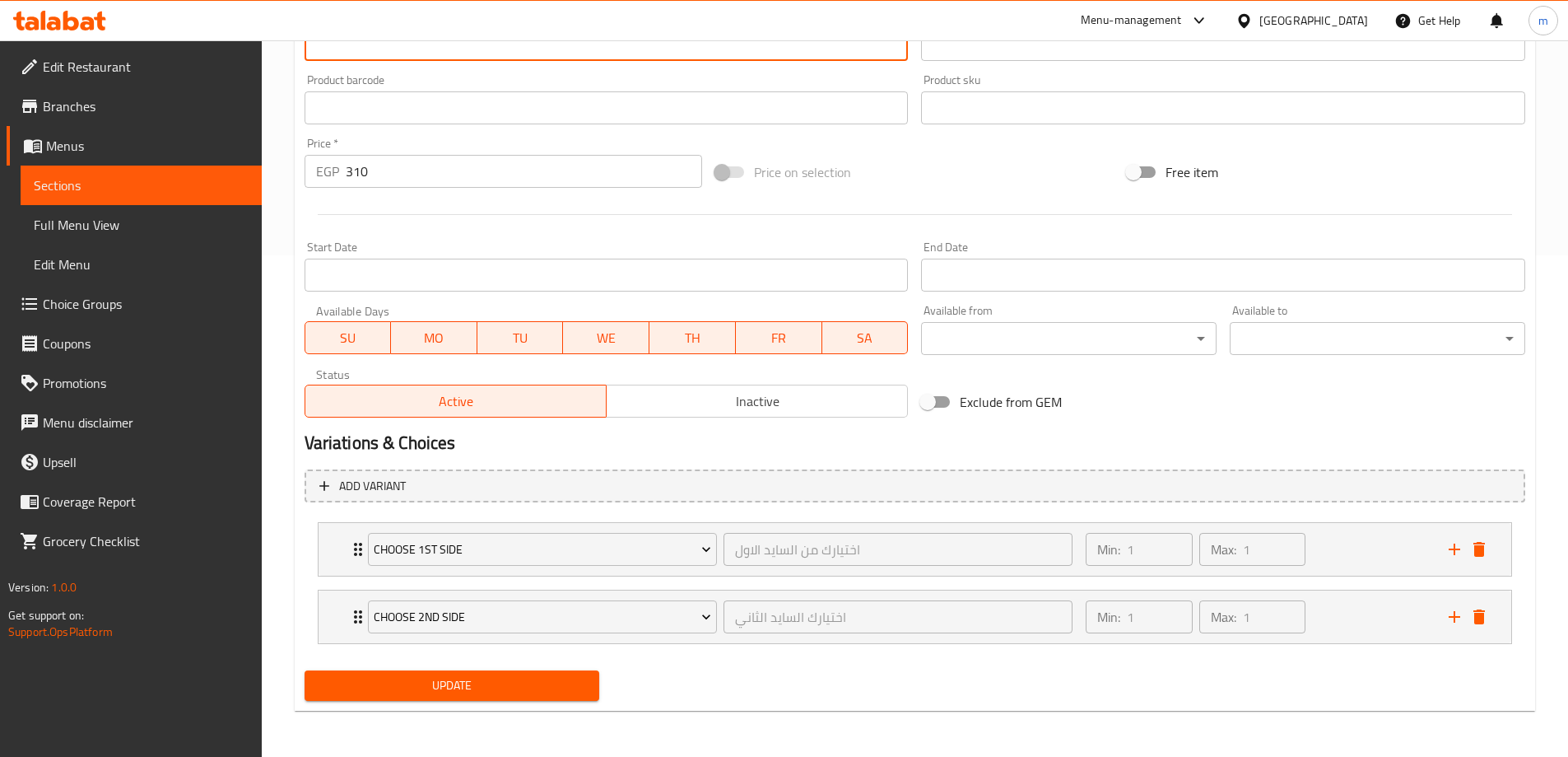
type textarea "Special cordon bleu + cheddar sauce + white sauce, Served with 2 sides: white r…"
click at [396, 674] on button "Update" at bounding box center [453, 685] width 295 height 30
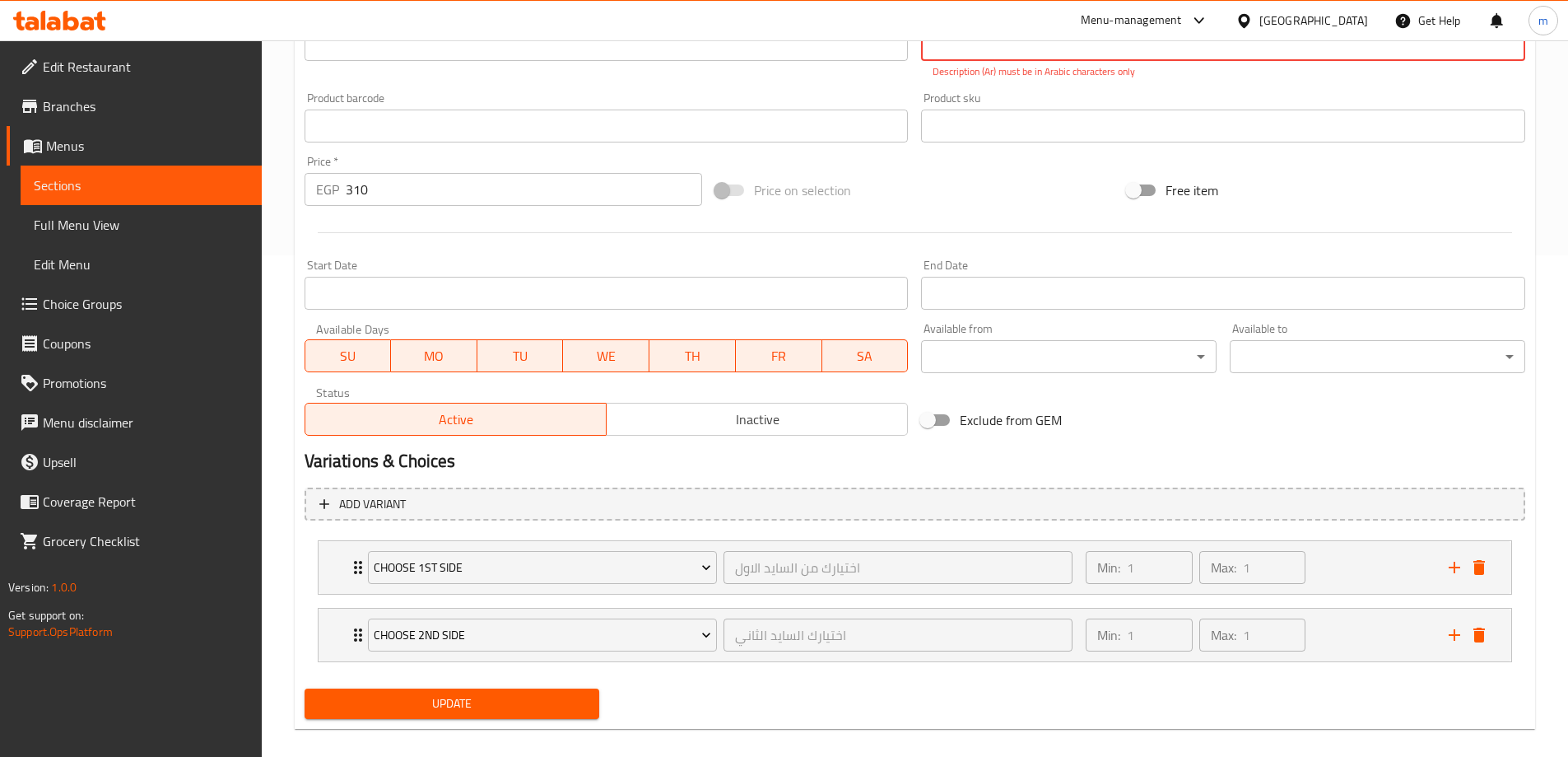
scroll to position [107, 0]
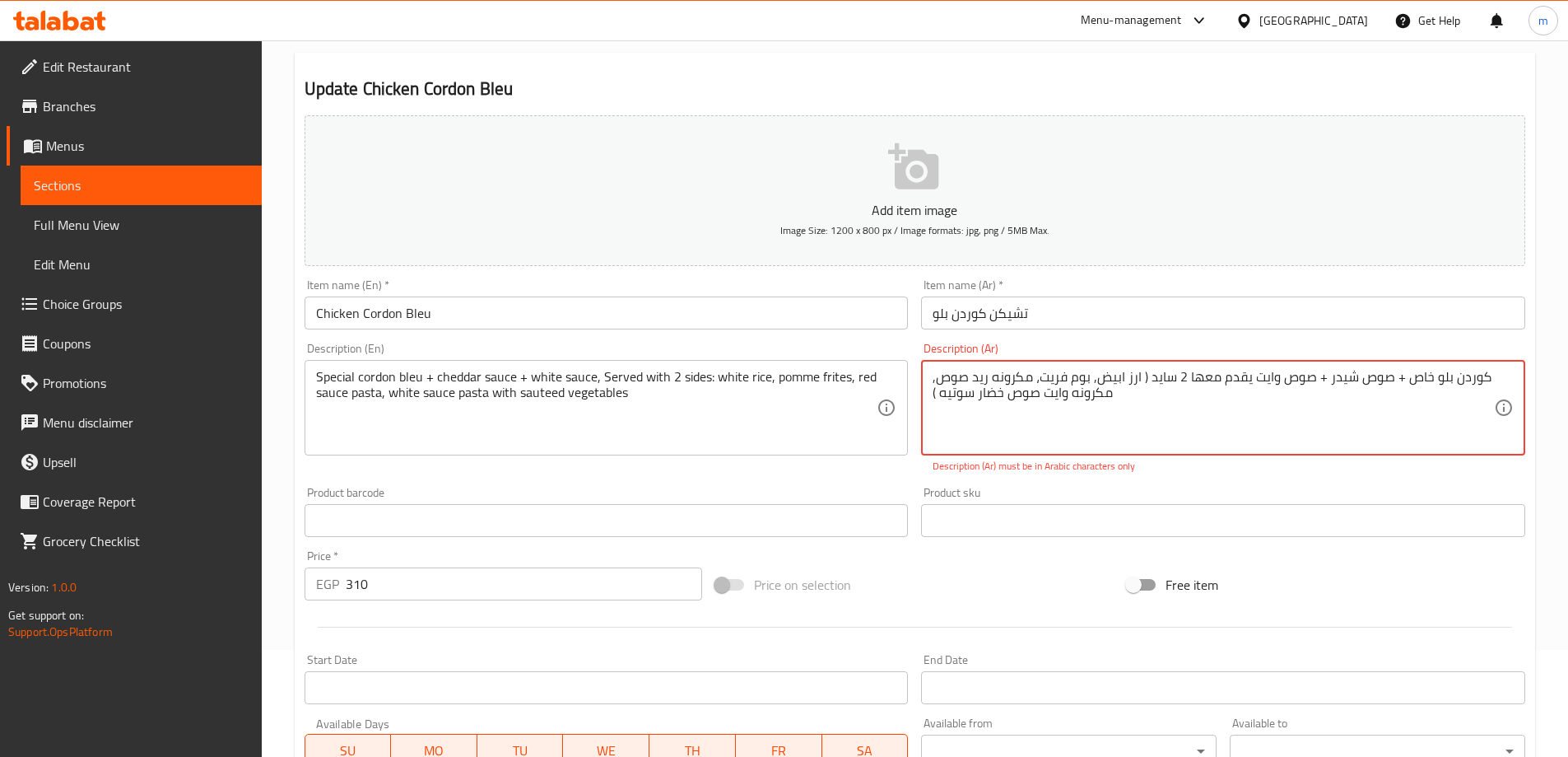
click at [1045, 401] on textarea "کوردن بلو خاص + صوص شيدر + صوص وايت يقدم معها 2 سايد ( ارز ابيض, بوم فريت، مكرو…" at bounding box center [1213, 408] width 561 height 78
click at [1338, 376] on textarea "کوردن بلو خاص + صوص شيدر + صوص وايت يقدم معها 2 سايد ( ارز ابيض, بوم فريت، مكرو…" at bounding box center [1213, 408] width 561 height 78
type textarea "کوردن بلو خاص + صوص شيدر + صوص وايت يقدم معها 2 سايد ( ارز ابيض, بوم فريت، مكرو…"
click at [725, 361] on div "Special cordon bleu + cheddar sauce + white sauce, Served with 2 sides: white r…" at bounding box center [606, 408] width 604 height 96
click at [1106, 395] on textarea "کوردن بلو خاص + صوص شيدر + صوص وايت يقدم معها 2 سايد ( ارز ابيض, بوم فريت، مكرو…" at bounding box center [1213, 408] width 561 height 78
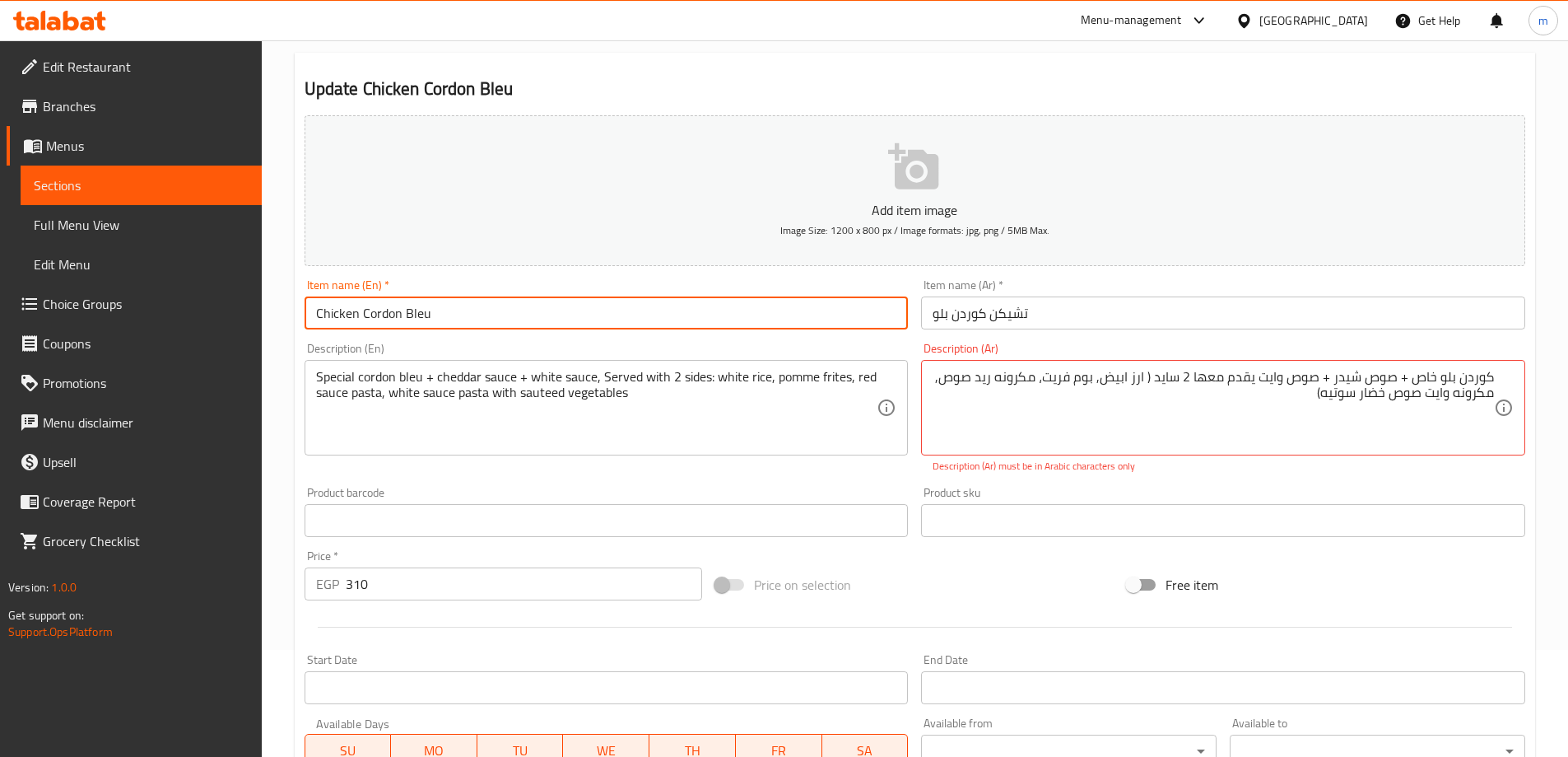
click at [421, 319] on input "Chicken Cordon Bleu" at bounding box center [606, 313] width 604 height 33
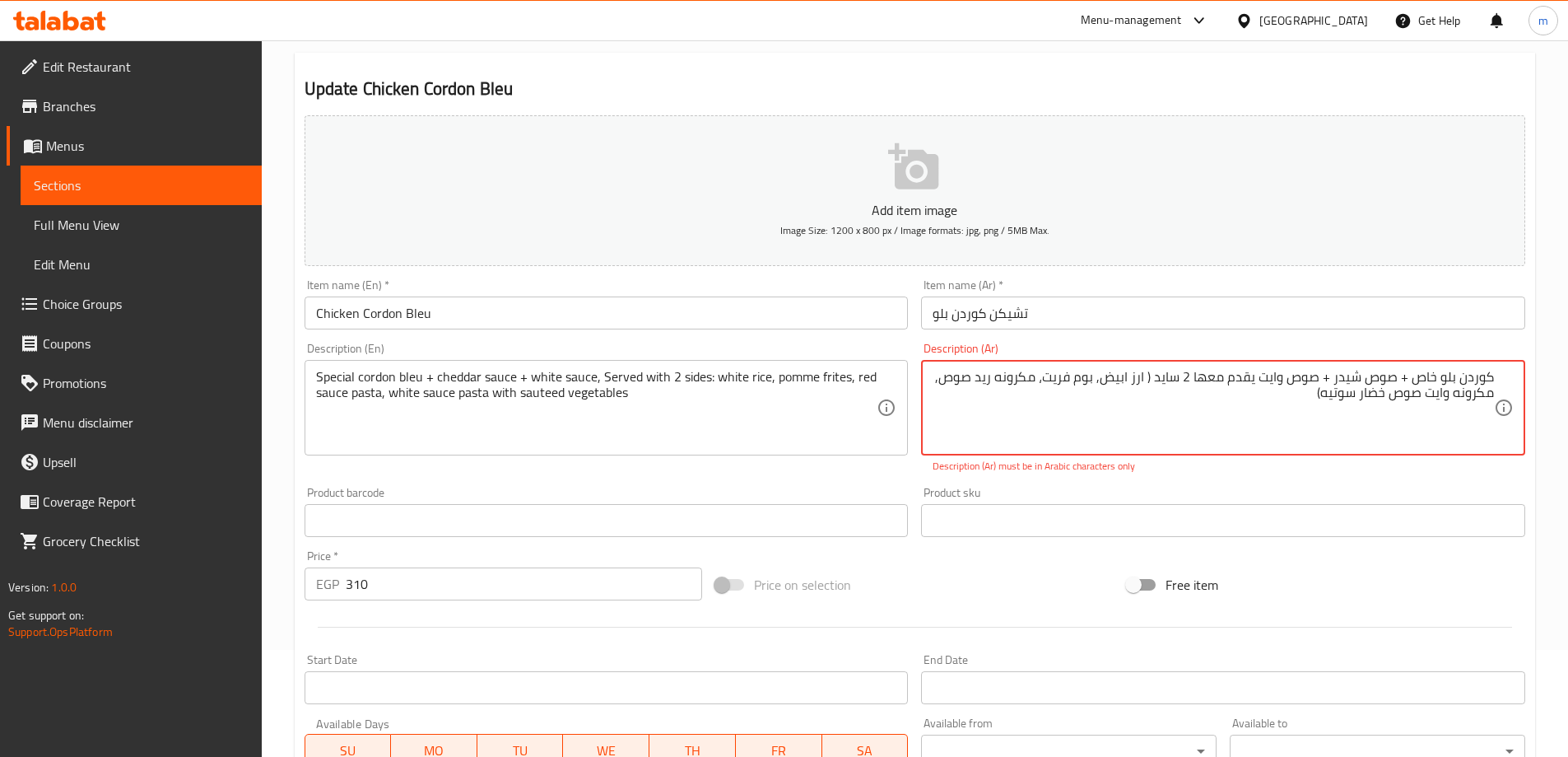
click at [999, 407] on textarea "کوردن بلو خاص + صوص شيدر + صوص وايت يقدم معها 2 سايد ( ارز ابيض, بوم فريت، مكرو…" at bounding box center [1213, 408] width 561 height 78
click at [1046, 391] on textarea "کوردن بلو خاص + صوص شيدر + صوص وايت يقدم معها 2 سايد ( ارز ابيض, بوم فريت، مكرو…" at bounding box center [1213, 408] width 561 height 78
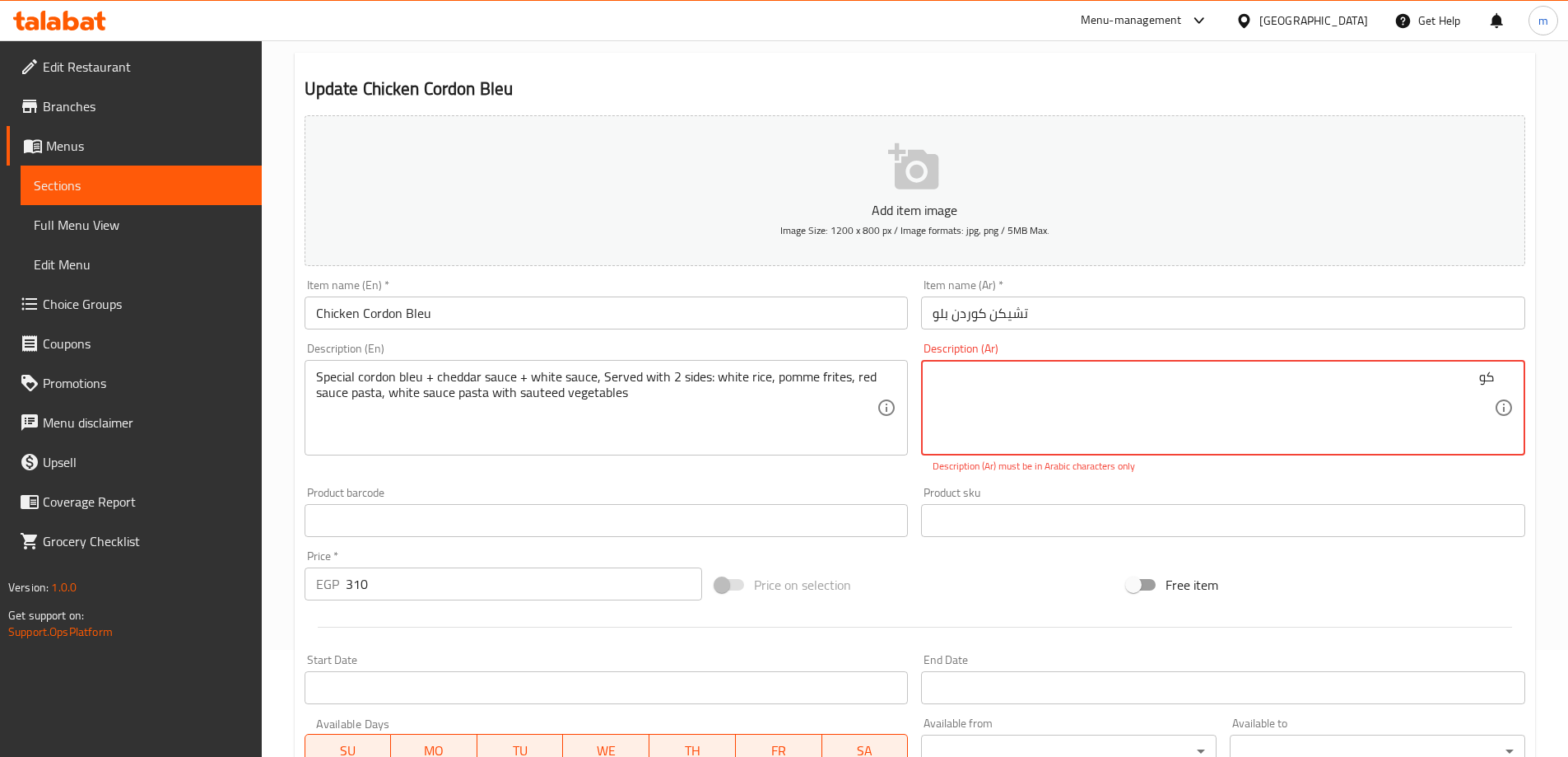
type textarea "ک"
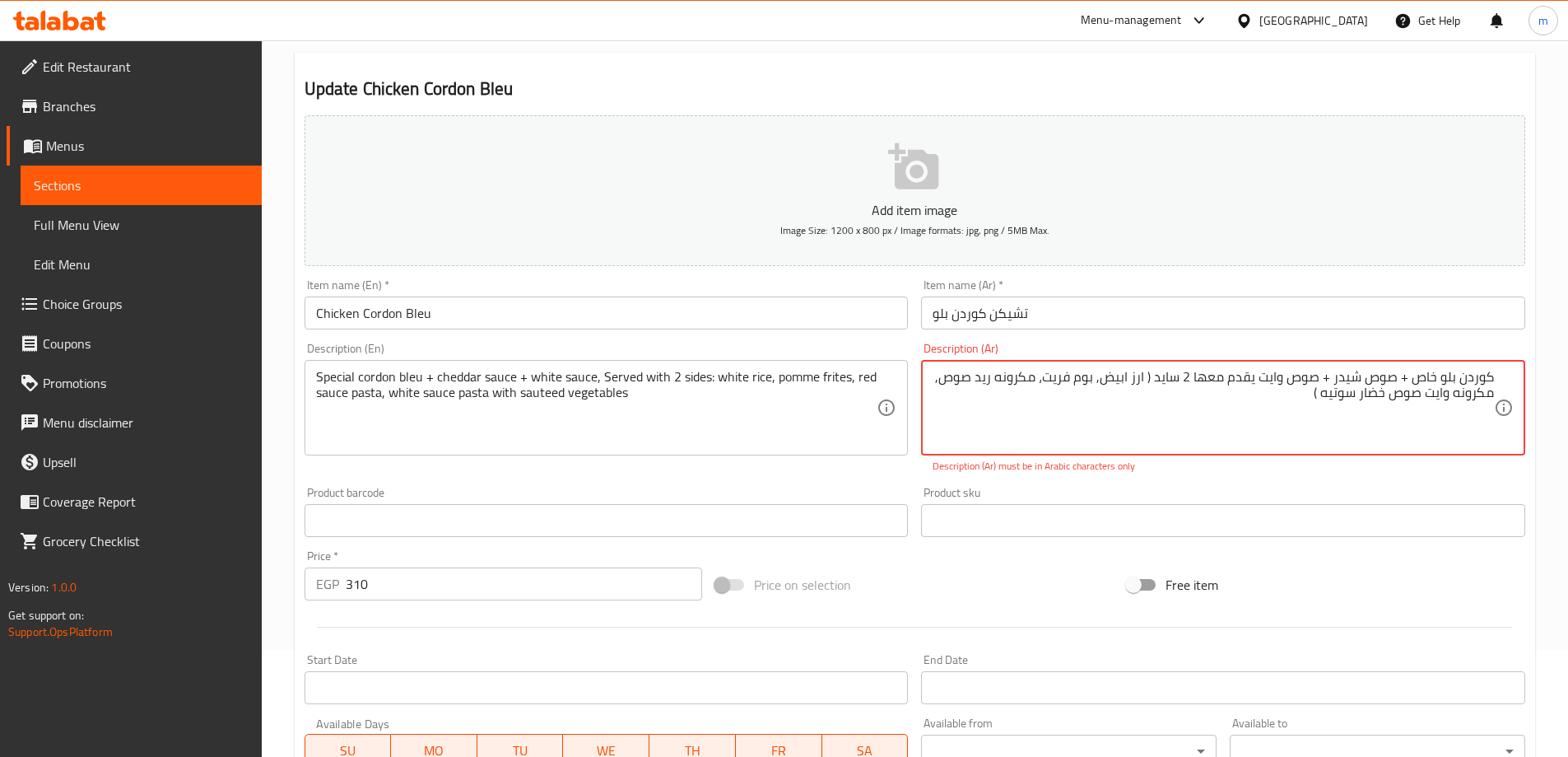
click at [1412, 374] on textarea "کوردن بلو خاص + صوص شيدر + صوص وايت يقدم معها 2 سايد ( ارز ابيض, بوم فريت، مكرو…" at bounding box center [1213, 408] width 561 height 78
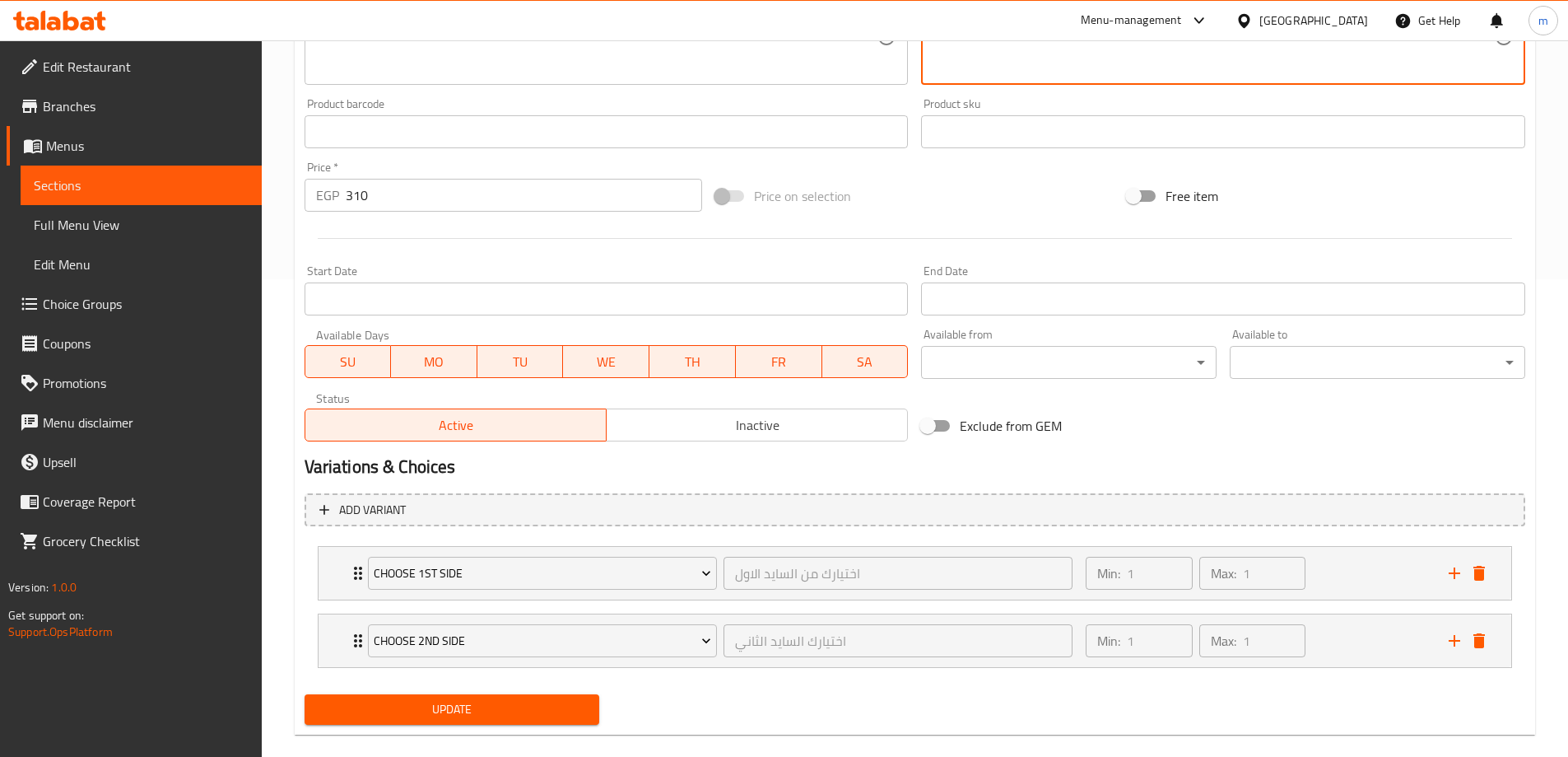
scroll to position [501, 0]
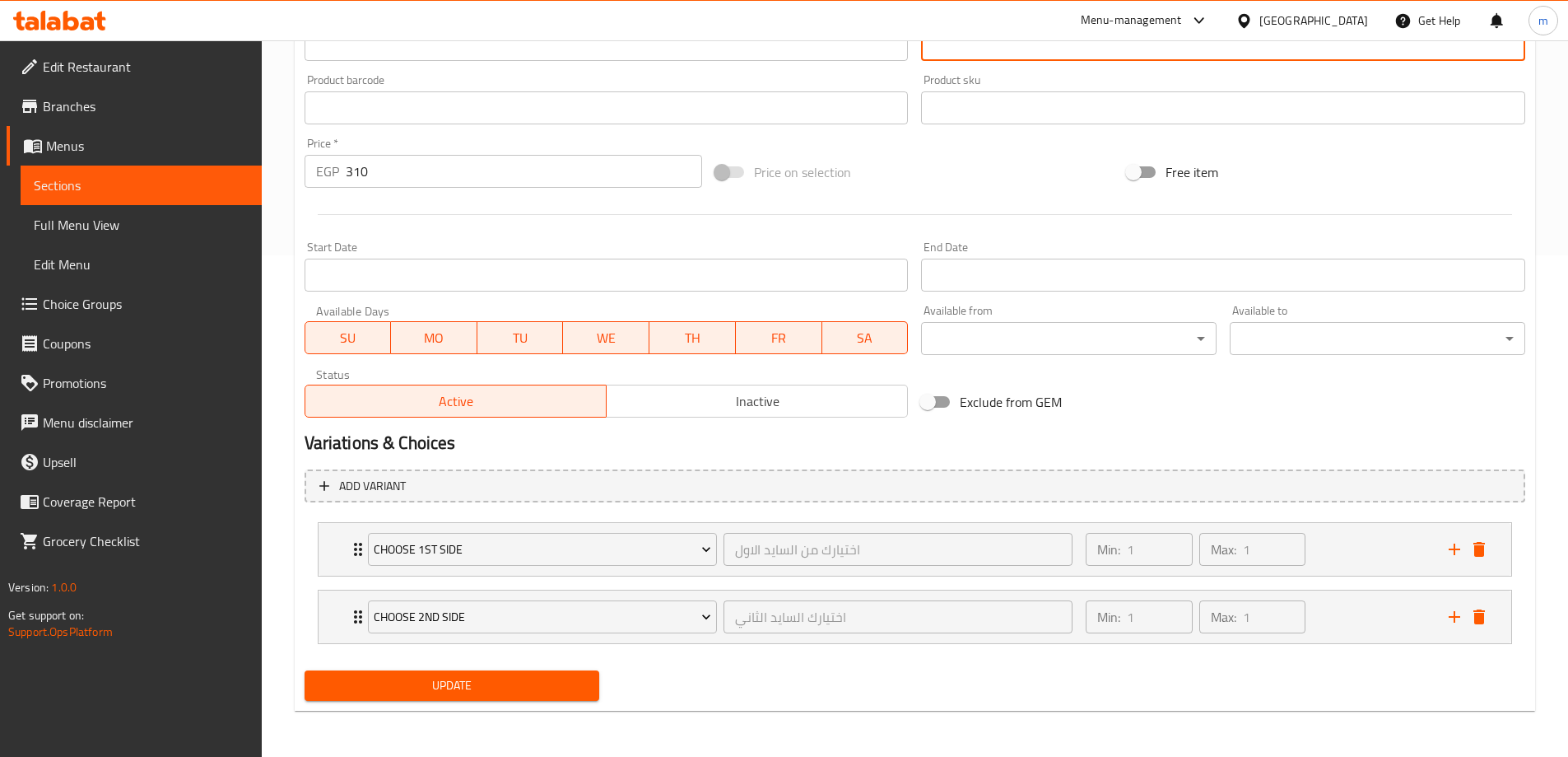
type textarea "كوردن بلو خاص + صوص شيدر + صوص وايت يقدم معها 2 سايد ( ارز ابيض, بوم فريت، مكرو…"
click at [512, 686] on span "Update" at bounding box center [453, 686] width 269 height 21
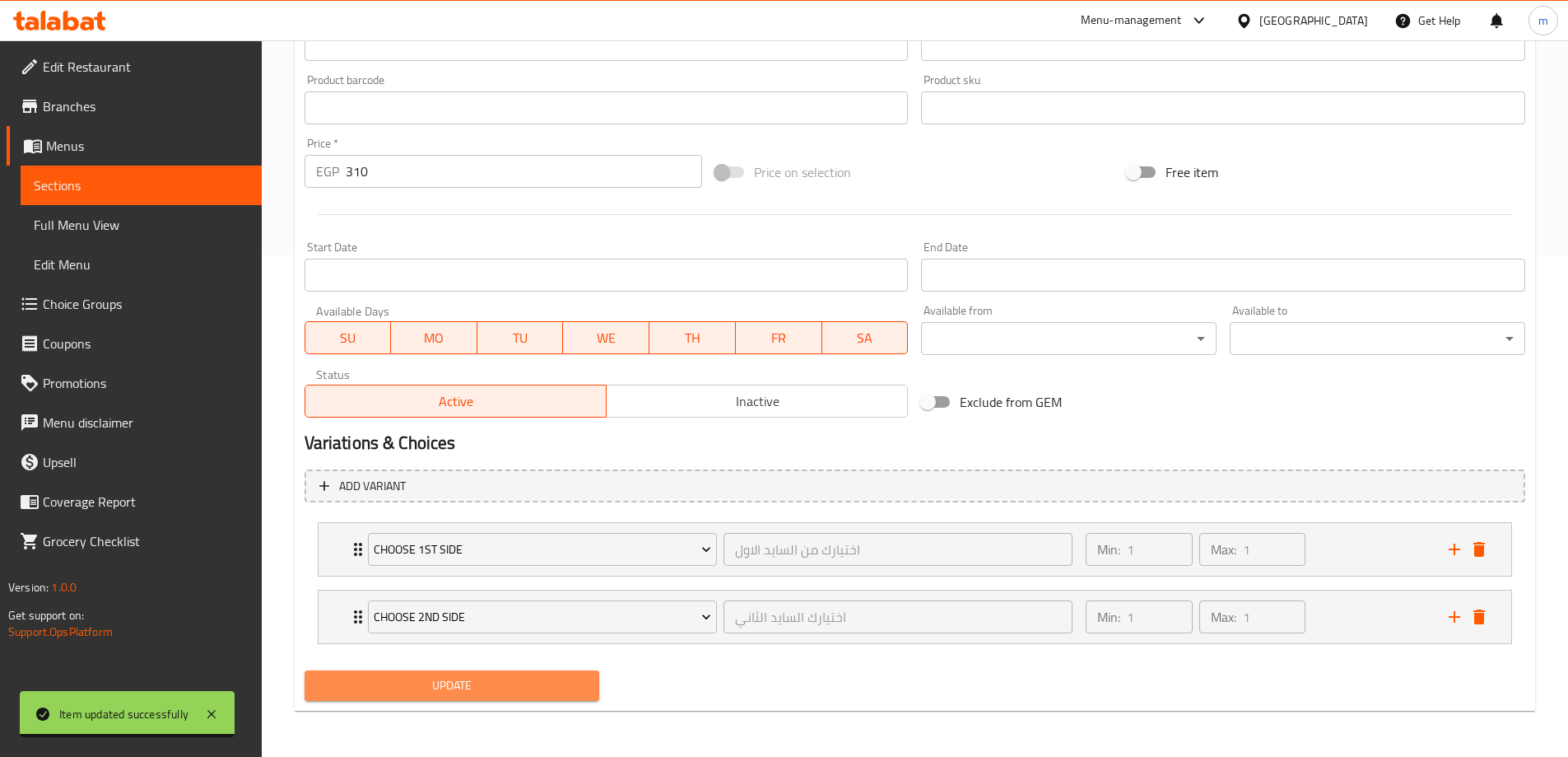
click at [542, 681] on span "Update" at bounding box center [453, 686] width 269 height 21
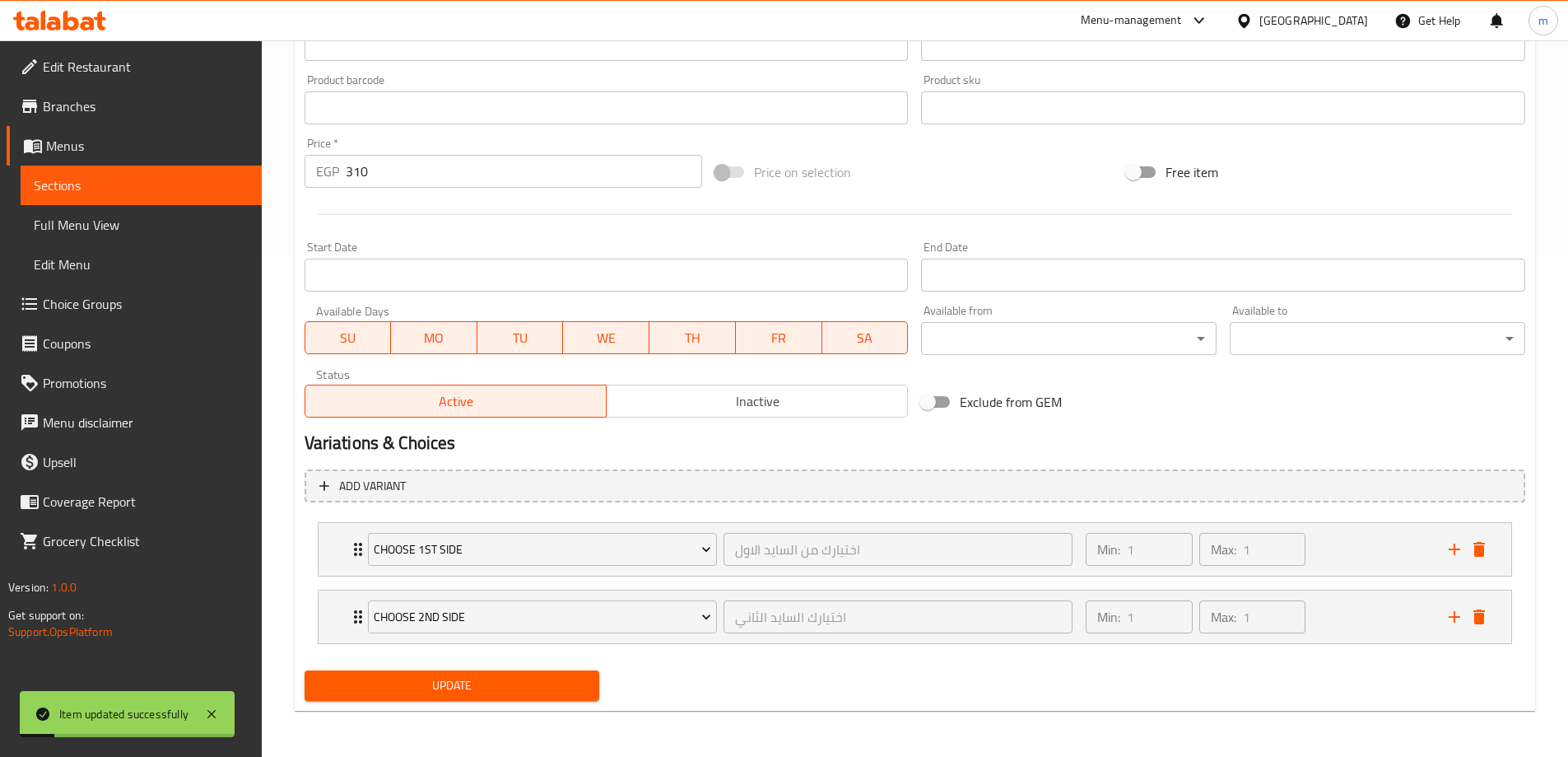
click at [99, 175] on link "Sections" at bounding box center [142, 184] width 241 height 39
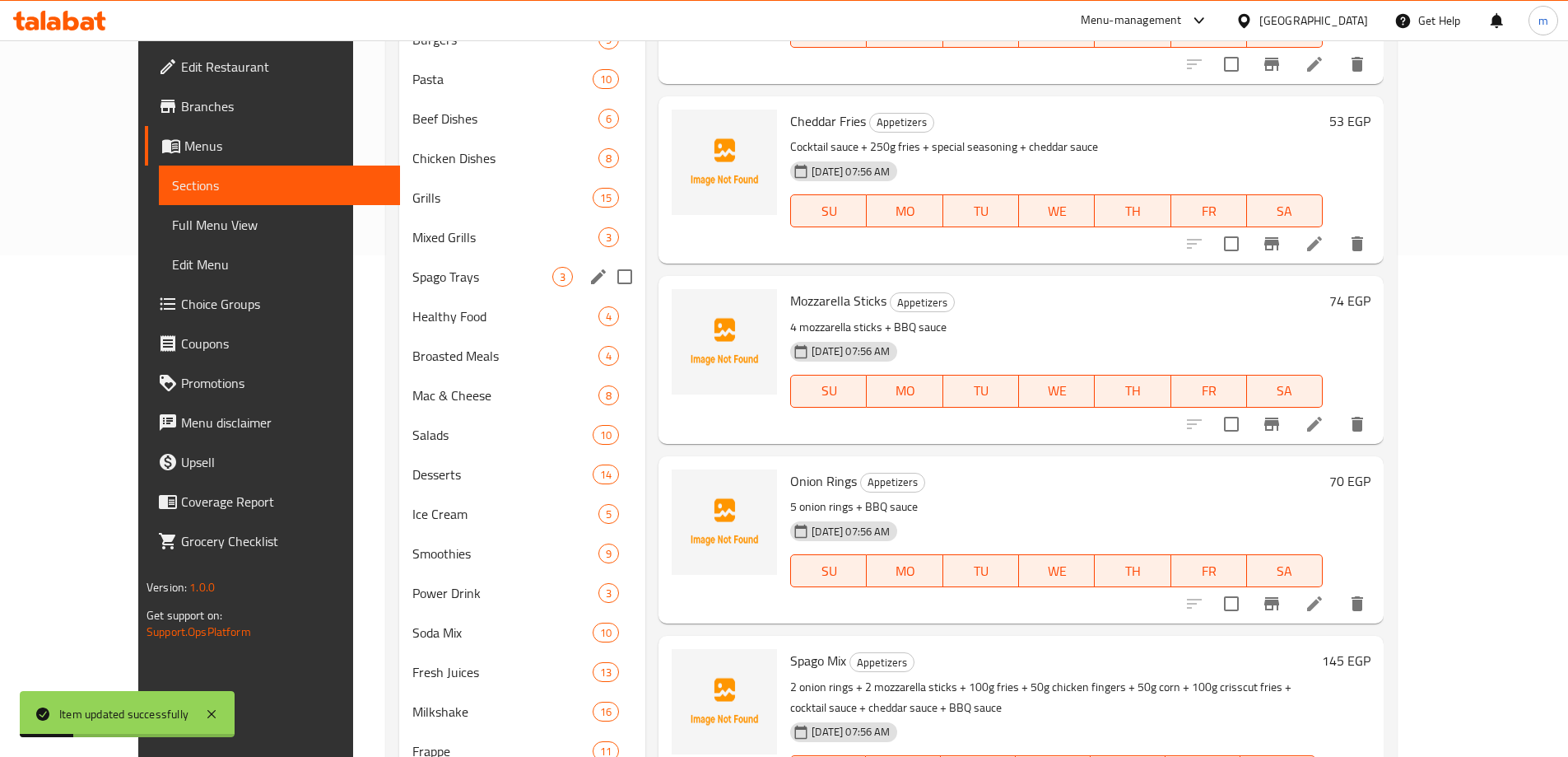
click at [413, 149] on span "Chicken Dishes" at bounding box center [506, 158] width 186 height 20
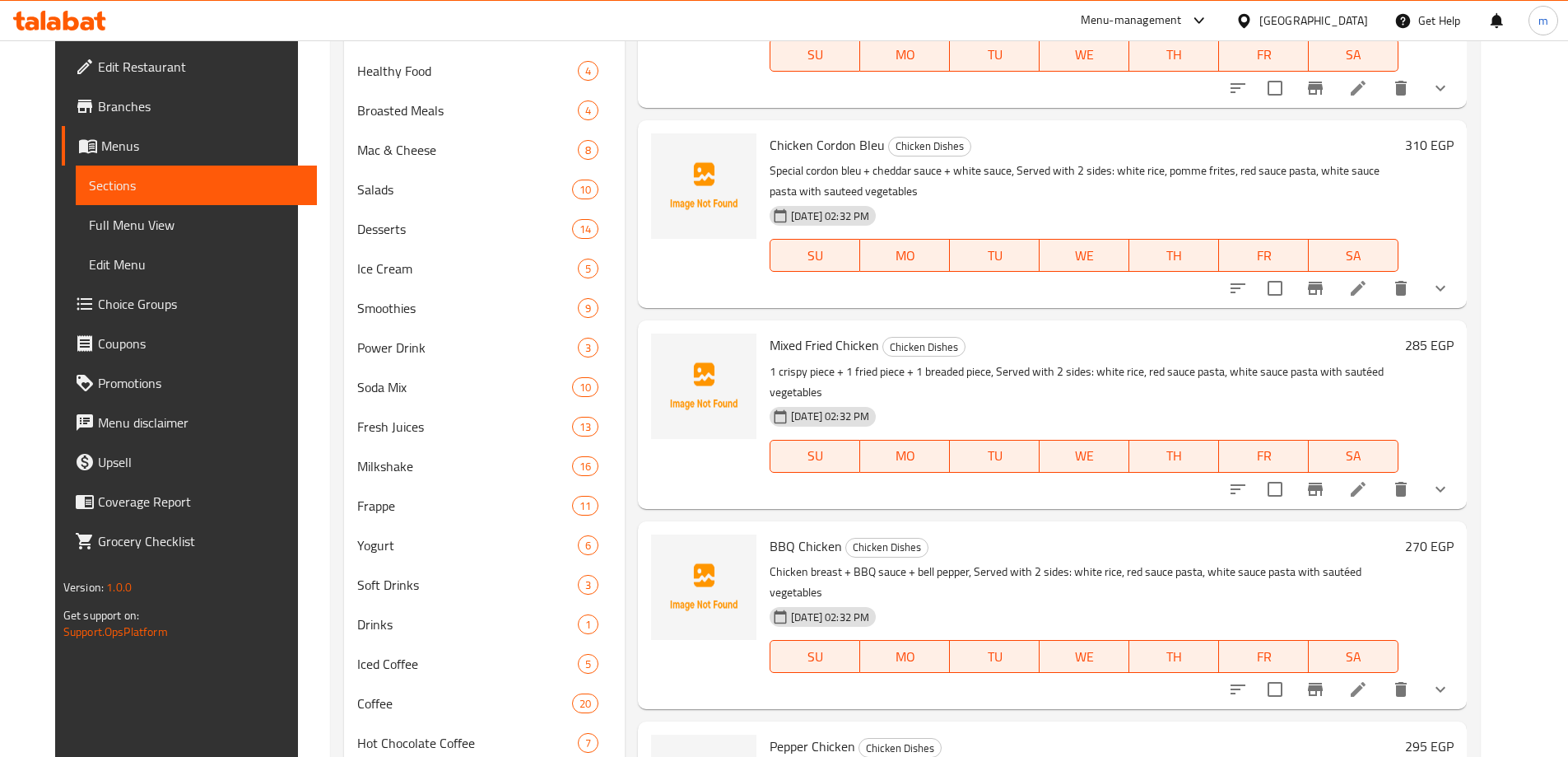
scroll to position [748, 0]
click at [1381, 473] on li at bounding box center [1358, 488] width 46 height 30
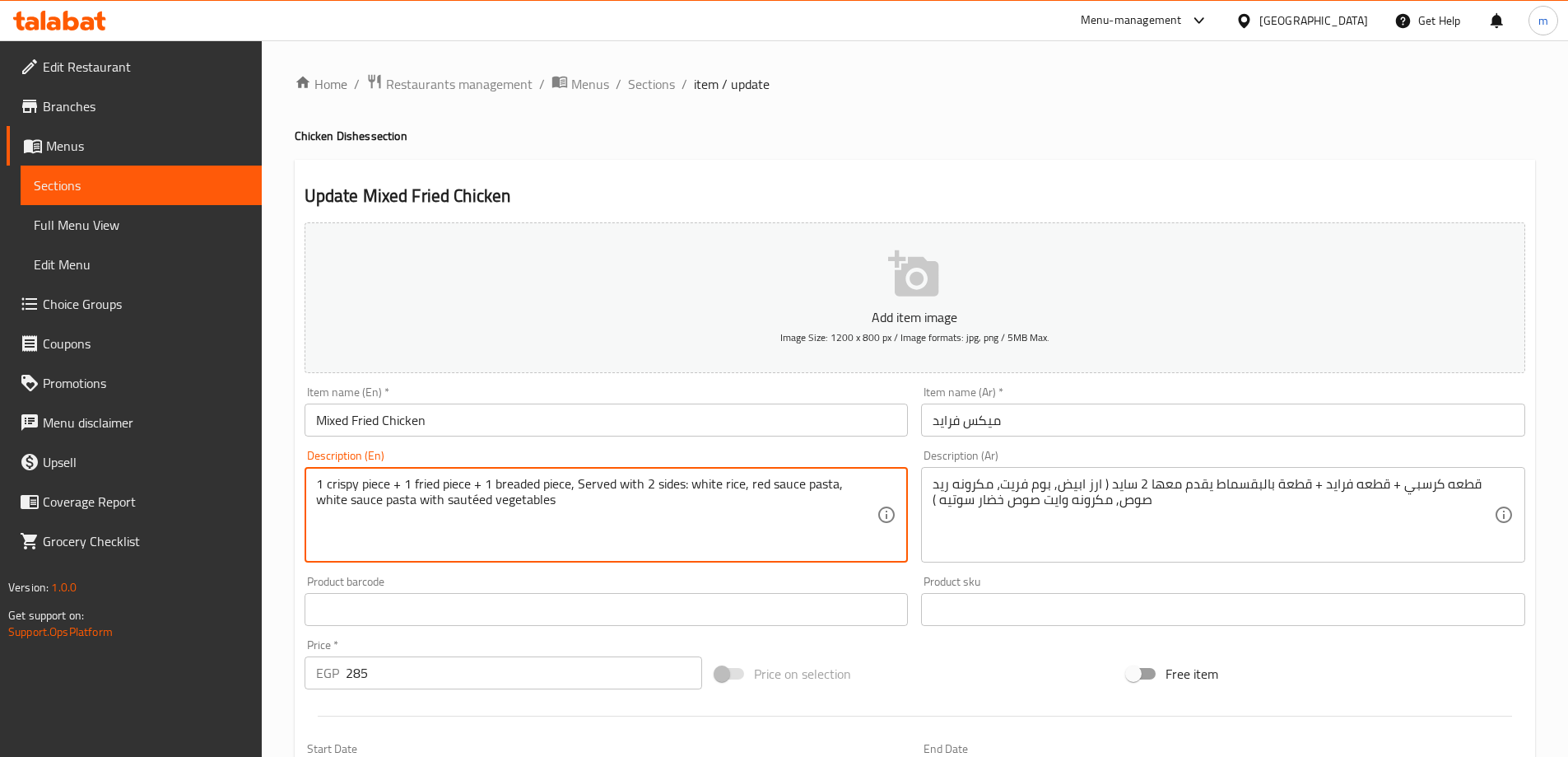
paste textarea "Chicken Cordon Bleu"
paste textarea "pomme frites"
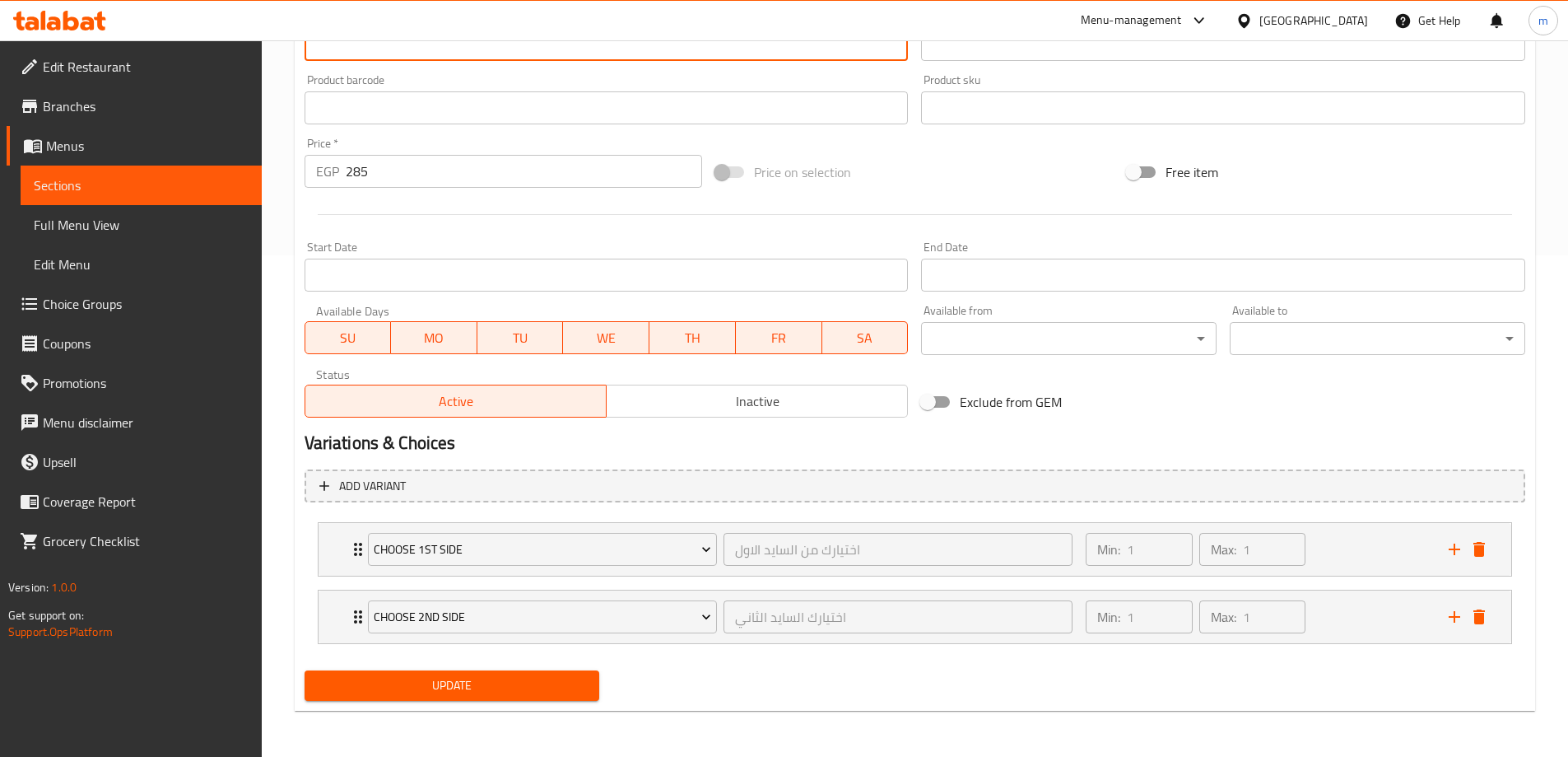
type textarea "1 crispy piece + 1 fried piece + 1 breaded piece, Served with 2 sides: white ri…"
click at [540, 699] on button "Update" at bounding box center [453, 685] width 295 height 30
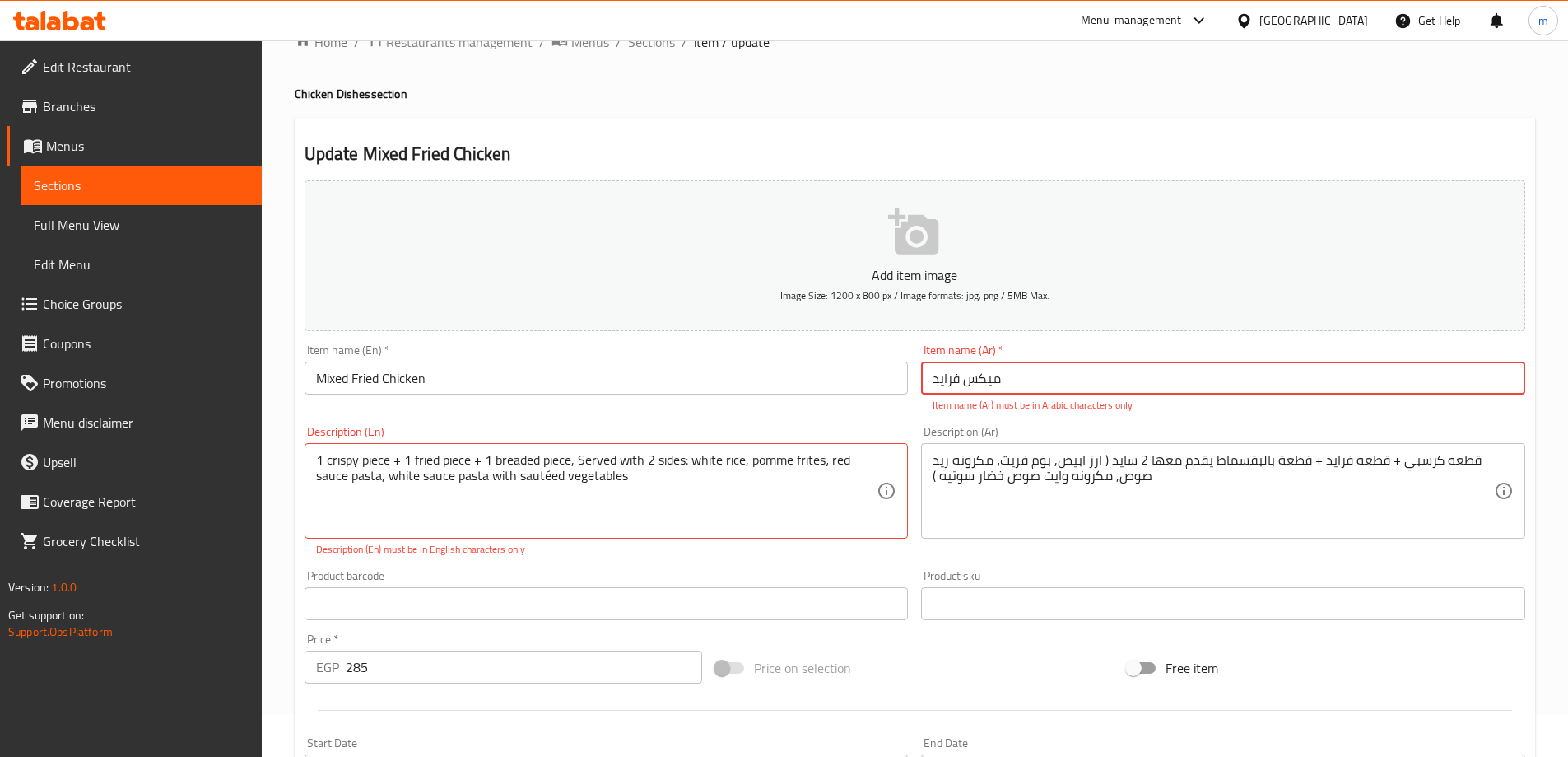
click at [1043, 386] on input "میکس فراید" at bounding box center [1222, 378] width 604 height 33
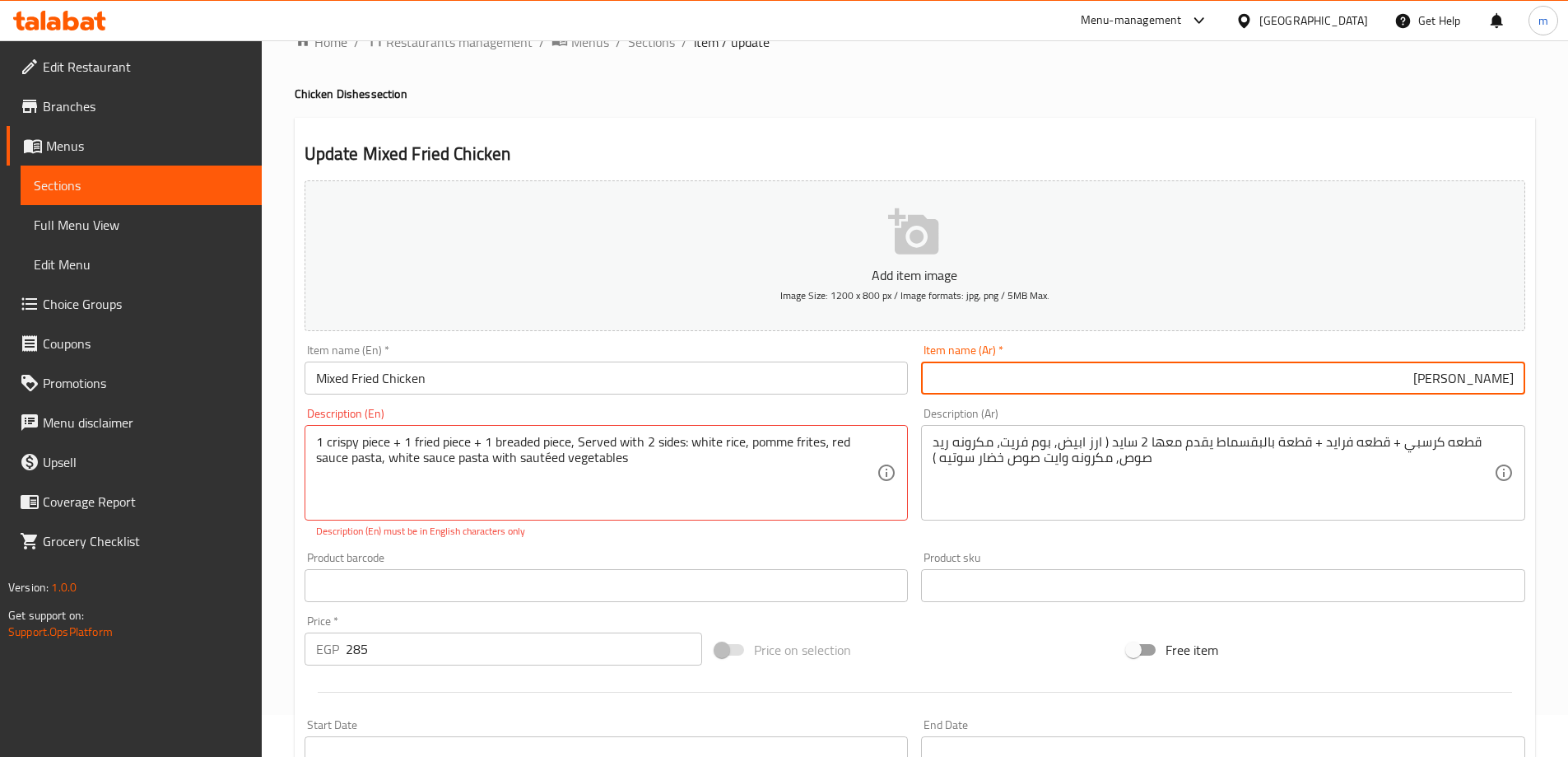
type input "ميكس فرايد"
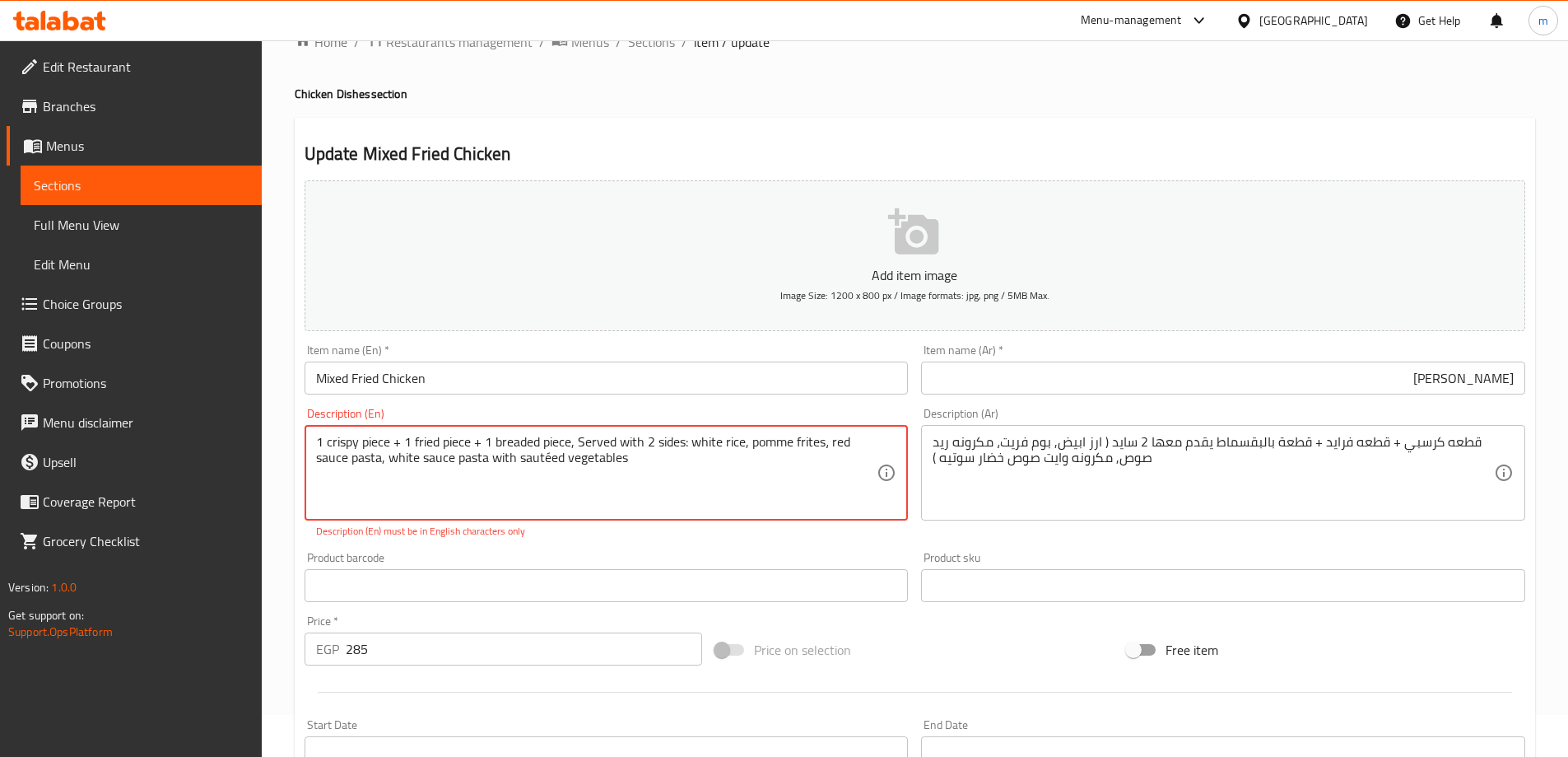
click at [548, 455] on textarea "1 crispy piece + 1 fried piece + 1 breaded piece, Served with 2 sides: white ri…" at bounding box center [597, 473] width 561 height 78
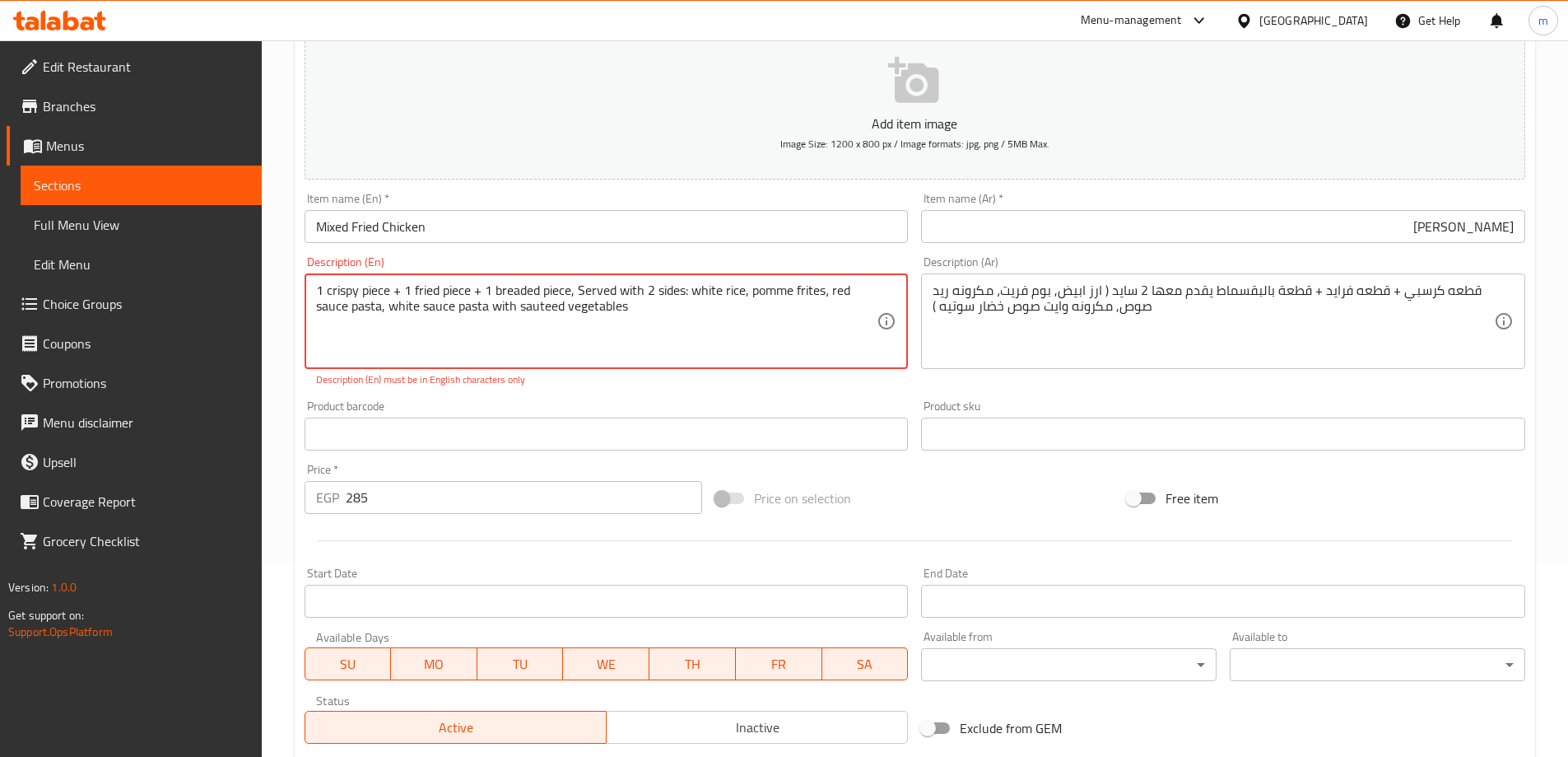
scroll to position [454, 0]
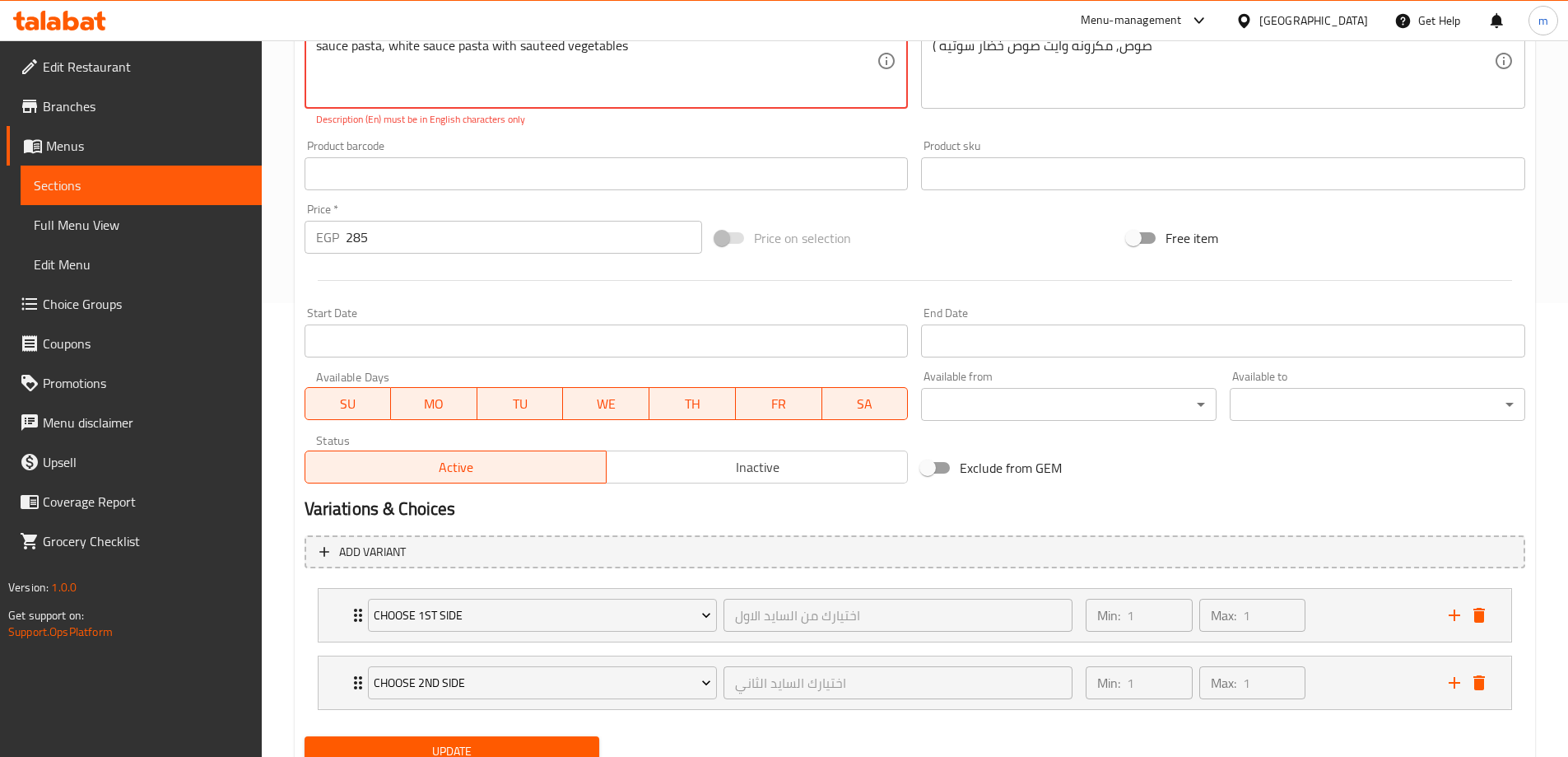
click at [583, 738] on button "Update" at bounding box center [453, 751] width 295 height 30
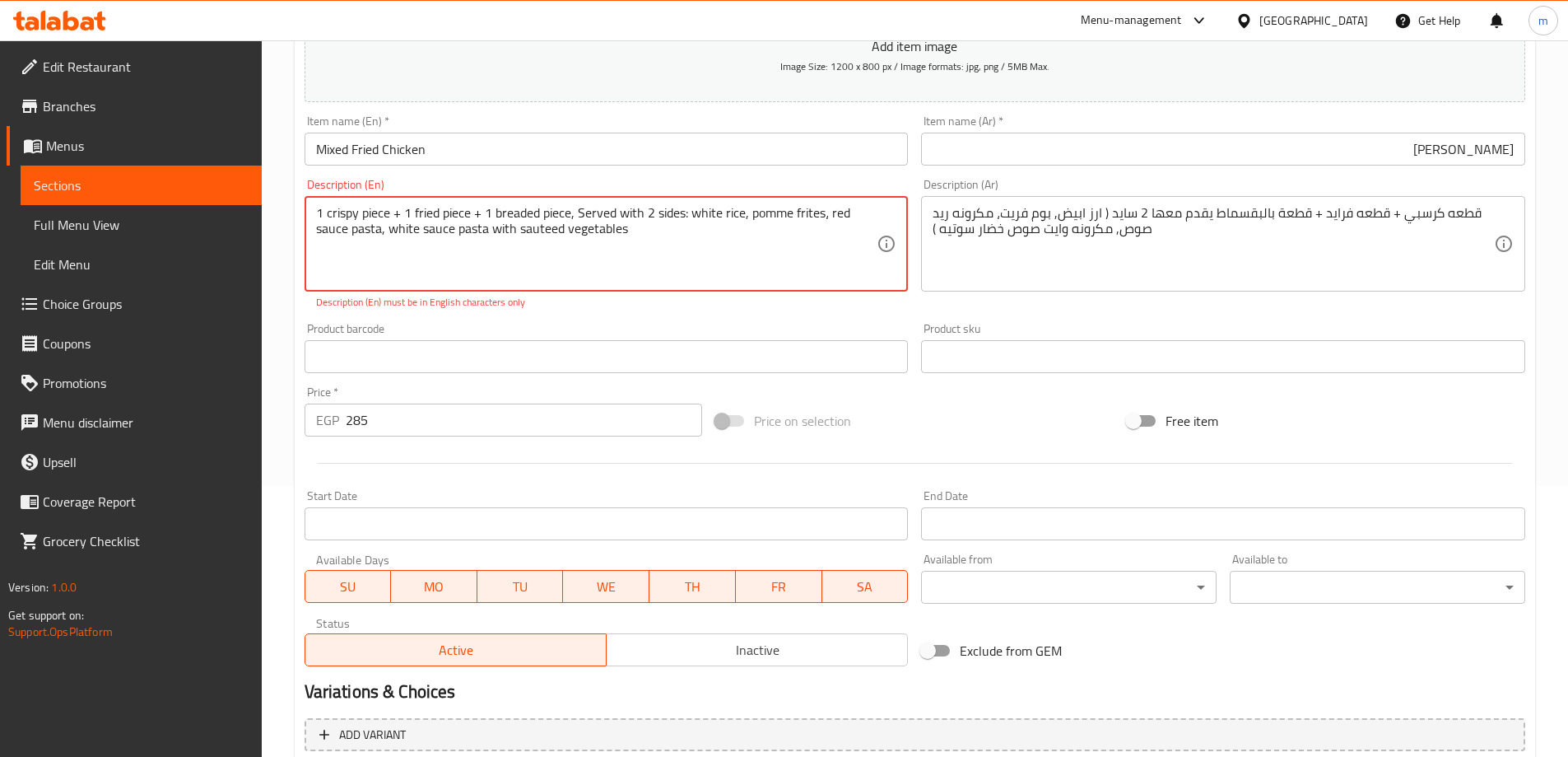
scroll to position [42, 0]
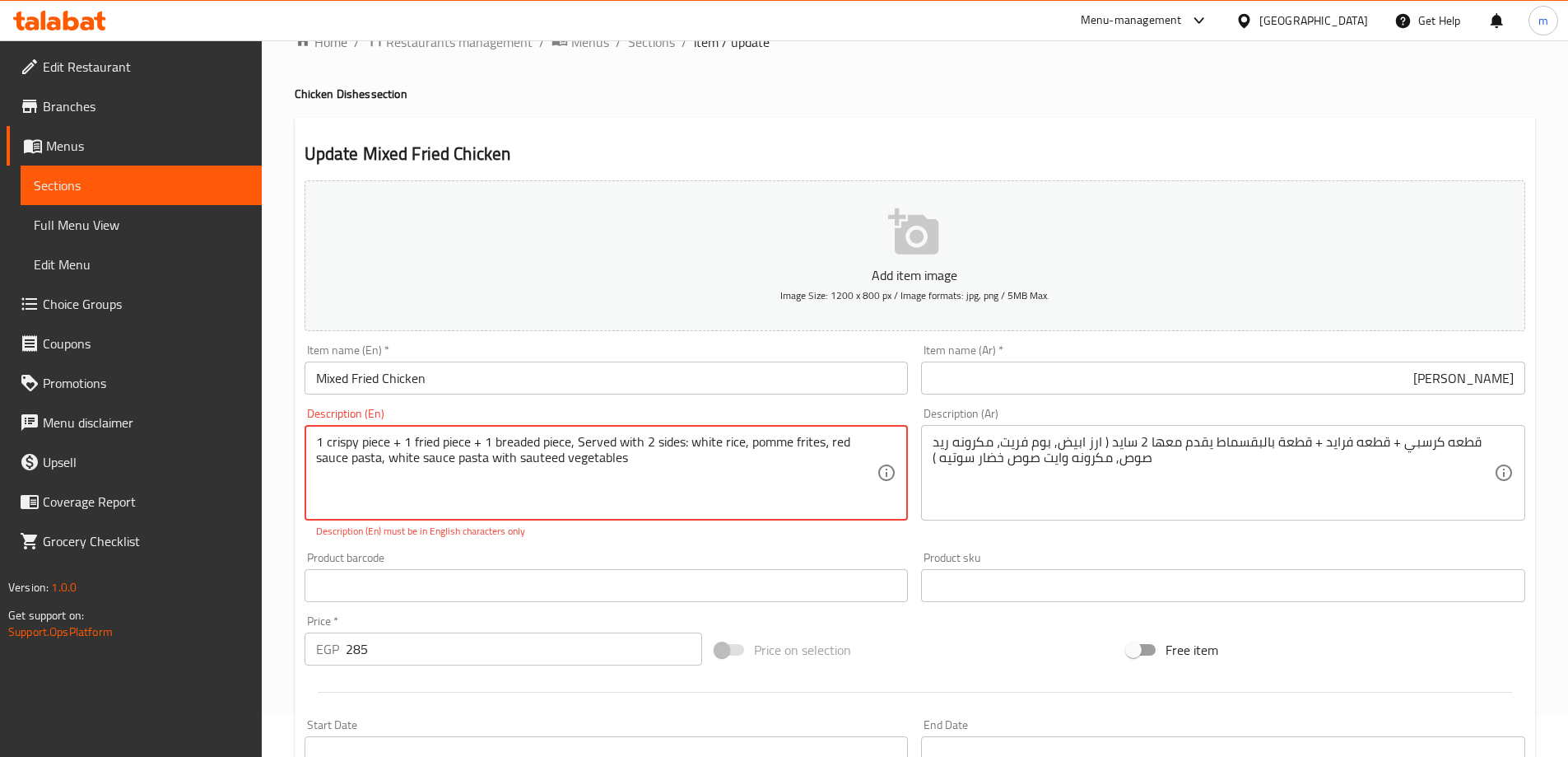
click at [645, 466] on textarea "1 crispy piece + 1 fried piece + 1 breaded piece, Served with 2 sides: white ri…" at bounding box center [597, 473] width 561 height 78
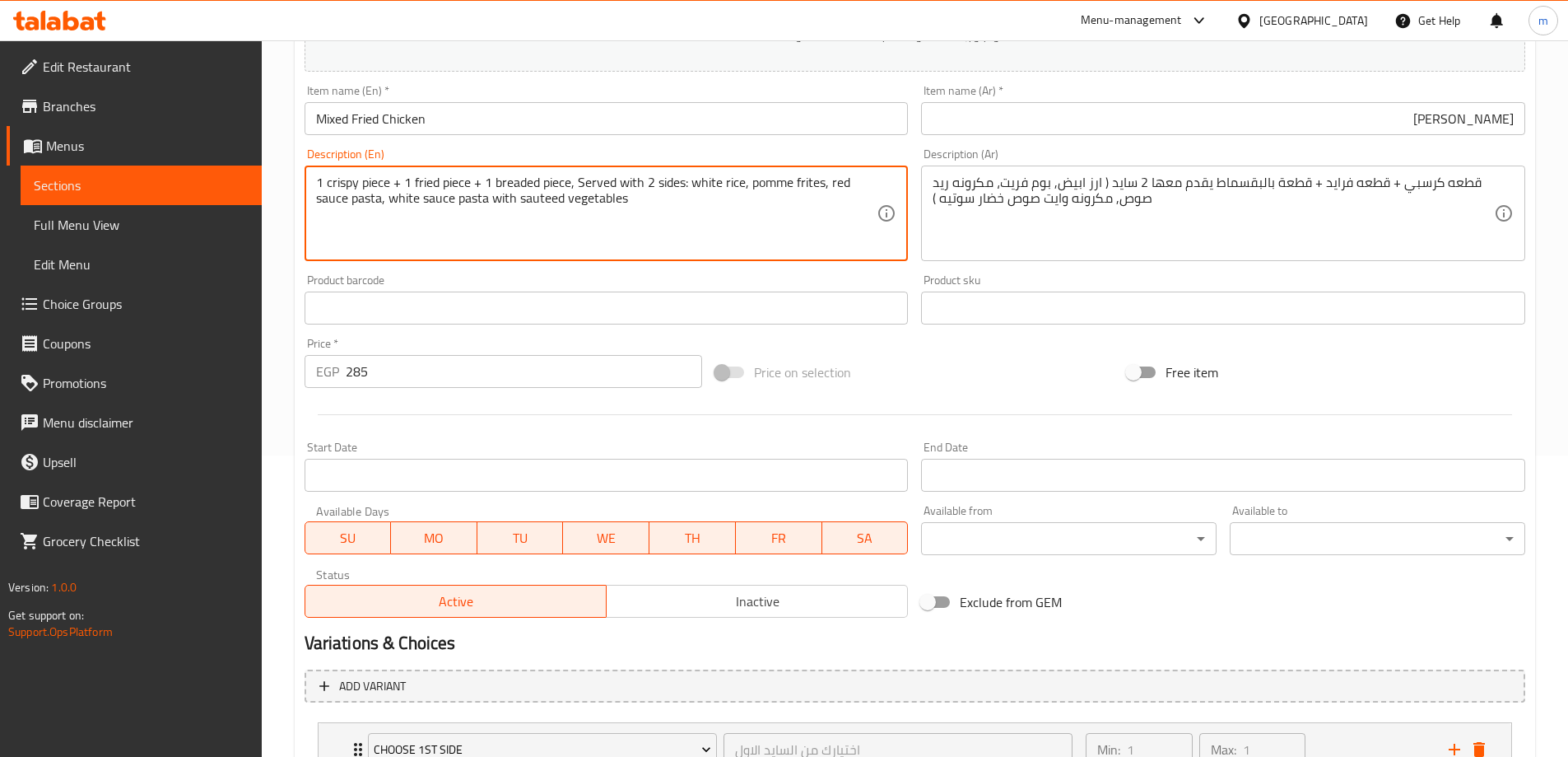
scroll to position [501, 0]
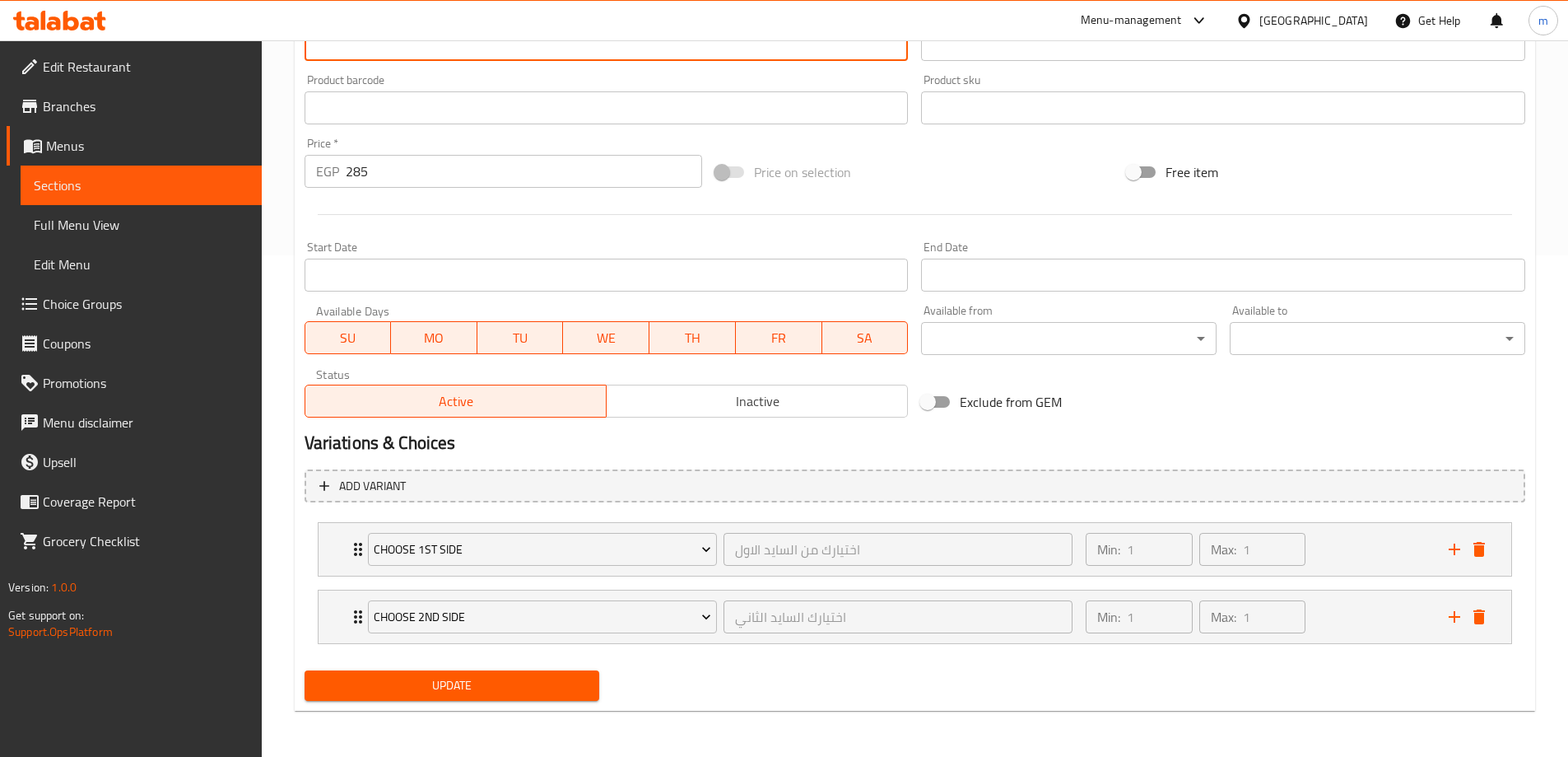
type textarea "1 crispy piece + 1 fried piece + 1 breaded piece, Served with 2 sides: white ri…"
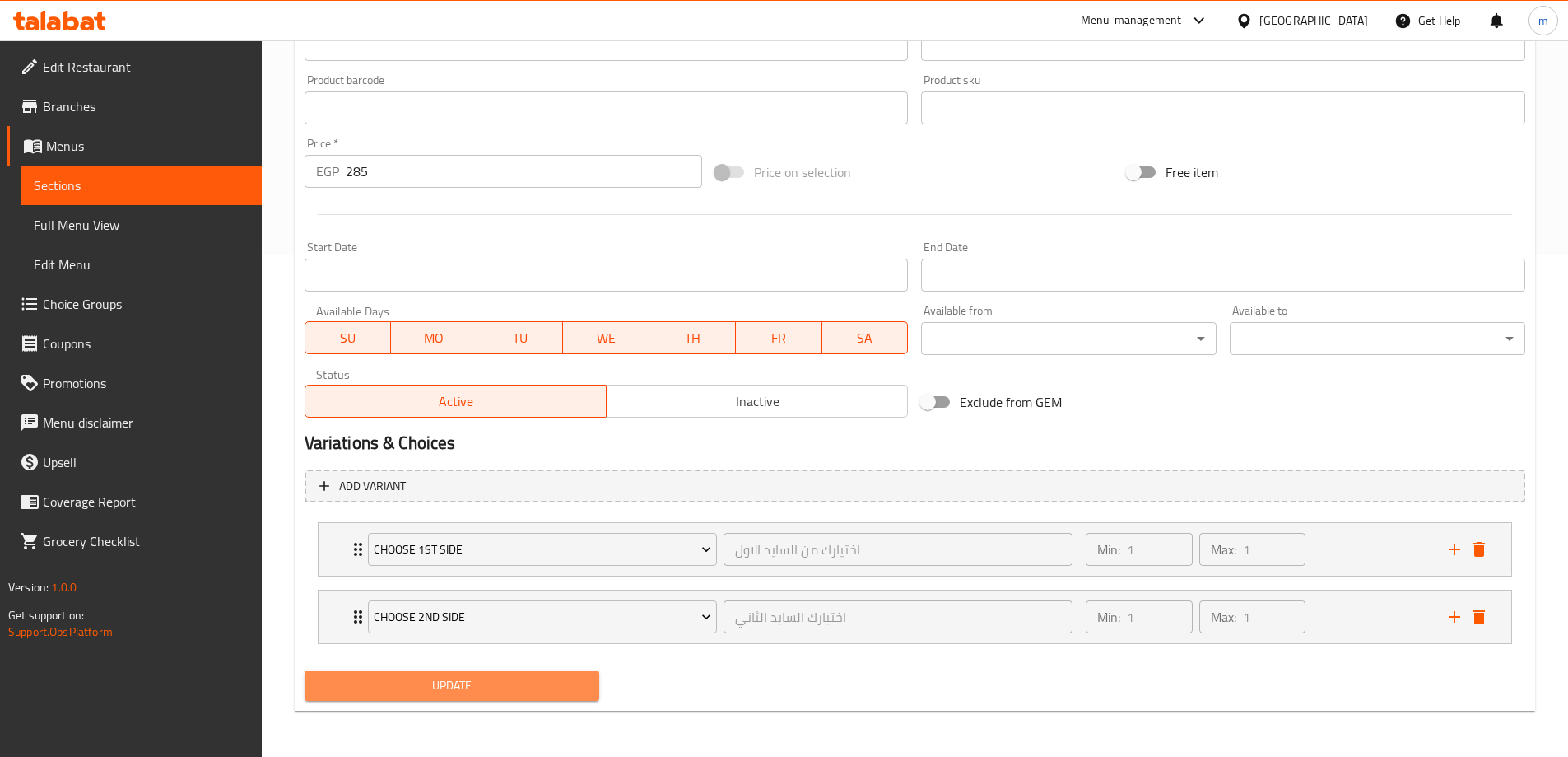
click at [513, 685] on span "Update" at bounding box center [453, 686] width 269 height 21
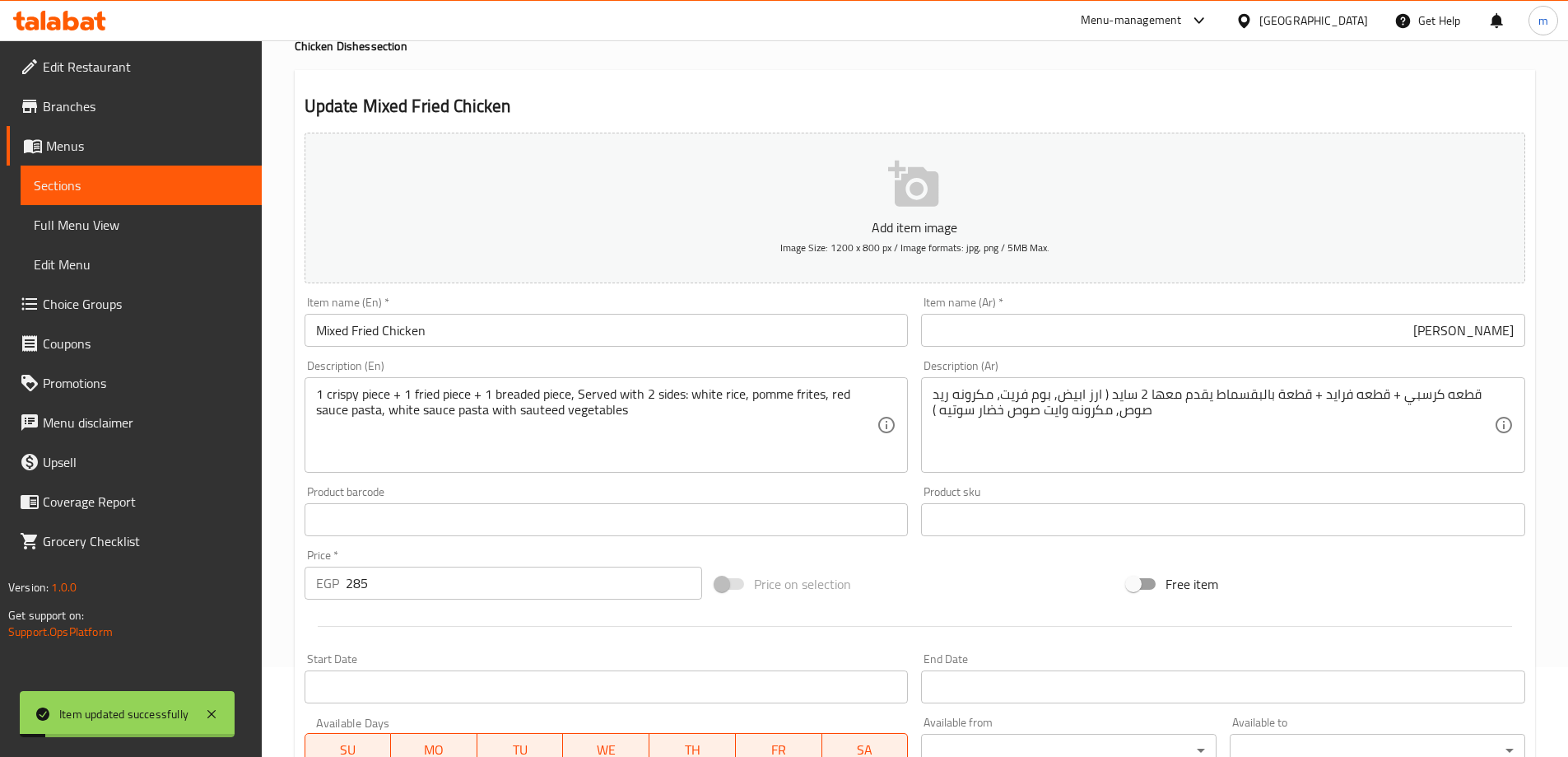
scroll to position [0, 0]
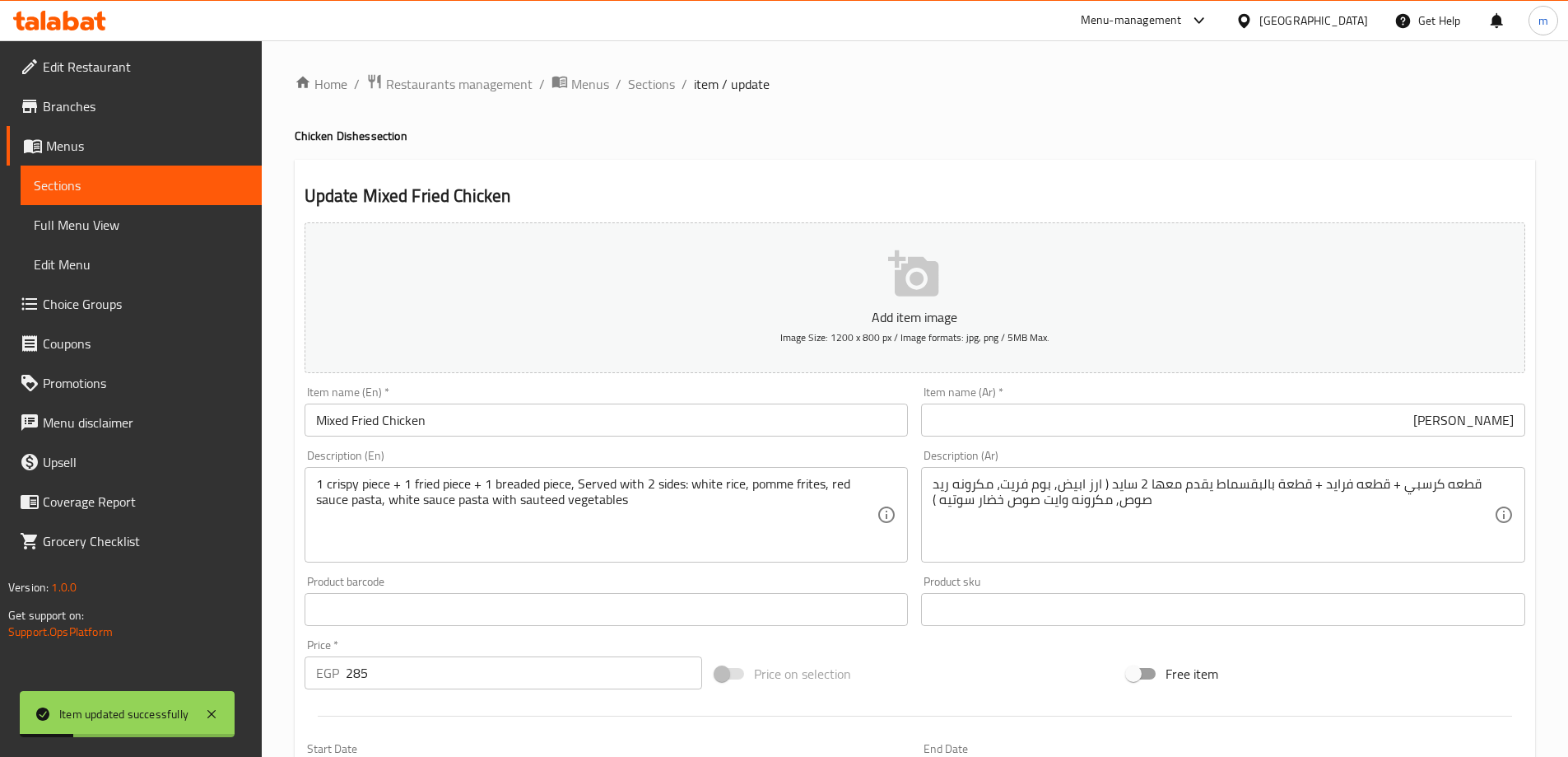
click at [97, 175] on link "Sections" at bounding box center [142, 184] width 241 height 39
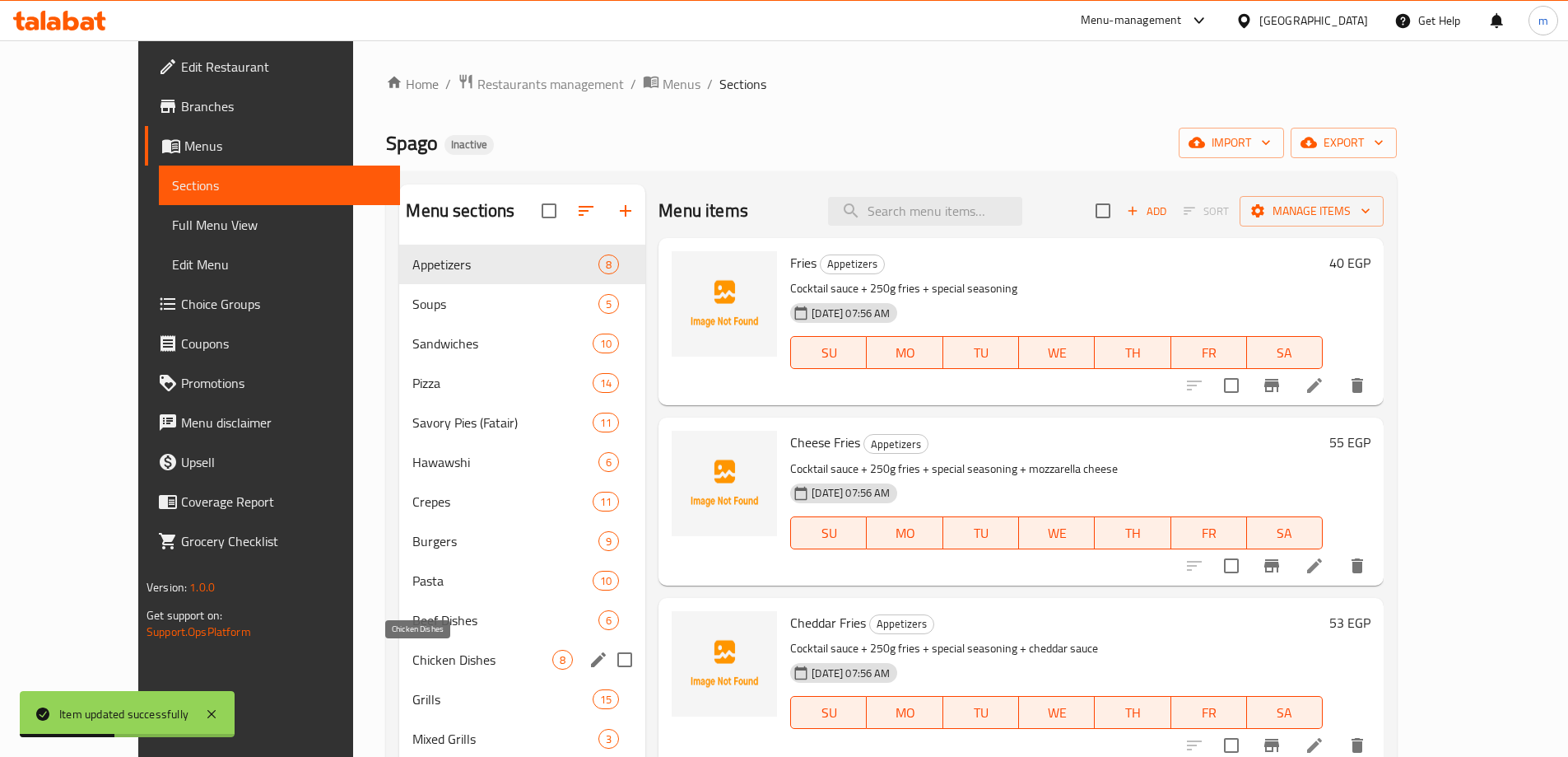
click at [413, 665] on span "Chicken Dishes" at bounding box center [482, 660] width 140 height 20
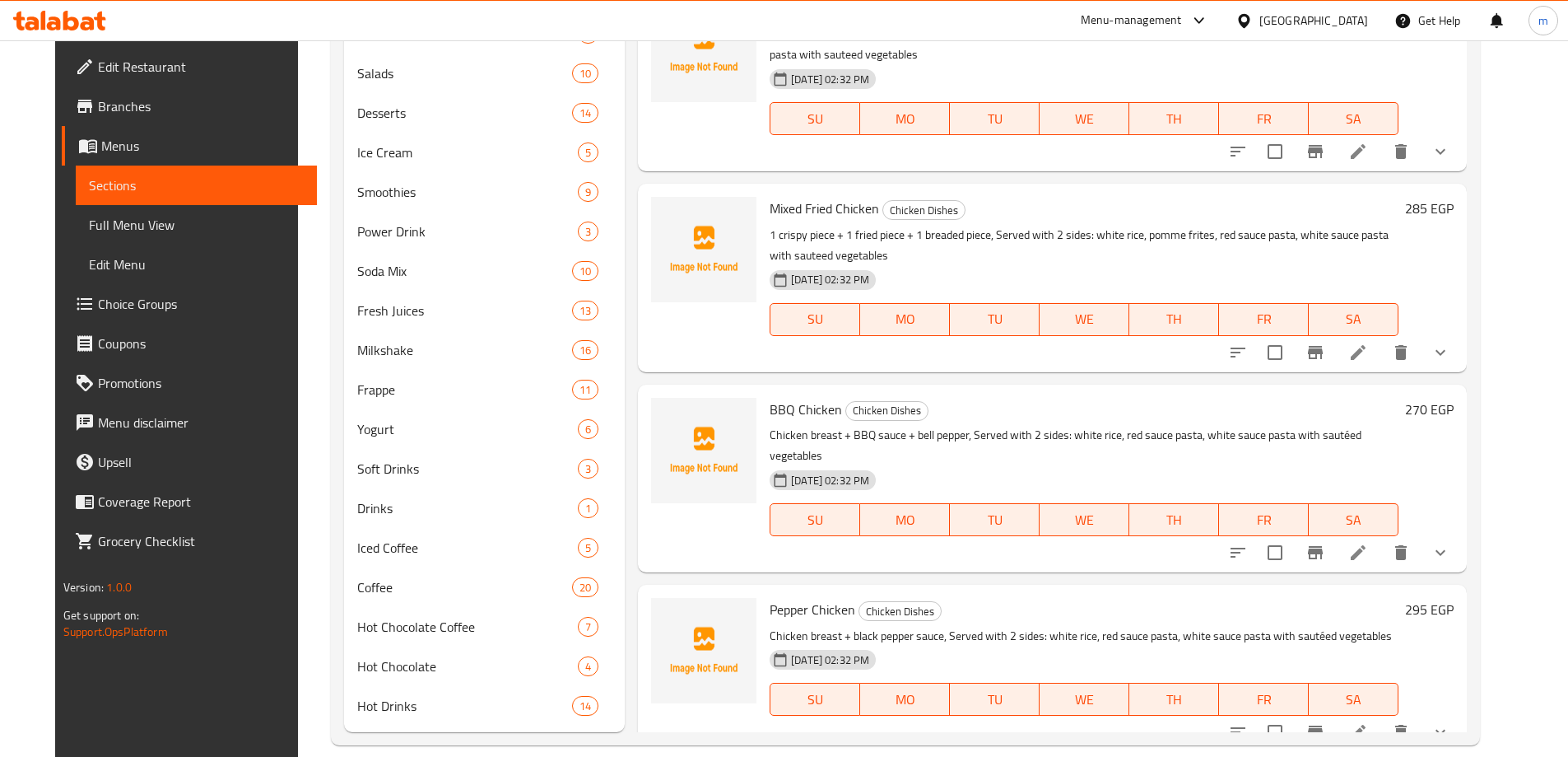
scroll to position [885, 0]
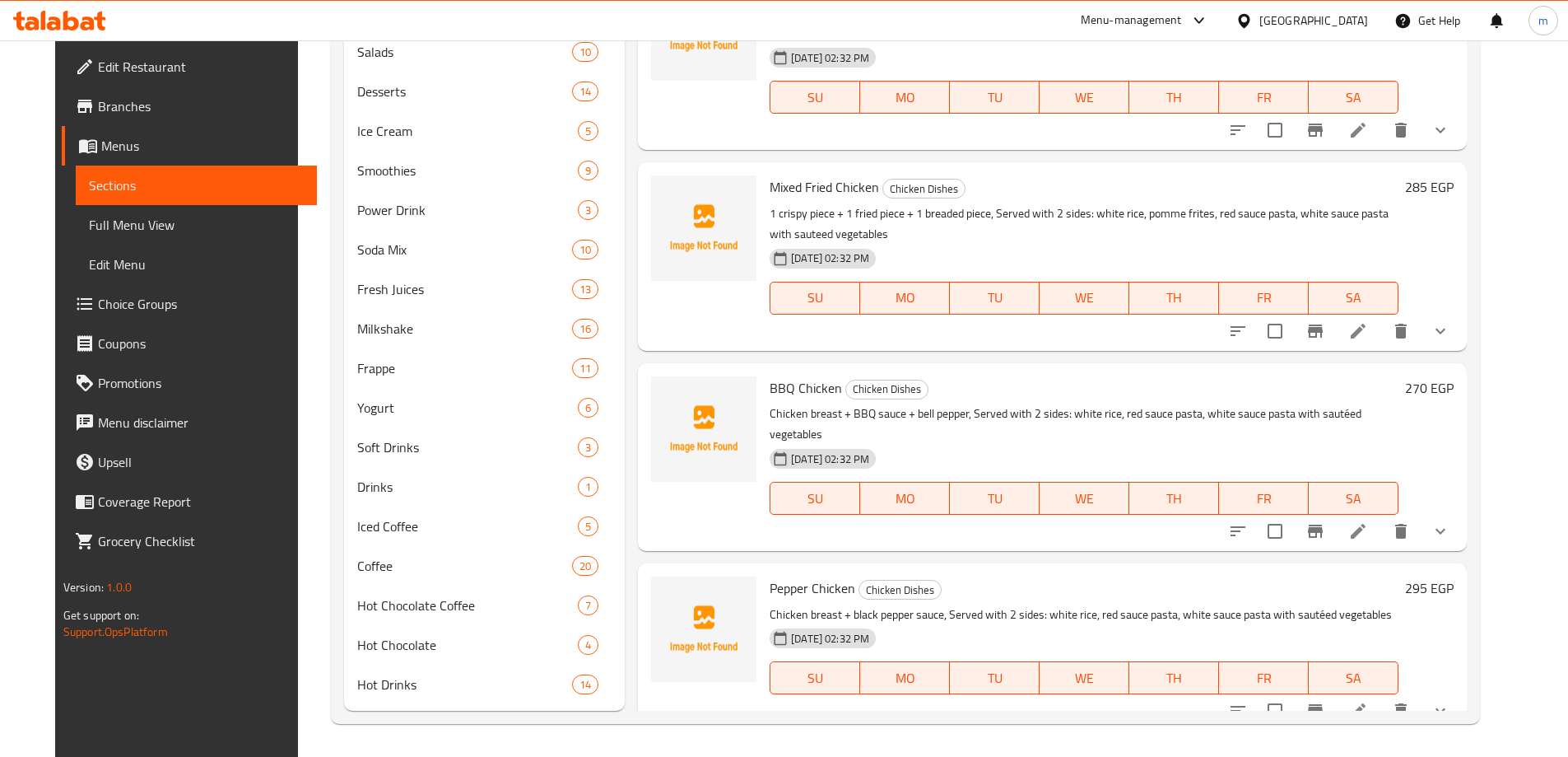
click at [1368, 521] on icon at bounding box center [1358, 531] width 20 height 20
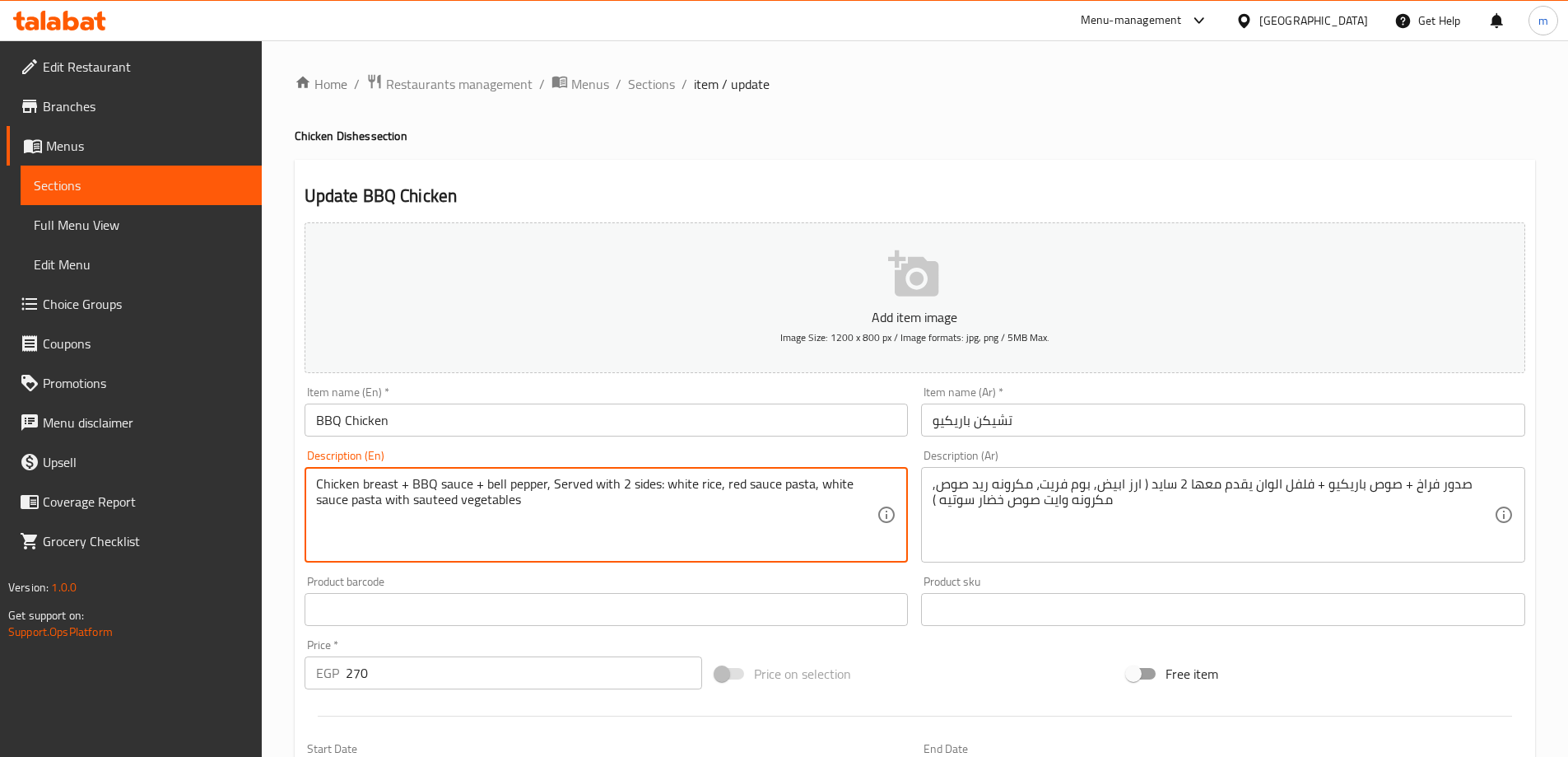
paste textarea "pomme frites"
type textarea "Chicken breast + BBQ sauce + bell pepper, Served with 2 sides: white rice, pomm…"
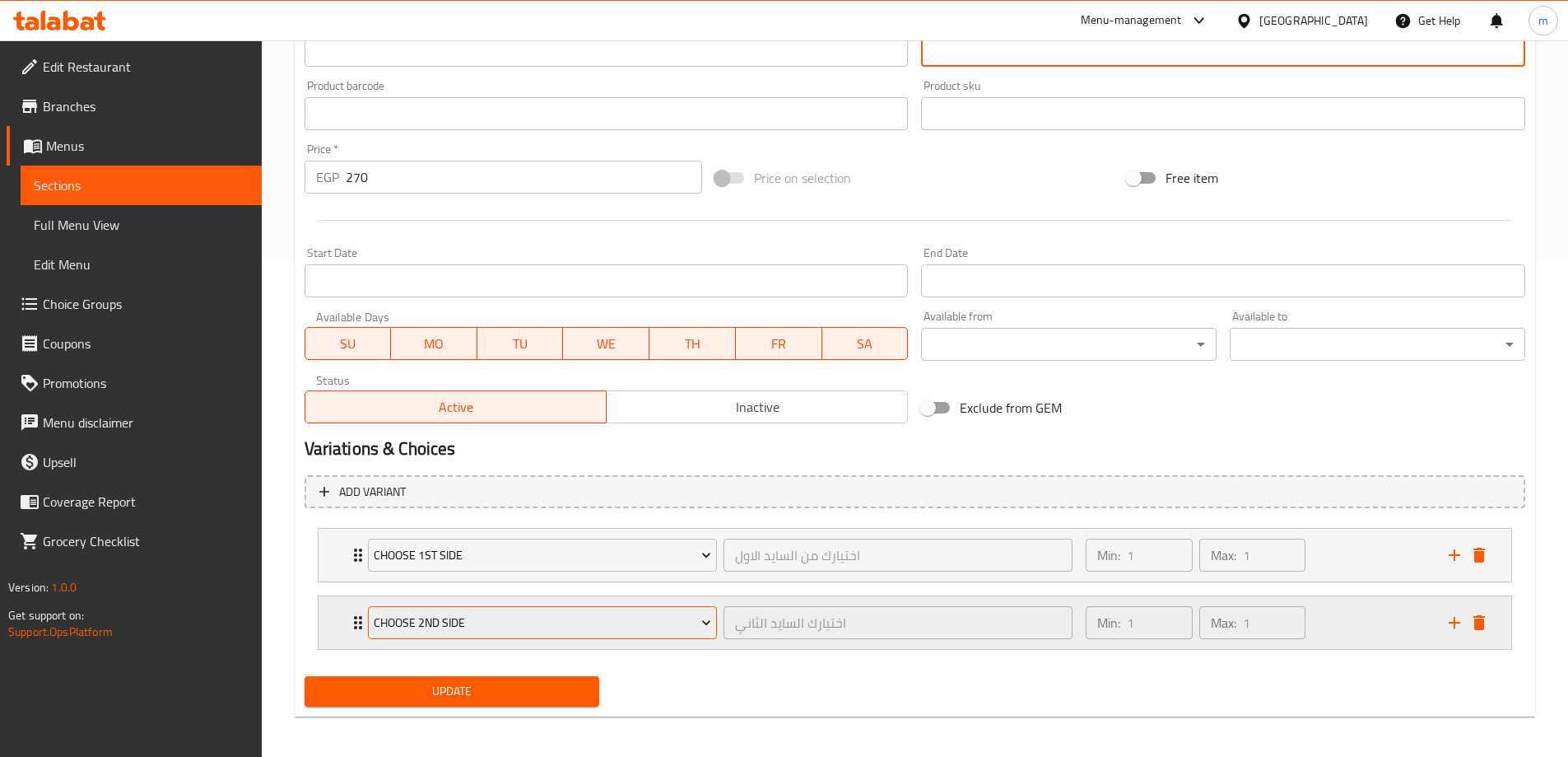
scroll to position [501, 0]
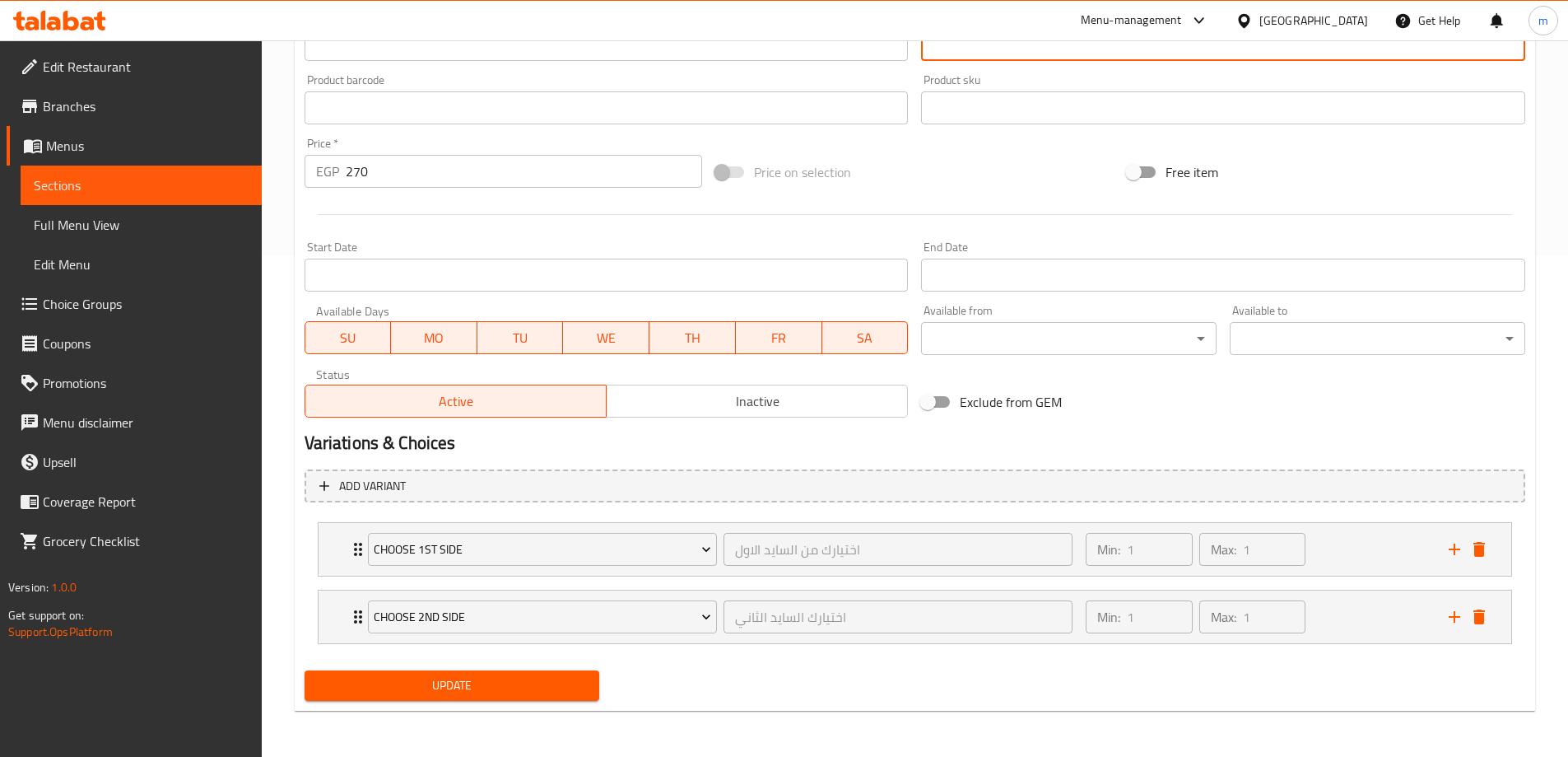
click at [499, 694] on span "Update" at bounding box center [453, 686] width 269 height 21
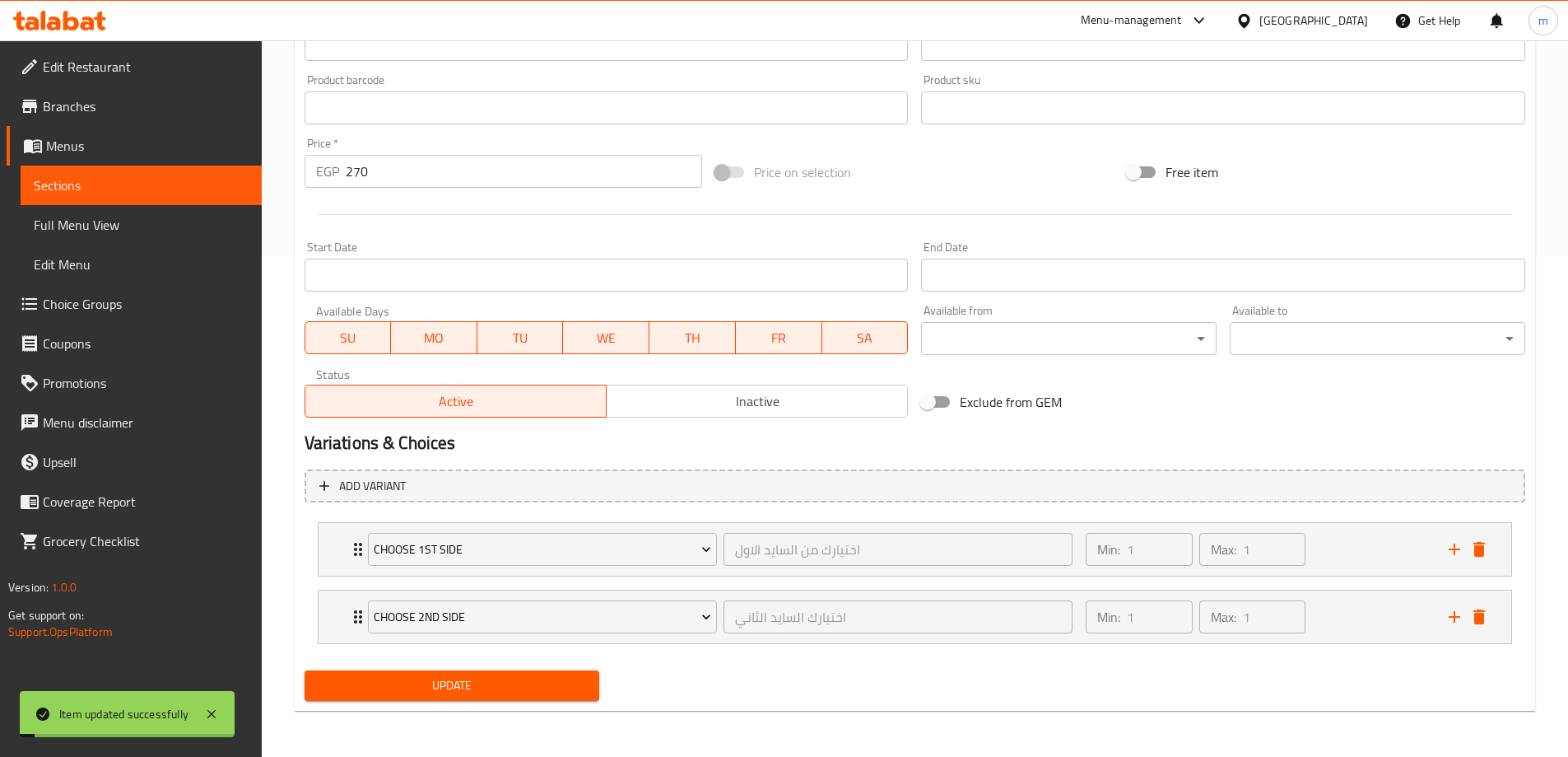
click at [82, 190] on span "Sections" at bounding box center [141, 185] width 215 height 20
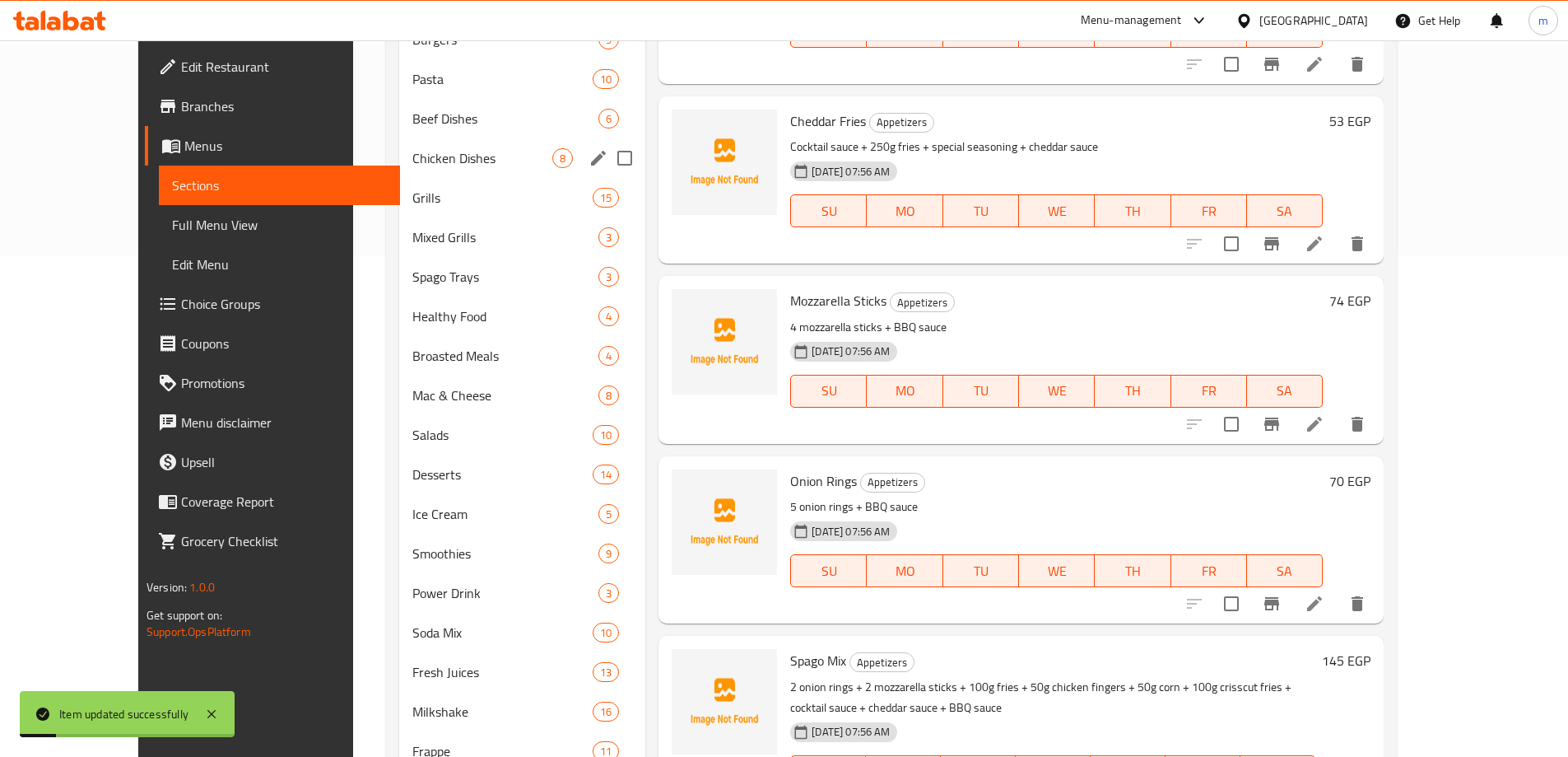
click at [420, 171] on div "Chicken Dishes 8" at bounding box center [522, 157] width 246 height 39
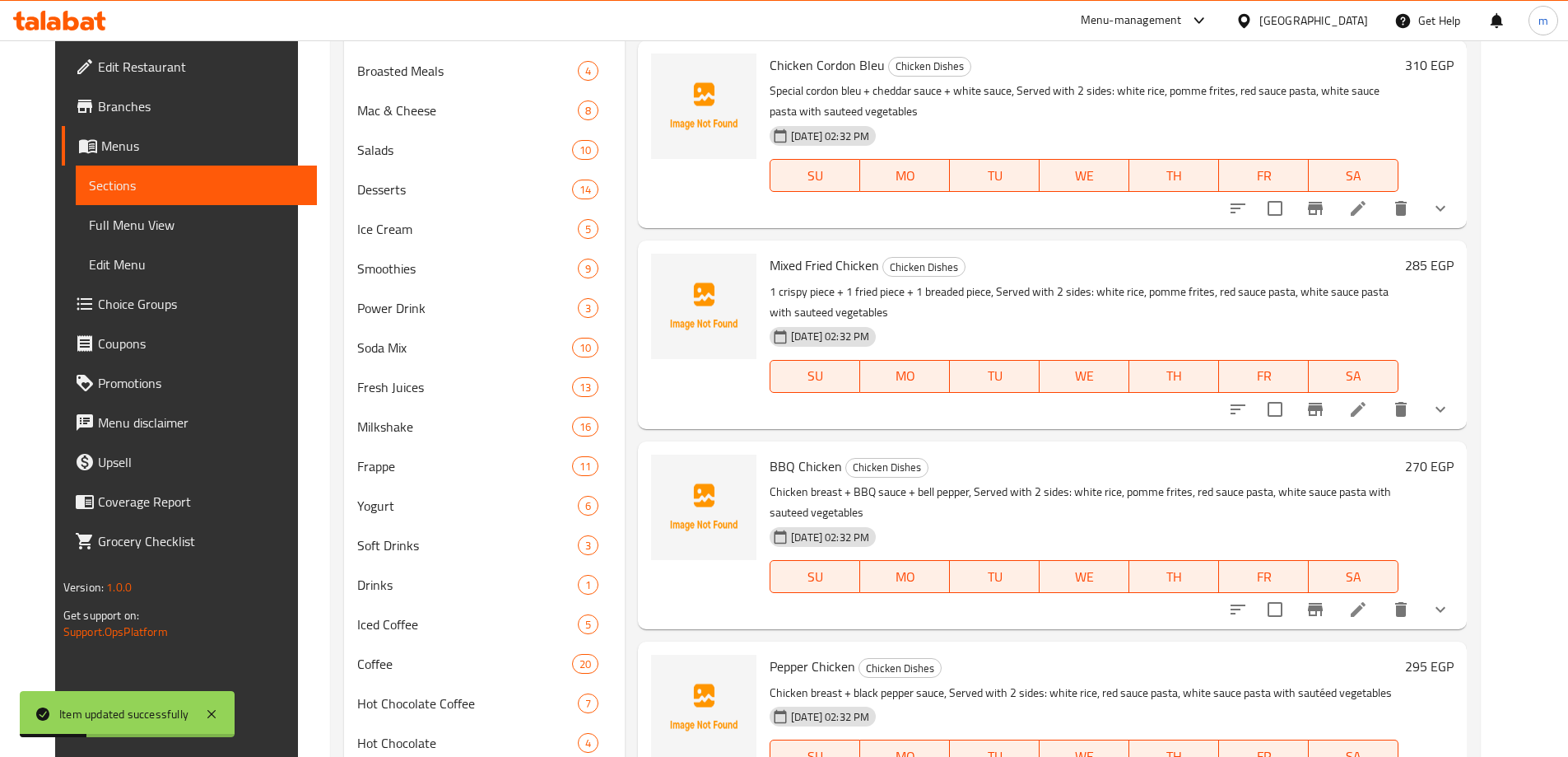
scroll to position [885, 0]
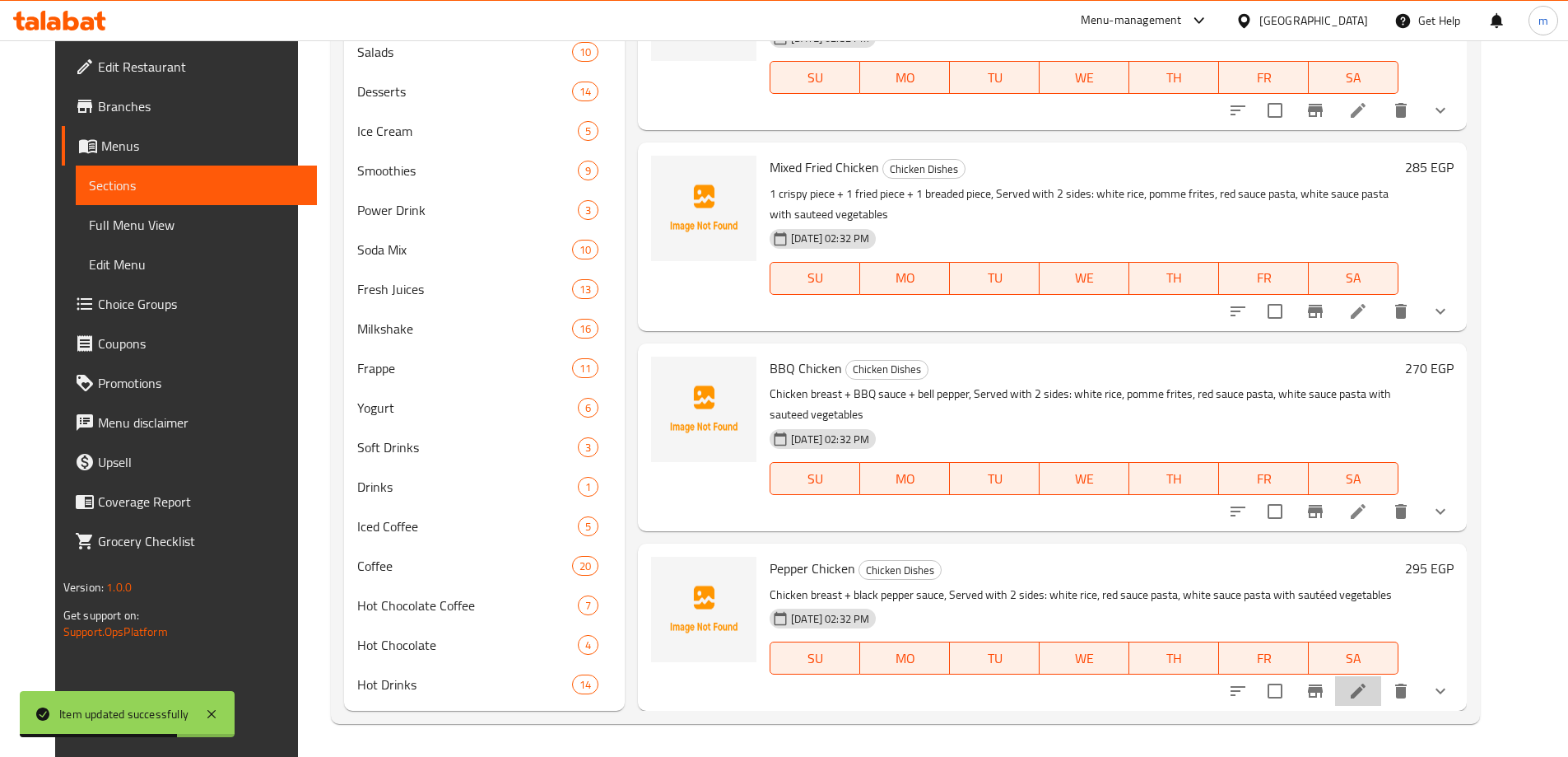
click at [1381, 697] on li at bounding box center [1358, 691] width 46 height 30
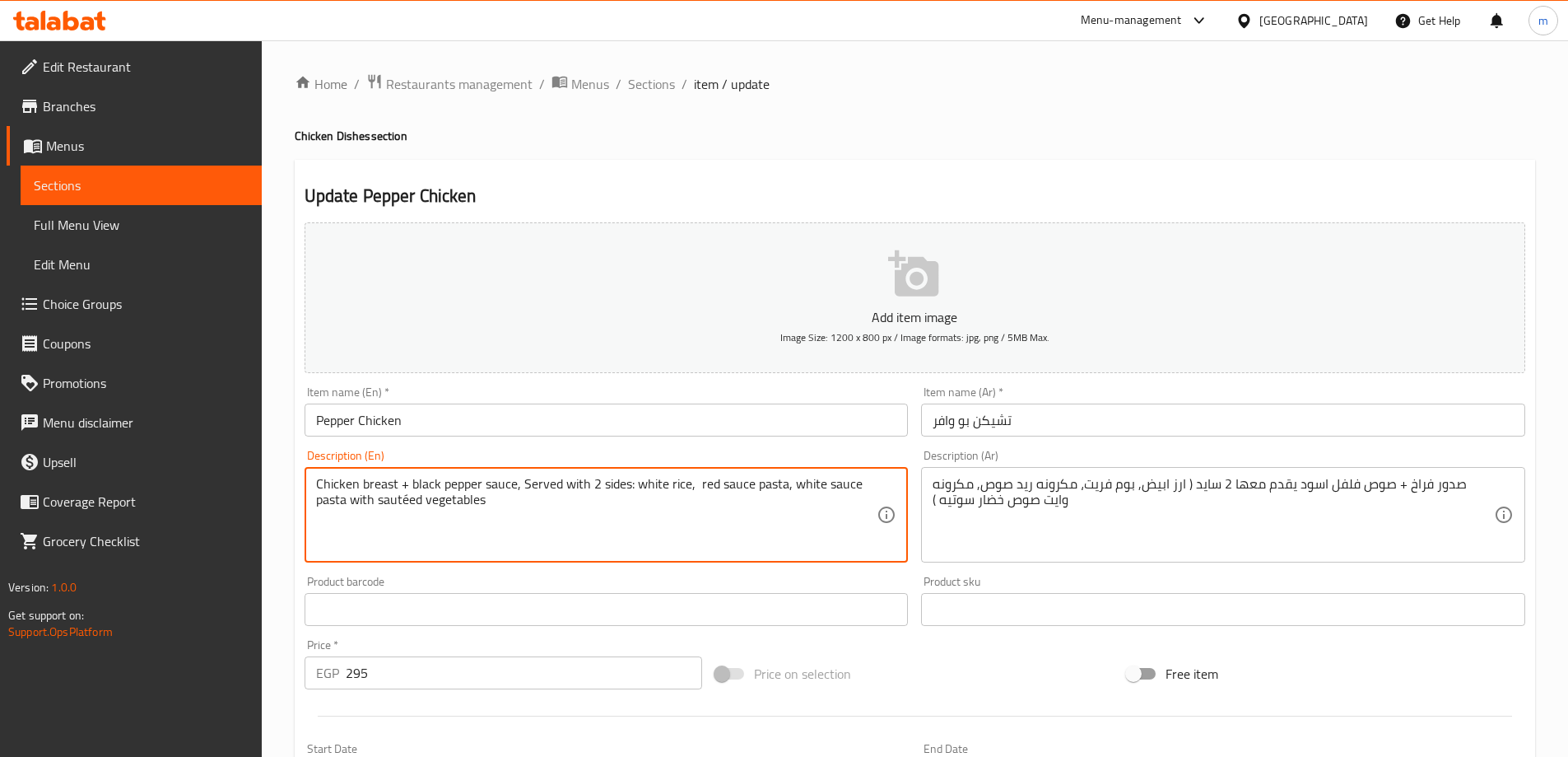
paste textarea "pomme frites"
click at [473, 508] on textarea "Chicken breast + black pepper sauce, Served with 2 sides: white rice, pomme fri…" at bounding box center [597, 515] width 561 height 78
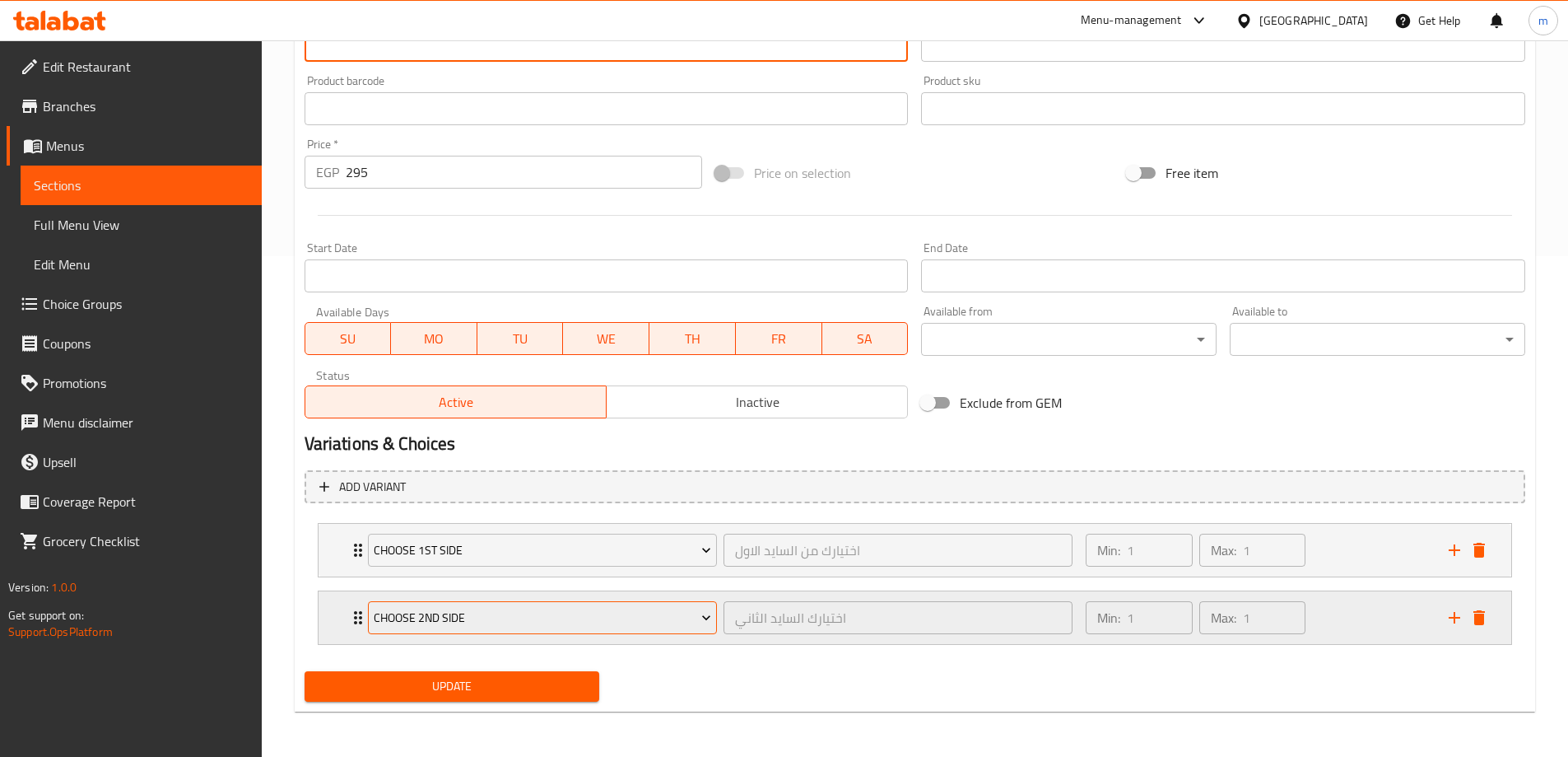
scroll to position [501, 0]
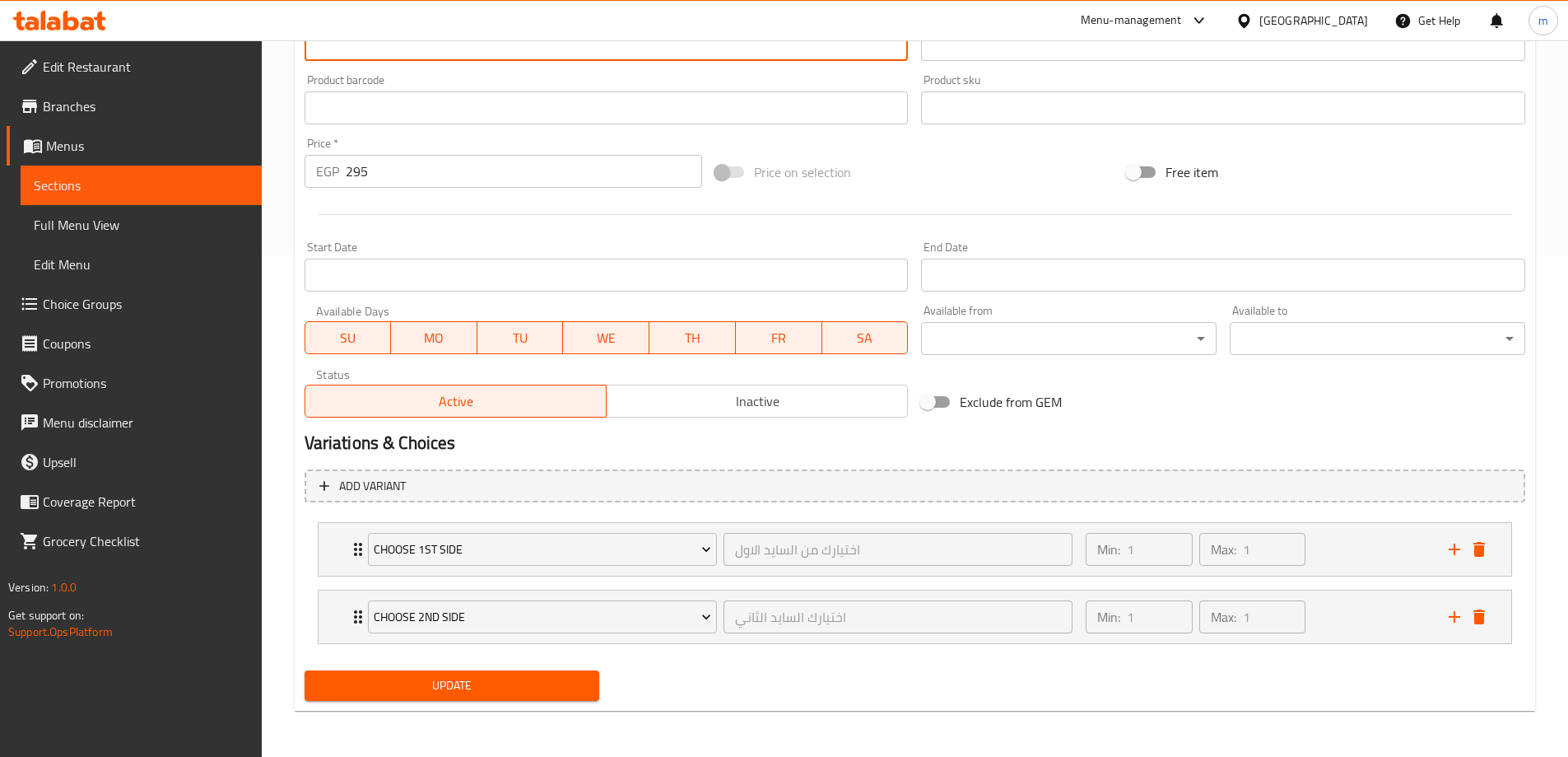
type textarea "Chicken breast + black pepper sauce, Served with 2 sides: white rice, pomme fri…"
click at [551, 681] on span "Update" at bounding box center [453, 686] width 269 height 21
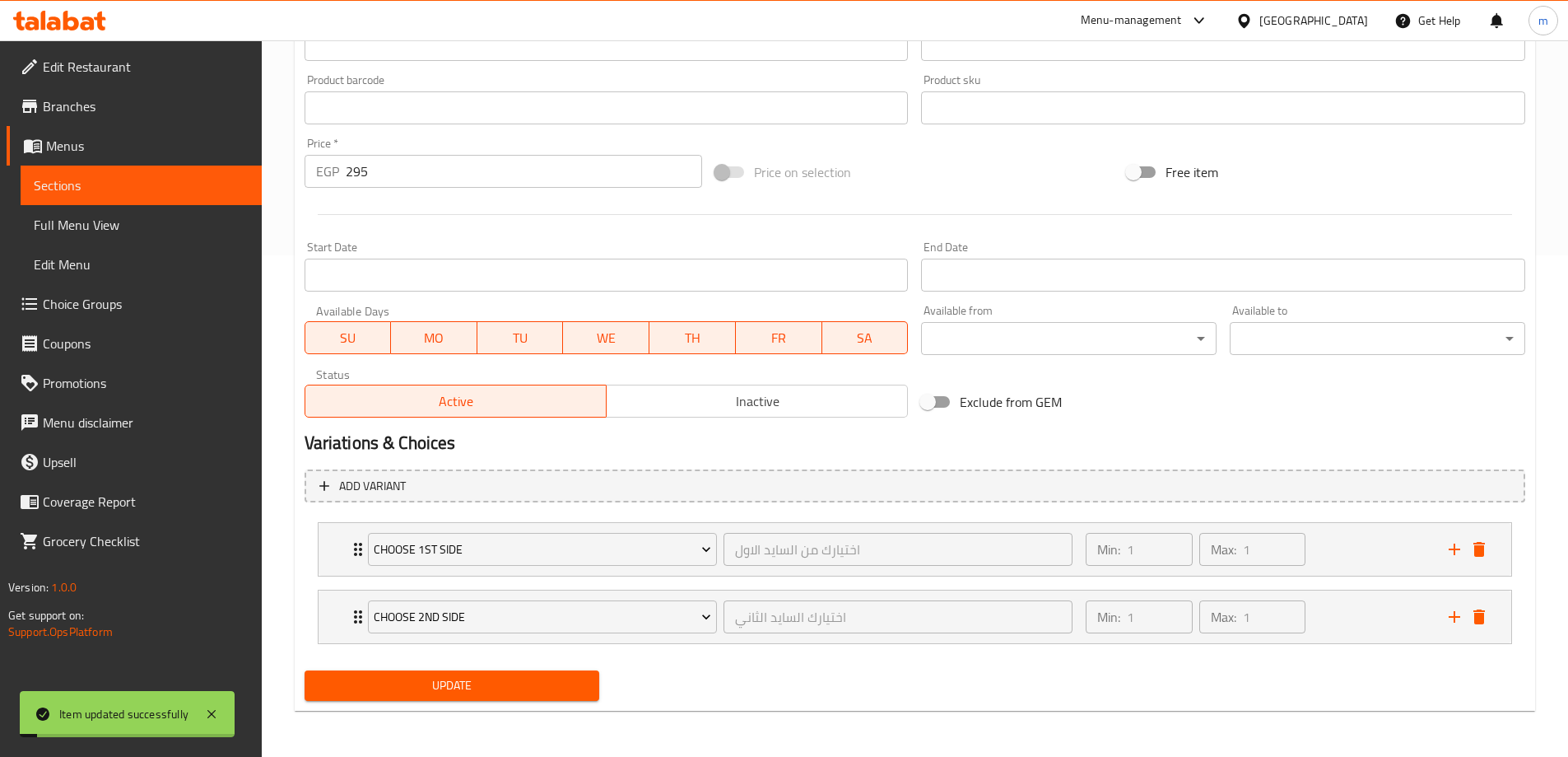
click at [149, 185] on span "Sections" at bounding box center [141, 185] width 215 height 20
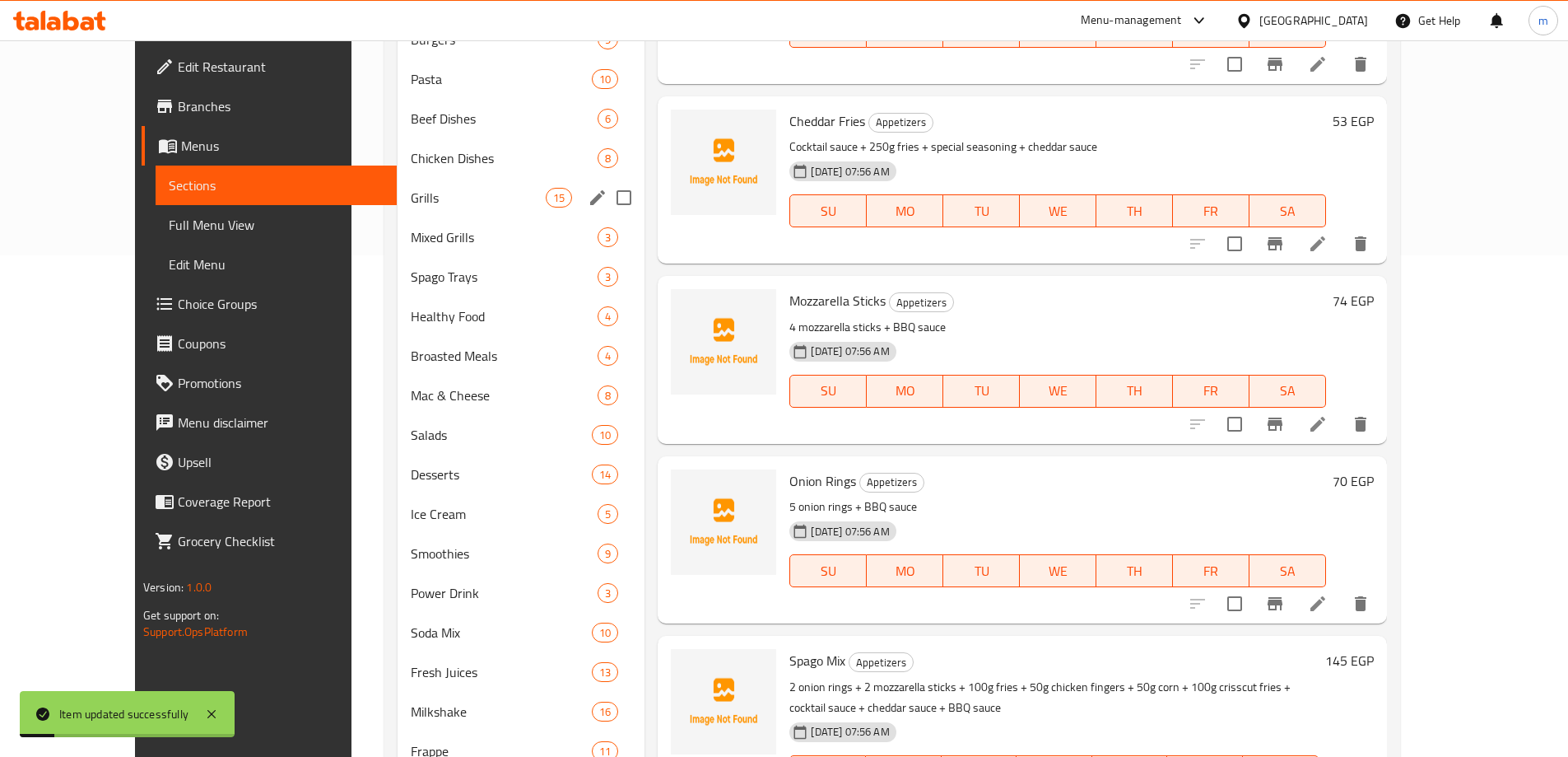
click at [411, 158] on span "Chicken Dishes" at bounding box center [504, 158] width 187 height 20
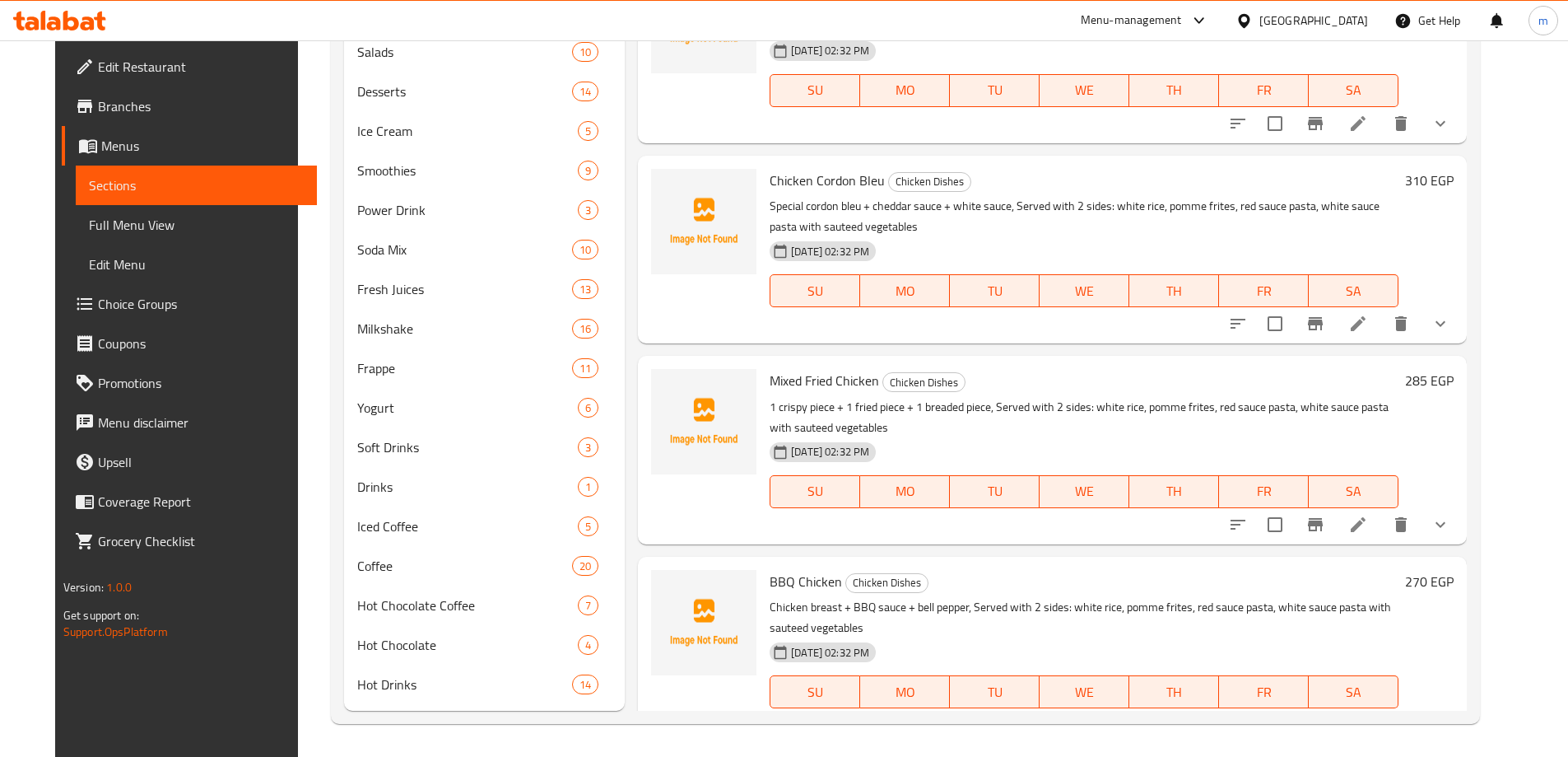
click at [1366, 522] on icon at bounding box center [1358, 524] width 15 height 15
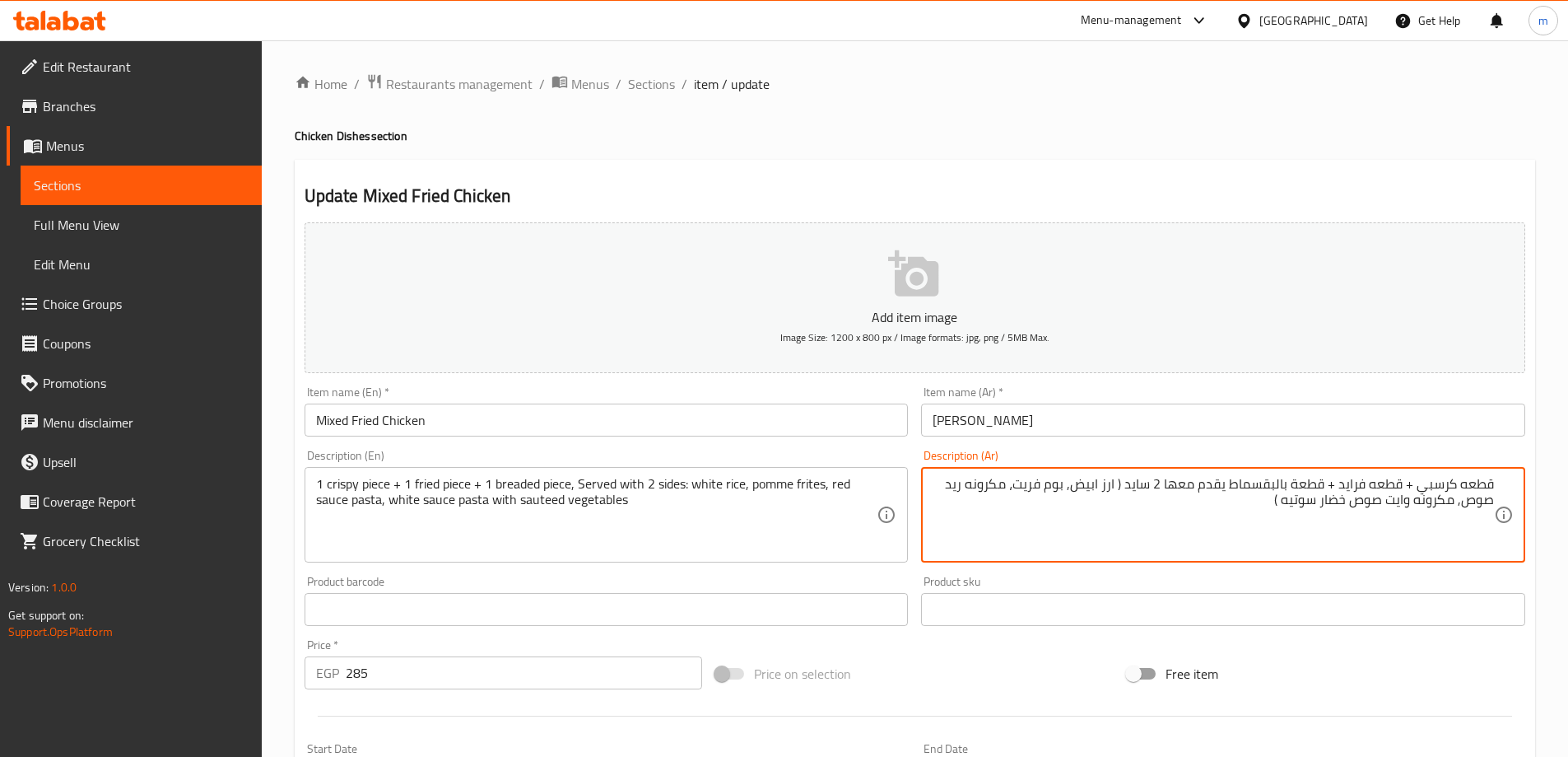
click at [360, 415] on input "Mixed Fried Chicken" at bounding box center [606, 420] width 604 height 33
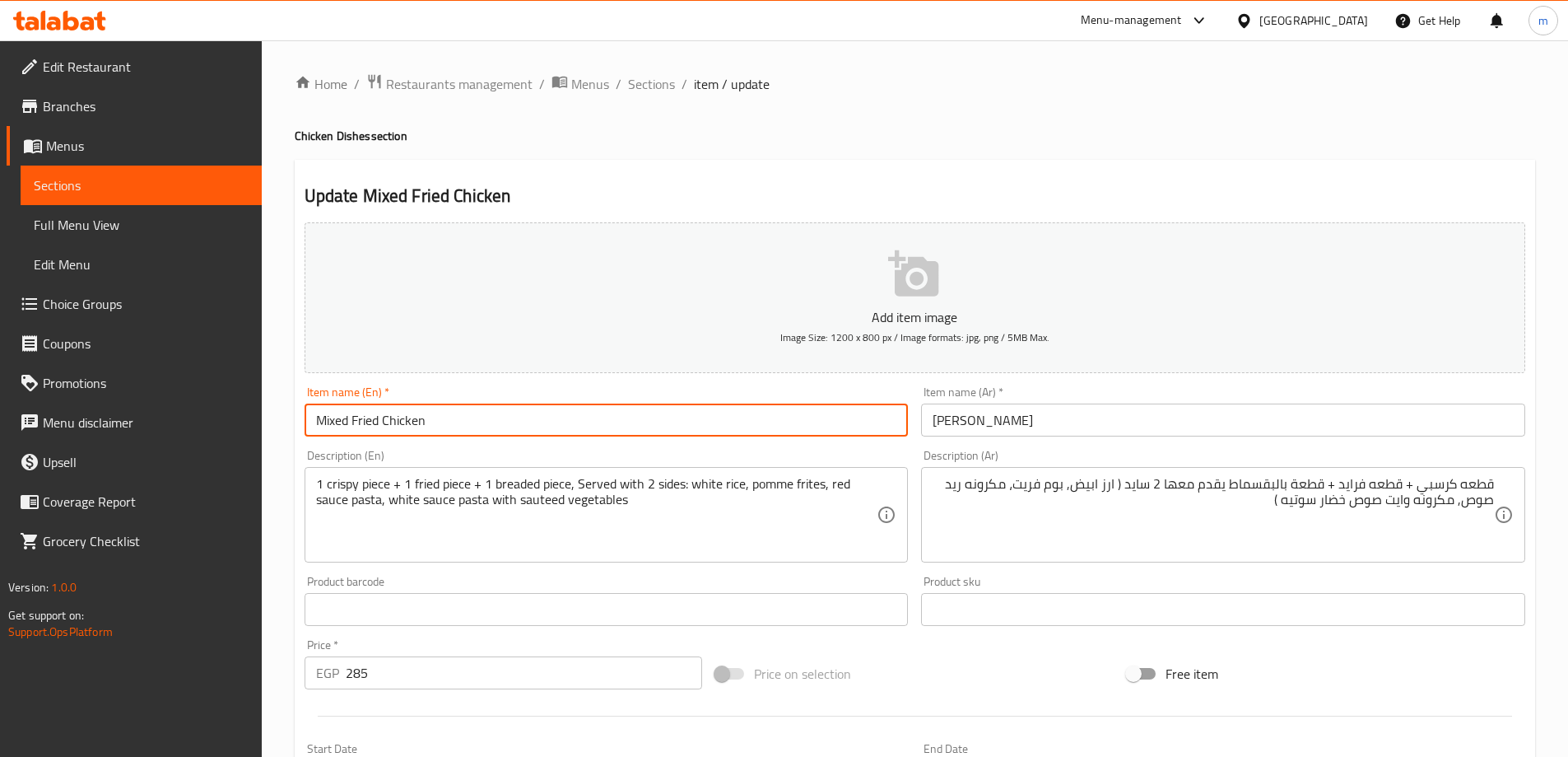
click at [360, 415] on input "Mixed Fried Chicken" at bounding box center [606, 420] width 604 height 33
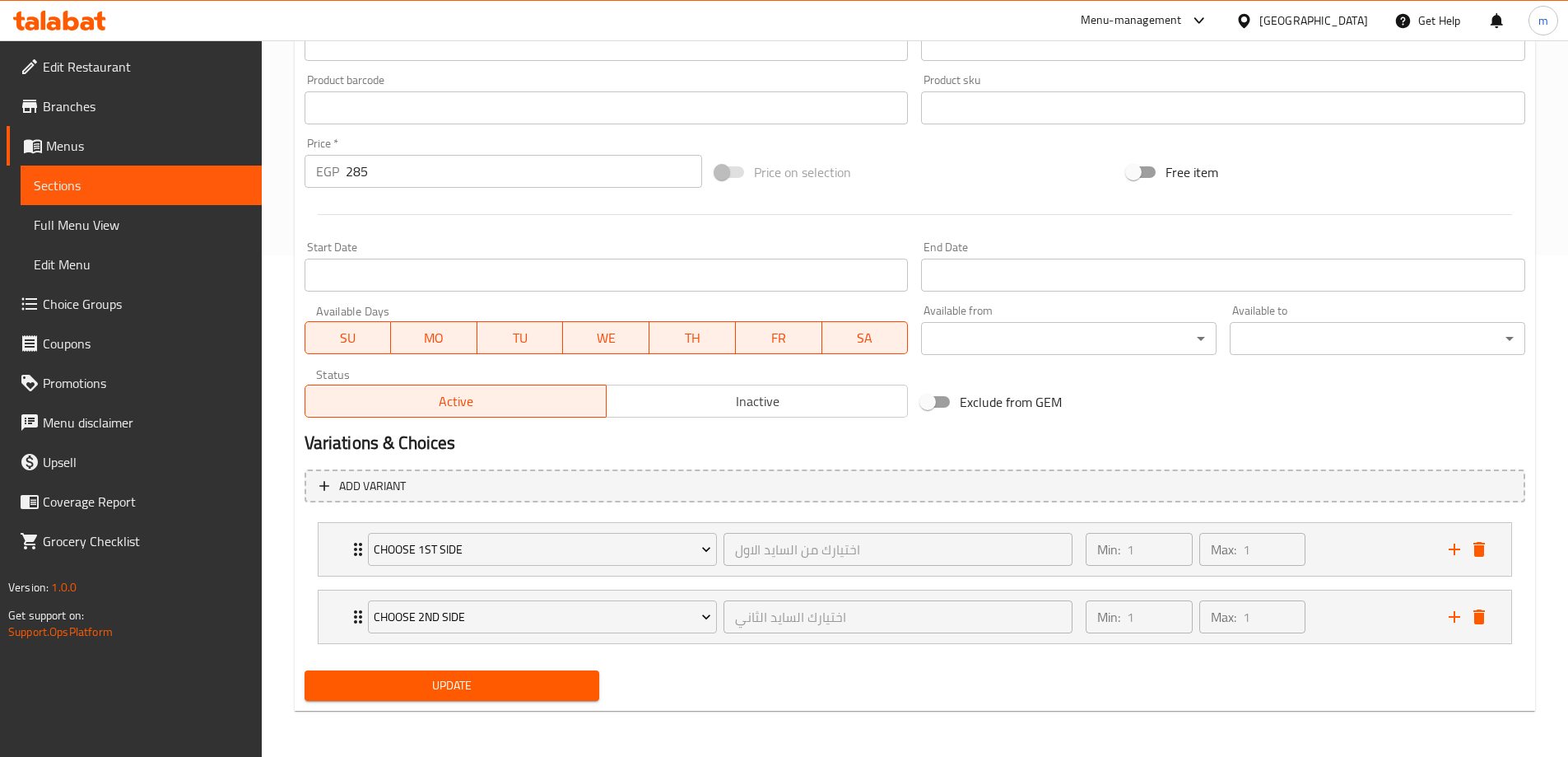
click at [122, 195] on span "Sections" at bounding box center [141, 185] width 215 height 20
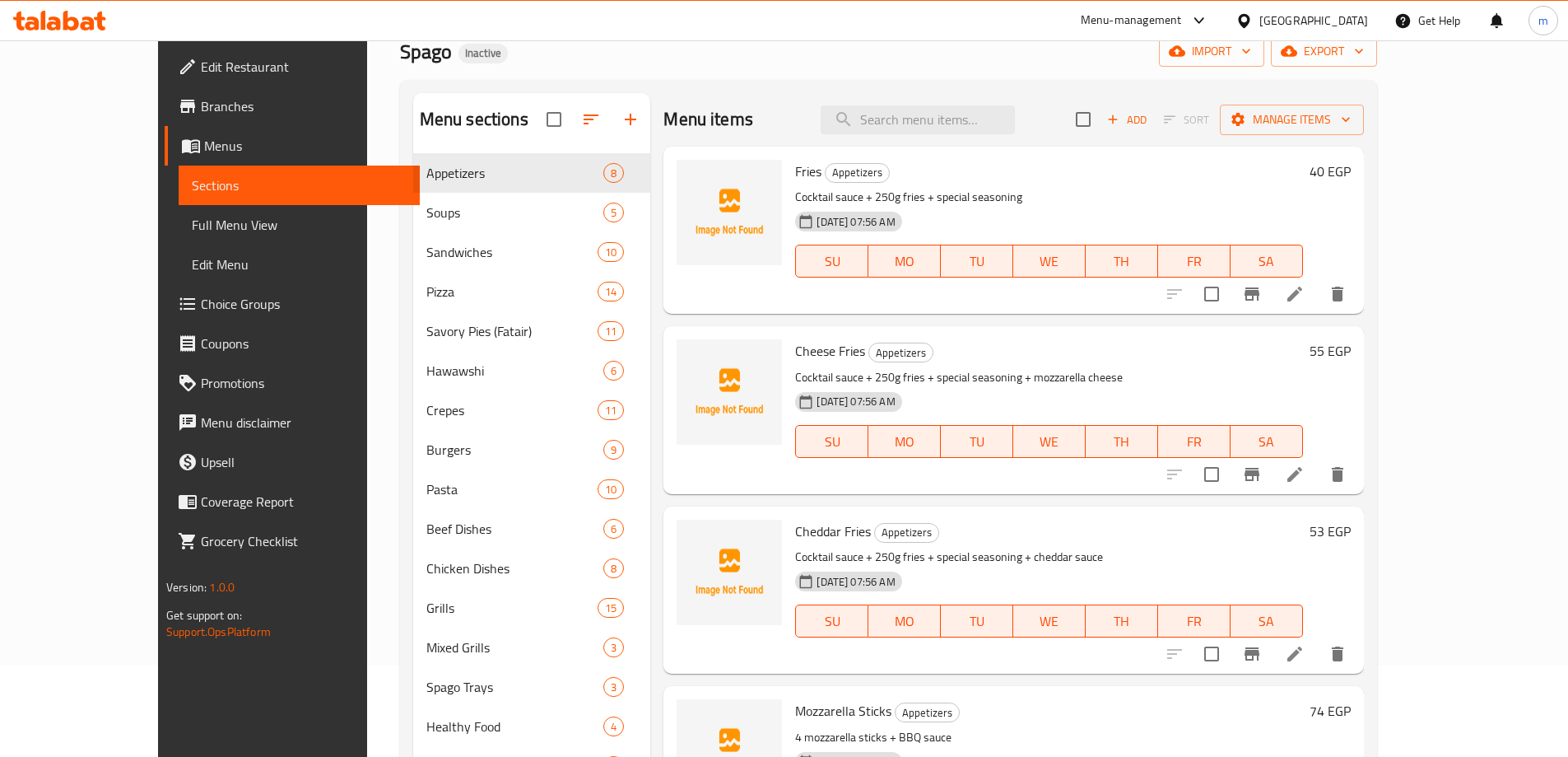
scroll to position [90, 0]
click at [979, 118] on input "search" at bounding box center [918, 121] width 195 height 29
paste input "Crunchy Chicken"
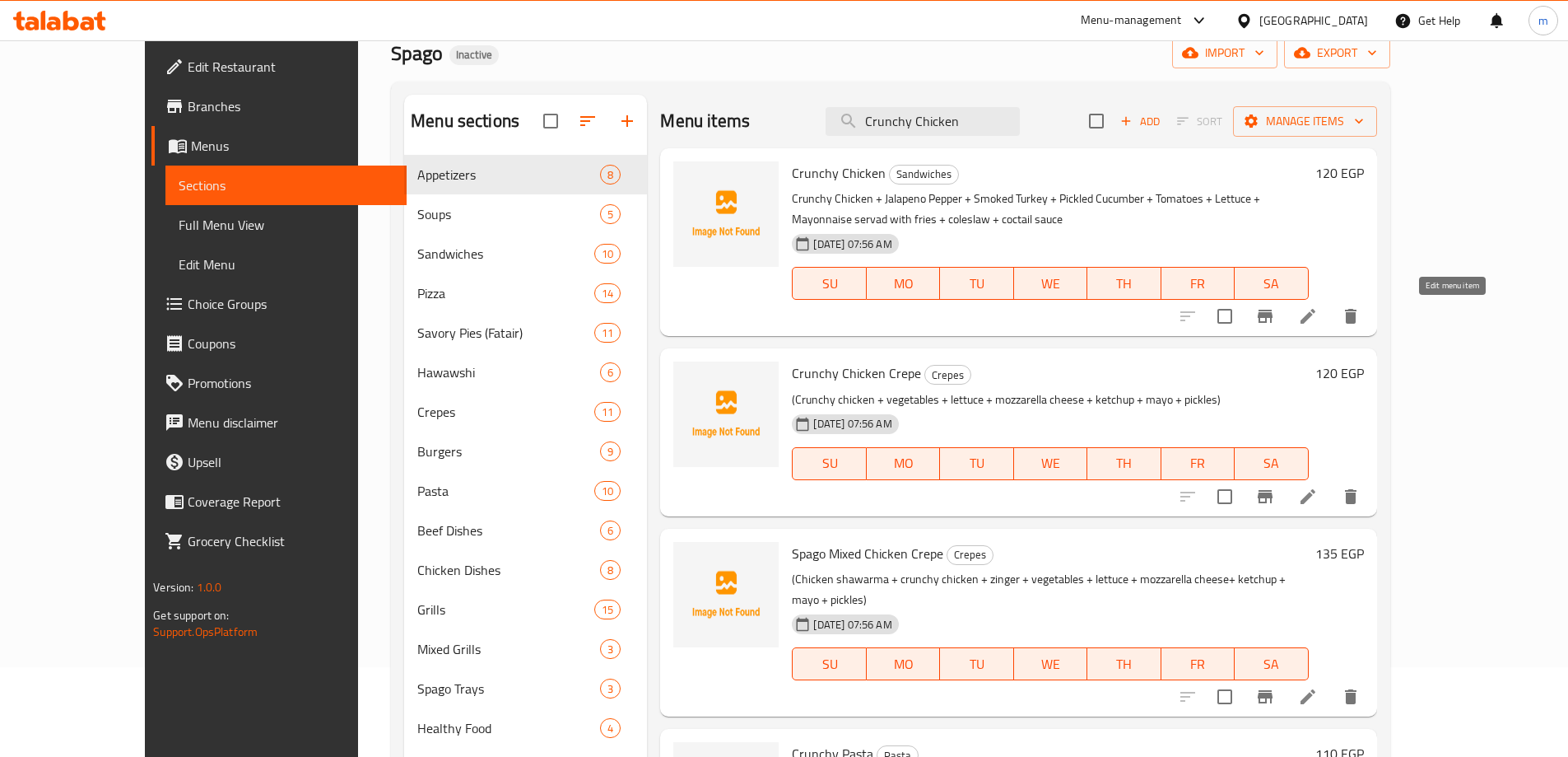
type input "Crunchy Chicken"
click at [1315, 312] on icon at bounding box center [1307, 315] width 15 height 15
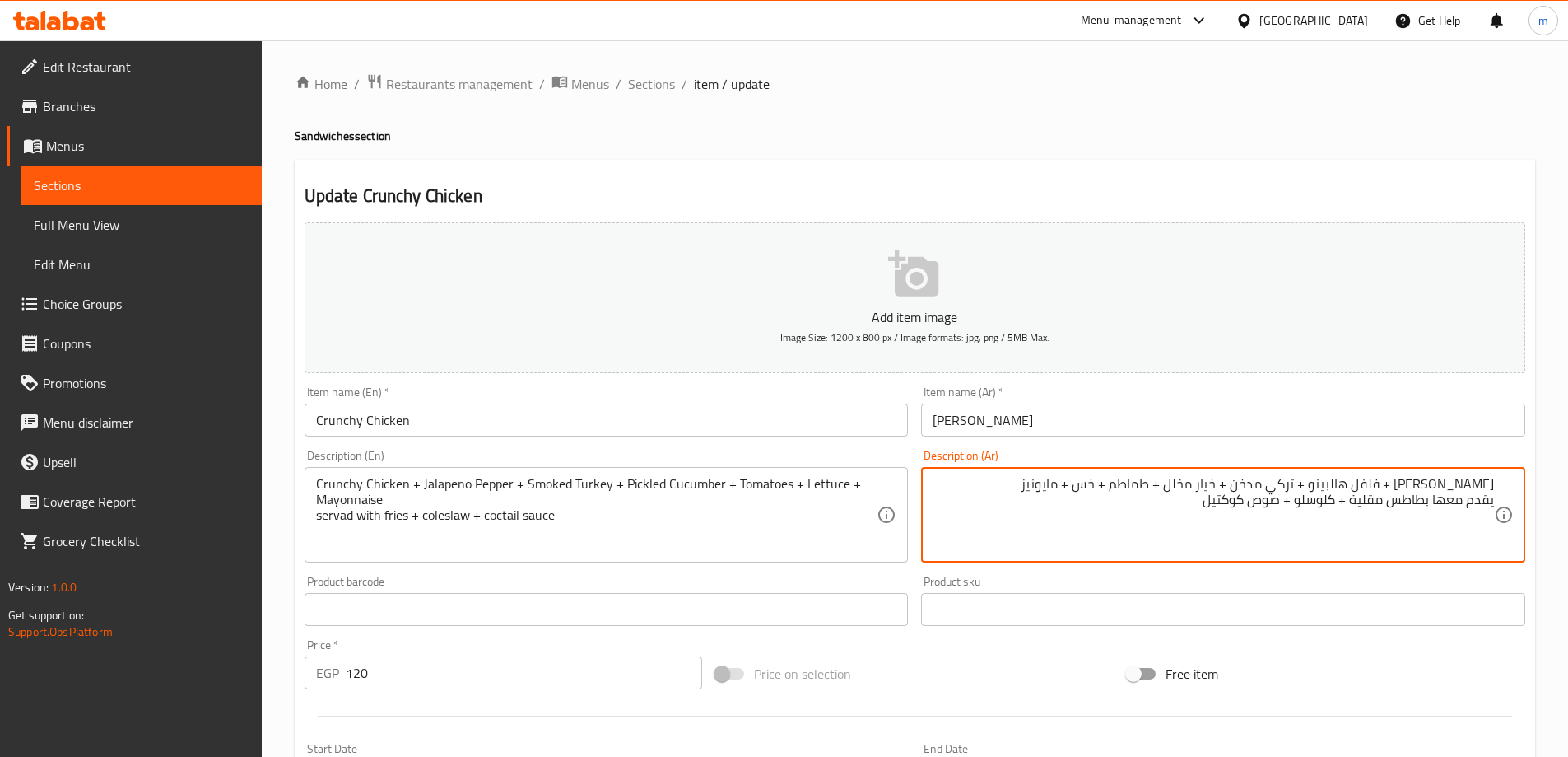
click at [1313, 482] on textarea "فراخ كرانشي + فلفل هالبينو + تركي مدخن + خيار مخلل + طماطم + خس + مايونيز يقدم …" at bounding box center [1213, 515] width 561 height 78
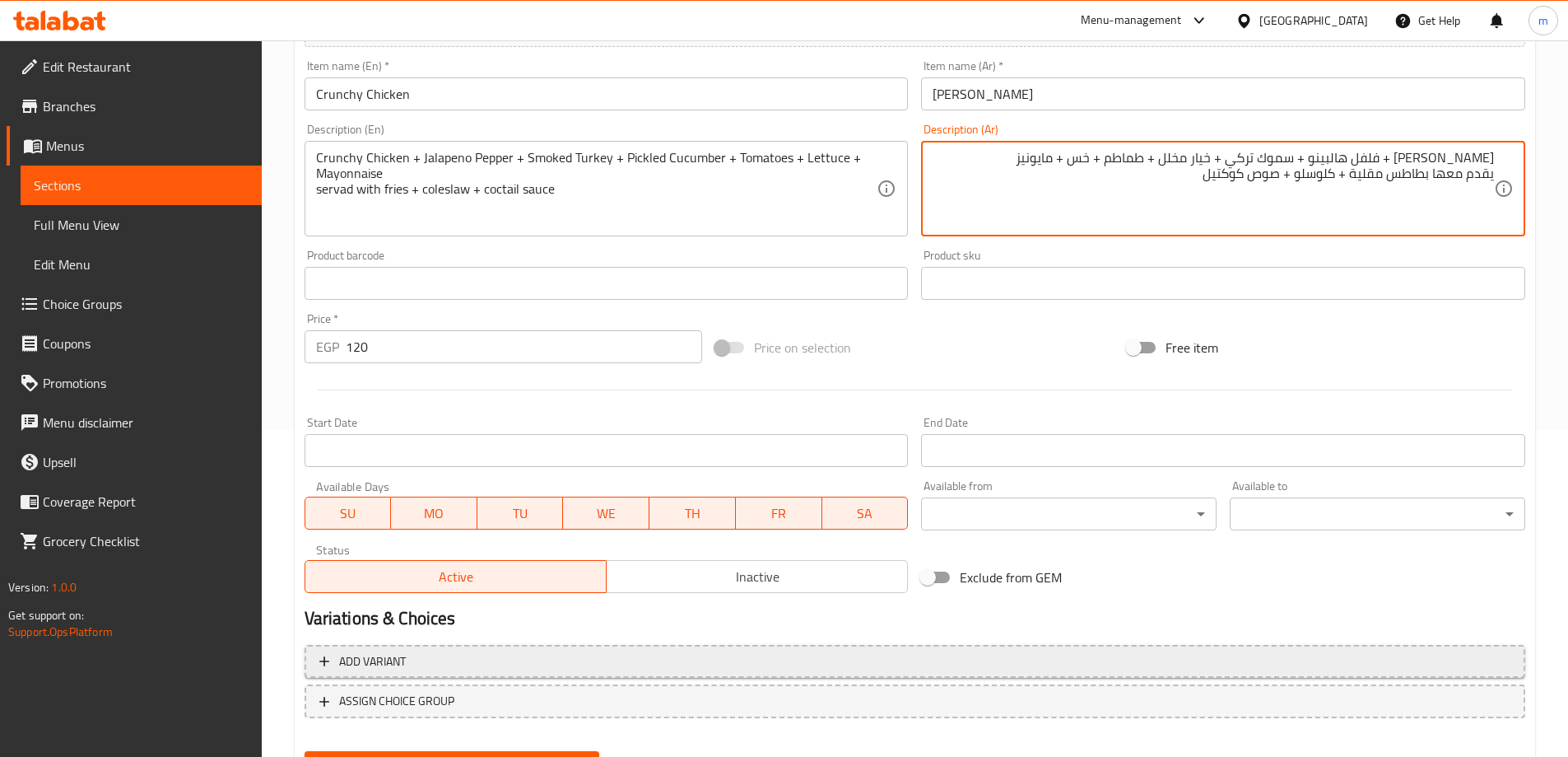
scroll to position [407, 0]
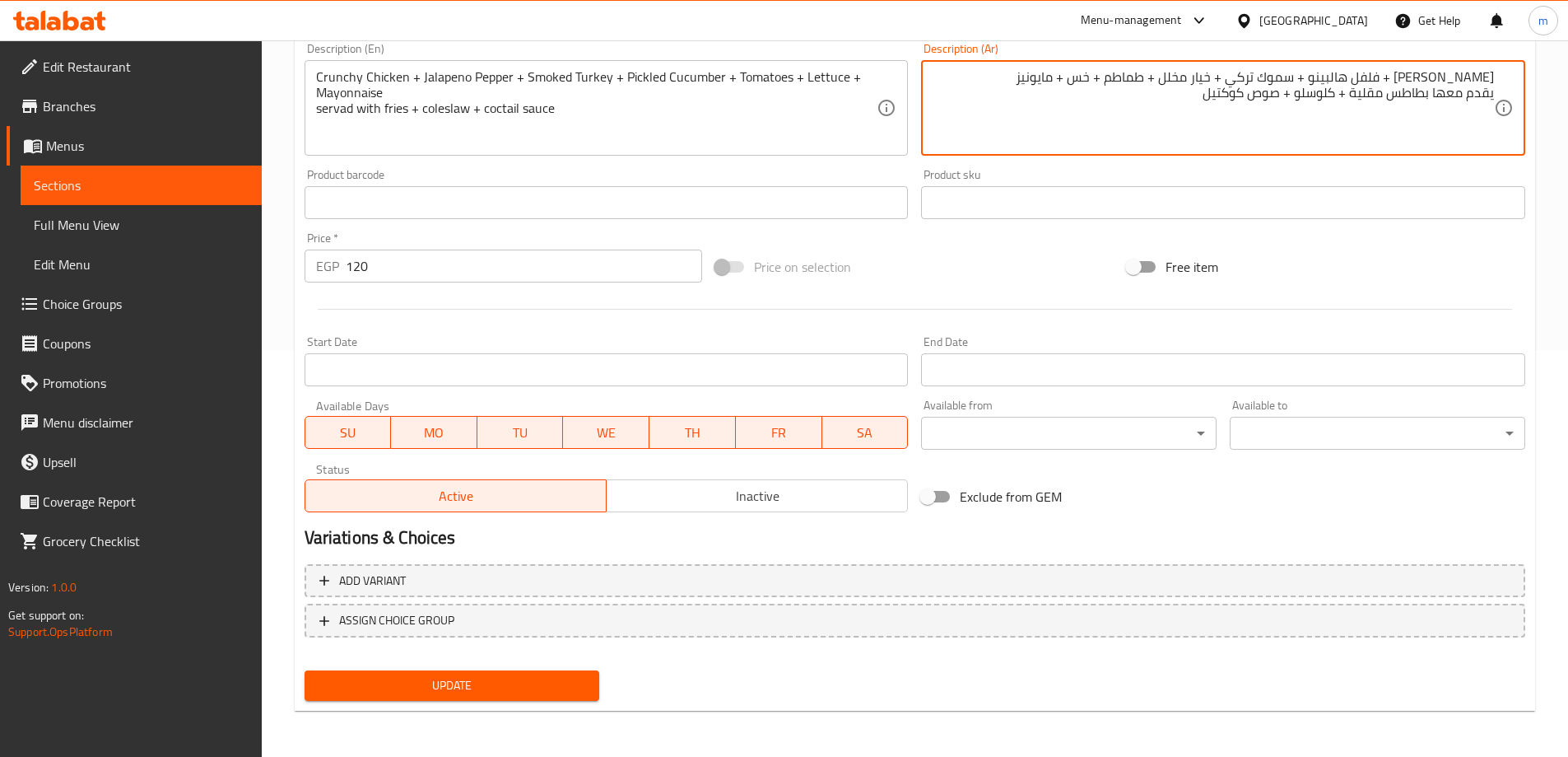
type textarea "[PERSON_NAME] + فلفل هالبينو + سموك تركي + خيار مخلل + طماطم + خس + مايونيز يقد…"
click at [519, 684] on span "Update" at bounding box center [453, 686] width 269 height 21
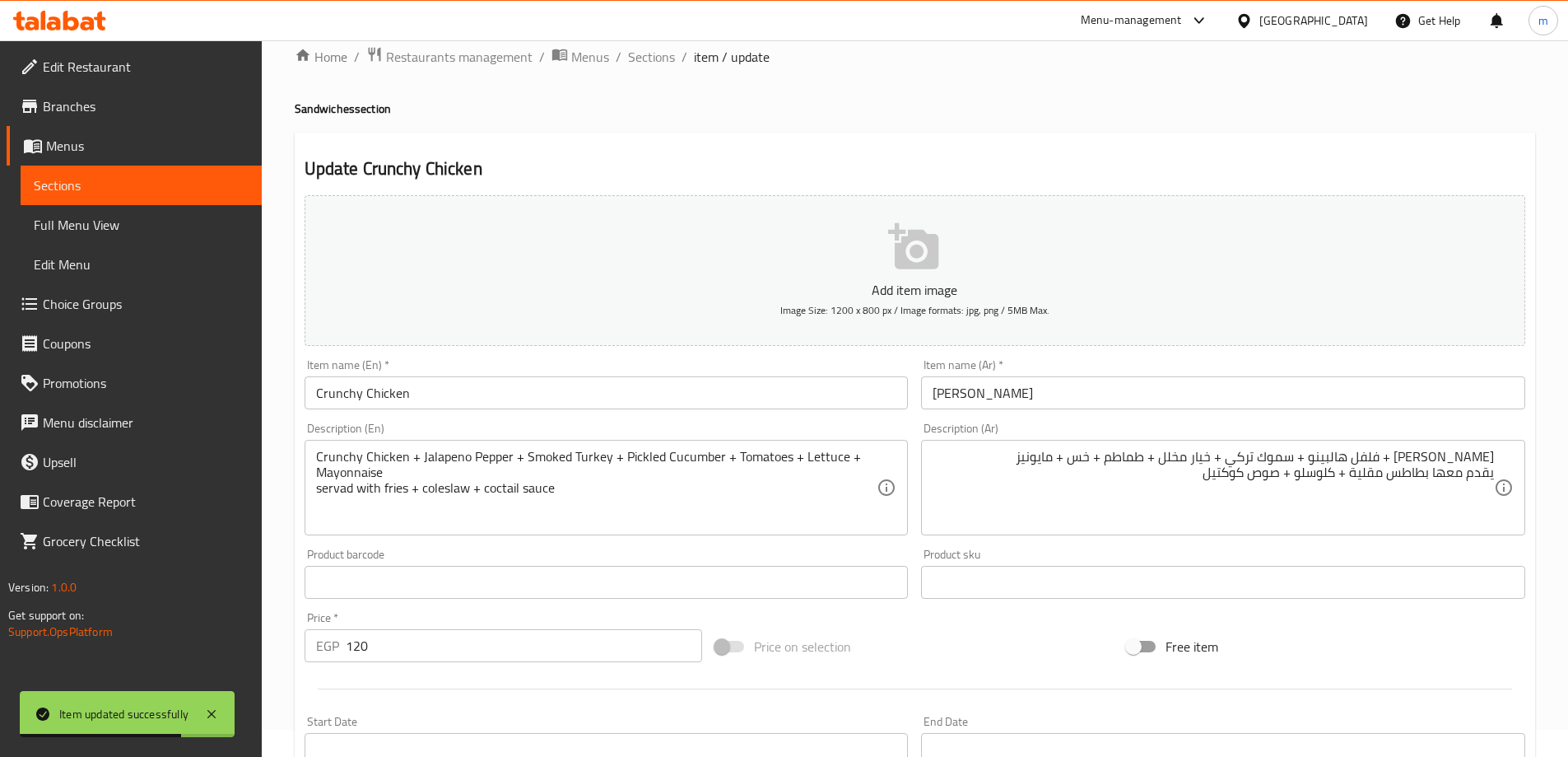
scroll to position [0, 0]
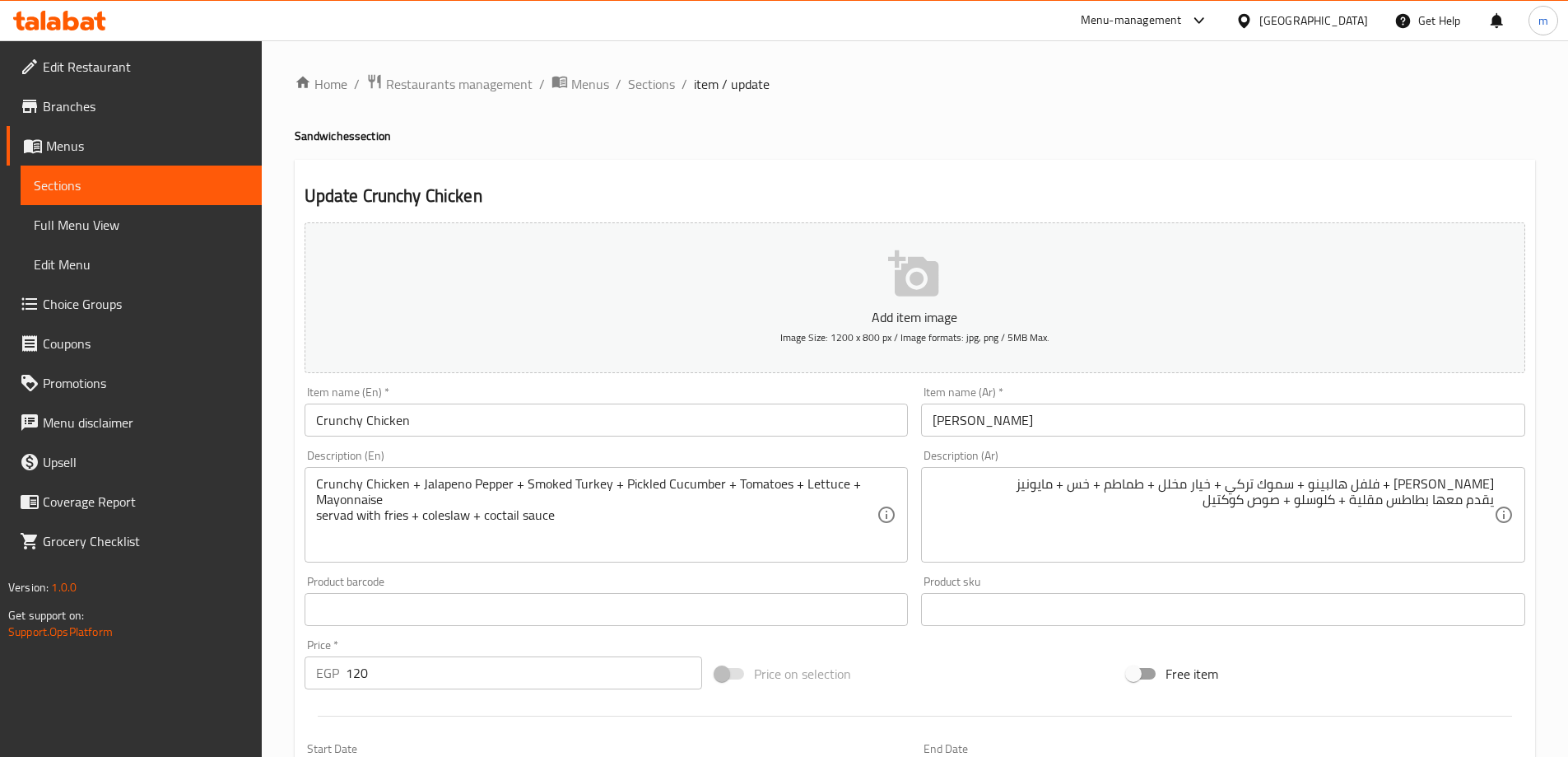
click at [163, 193] on span "Sections" at bounding box center [141, 185] width 215 height 20
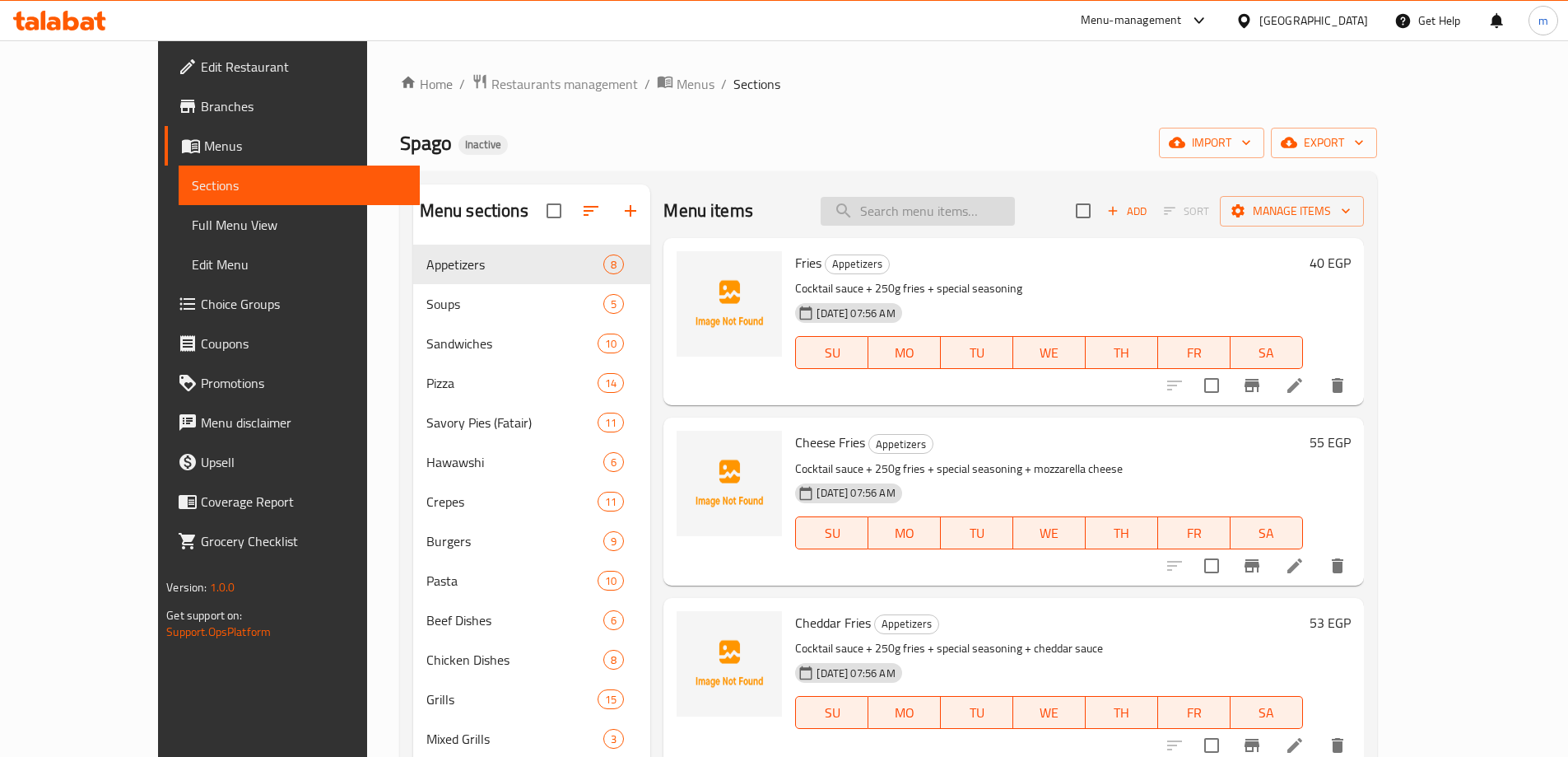
click at [968, 213] on input "search" at bounding box center [918, 210] width 195 height 29
paste input "Pepper Steak"
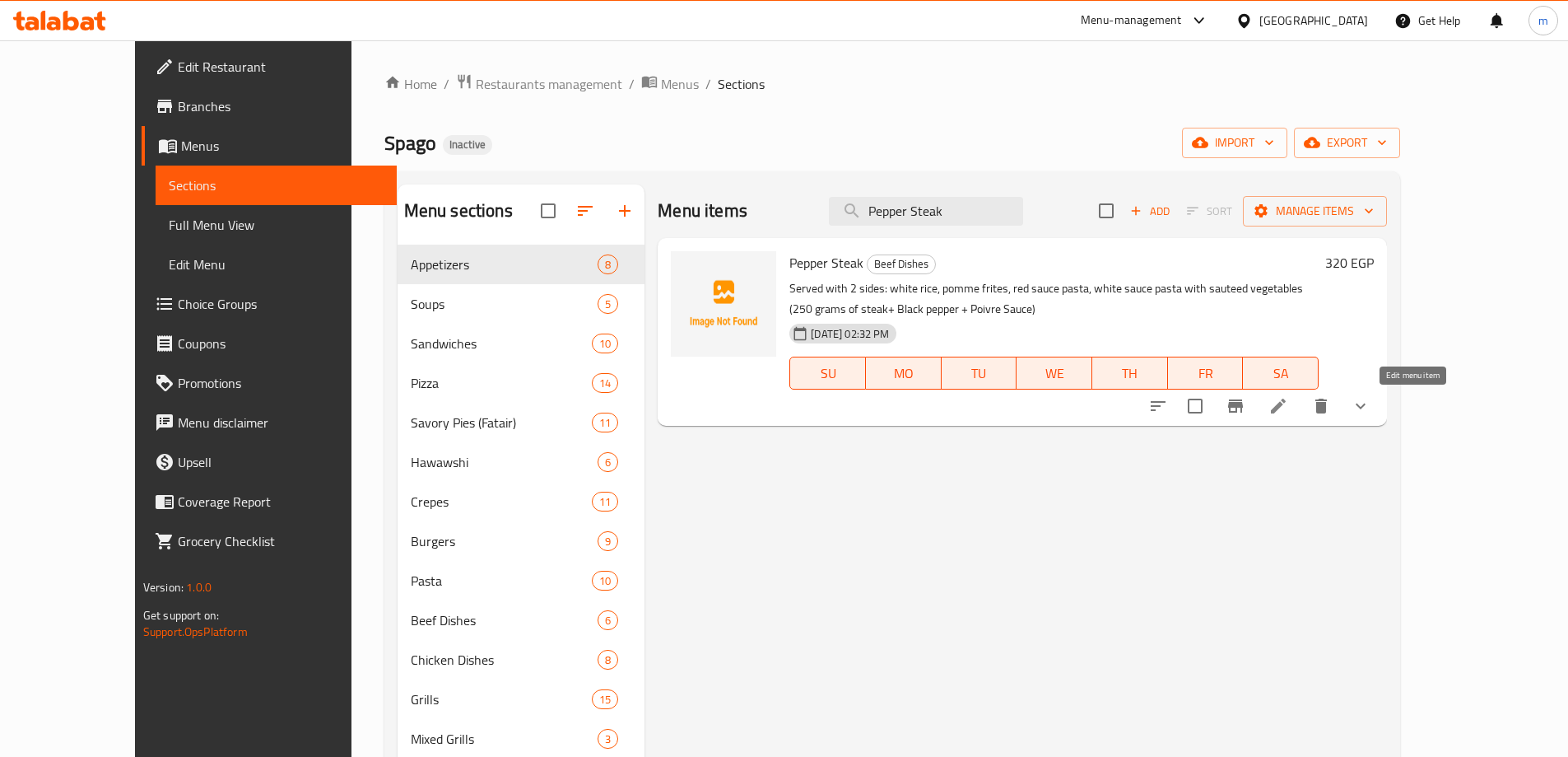
type input "Pepper Steak"
click at [1288, 415] on icon at bounding box center [1278, 406] width 20 height 20
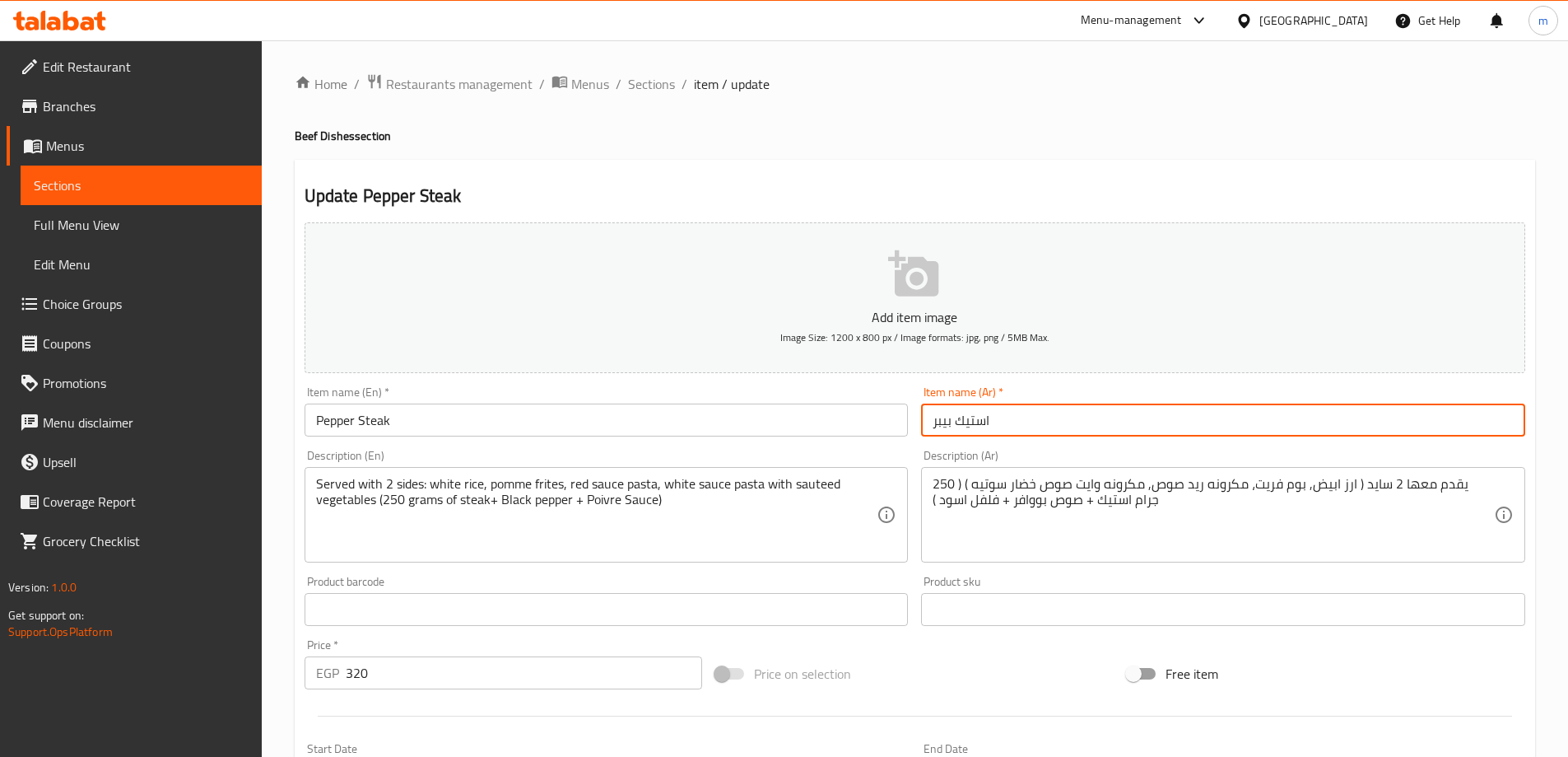
click at [946, 418] on input "استيك بيبر" at bounding box center [1222, 420] width 604 height 33
paste input "بيبر"
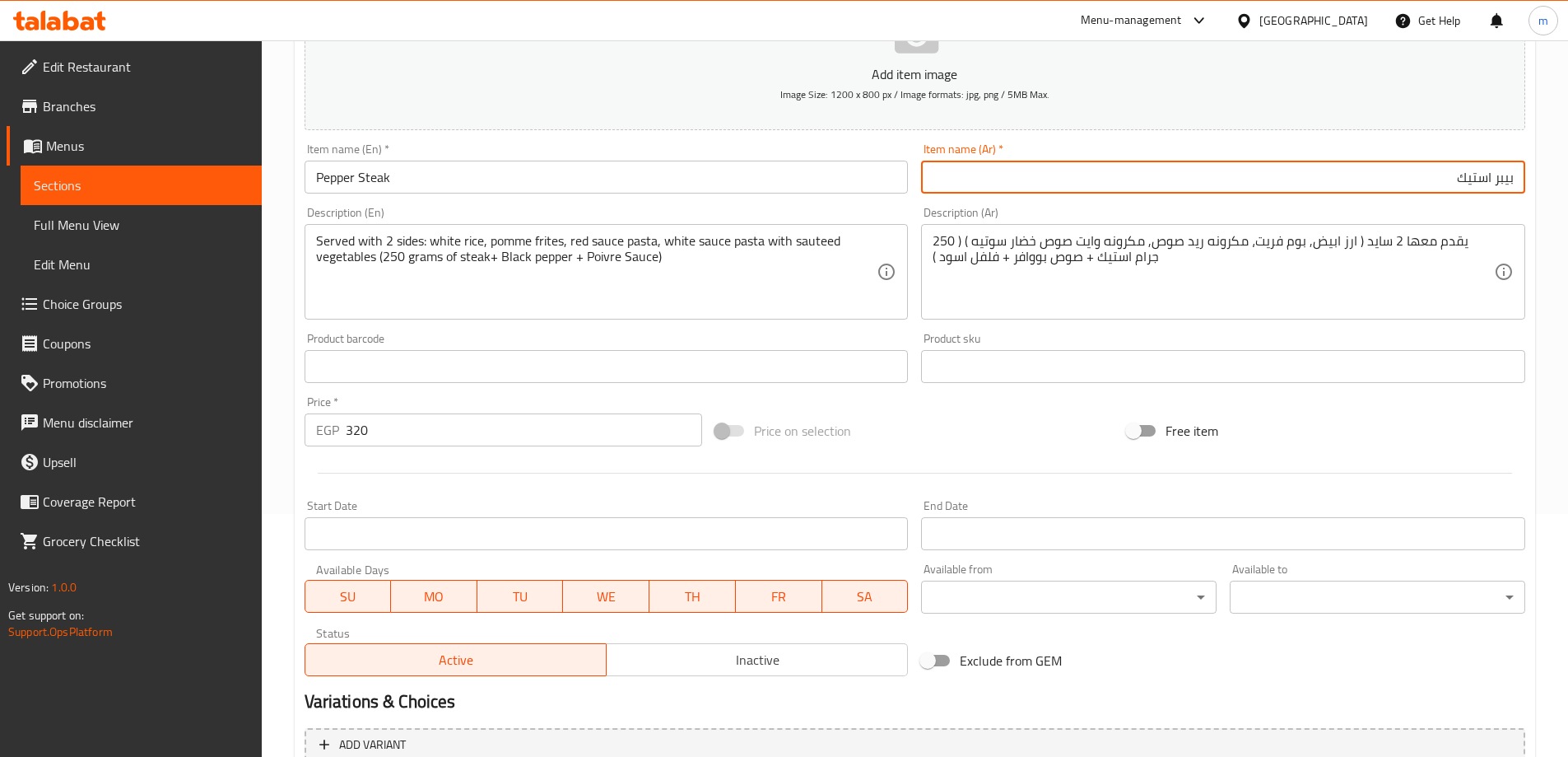
scroll to position [501, 0]
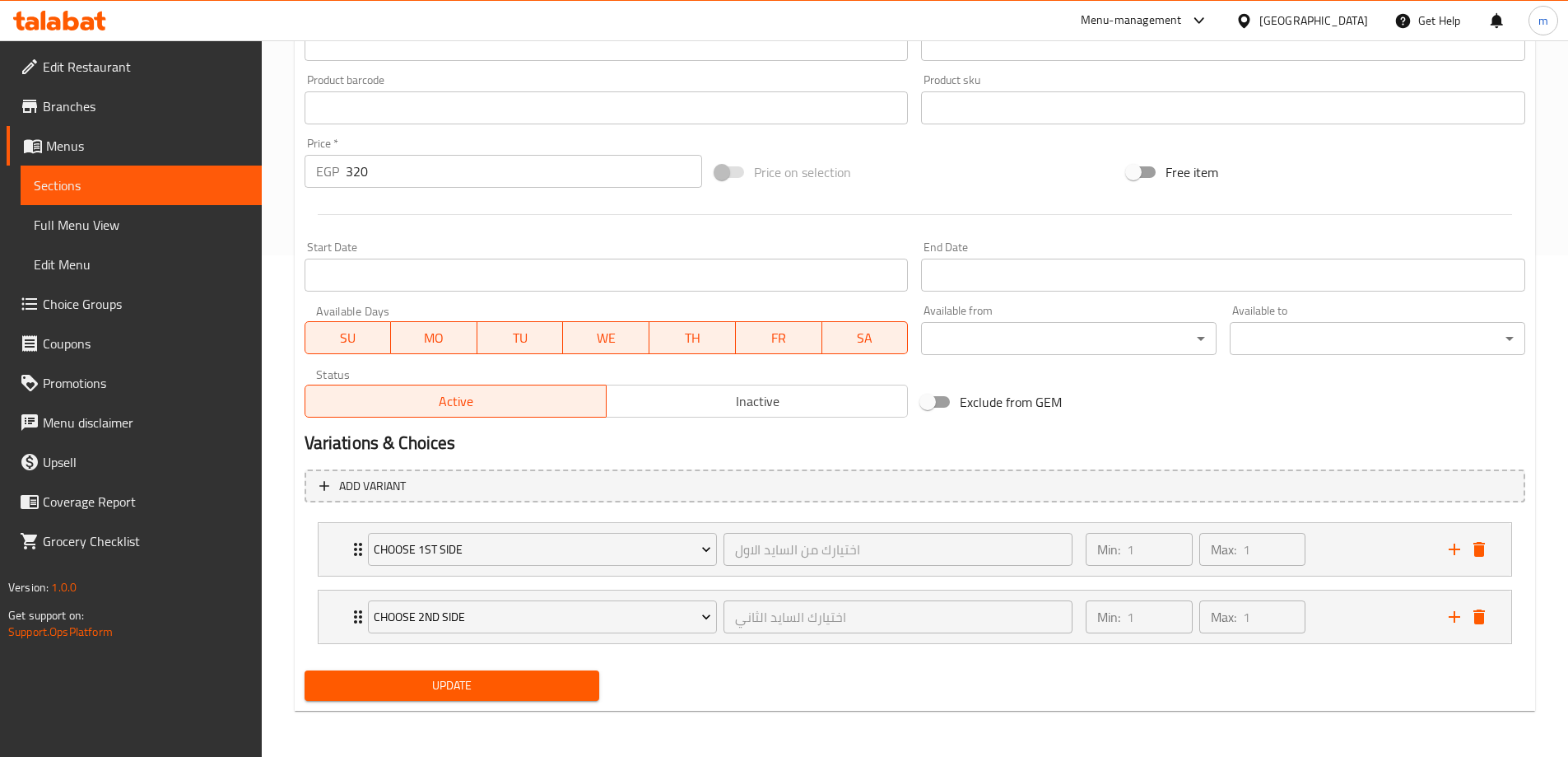
type input "بيبر استيك"
click at [427, 677] on span "Update" at bounding box center [453, 686] width 269 height 21
click at [102, 191] on span "Sections" at bounding box center [141, 185] width 215 height 20
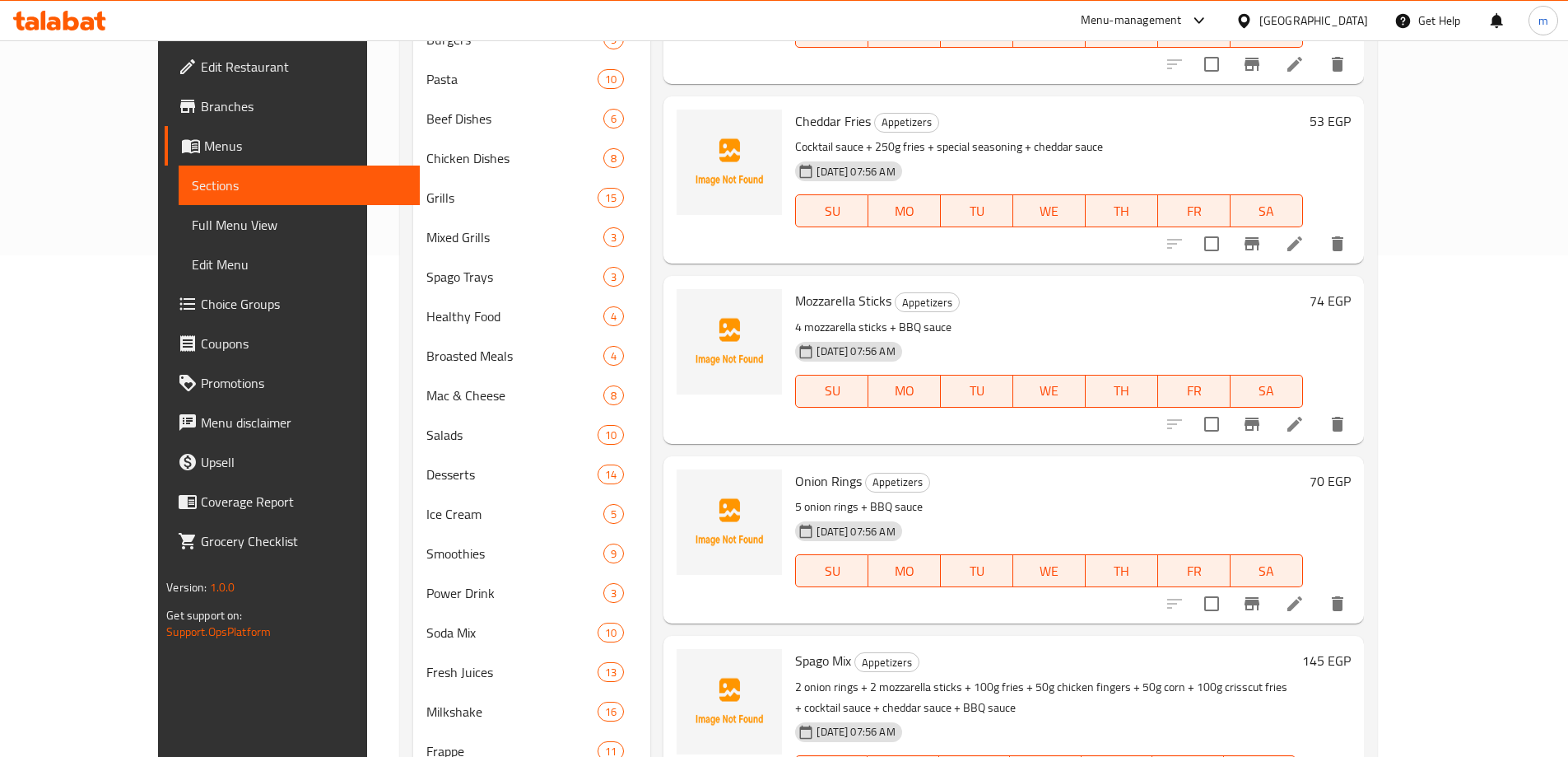
drag, startPoint x: 115, startPoint y: 218, endPoint x: 1028, endPoint y: 24, distance: 933.4
click at [192, 218] on span "Full Menu View" at bounding box center [299, 224] width 215 height 20
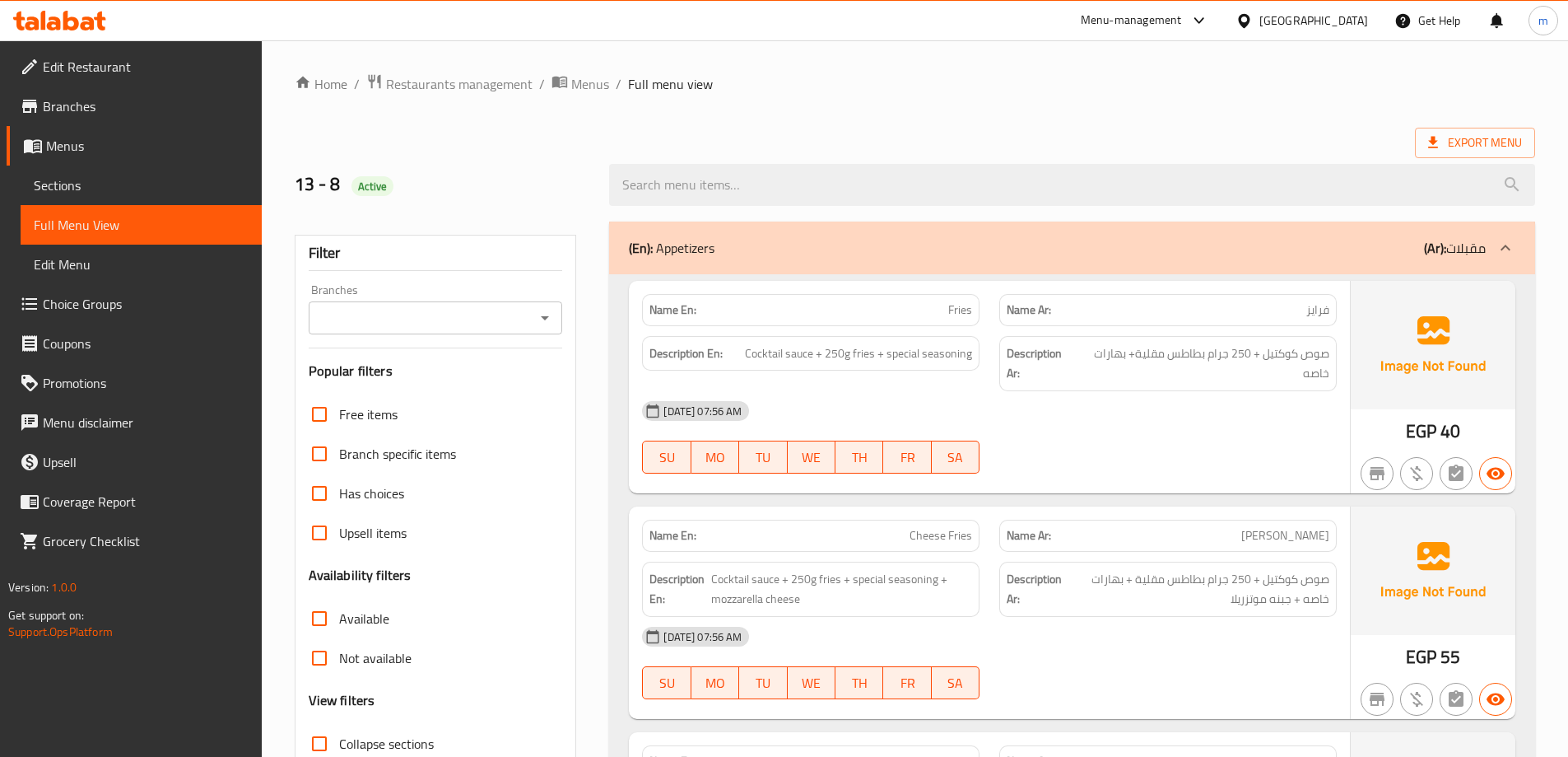
click at [87, 184] on span "Sections" at bounding box center [141, 185] width 215 height 20
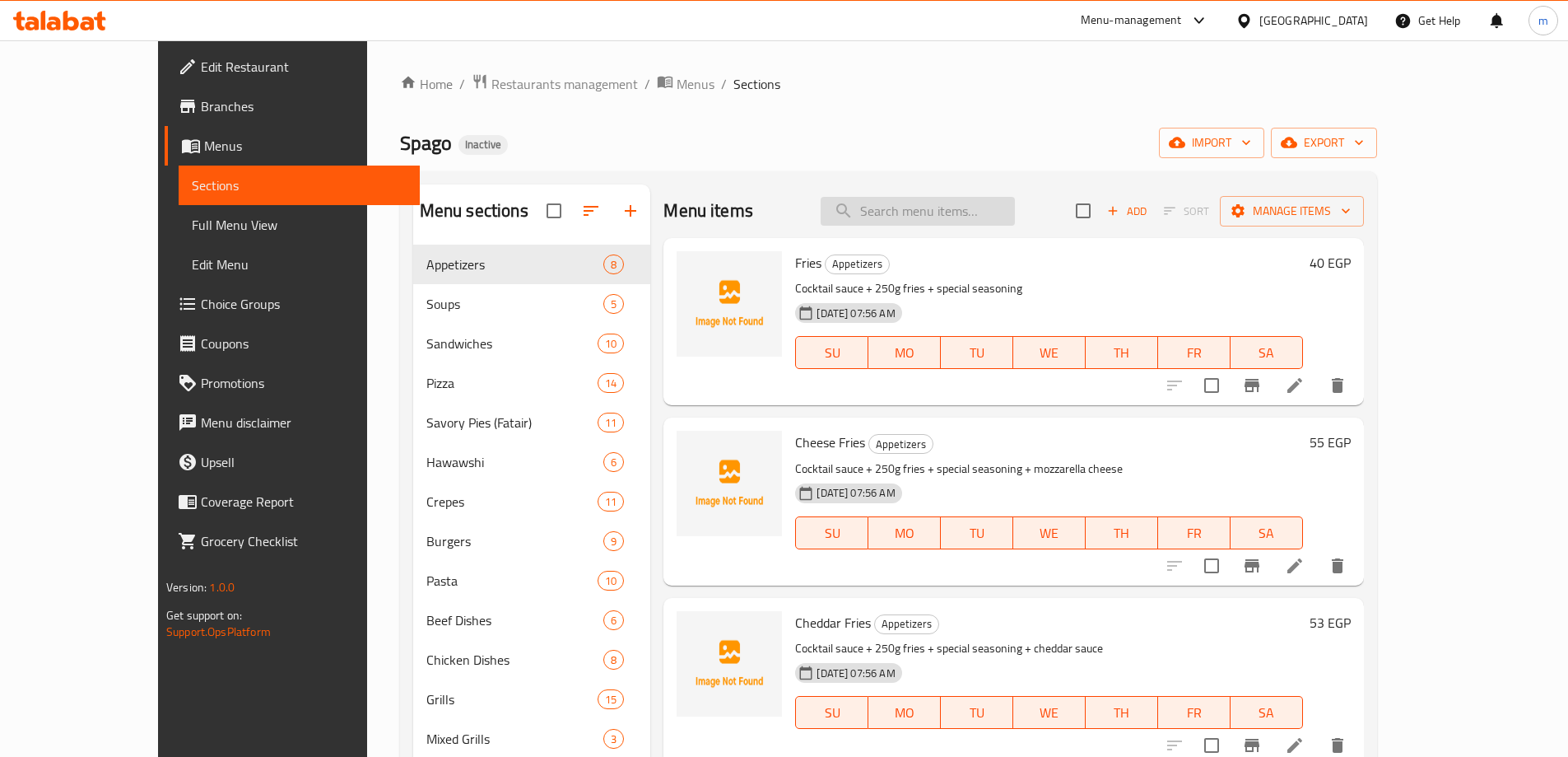
drag, startPoint x: 1025, startPoint y: 206, endPoint x: 1148, endPoint y: 263, distance: 135.6
click at [1015, 209] on input "search" at bounding box center [918, 210] width 195 height 29
paste input "Pepper Chicken"
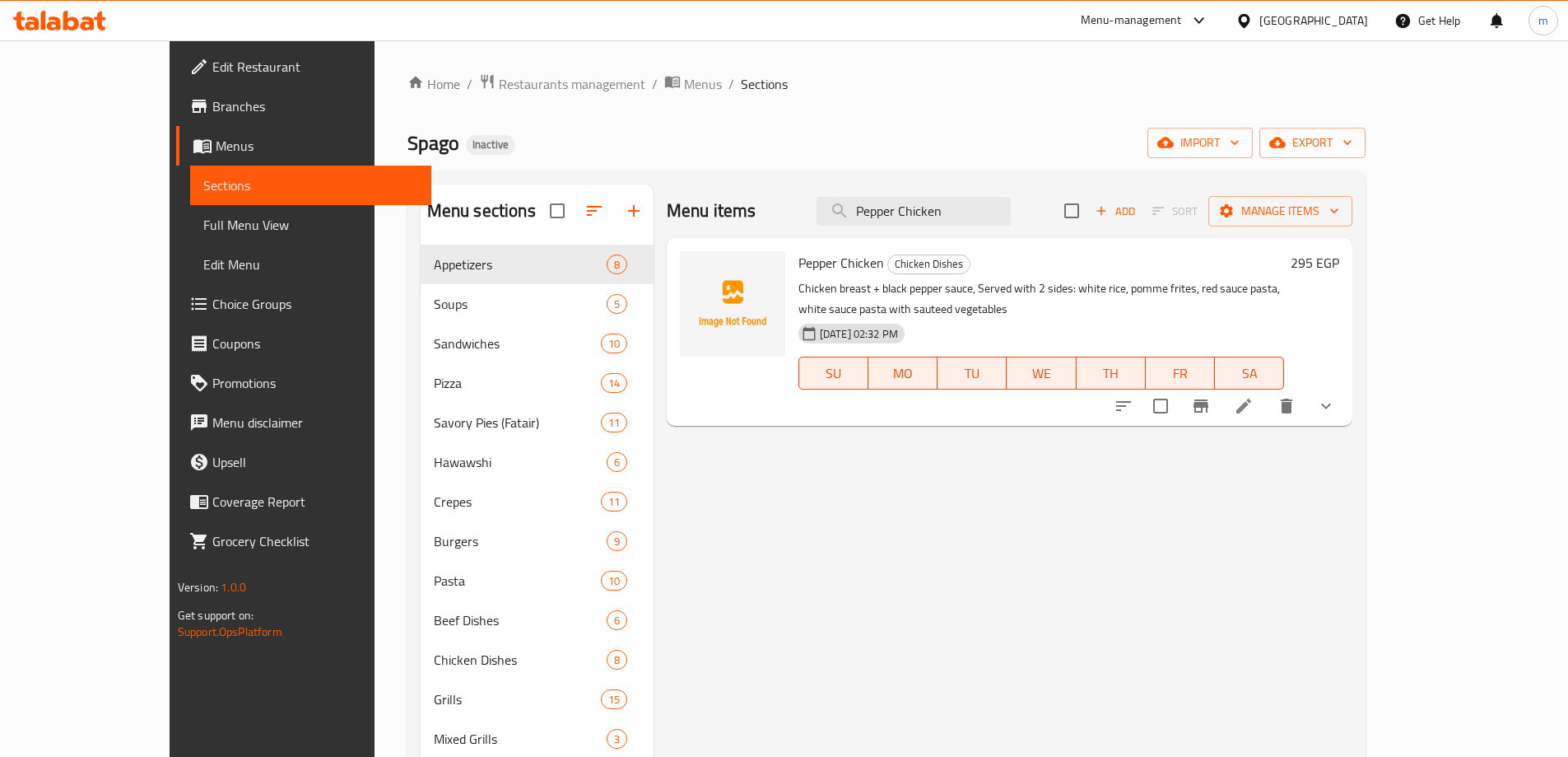
type input "Pepper Chicken"
click at [1254, 396] on icon at bounding box center [1243, 406] width 20 height 20
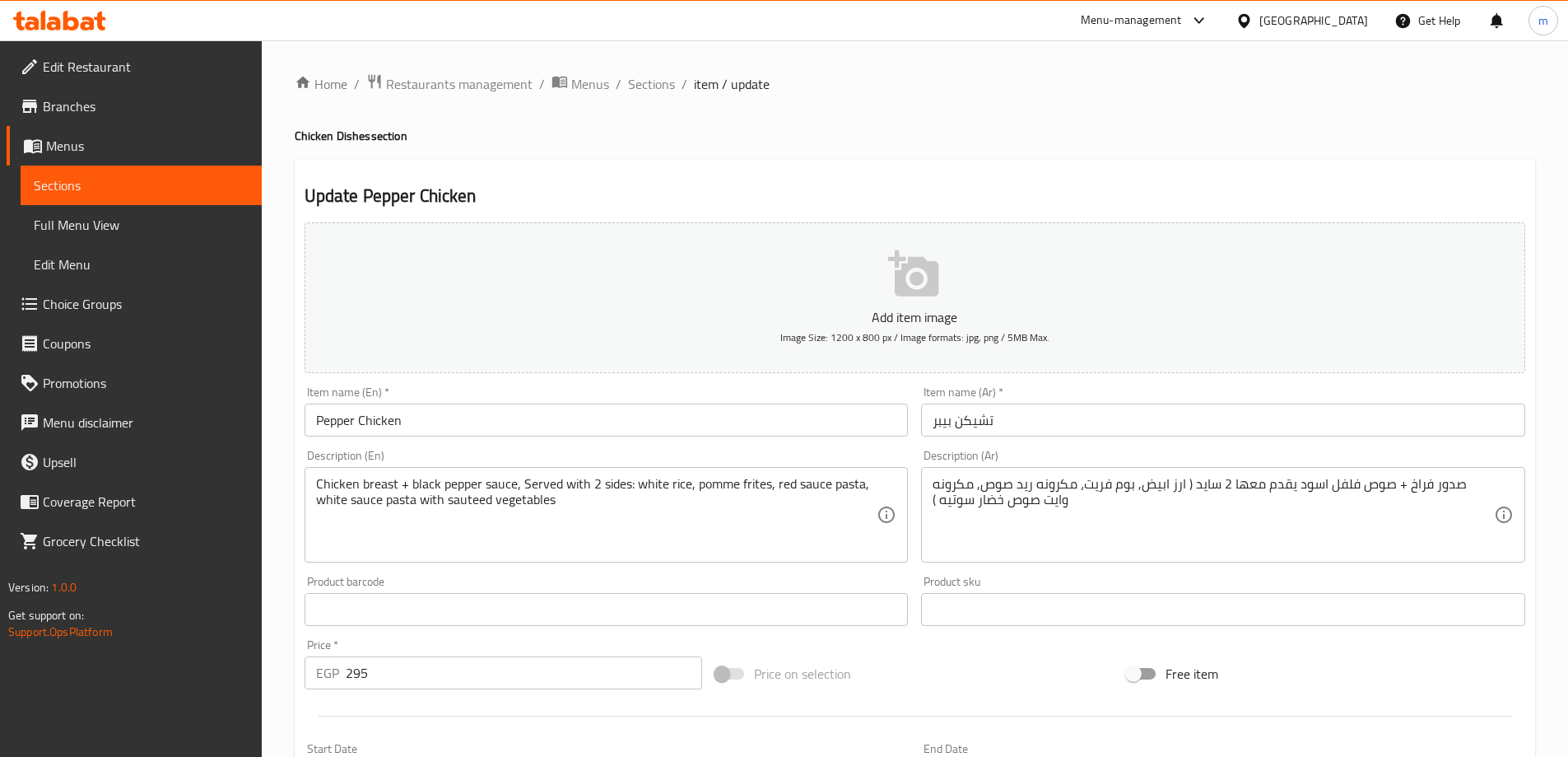
click at [934, 429] on input "تشيكن بيبر" at bounding box center [1222, 420] width 604 height 33
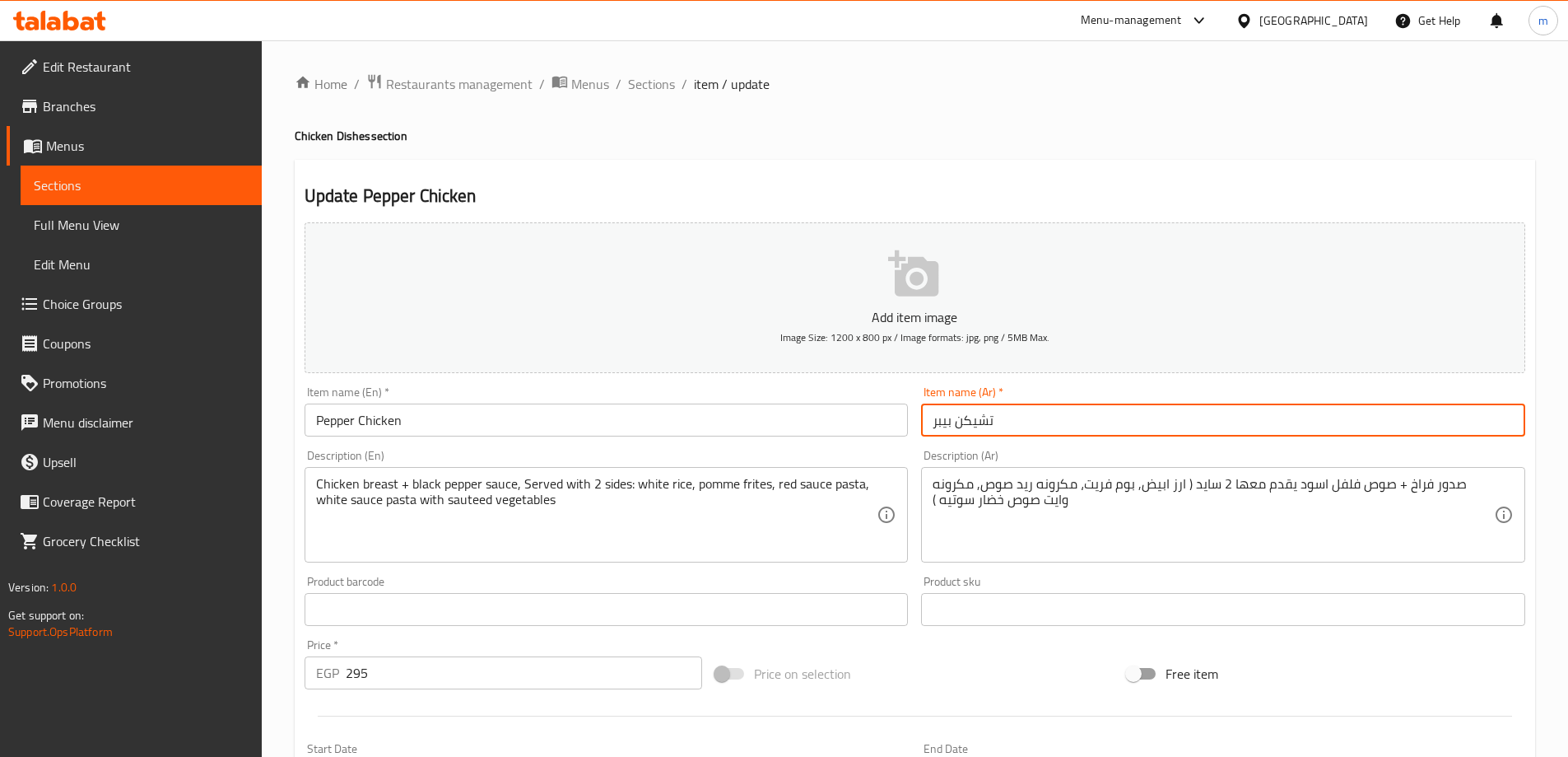
click at [934, 429] on input "تشيكن بيبر" at bounding box center [1222, 420] width 604 height 33
click at [943, 422] on input "تشيكن بيبر" at bounding box center [1222, 420] width 604 height 33
paste input "بيبر"
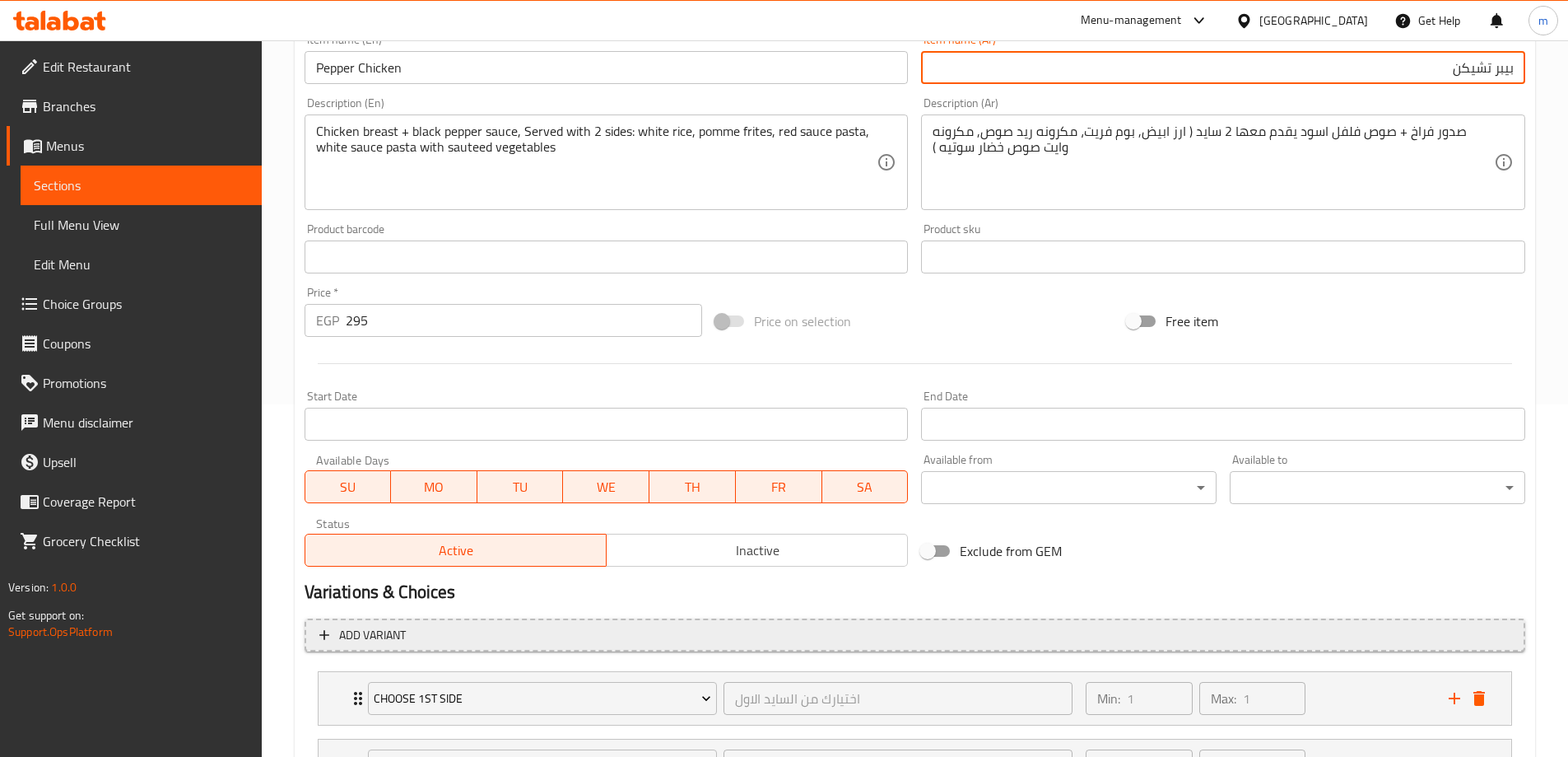
scroll to position [501, 0]
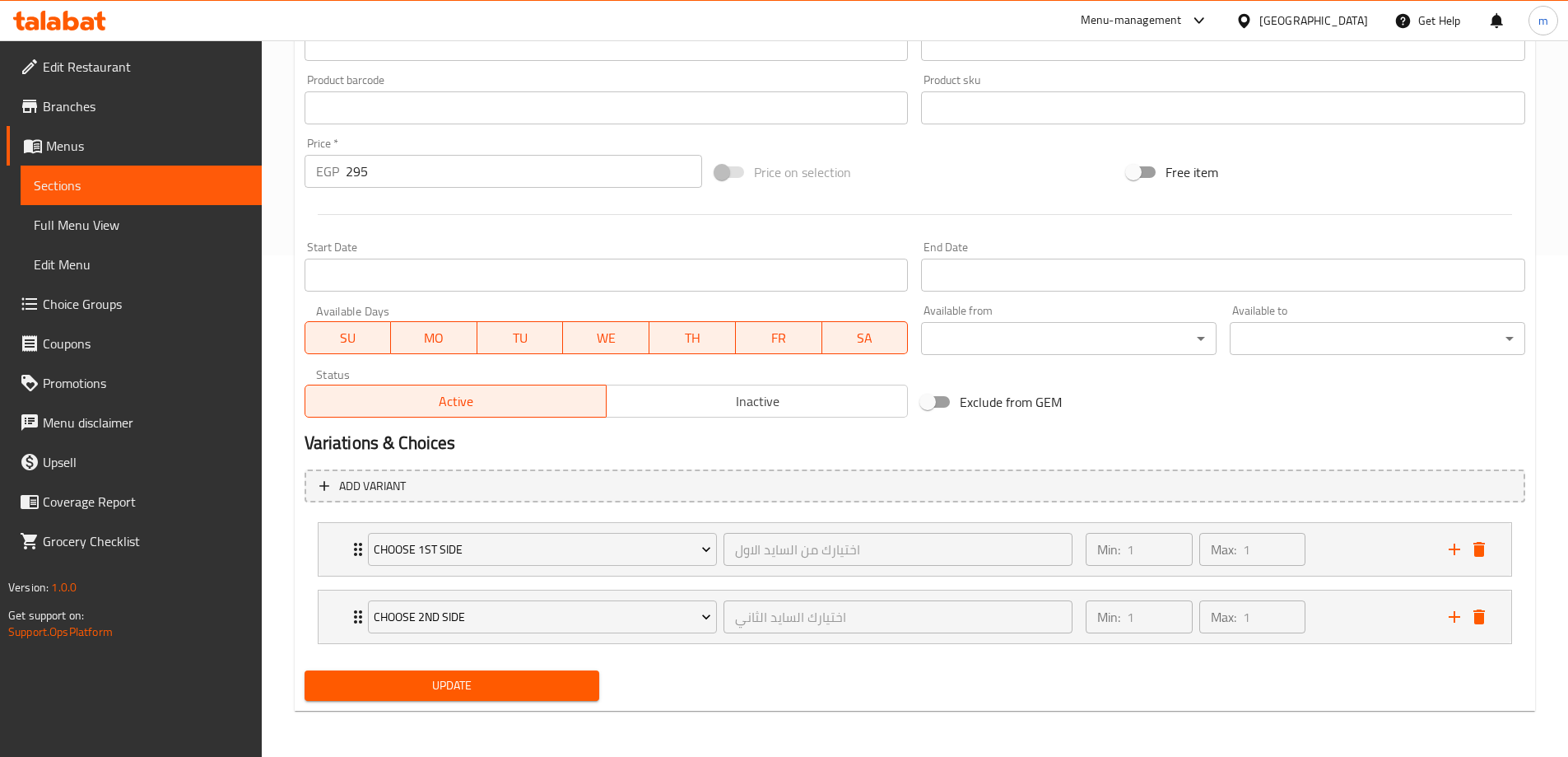
type input "بيبر تشيكن"
click at [447, 683] on span "Update" at bounding box center [453, 686] width 269 height 21
click at [76, 191] on span "Sections" at bounding box center [141, 185] width 215 height 20
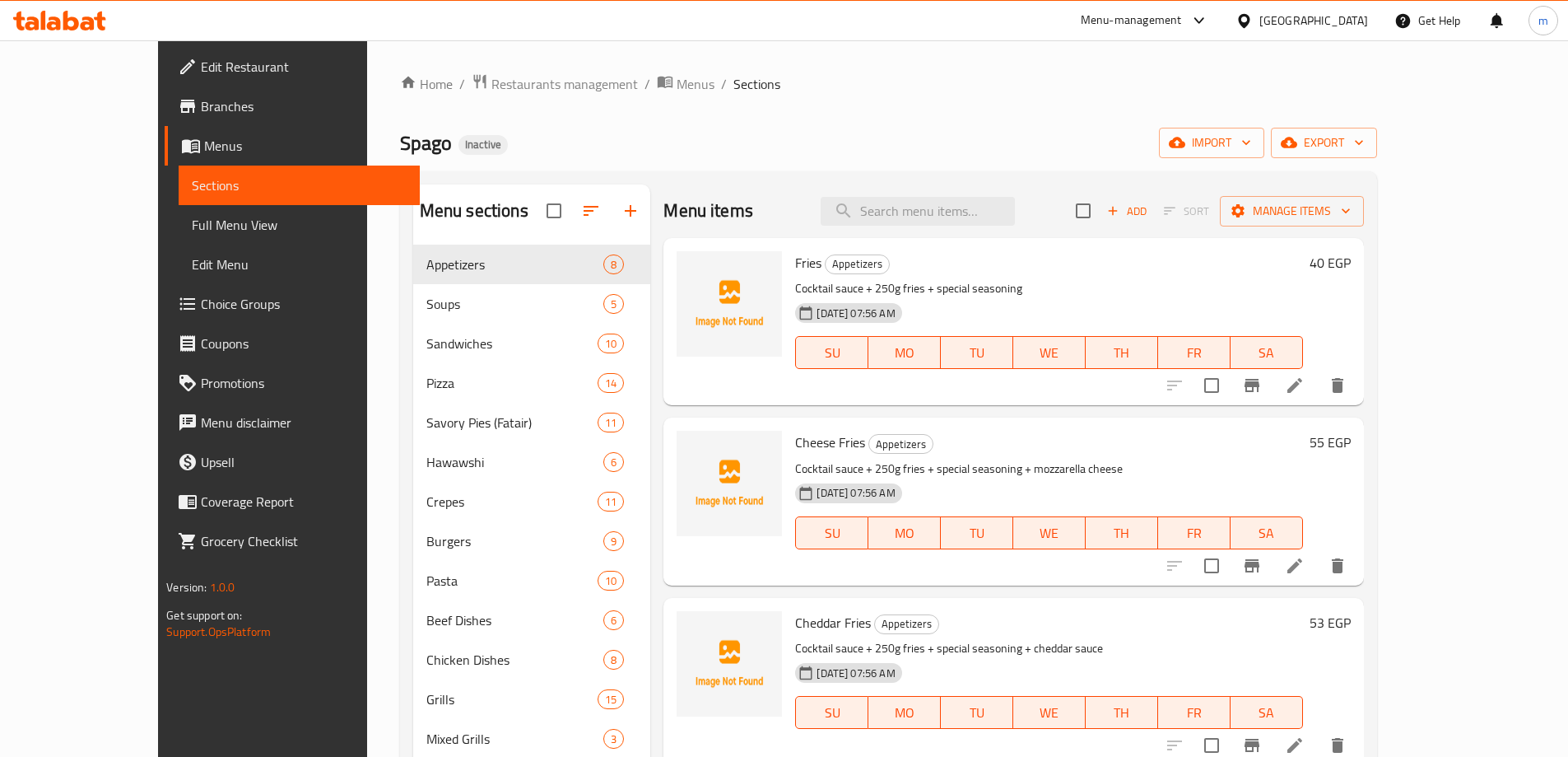
click at [201, 296] on span "Choice Groups" at bounding box center [303, 303] width 206 height 20
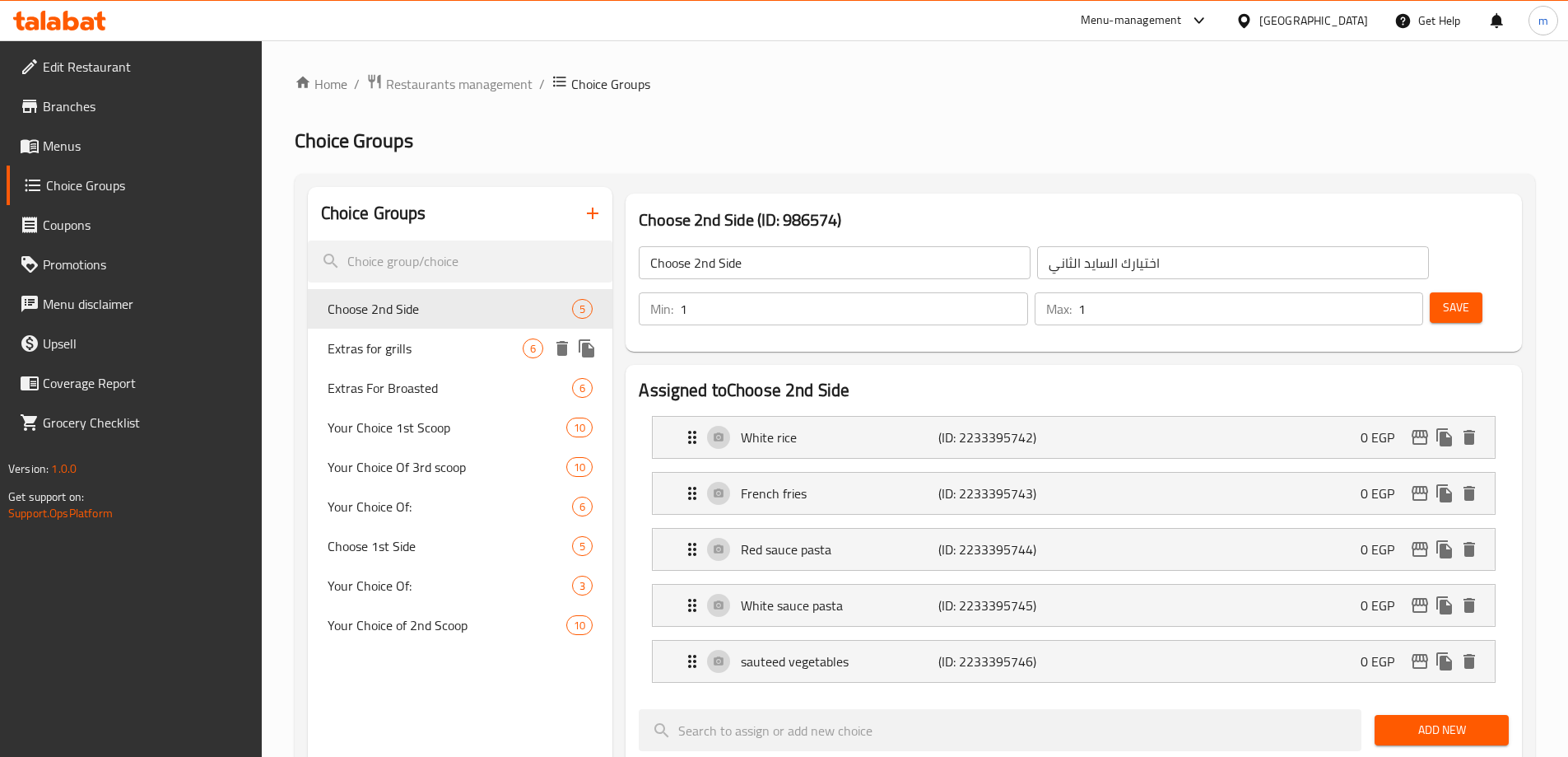
click at [403, 350] on span "Extras for grills" at bounding box center [425, 348] width 195 height 20
type input "Extras for grills"
type input "اضافات للمشويات"
type input "0"
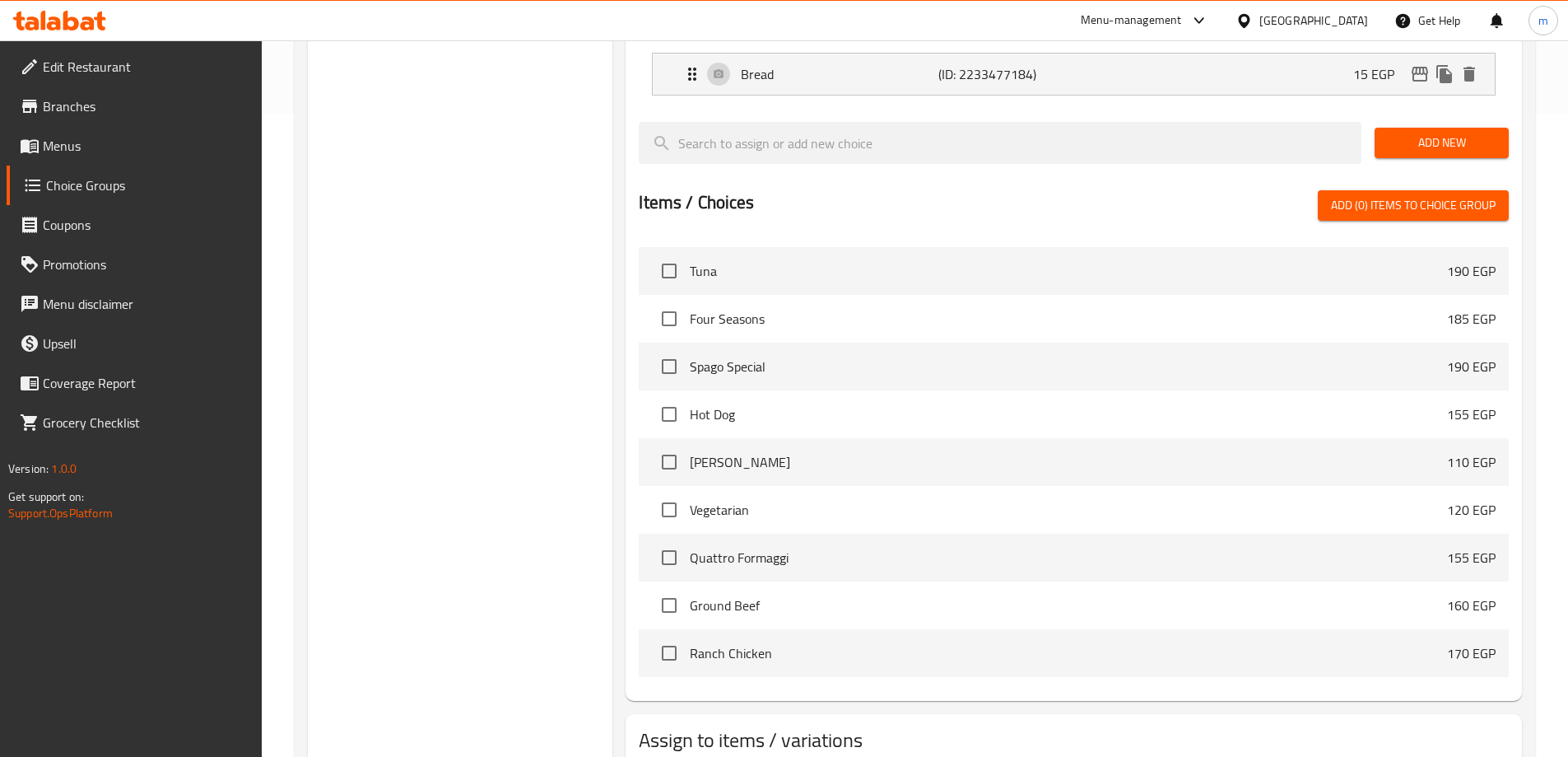
scroll to position [709, 0]
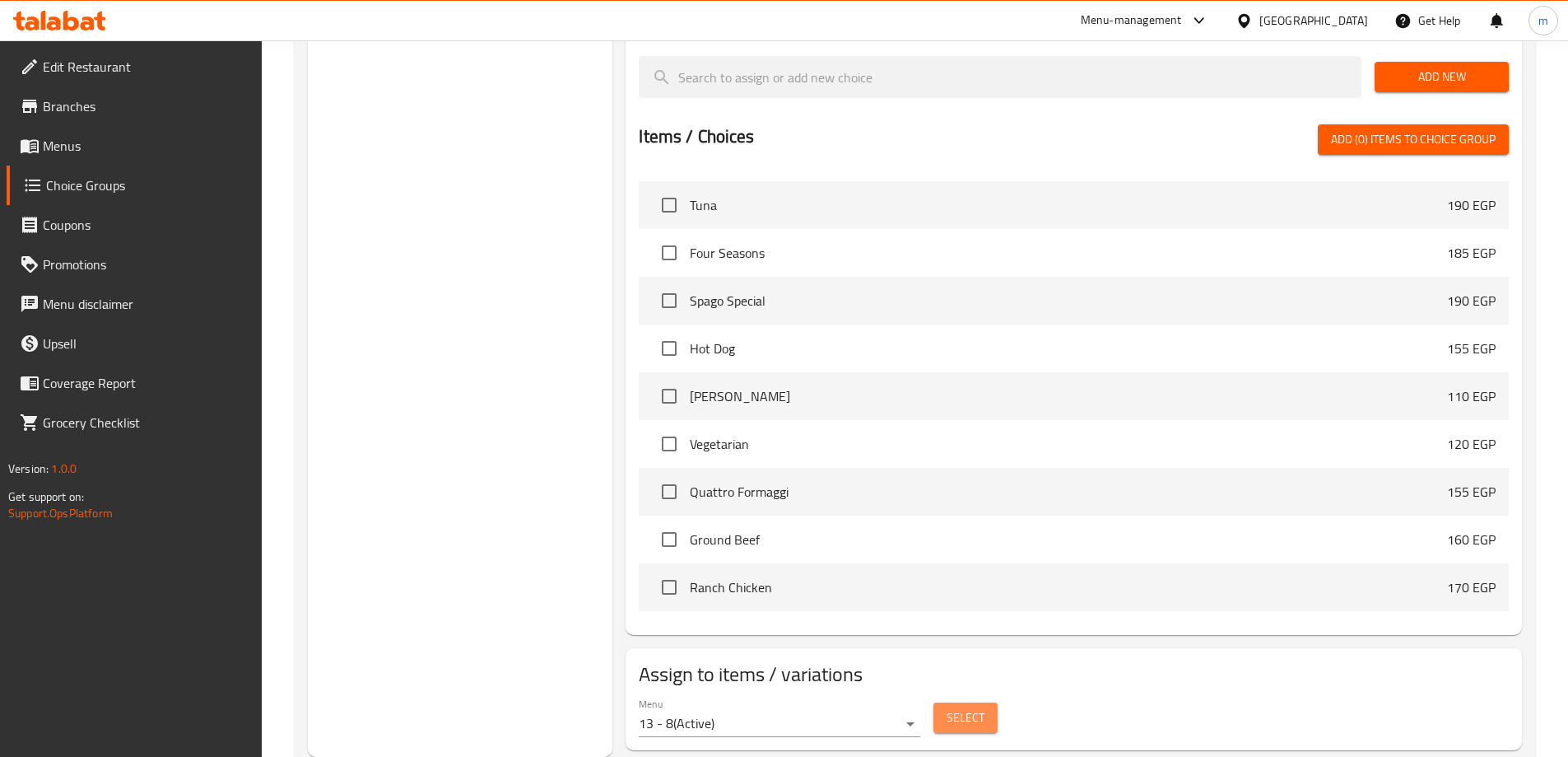
click at [962, 707] on span "Select" at bounding box center [966, 718] width 38 height 21
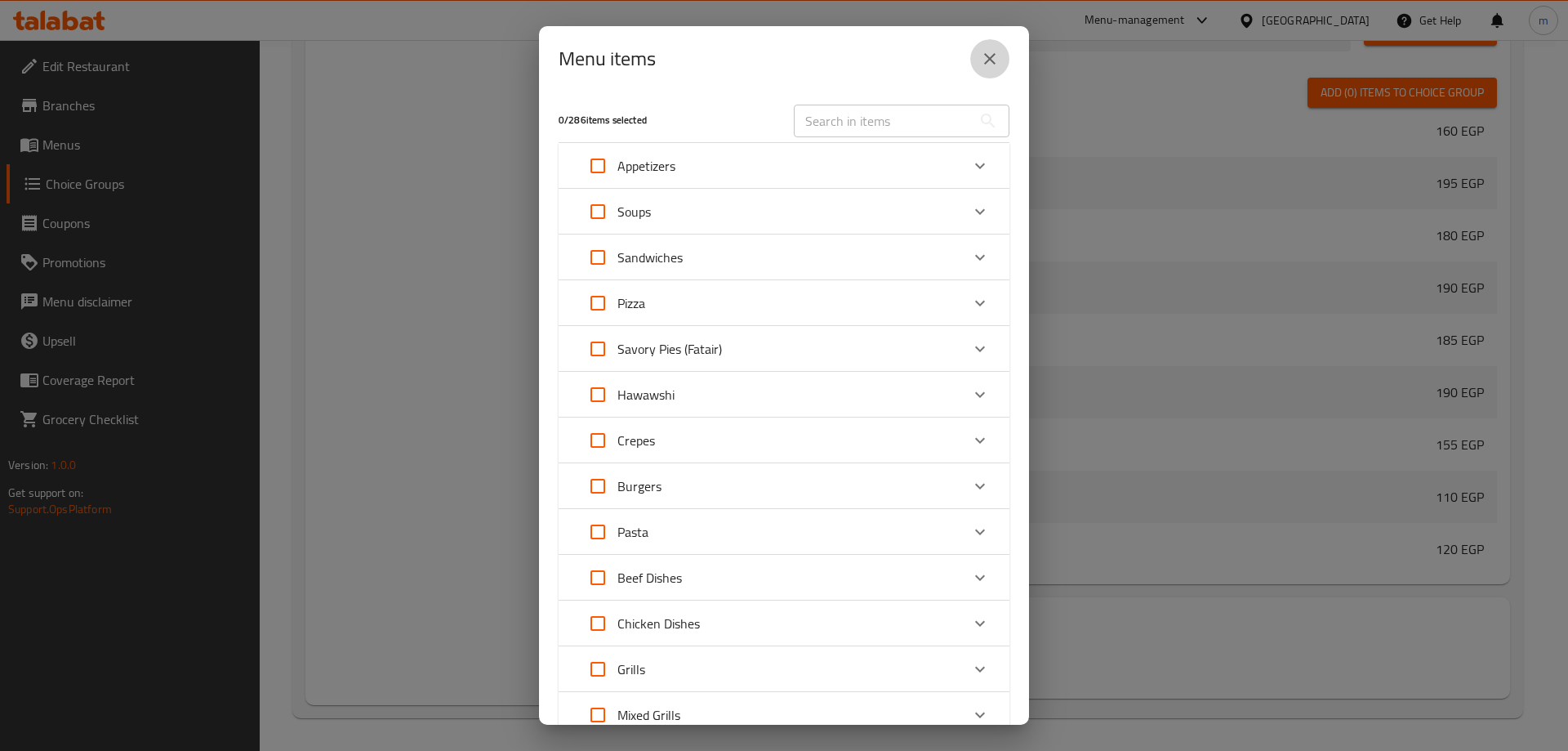
click at [992, 58] on icon "close" at bounding box center [990, 59] width 20 height 20
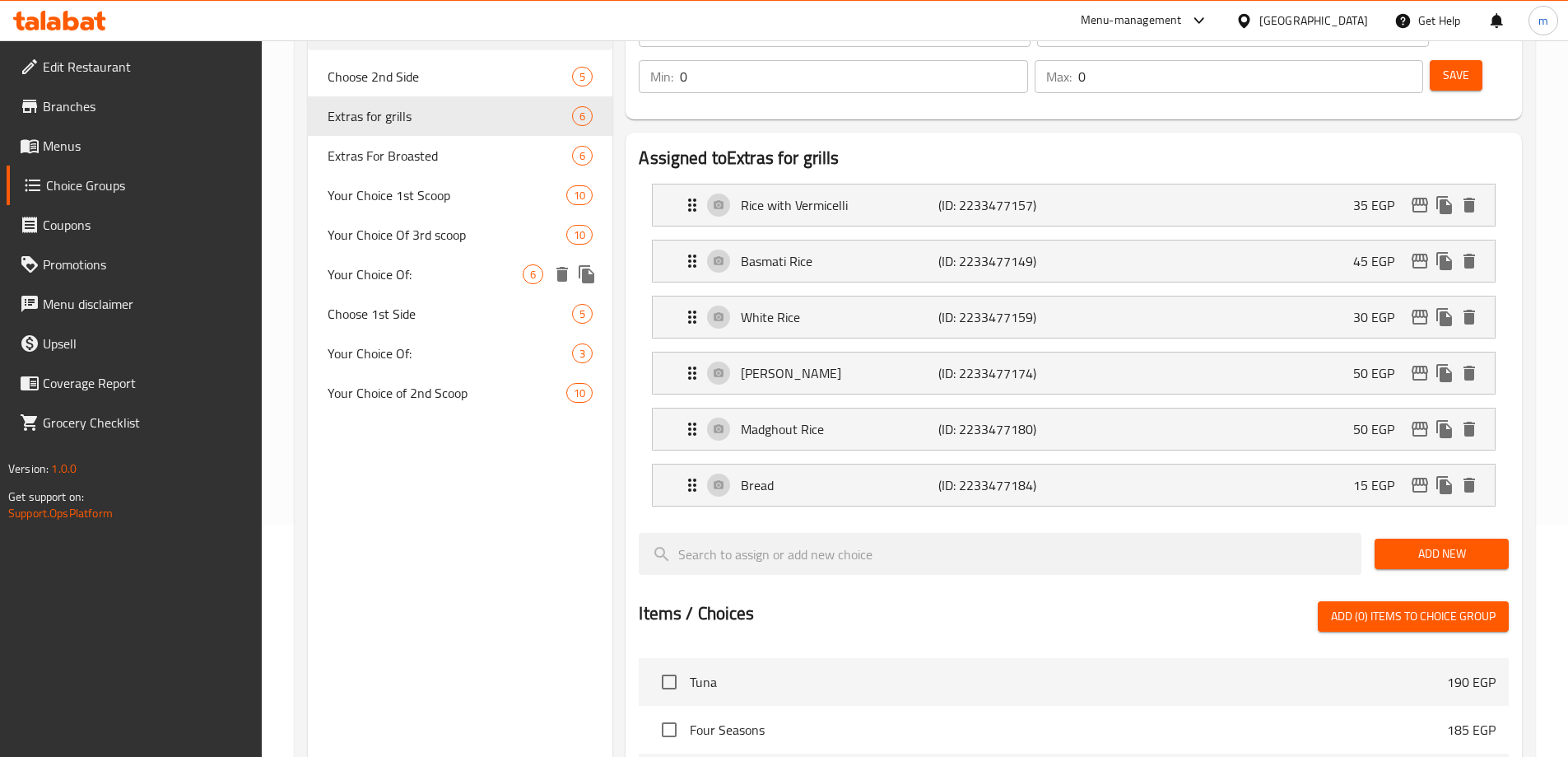
scroll to position [133, 0]
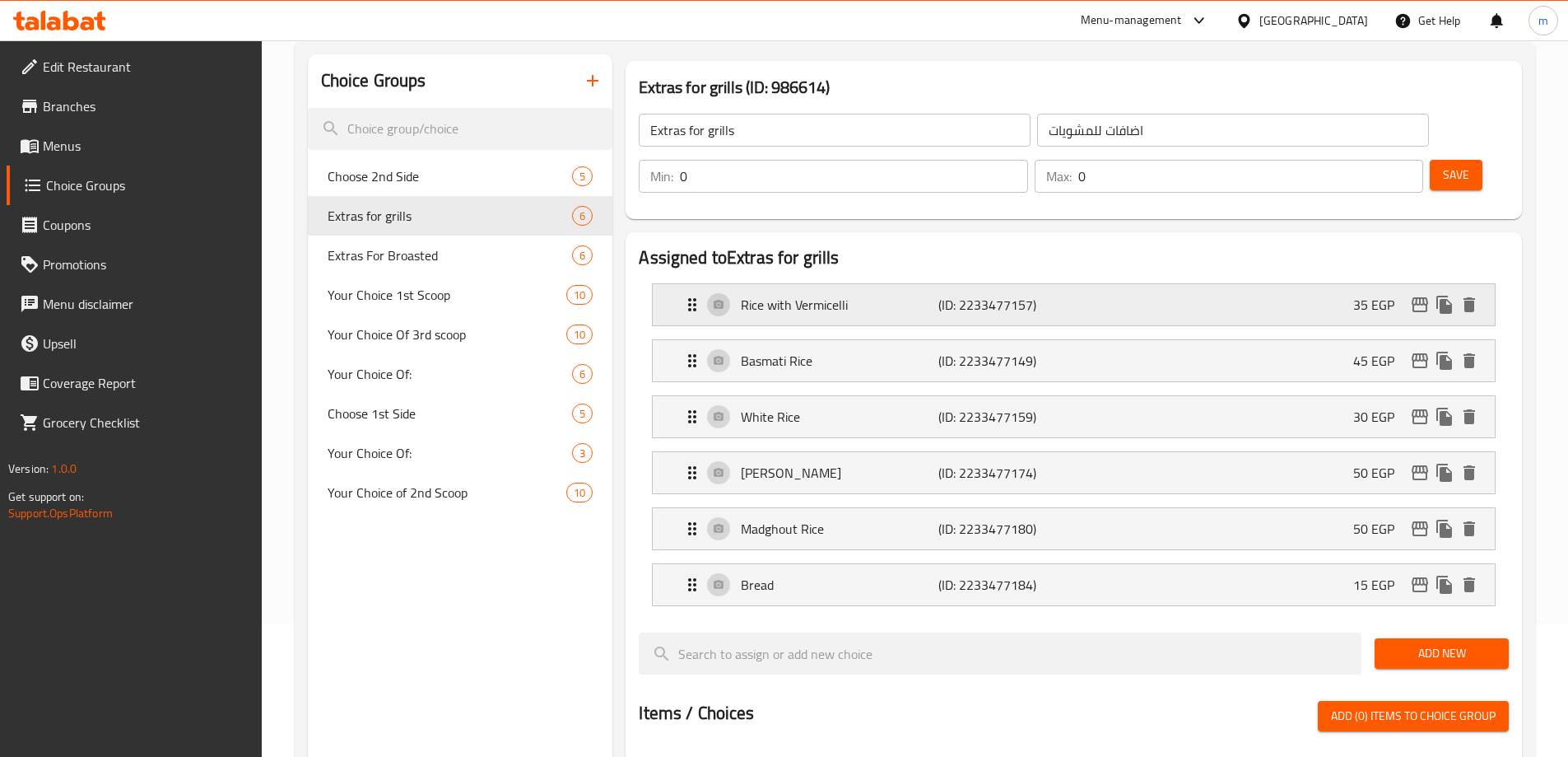
click at [1124, 284] on div "Rice with Vermicelli (ID: 2233477157) 35 EGP" at bounding box center [1078, 304] width 792 height 41
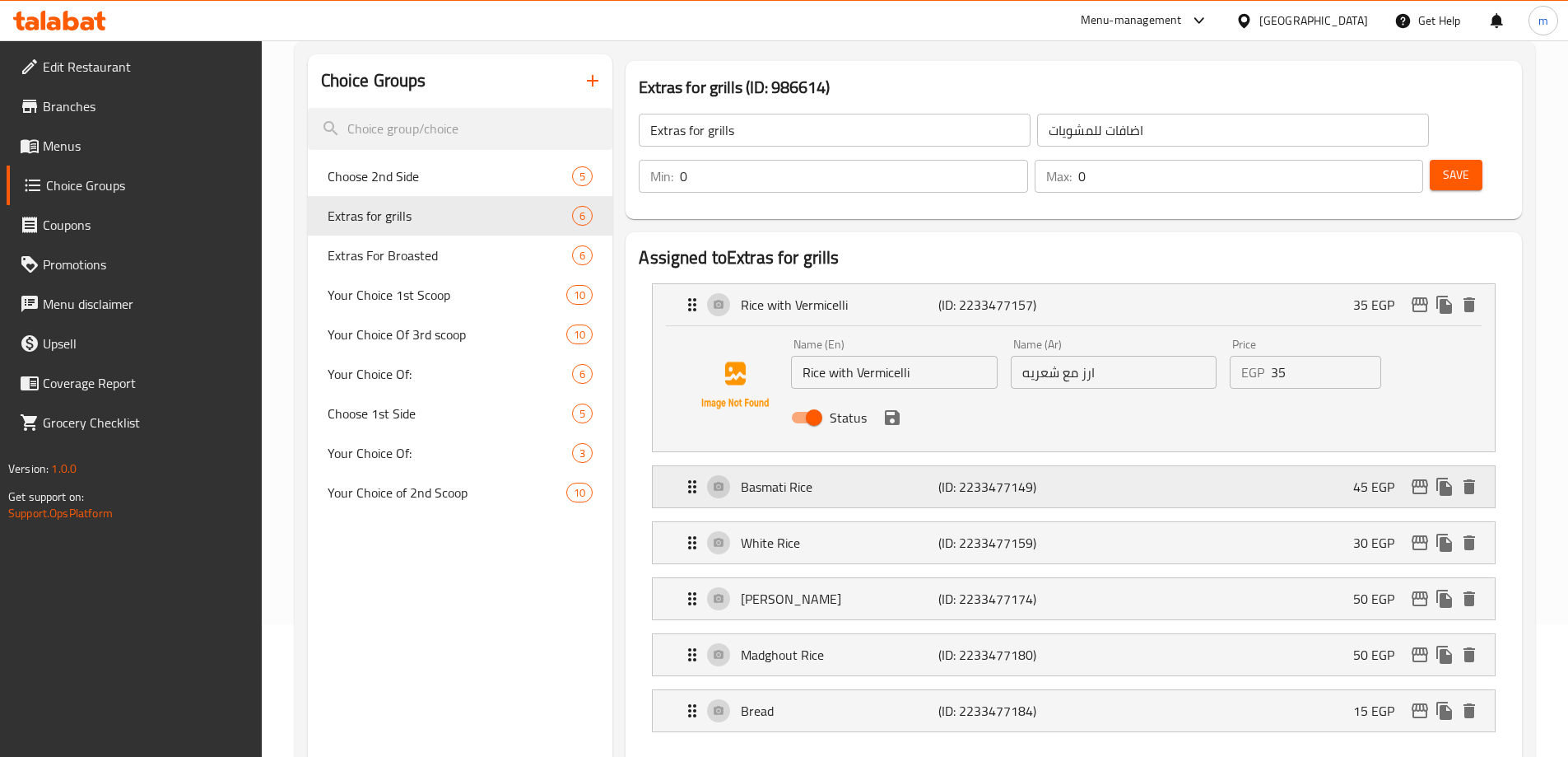
click at [1103, 466] on div "Basmati Rice (ID: 2233477149) 45 EGP" at bounding box center [1078, 486] width 792 height 41
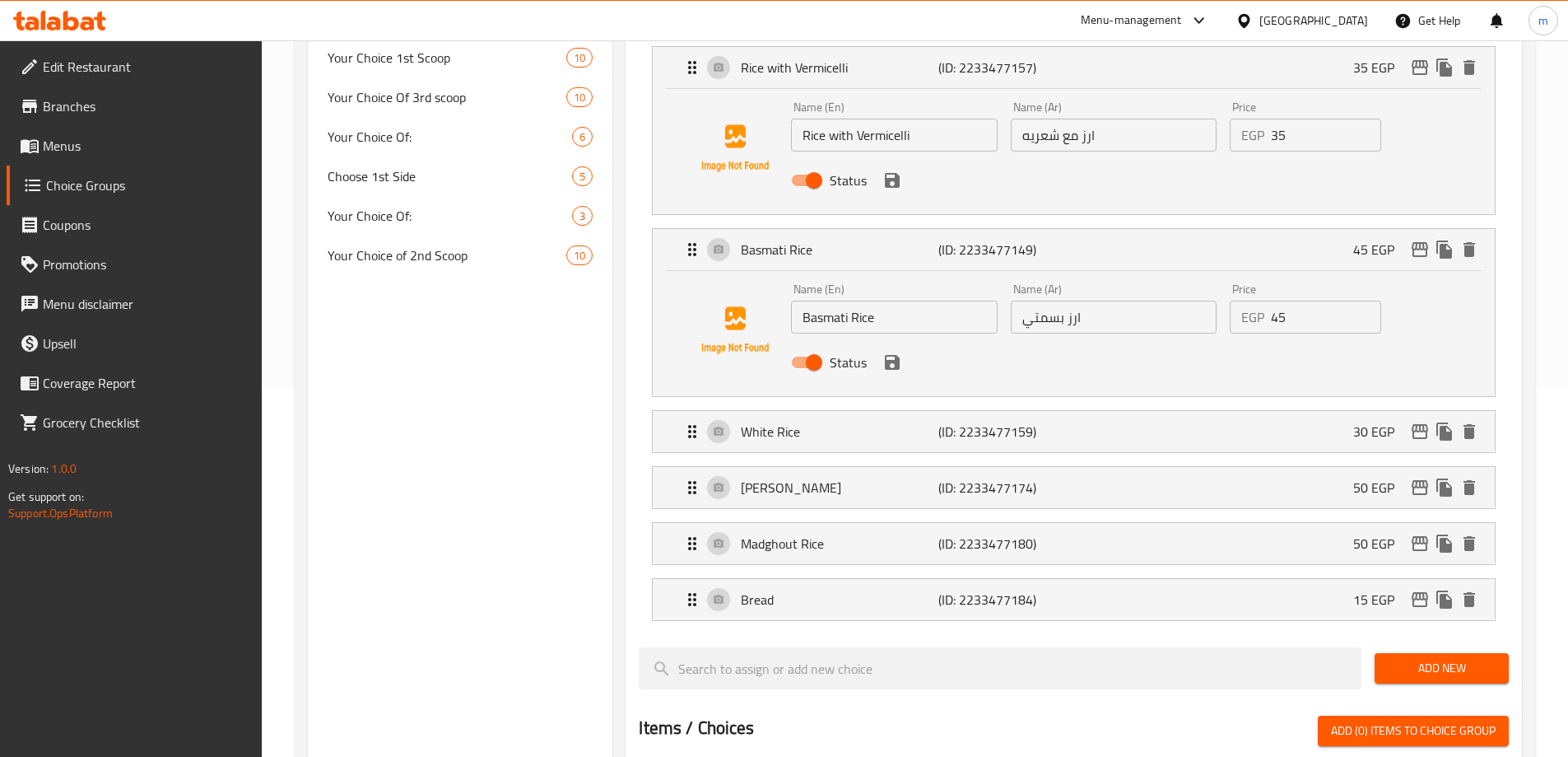
scroll to position [380, 0]
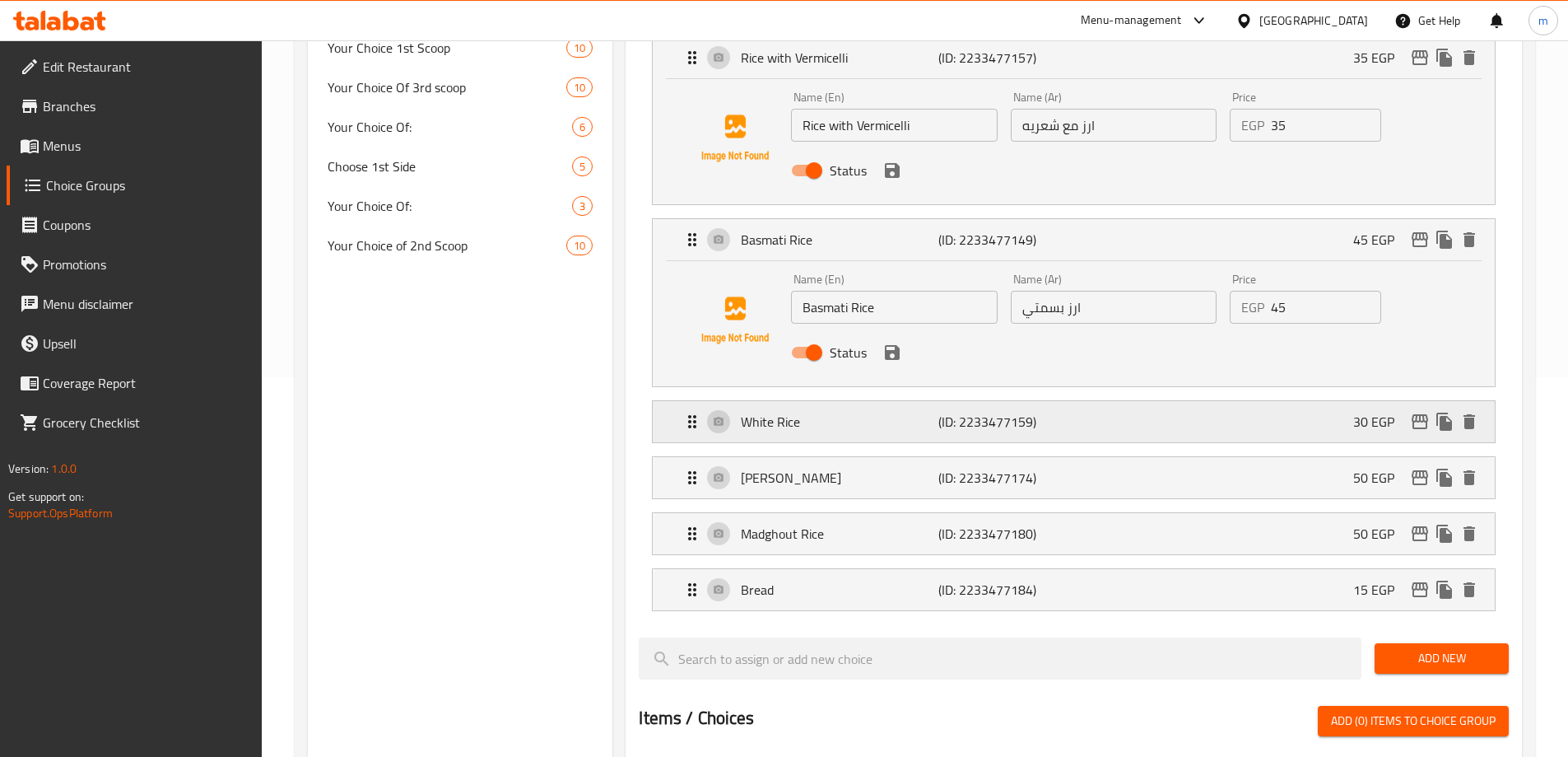
click at [1095, 401] on div "White Rice (ID: 2233477159) 30 EGP" at bounding box center [1078, 421] width 792 height 41
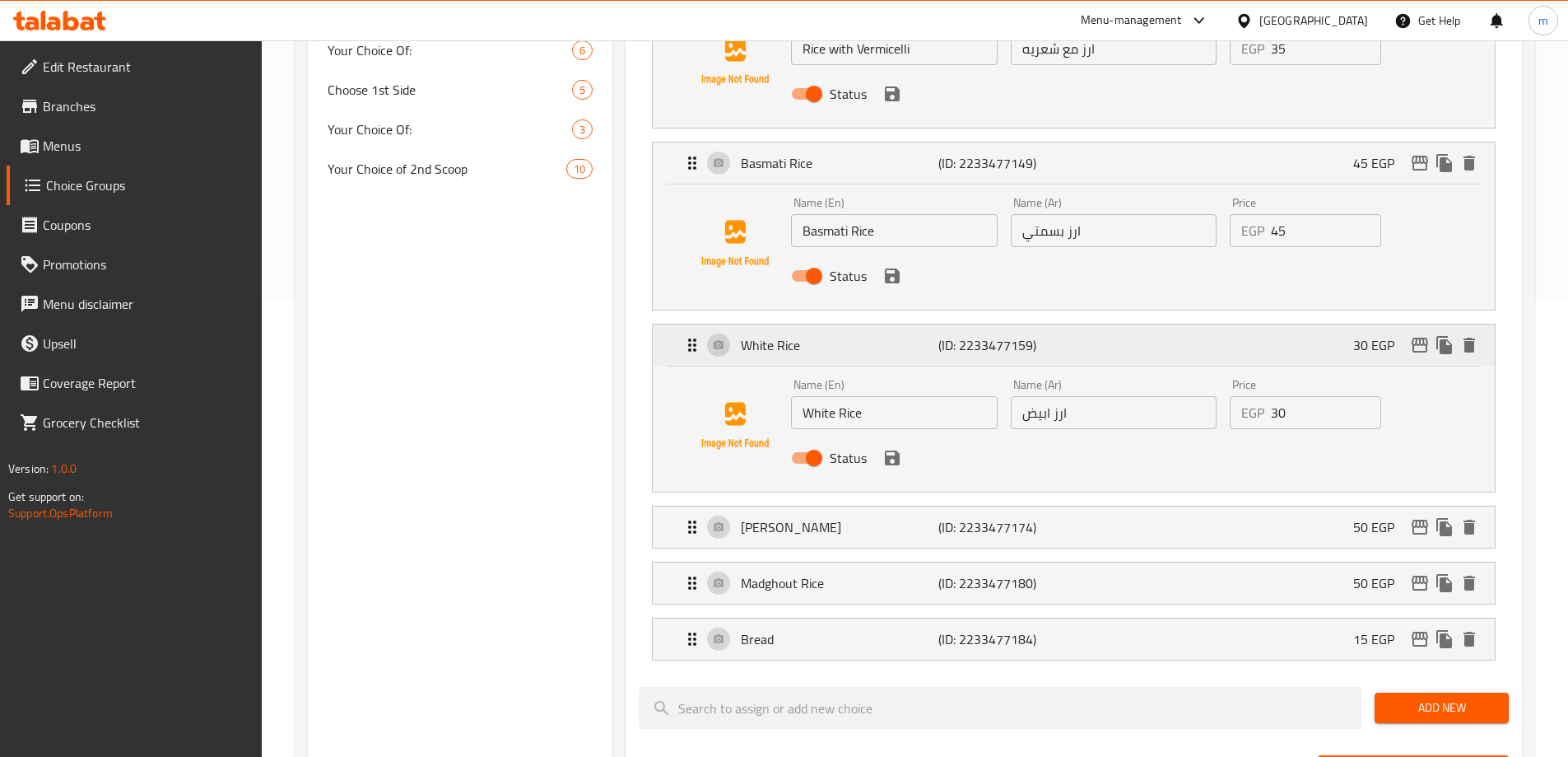
scroll to position [627, 0]
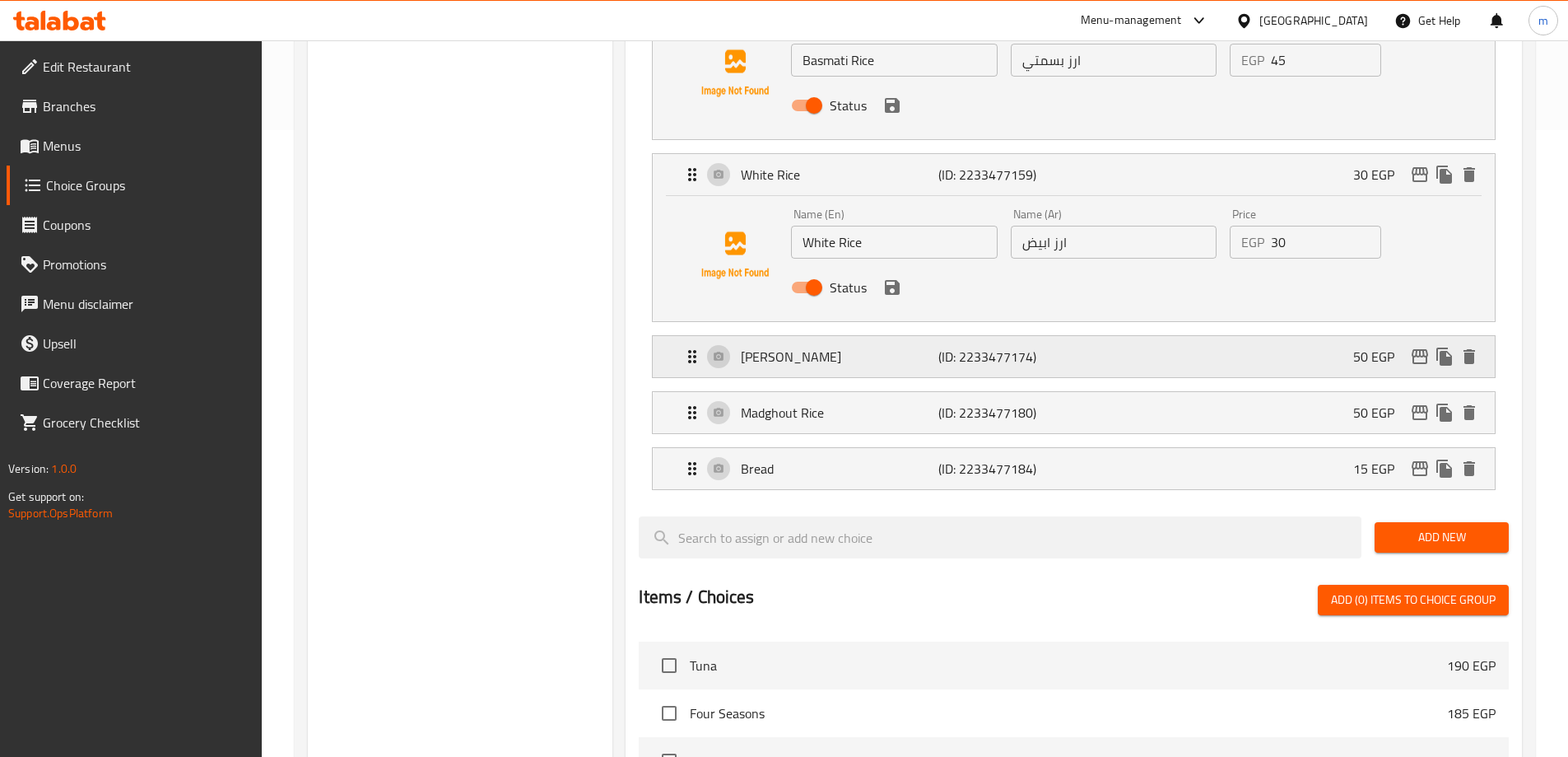
click at [1107, 336] on div "Mandi Rice (ID: 2233477174) 50 EGP" at bounding box center [1078, 356] width 792 height 41
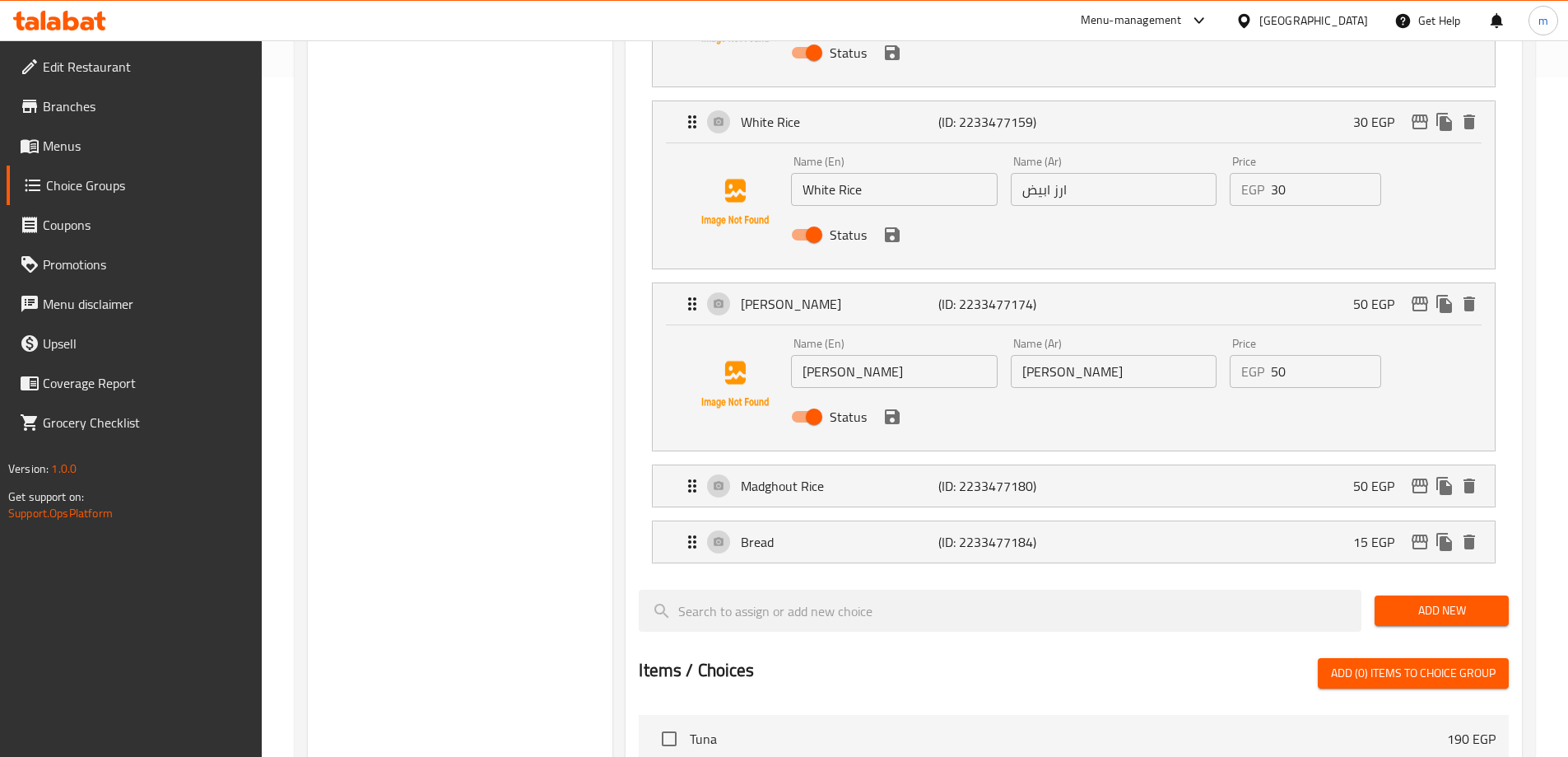
scroll to position [709, 0]
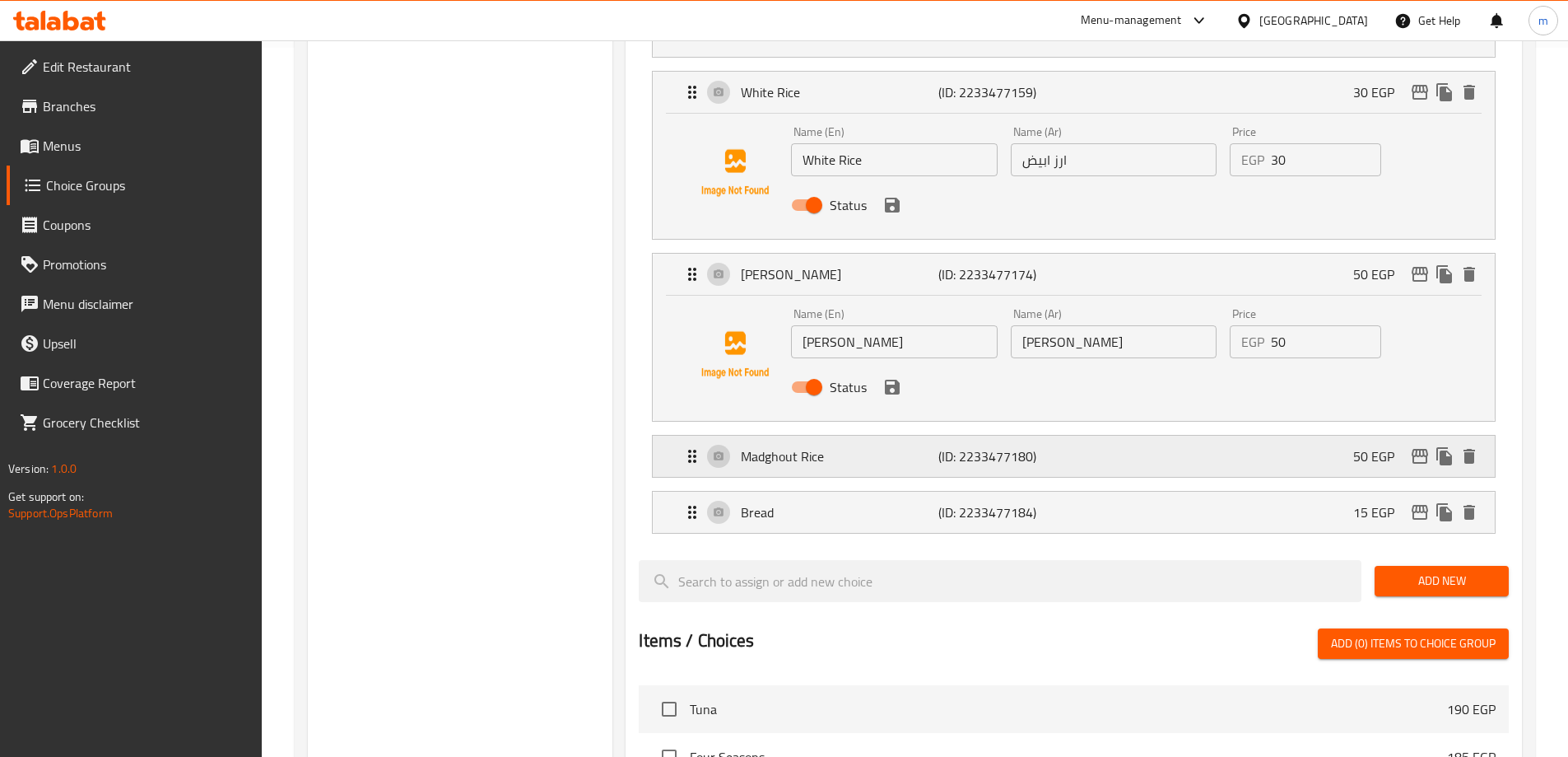
click at [1132, 435] on div "Madghout Rice (ID: 2233477180) 50 EGP" at bounding box center [1078, 455] width 792 height 41
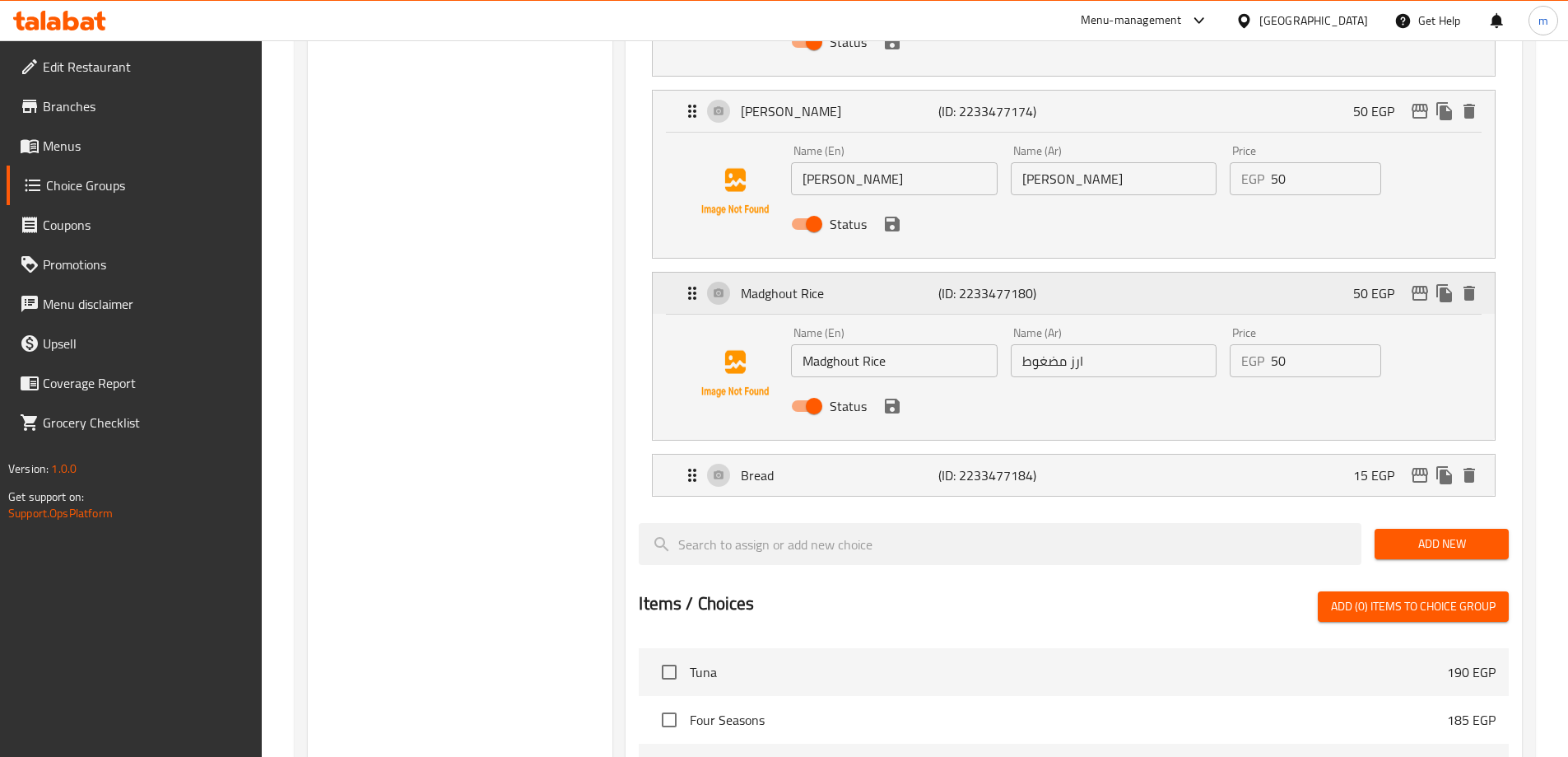
scroll to position [873, 0]
click at [1132, 453] on div "Bread (ID: 2233477184) 15 EGP" at bounding box center [1078, 473] width 792 height 41
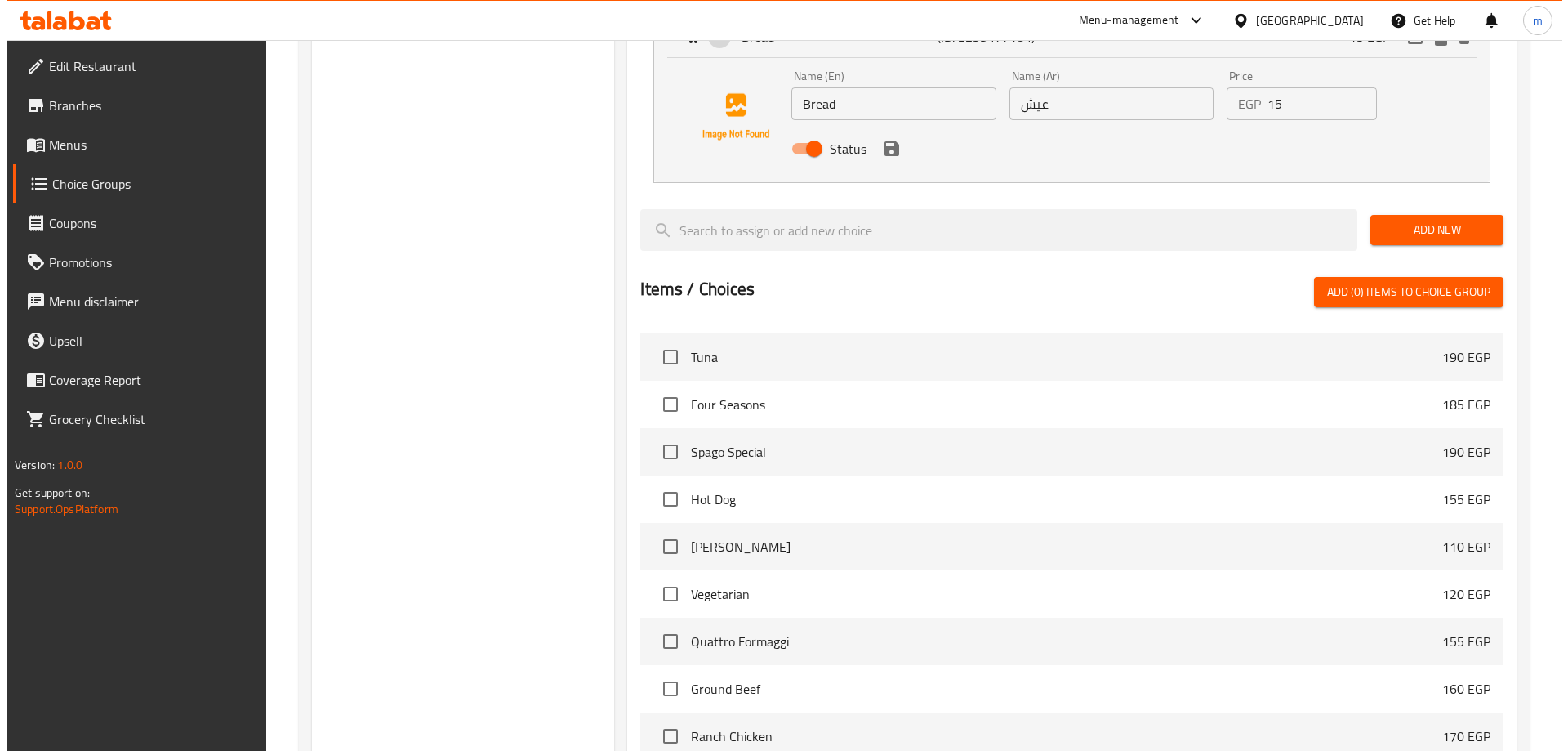
scroll to position [1454, 0]
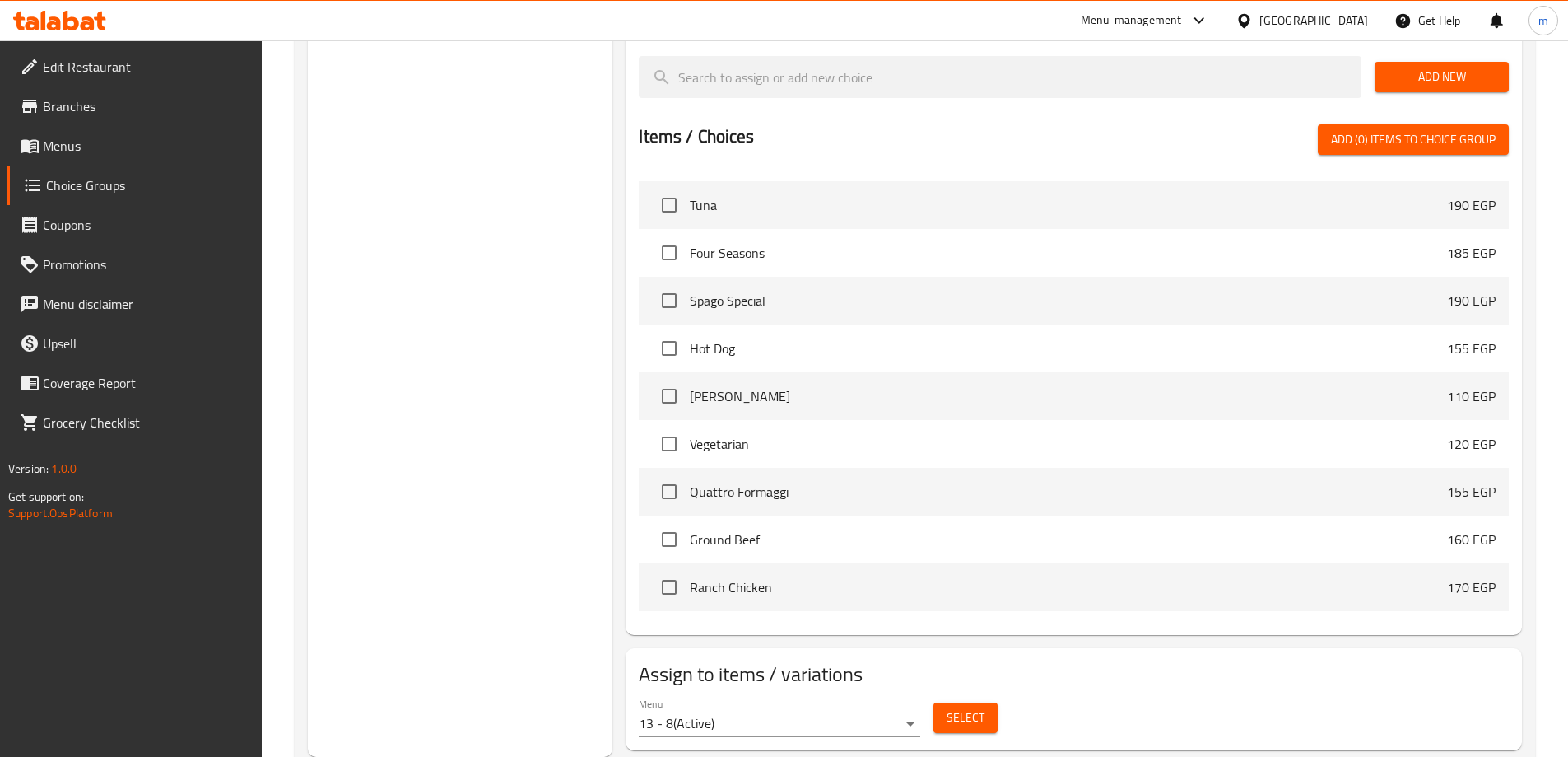
click at [989, 702] on button "Select" at bounding box center [965, 717] width 64 height 30
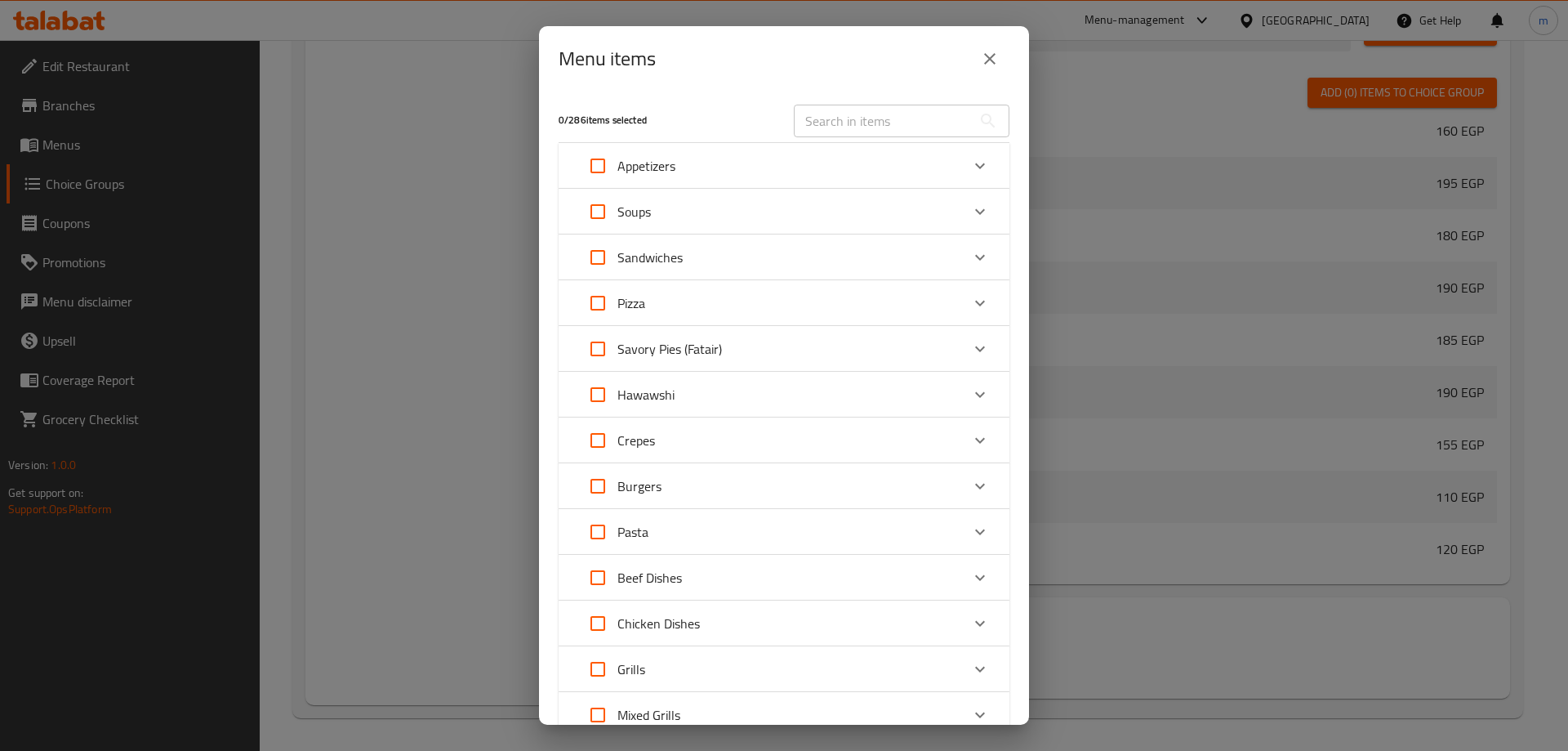
scroll to position [245, 0]
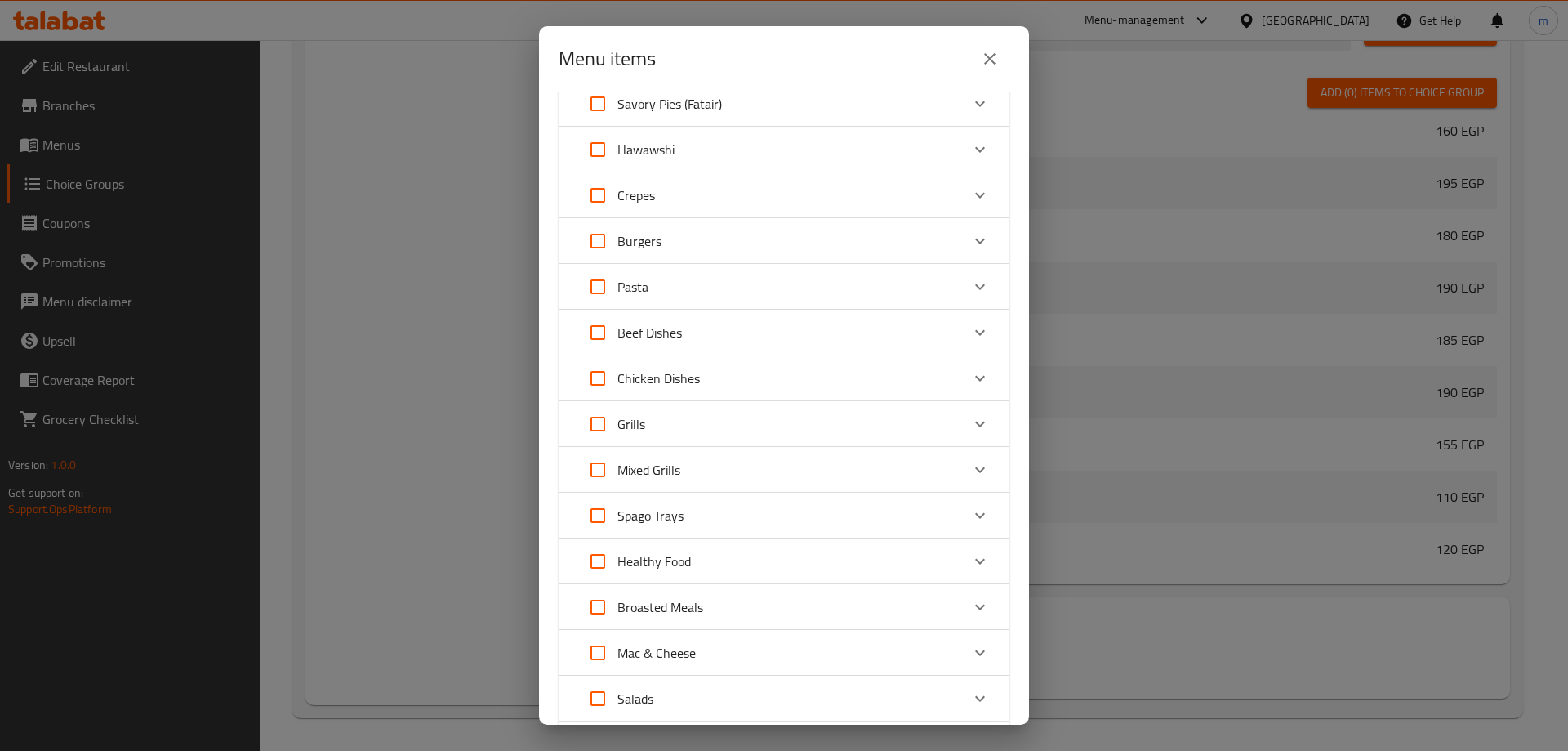
click at [598, 423] on input "Expand" at bounding box center [597, 423] width 39 height 39
checkbox input "true"
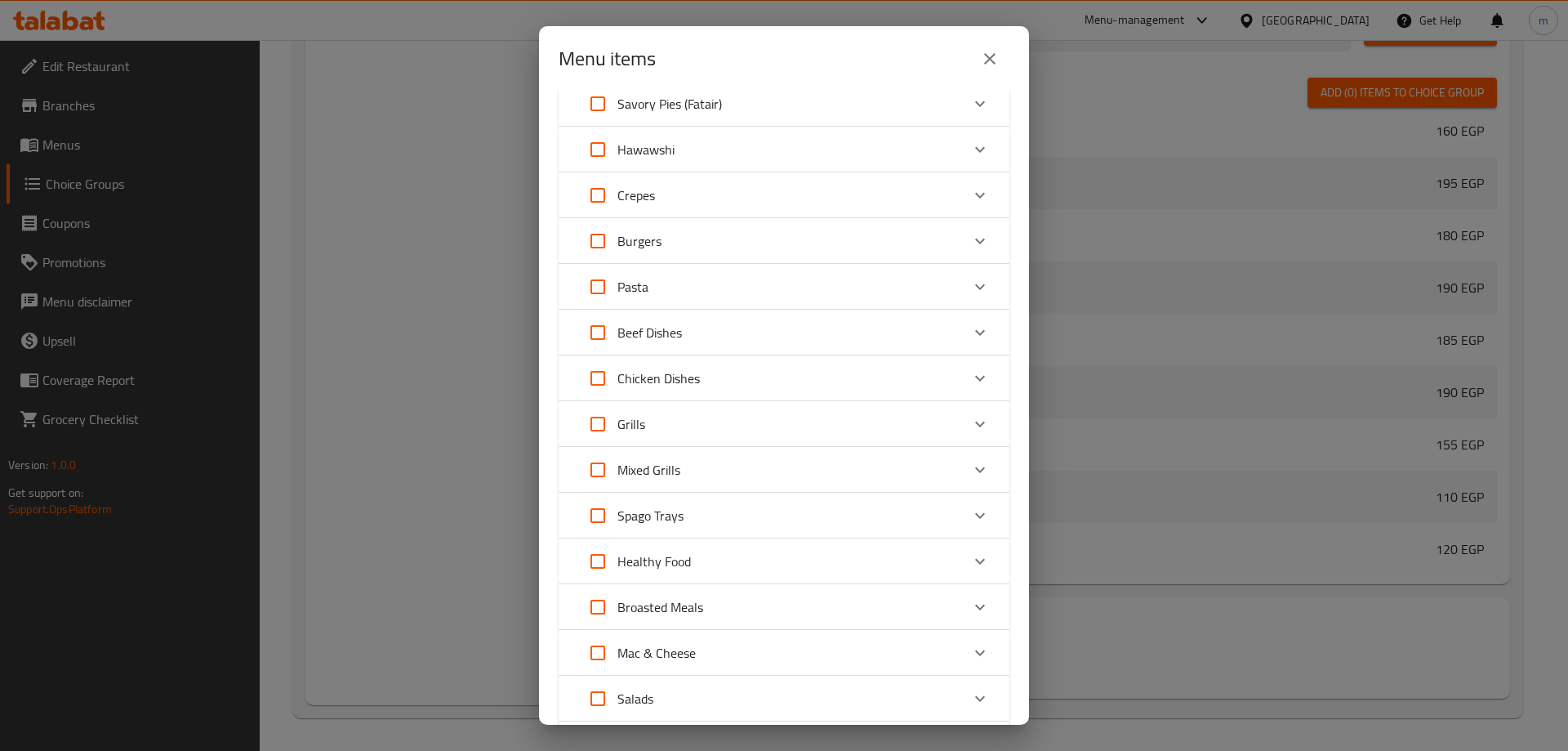
checkbox input "true"
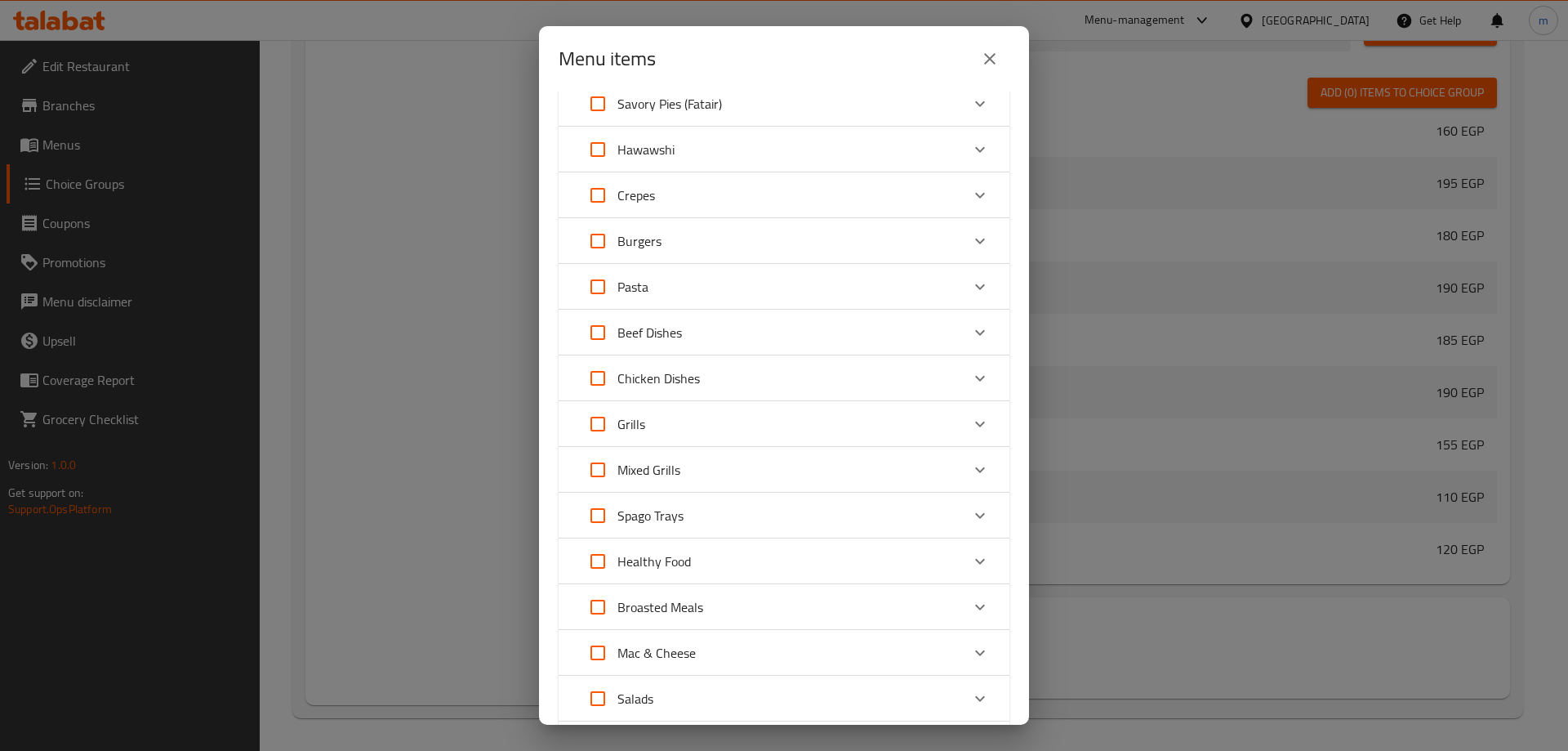
checkbox input "true"
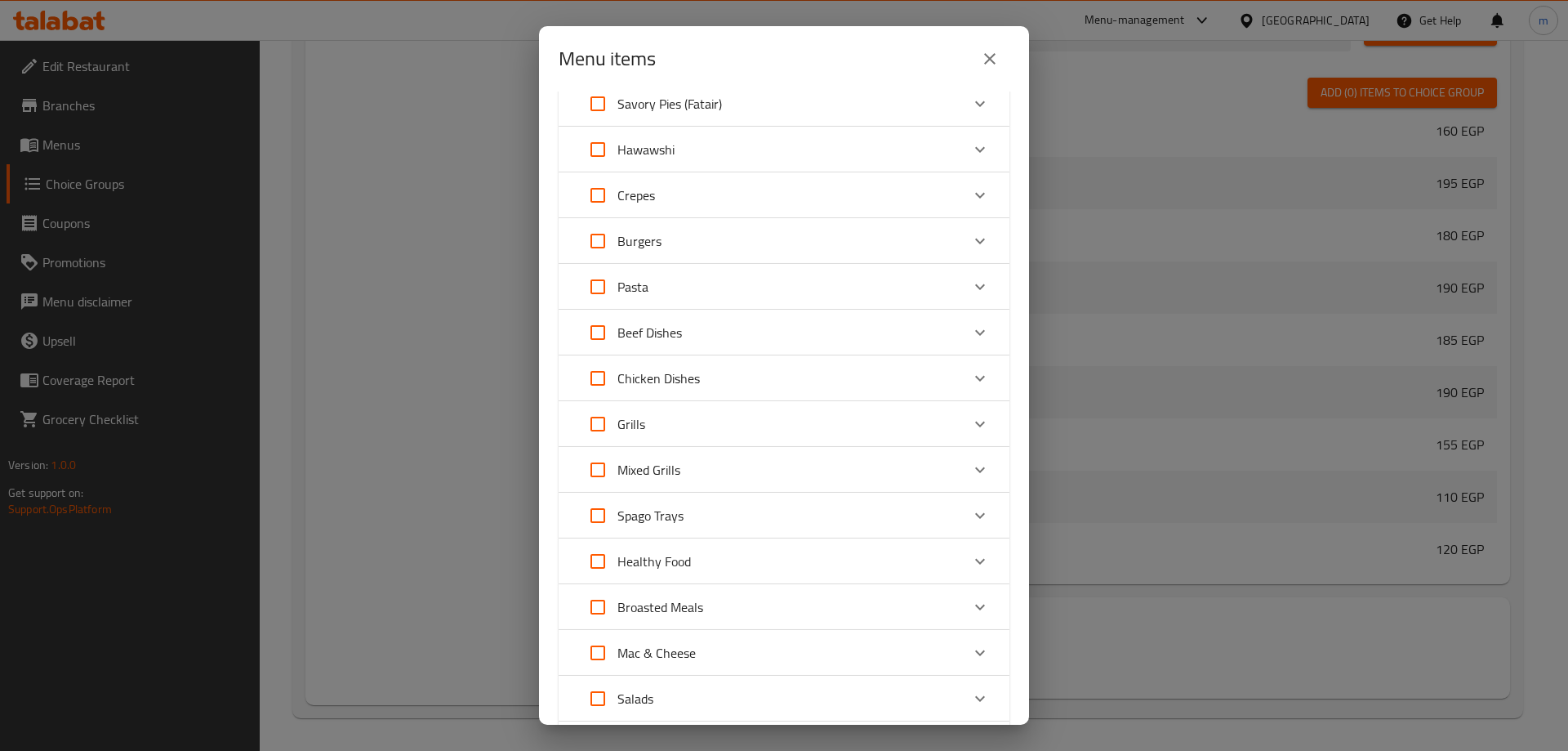
checkbox input "true"
click at [594, 483] on input "Expand" at bounding box center [597, 469] width 39 height 39
checkbox input "true"
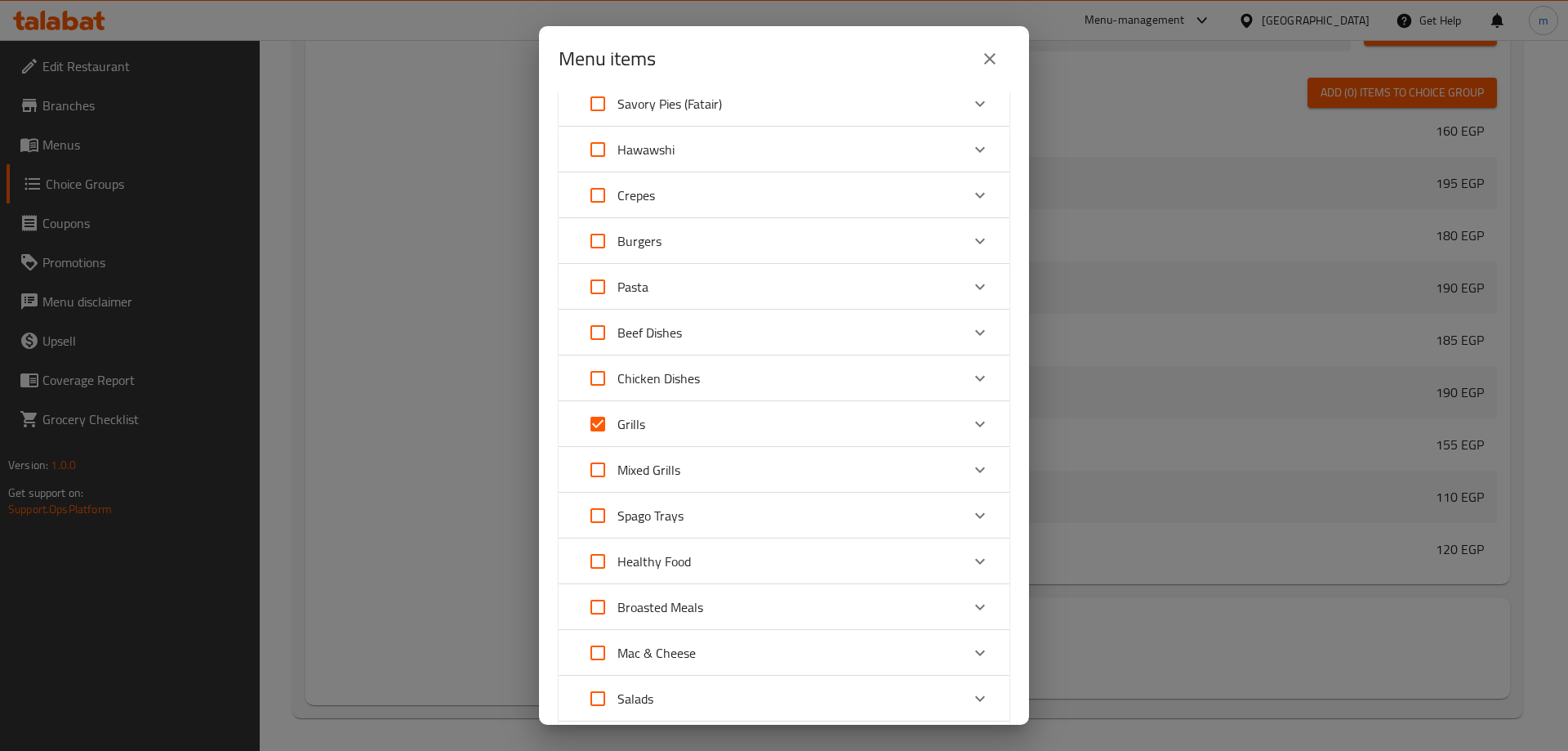
checkbox input "true"
click at [794, 409] on div "Grills" at bounding box center [769, 423] width 382 height 39
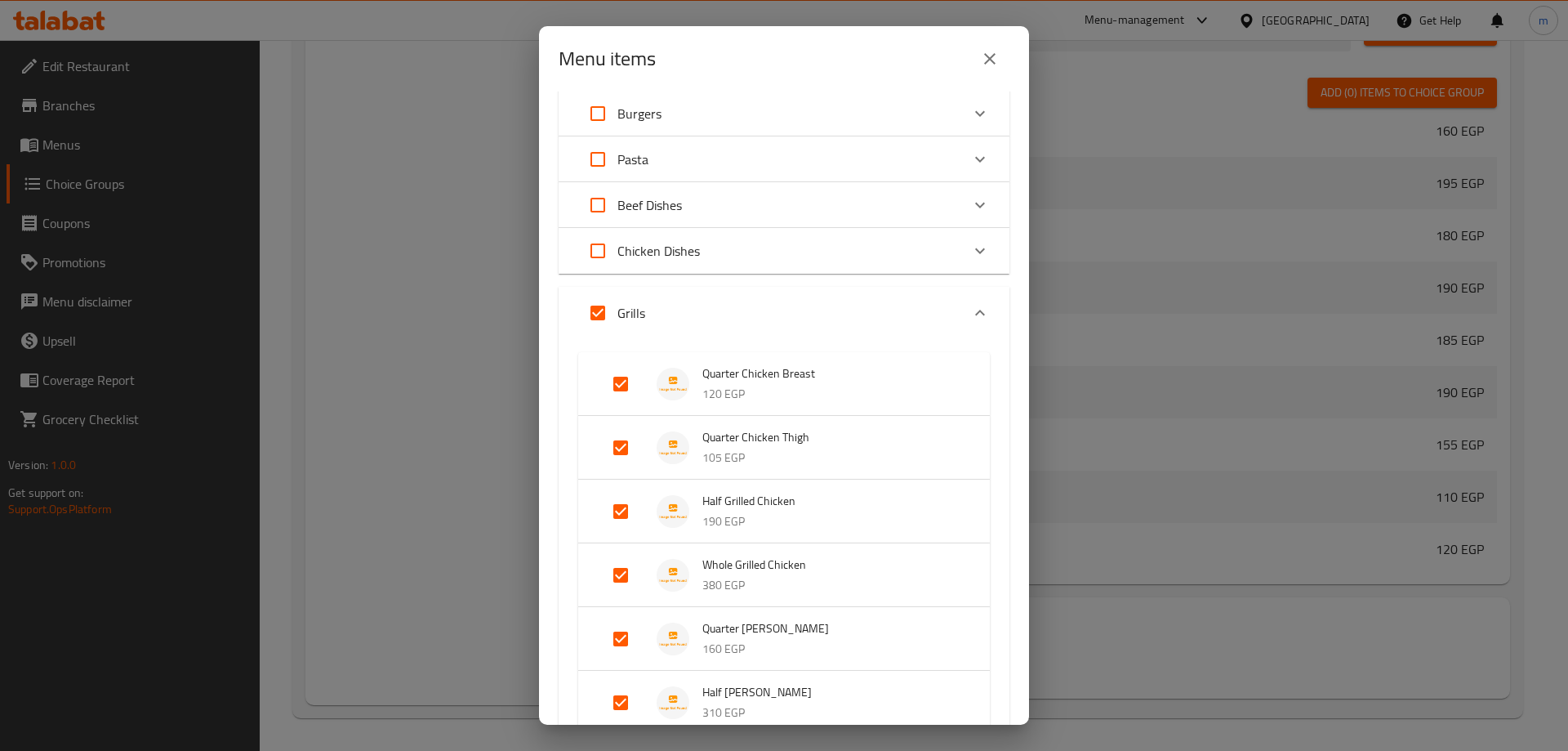
scroll to position [327, 0]
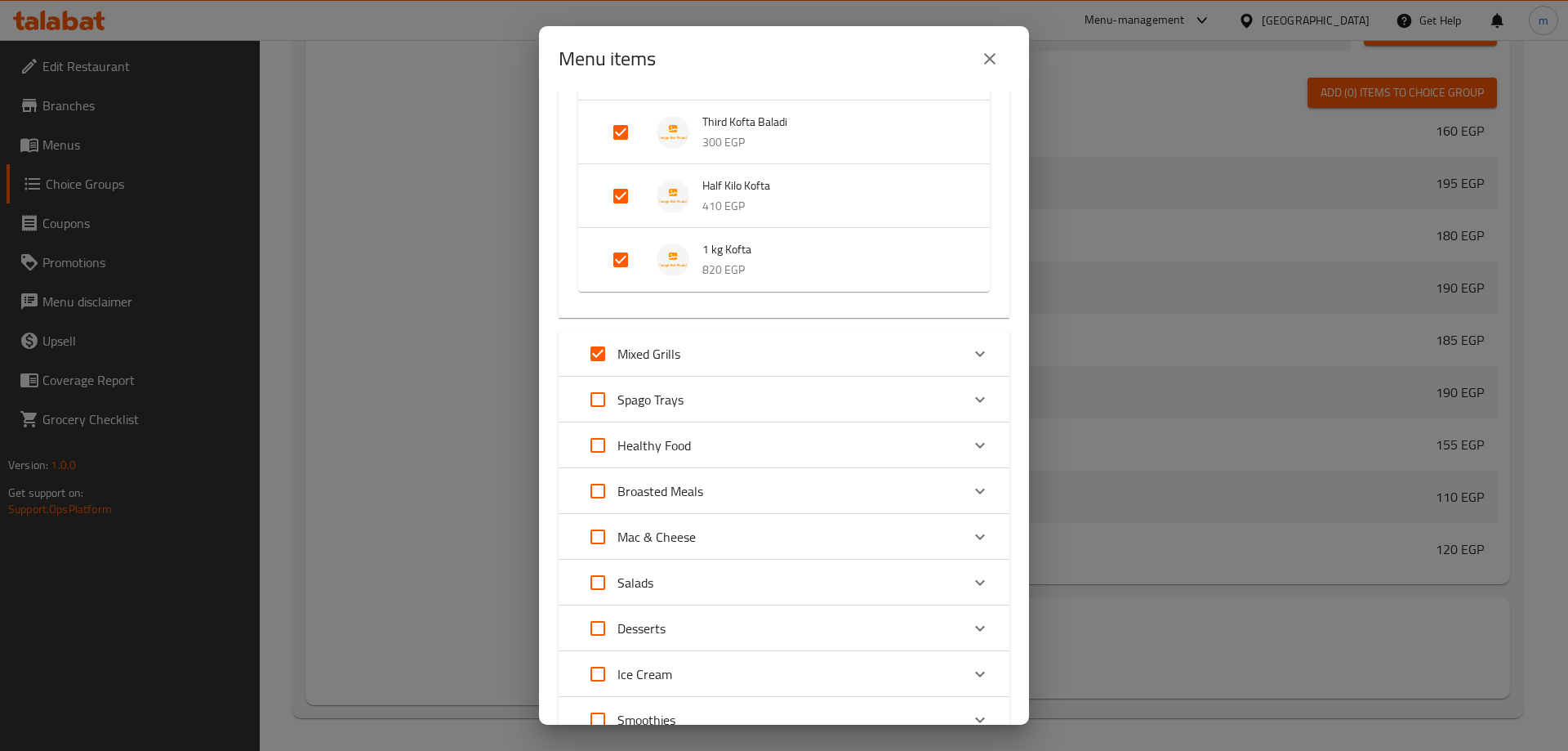
click at [756, 355] on div "18 / 286 items selected ​ Appetizers Fries 40 EGP Cheese Fries 55 EGP Cheddar F…" at bounding box center [784, 408] width 490 height 633
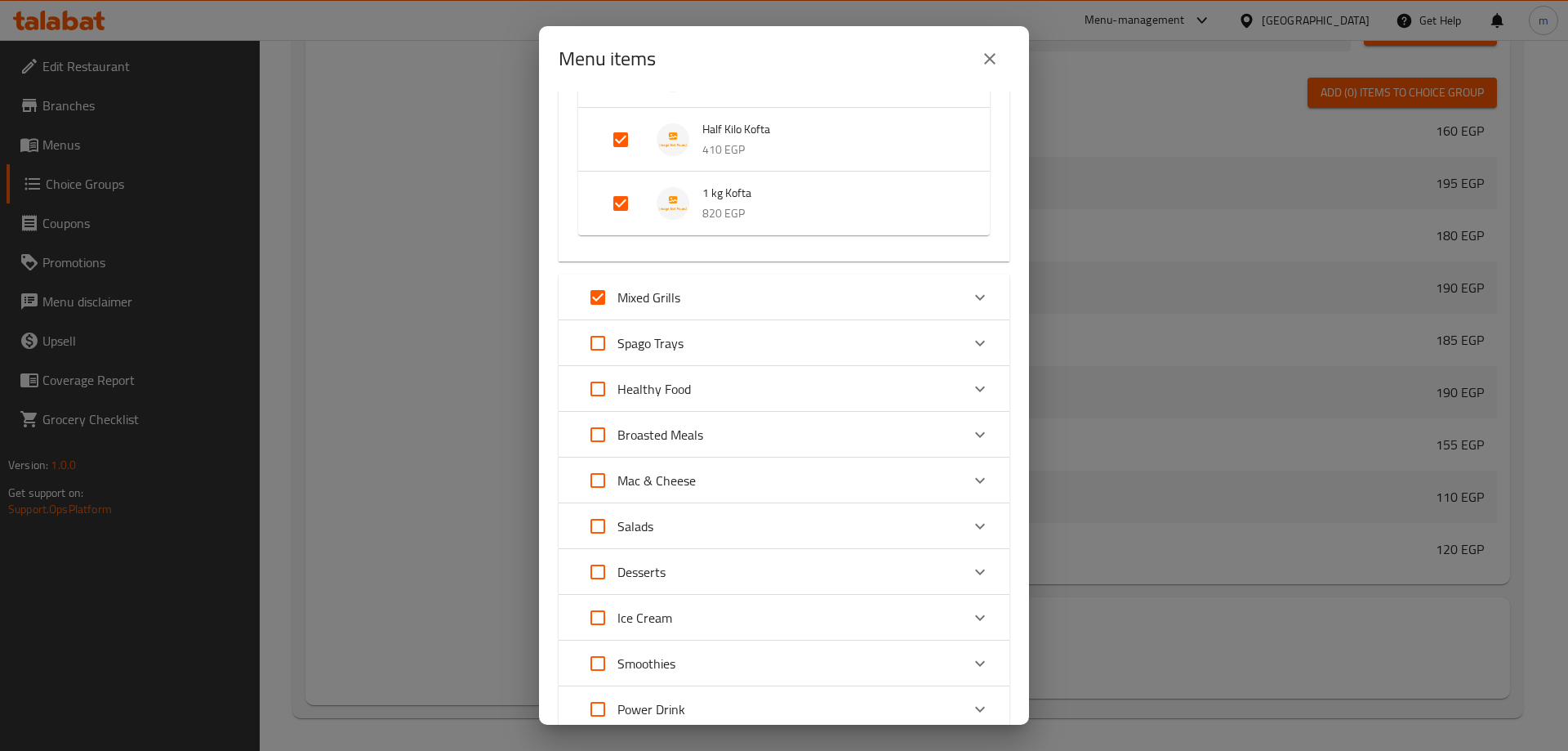
scroll to position [1470, 0]
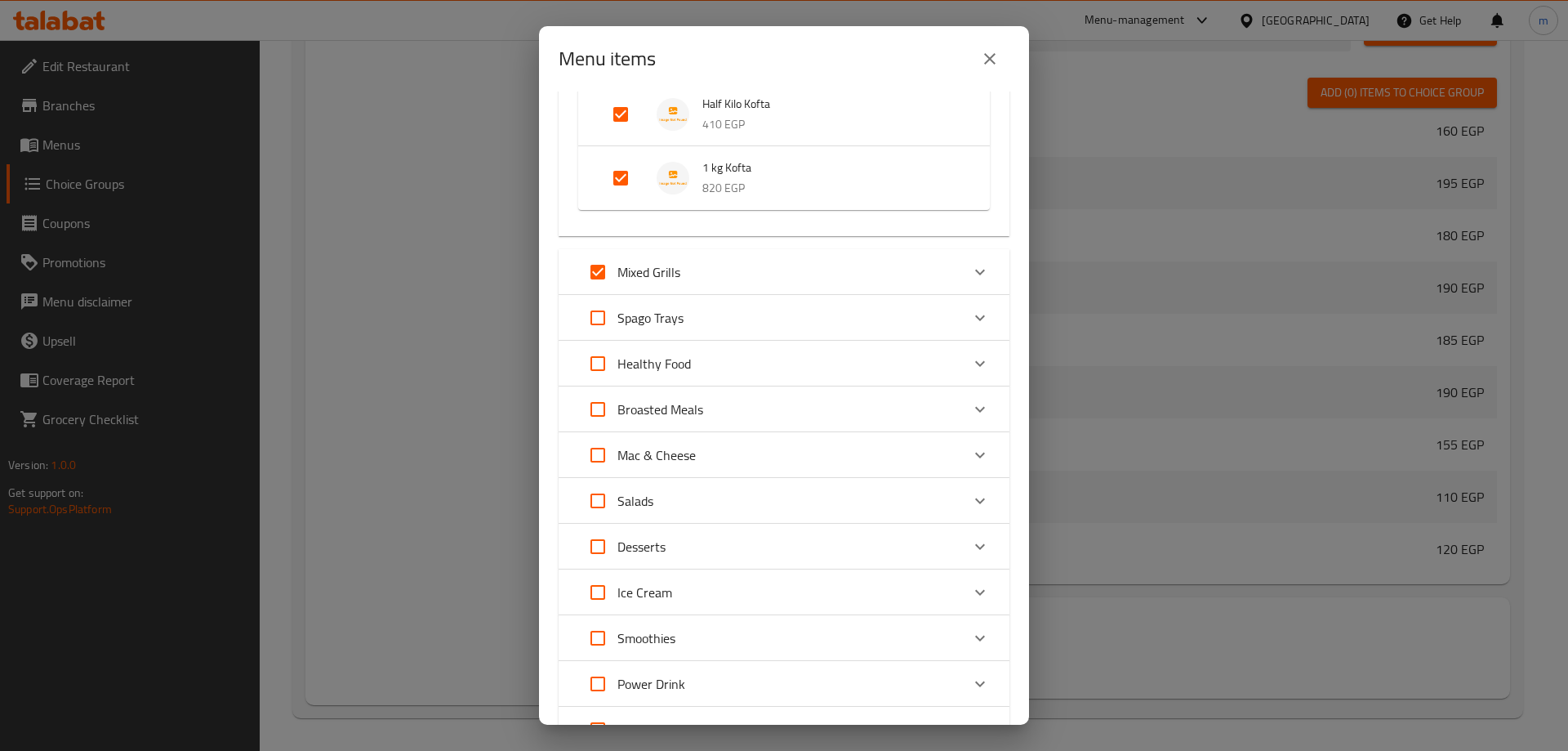
click at [774, 270] on div "Mixed Grills" at bounding box center [769, 272] width 382 height 39
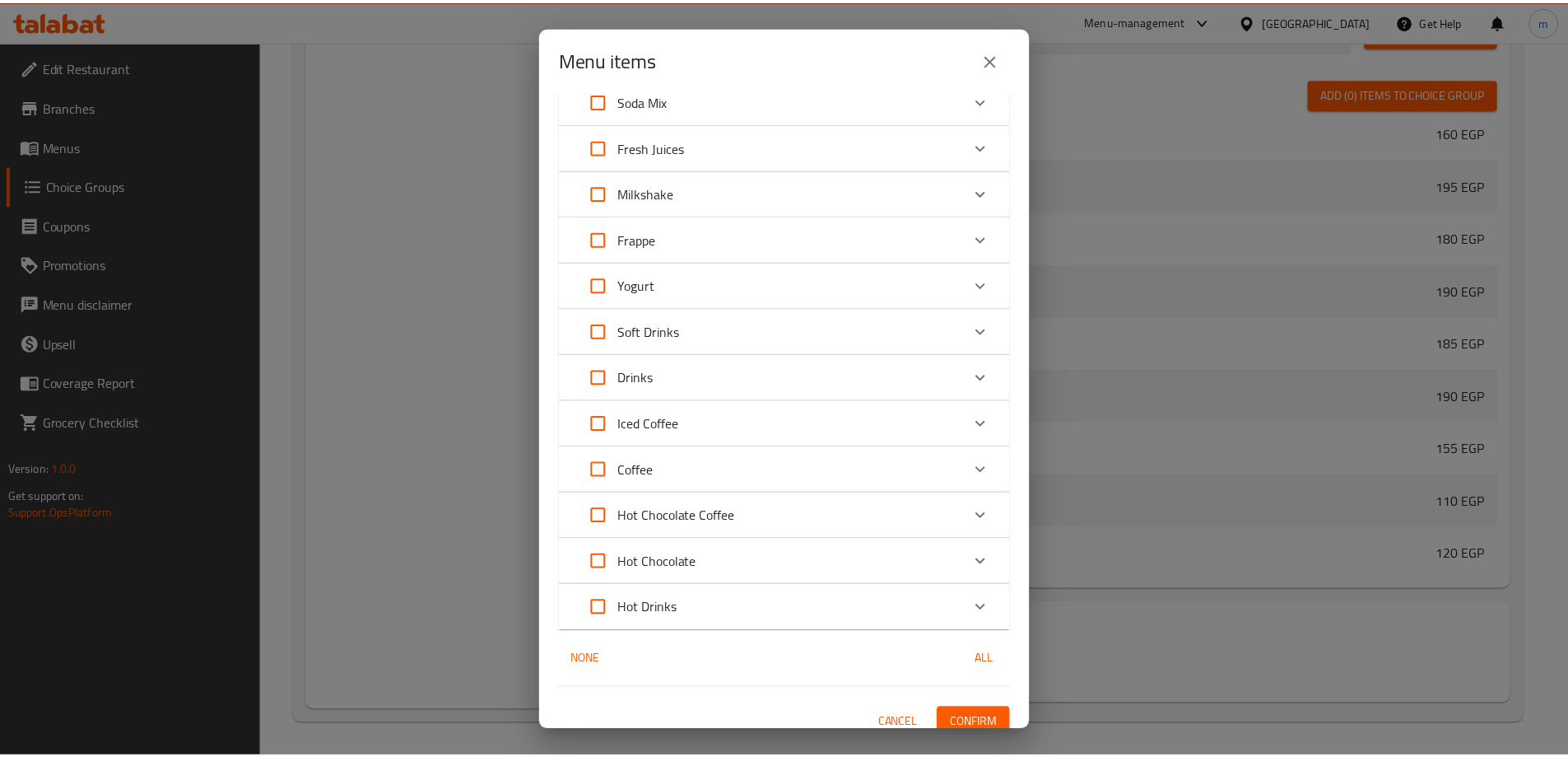
scroll to position [2384, 0]
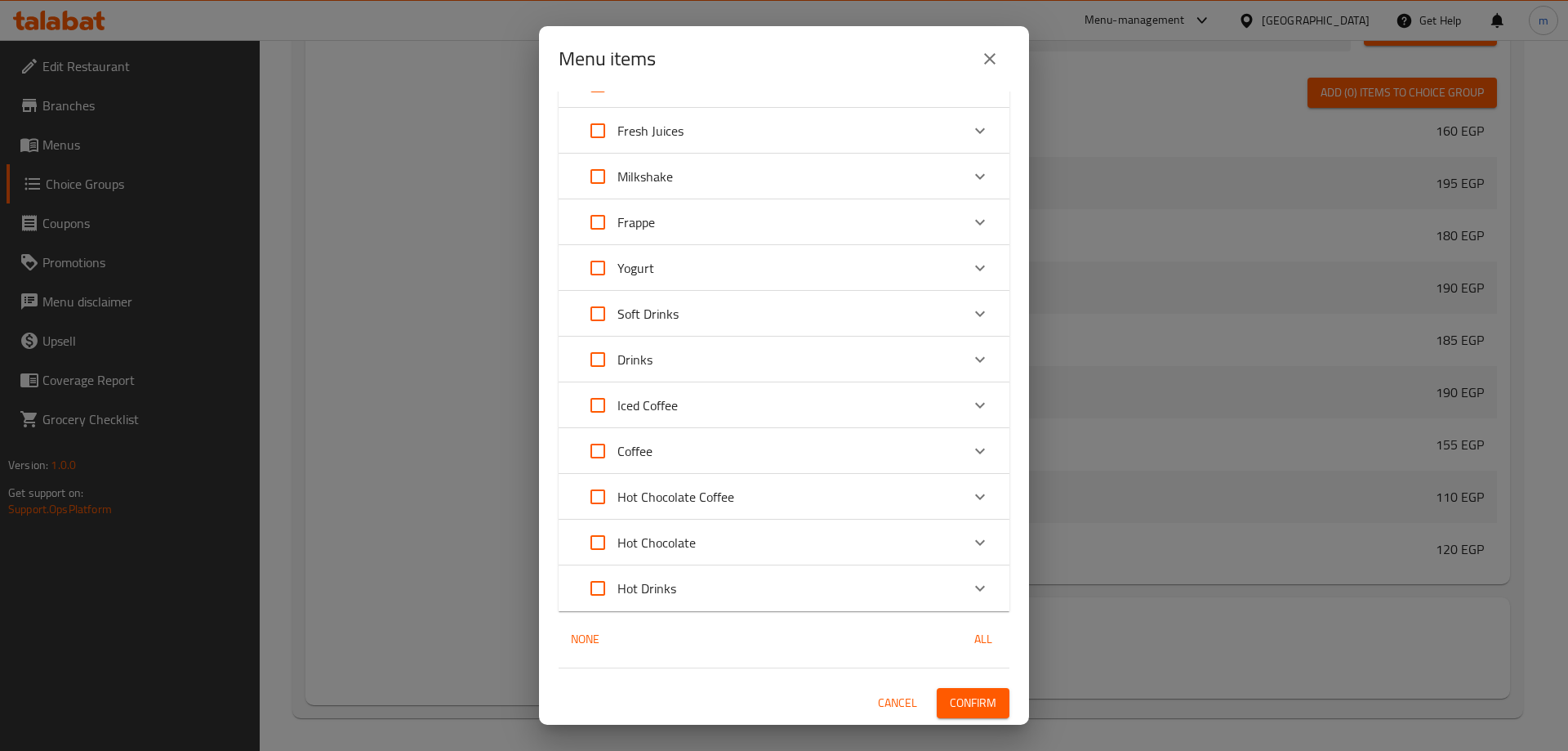
click at [957, 704] on span "Confirm" at bounding box center [973, 703] width 47 height 21
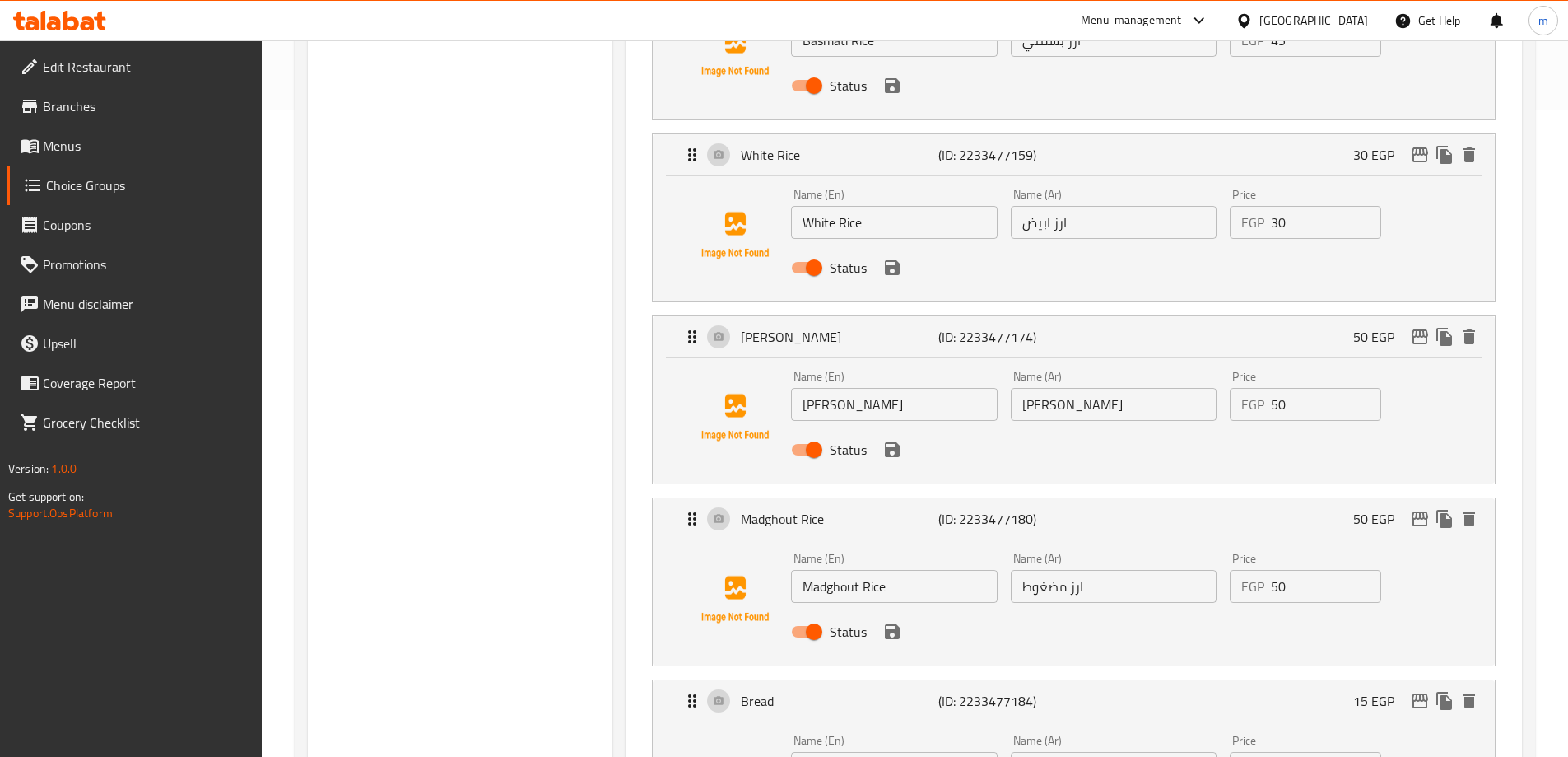
scroll to position [494, 0]
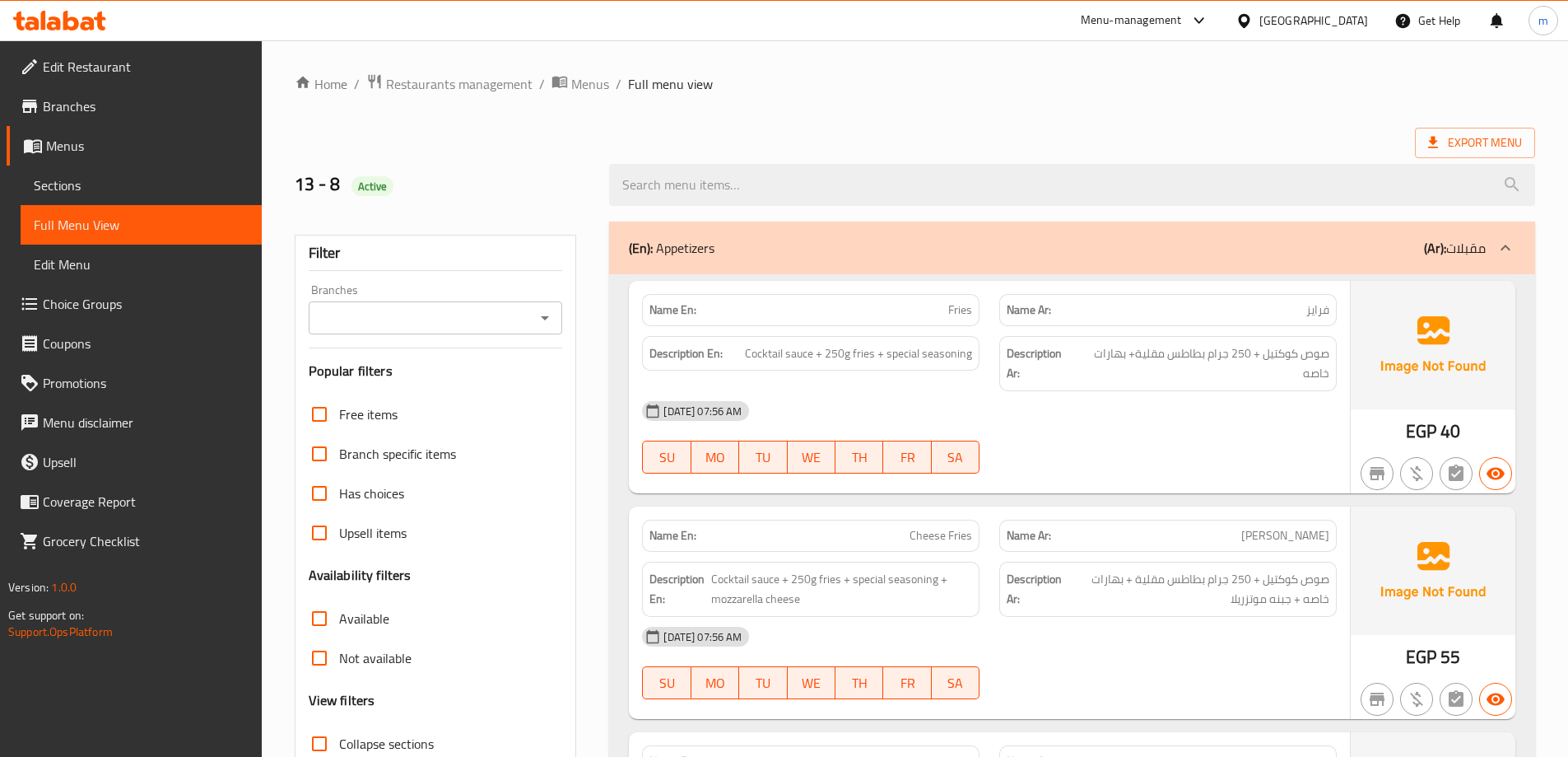
click at [327, 566] on h3 "Availability filters" at bounding box center [360, 575] width 103 height 19
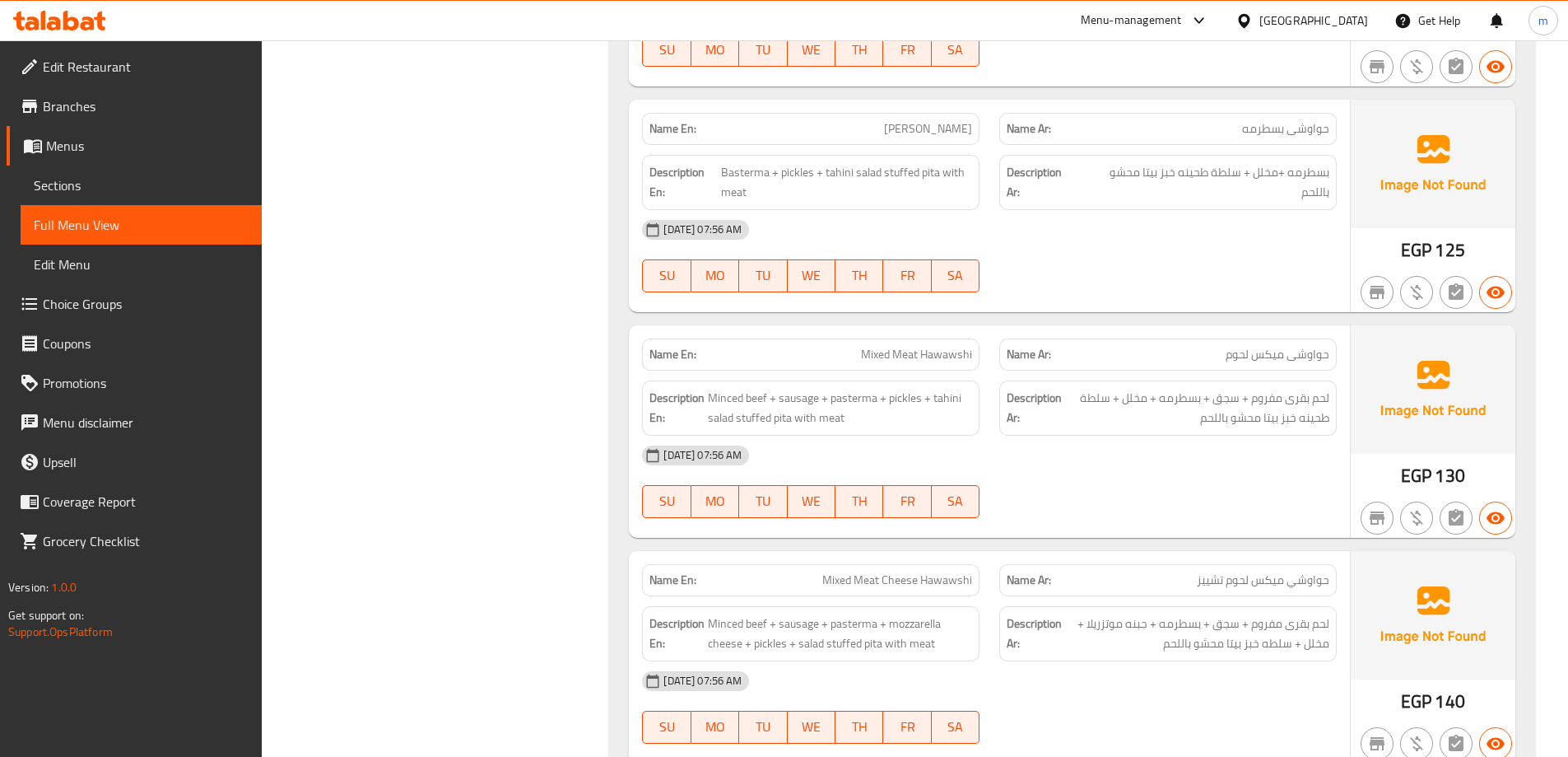
scroll to position [14003, 0]
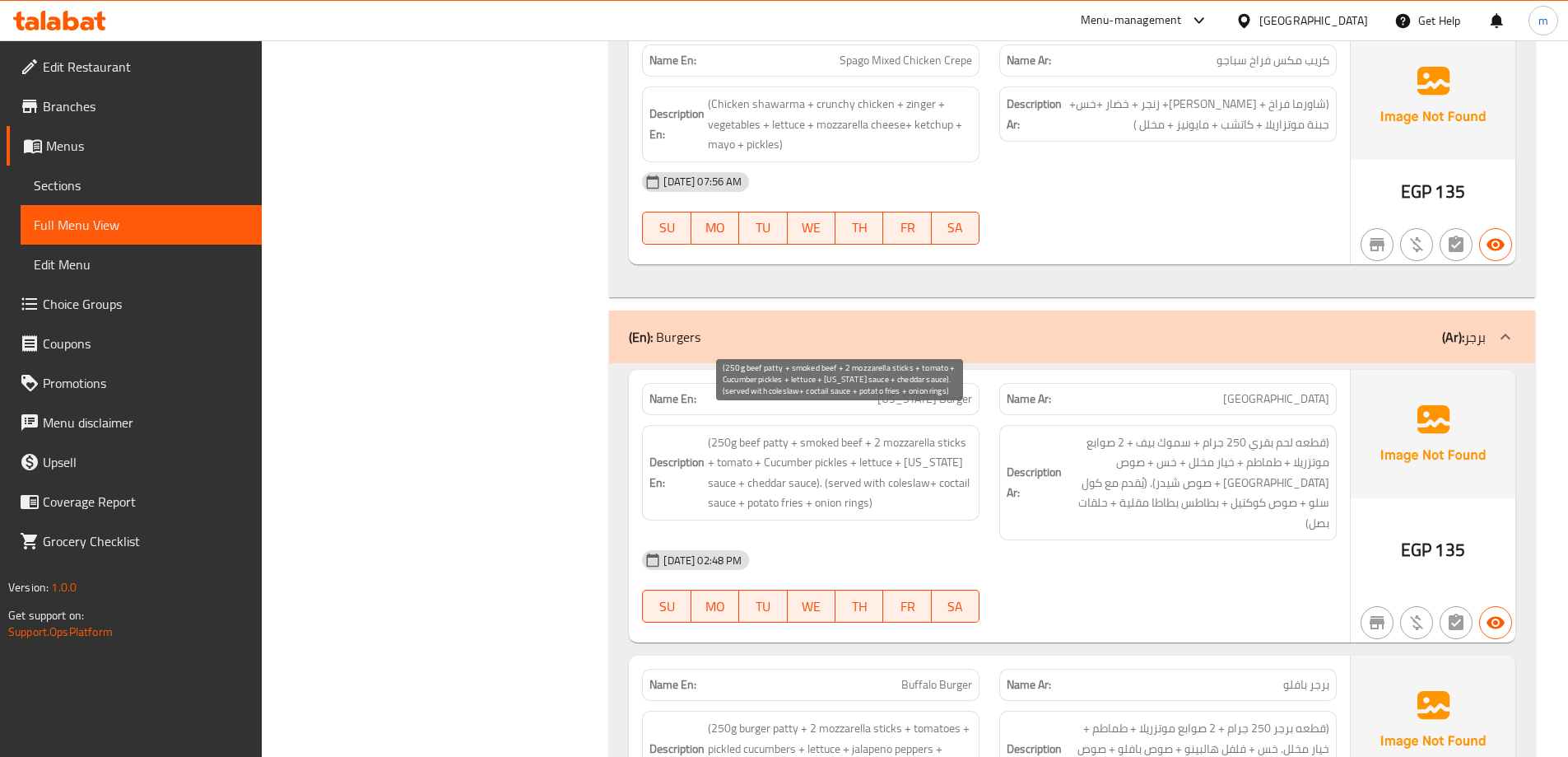
scroll to position [15429, 0]
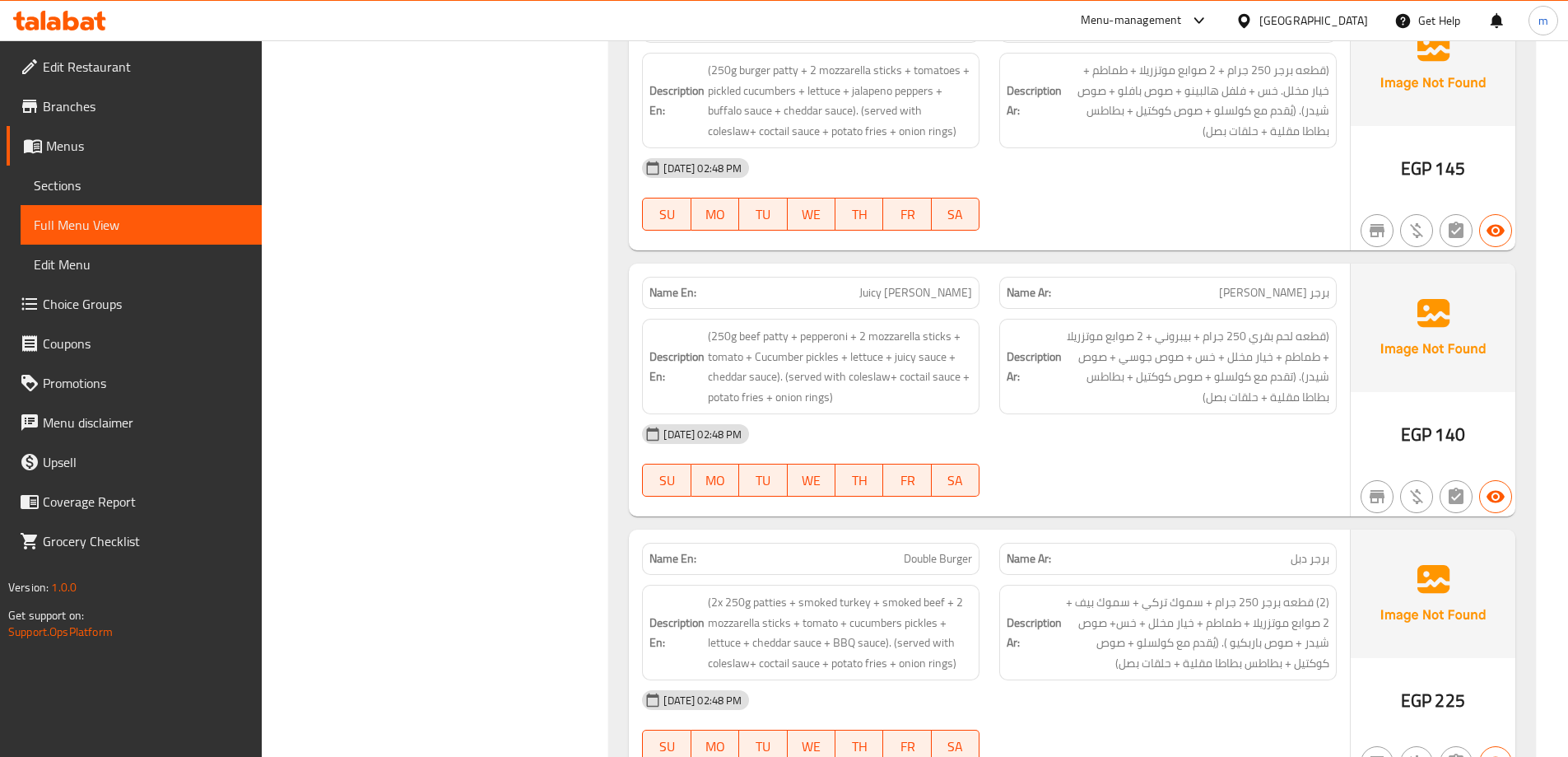
scroll to position [15923, 0]
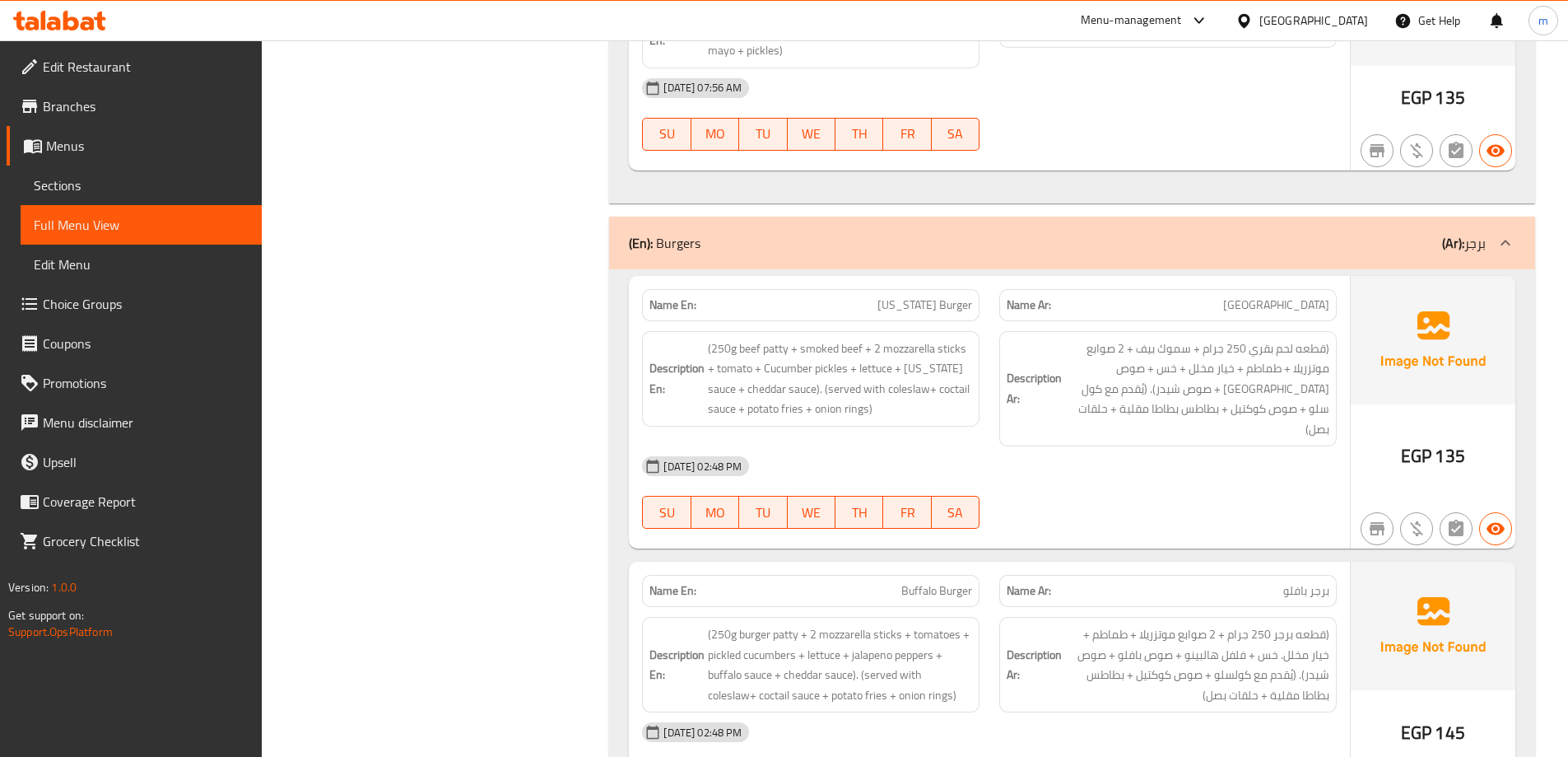
scroll to position [15890, 0]
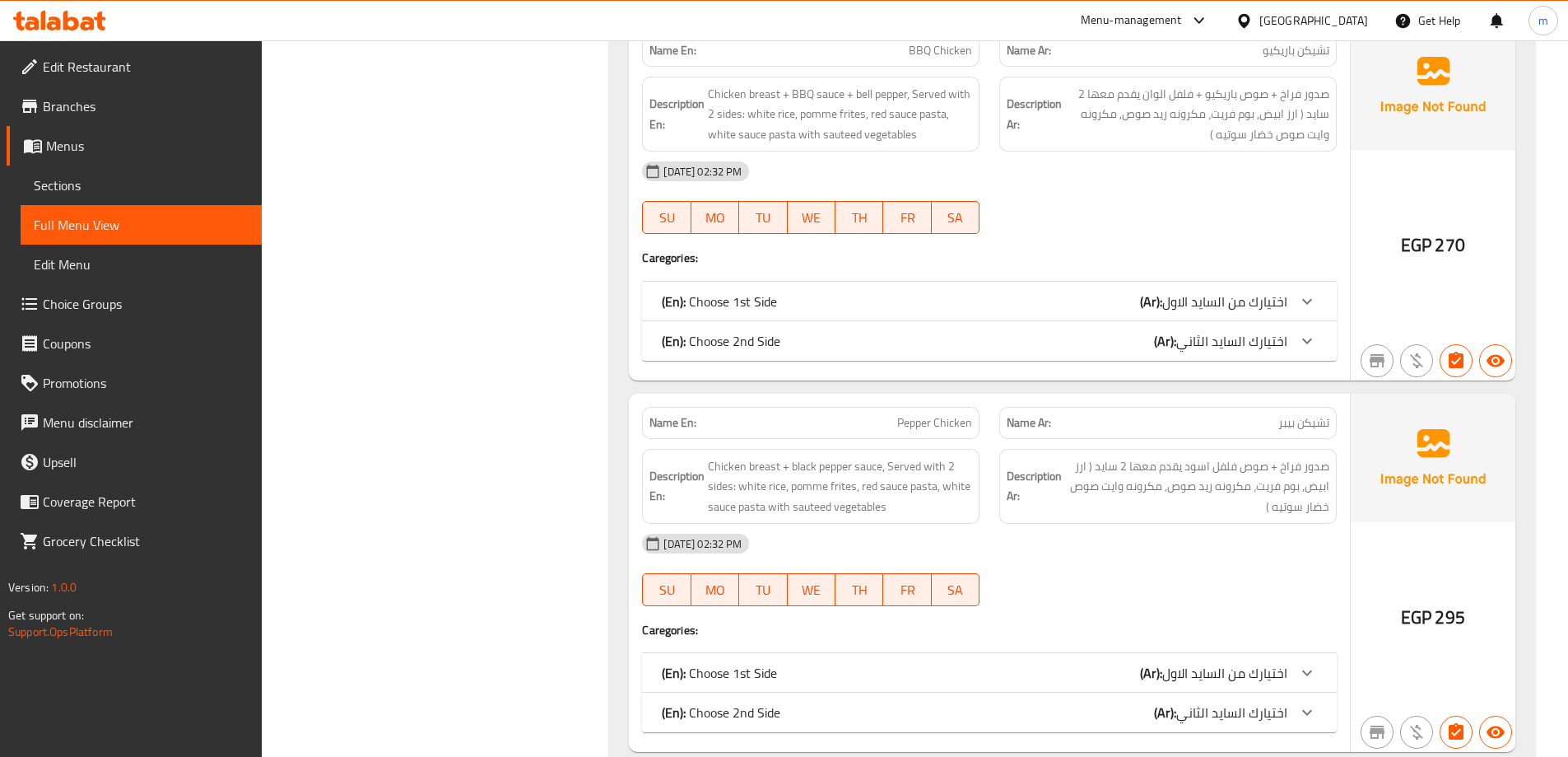
scroll to position [26113, 0]
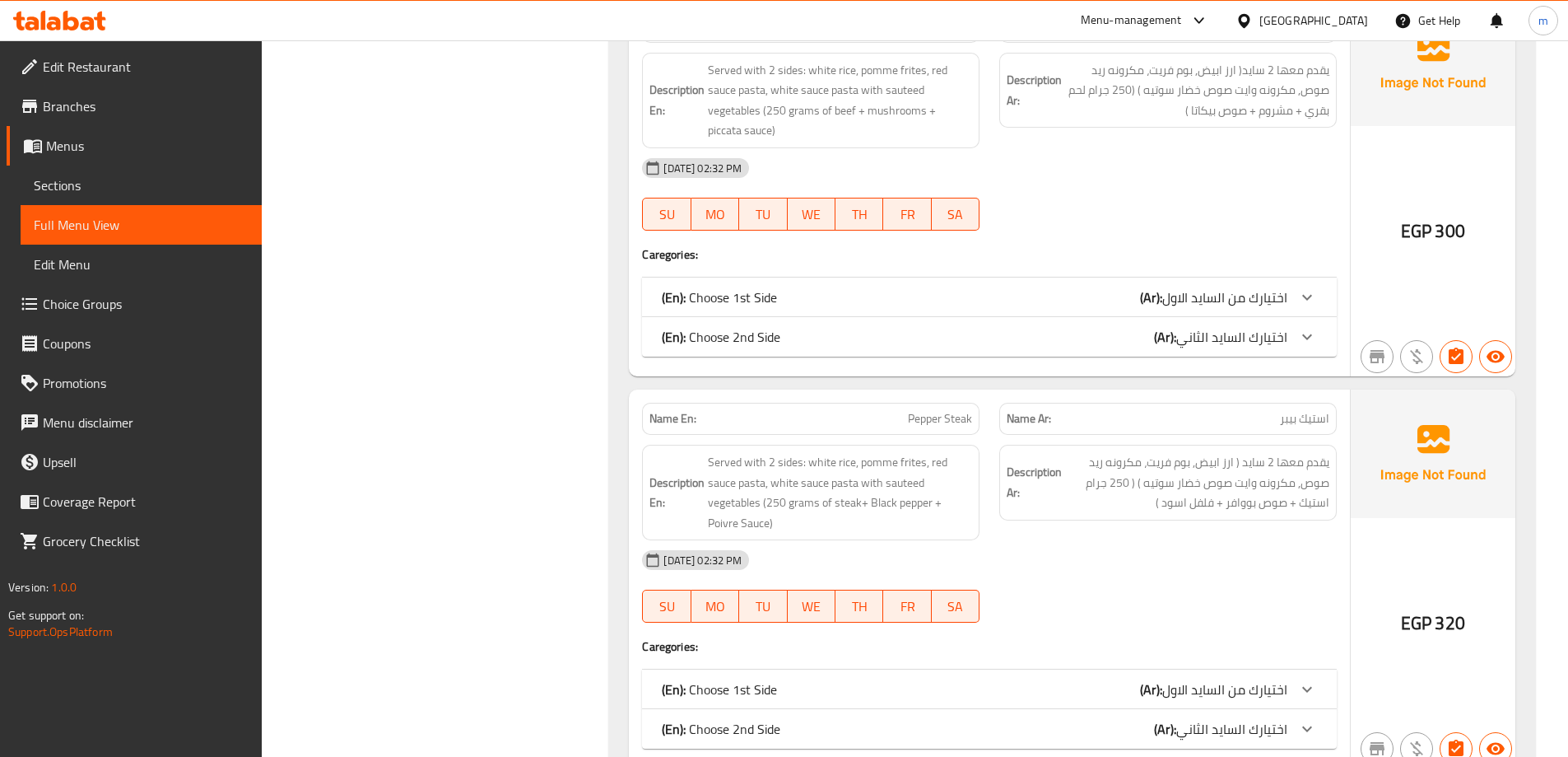
copy span "Pepper Steak"
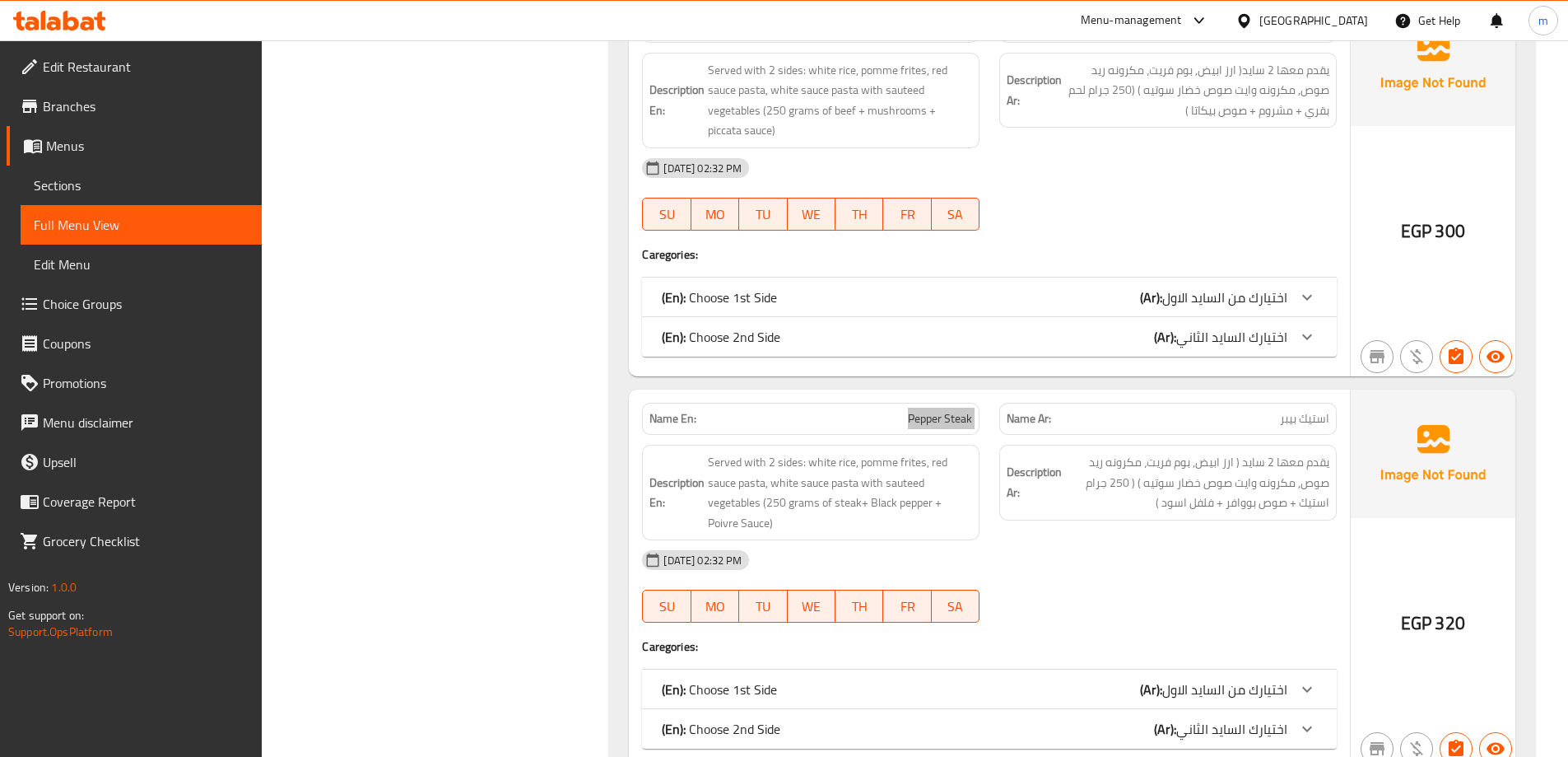
scroll to position [25184, 0]
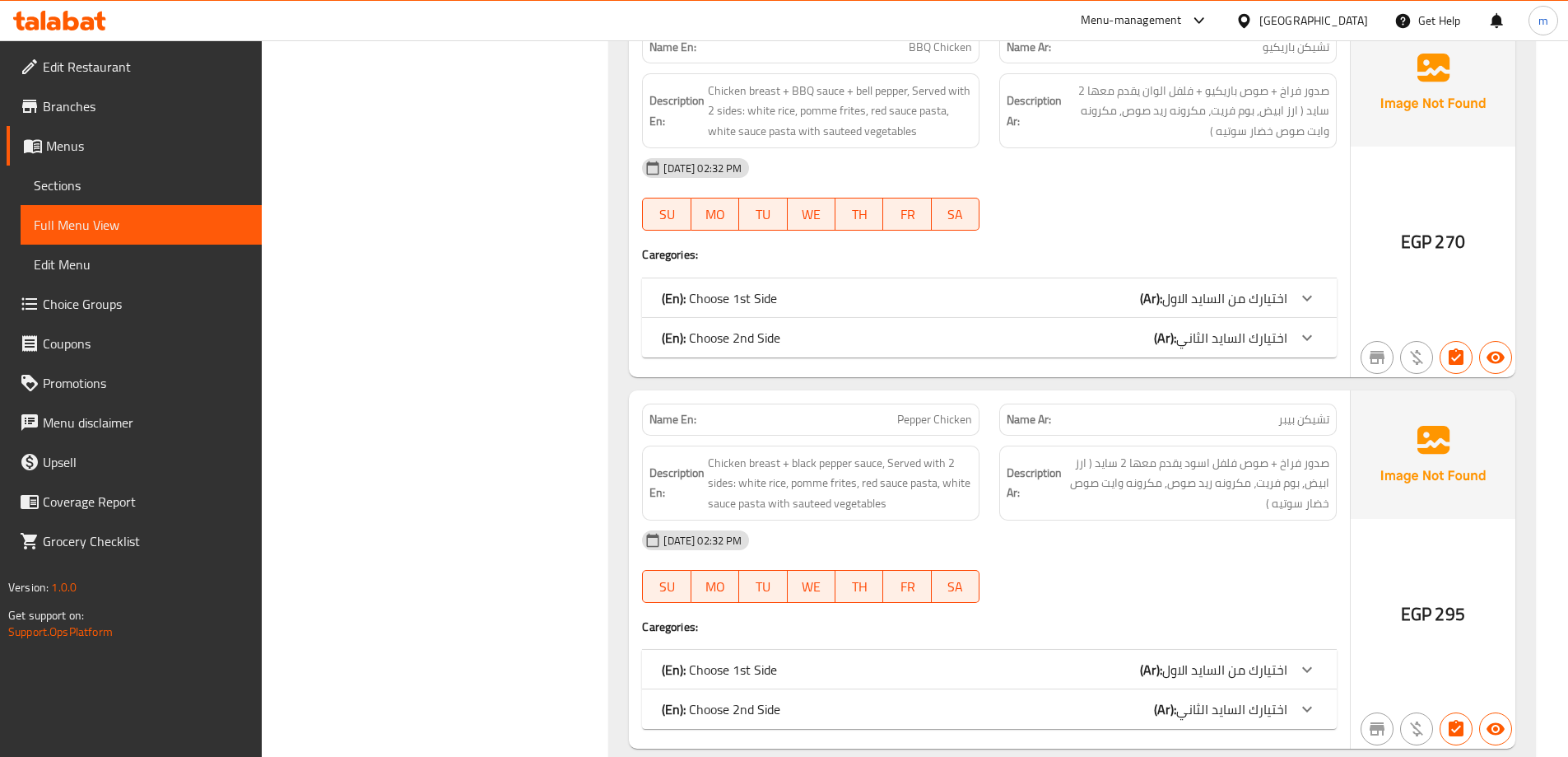
copy span "Pepper Chicken"
click at [123, 189] on span "Sections" at bounding box center [141, 185] width 215 height 20
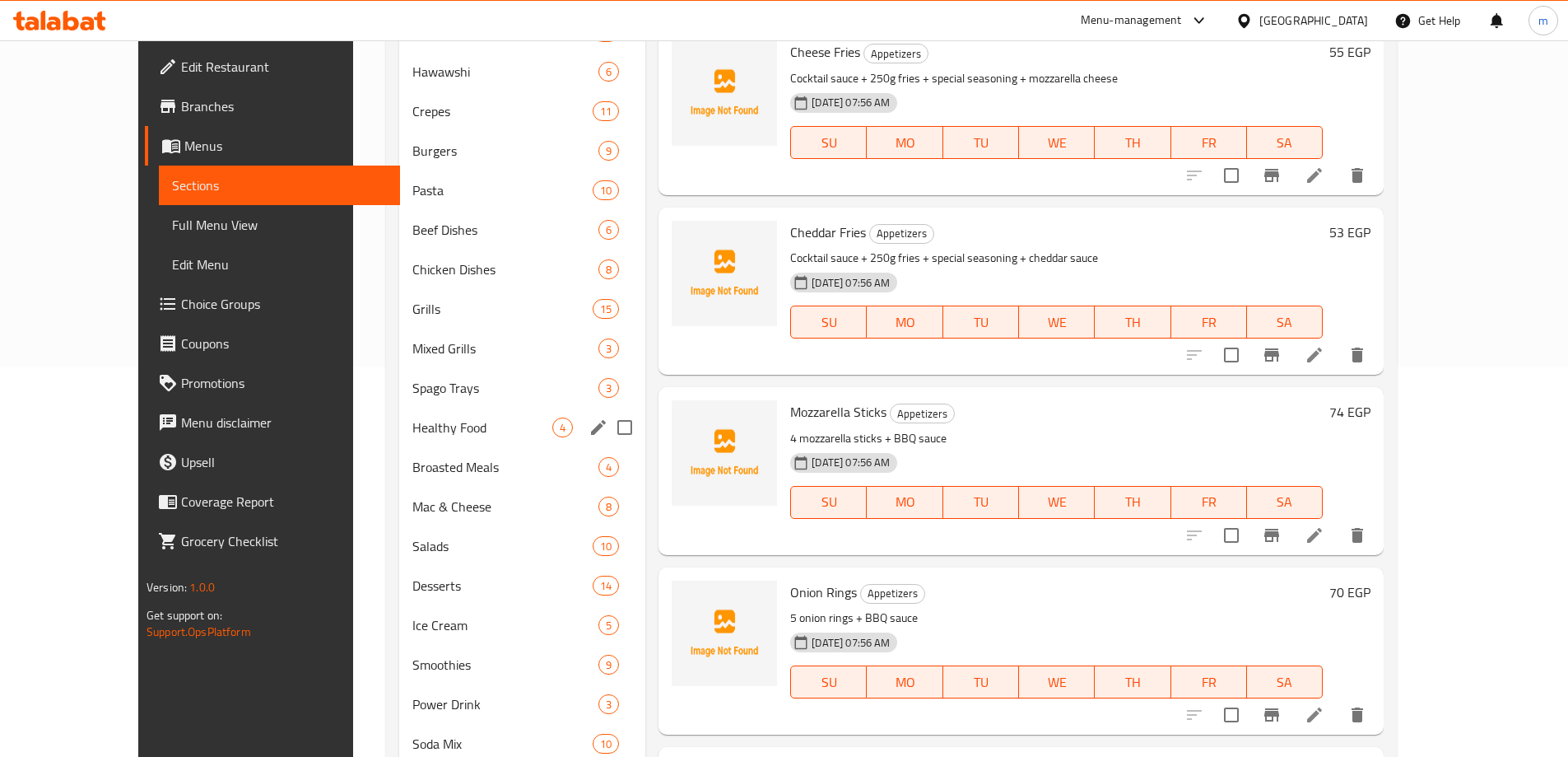
scroll to position [308, 0]
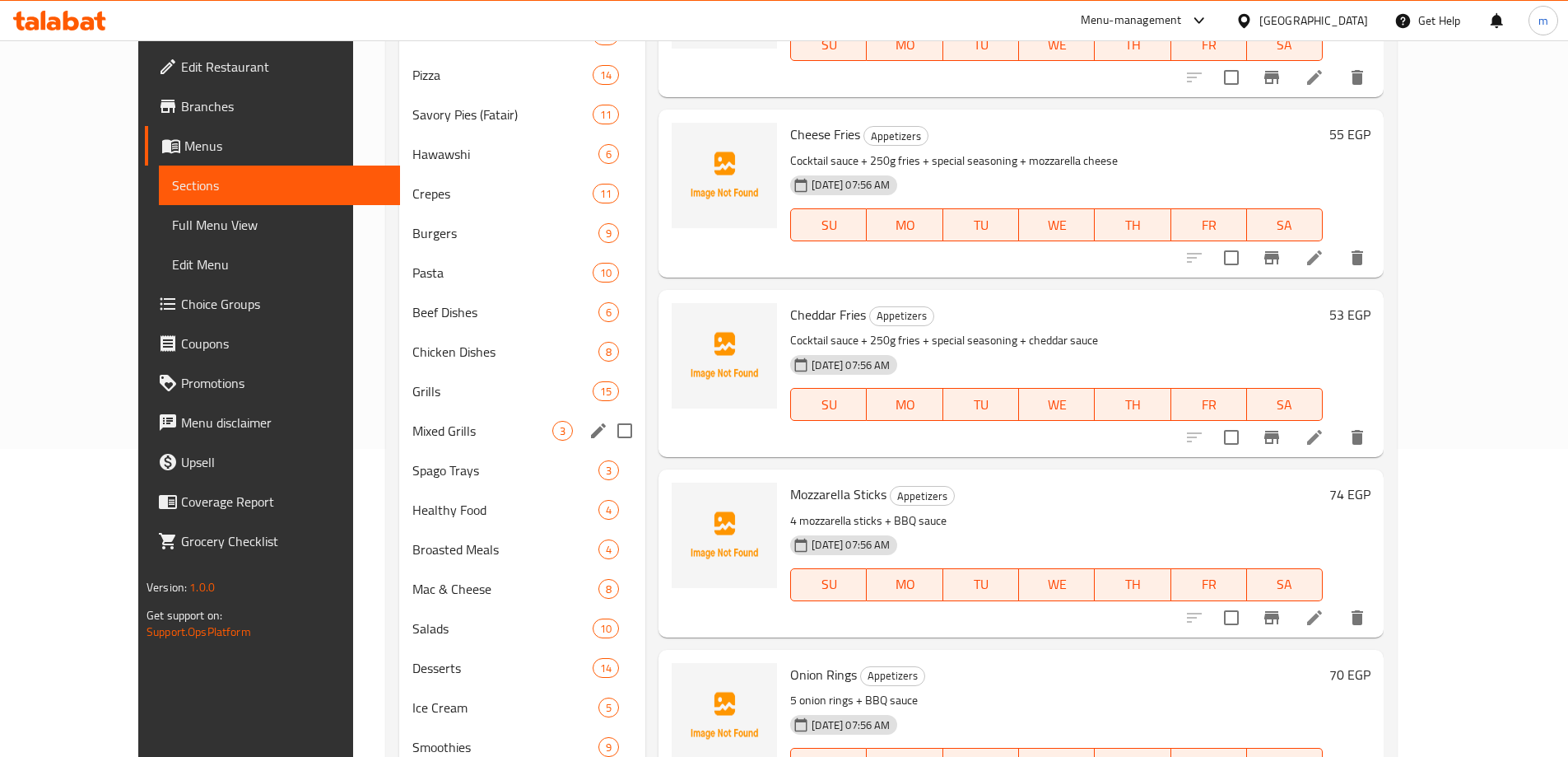
click at [400, 442] on div "Mixed Grills 3" at bounding box center [522, 430] width 246 height 39
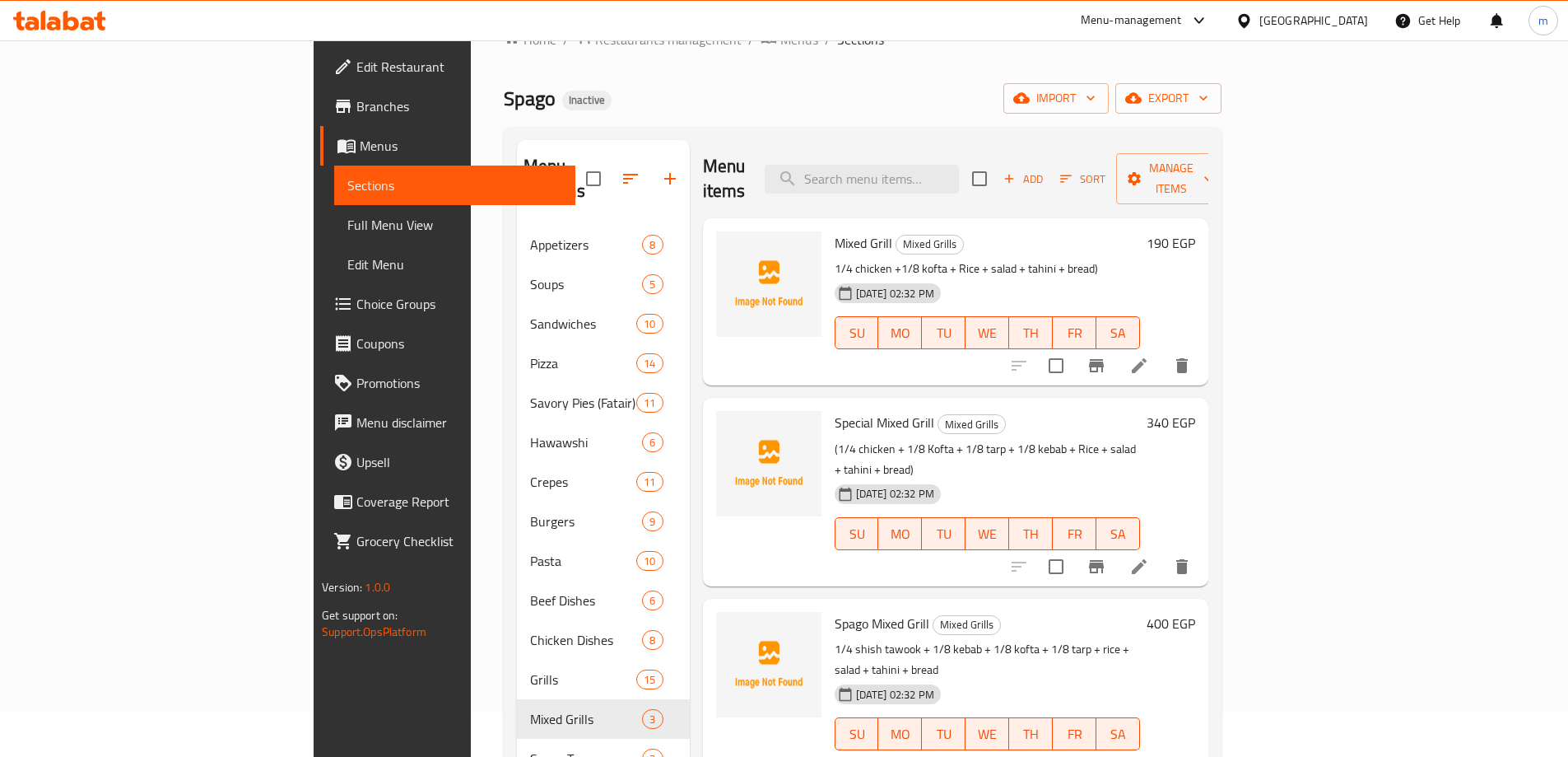
scroll to position [83, 0]
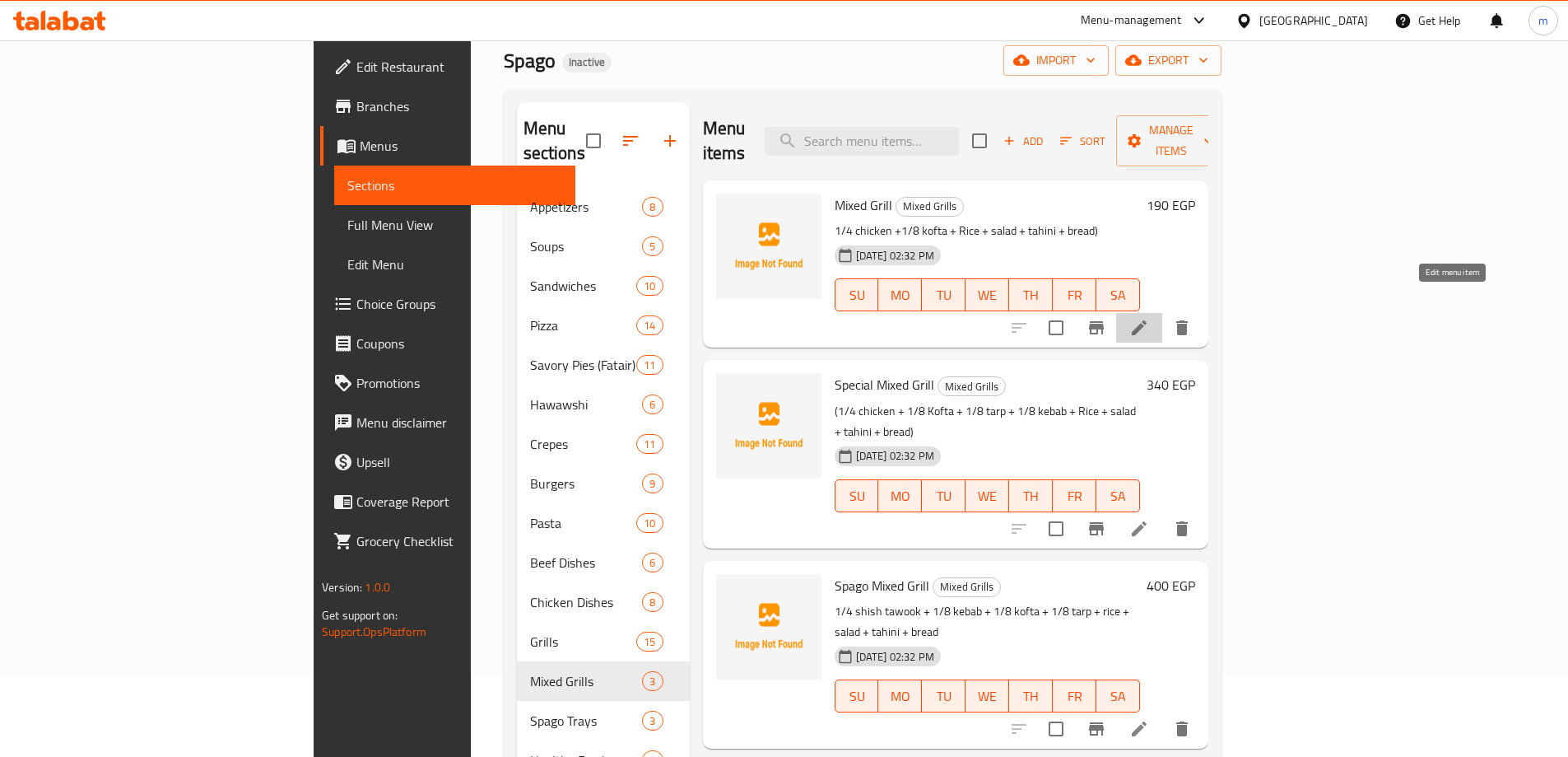
click at [1149, 318] on icon at bounding box center [1139, 328] width 20 height 20
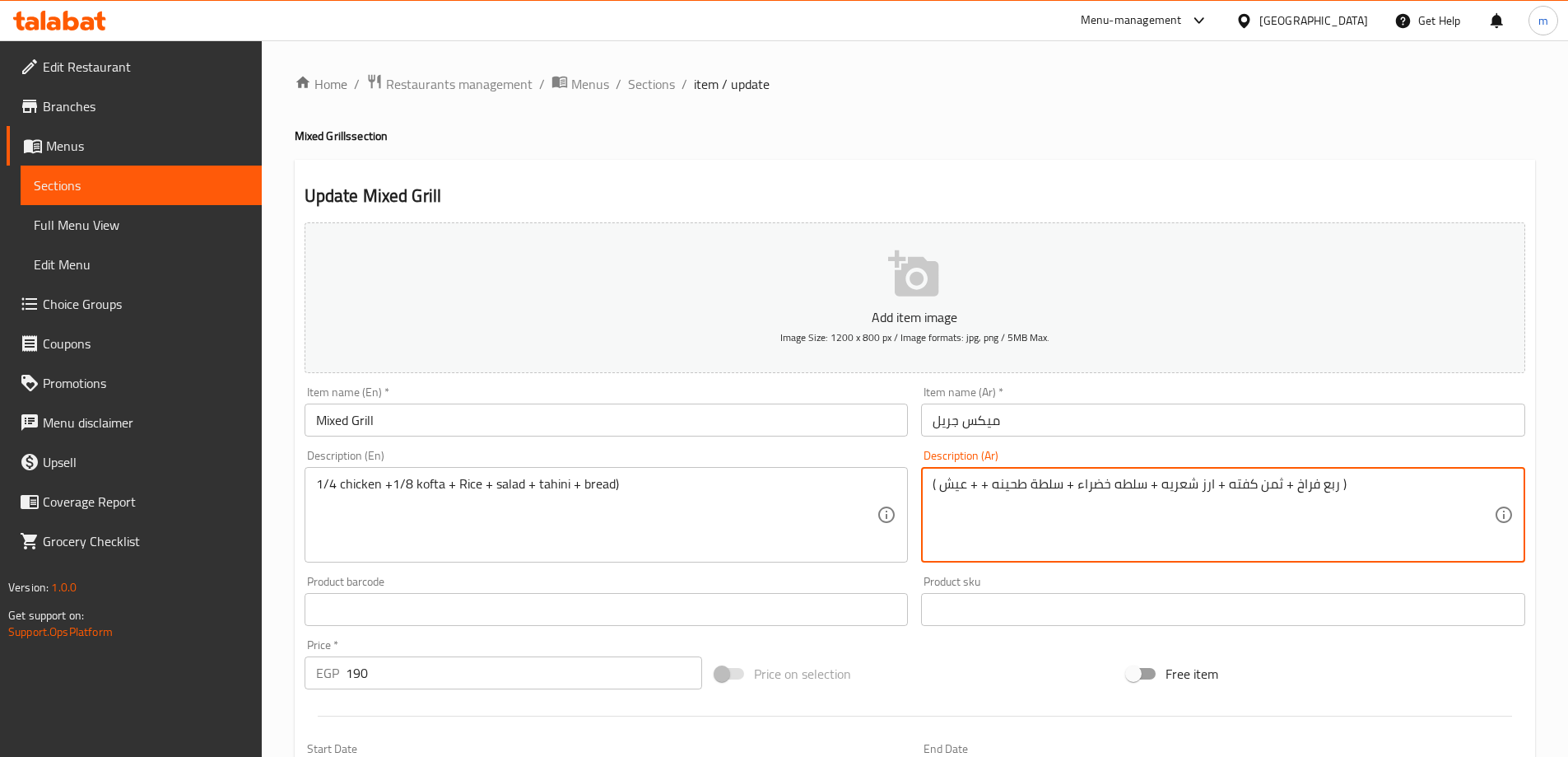
drag, startPoint x: 1160, startPoint y: 485, endPoint x: 1212, endPoint y: 477, distance: 52.6
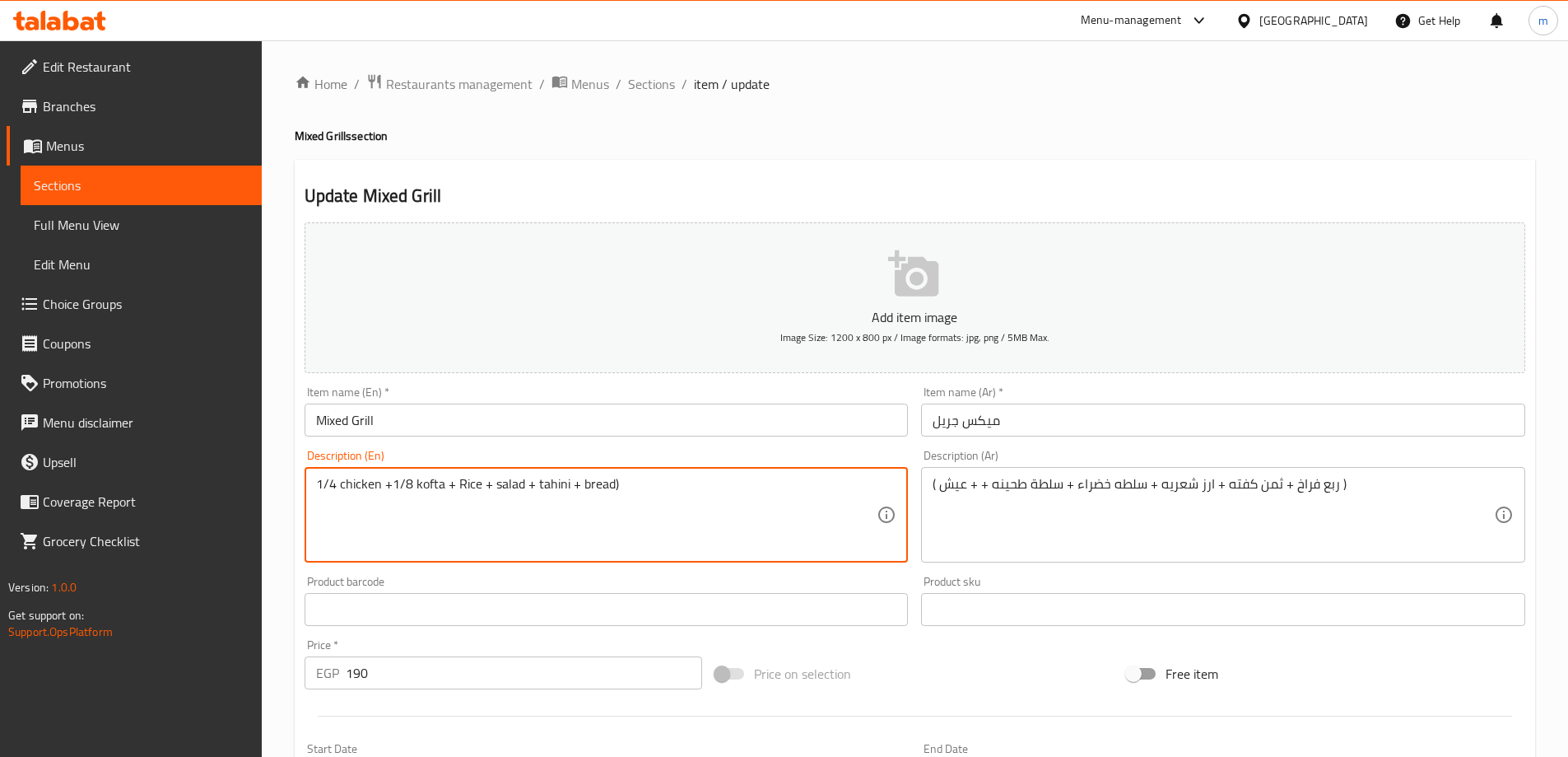
paste textarea "Vermicelli"
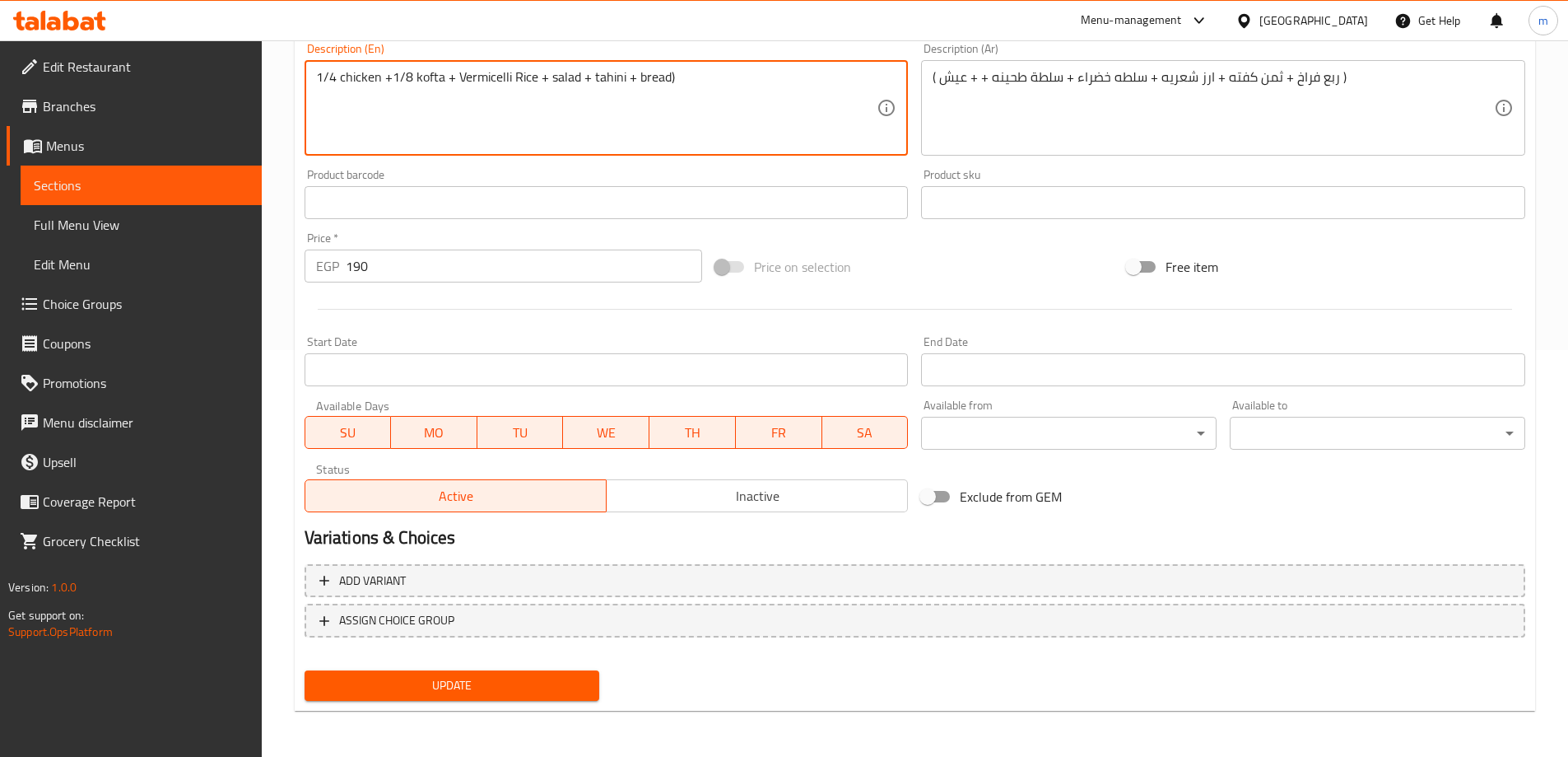
type textarea "1/4 chicken +1/8 kofta + Vermicelli Rice + salad + tahini + bread)"
click at [549, 688] on span "Update" at bounding box center [453, 686] width 269 height 21
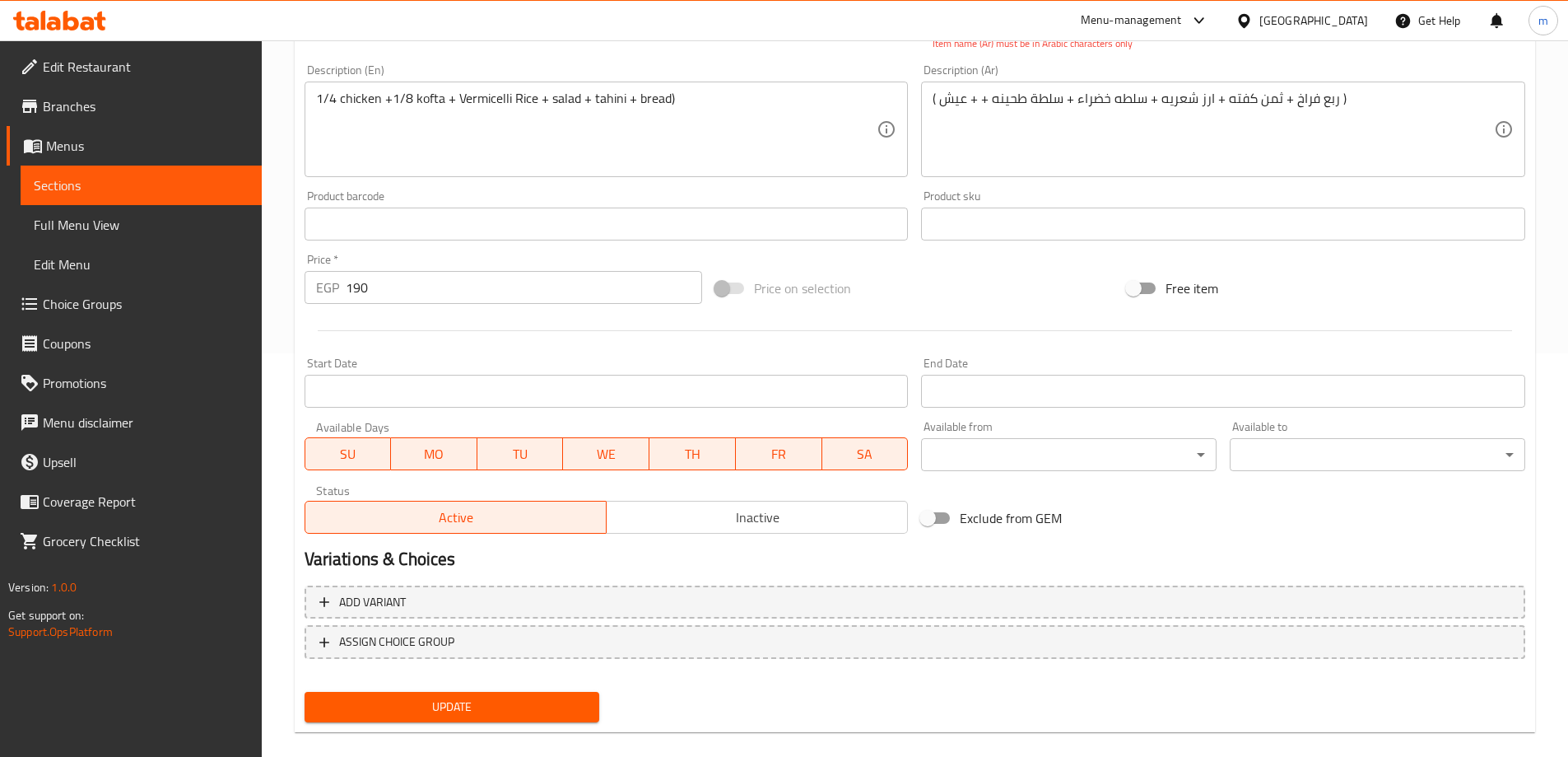
scroll to position [74, 0]
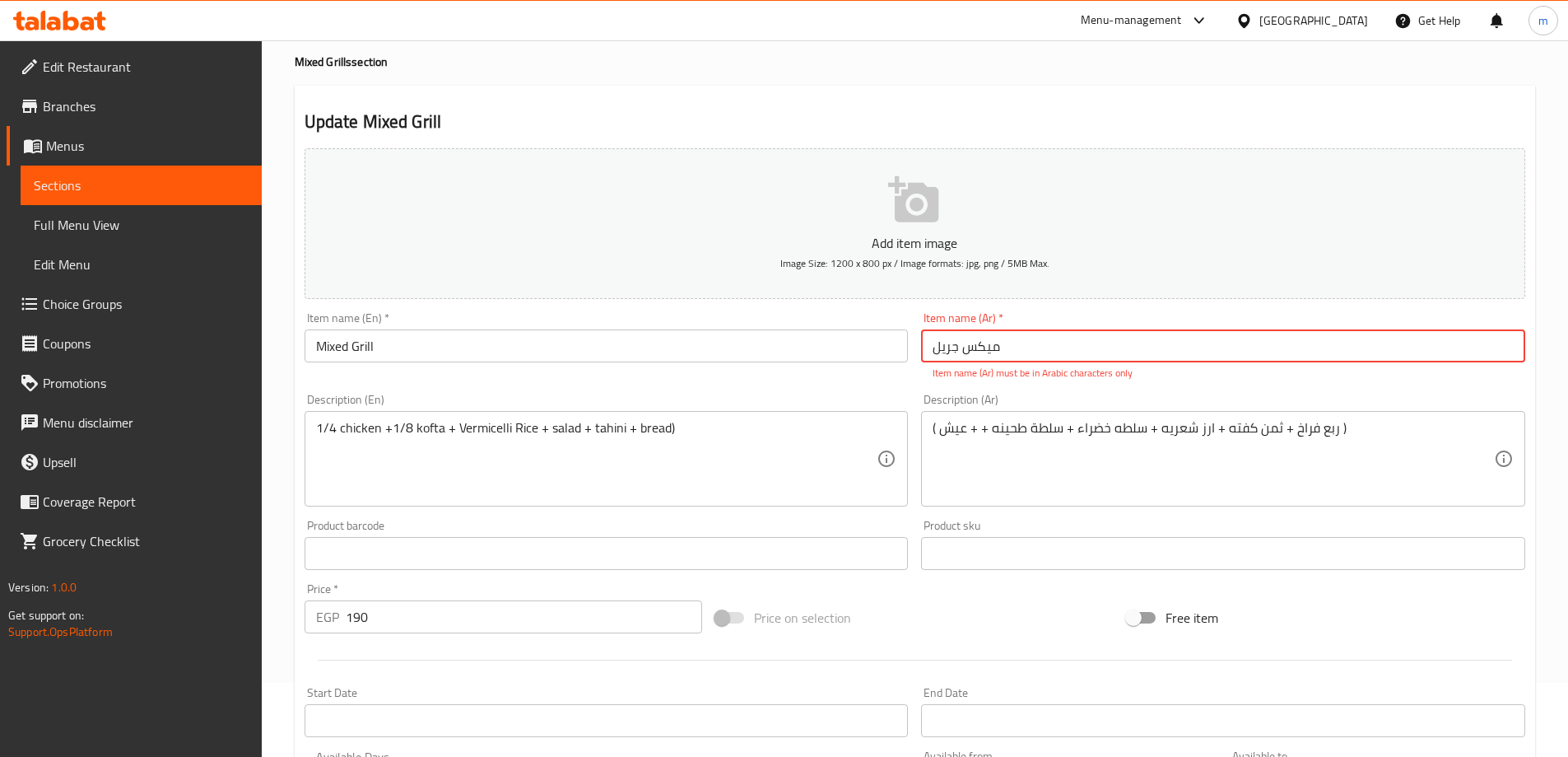
click at [1026, 350] on input "میکس جريل" at bounding box center [1222, 346] width 604 height 33
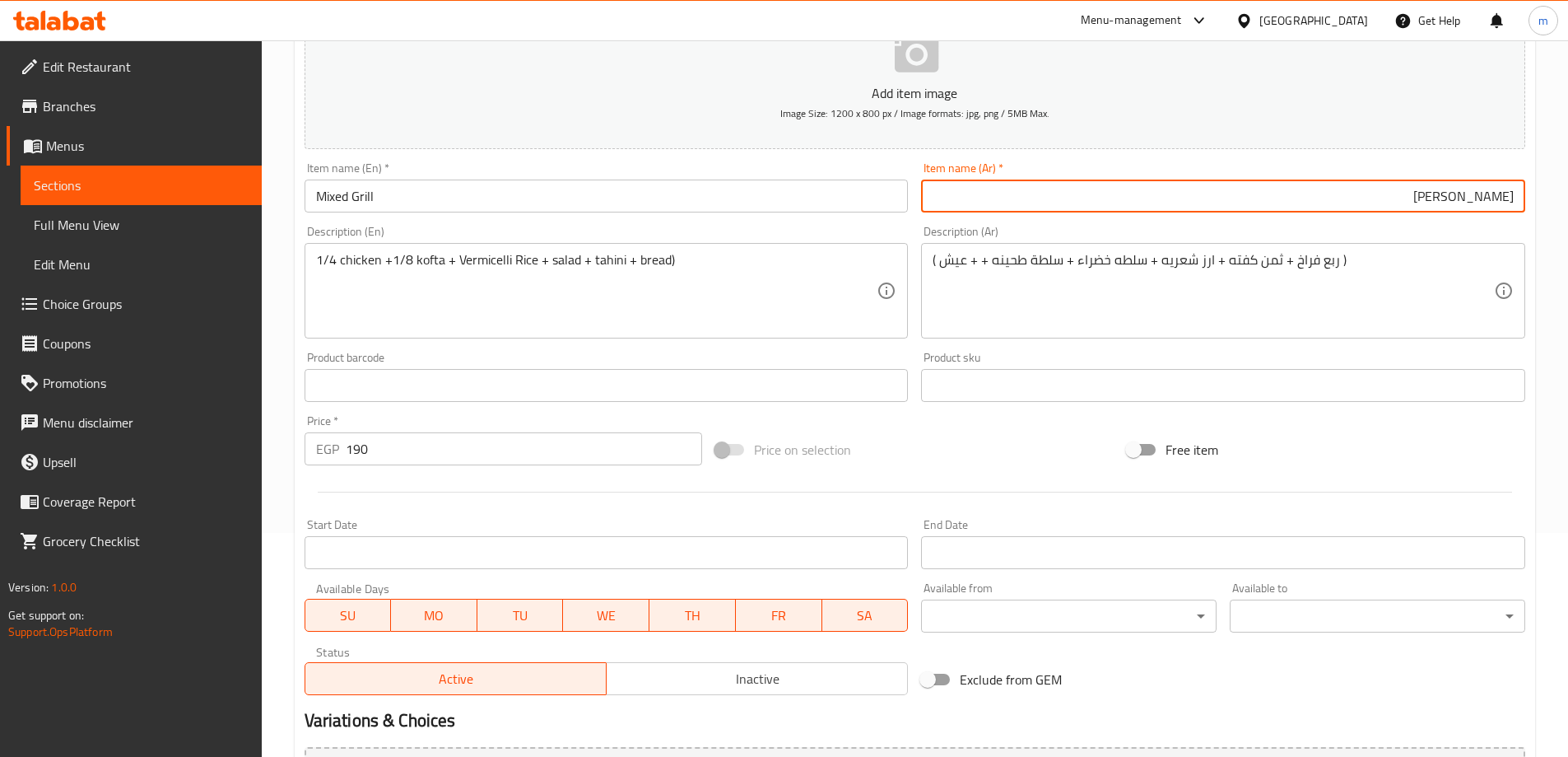
scroll to position [407, 0]
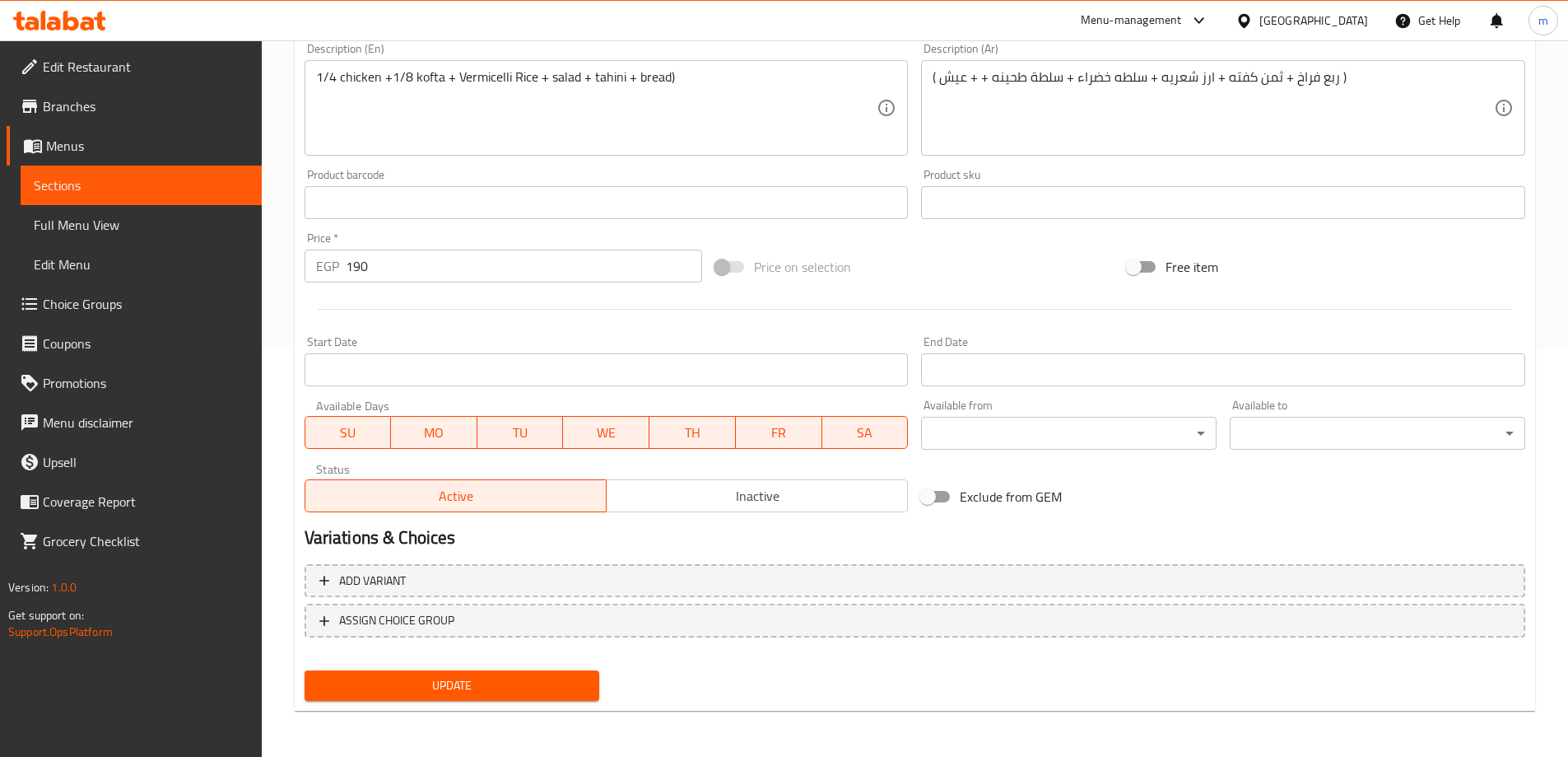
type input "[PERSON_NAME]"
click at [559, 690] on span "Update" at bounding box center [453, 686] width 269 height 21
click at [112, 192] on span "Sections" at bounding box center [141, 185] width 215 height 20
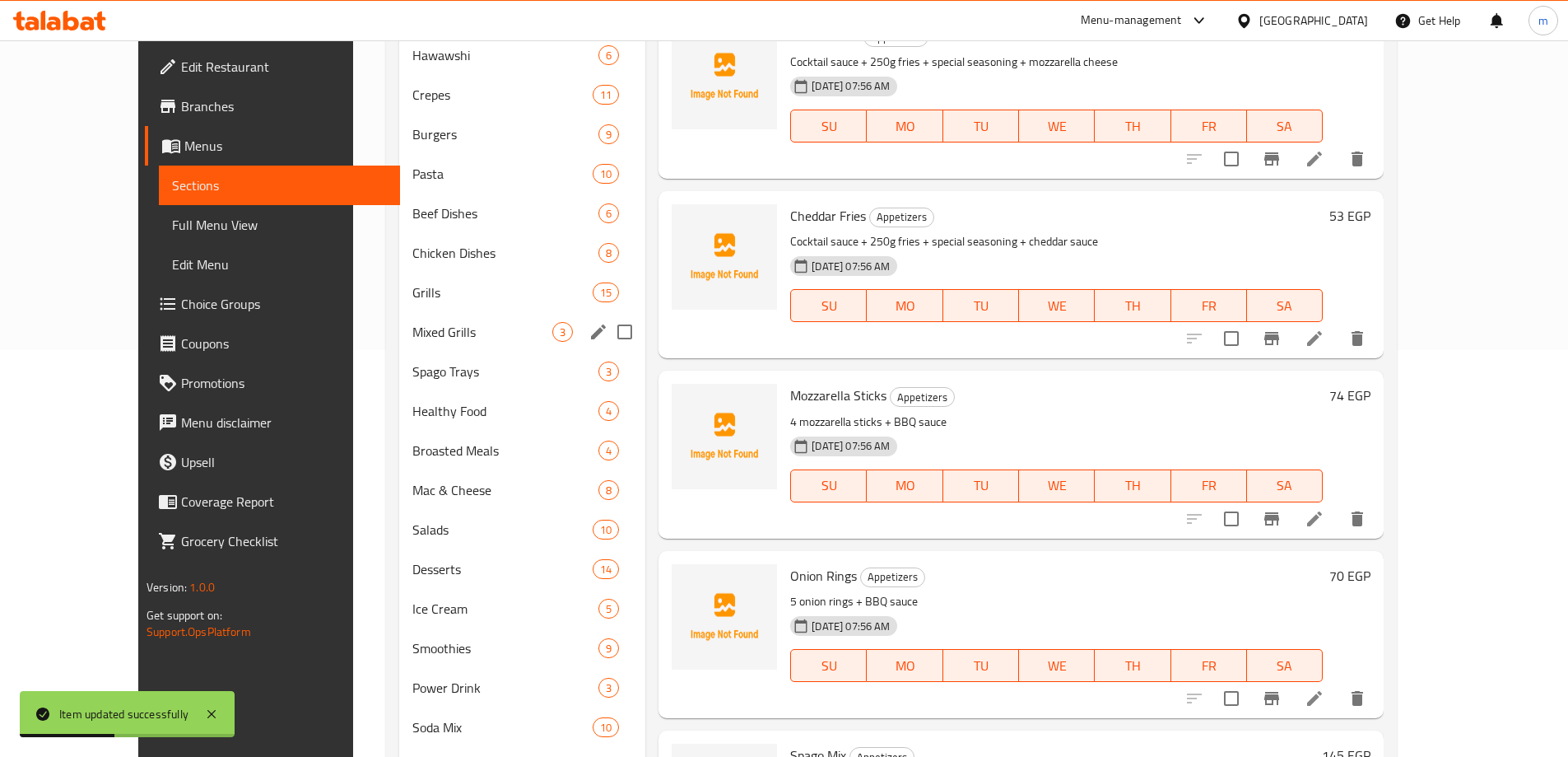
click at [415, 329] on span "Mixed Grills" at bounding box center [482, 331] width 140 height 20
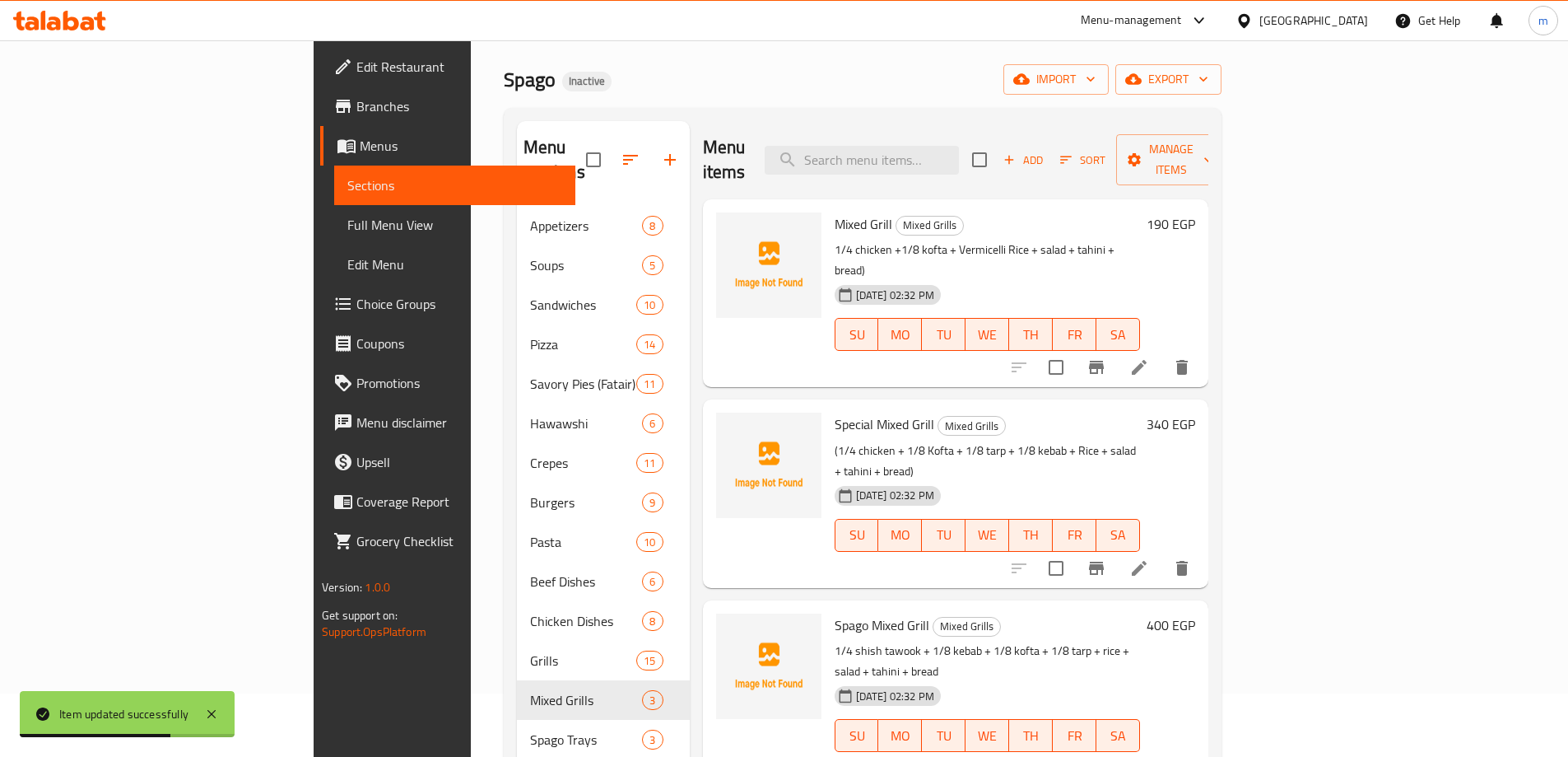
scroll to position [83, 0]
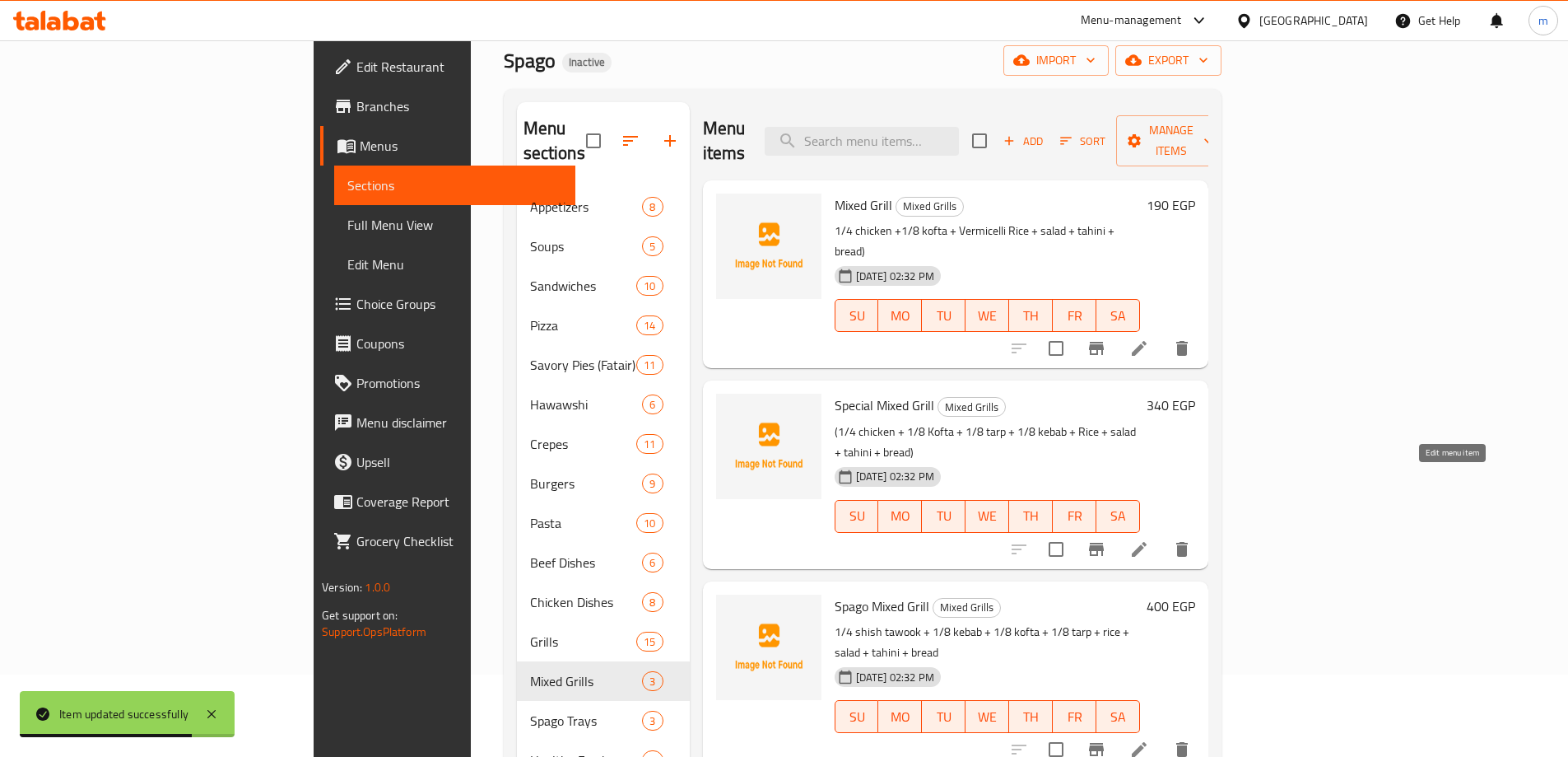
click at [1149, 540] on icon at bounding box center [1139, 549] width 20 height 20
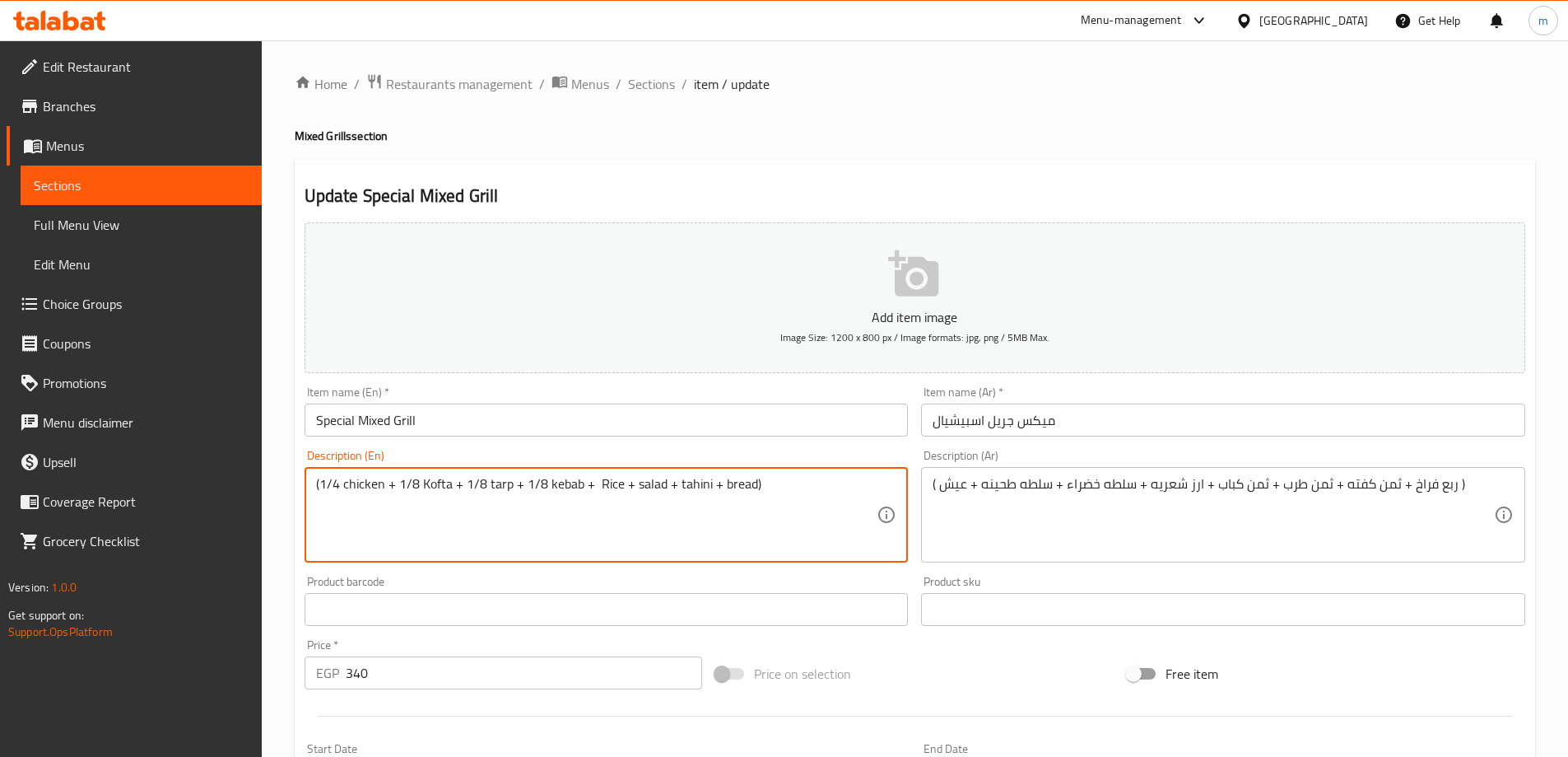
paste textarea "Vermicelli"
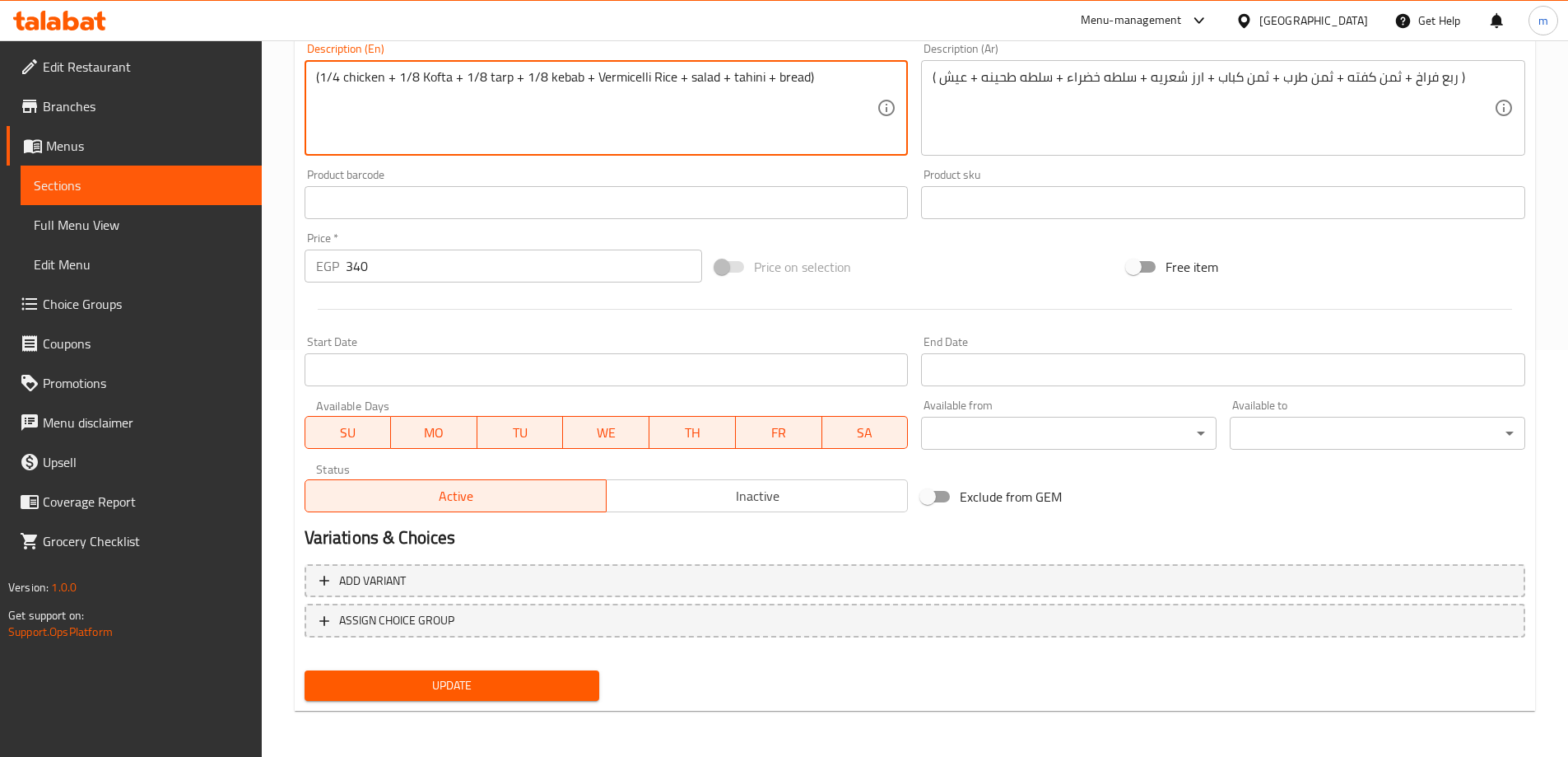
type textarea "(1/4 chicken + 1/8 Kofta + 1/8 tarp + 1/8 kebab + Vermicelli Rice + salad + tah…"
click at [430, 679] on span "Update" at bounding box center [453, 686] width 269 height 21
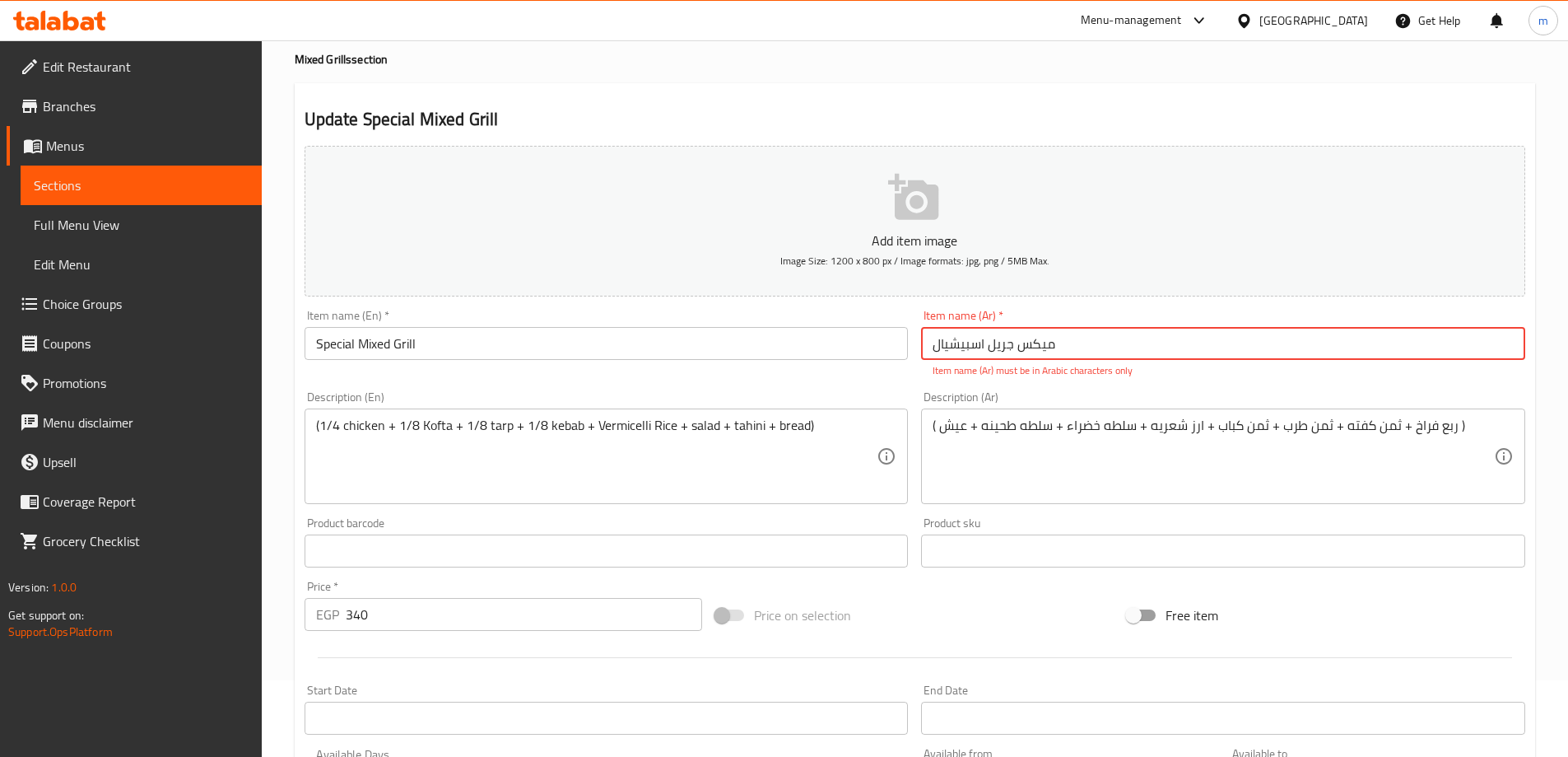
scroll to position [74, 0]
click at [1104, 343] on input "میکس جريل اسبيشيال" at bounding box center [1222, 346] width 604 height 33
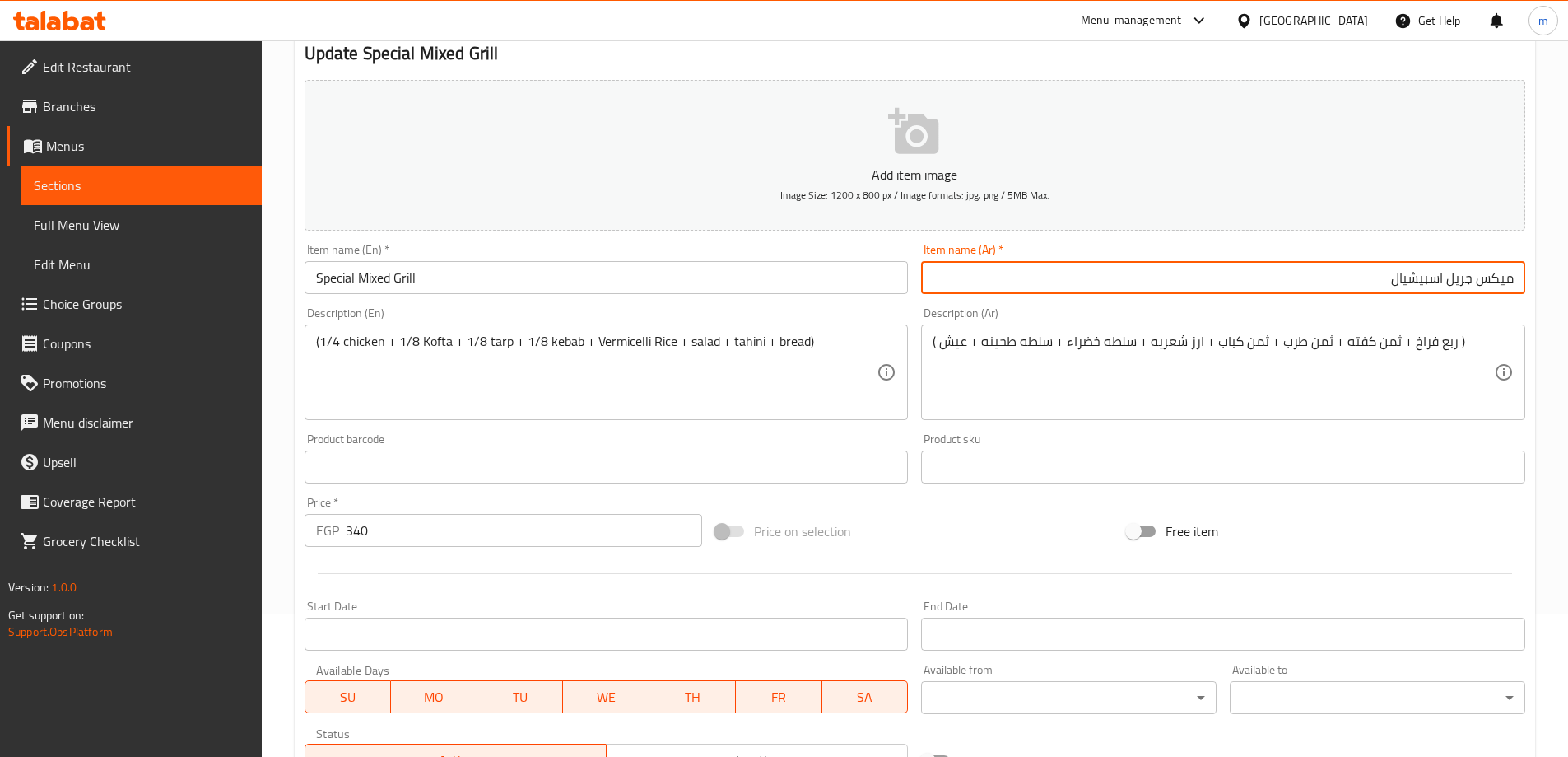
scroll to position [407, 0]
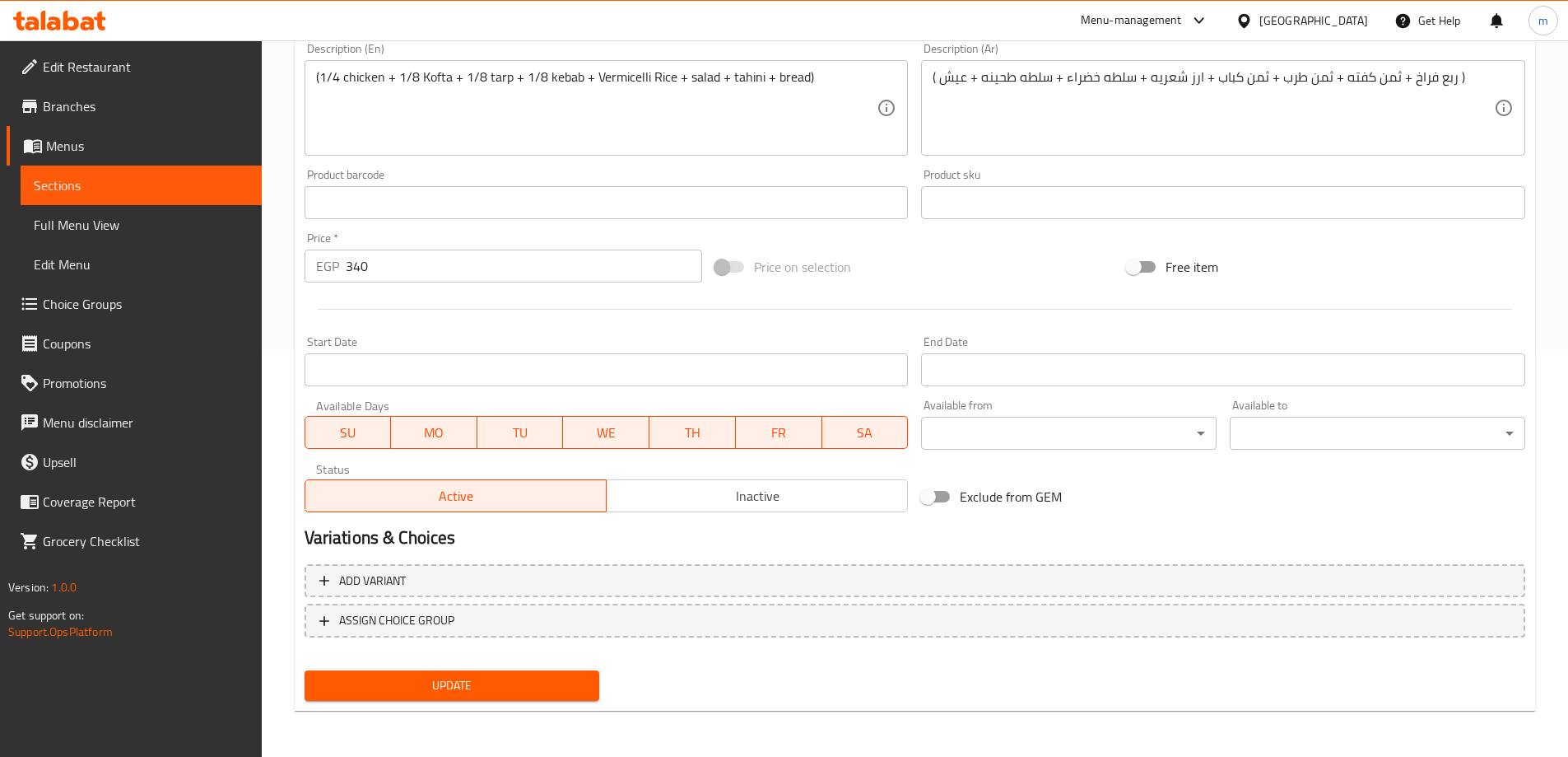
type input "ميكس جريل اسبيشيال"
click at [552, 682] on span "Update" at bounding box center [453, 686] width 269 height 21
click at [195, 186] on span "Sections" at bounding box center [141, 185] width 215 height 20
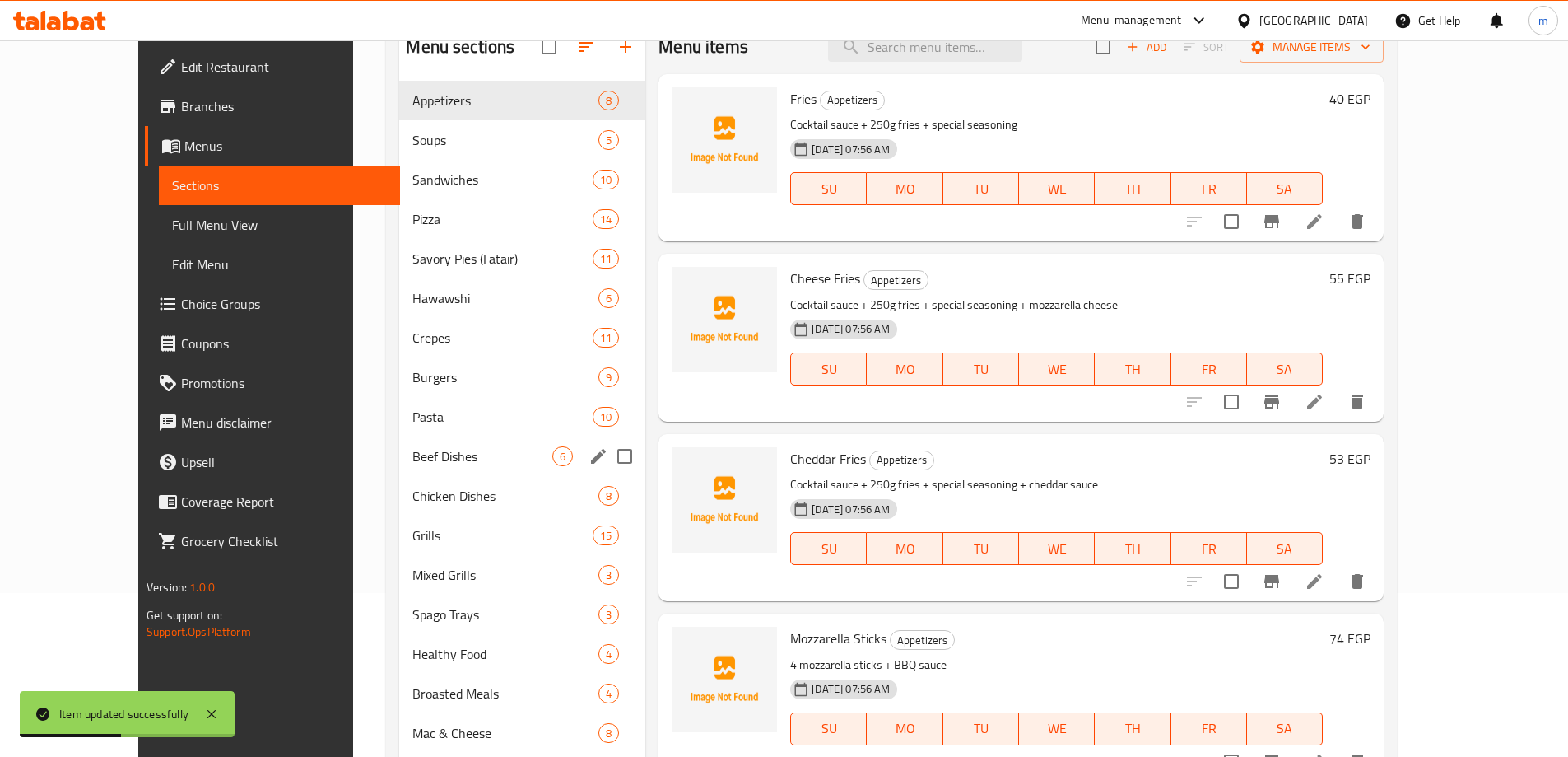
scroll to position [164, 0]
click at [413, 572] on span "Mixed Grills" at bounding box center [482, 574] width 140 height 20
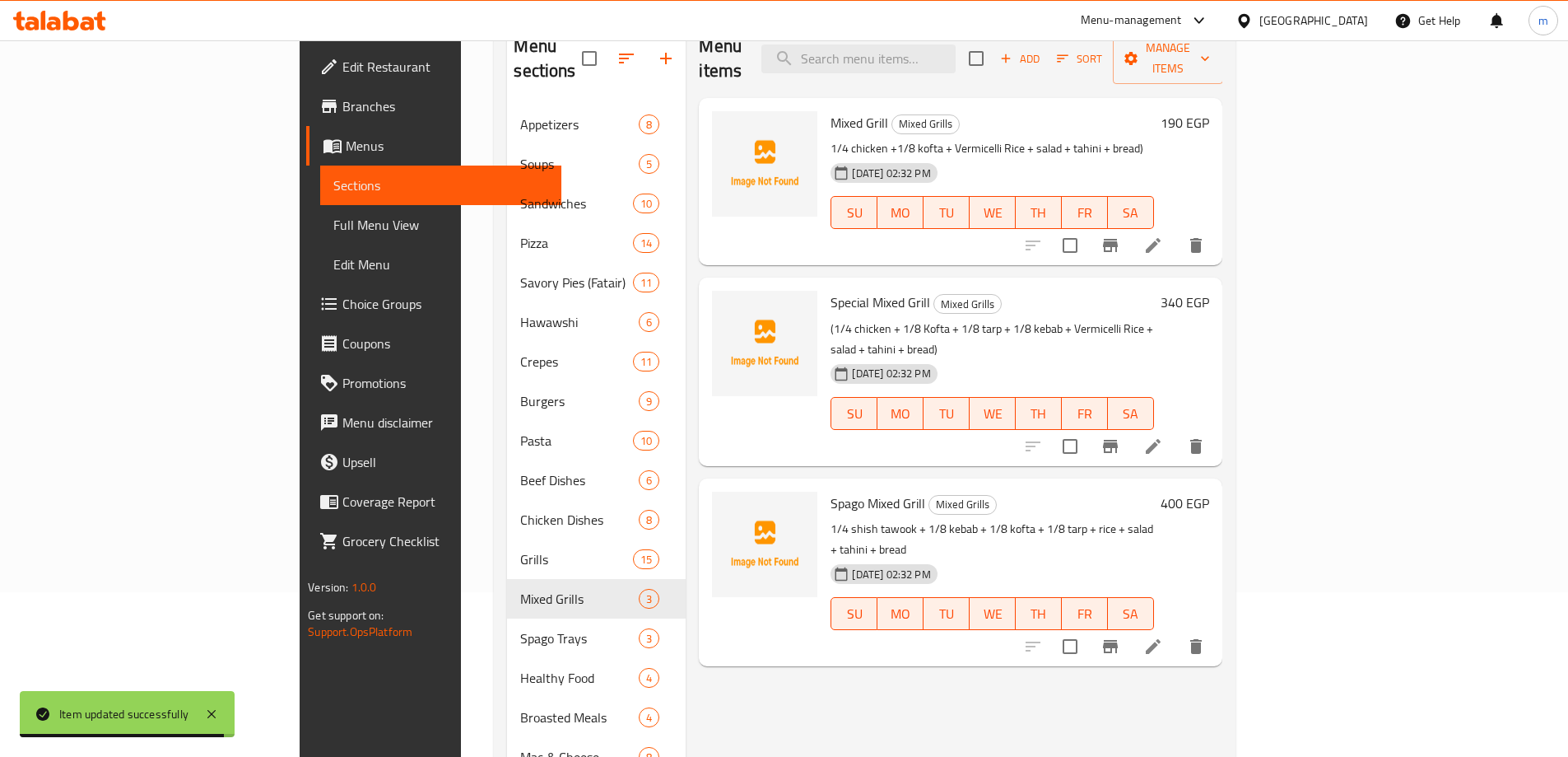
click at [1163, 636] on icon at bounding box center [1153, 646] width 20 height 20
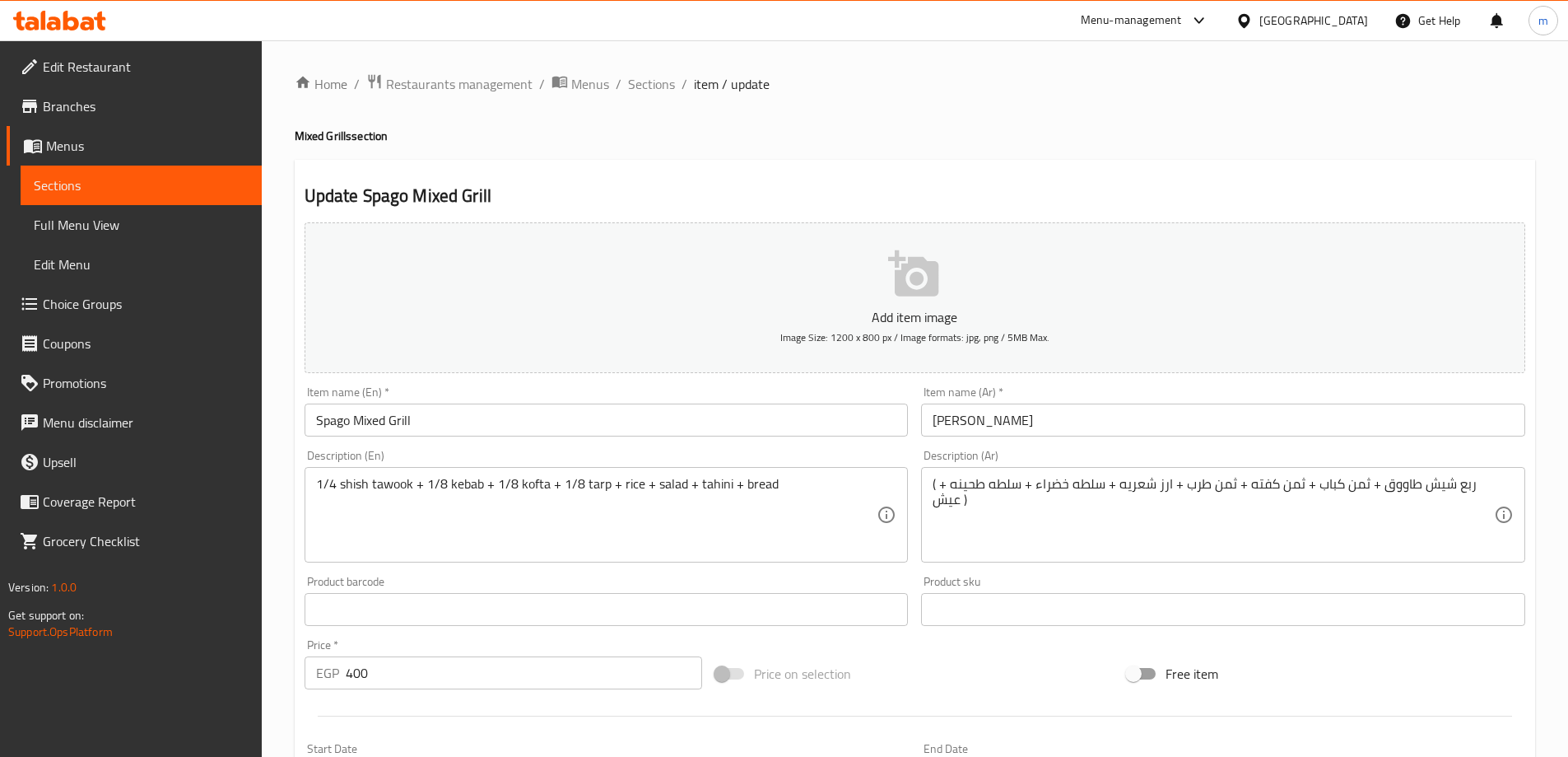
click at [615, 483] on textarea "1/4 shish tawook + 1/8 kebab + 1/8 kofta + 1/8 tarp + rice + salad + tahini + b…" at bounding box center [597, 515] width 561 height 78
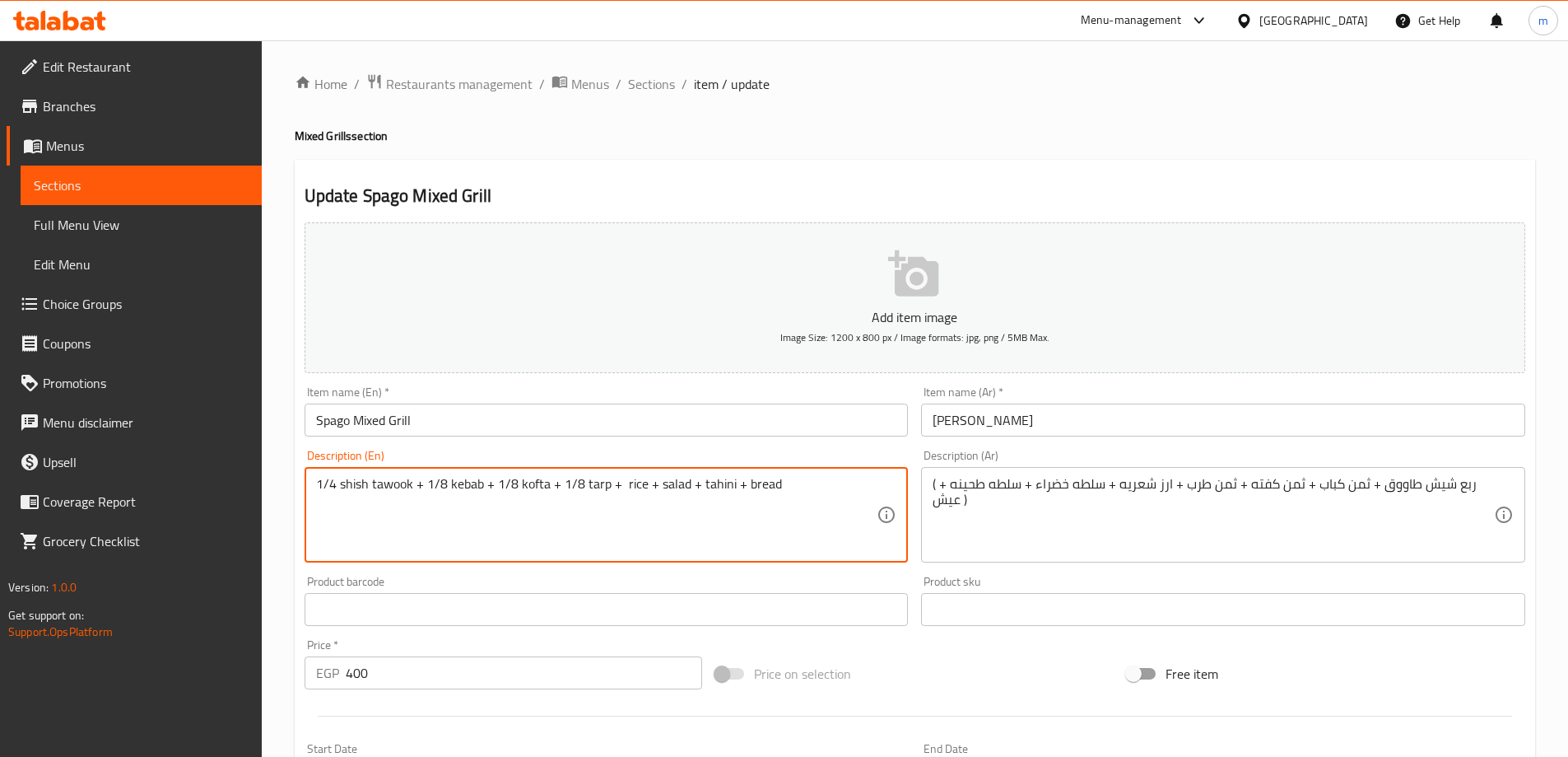
paste textarea "Vermicelli"
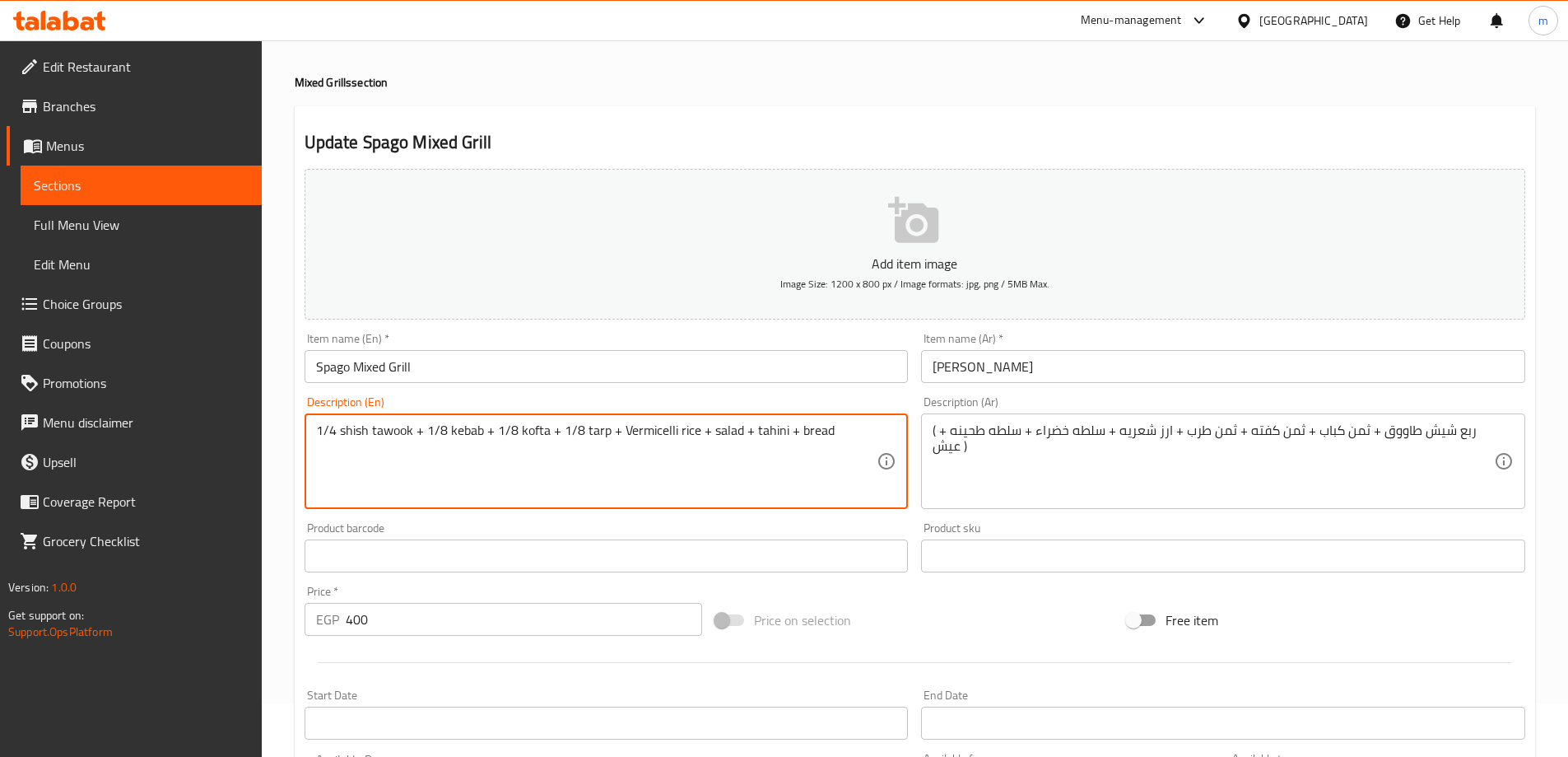
scroll to position [83, 0]
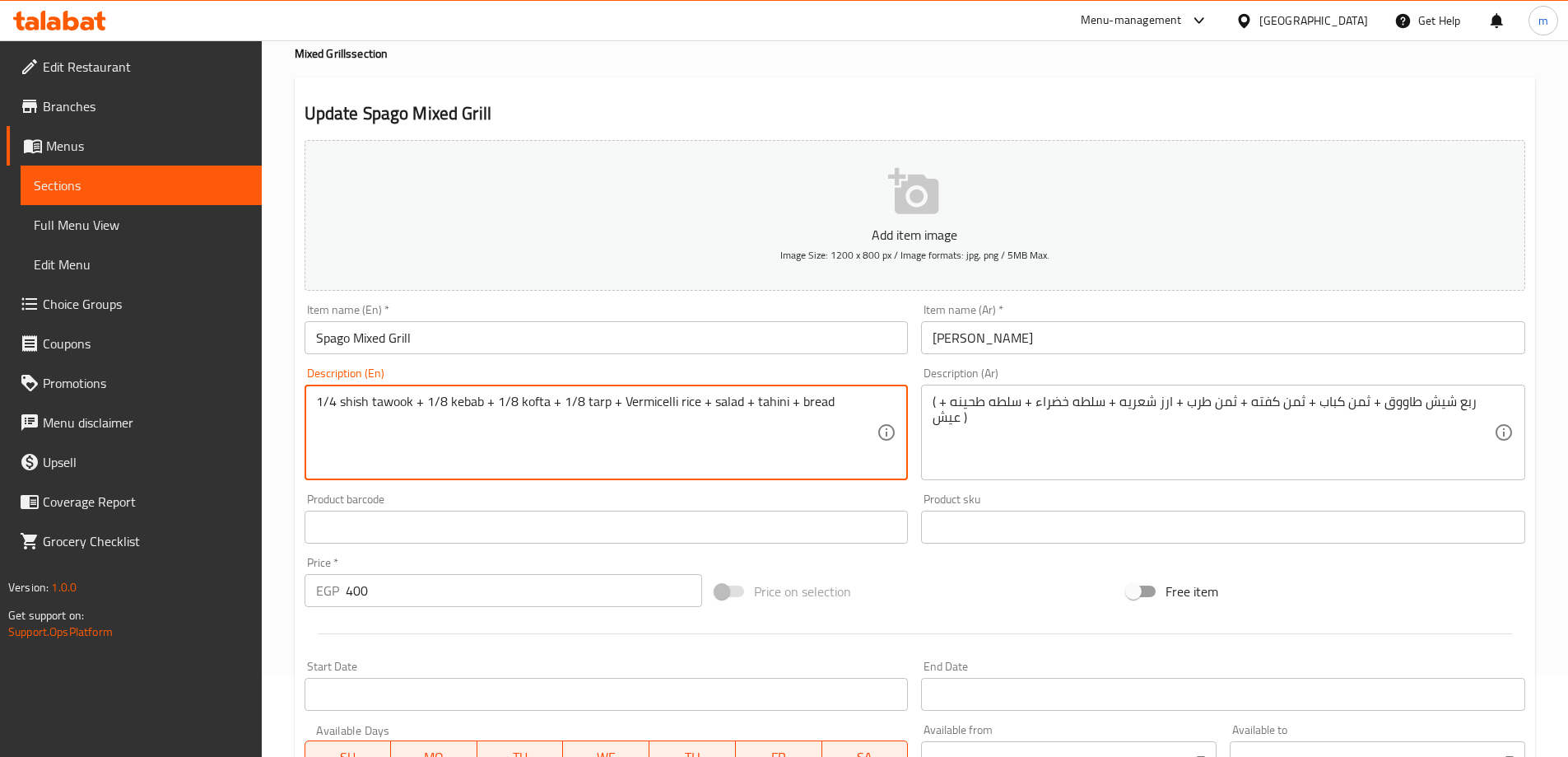
click at [708, 402] on textarea "1/4 shish tawook + 1/8 kebab + 1/8 kofta + 1/8 tarp + Vermicelli rice + salad +…" at bounding box center [597, 433] width 561 height 78
paste textarea "Green"
type textarea "1/4 shish tawook + 1/8 kebab + 1/8 kofta + 1/8 tarp + Vermicelli rice + Green s…"
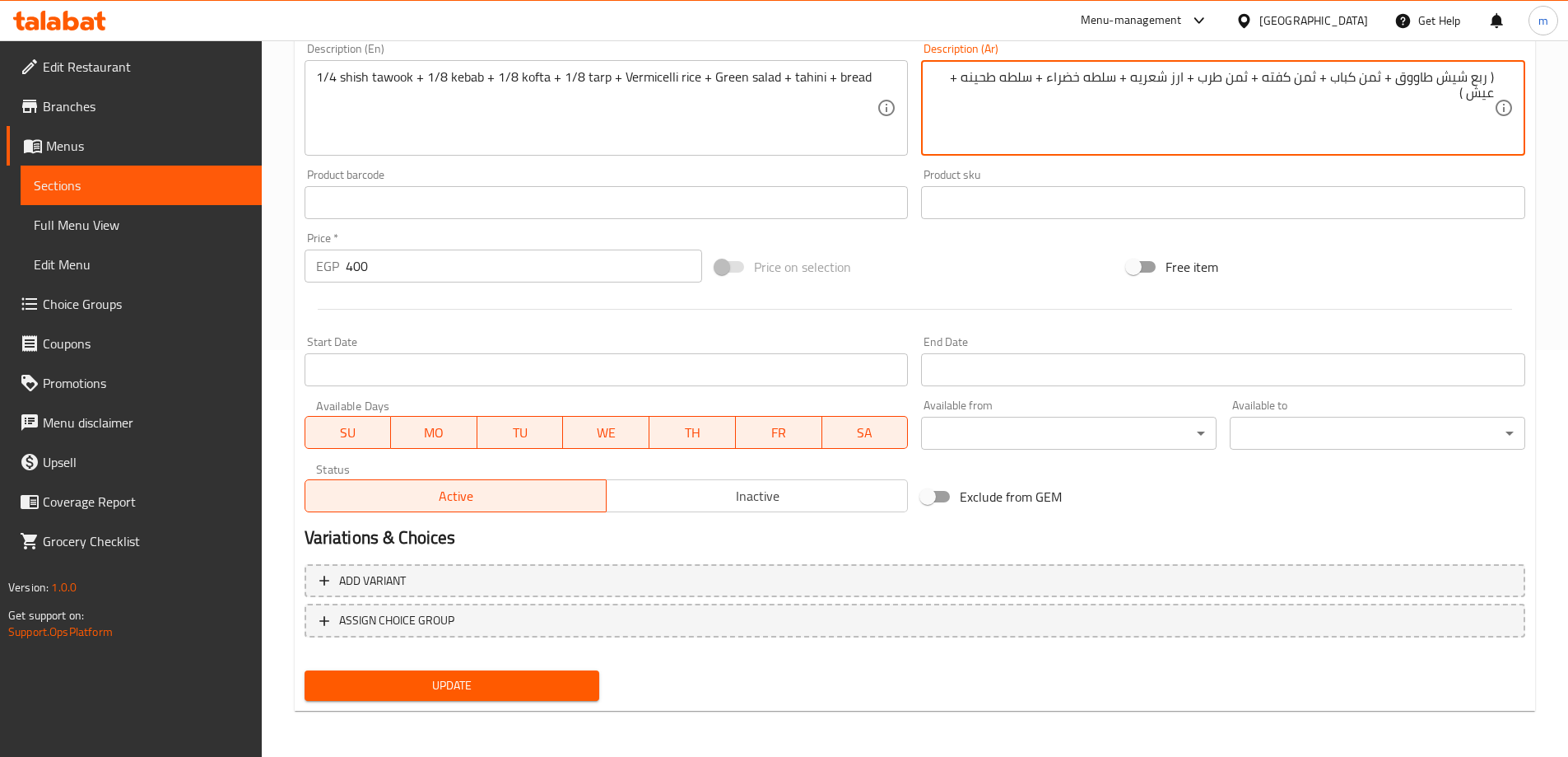
click at [477, 683] on span "Update" at bounding box center [453, 686] width 269 height 21
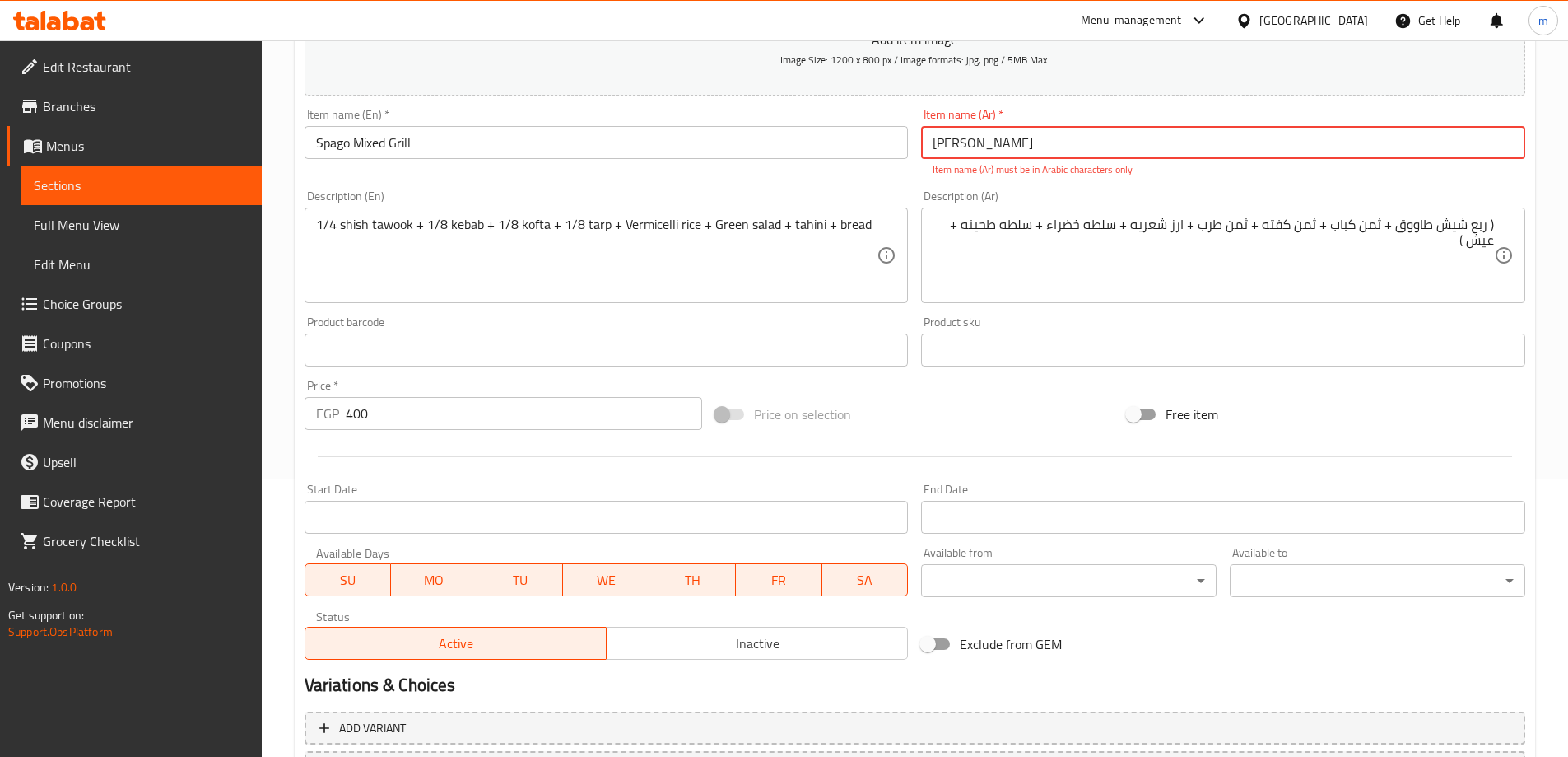
scroll to position [0, 0]
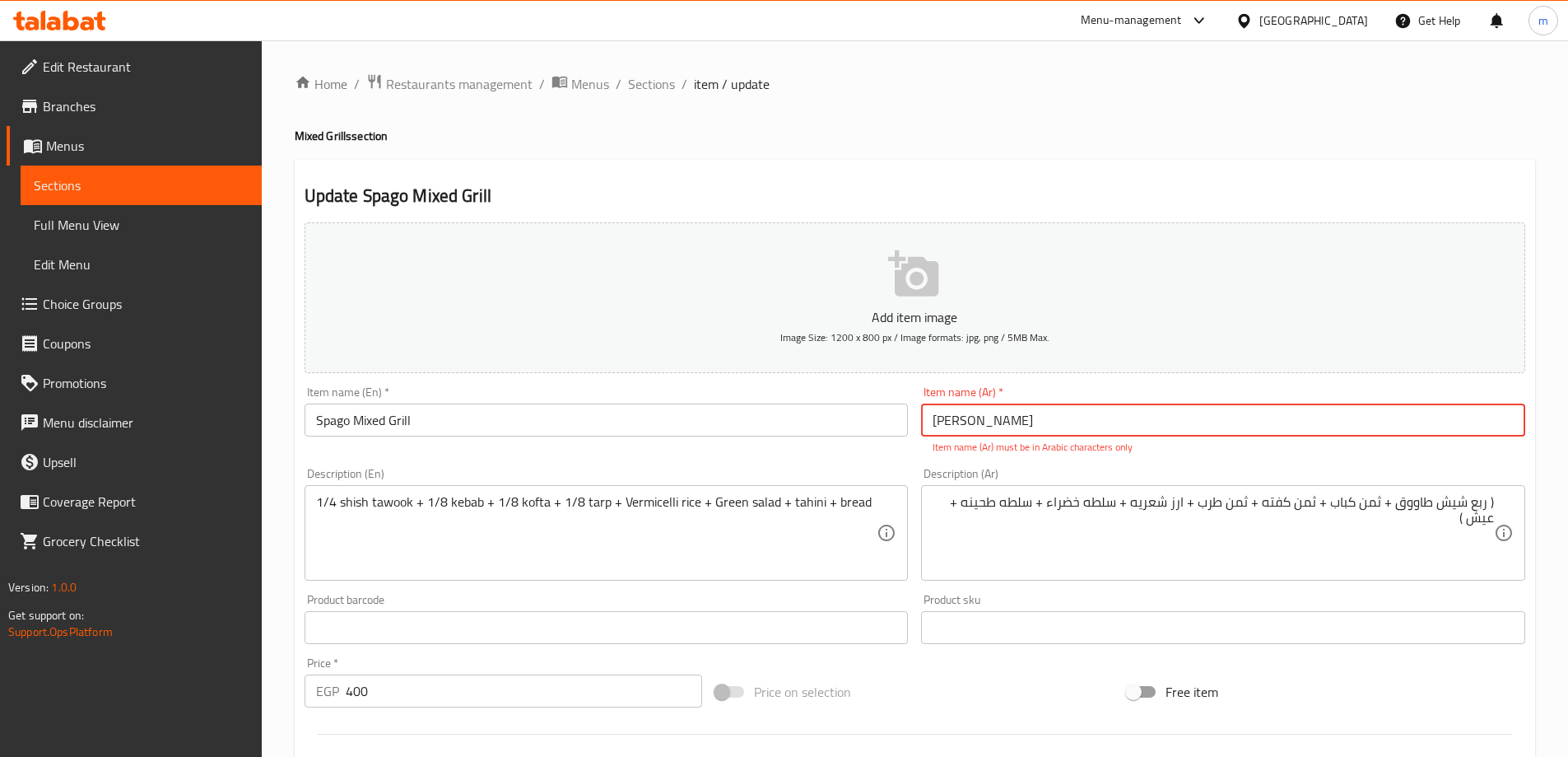
click at [1143, 415] on input "میکس جريل سباجو" at bounding box center [1222, 420] width 604 height 33
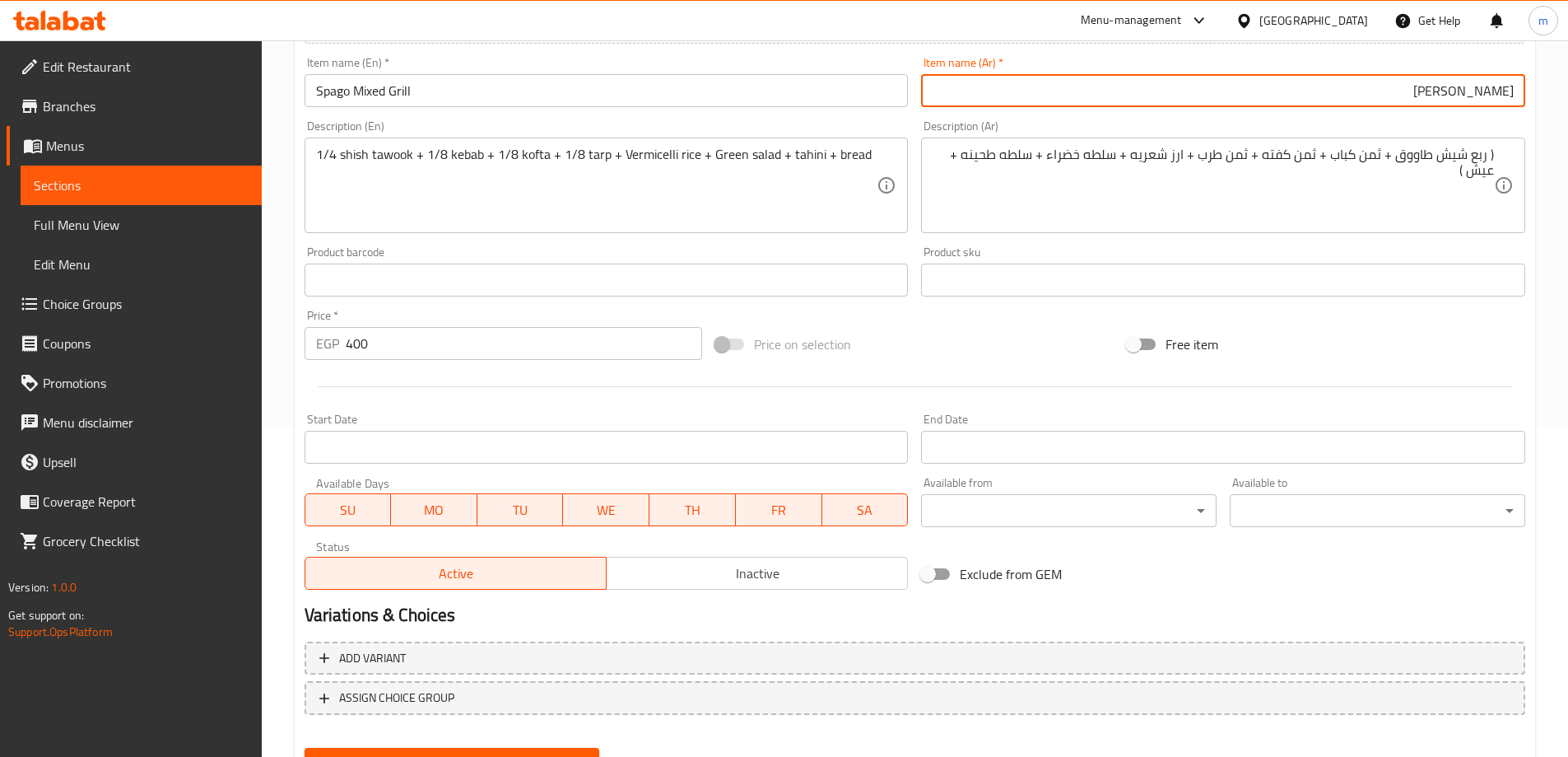
scroll to position [407, 0]
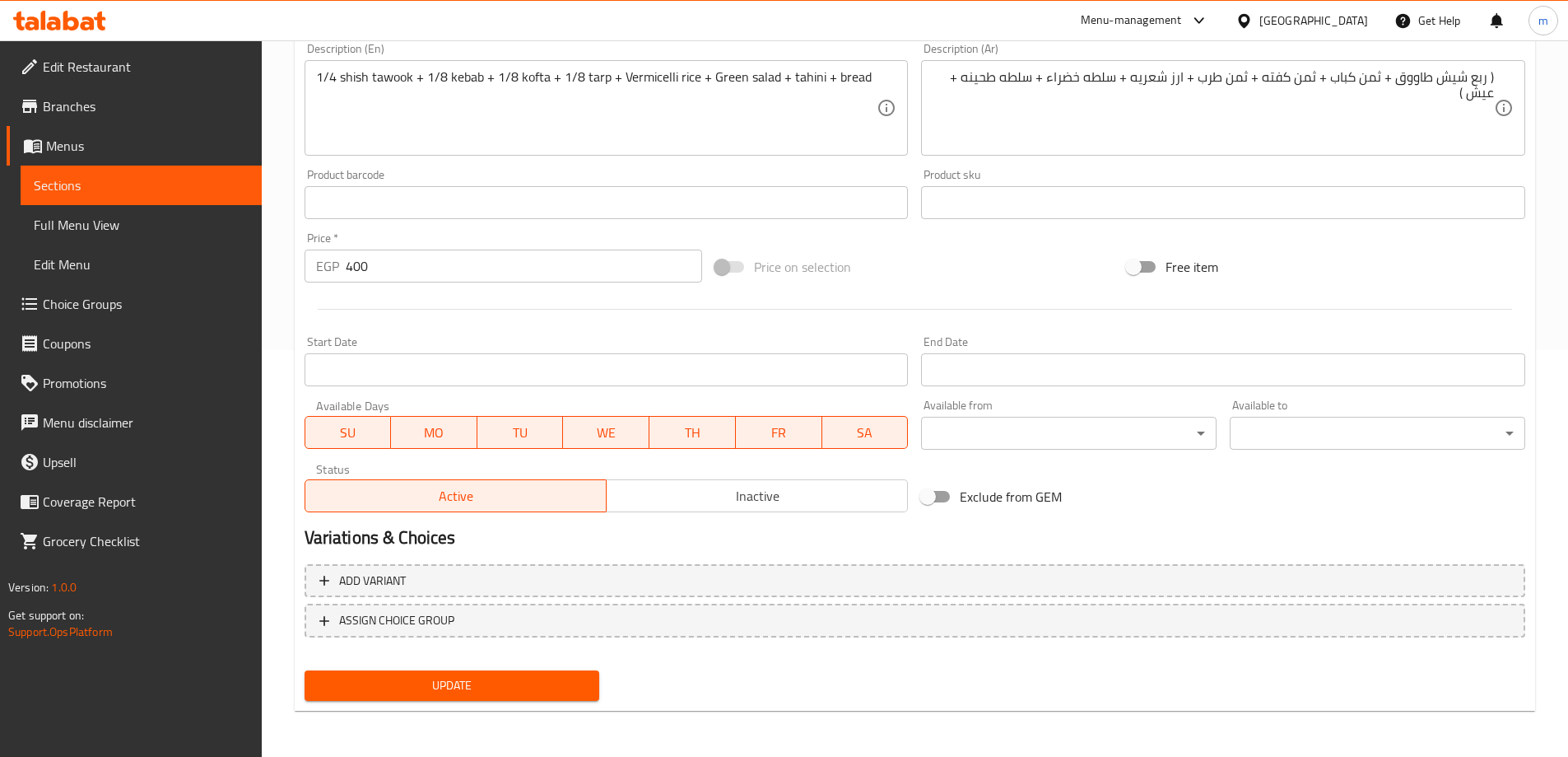
type input "[PERSON_NAME]"
click at [529, 673] on button "Update" at bounding box center [453, 685] width 295 height 30
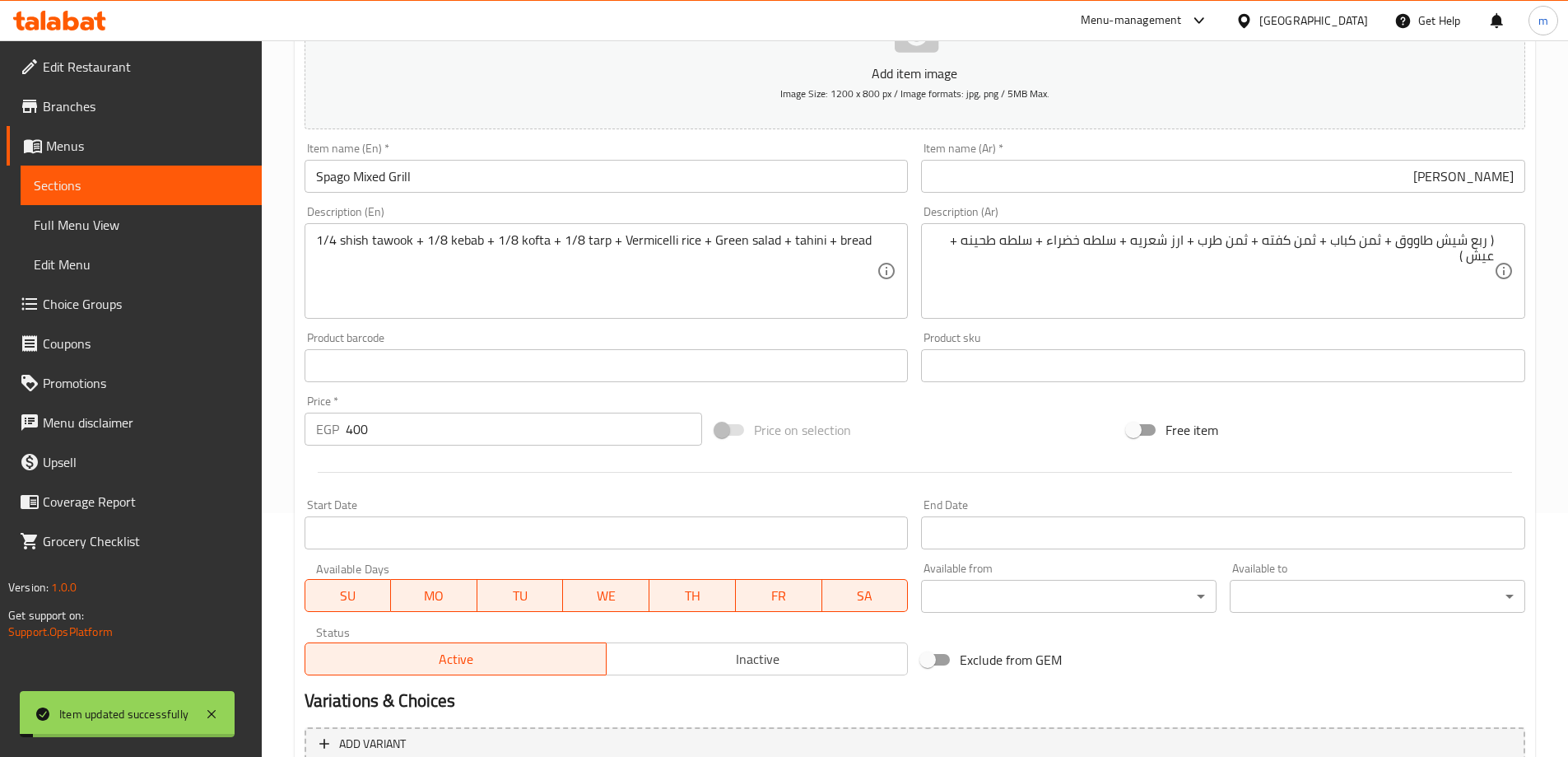
scroll to position [77, 0]
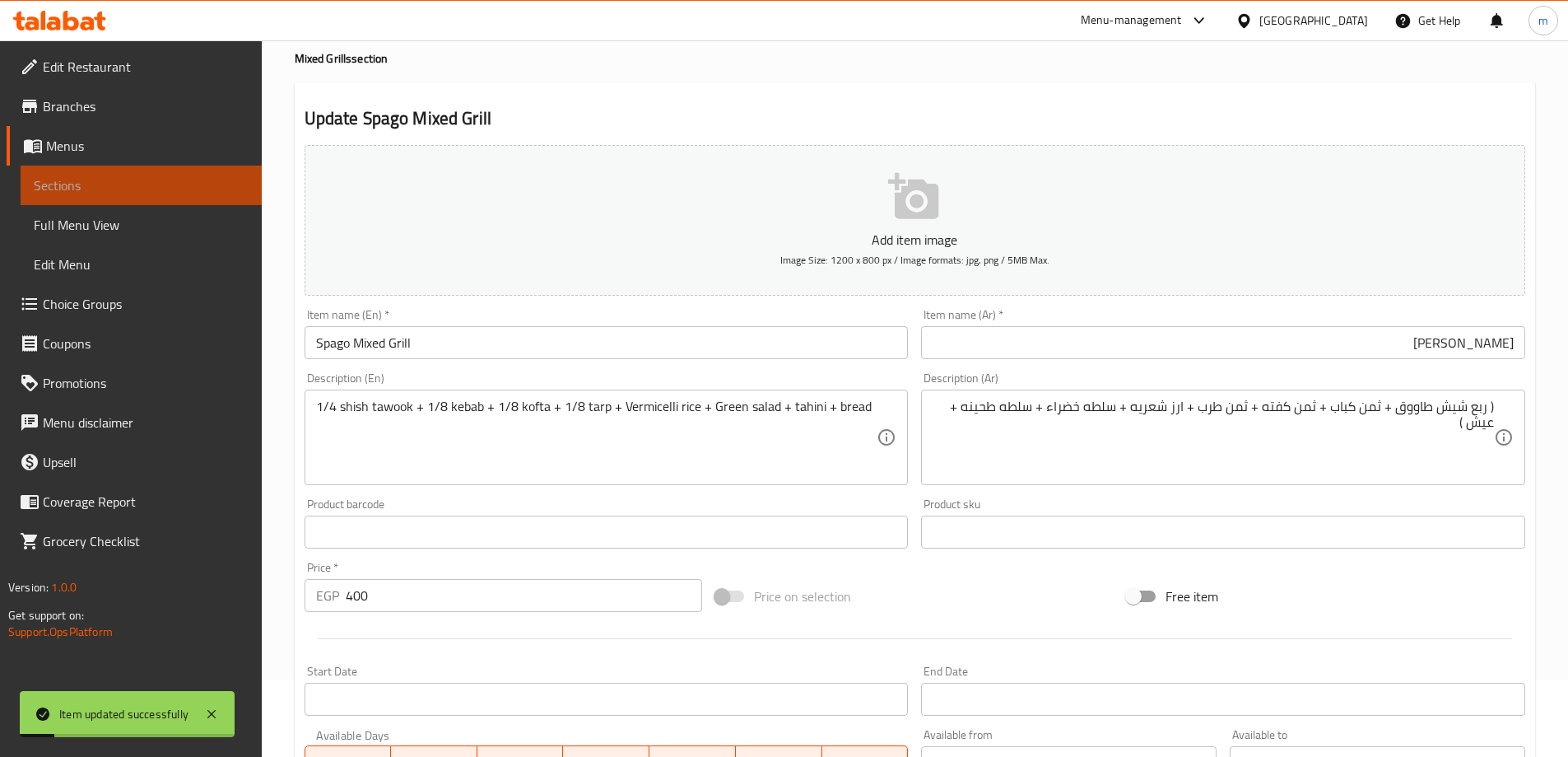
click at [124, 189] on span "Sections" at bounding box center [141, 185] width 215 height 20
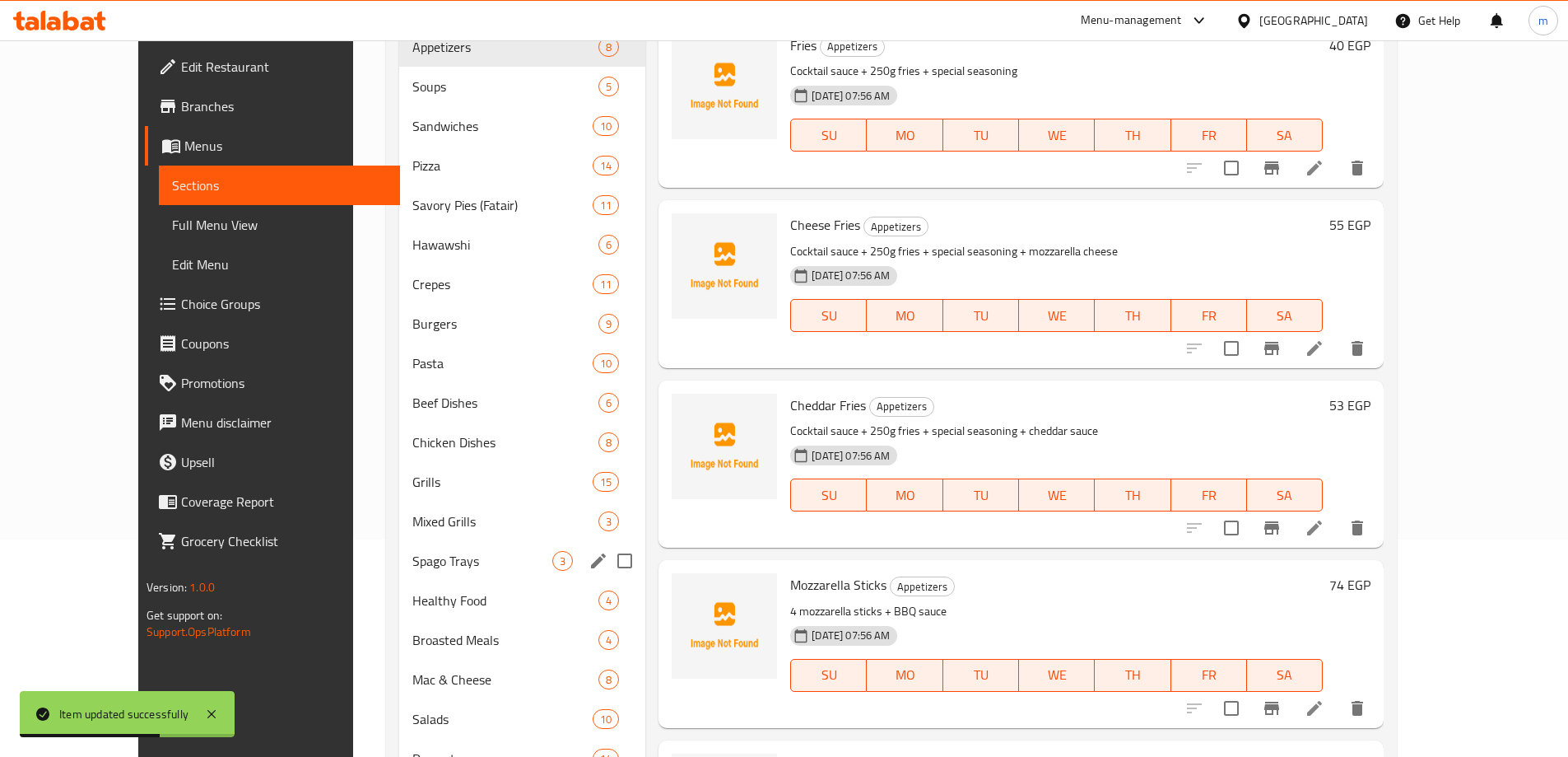
scroll to position [247, 0]
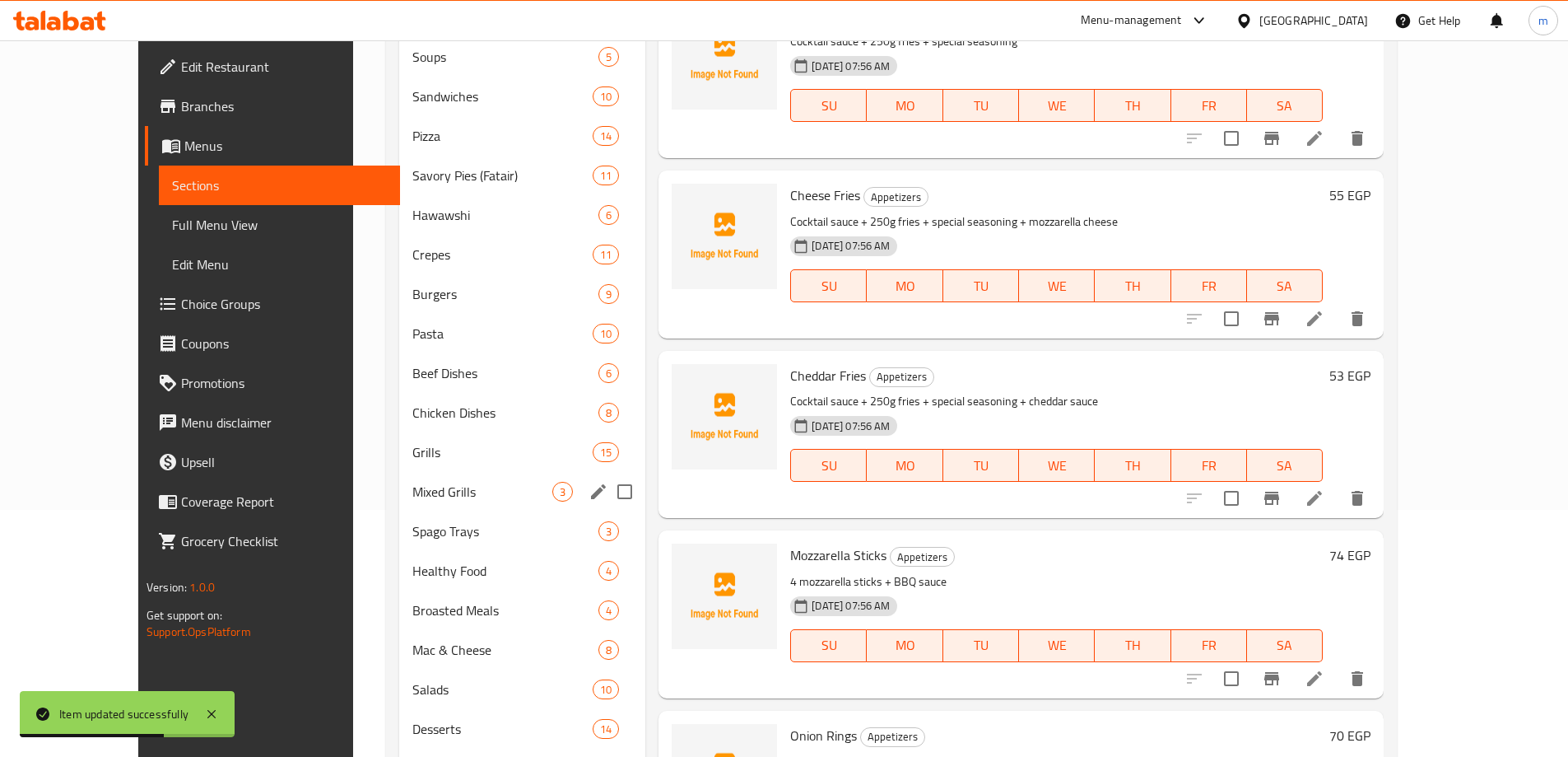
click at [400, 501] on div "Mixed Grills 3" at bounding box center [522, 491] width 246 height 39
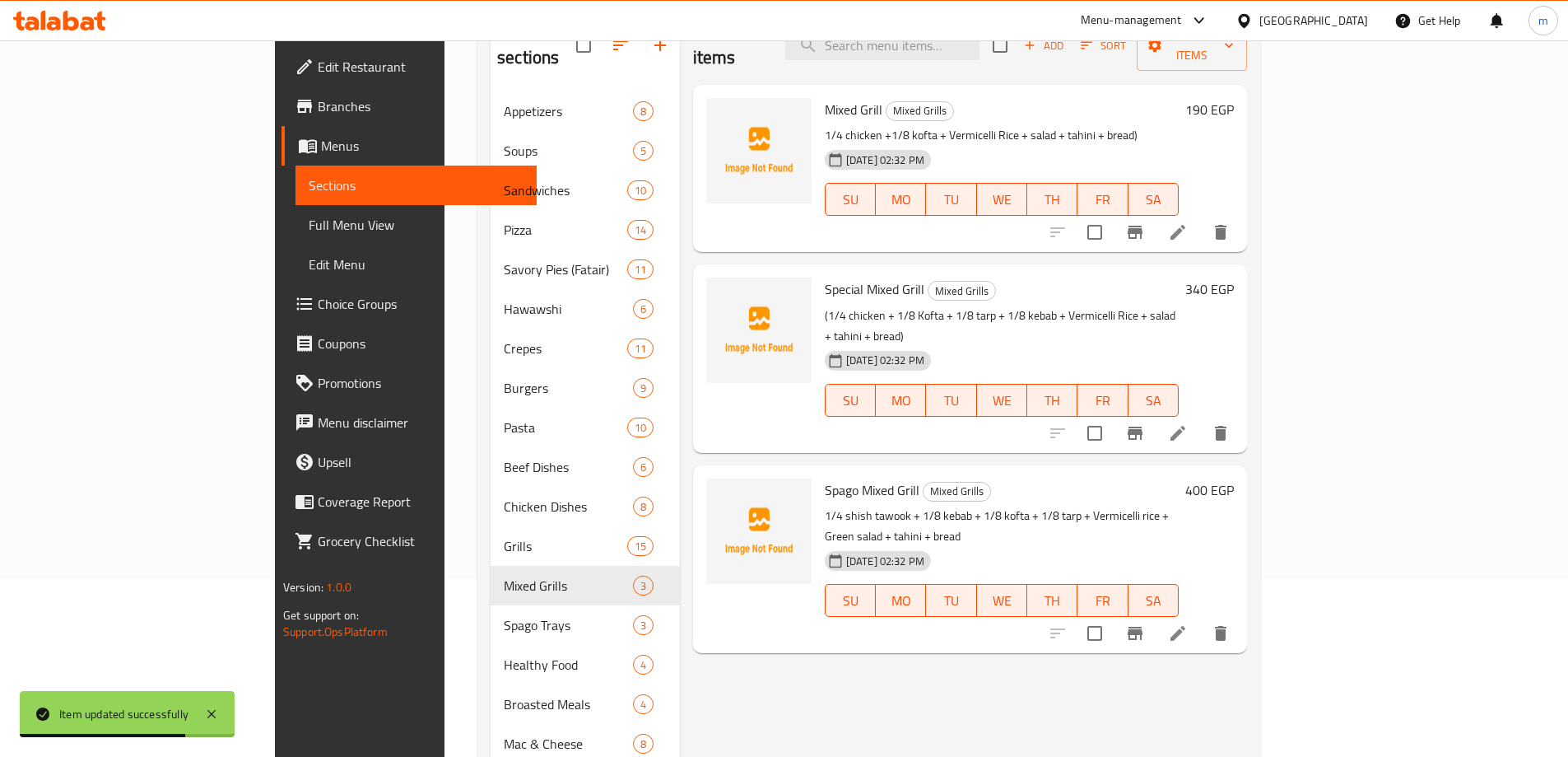
scroll to position [83, 0]
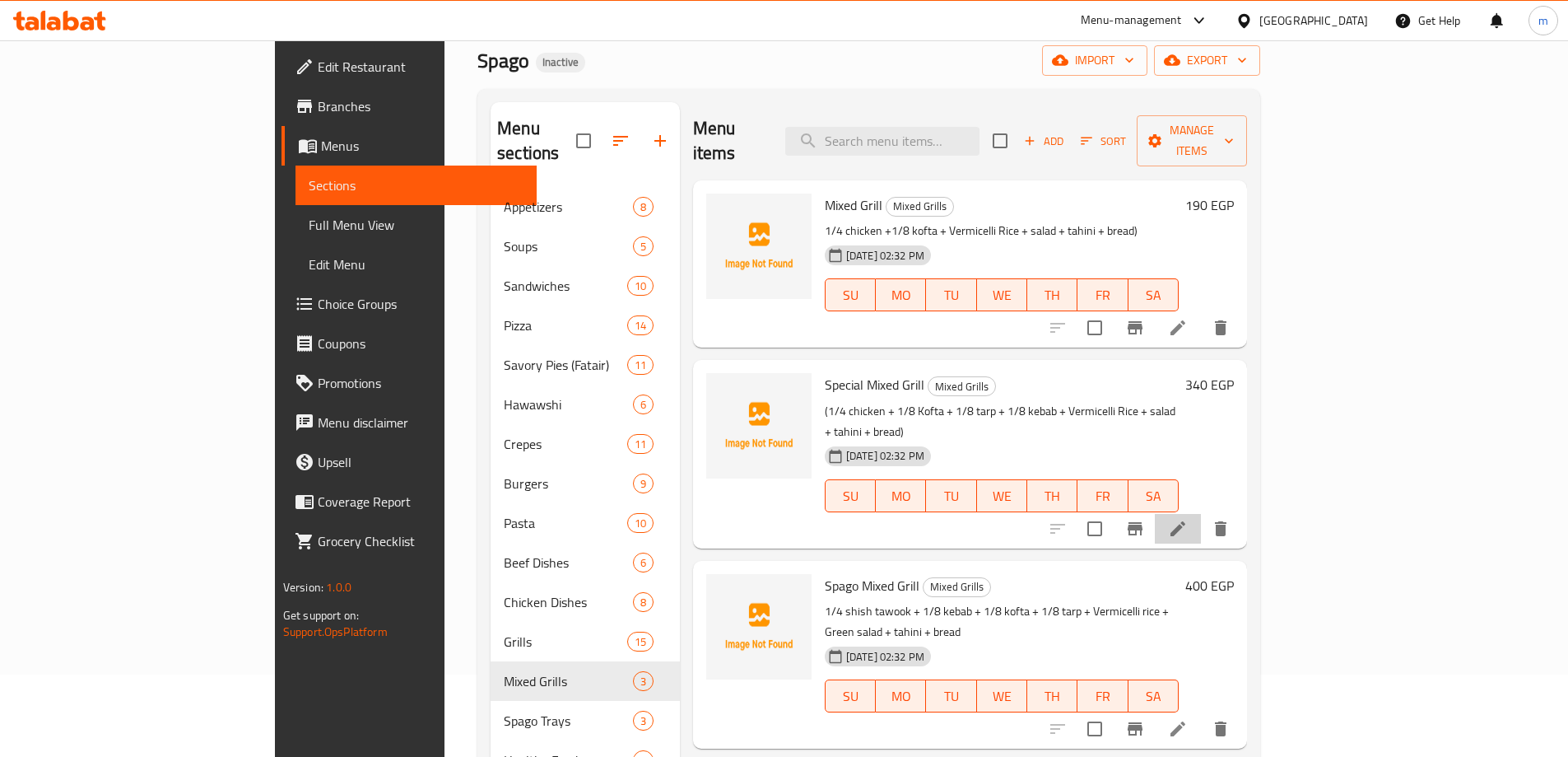
click at [1201, 514] on li at bounding box center [1177, 528] width 46 height 30
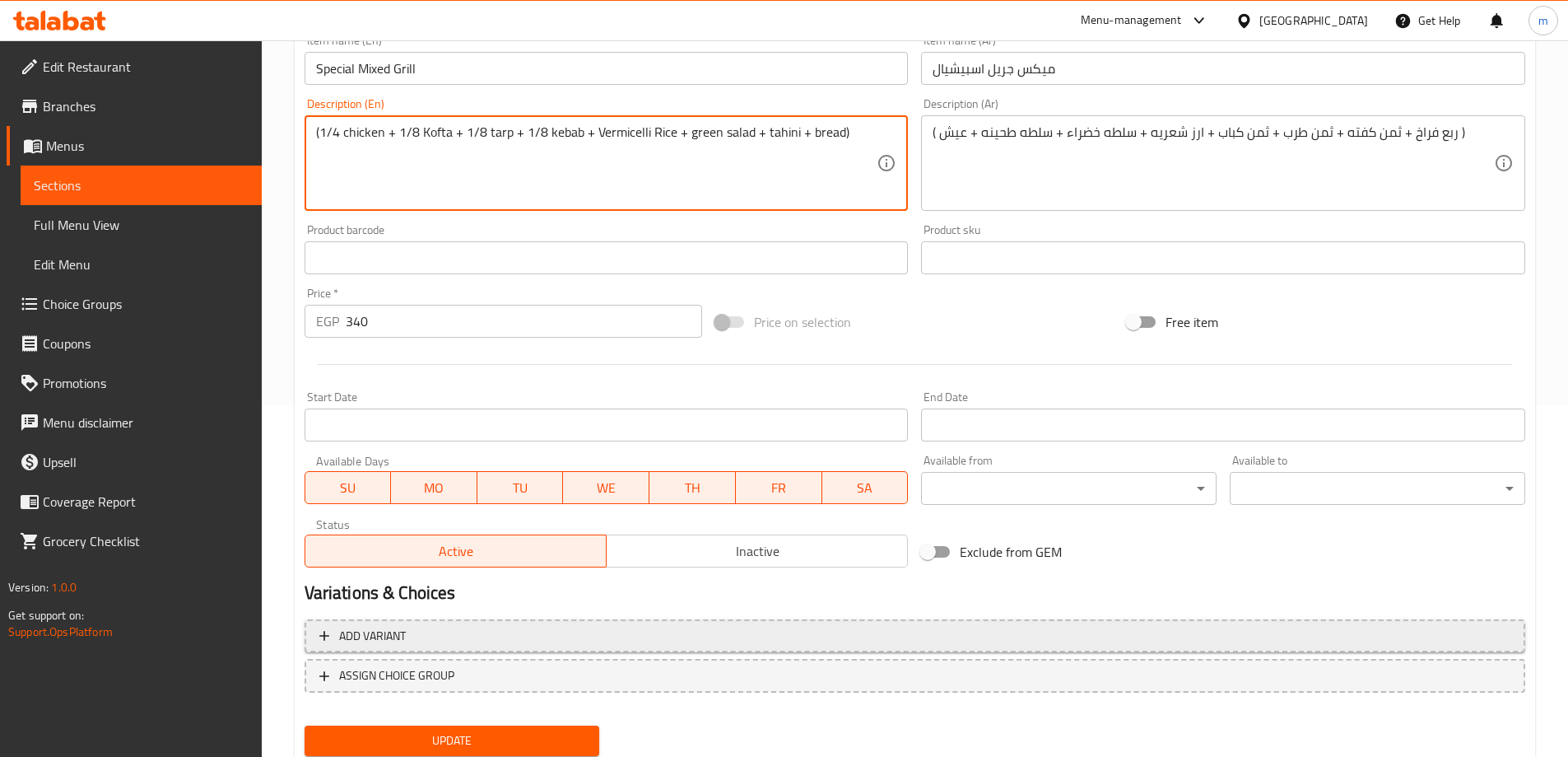
scroll to position [407, 0]
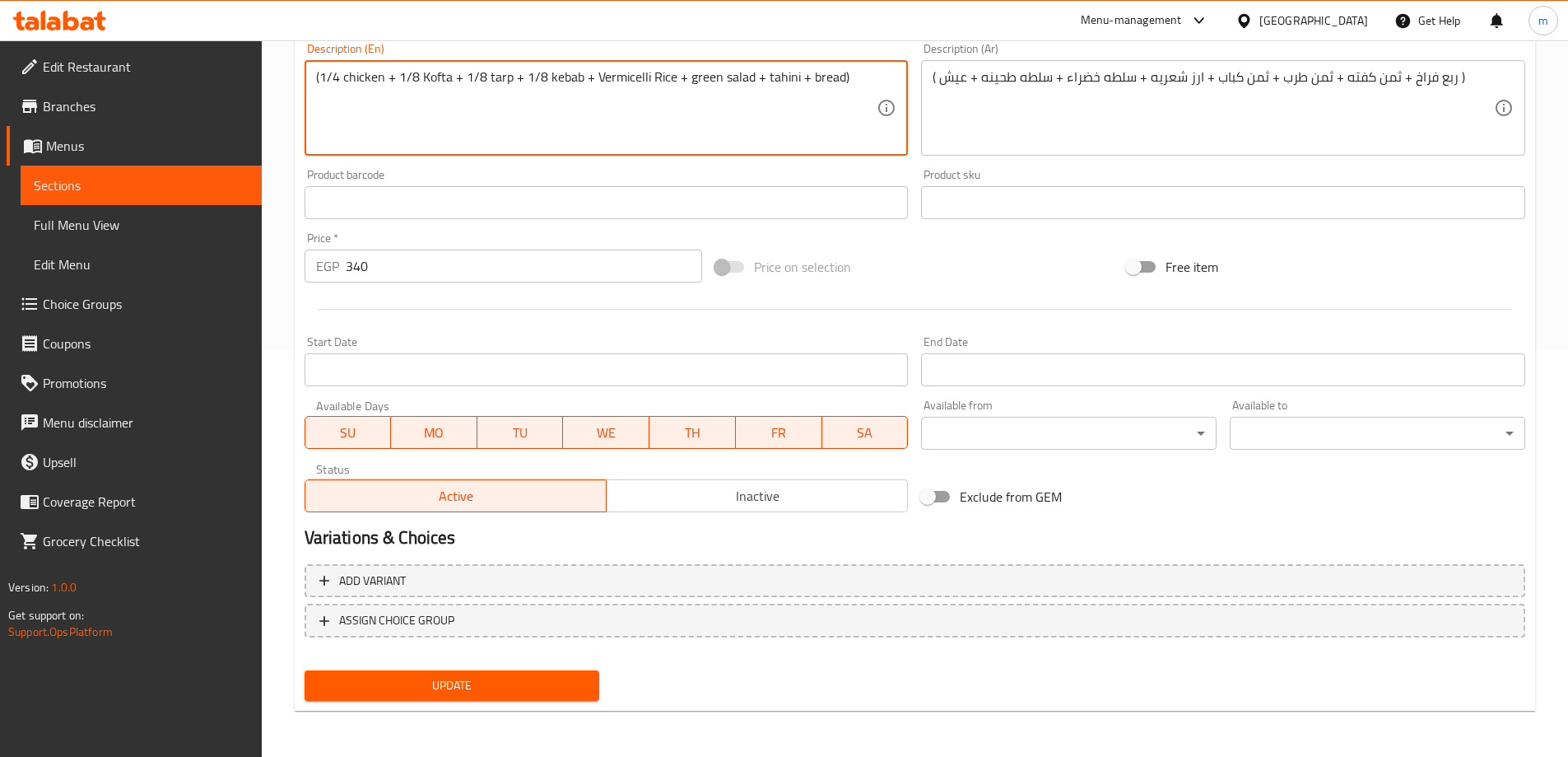
type textarea "(1/4 chicken + 1/8 Kofta + 1/8 tarp + 1/8 kebab + Vermicelli Rice + green salad…"
click at [506, 675] on span "Update" at bounding box center [453, 686] width 269 height 21
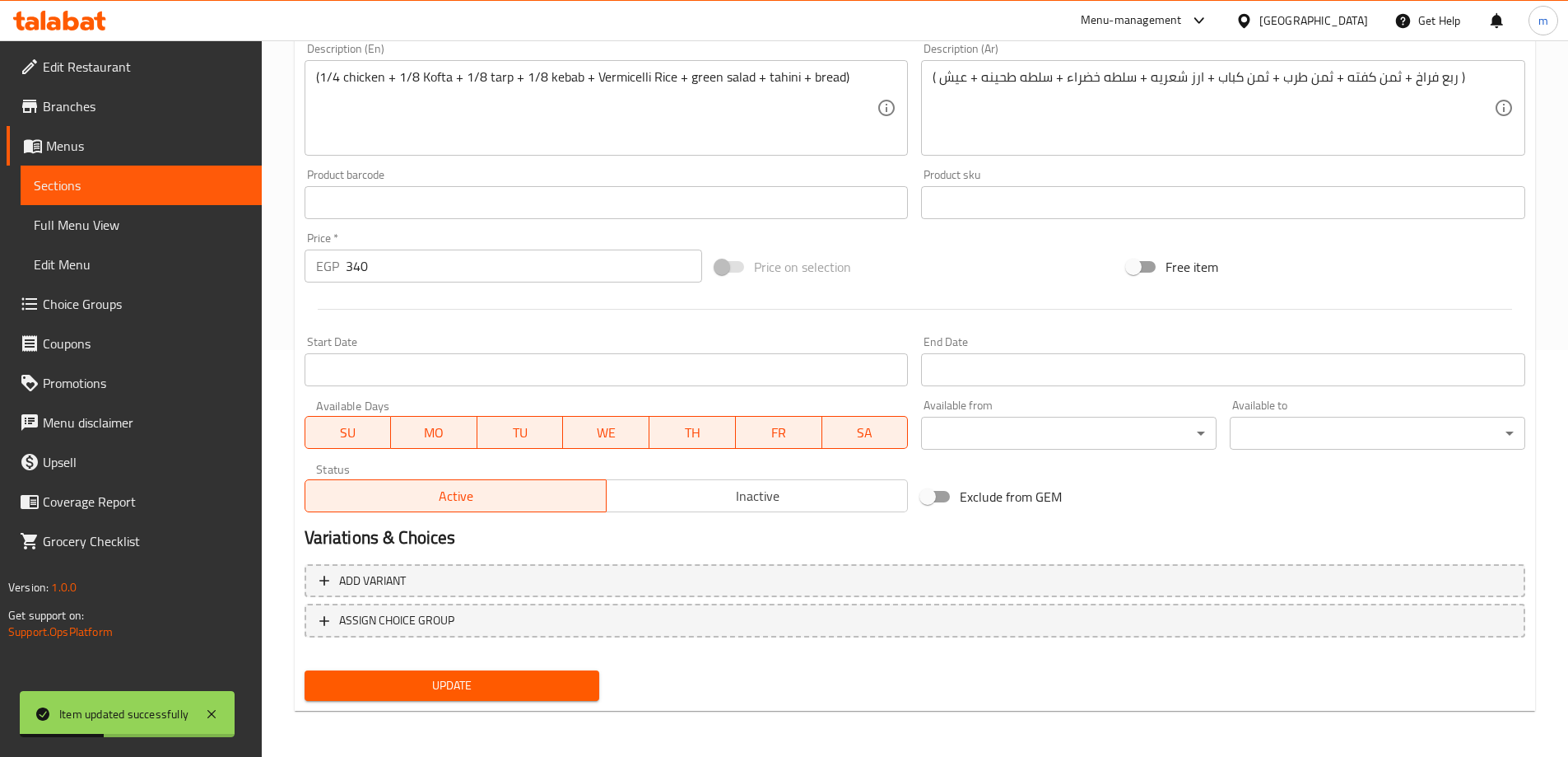
click at [136, 194] on span "Sections" at bounding box center [141, 185] width 215 height 20
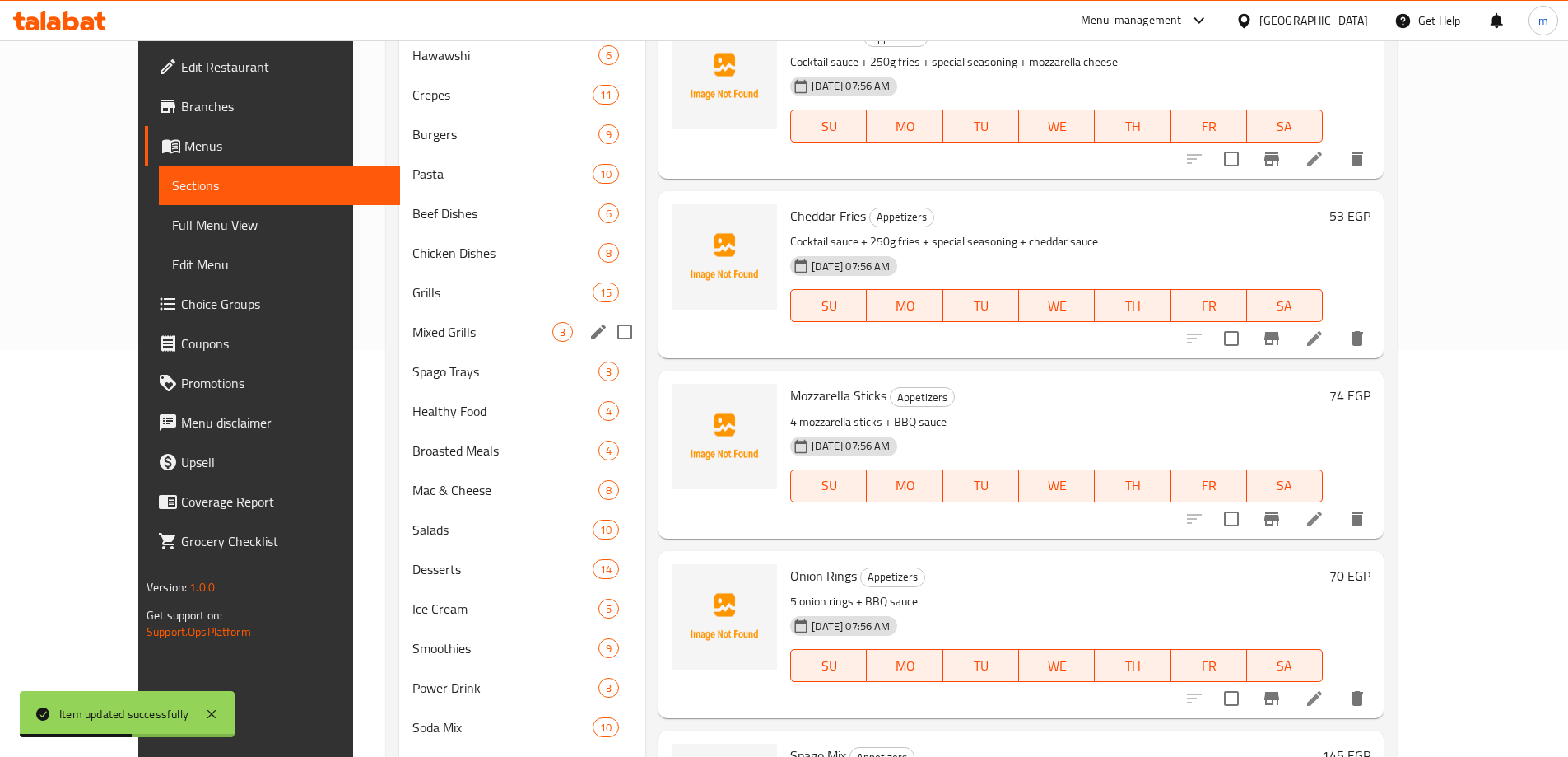
click at [413, 322] on span "Mixed Grills" at bounding box center [482, 331] width 140 height 20
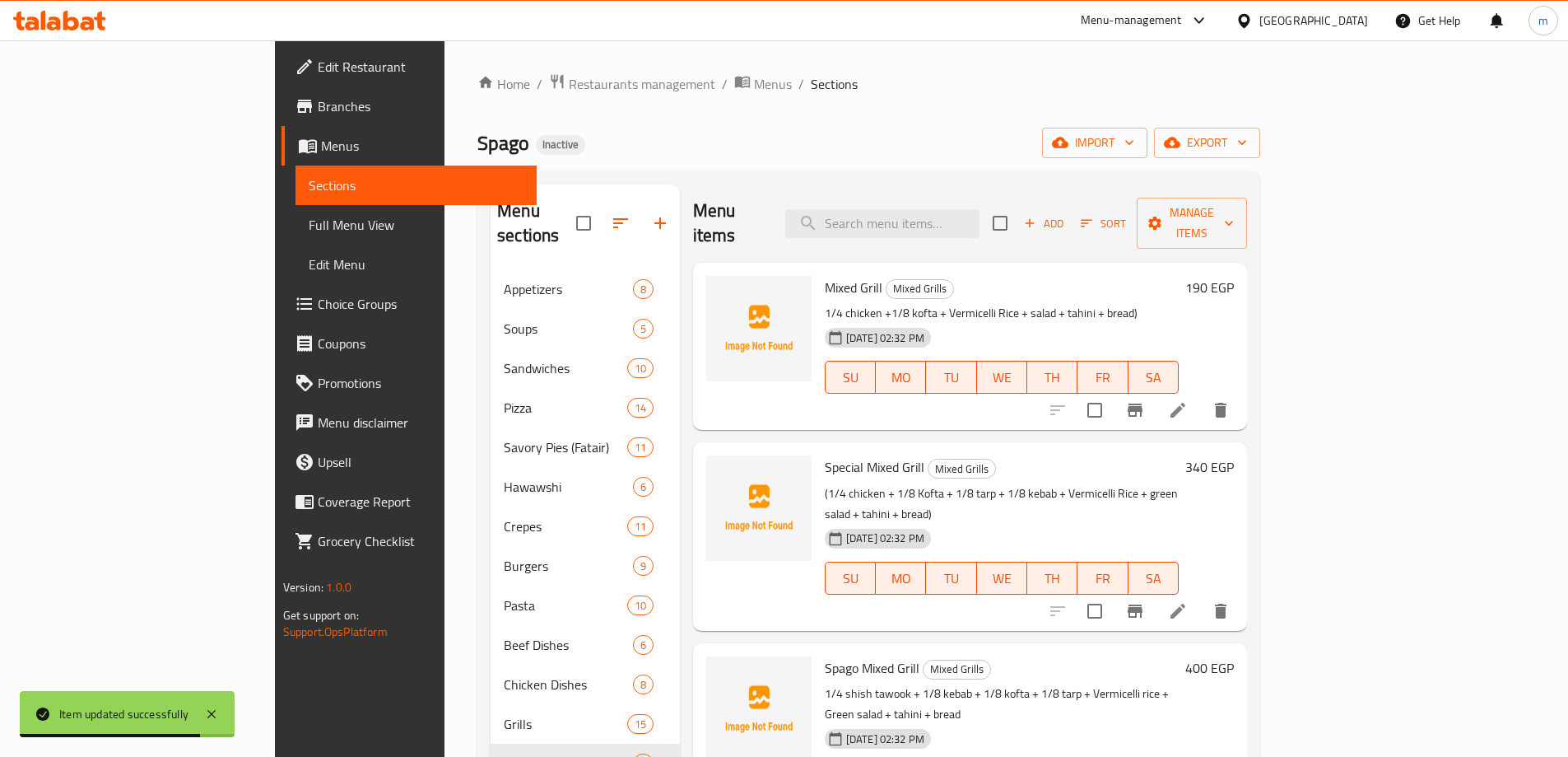
click at [1201, 395] on li at bounding box center [1177, 410] width 46 height 30
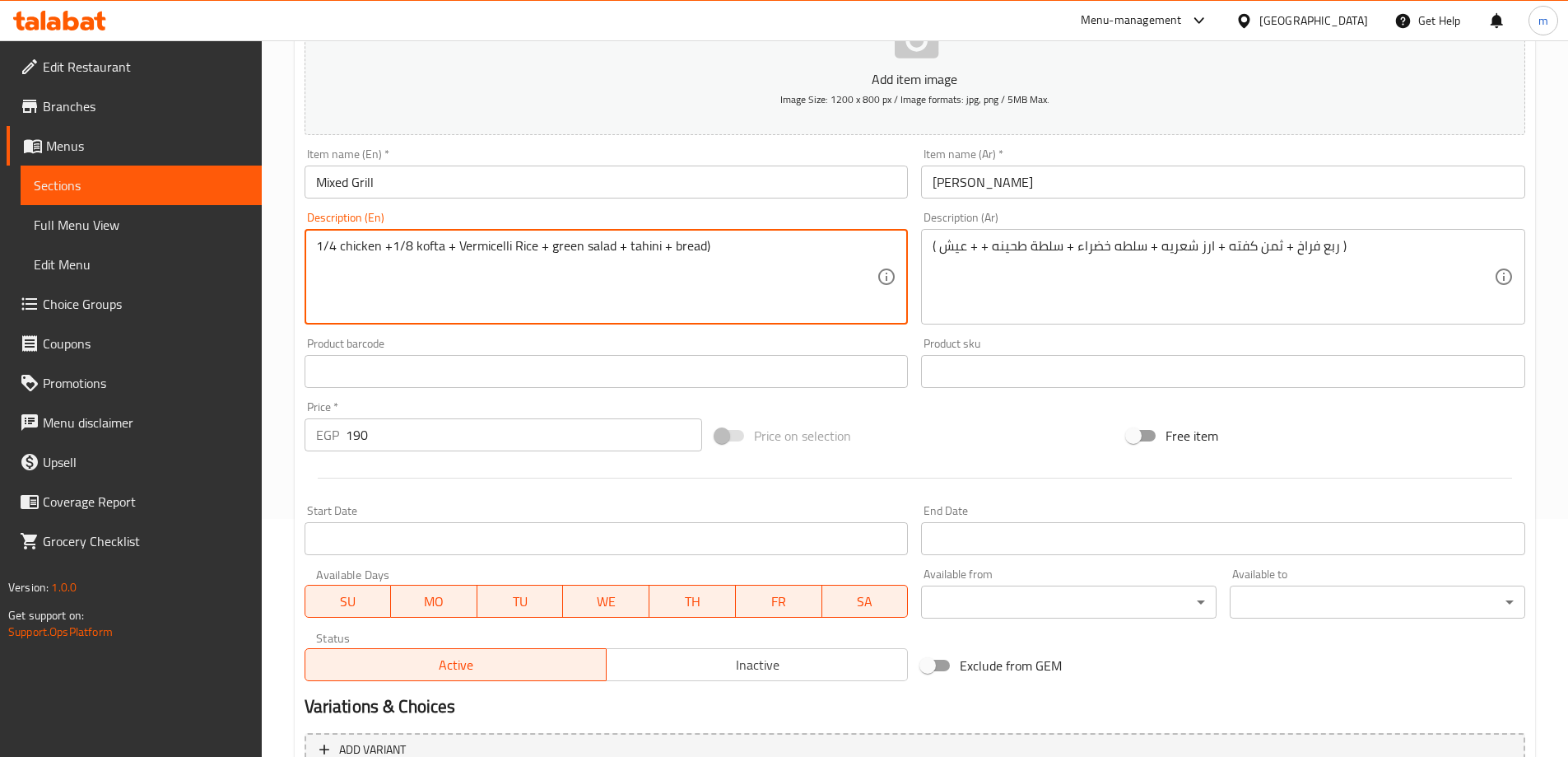
scroll to position [407, 0]
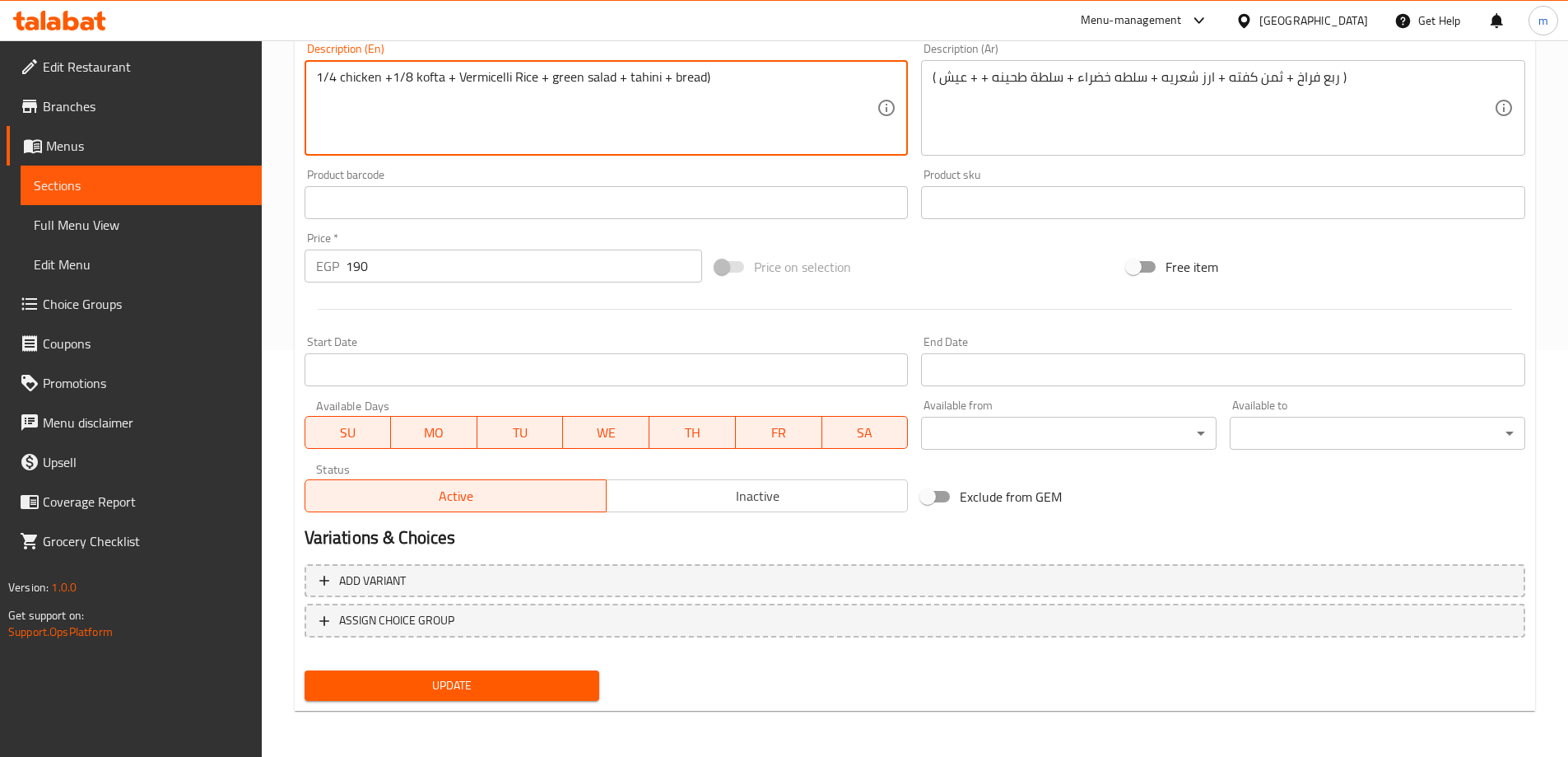
type textarea "1/4 chicken +1/8 kofta + Vermicelli Rice + green salad + tahini + bread)"
click at [375, 698] on button "Update" at bounding box center [453, 685] width 295 height 30
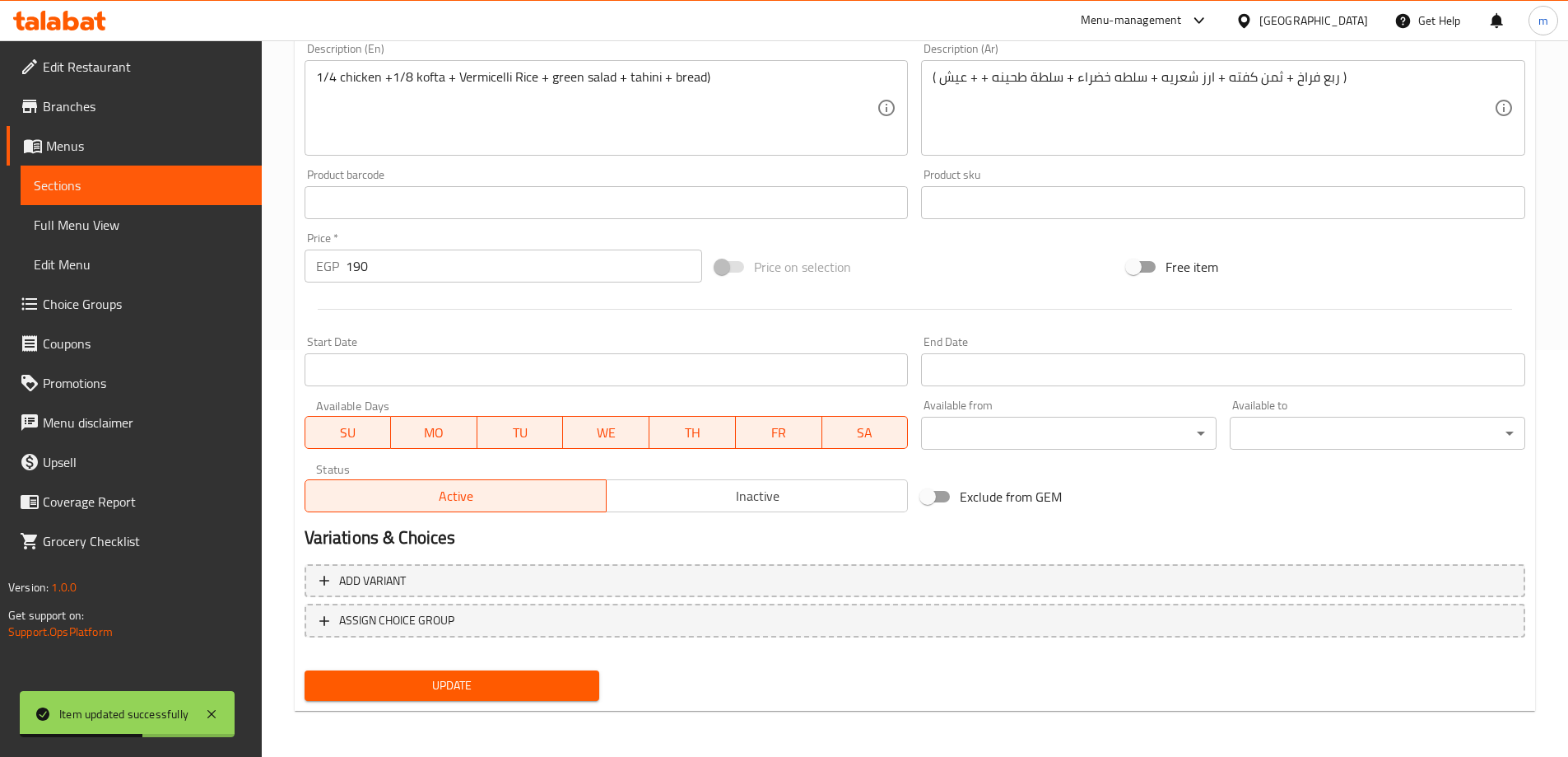
click at [169, 203] on link "Sections" at bounding box center [142, 184] width 241 height 39
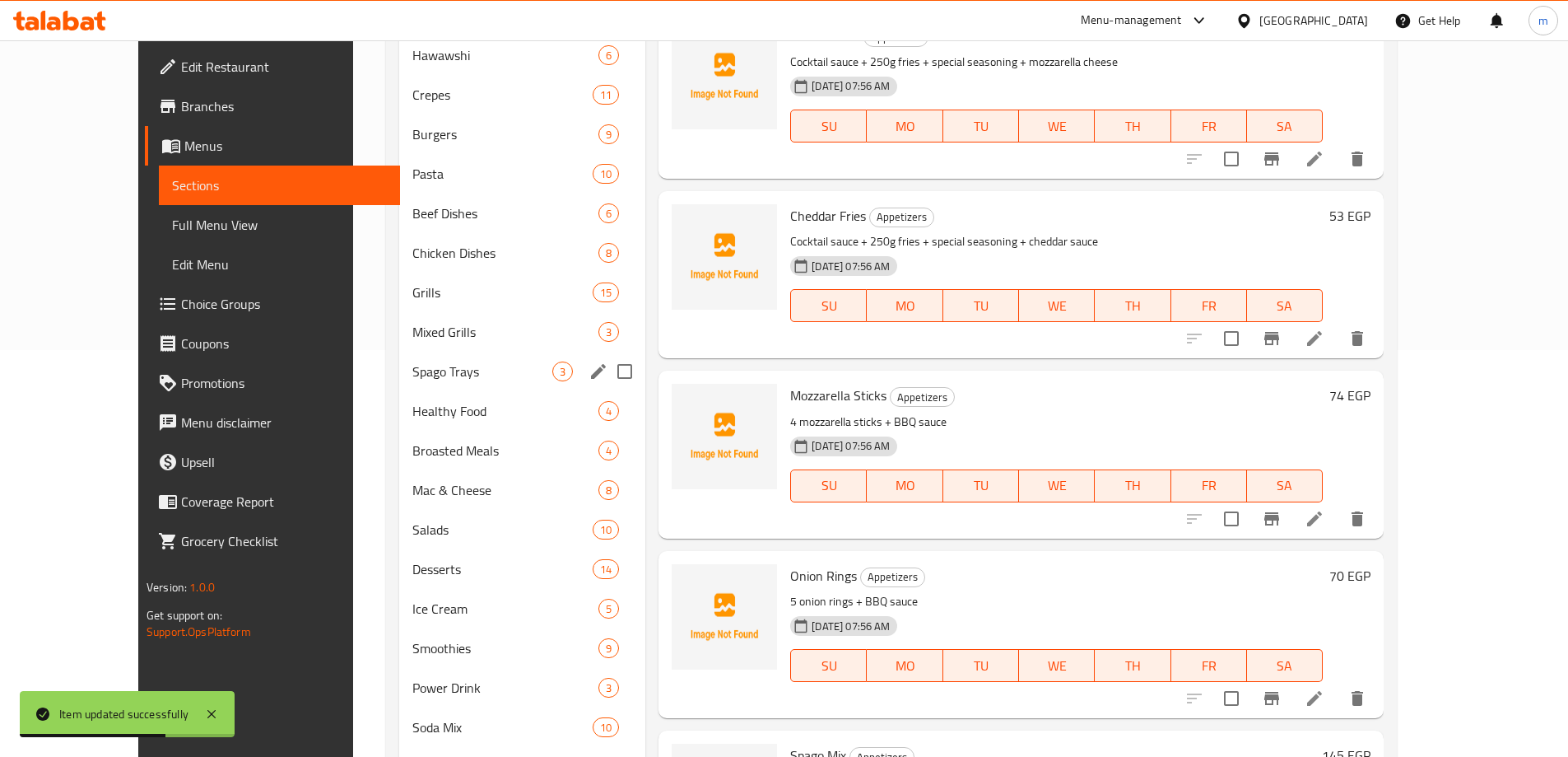
click at [425, 358] on div "Spago Trays 3" at bounding box center [522, 371] width 246 height 39
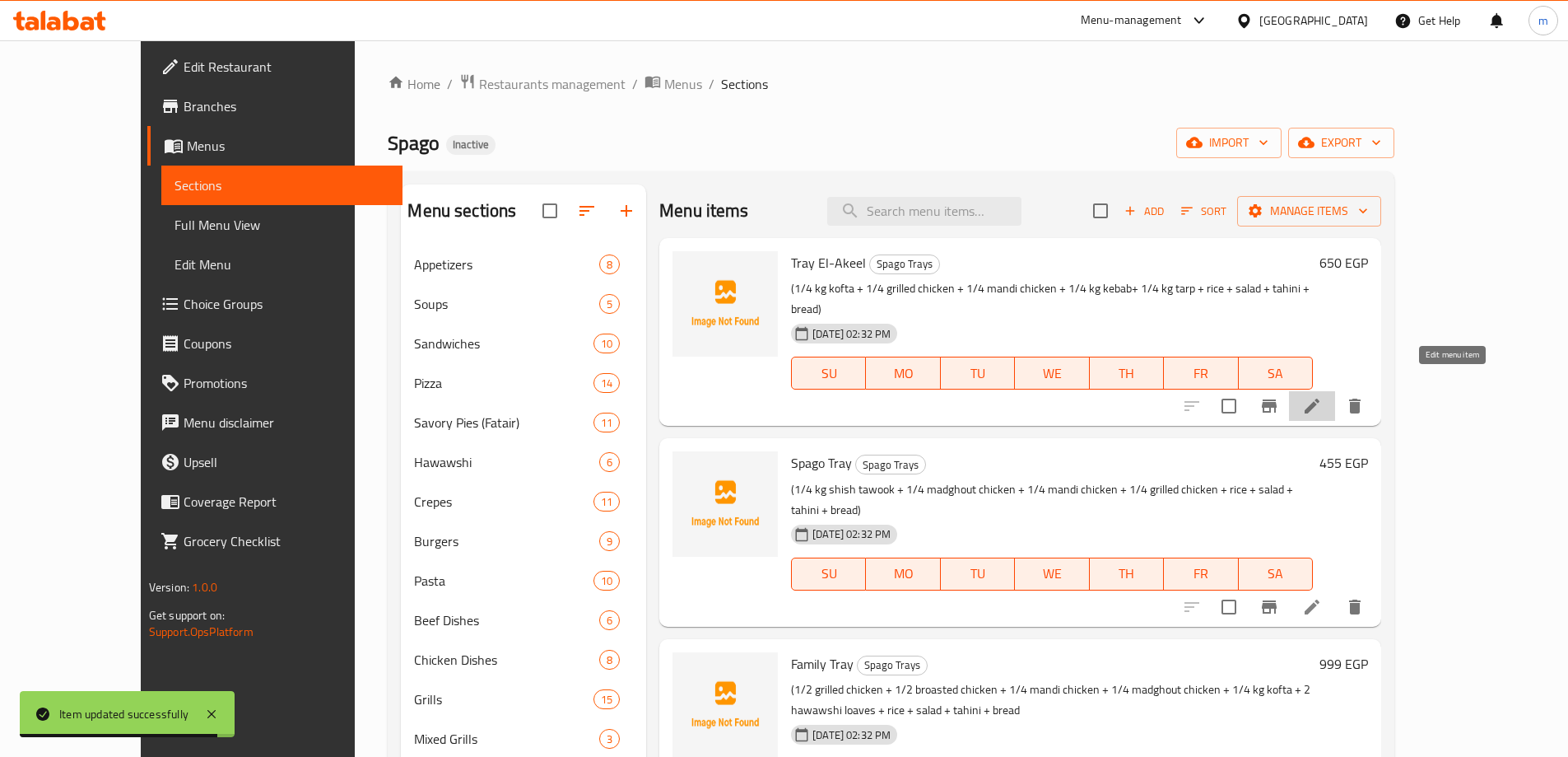
click at [1320, 399] on icon at bounding box center [1312, 406] width 15 height 15
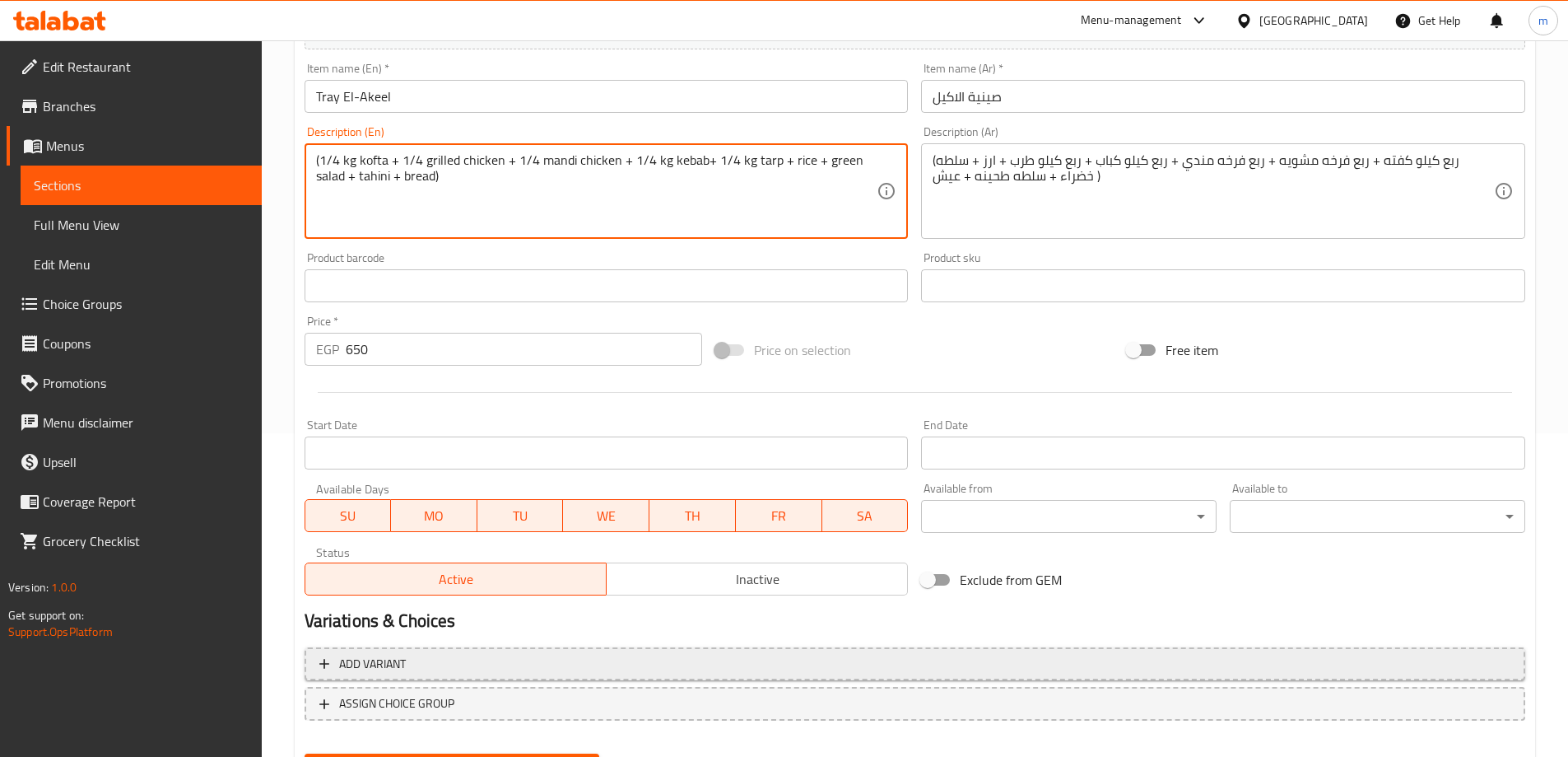
scroll to position [407, 0]
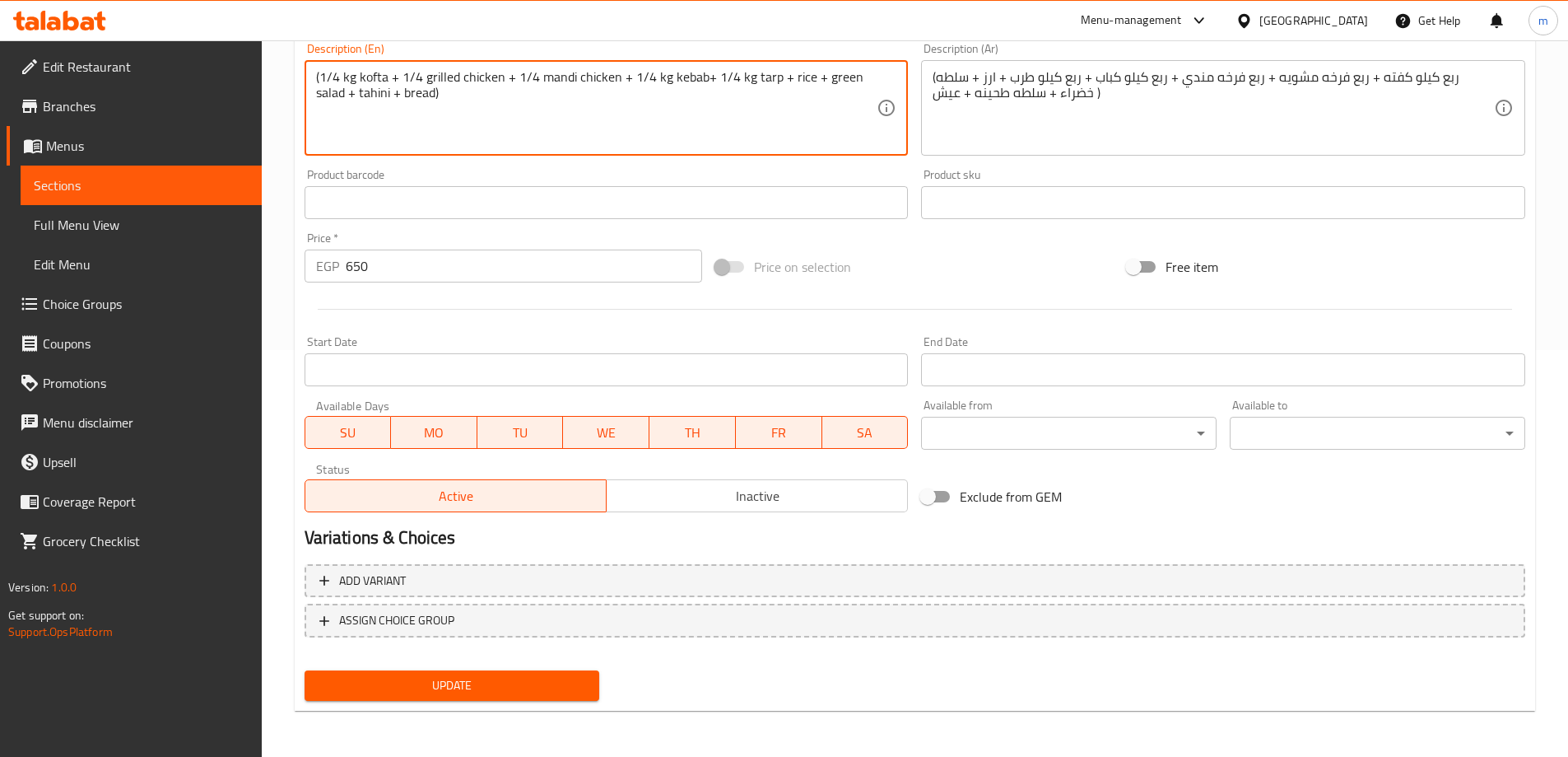
type textarea "(1/4 kg kofta + 1/4 grilled chicken + 1/4 mandi chicken + 1/4 kg kebab+ 1/4 kg …"
click at [557, 677] on span "Update" at bounding box center [453, 686] width 269 height 21
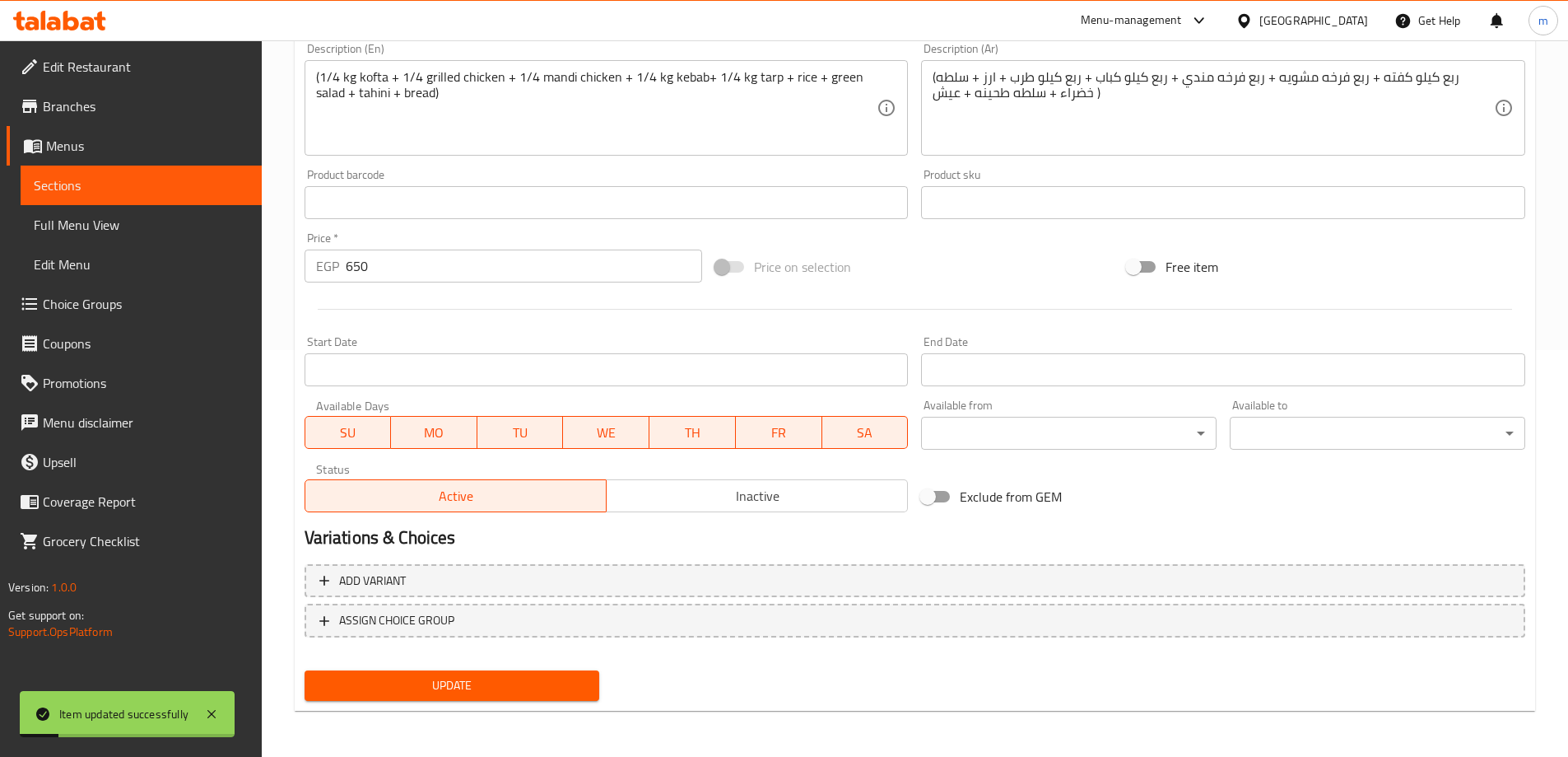
click at [128, 186] on span "Sections" at bounding box center [141, 185] width 215 height 20
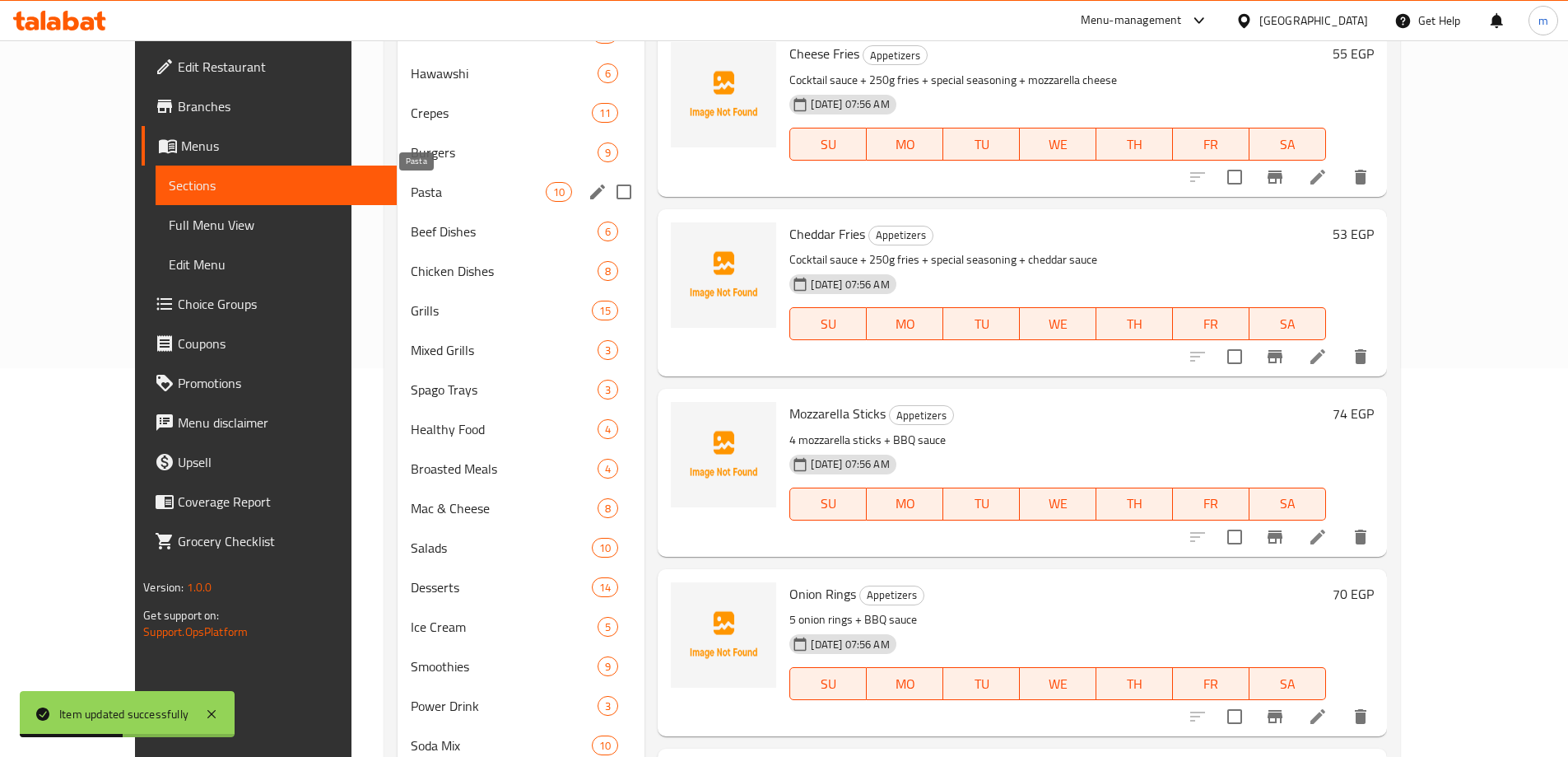
scroll to position [308, 0]
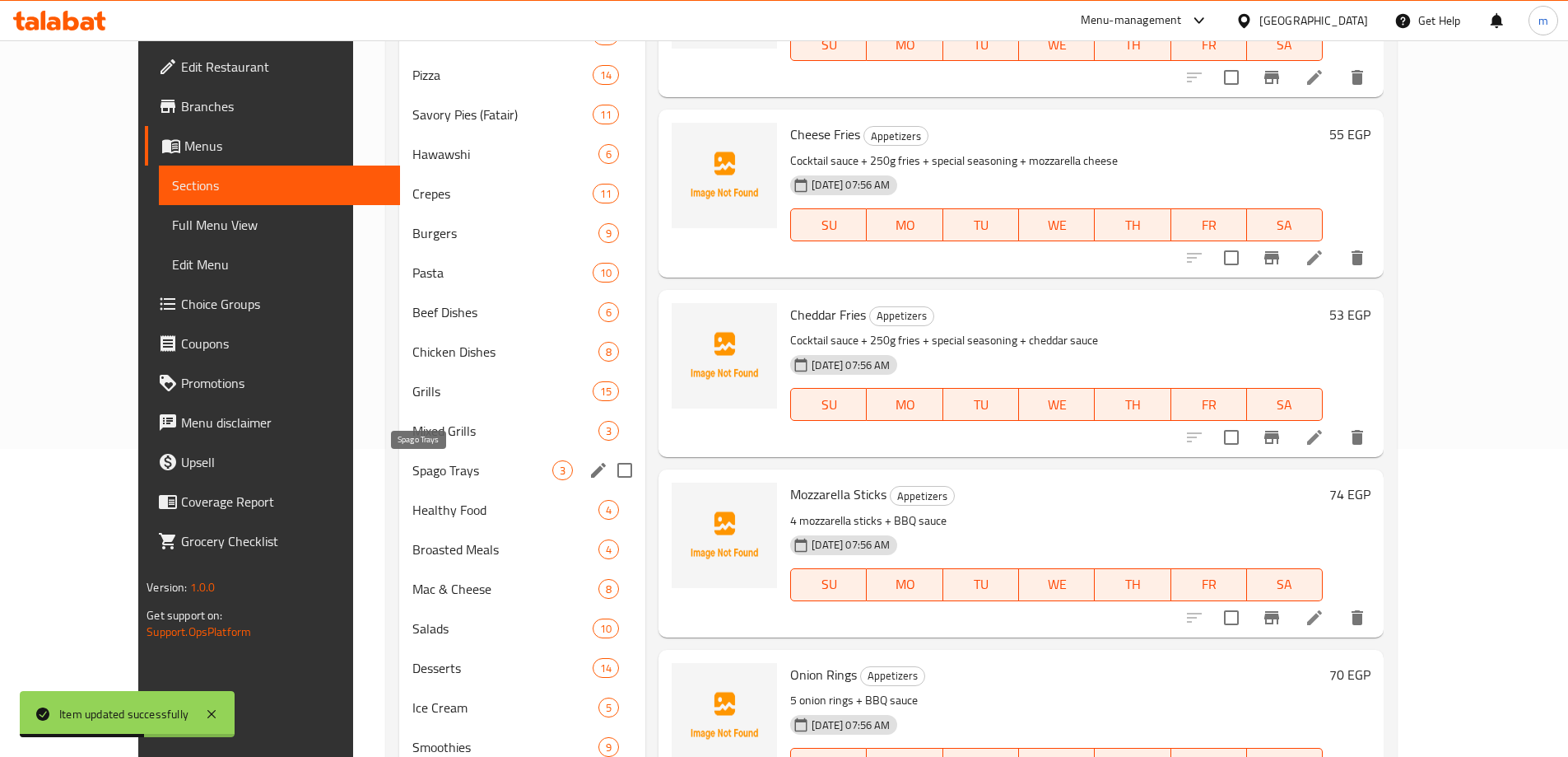
click at [413, 472] on span "Spago Trays" at bounding box center [482, 470] width 140 height 20
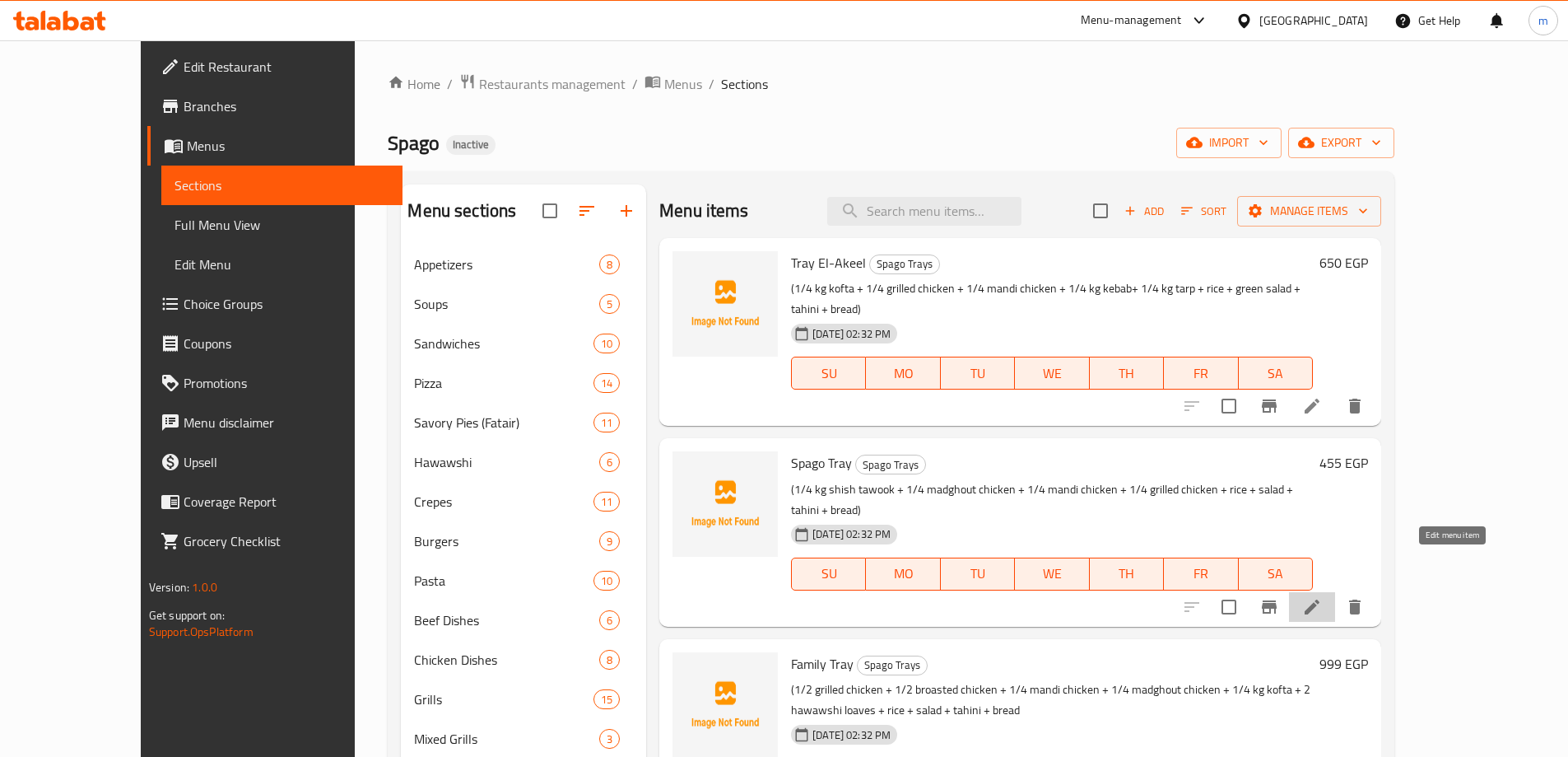
click at [1320, 600] on icon at bounding box center [1312, 607] width 15 height 15
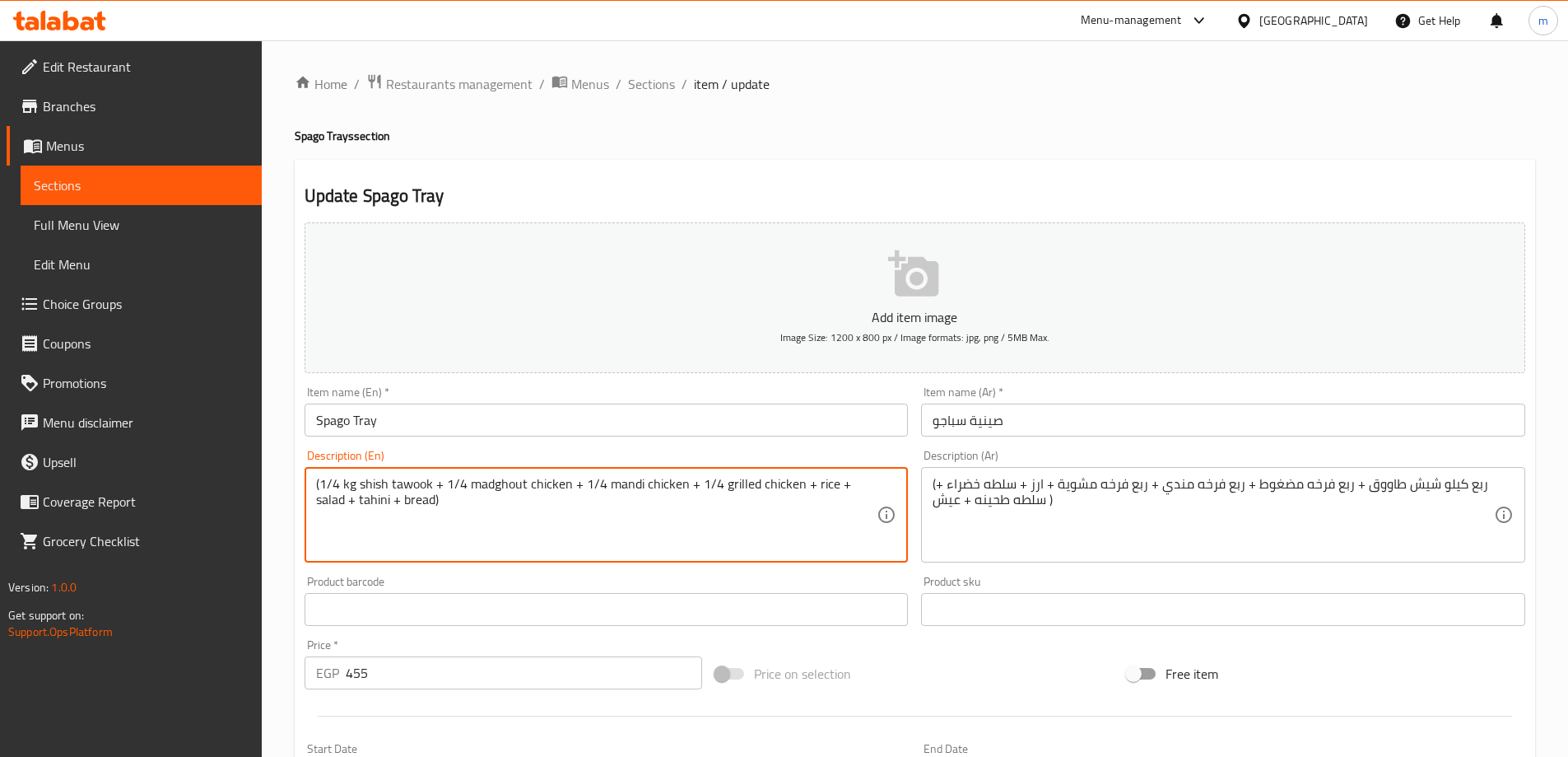
paste textarea "green"
click at [811, 489] on textarea "(1/4 kg shish tawook + 1/4 madghout chicken + 1/4 mandi chicken + 1/4 grilled c…" at bounding box center [597, 515] width 561 height 78
click at [848, 487] on textarea "(1/4 kg shish tawook + 1/4 madghout chicken + 1/4 mandi chicken + 1/4 grilled c…" at bounding box center [597, 515] width 561 height 78
paste textarea "green"
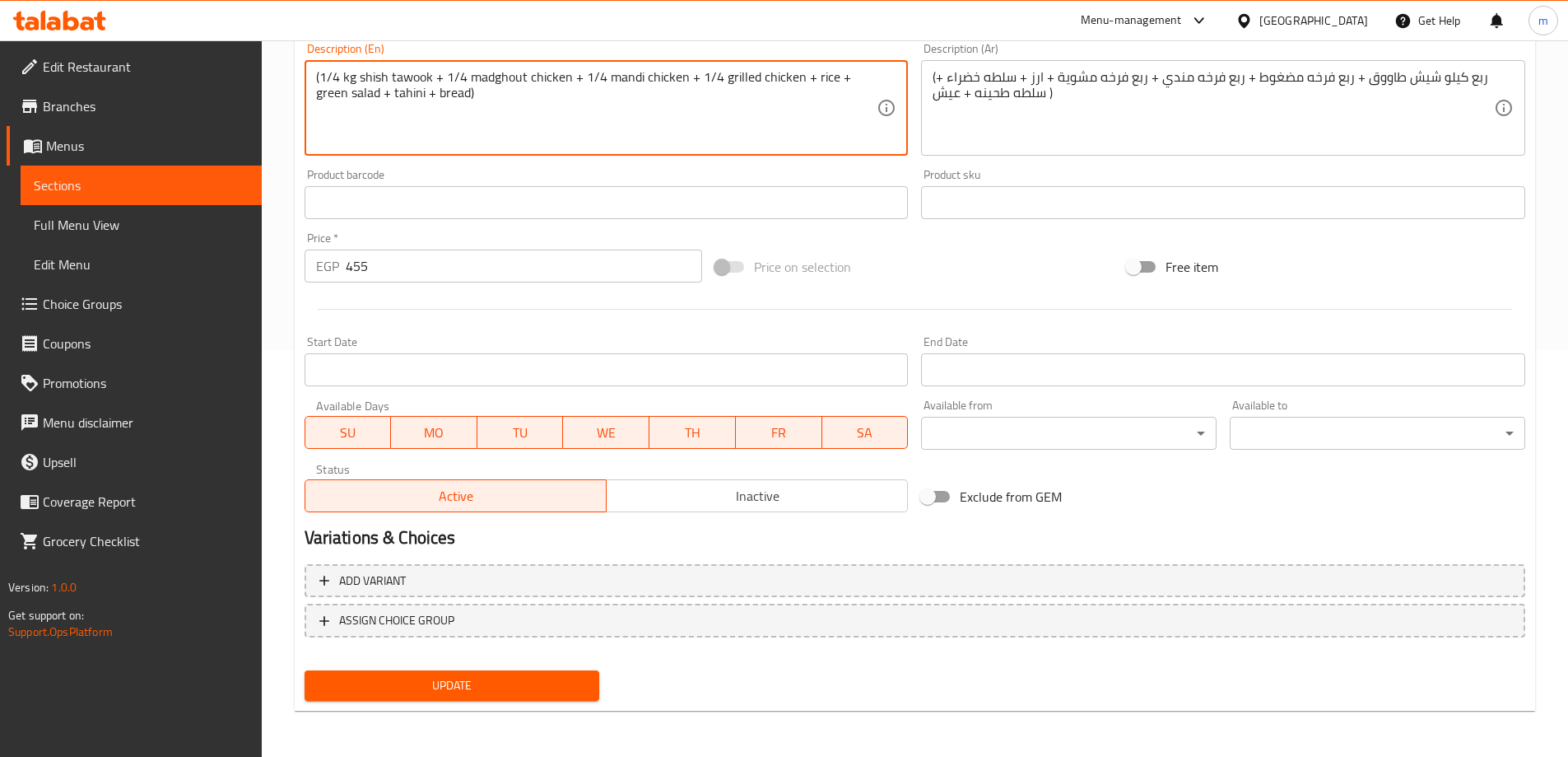
type textarea "(1/4 kg shish tawook + 1/4 madghout chicken + 1/4 mandi chicken + 1/4 grilled c…"
click at [529, 692] on span "Update" at bounding box center [453, 686] width 269 height 21
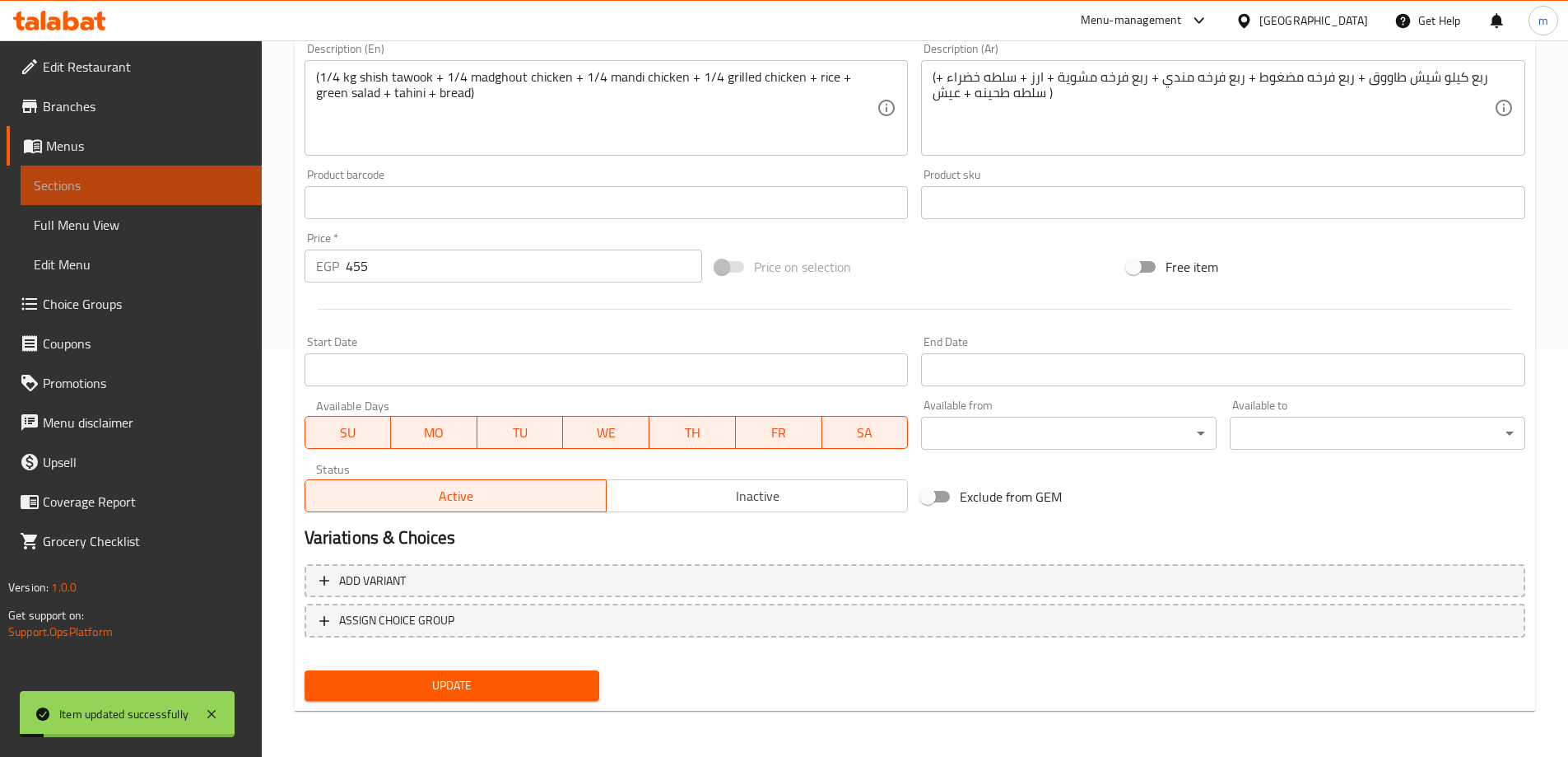
click at [75, 176] on span "Sections" at bounding box center [141, 185] width 215 height 20
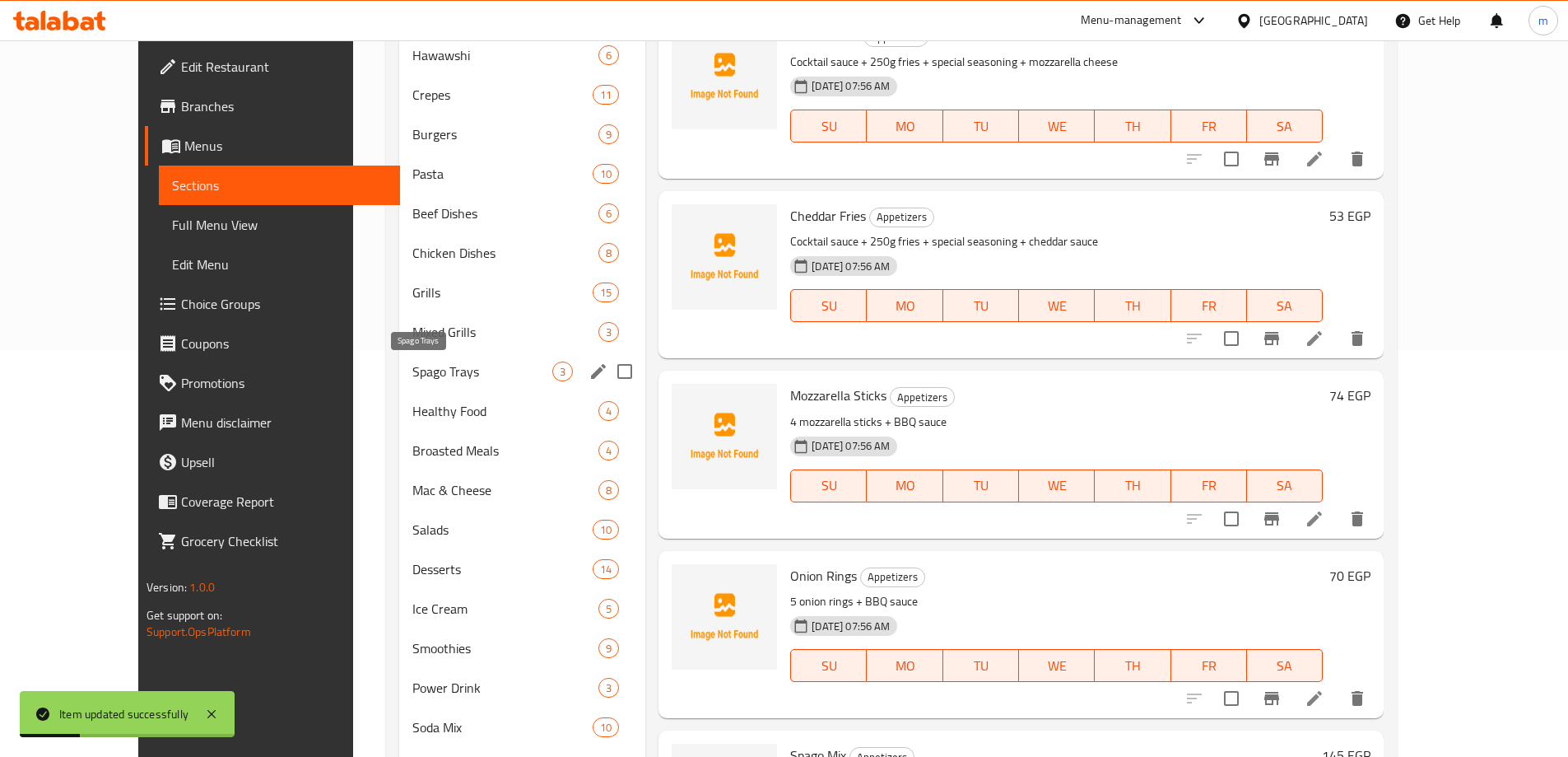
click at [413, 380] on span "Spago Trays" at bounding box center [482, 371] width 140 height 20
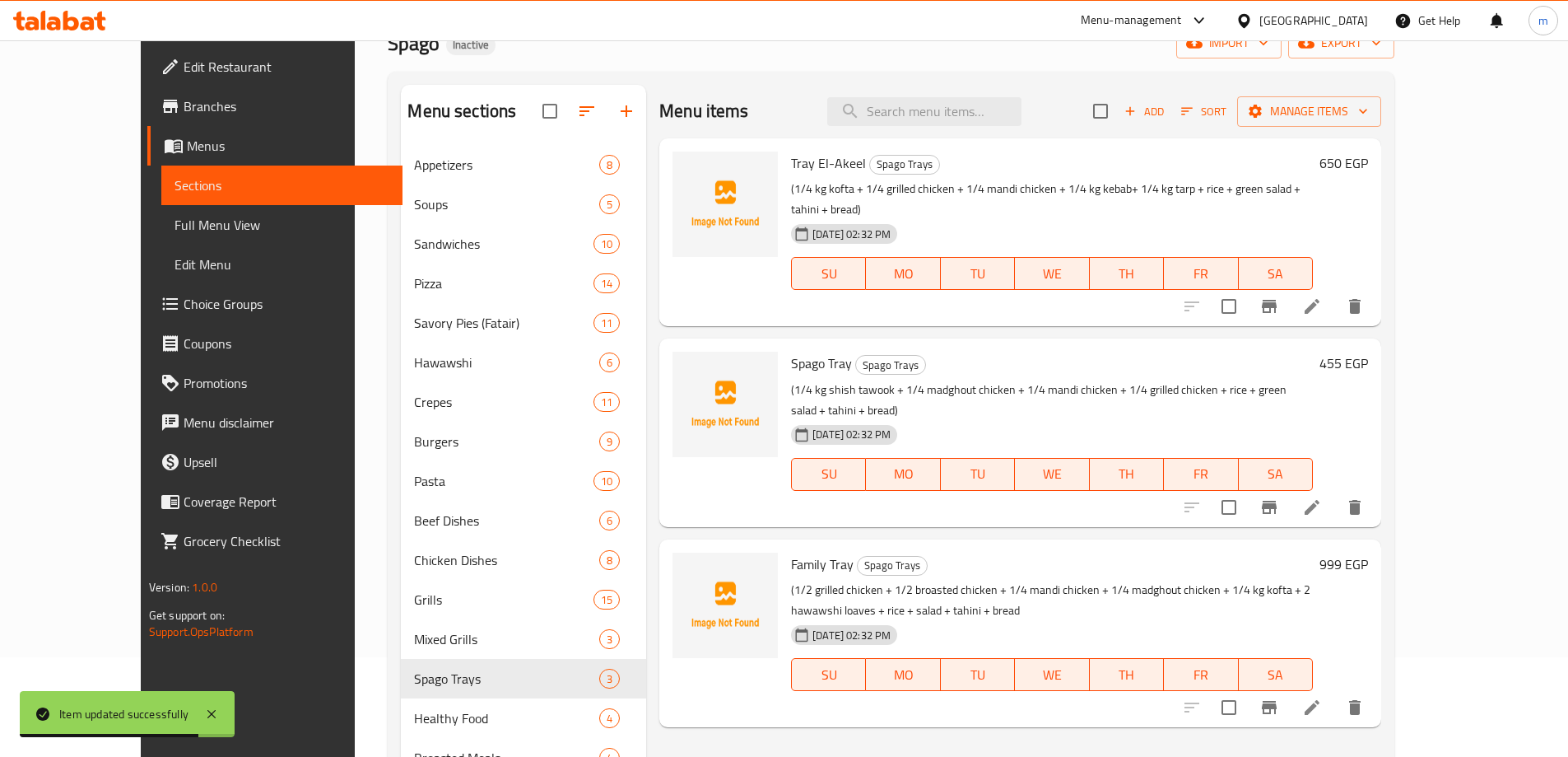
scroll to position [247, 0]
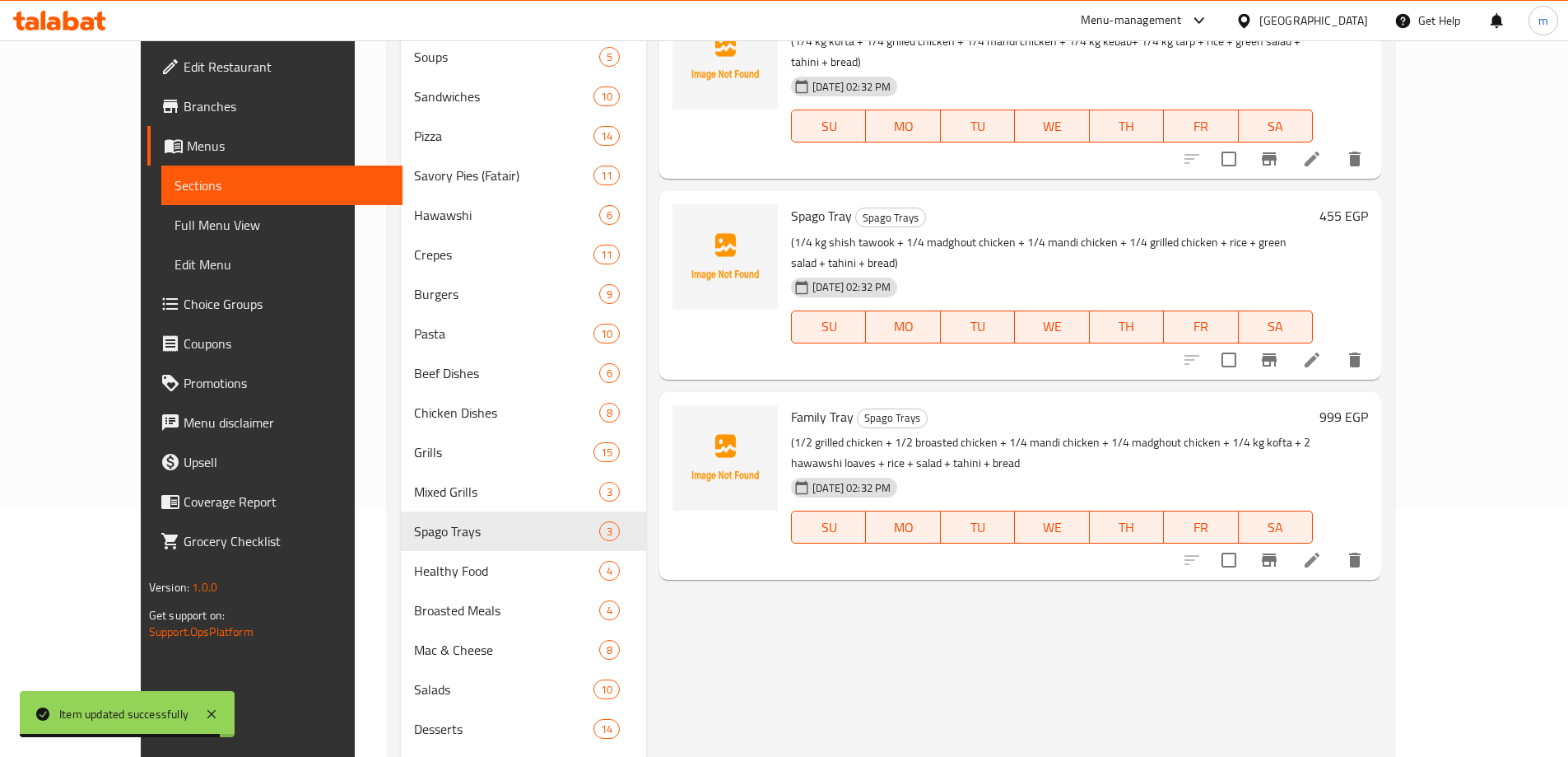
click at [1320, 553] on icon at bounding box center [1312, 560] width 15 height 15
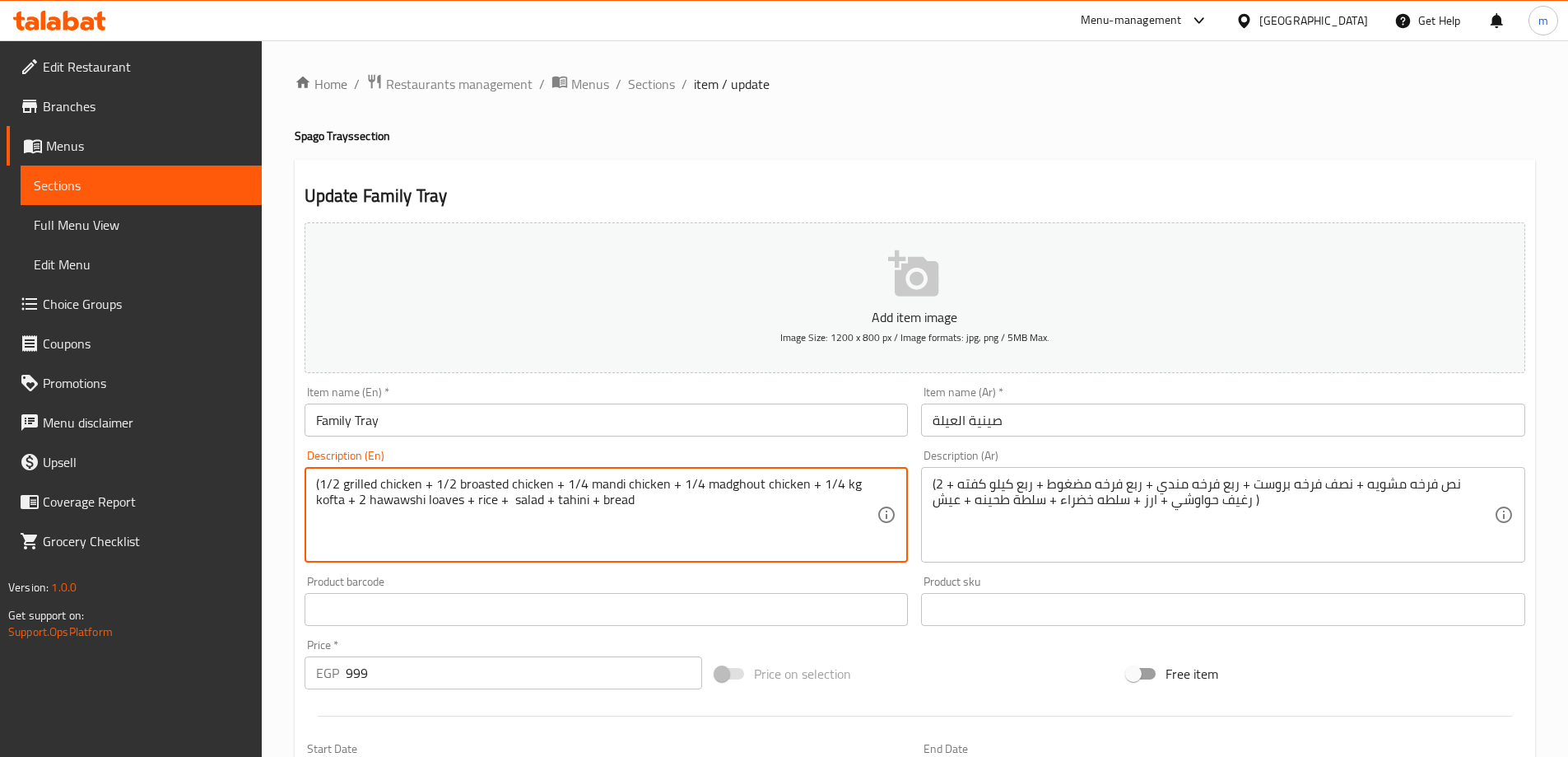
paste textarea "green"
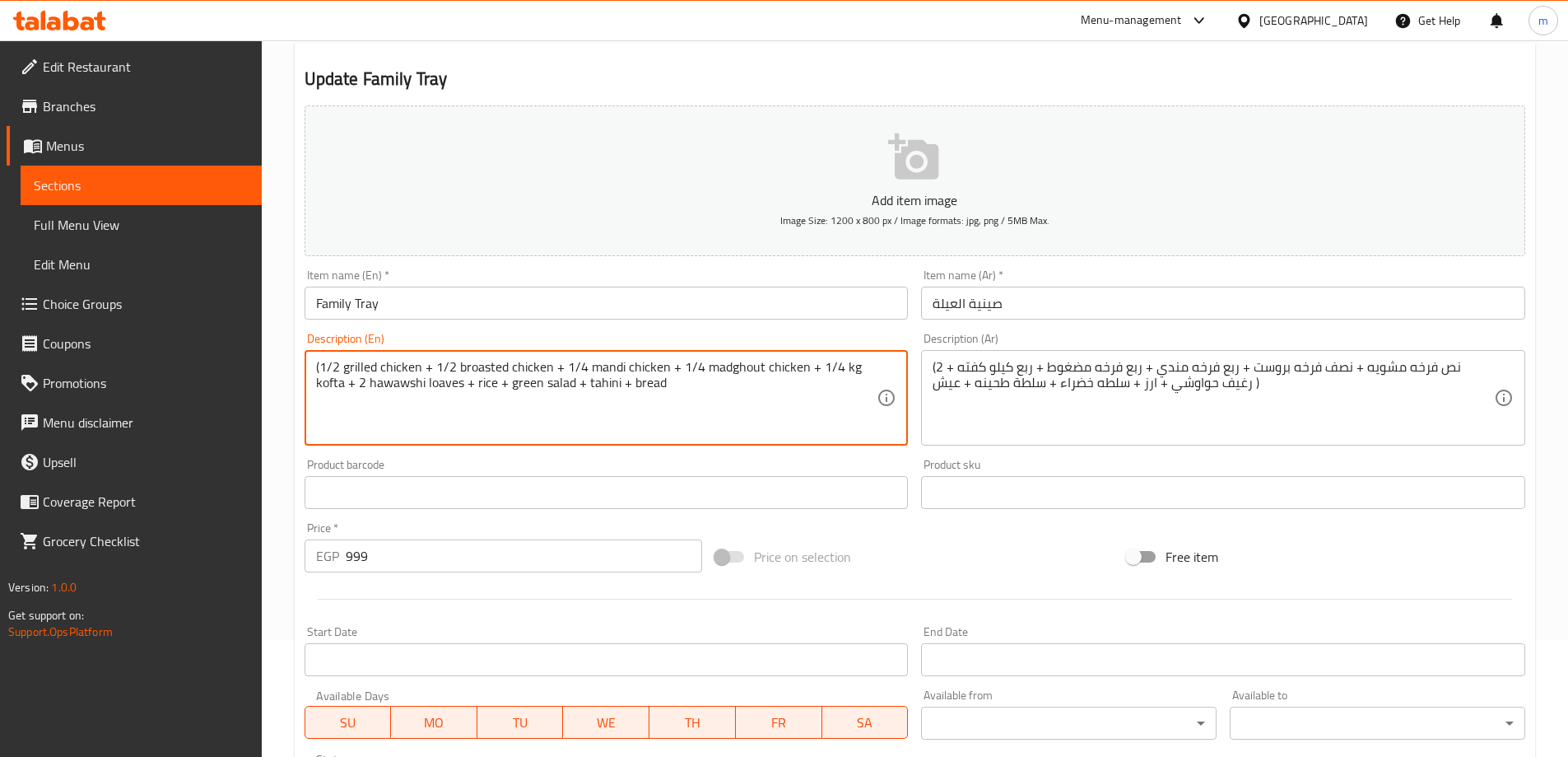
scroll to position [407, 0]
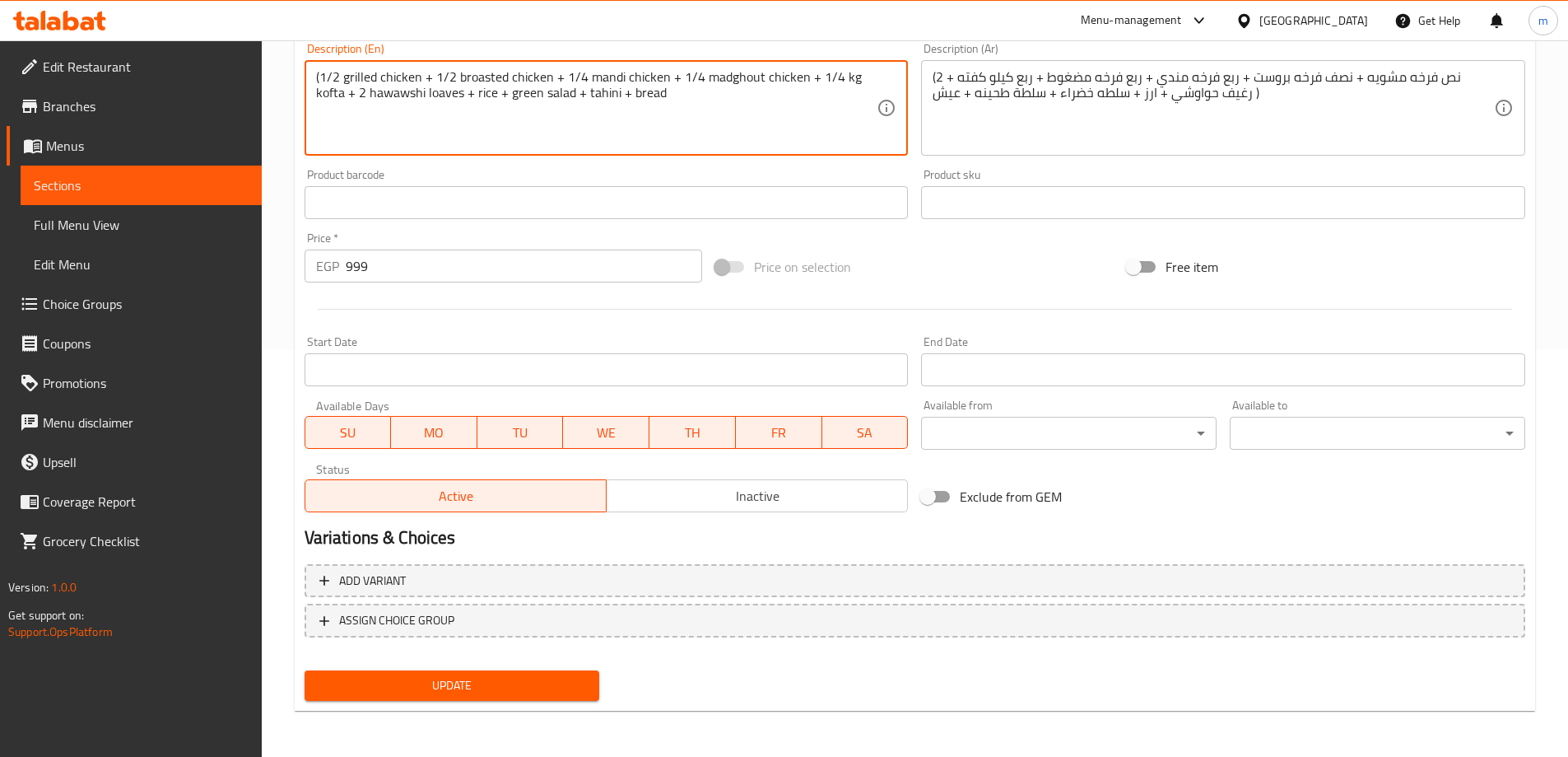
type textarea "(1/2 grilled chicken + 1/2 broasted chicken + 1/4 mandi chicken + 1/4 madghout …"
click at [495, 689] on span "Update" at bounding box center [453, 686] width 269 height 21
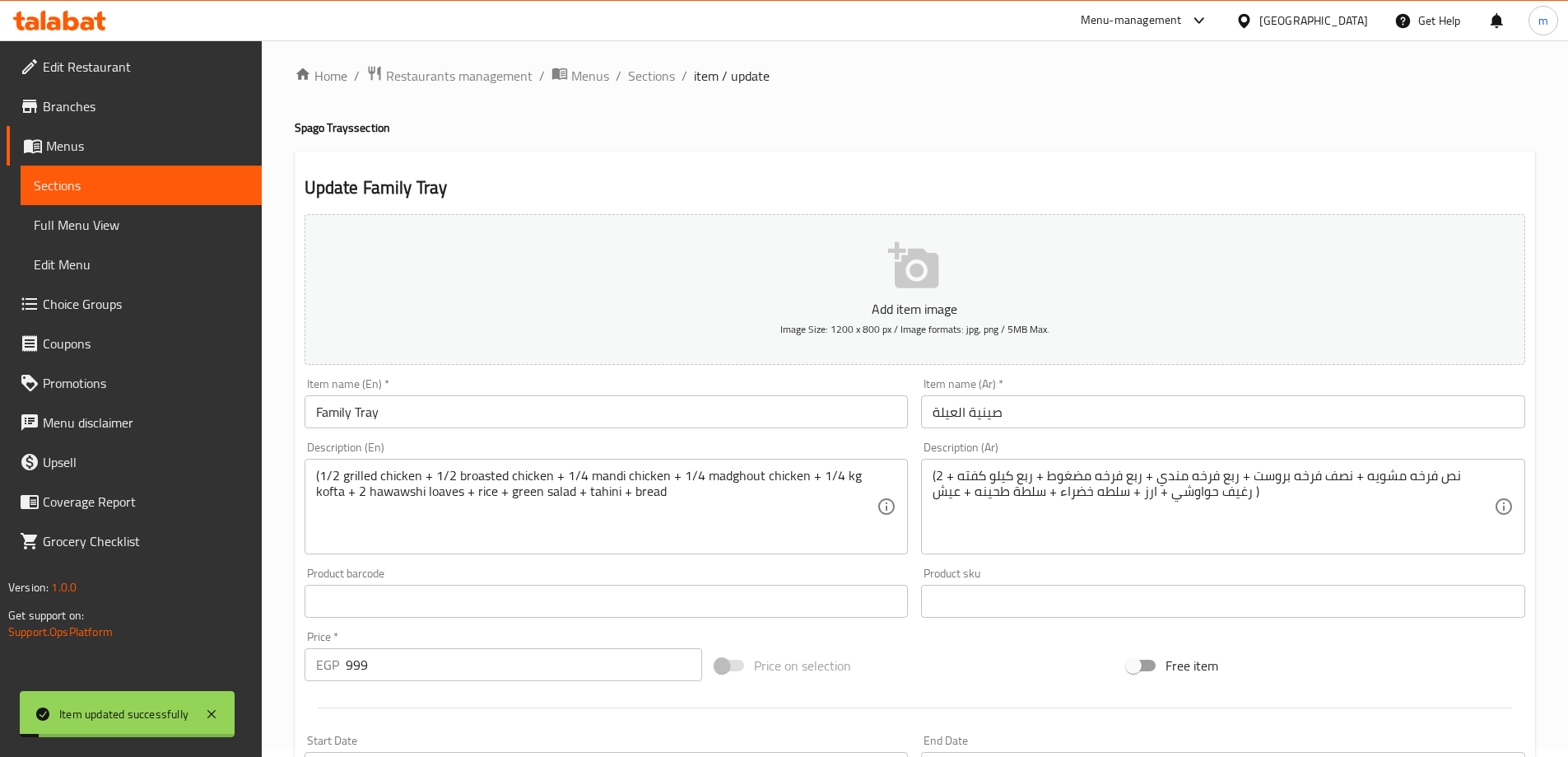
scroll to position [0, 0]
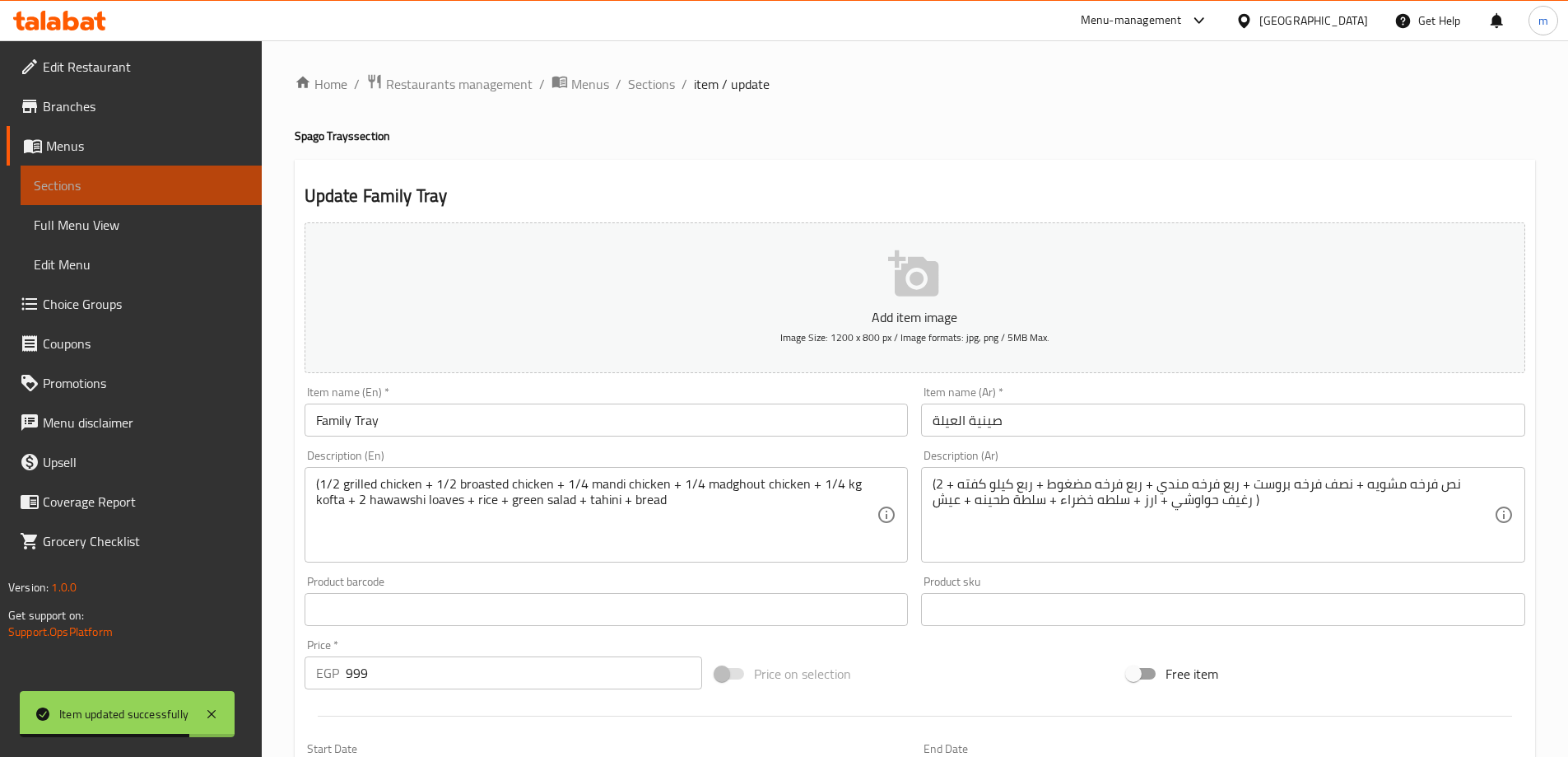
click at [116, 180] on span "Sections" at bounding box center [141, 185] width 215 height 20
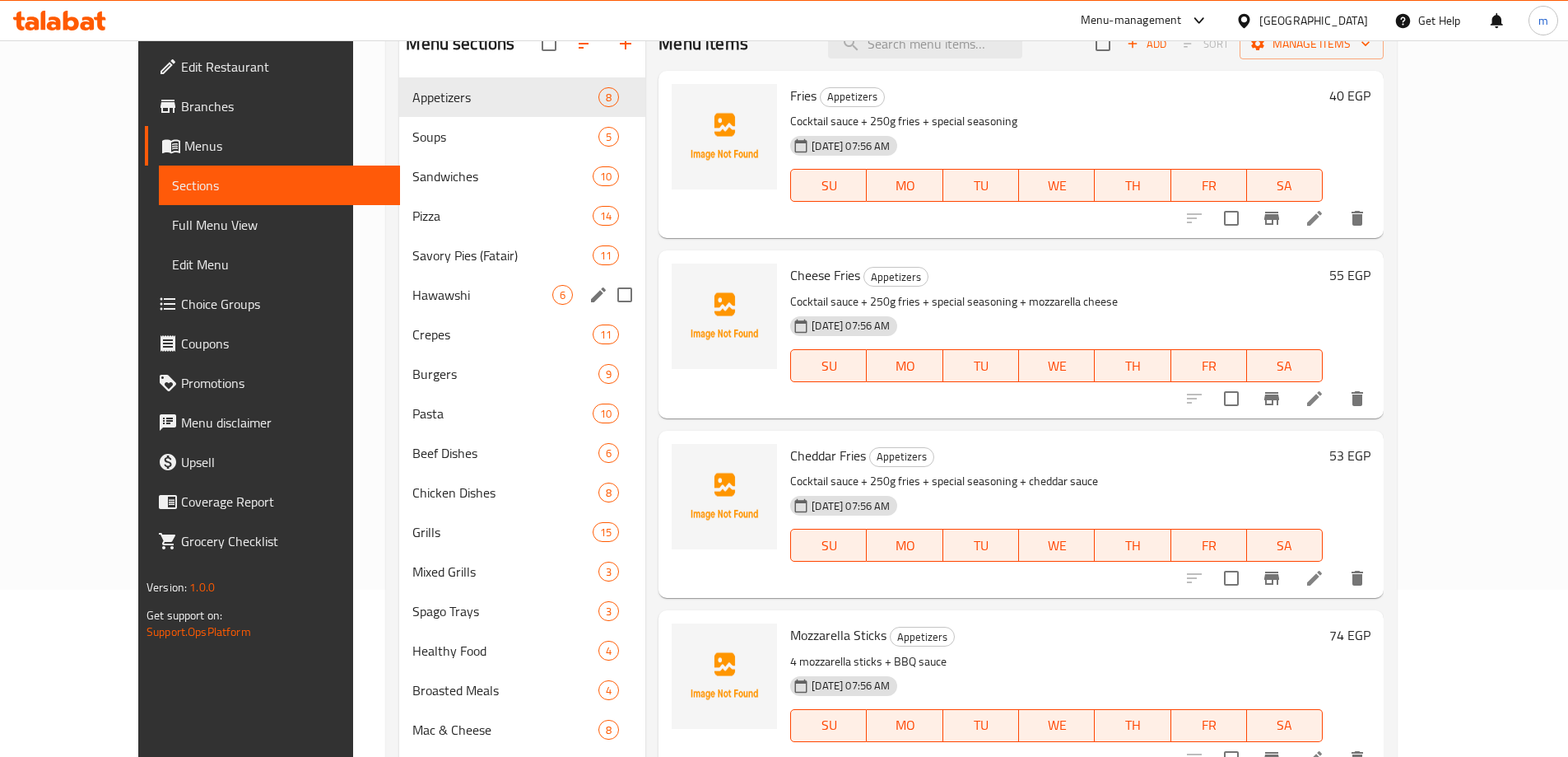
scroll to position [247, 0]
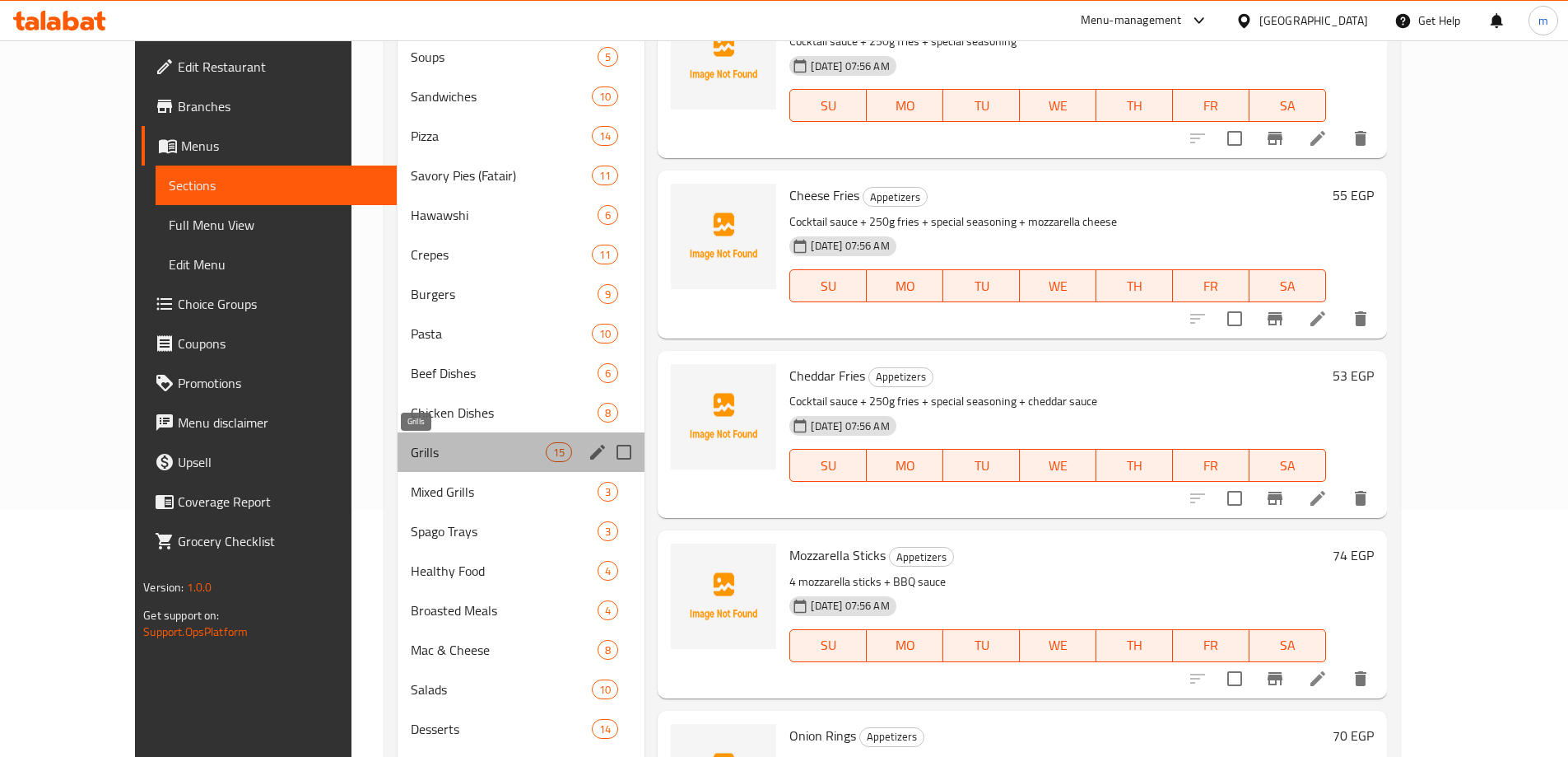
click at [411, 458] on span "Grills" at bounding box center [478, 452] width 135 height 20
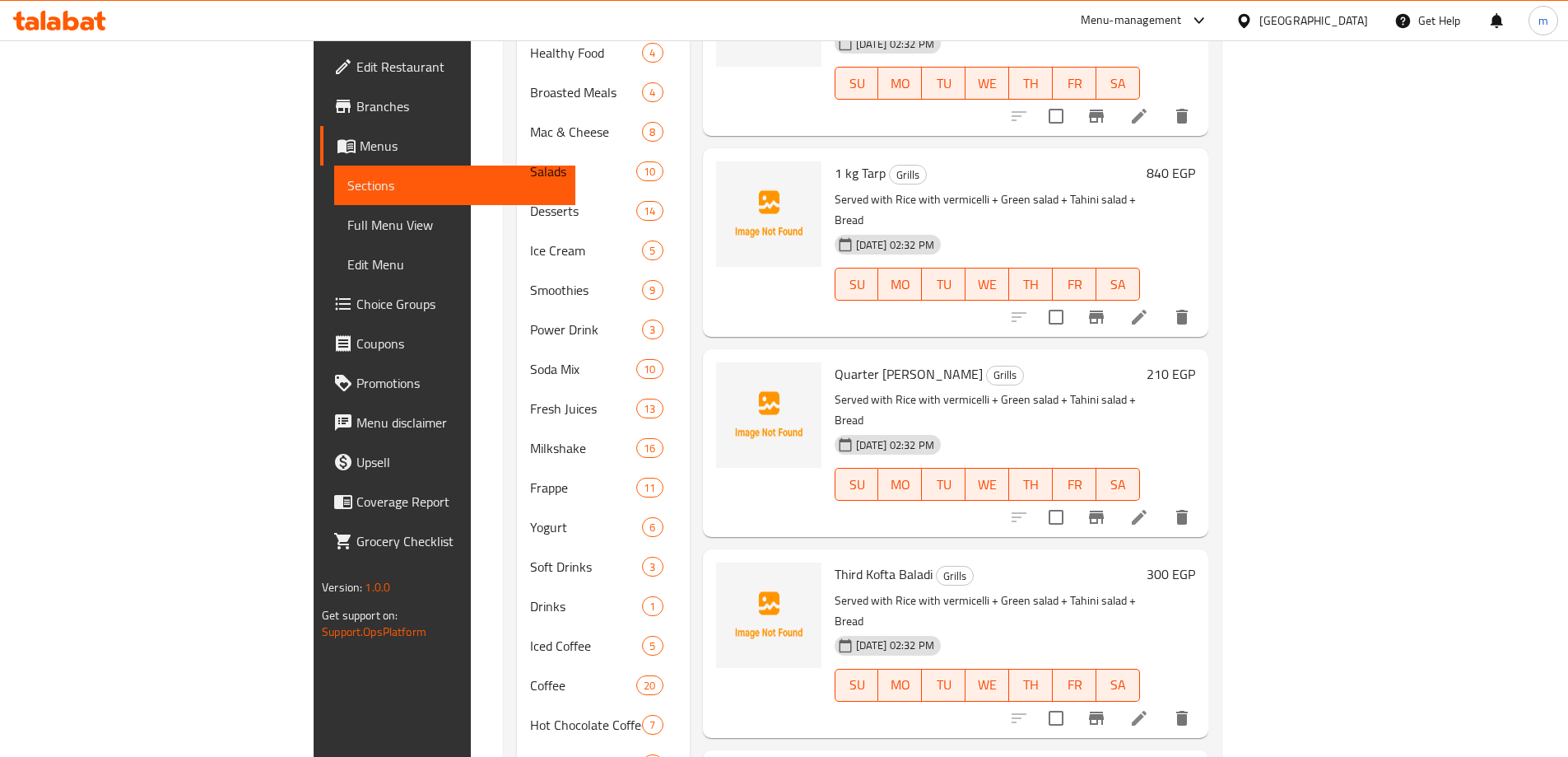
scroll to position [885, 0]
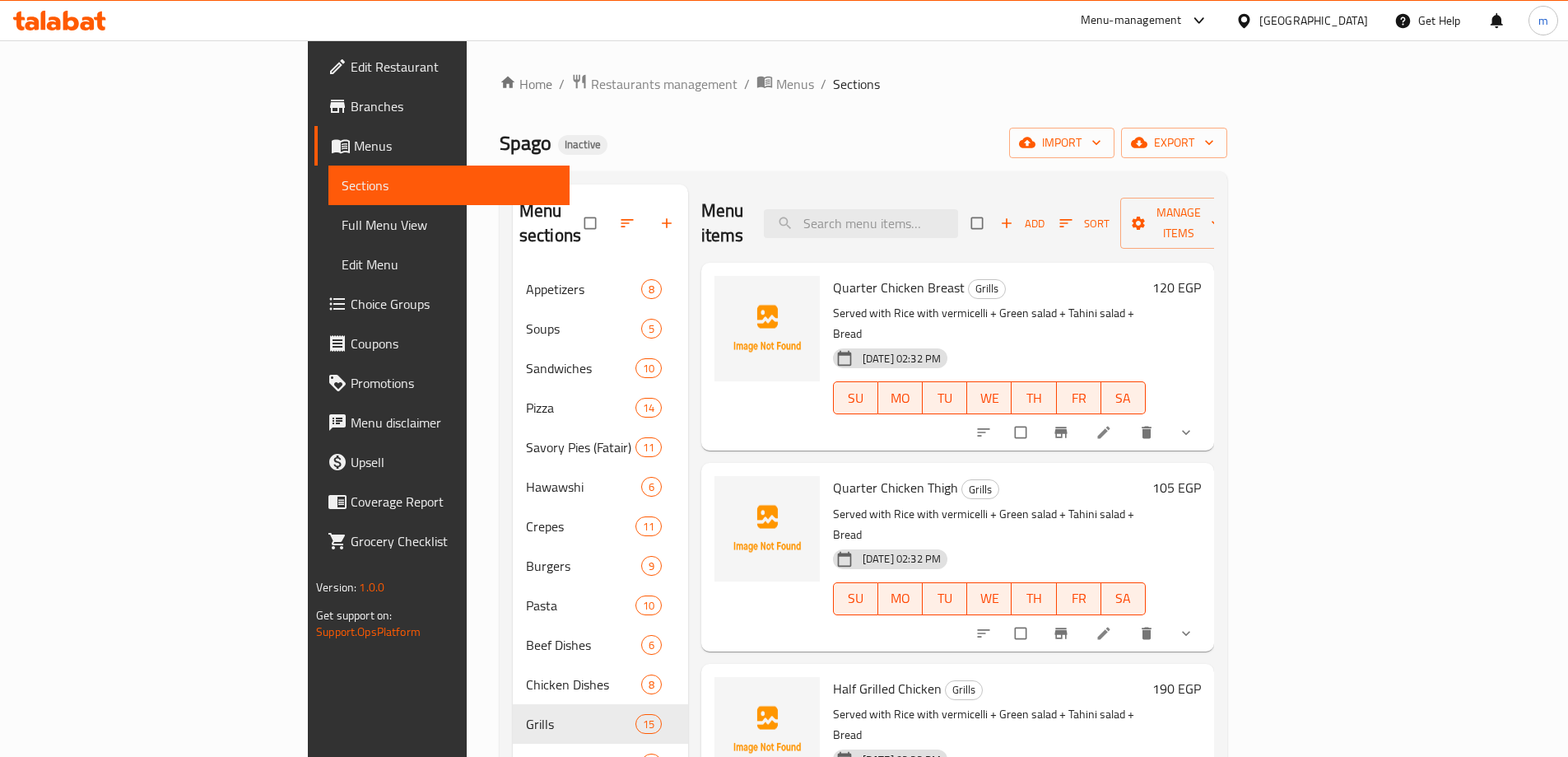
click at [341, 235] on span "Full Menu View" at bounding box center [448, 224] width 215 height 20
click at [341, 226] on span "Full Menu View" at bounding box center [448, 224] width 215 height 20
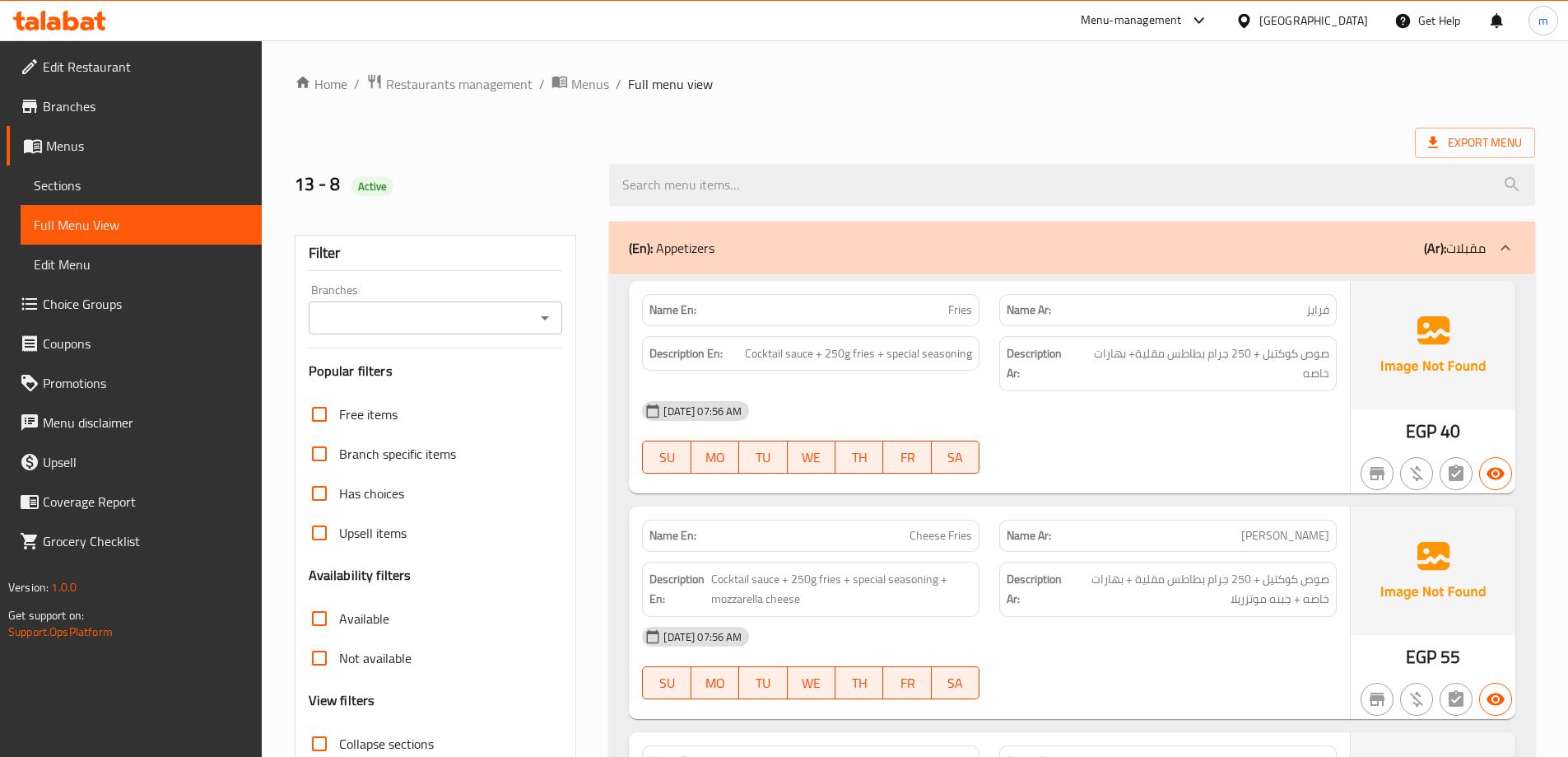
checkbox input "false"
click at [973, 89] on ol "Home / Restaurants management / Menus / Full menu view" at bounding box center [915, 83] width 1241 height 22
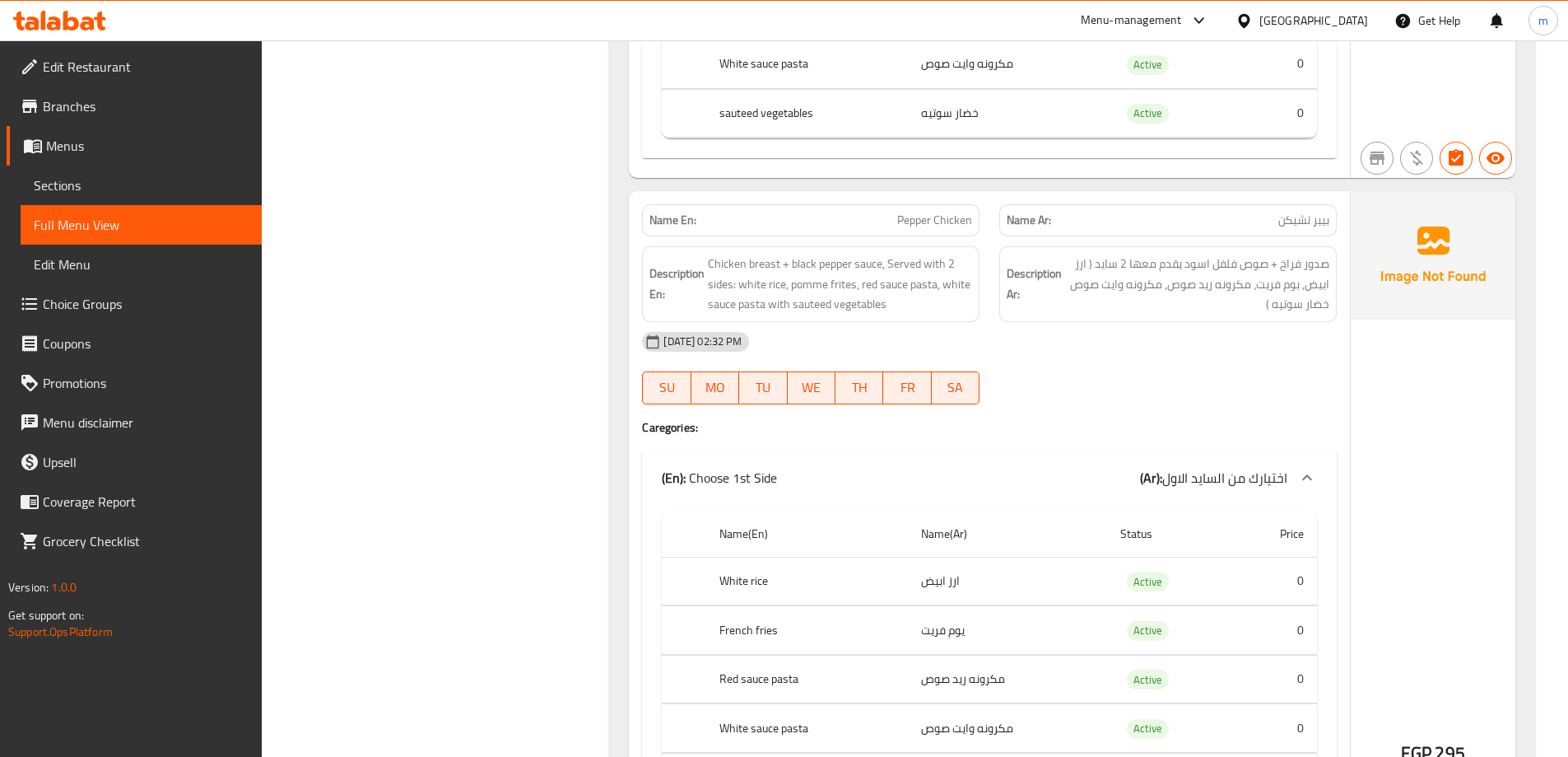
scroll to position [37016, 0]
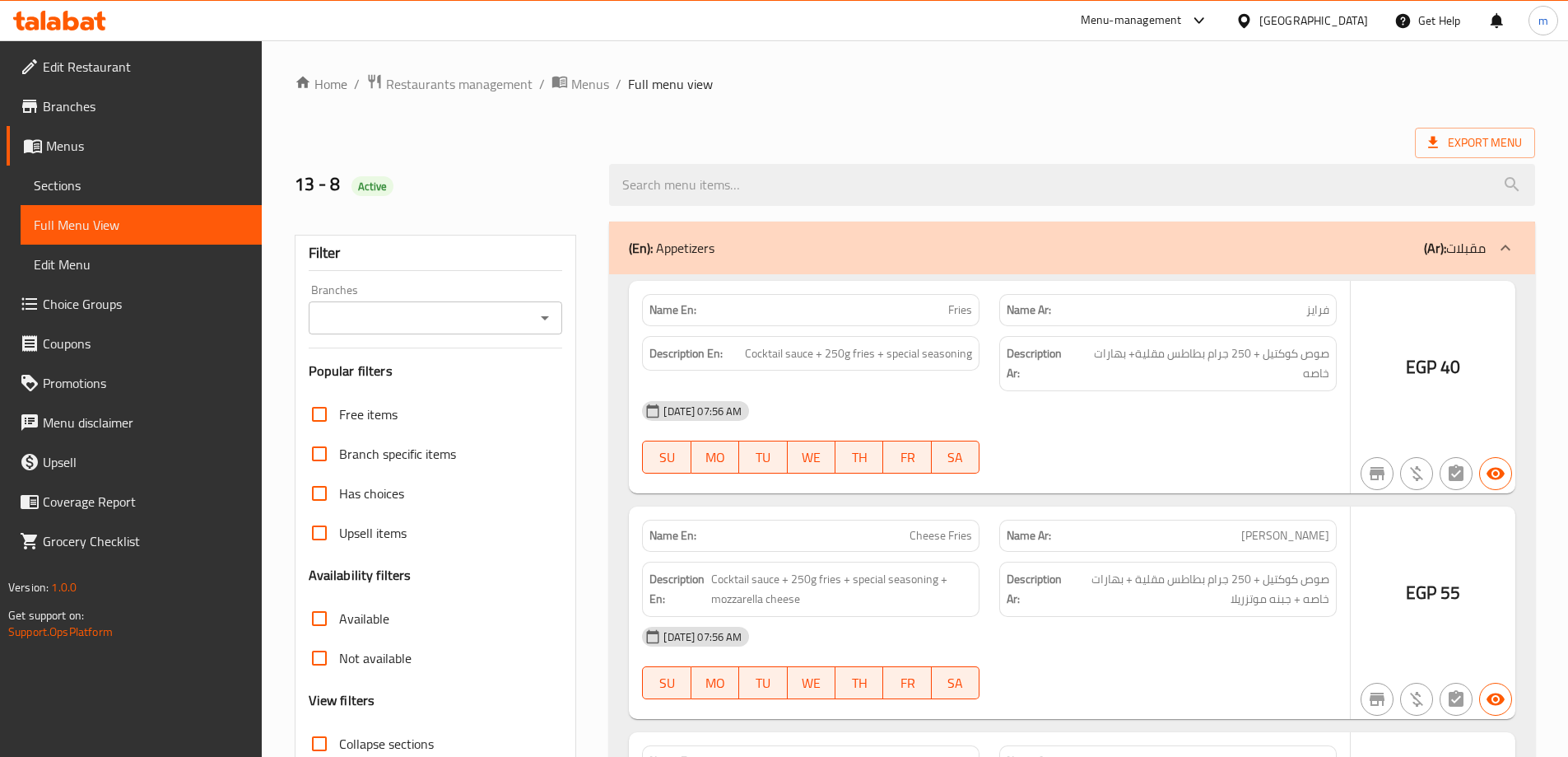
click at [321, 287] on div at bounding box center [784, 378] width 1568 height 757
click at [320, 290] on div at bounding box center [784, 378] width 1568 height 757
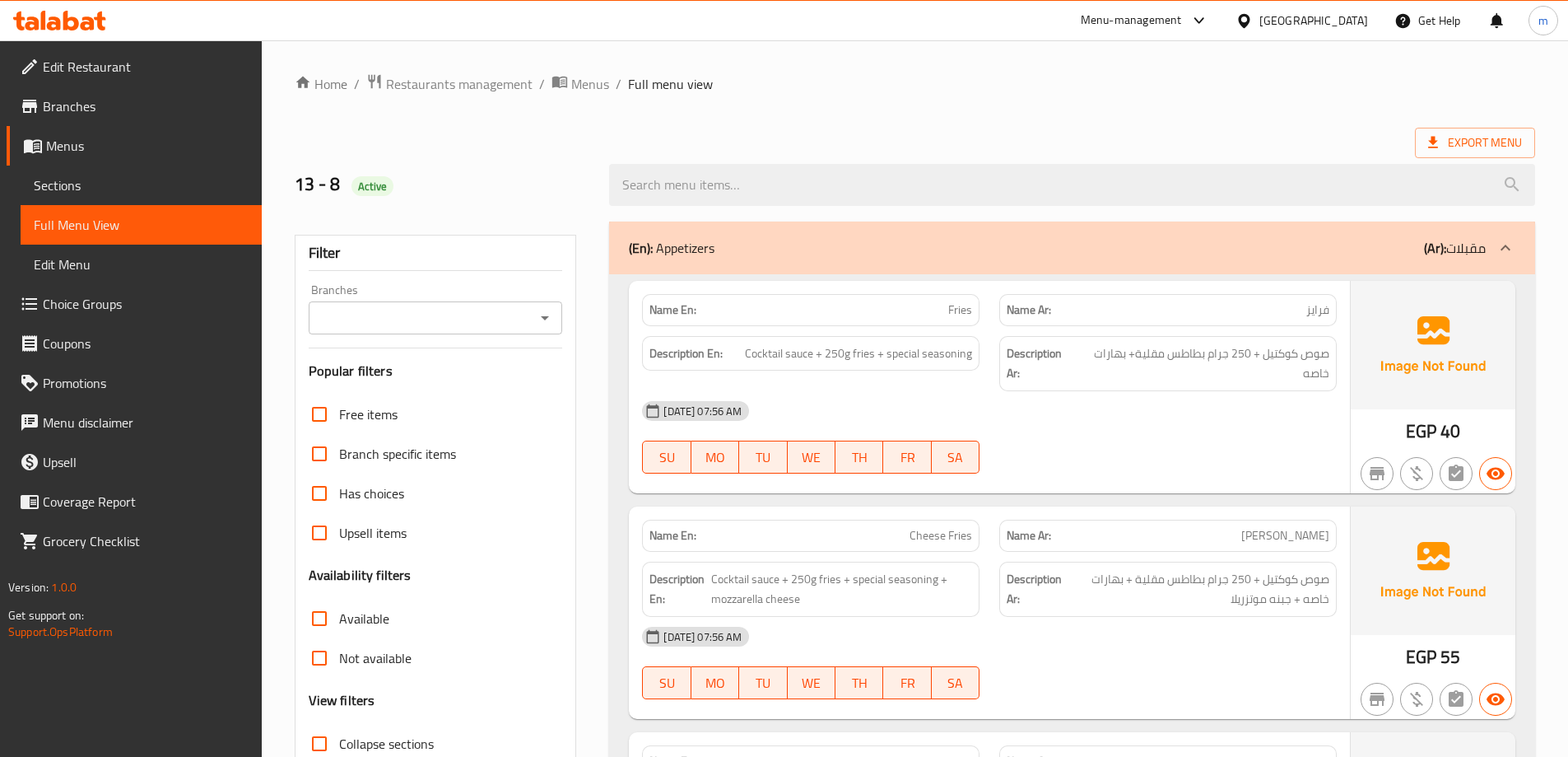
checkbox input "false"
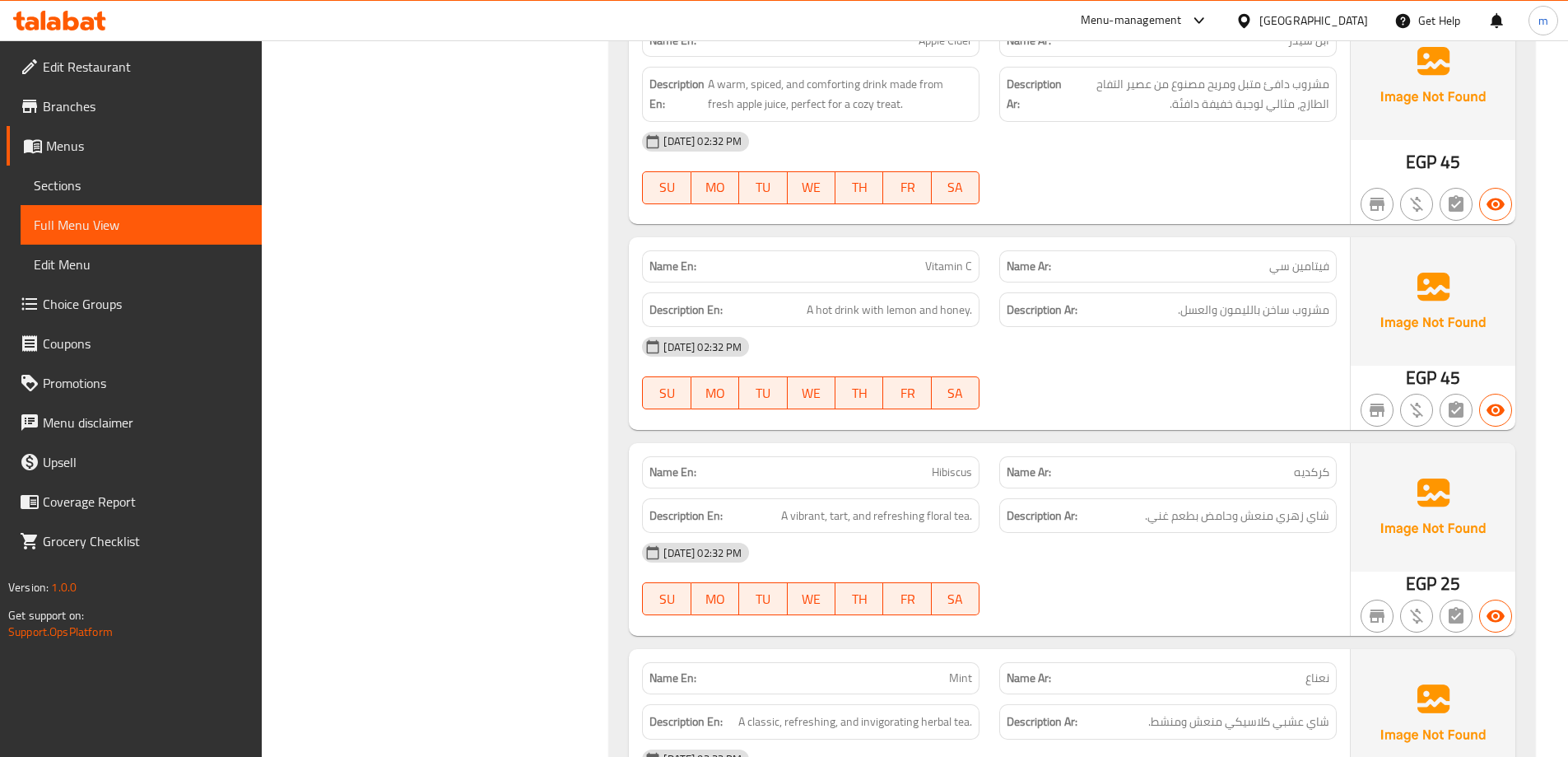
scroll to position [91313, 0]
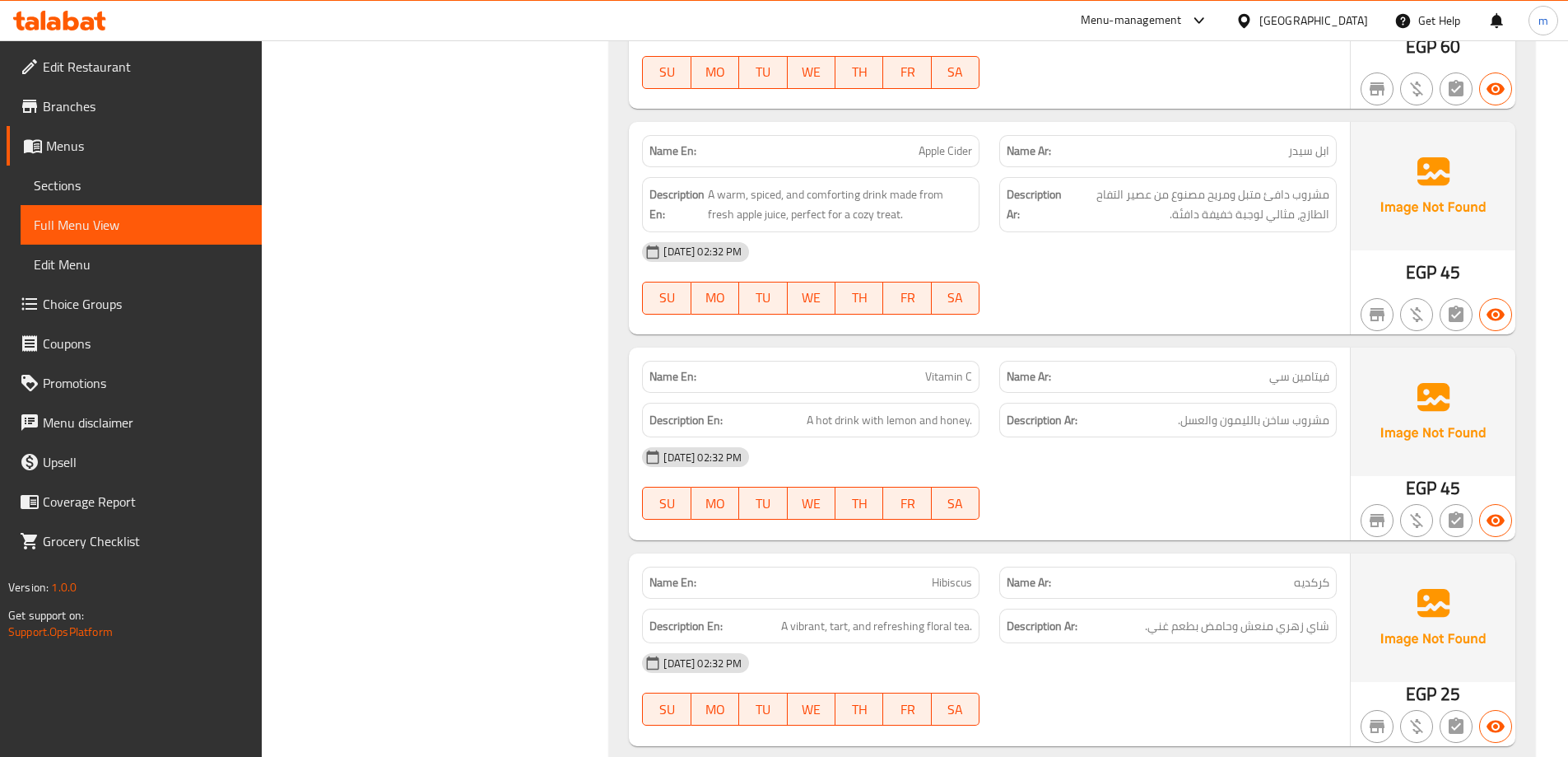
click at [143, 189] on span "Sections" at bounding box center [141, 185] width 215 height 20
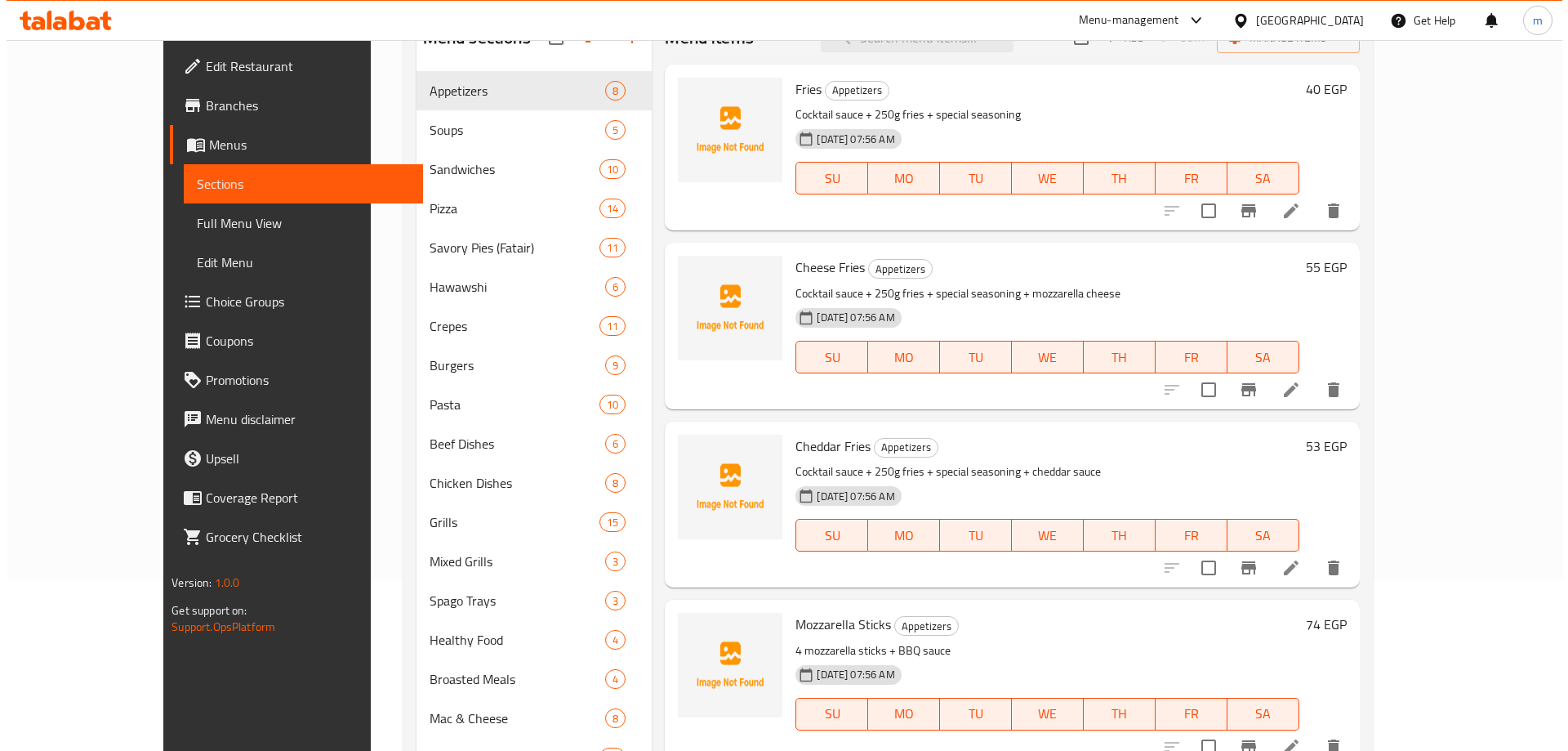
scroll to position [66, 0]
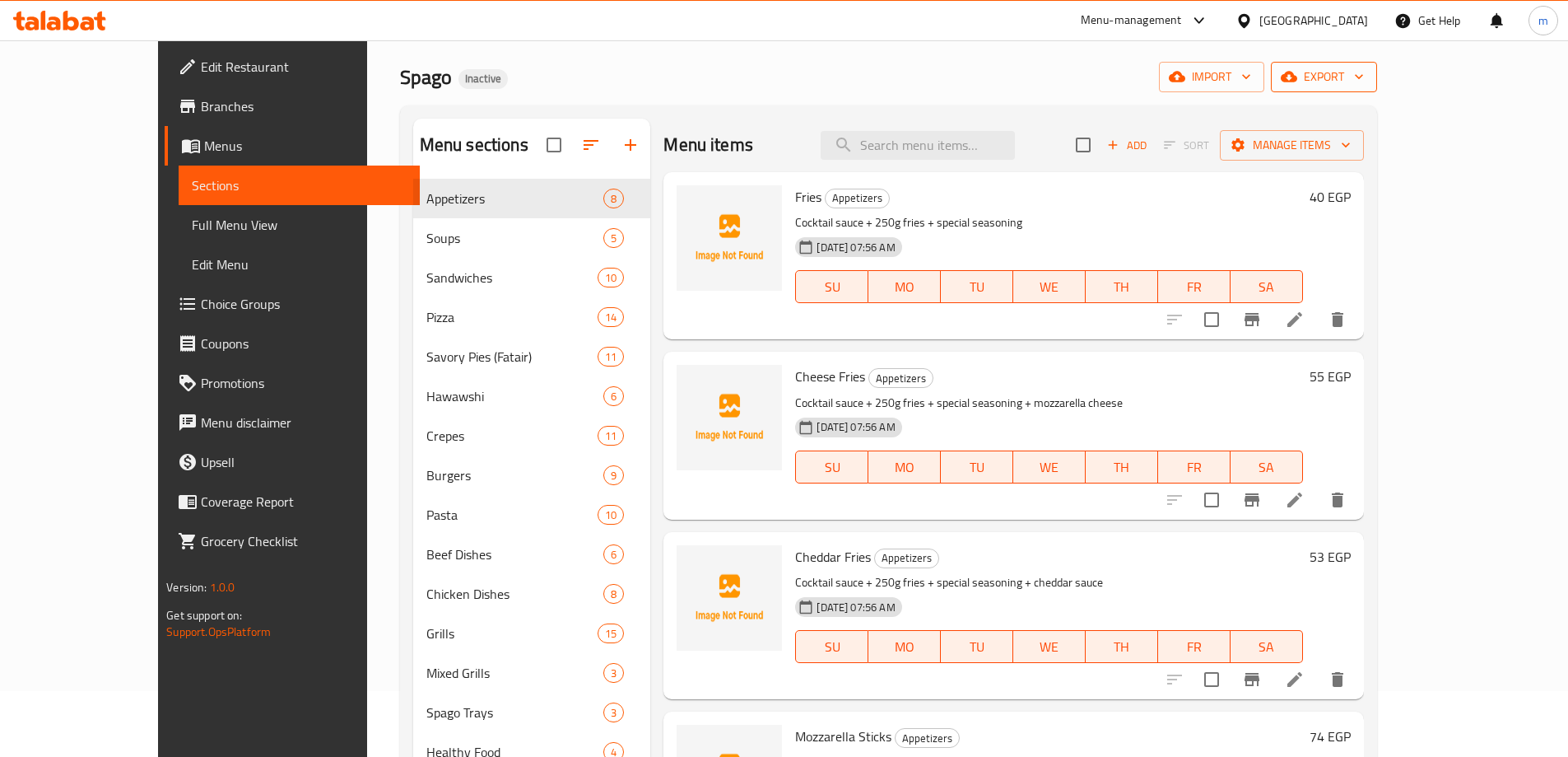
click at [1364, 80] on span "export" at bounding box center [1324, 77] width 80 height 21
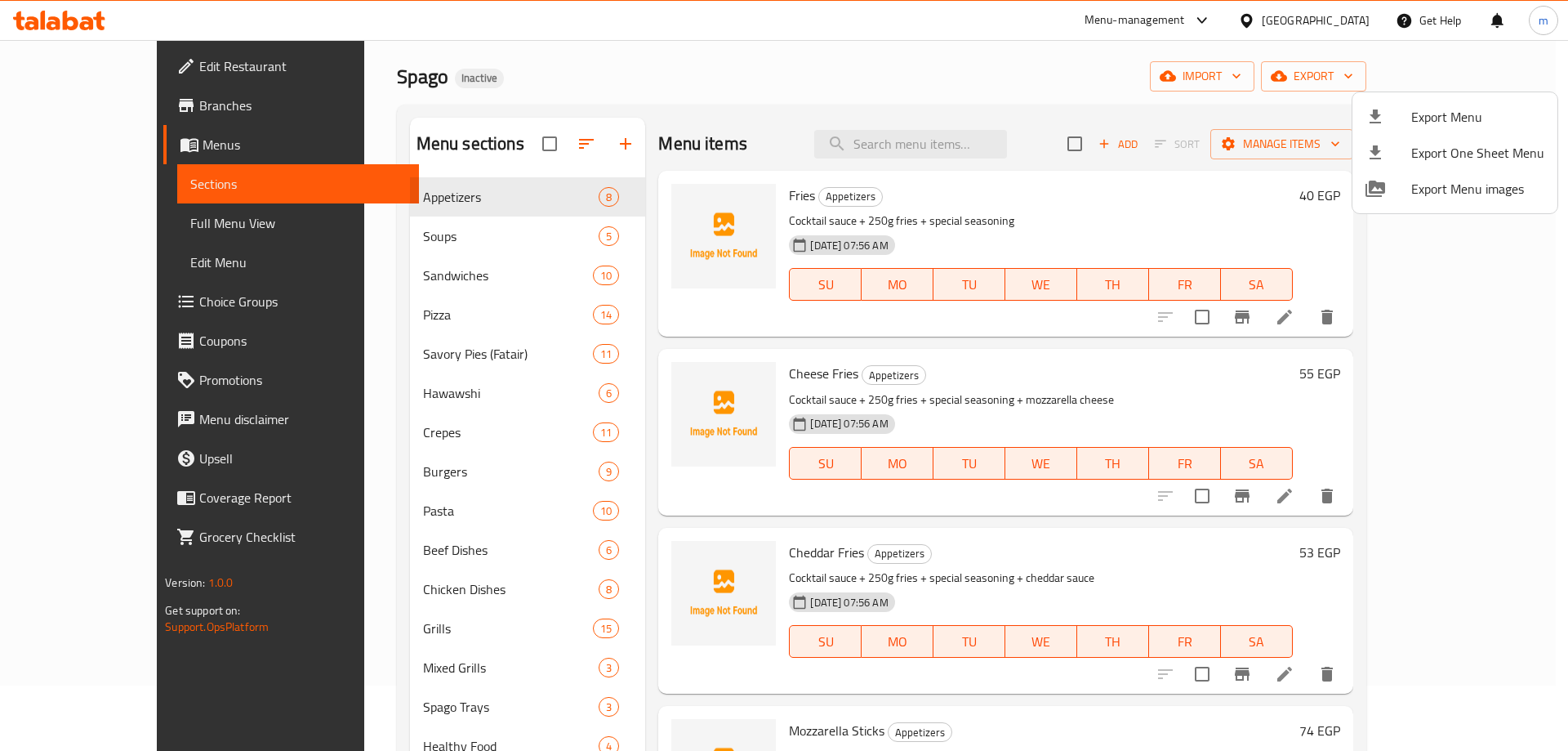
click at [1374, 114] on icon at bounding box center [1375, 116] width 11 height 14
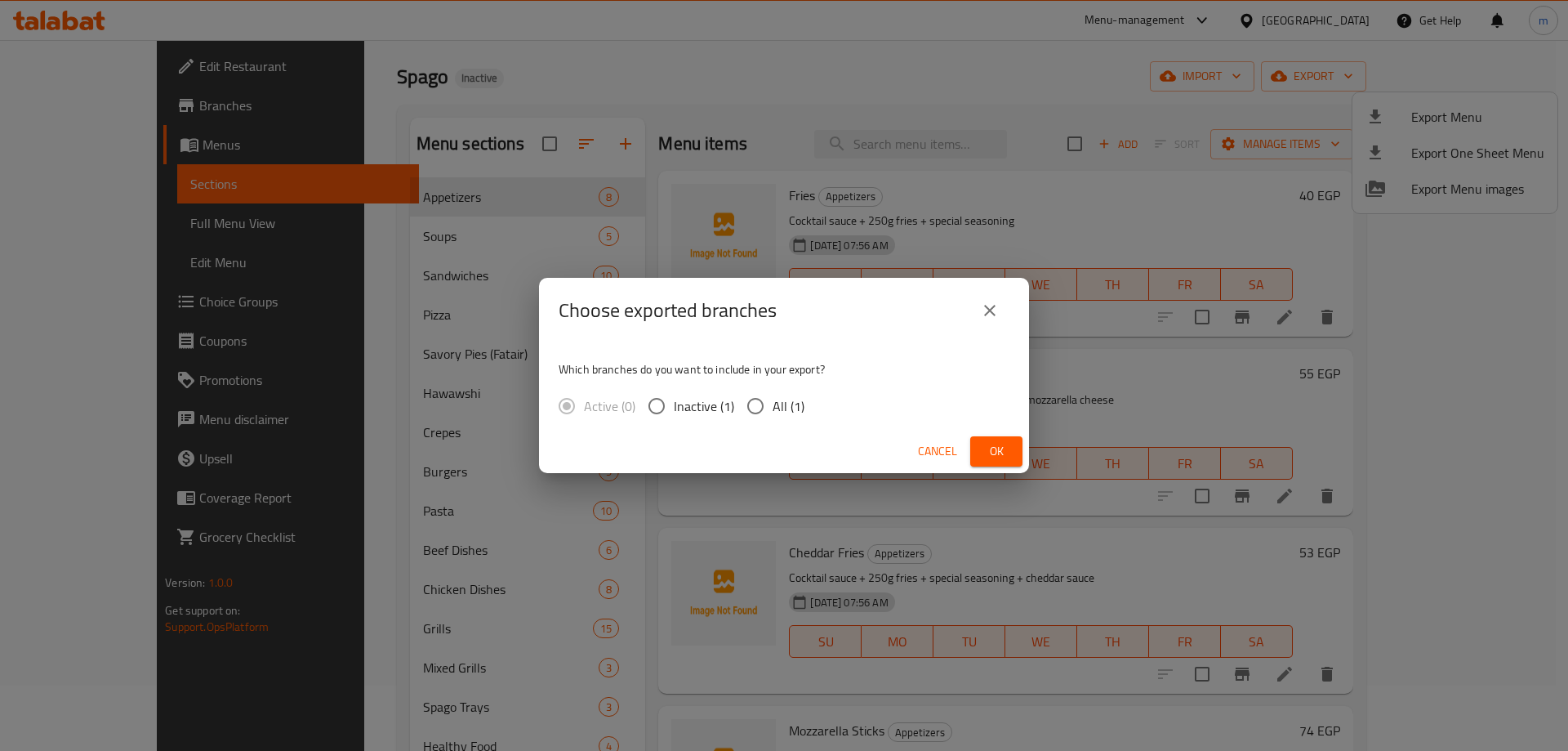
click at [741, 394] on input "All (1)" at bounding box center [756, 406] width 34 height 34
radio input "true"
click at [995, 438] on button "Ok" at bounding box center [996, 451] width 53 height 30
